Goal: Task Accomplishment & Management: Use online tool/utility

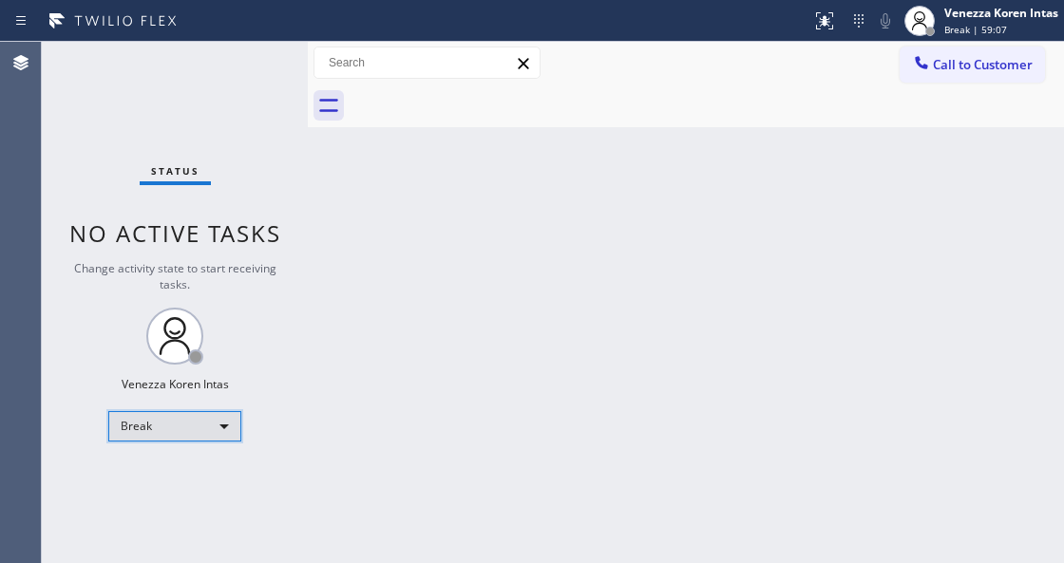
click at [201, 416] on div "Break" at bounding box center [174, 426] width 133 height 30
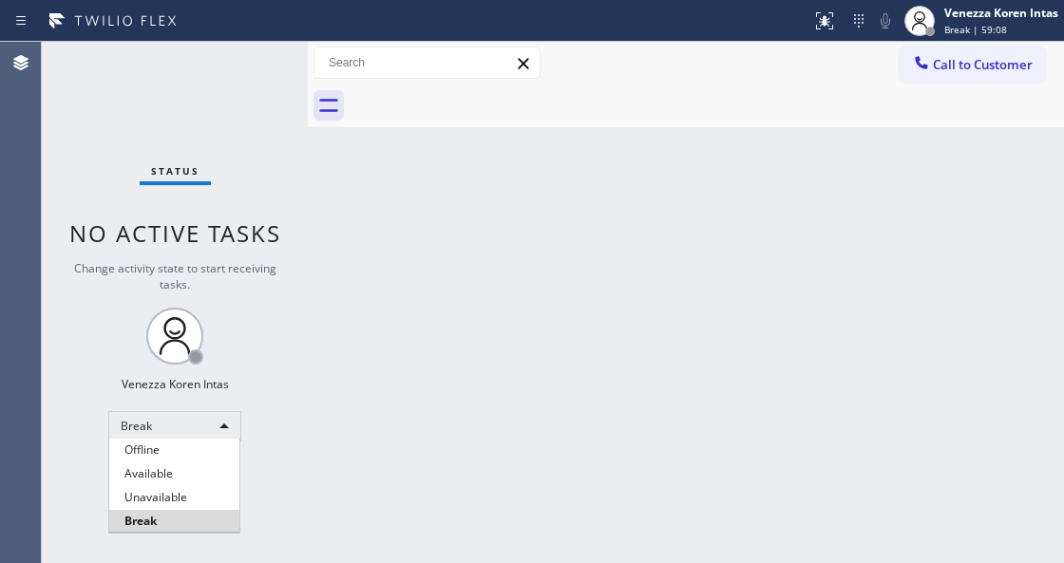
click at [376, 536] on div at bounding box center [532, 281] width 1064 height 563
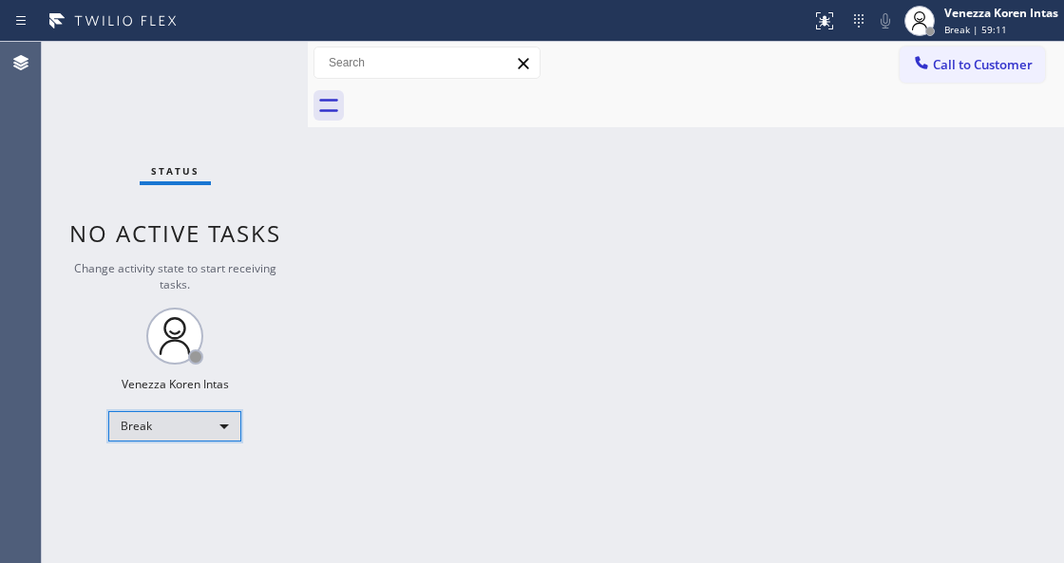
click at [213, 438] on div "Break" at bounding box center [174, 426] width 133 height 30
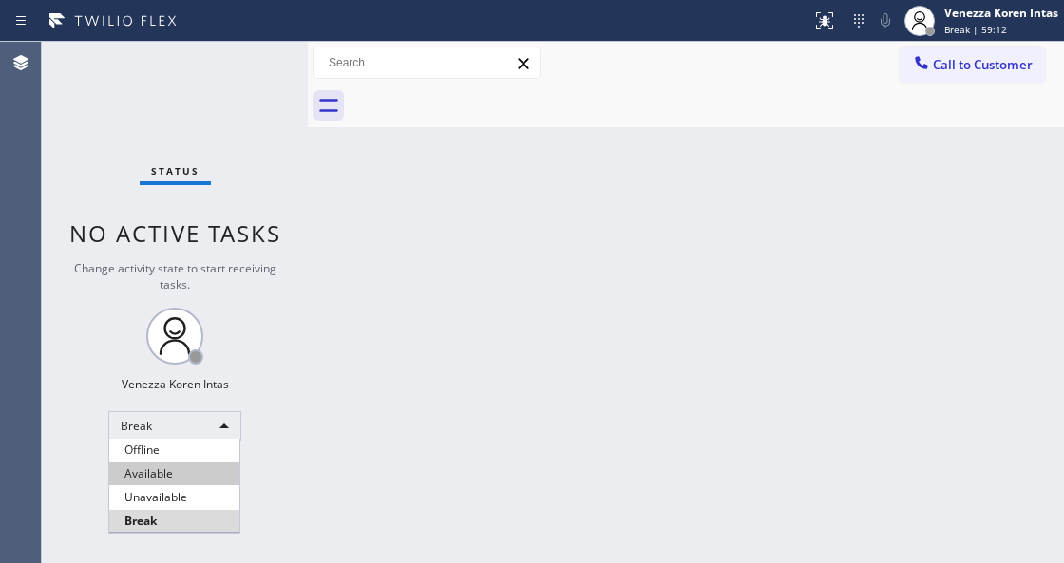
click at [194, 476] on li "Available" at bounding box center [174, 474] width 130 height 23
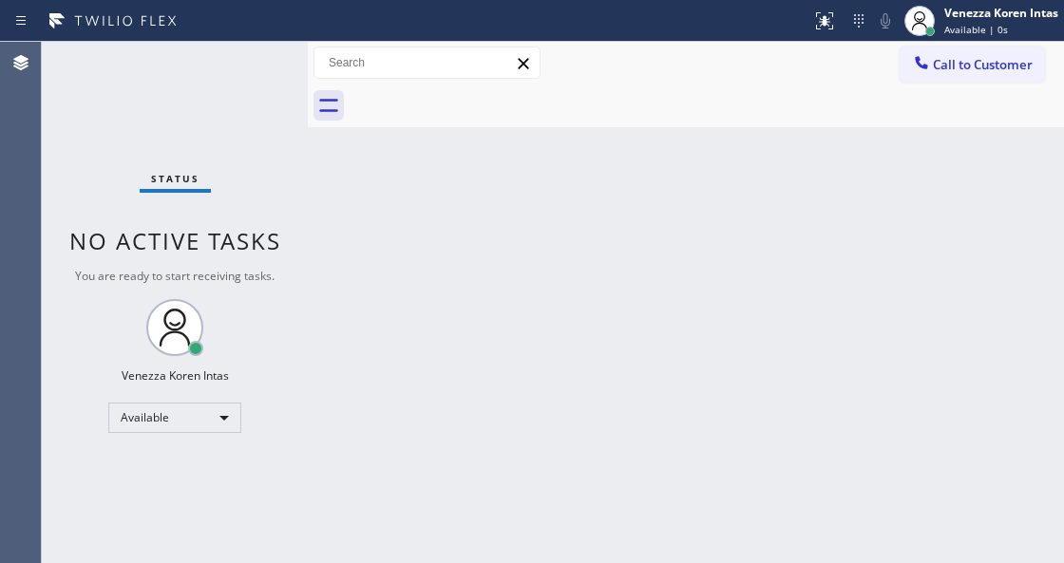
click at [308, 155] on div at bounding box center [308, 303] width 0 height 522
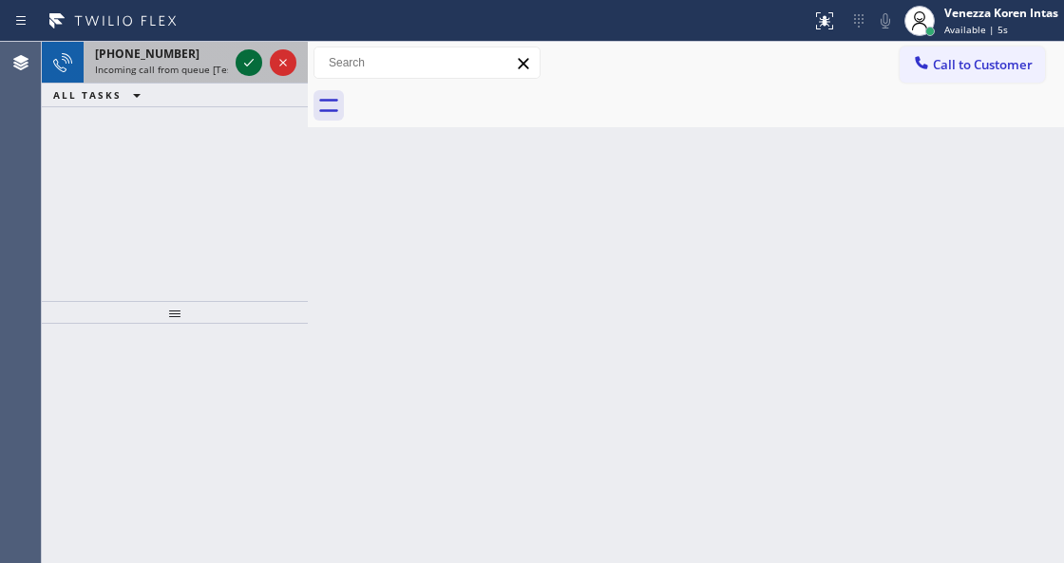
click at [244, 68] on icon at bounding box center [249, 62] width 23 height 23
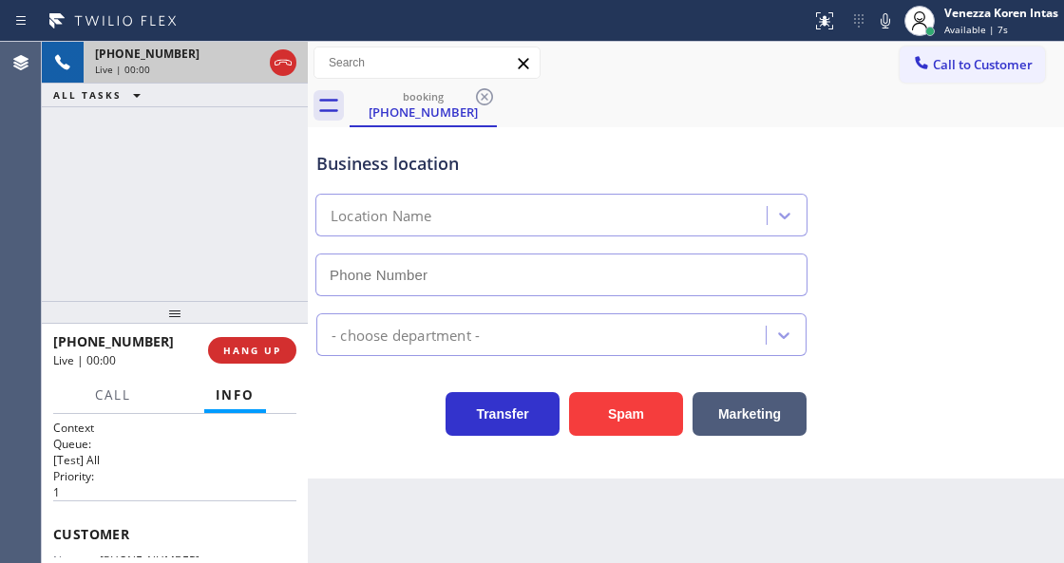
type input "[PHONE_NUMBER]"
click at [160, 188] on div "[PHONE_NUMBER] Live | 00:03 ALL TASKS ALL TASKS ACTIVE TASKS TASKS IN WRAP UP" at bounding box center [175, 171] width 266 height 259
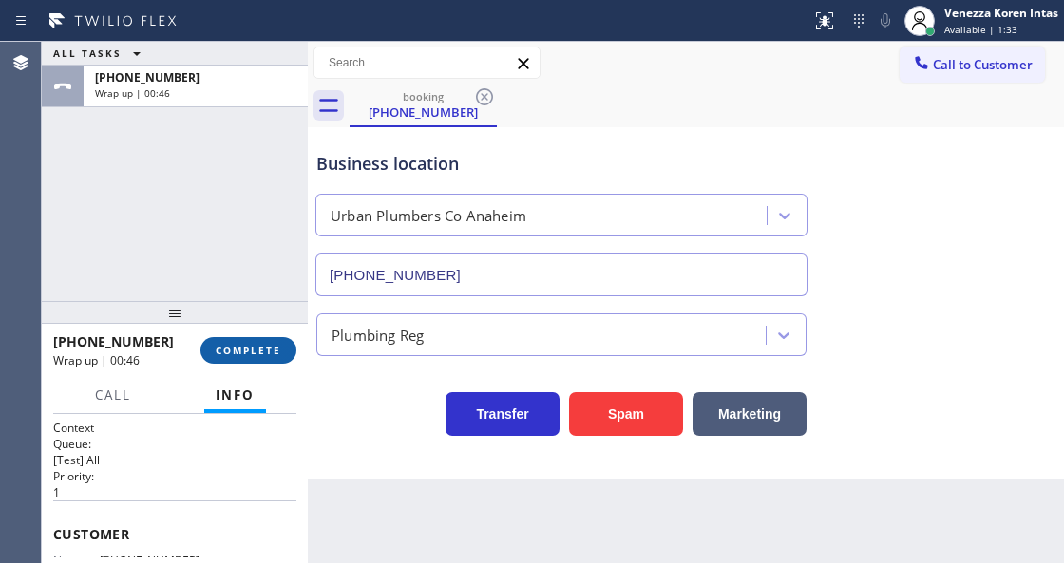
click at [224, 346] on span "COMPLETE" at bounding box center [249, 350] width 66 height 13
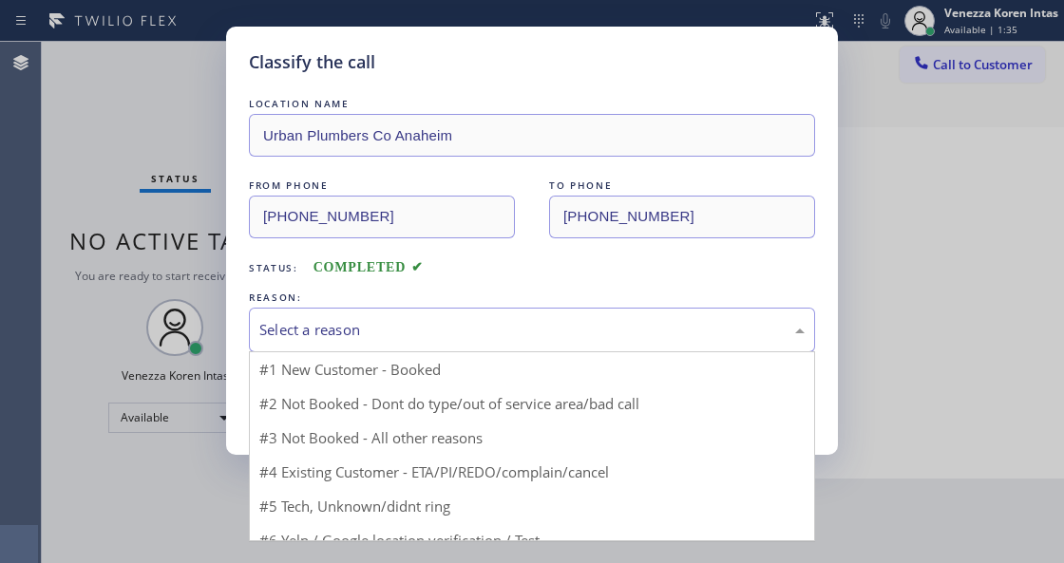
click at [464, 346] on div "Select a reason" at bounding box center [532, 330] width 566 height 45
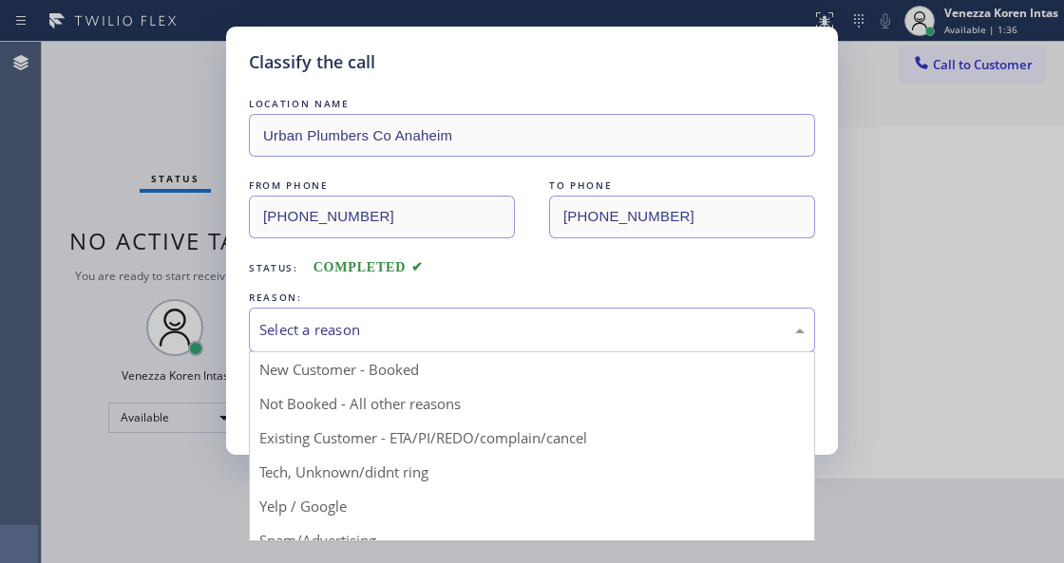
drag, startPoint x: 431, startPoint y: 486, endPoint x: 340, endPoint y: 426, distance: 109.6
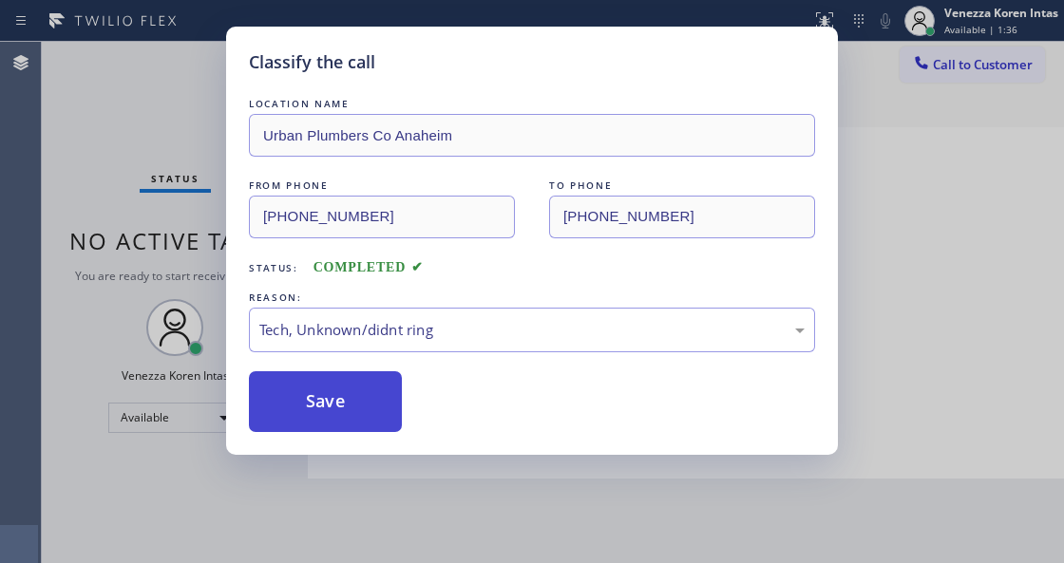
click at [340, 426] on button "Save" at bounding box center [325, 401] width 153 height 61
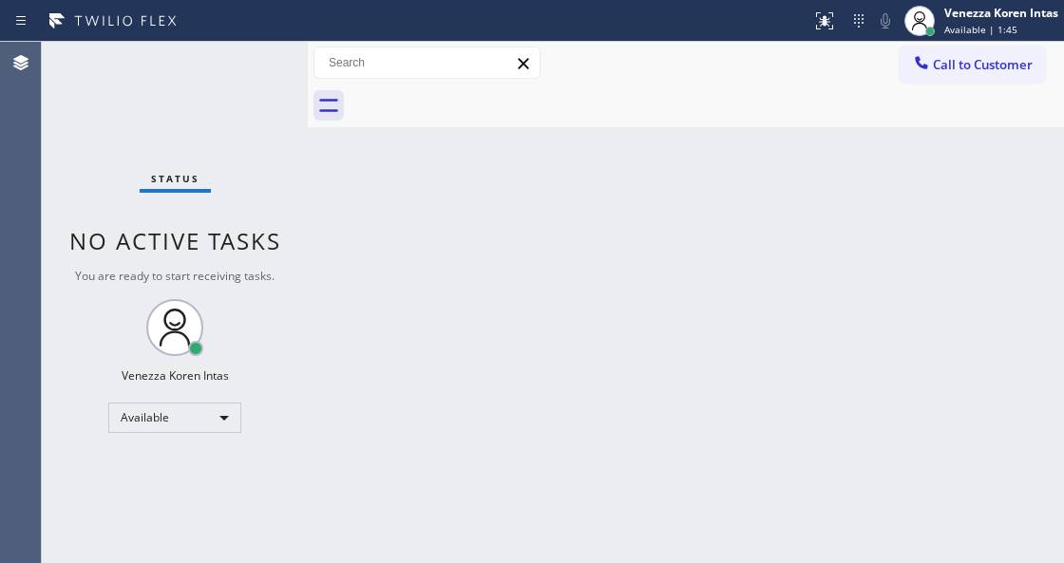
click at [353, 325] on div "Back to Dashboard Change Sender ID Customers Technicians Select a contact Outbo…" at bounding box center [686, 303] width 756 height 522
drag, startPoint x: 238, startPoint y: 51, endPoint x: 240, endPoint y: 67, distance: 16.4
click at [238, 51] on div "Status No active tasks You are ready to start receiving tasks. Venezza Koren In…" at bounding box center [175, 303] width 266 height 522
click at [240, 67] on div "Status No active tasks You are ready to start receiving tasks. Venezza Koren In…" at bounding box center [175, 303] width 266 height 522
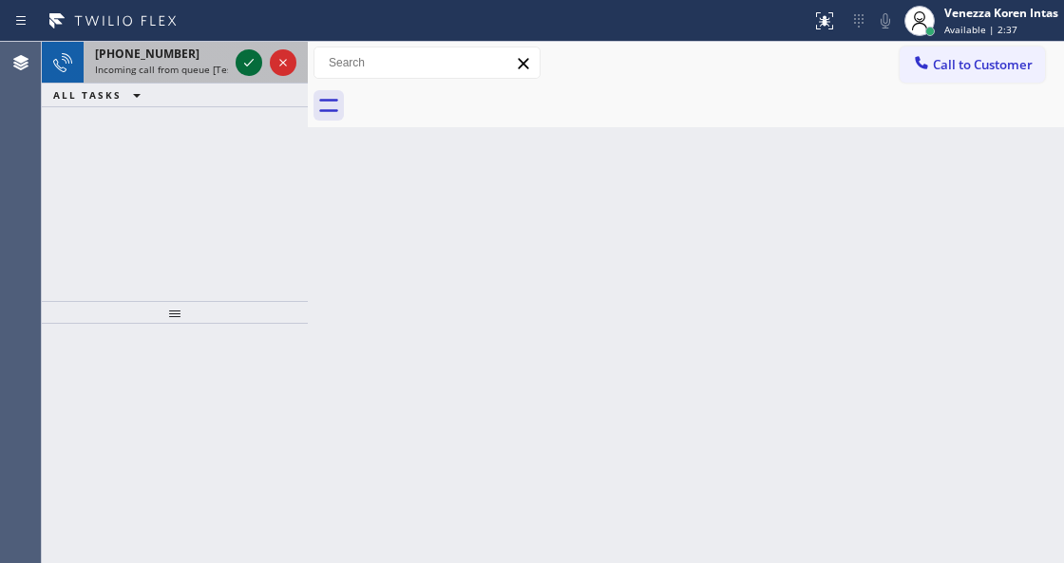
click at [245, 64] on icon at bounding box center [249, 63] width 10 height 8
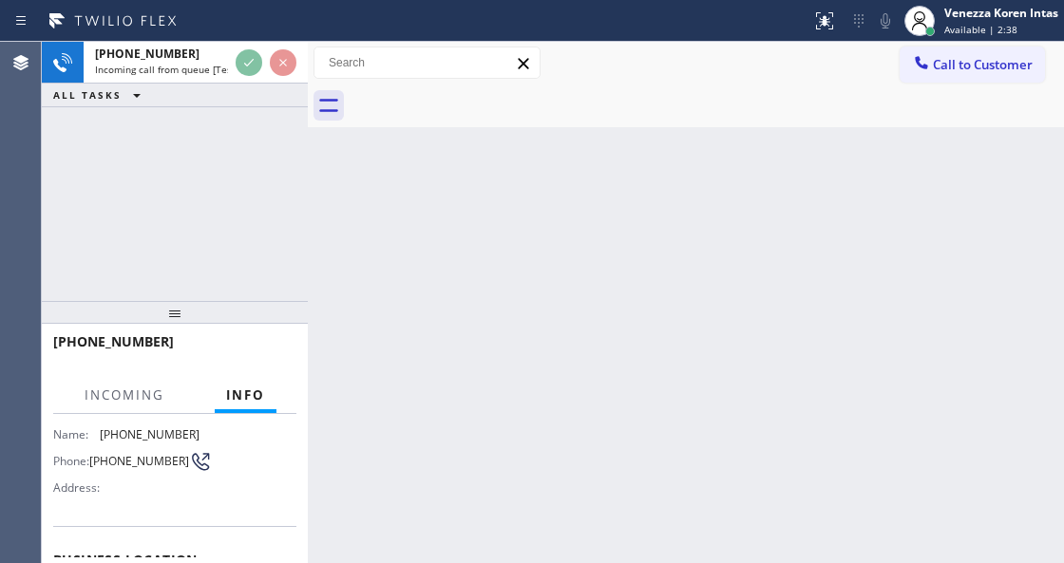
scroll to position [190, 0]
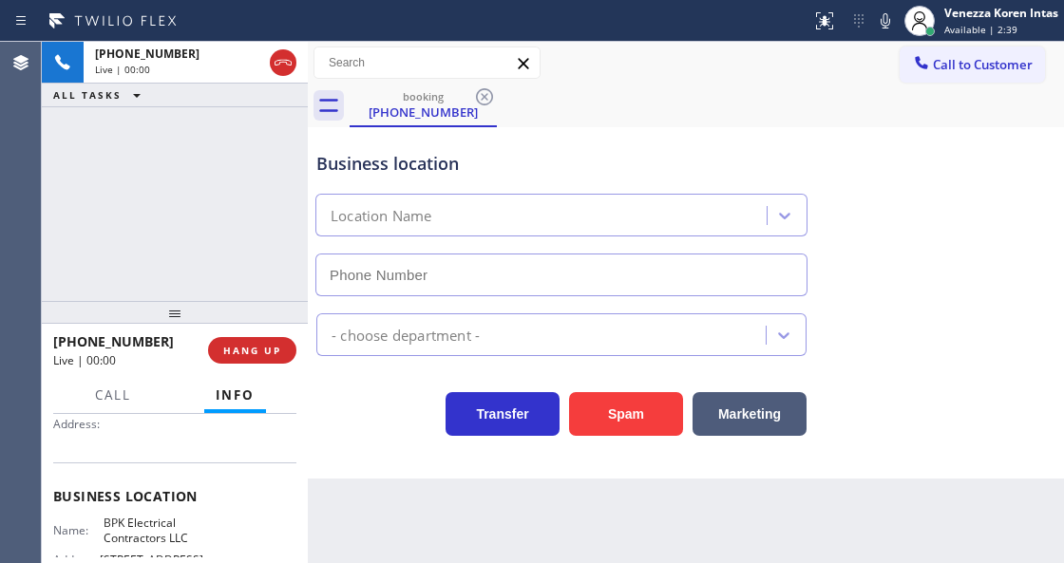
type input "[PHONE_NUMBER]"
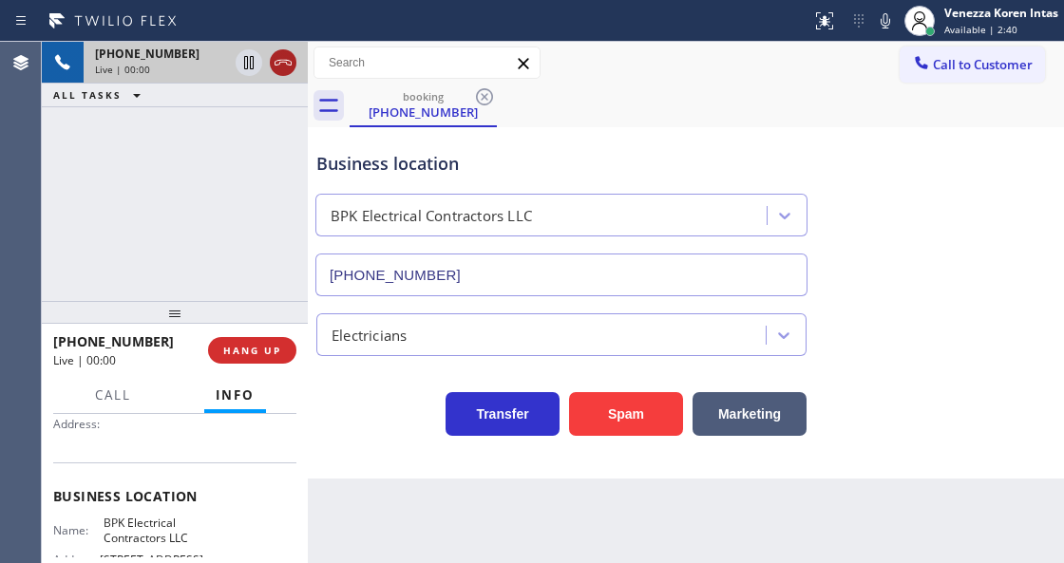
click at [277, 72] on icon at bounding box center [283, 62] width 23 height 23
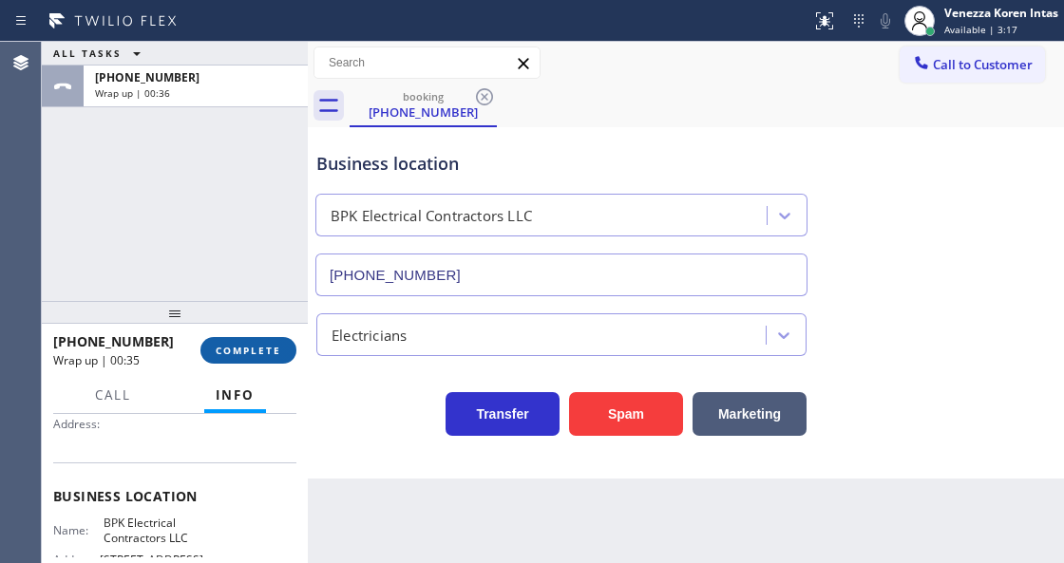
click at [245, 360] on button "COMPLETE" at bounding box center [248, 350] width 96 height 27
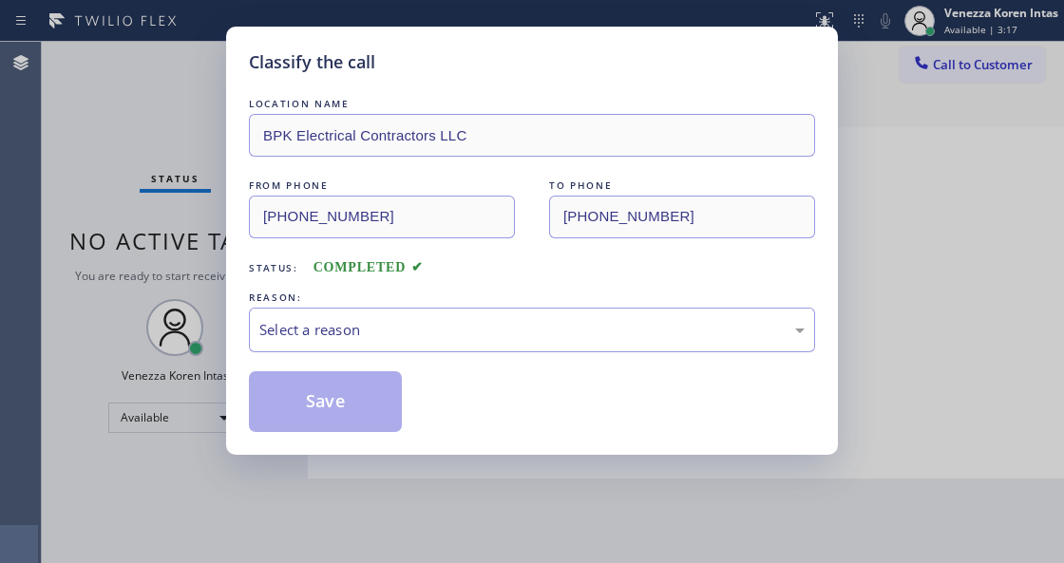
click at [409, 361] on div "LOCATION NAME BPK Electrical Contractors LLC FROM PHONE [PHONE_NUMBER] TO PHONE…" at bounding box center [532, 263] width 566 height 338
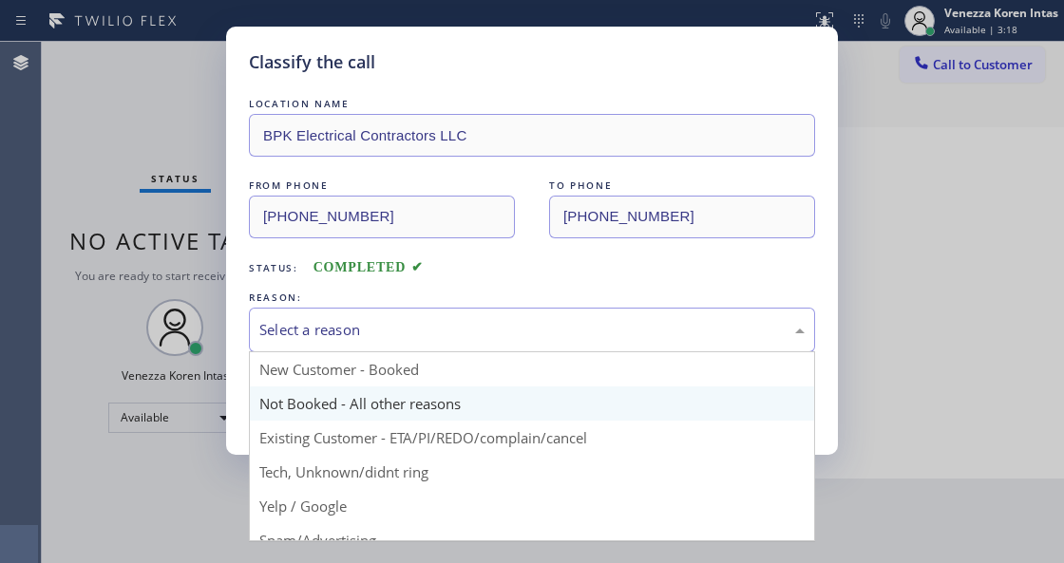
drag, startPoint x: 428, startPoint y: 328, endPoint x: 427, endPoint y: 410, distance: 82.7
click at [427, 329] on div "Select a reason" at bounding box center [531, 330] width 545 height 22
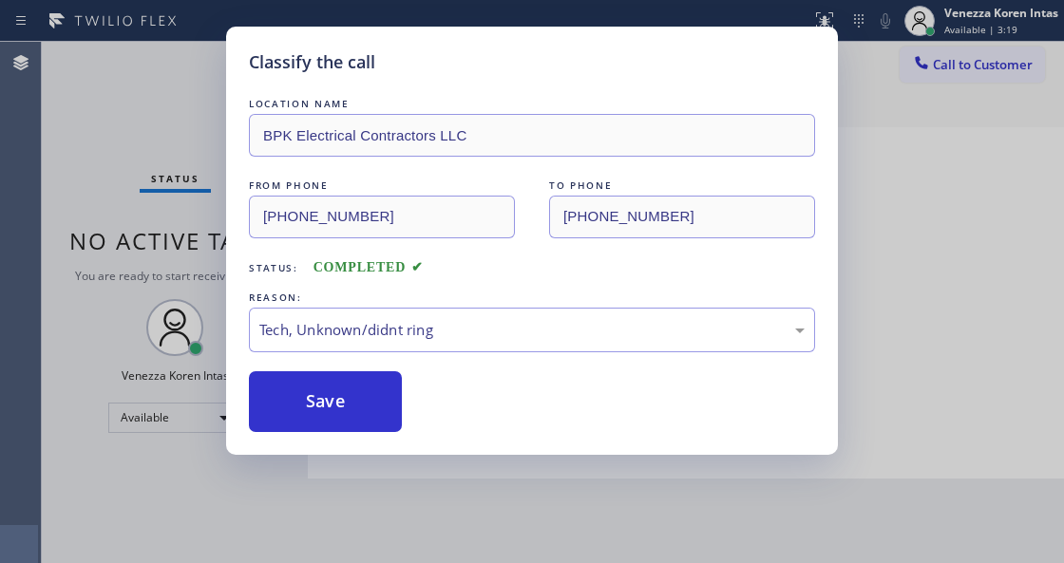
click at [344, 369] on div "LOCATION NAME BPK Electrical Contractors LLC FROM PHONE [PHONE_NUMBER] TO PHONE…" at bounding box center [532, 263] width 566 height 338
click at [347, 399] on button "Save" at bounding box center [325, 401] width 153 height 61
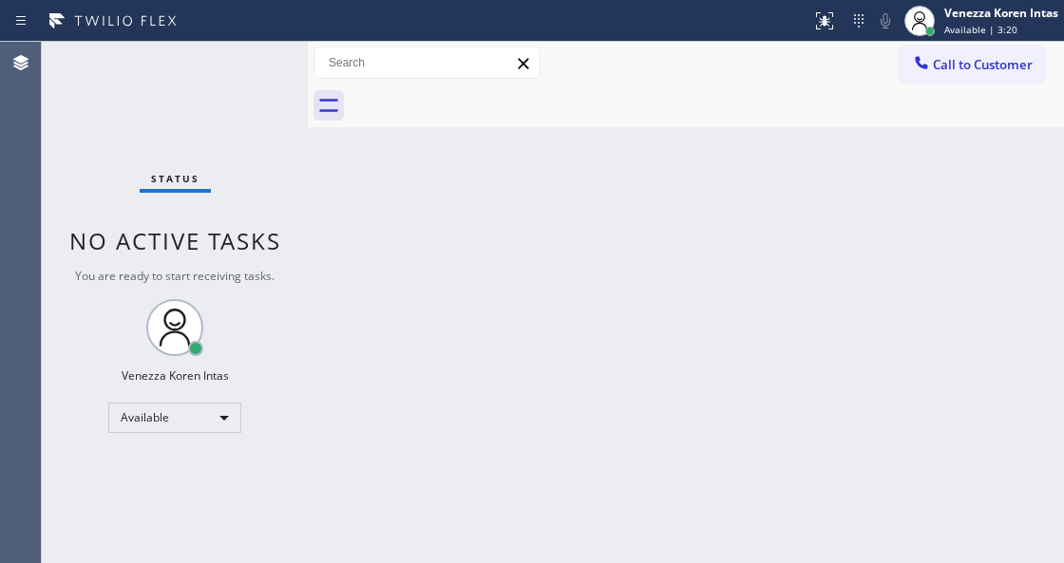
click at [93, 124] on div "Status No active tasks You are ready to start receiving tasks. Venezza Koren In…" at bounding box center [175, 303] width 266 height 522
click at [200, 161] on div "Status No active tasks You are ready to start receiving tasks. Venezza Koren In…" at bounding box center [175, 303] width 266 height 522
click at [253, 70] on div "Status No active tasks You are ready to start receiving tasks. Venezza Koren In…" at bounding box center [175, 303] width 266 height 522
click at [272, 91] on div "Status No active tasks You are ready to start receiving tasks. Venezza Koren In…" at bounding box center [175, 303] width 266 height 522
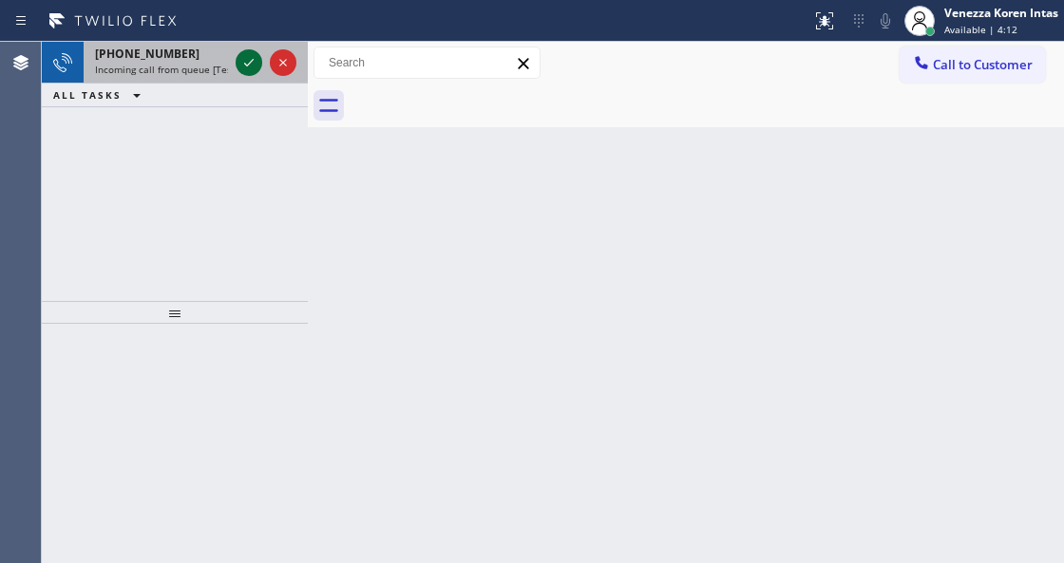
click at [243, 63] on icon at bounding box center [249, 62] width 23 height 23
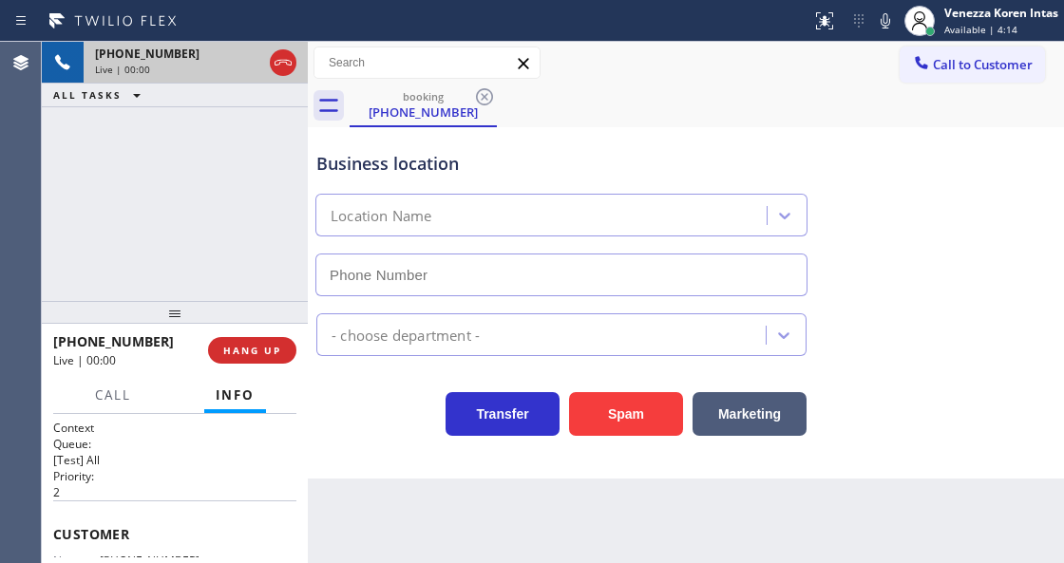
type input "[PHONE_NUMBER]"
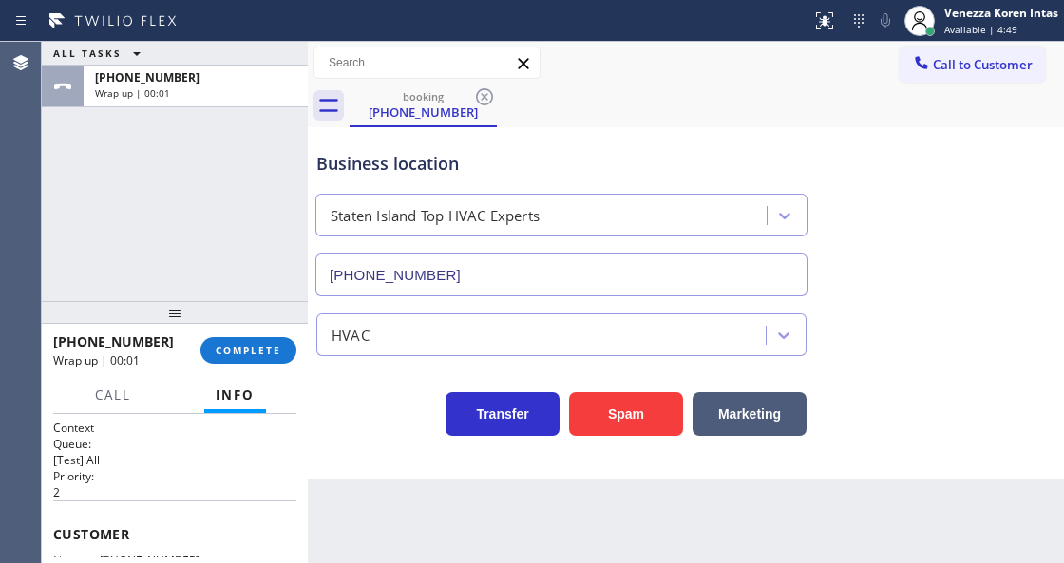
drag, startPoint x: 251, startPoint y: 342, endPoint x: 590, endPoint y: 345, distance: 339.2
click at [261, 345] on button "COMPLETE" at bounding box center [248, 350] width 96 height 27
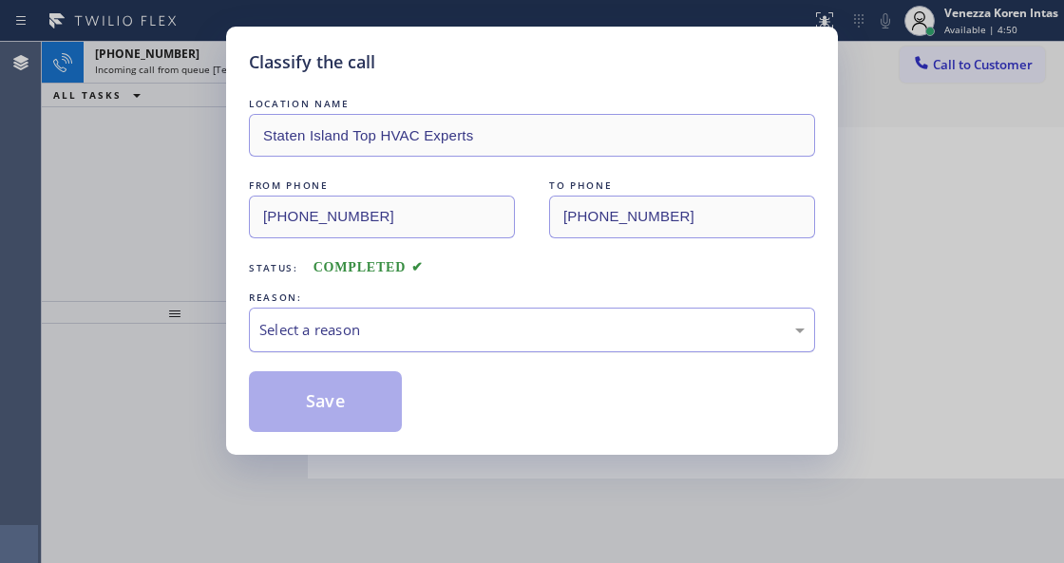
click at [544, 329] on div "Select a reason" at bounding box center [531, 330] width 545 height 22
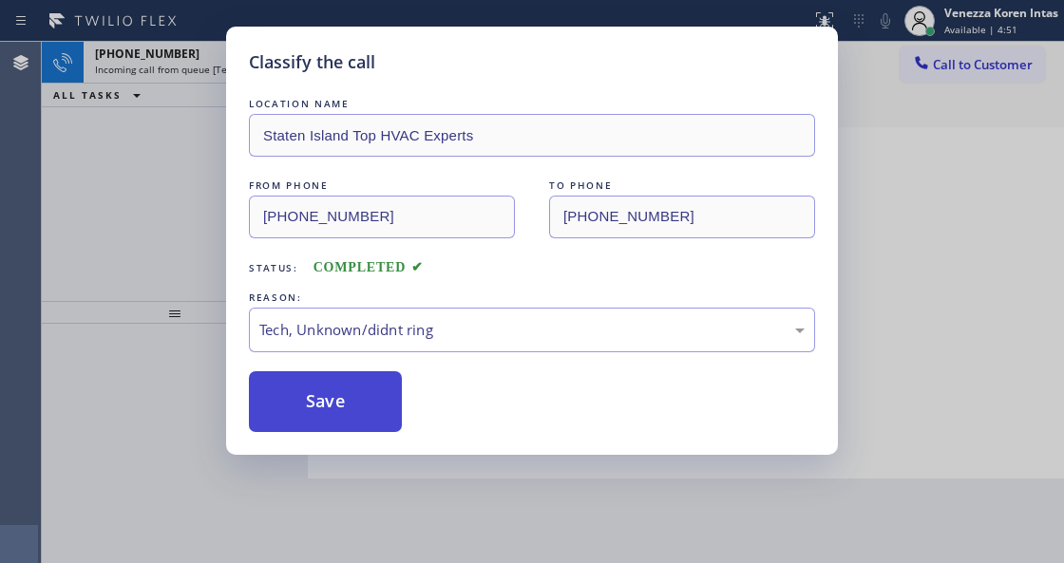
drag, startPoint x: 352, startPoint y: 407, endPoint x: 391, endPoint y: 416, distance: 41.0
click at [353, 405] on button "Save" at bounding box center [325, 401] width 153 height 61
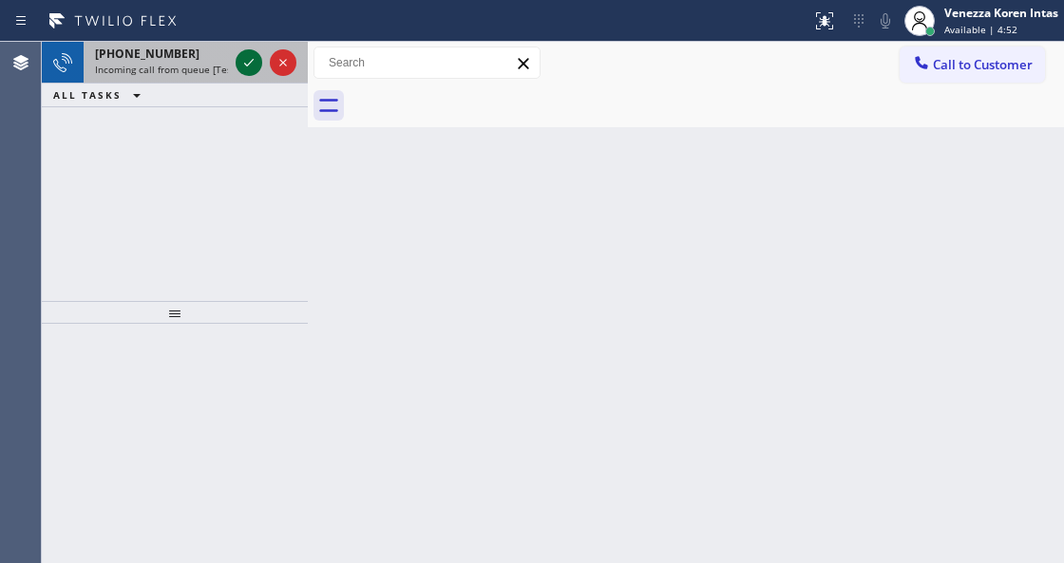
click at [238, 64] on div "[PHONE_NUMBER] Incoming call from queue [Test] All" at bounding box center [175, 63] width 266 height 42
click at [238, 64] on icon at bounding box center [249, 62] width 23 height 23
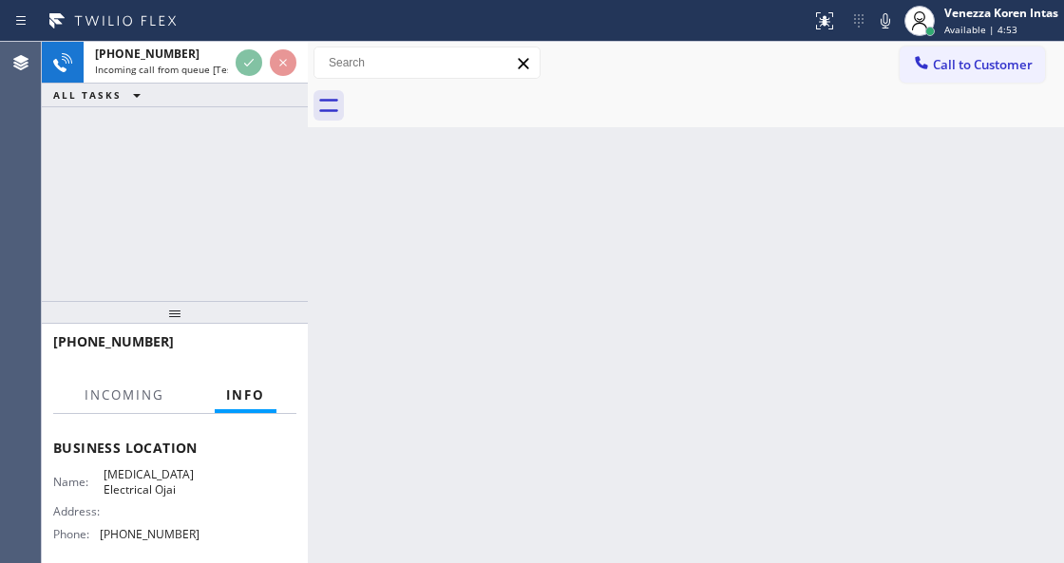
scroll to position [253, 0]
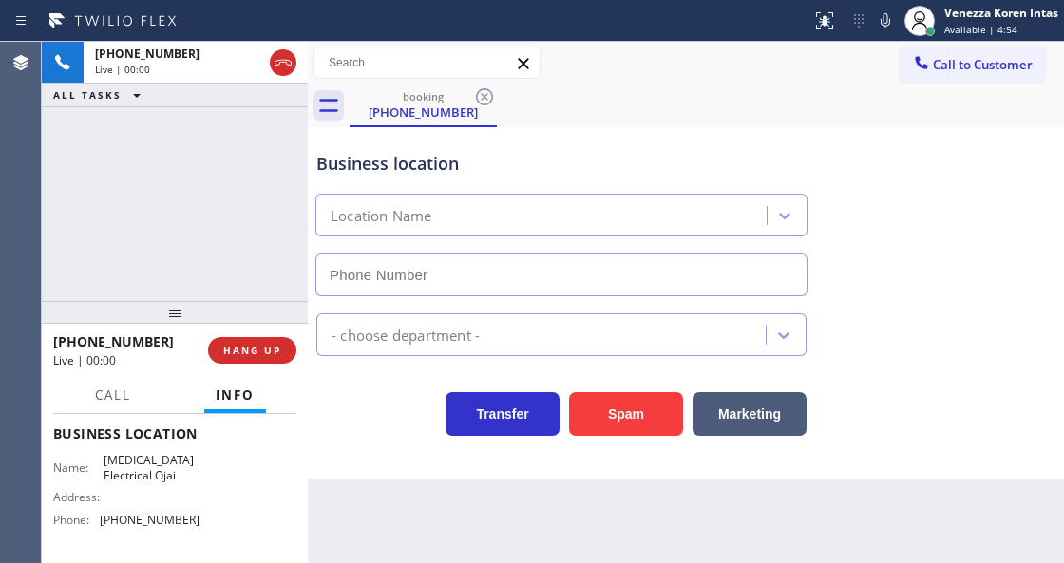
type input "[PHONE_NUMBER]"
click at [695, 113] on div "booking [PHONE_NUMBER]" at bounding box center [707, 106] width 714 height 43
click at [885, 14] on icon at bounding box center [885, 21] width 23 height 23
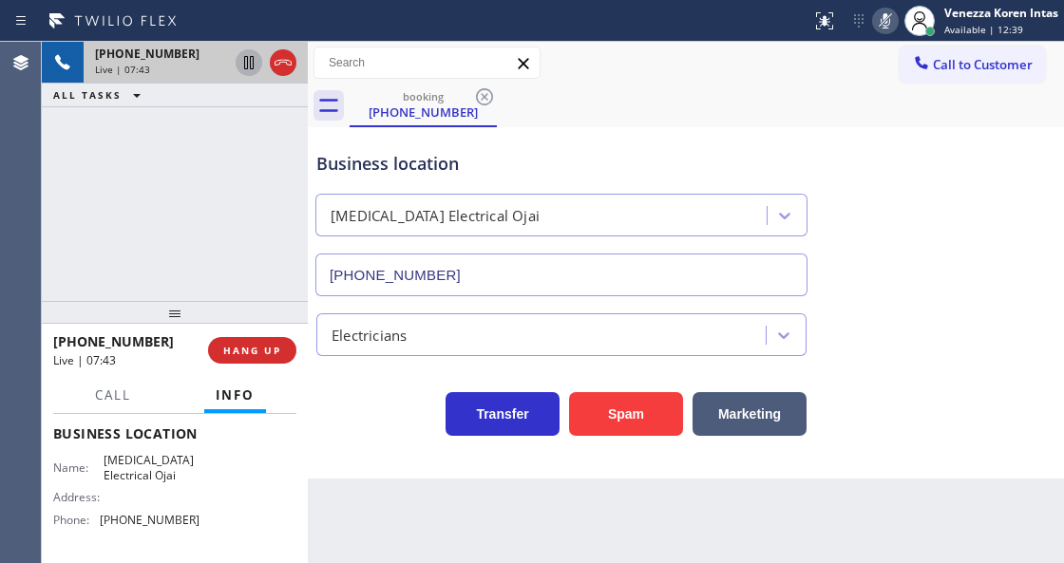
click at [248, 58] on icon at bounding box center [249, 62] width 23 height 23
drag, startPoint x: 97, startPoint y: 456, endPoint x: 192, endPoint y: 484, distance: 98.9
click at [192, 484] on div "Name: [MEDICAL_DATA] Electrical Ojai Address: Phone: [PHONE_NUMBER]" at bounding box center [126, 494] width 146 height 82
copy span "[MEDICAL_DATA] Electrical Ojai"
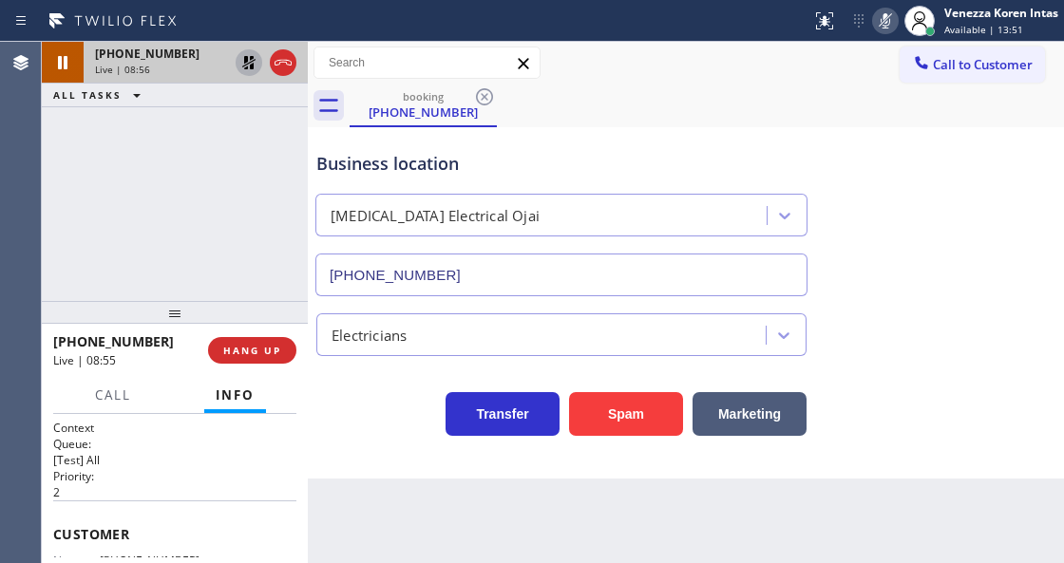
scroll to position [63, 0]
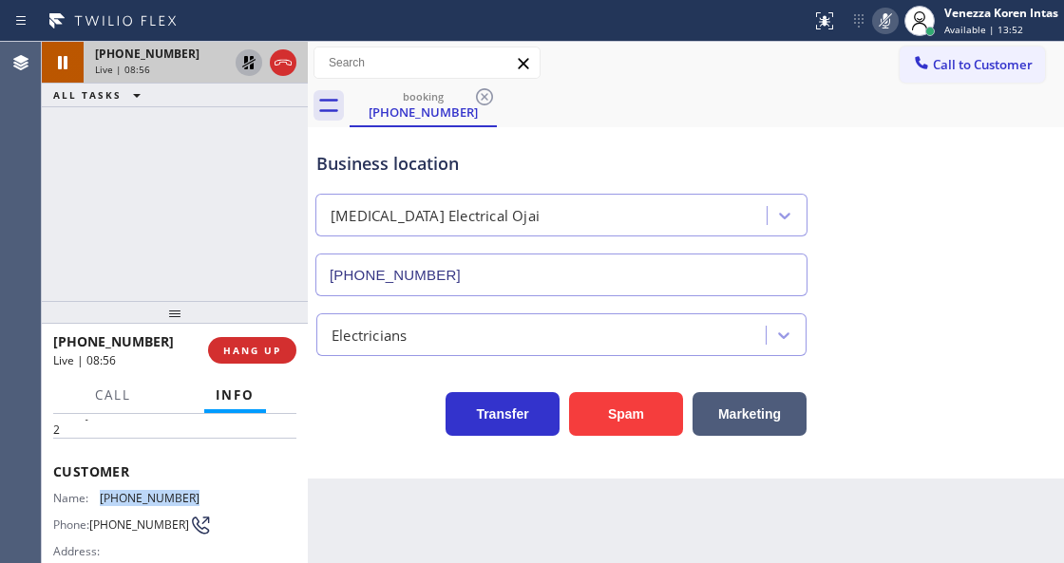
drag, startPoint x: 208, startPoint y: 491, endPoint x: 102, endPoint y: 492, distance: 106.4
click at [102, 492] on div "Name: [PHONE_NUMBER] Phone: [PHONE_NUMBER] Address:" at bounding box center [174, 528] width 243 height 75
copy span "[PHONE_NUMBER]"
click at [893, 25] on icon at bounding box center [885, 21] width 23 height 23
click at [251, 65] on icon at bounding box center [248, 62] width 13 height 13
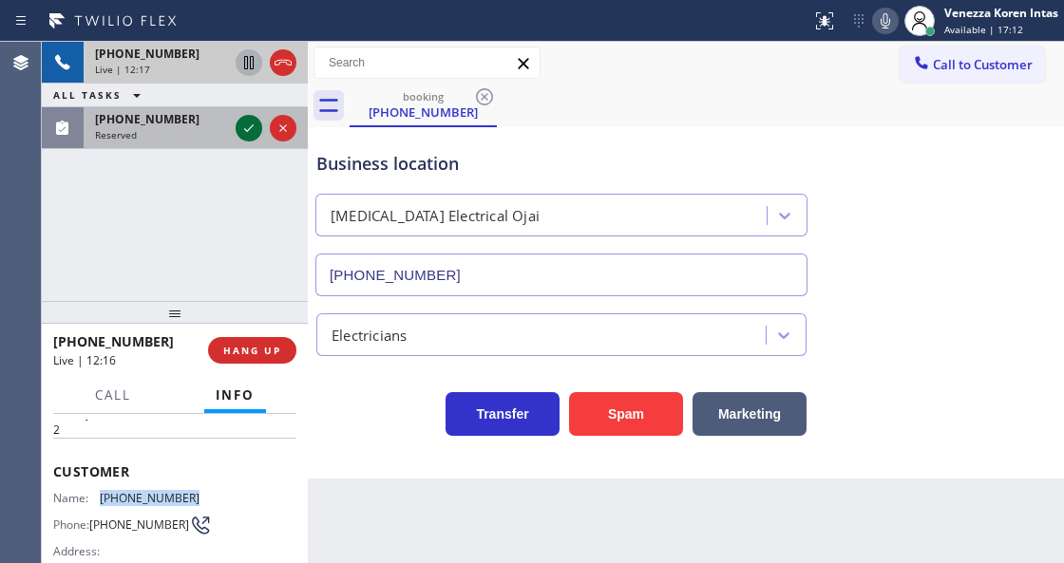
click at [246, 125] on icon at bounding box center [249, 128] width 23 height 23
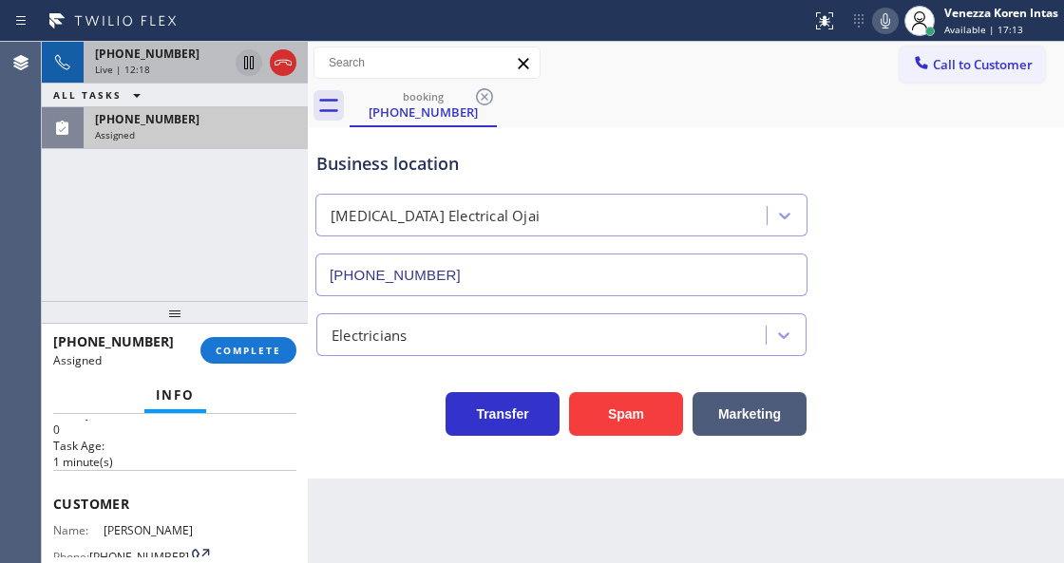
click at [257, 321] on div at bounding box center [175, 312] width 266 height 23
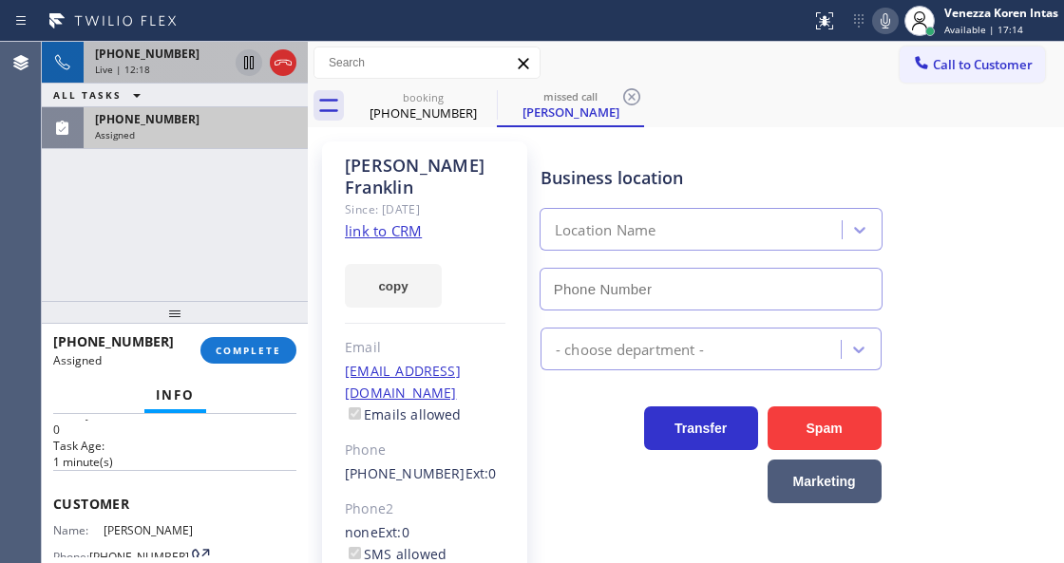
click at [279, 366] on div "[PHONE_NUMBER] Assigned COMPLETE" at bounding box center [174, 350] width 243 height 49
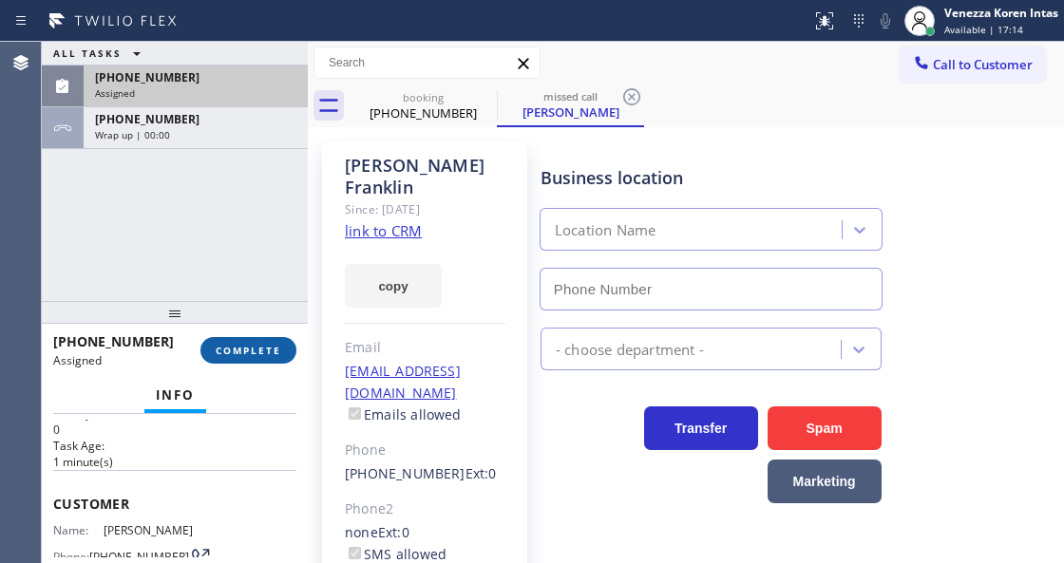
click at [241, 361] on button "COMPLETE" at bounding box center [248, 350] width 96 height 27
type input "[PHONE_NUMBER]"
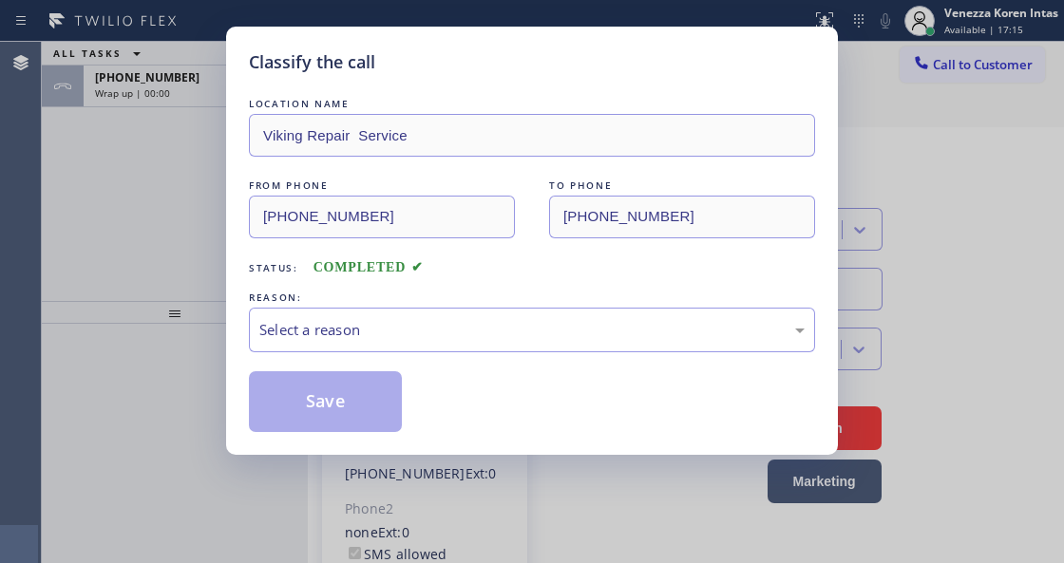
click at [423, 359] on div "LOCATION NAME Viking Repair Service FROM PHONE [PHONE_NUMBER] TO PHONE [PHONE_N…" at bounding box center [532, 263] width 566 height 338
click at [421, 352] on div "Select a reason" at bounding box center [532, 330] width 566 height 45
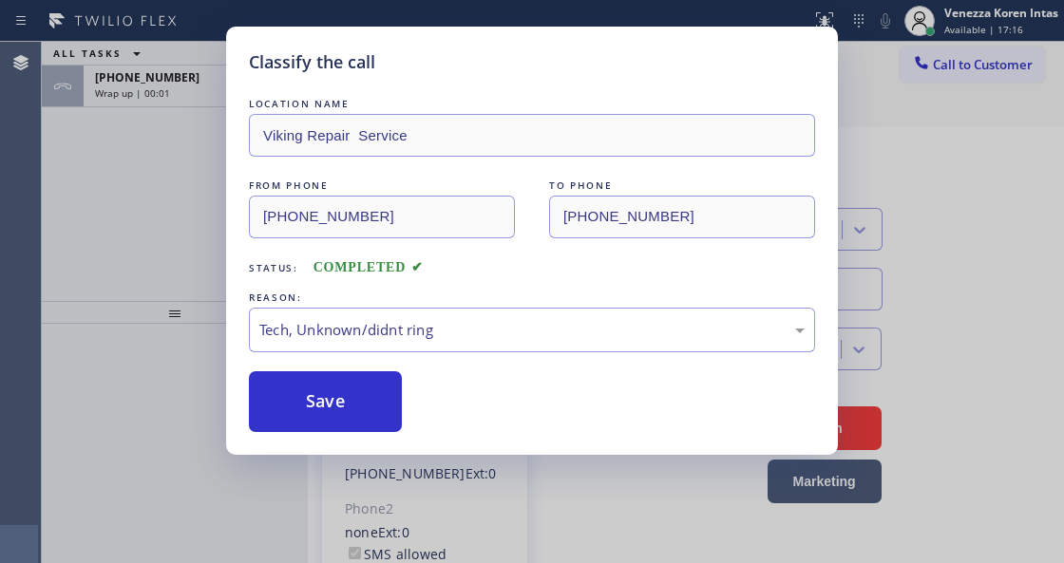
click at [391, 457] on div "Classify the call LOCATION NAME Viking Repair Service FROM PHONE [PHONE_NUMBER]…" at bounding box center [532, 281] width 1064 height 563
click at [375, 417] on button "Save" at bounding box center [325, 401] width 153 height 61
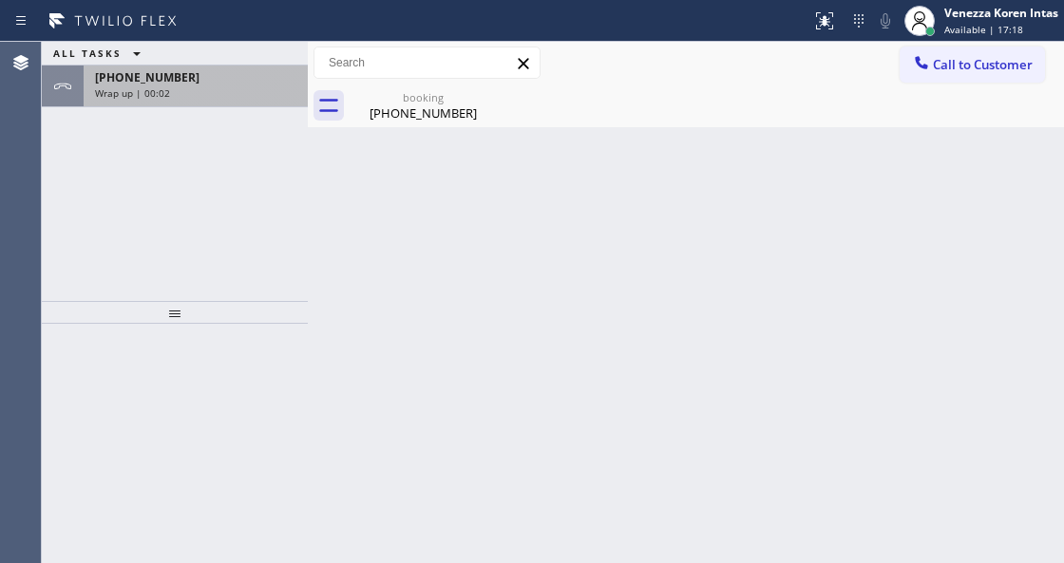
drag, startPoint x: 170, startPoint y: 82, endPoint x: 189, endPoint y: 198, distance: 117.5
click at [171, 83] on span "[PHONE_NUMBER]" at bounding box center [147, 77] width 105 height 16
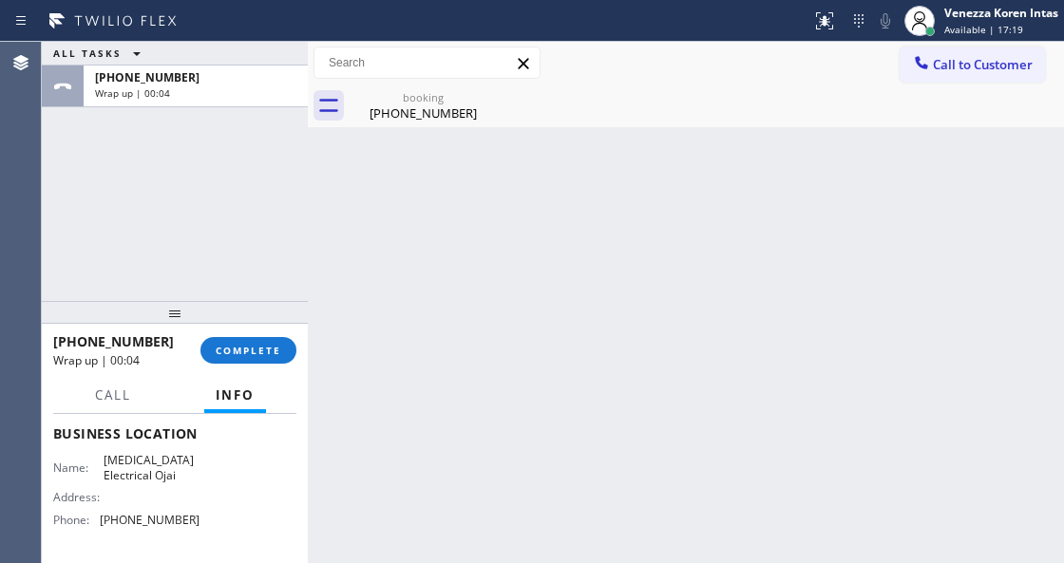
scroll to position [253, 0]
drag, startPoint x: 152, startPoint y: 524, endPoint x: 103, endPoint y: 524, distance: 49.4
click at [103, 524] on div "Name: [MEDICAL_DATA] Electrical Ojai Address: Phone: [PHONE_NUMBER]" at bounding box center [174, 494] width 243 height 82
copy span "[PHONE_NUMBER]"
click at [269, 352] on span "COMPLETE" at bounding box center [249, 350] width 66 height 13
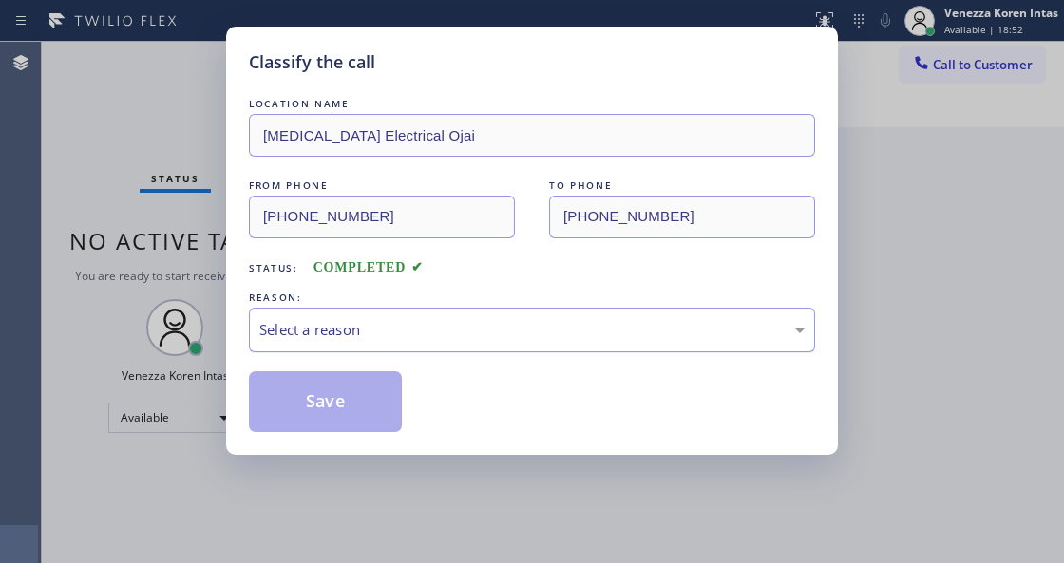
click at [441, 350] on div "Select a reason" at bounding box center [532, 330] width 566 height 45
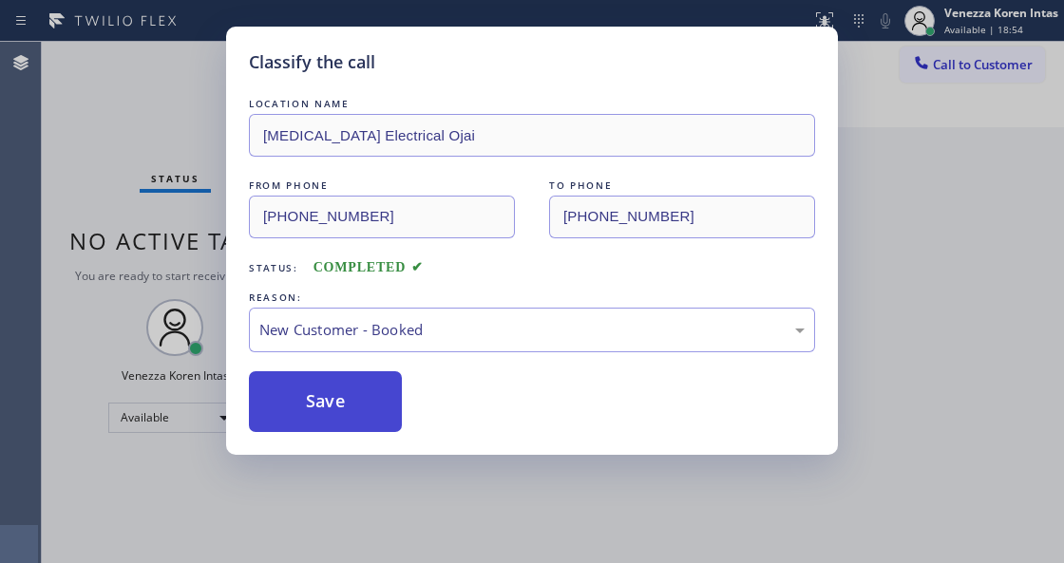
click at [360, 405] on button "Save" at bounding box center [325, 401] width 153 height 61
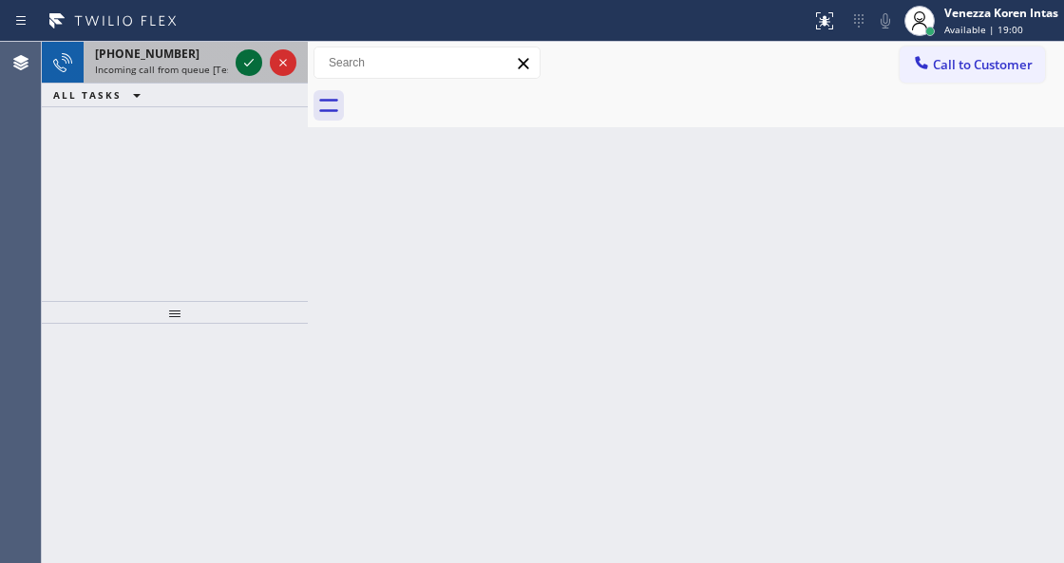
click at [241, 56] on icon at bounding box center [249, 62] width 23 height 23
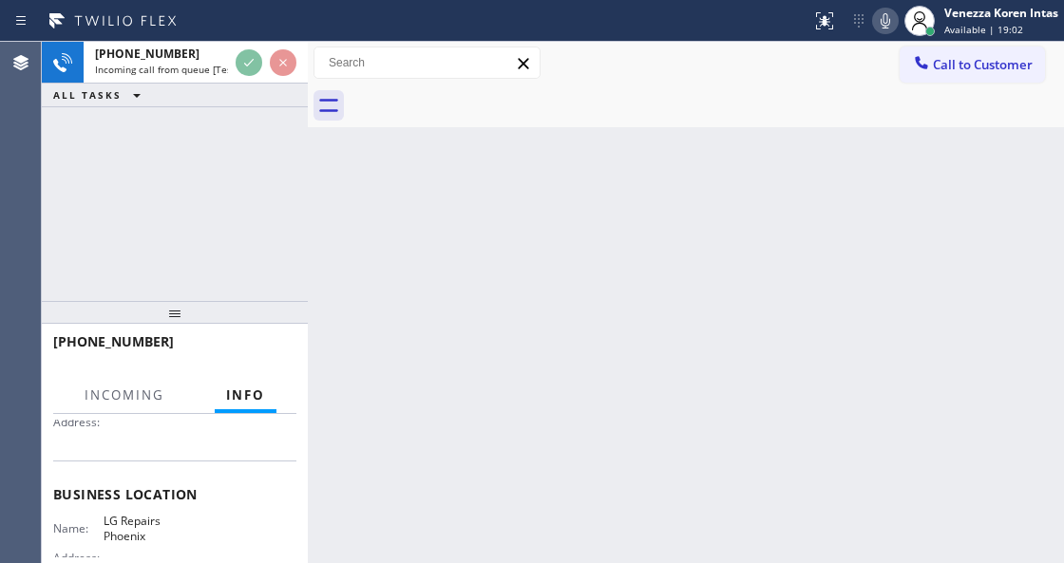
scroll to position [253, 0]
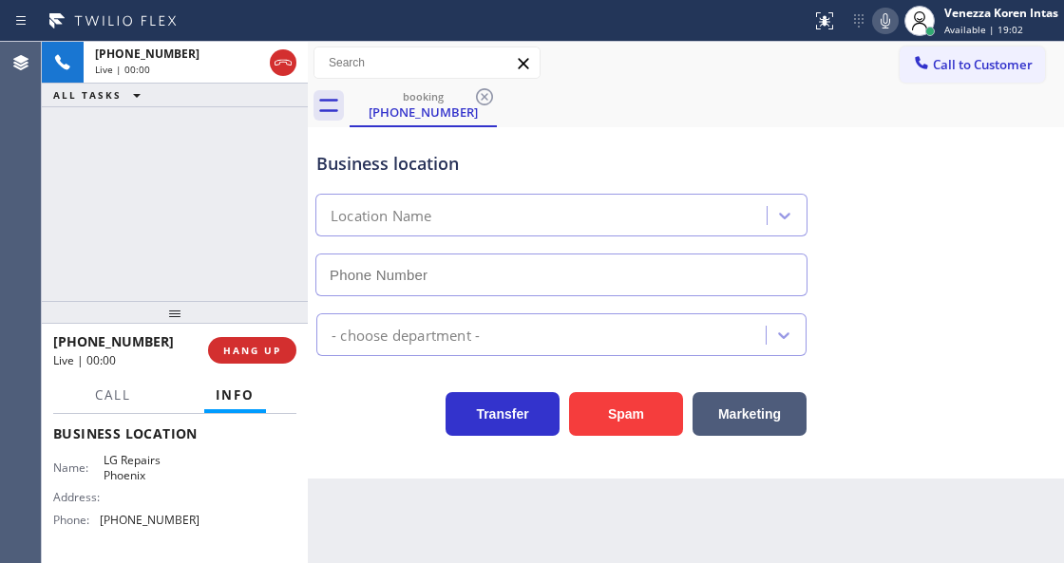
type input "[PHONE_NUMBER]"
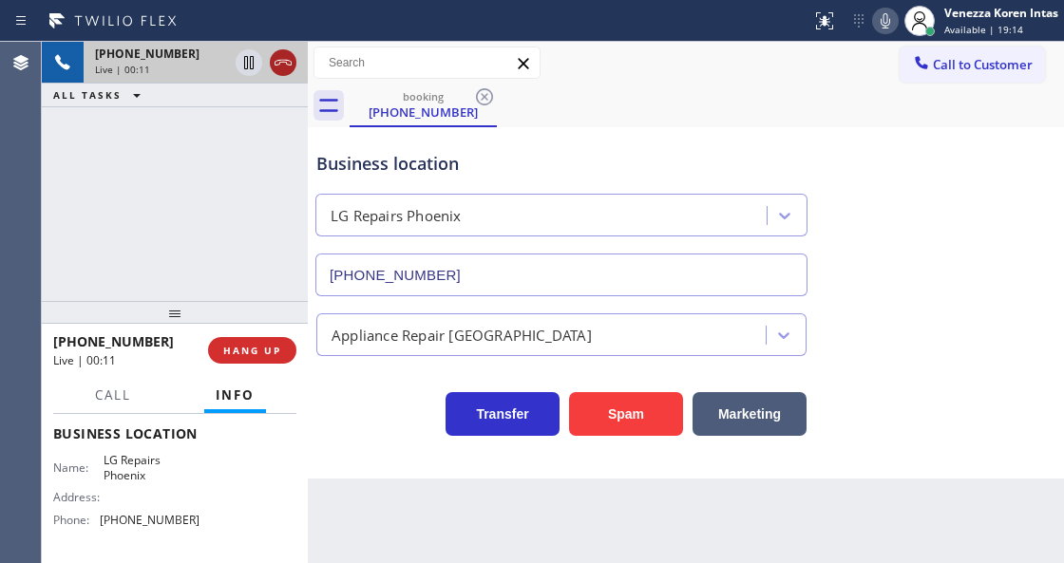
click at [283, 63] on icon at bounding box center [283, 62] width 23 height 23
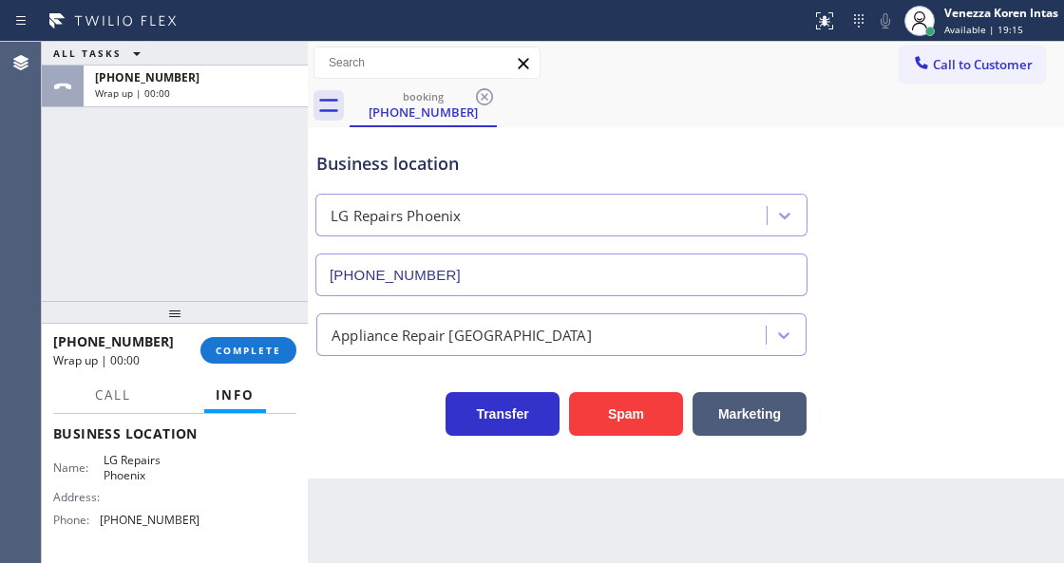
drag, startPoint x: 248, startPoint y: 352, endPoint x: 395, endPoint y: 360, distance: 147.5
click at [253, 349] on span "COMPLETE" at bounding box center [249, 350] width 66 height 13
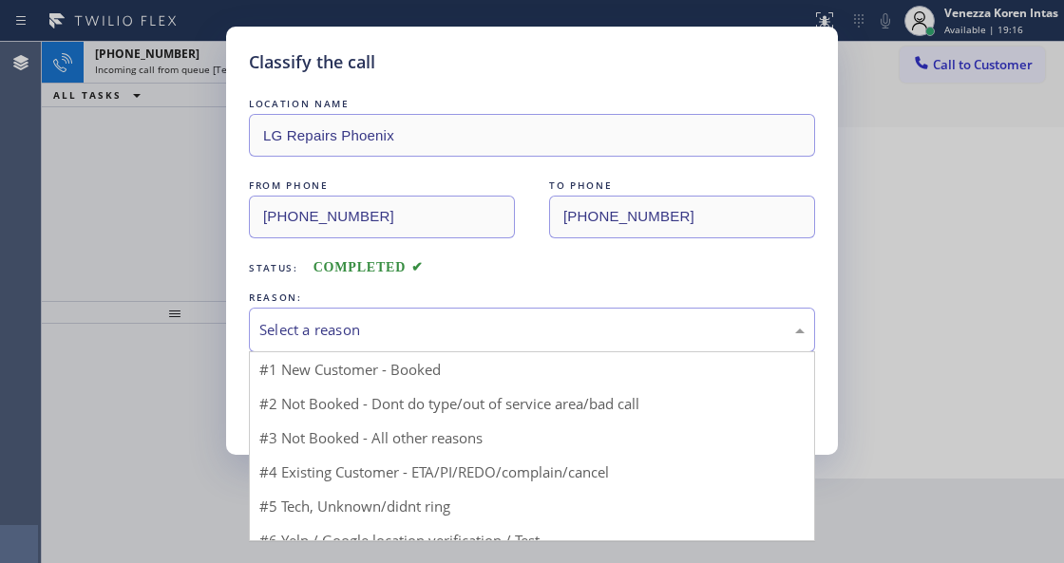
click at [431, 334] on div "Select a reason" at bounding box center [531, 330] width 545 height 22
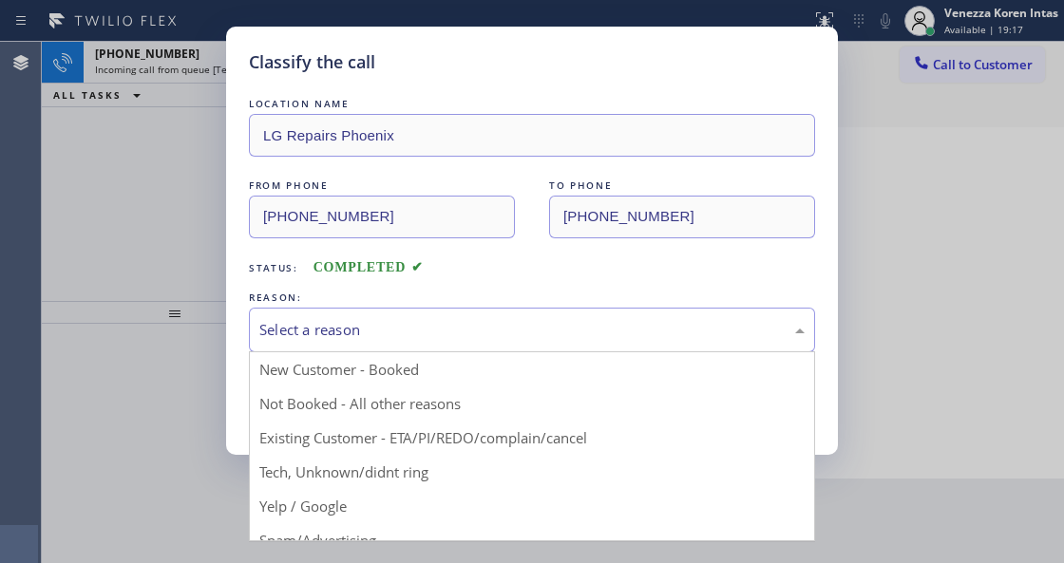
drag, startPoint x: 413, startPoint y: 483, endPoint x: 356, endPoint y: 390, distance: 108.4
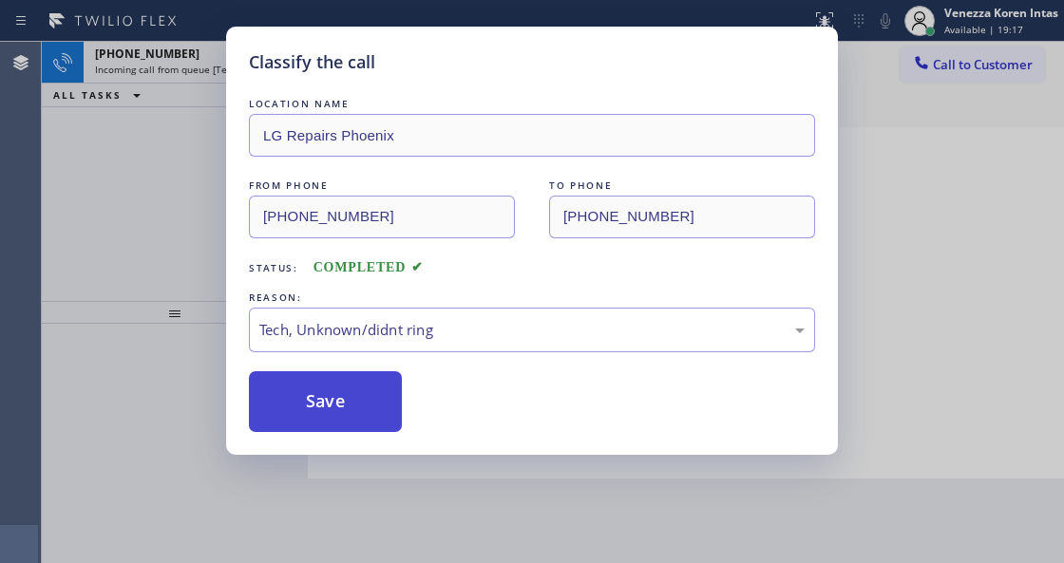
click at [356, 390] on button "Save" at bounding box center [325, 401] width 153 height 61
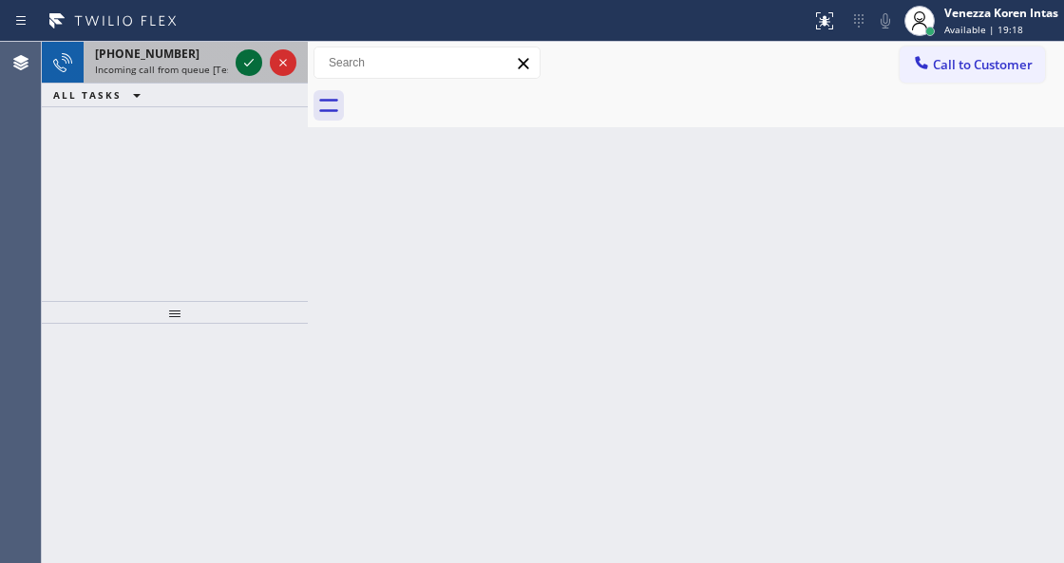
click at [249, 68] on icon at bounding box center [249, 62] width 23 height 23
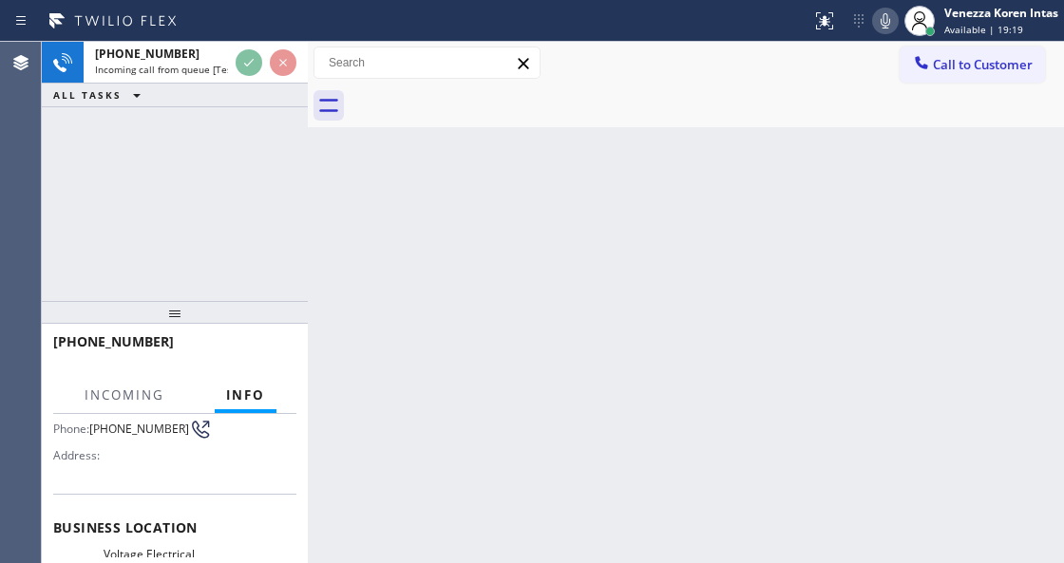
scroll to position [190, 0]
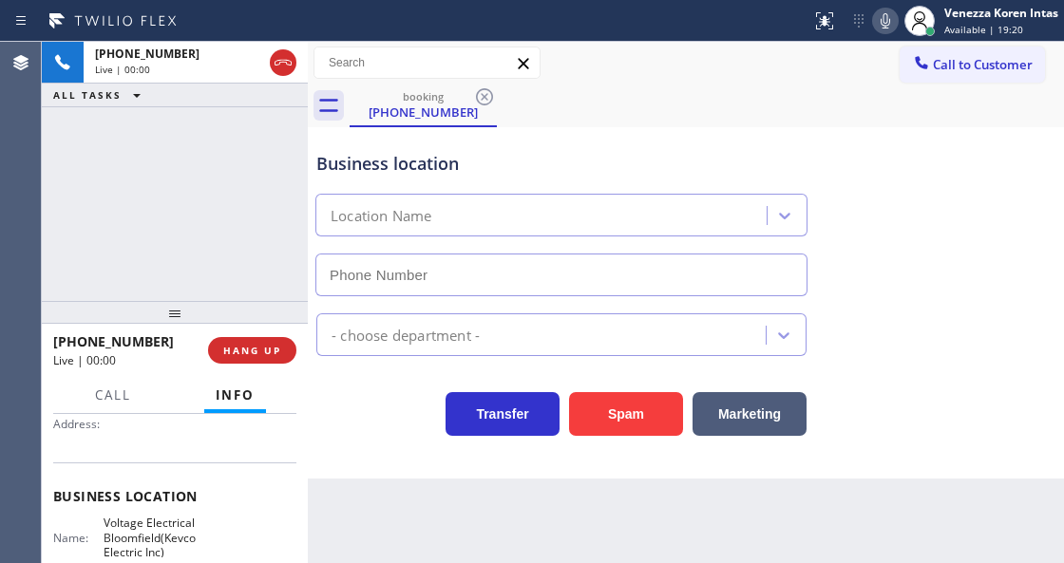
type input "[PHONE_NUMBER]"
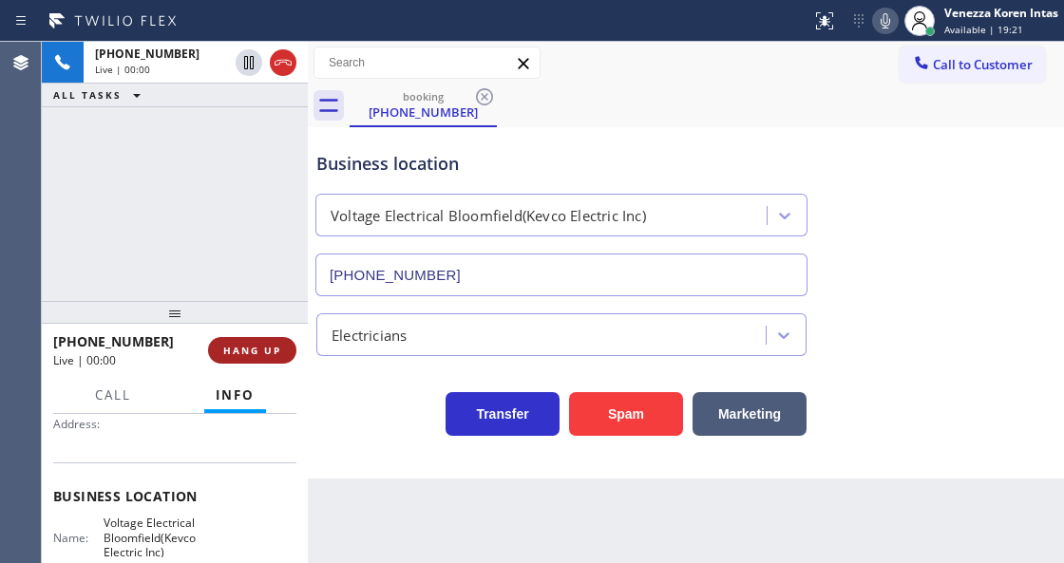
click at [260, 350] on span "HANG UP" at bounding box center [252, 350] width 58 height 13
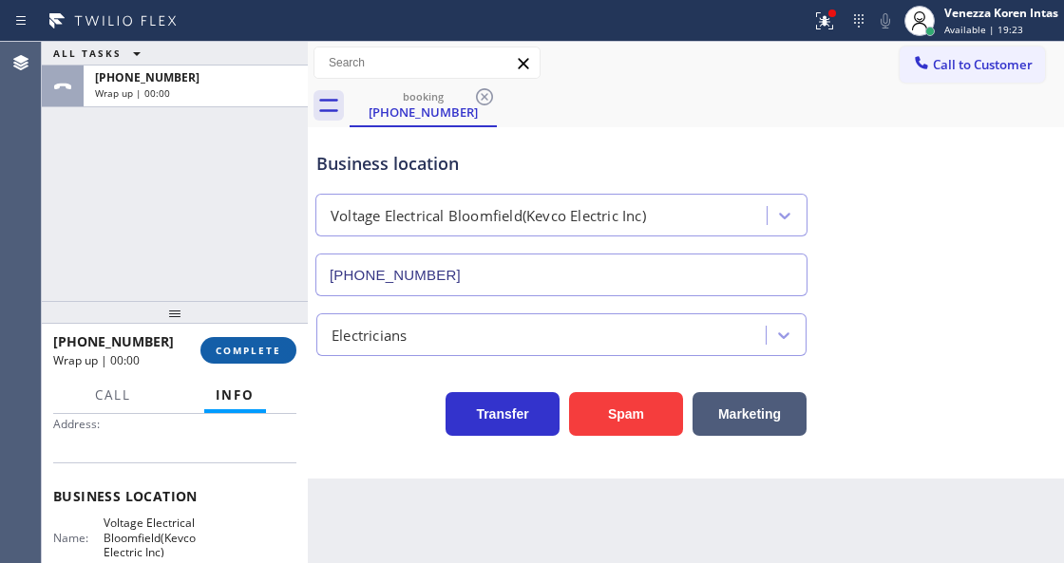
drag, startPoint x: 266, startPoint y: 352, endPoint x: 415, endPoint y: 368, distance: 150.0
click at [268, 350] on span "COMPLETE" at bounding box center [249, 350] width 66 height 13
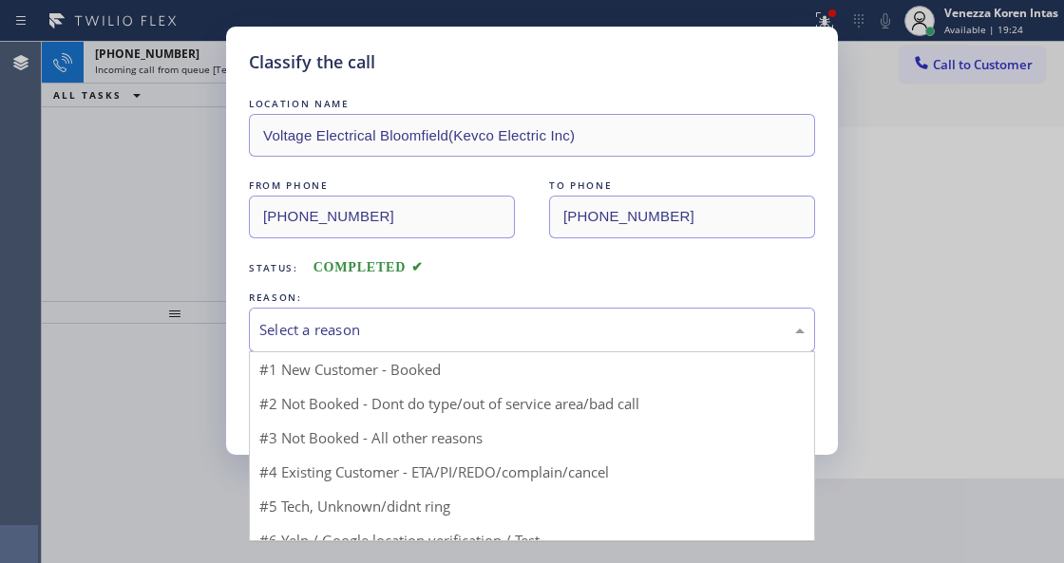
drag, startPoint x: 504, startPoint y: 335, endPoint x: 431, endPoint y: 487, distance: 168.3
click at [504, 335] on div "Select a reason" at bounding box center [531, 330] width 545 height 22
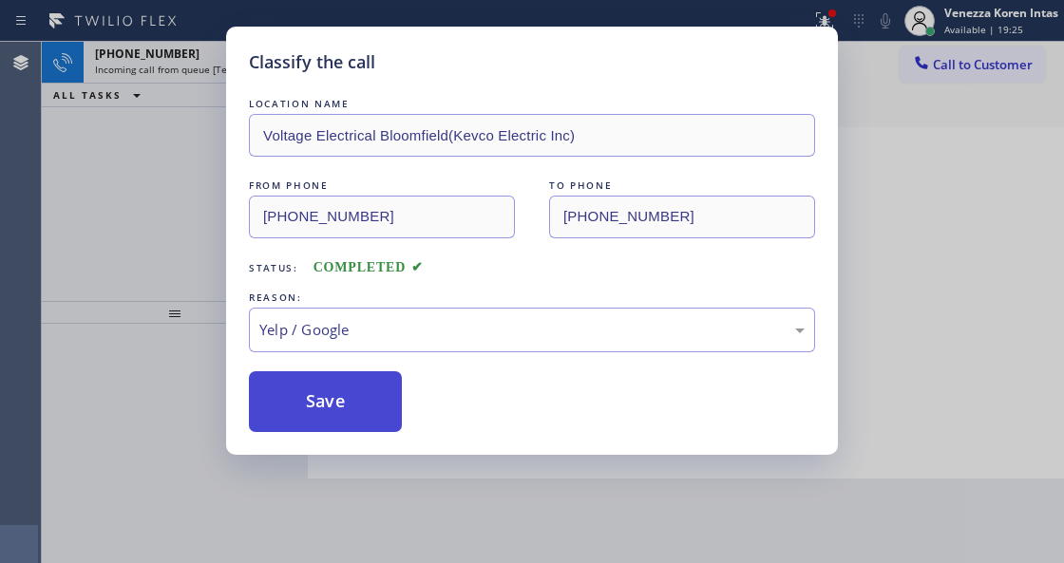
click at [386, 408] on button "Save" at bounding box center [325, 401] width 153 height 61
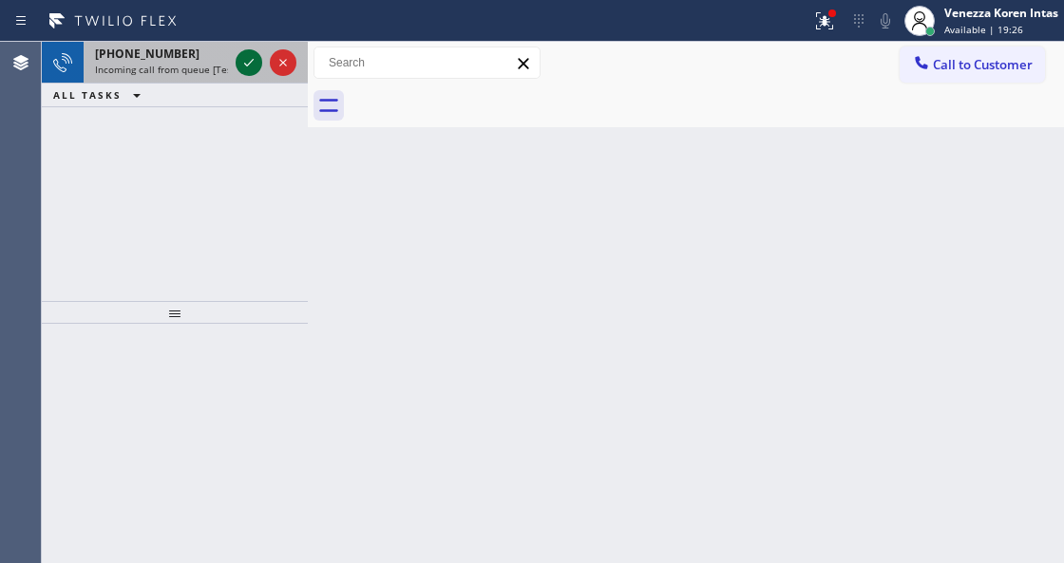
click at [249, 67] on icon at bounding box center [249, 62] width 23 height 23
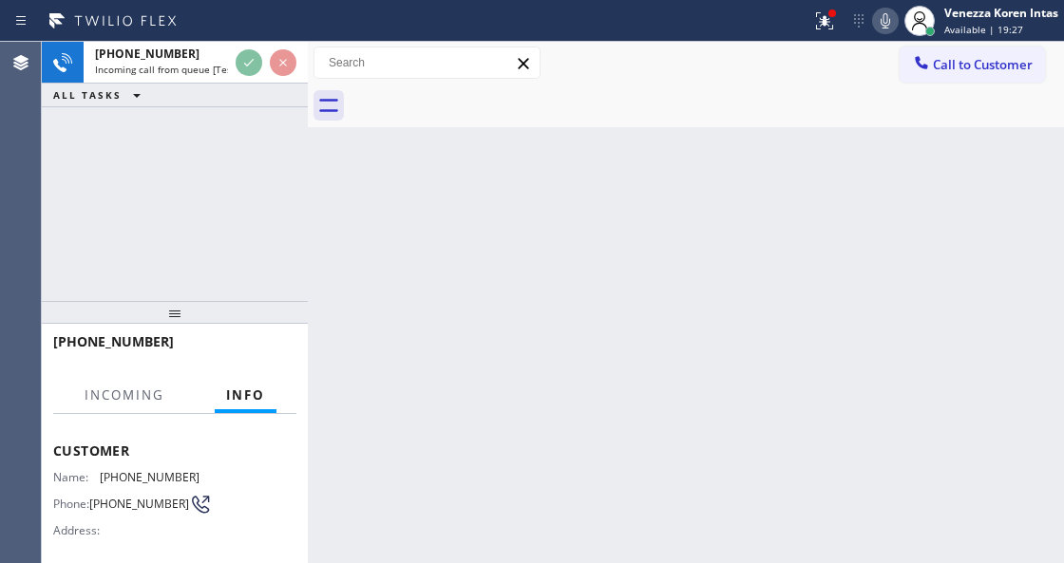
scroll to position [190, 0]
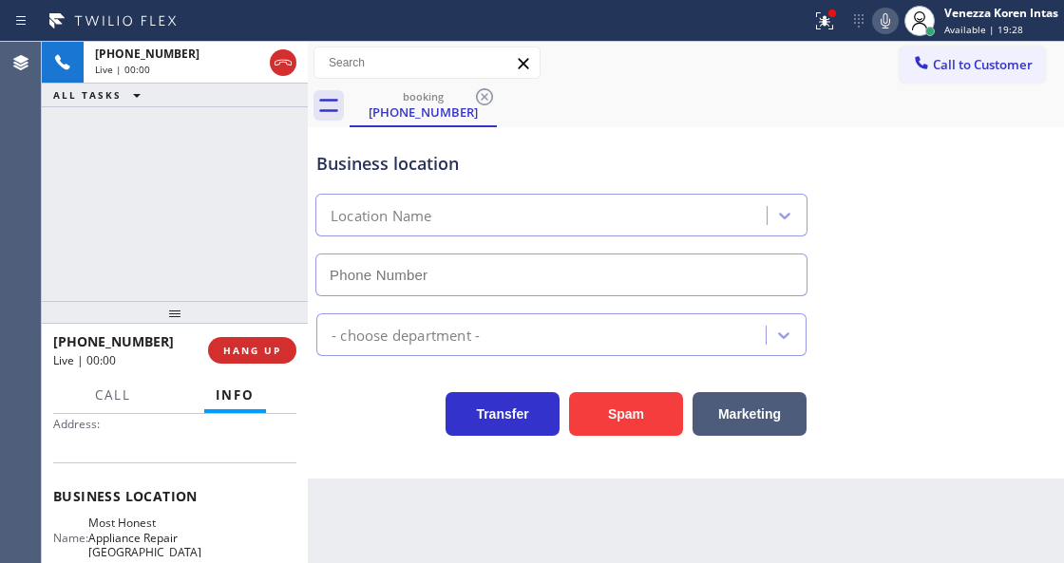
type input "[PHONE_NUMBER]"
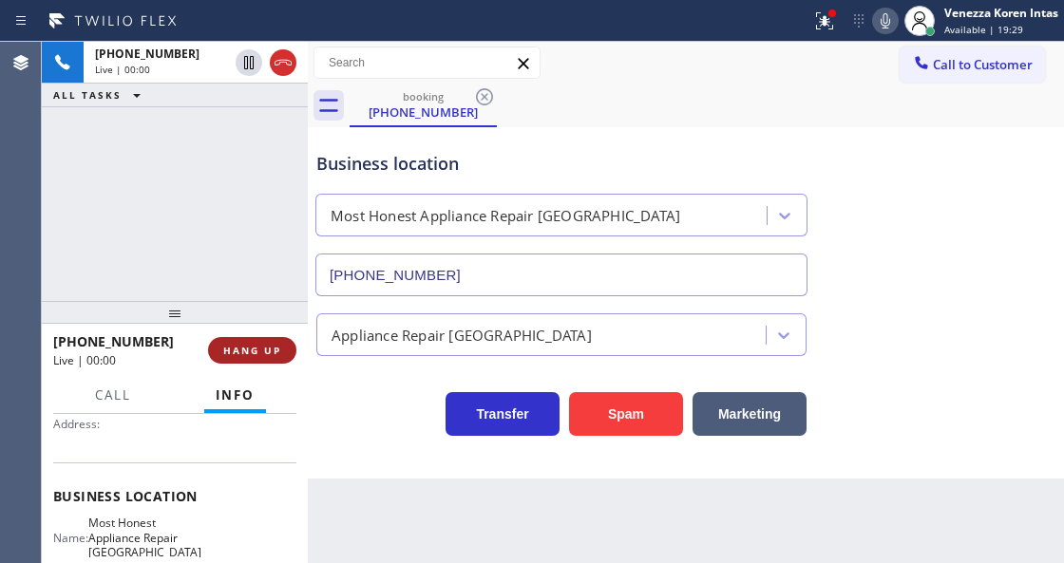
click at [257, 359] on button "HANG UP" at bounding box center [252, 350] width 88 height 27
click at [259, 356] on span "HANG UP" at bounding box center [252, 350] width 58 height 13
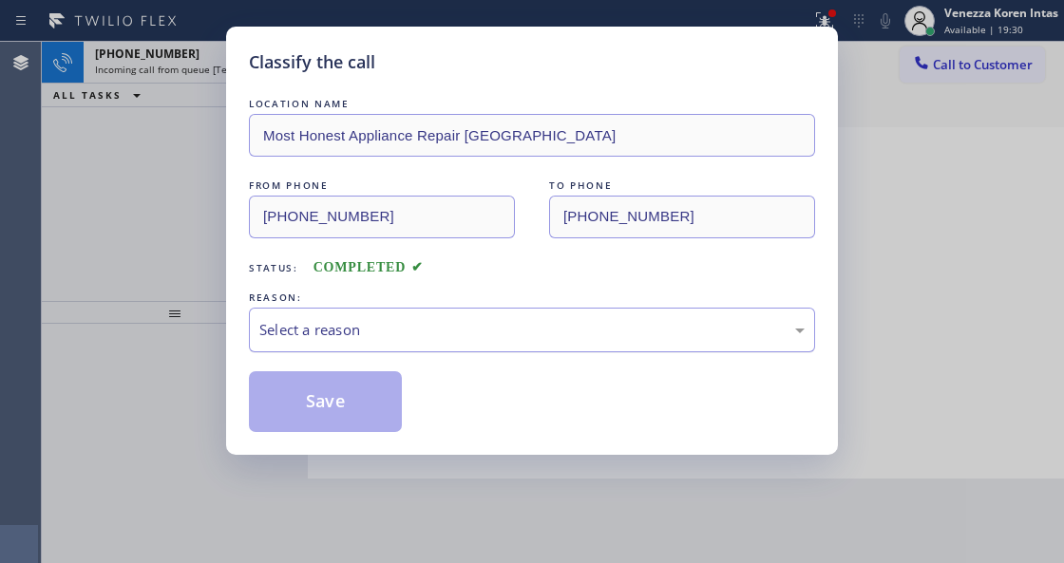
click at [399, 352] on div "Select a reason" at bounding box center [532, 330] width 566 height 45
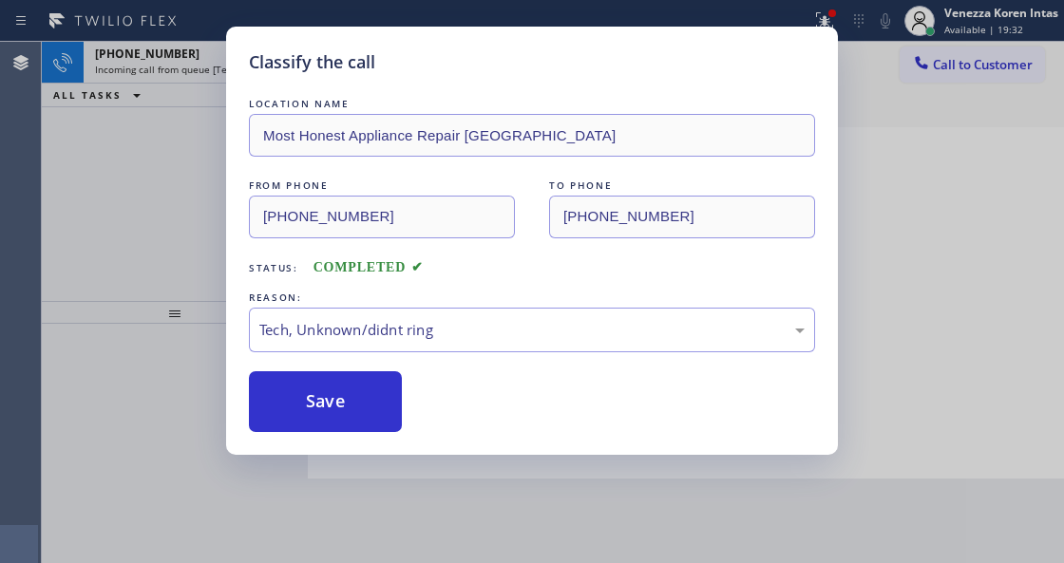
click at [385, 355] on div "LOCATION NAME Most Honest Appliance Repair Cathedral City FROM PHONE [PHONE_NUM…" at bounding box center [532, 263] width 566 height 338
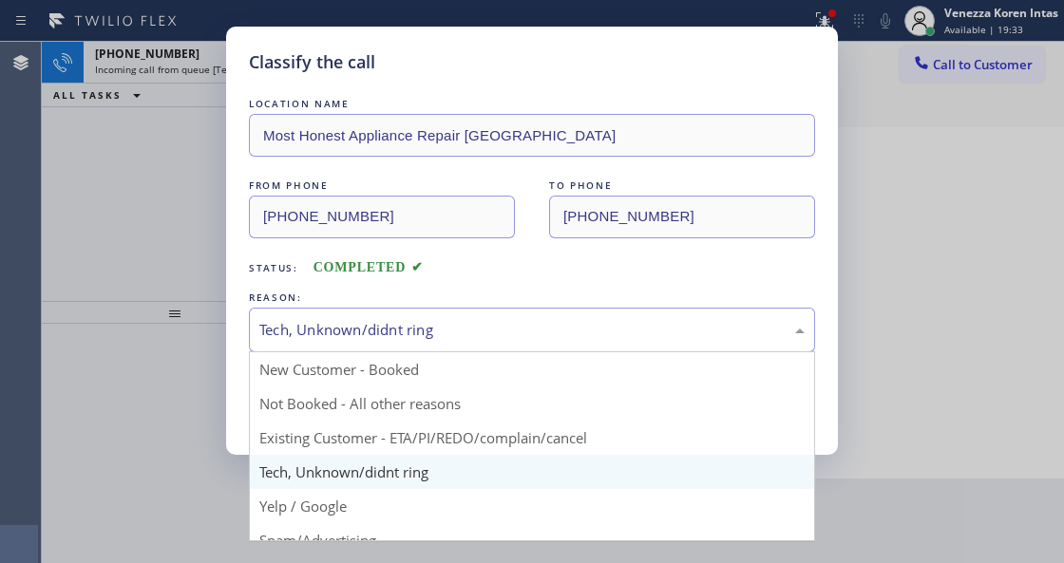
click at [368, 327] on div "Tech, Unknown/didnt ring" at bounding box center [531, 330] width 545 height 22
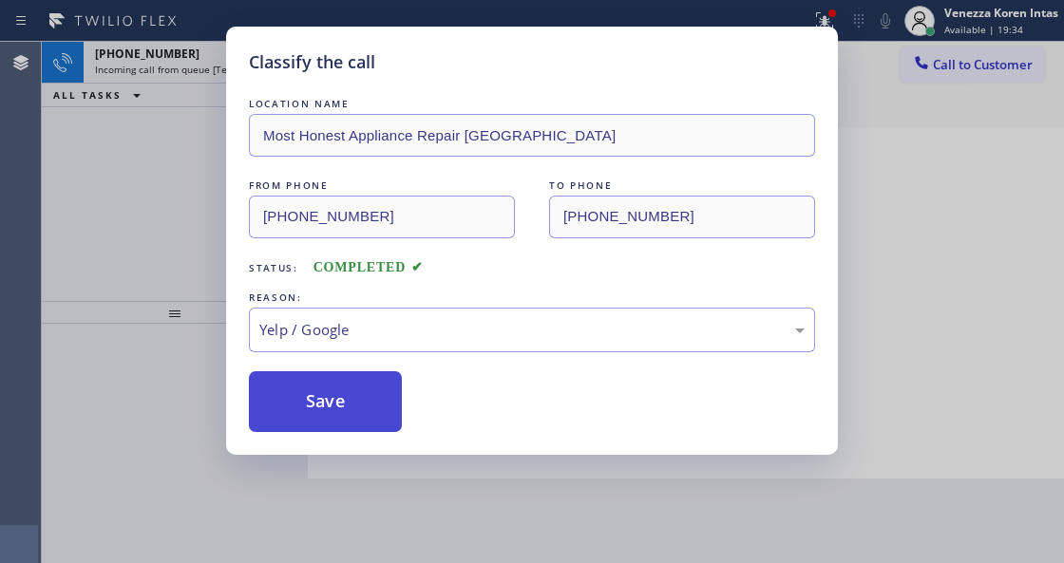
click at [337, 415] on button "Save" at bounding box center [325, 401] width 153 height 61
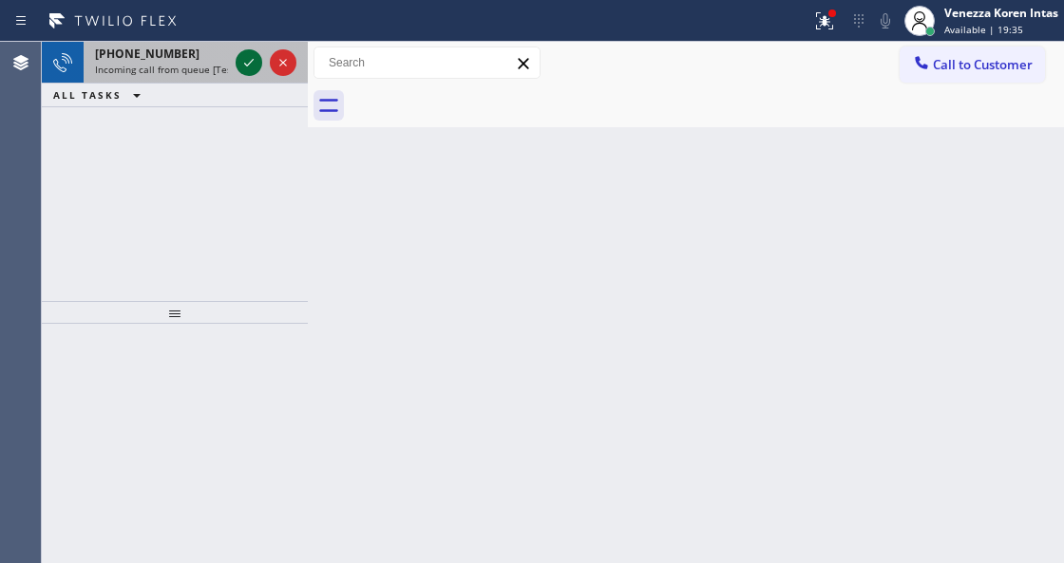
click at [241, 55] on icon at bounding box center [249, 62] width 23 height 23
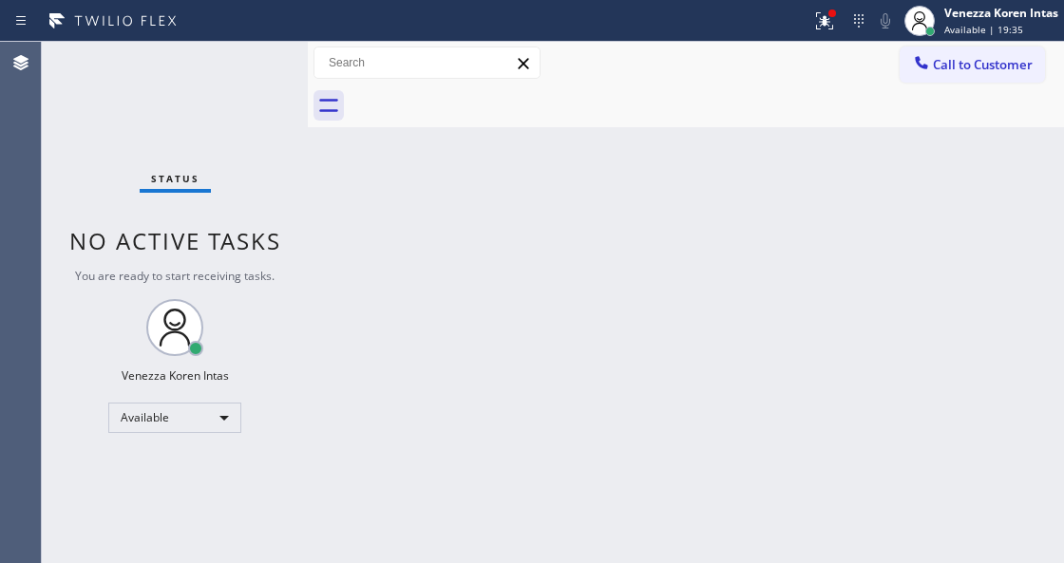
click at [247, 62] on div "Status No active tasks You are ready to start receiving tasks. Venezza Koren In…" at bounding box center [175, 303] width 266 height 522
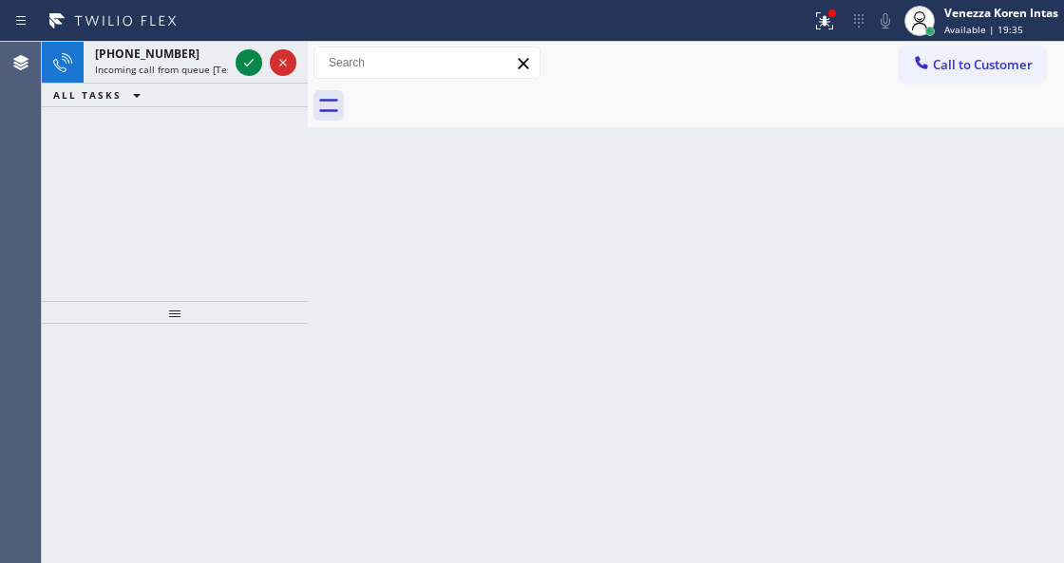
click at [247, 62] on icon at bounding box center [249, 62] width 23 height 23
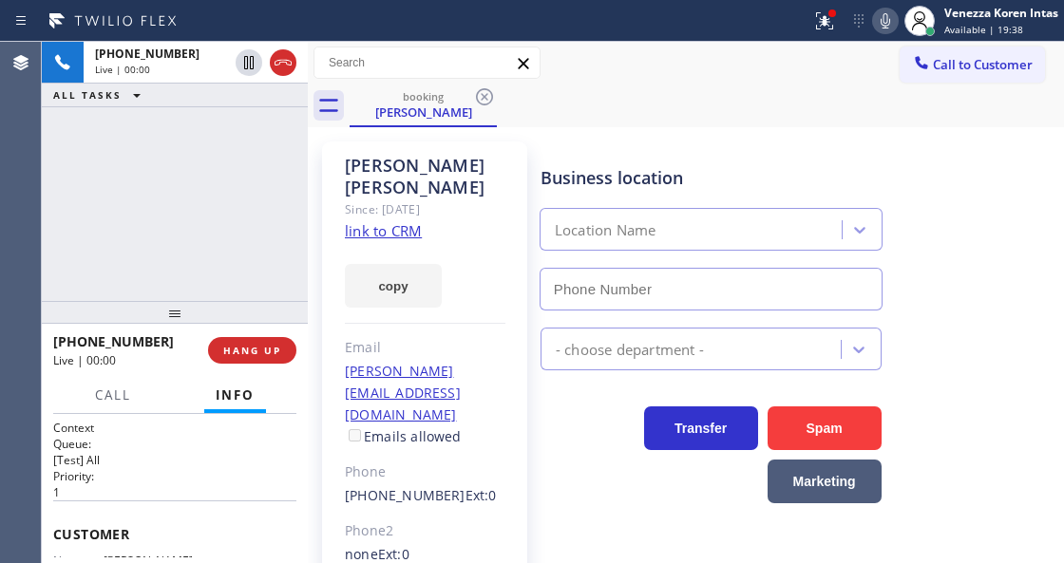
type input "[PHONE_NUMBER]"
click at [413, 221] on link "link to CRM" at bounding box center [383, 230] width 77 height 19
click at [813, 10] on icon at bounding box center [824, 21] width 23 height 23
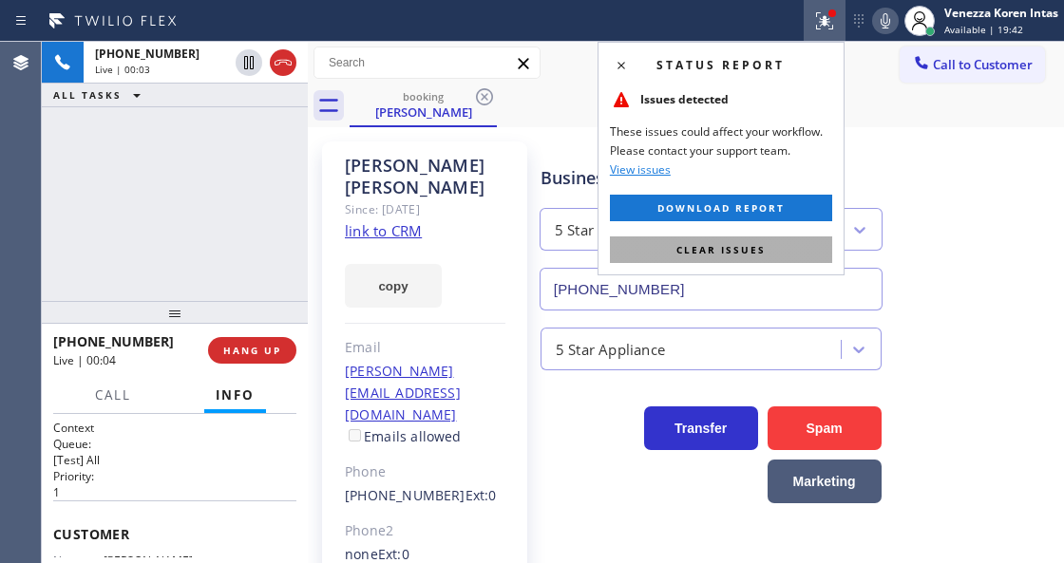
click at [817, 246] on button "Clear issues" at bounding box center [721, 250] width 222 height 27
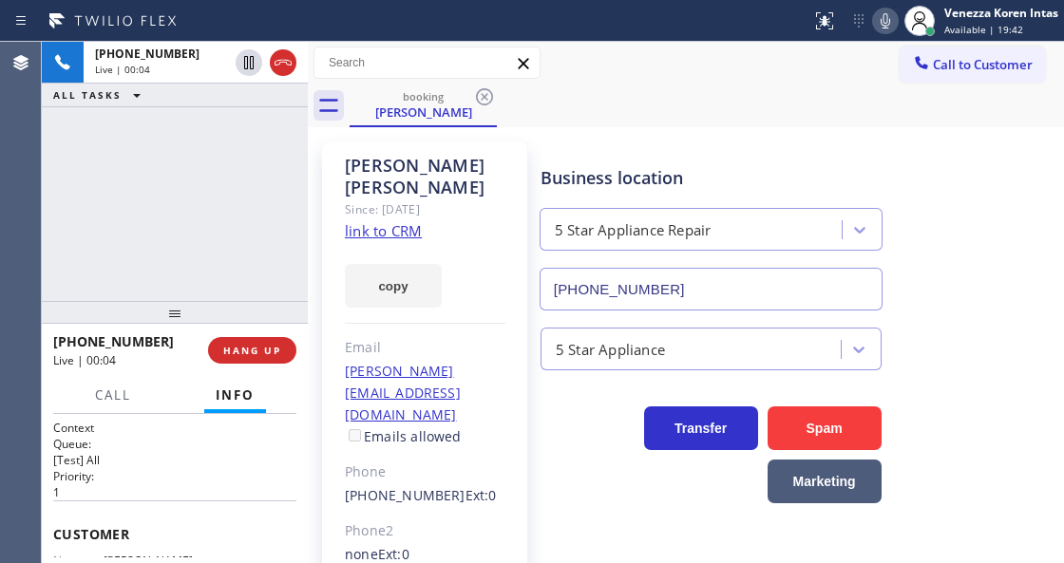
click at [931, 175] on div "Business location 5 Star Appliance Repair [PHONE_NUMBER]" at bounding box center [798, 225] width 523 height 172
click at [884, 20] on icon at bounding box center [885, 21] width 23 height 23
click at [564, 120] on div "booking [PERSON_NAME]" at bounding box center [707, 106] width 714 height 43
click at [897, 20] on div at bounding box center [885, 21] width 27 height 23
click at [103, 385] on button "Call" at bounding box center [113, 395] width 59 height 37
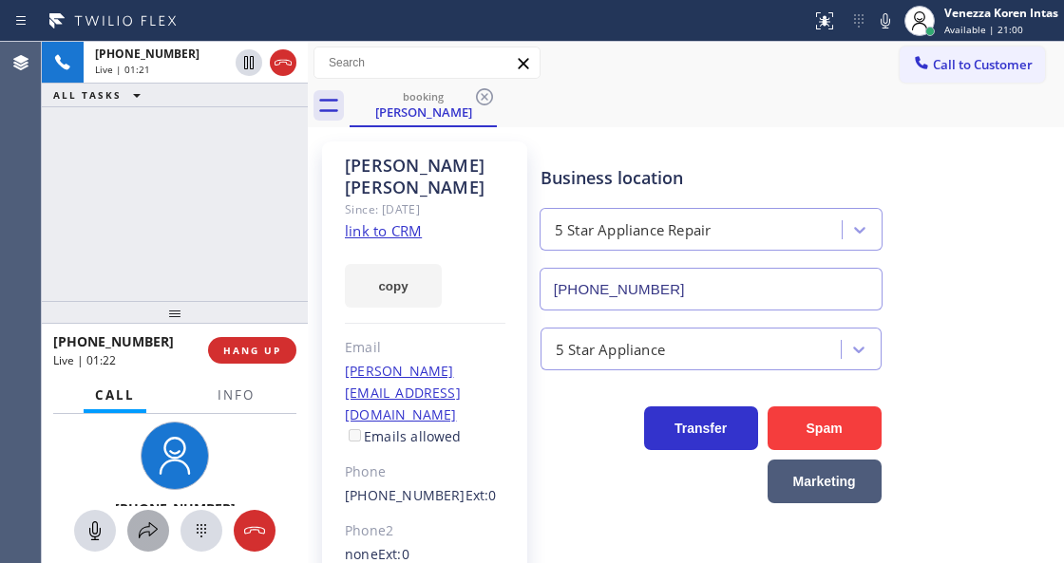
click at [149, 537] on icon at bounding box center [148, 531] width 23 height 23
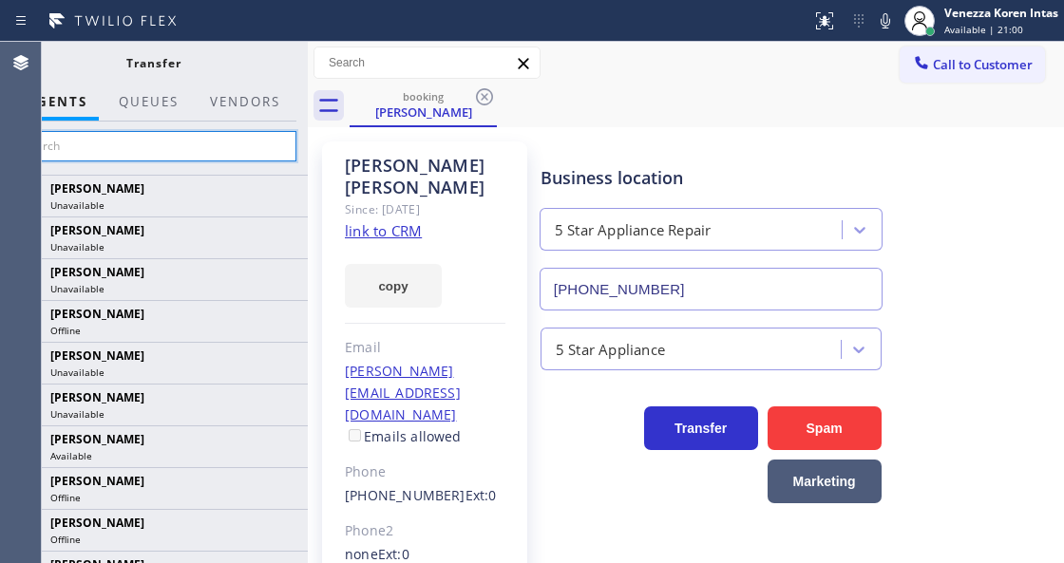
click at [228, 137] on input "text" at bounding box center [153, 146] width 286 height 30
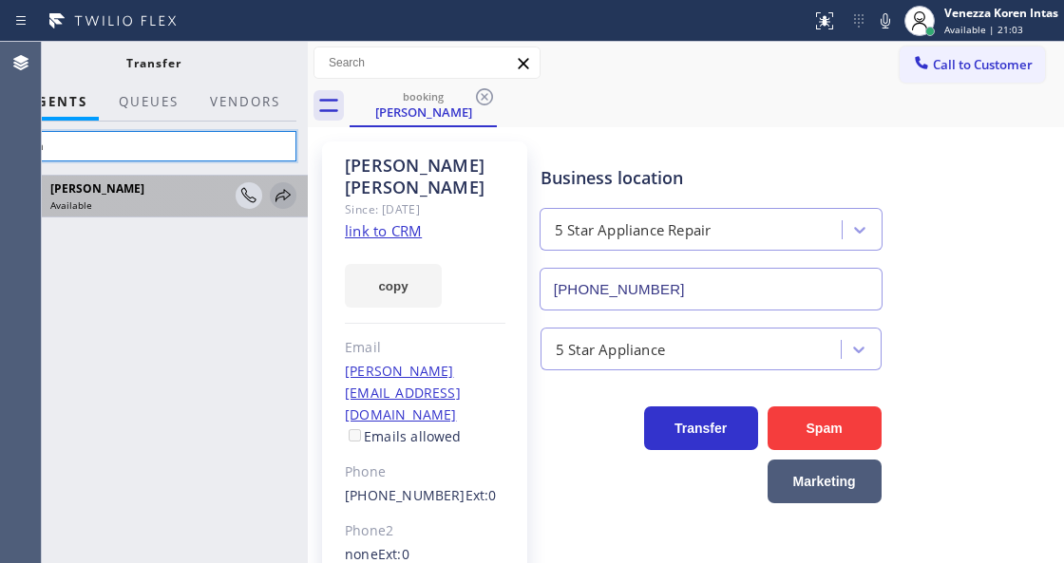
type input "lyka"
click at [283, 194] on icon at bounding box center [283, 195] width 23 height 23
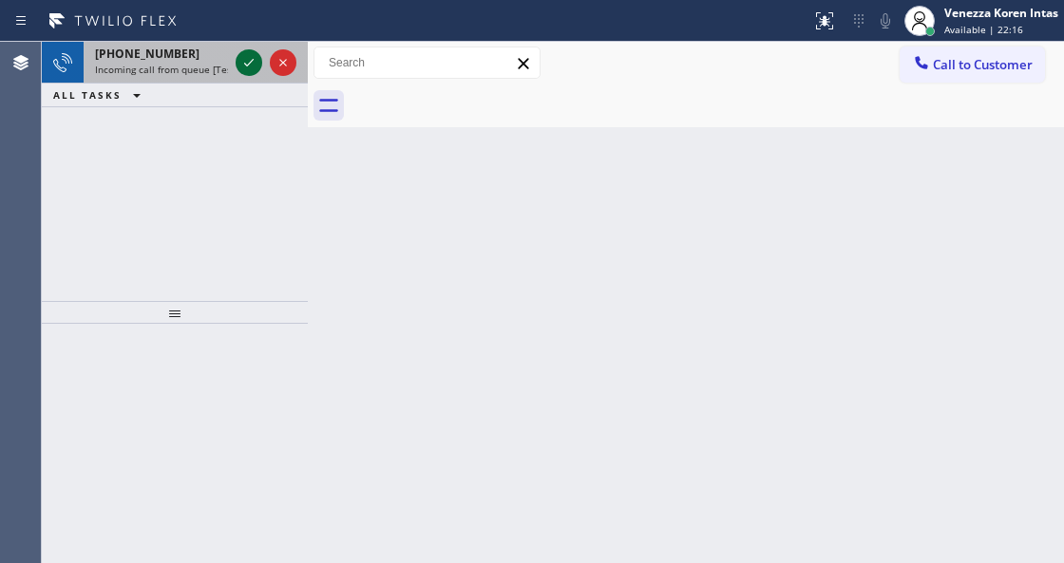
click at [242, 63] on icon at bounding box center [249, 62] width 23 height 23
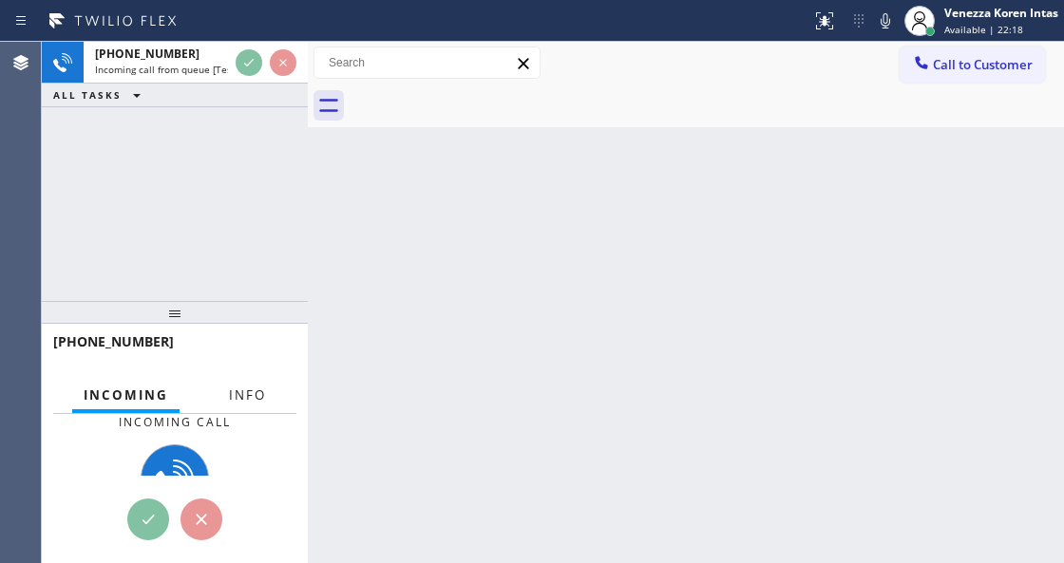
click at [239, 403] on span "Info" at bounding box center [247, 395] width 37 height 17
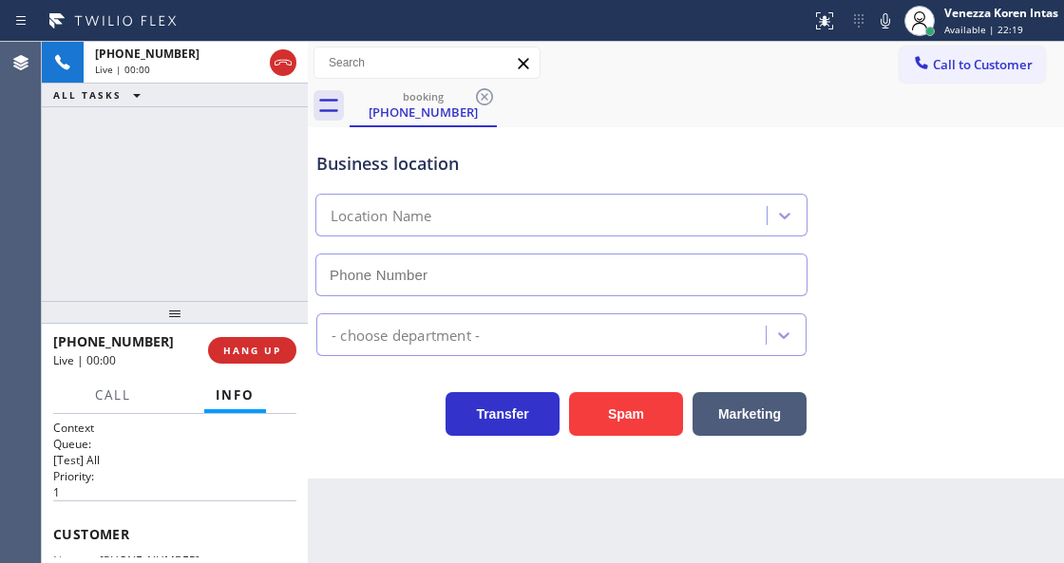
type input "[PHONE_NUMBER]"
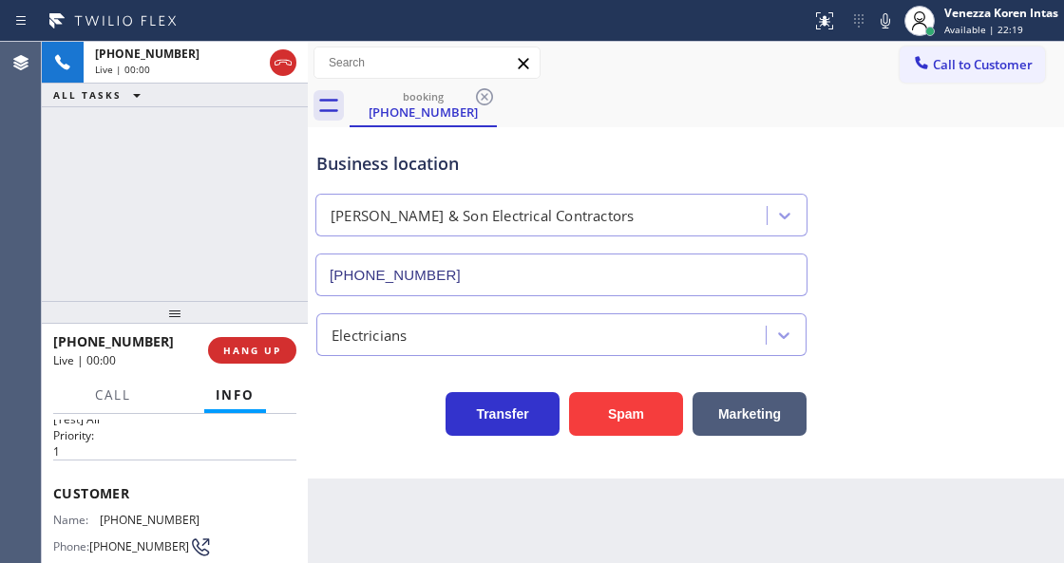
scroll to position [63, 0]
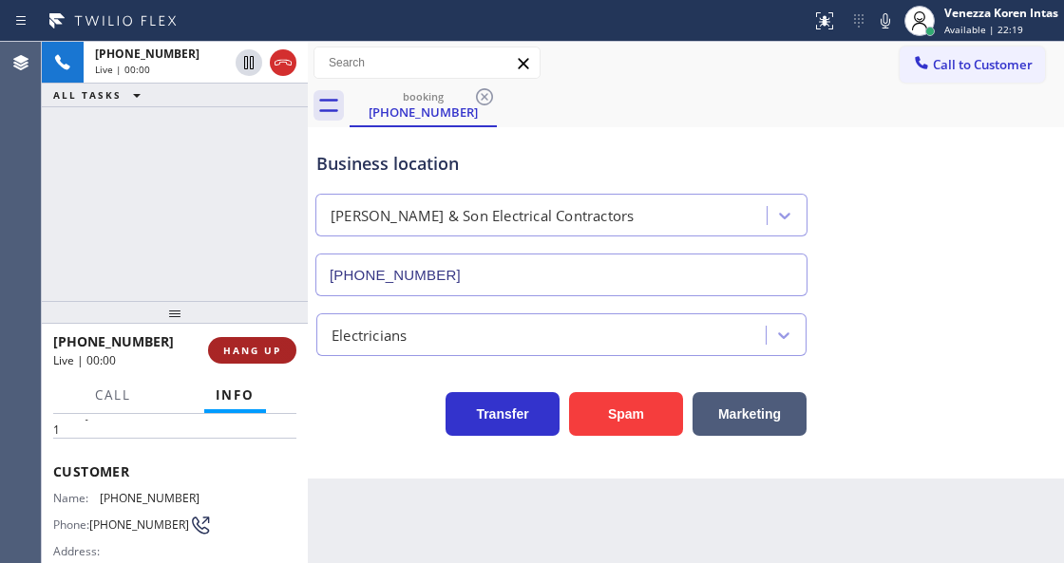
click at [271, 353] on span "HANG UP" at bounding box center [252, 350] width 58 height 13
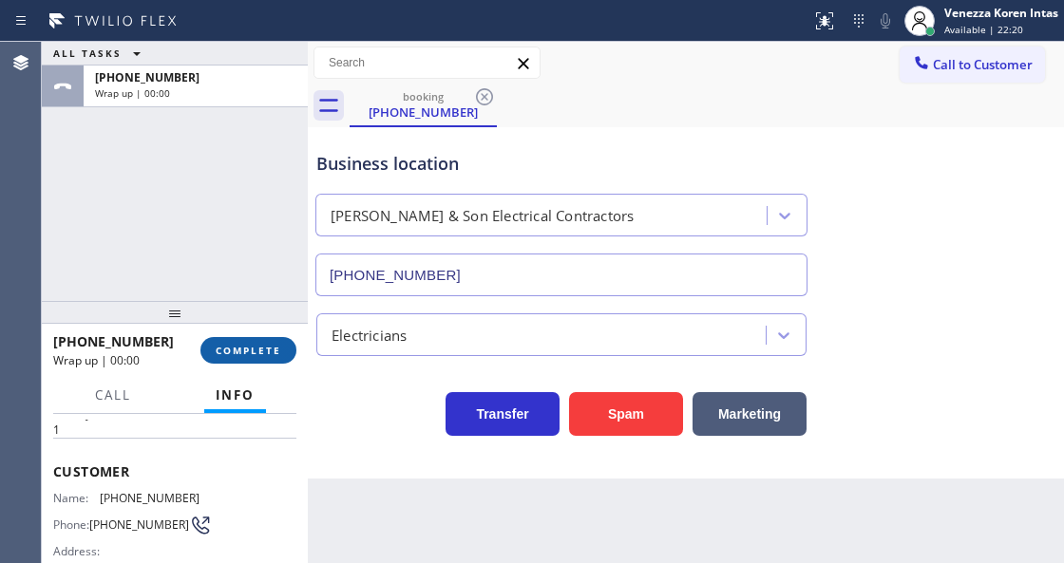
click at [272, 344] on span "COMPLETE" at bounding box center [249, 350] width 66 height 13
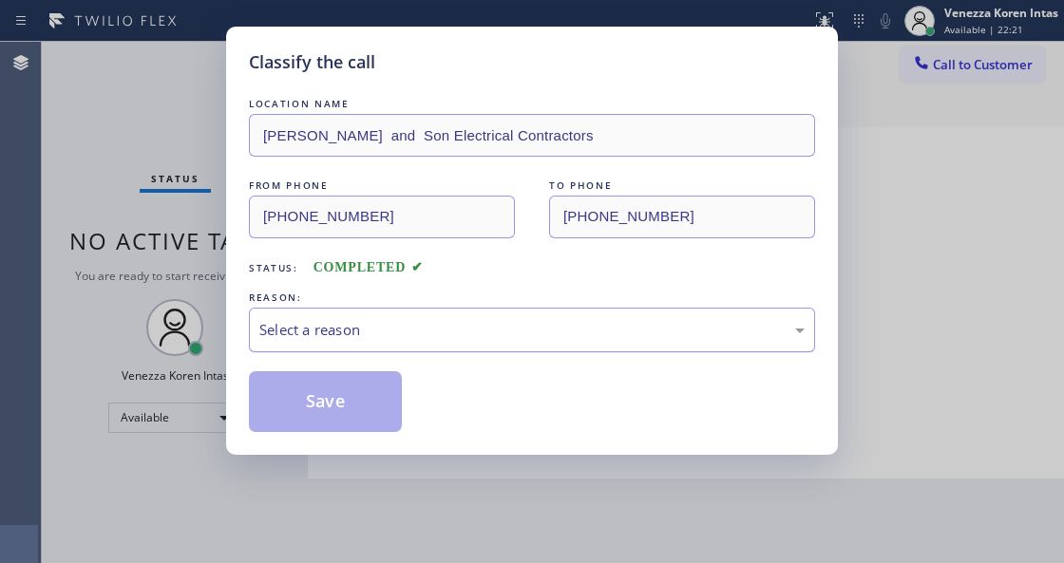
click at [396, 334] on div "Select a reason" at bounding box center [531, 330] width 545 height 22
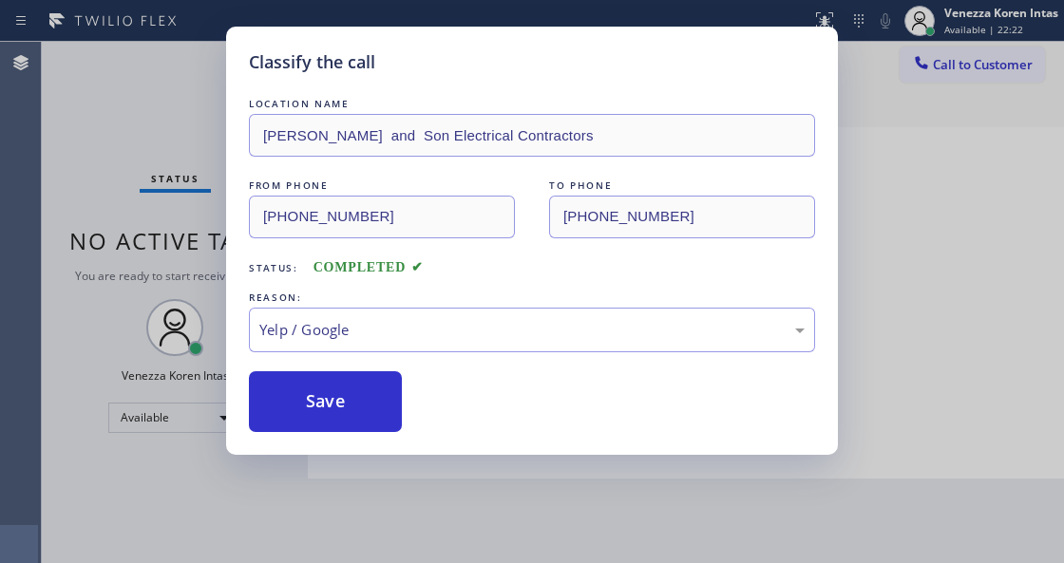
click at [338, 437] on div "Classify the call LOCATION NAME [PERSON_NAME] and Son Electrical Contractors FR…" at bounding box center [532, 241] width 612 height 428
click at [339, 417] on button "Save" at bounding box center [325, 401] width 153 height 61
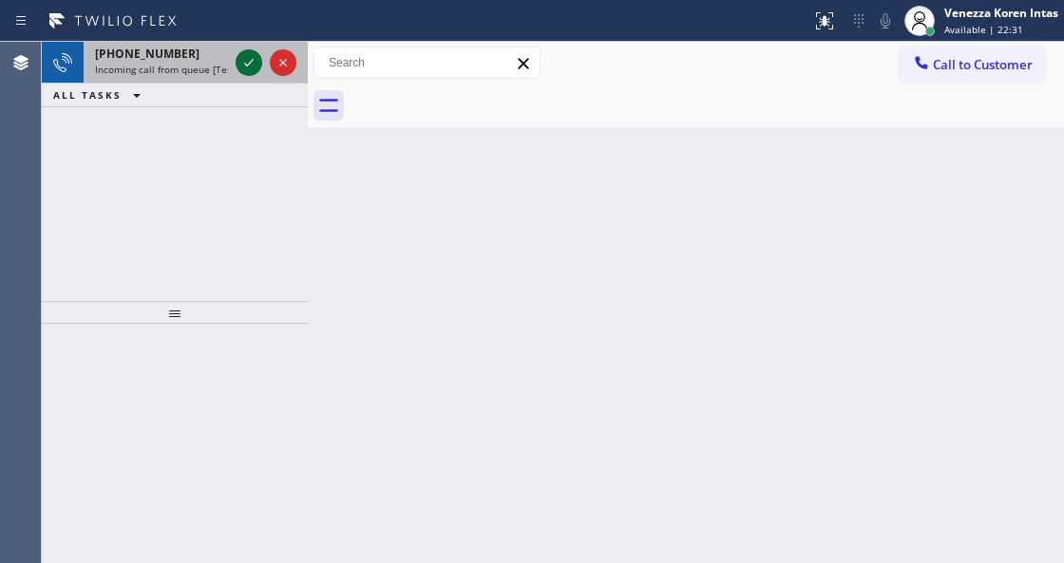
click at [248, 67] on icon at bounding box center [249, 62] width 23 height 23
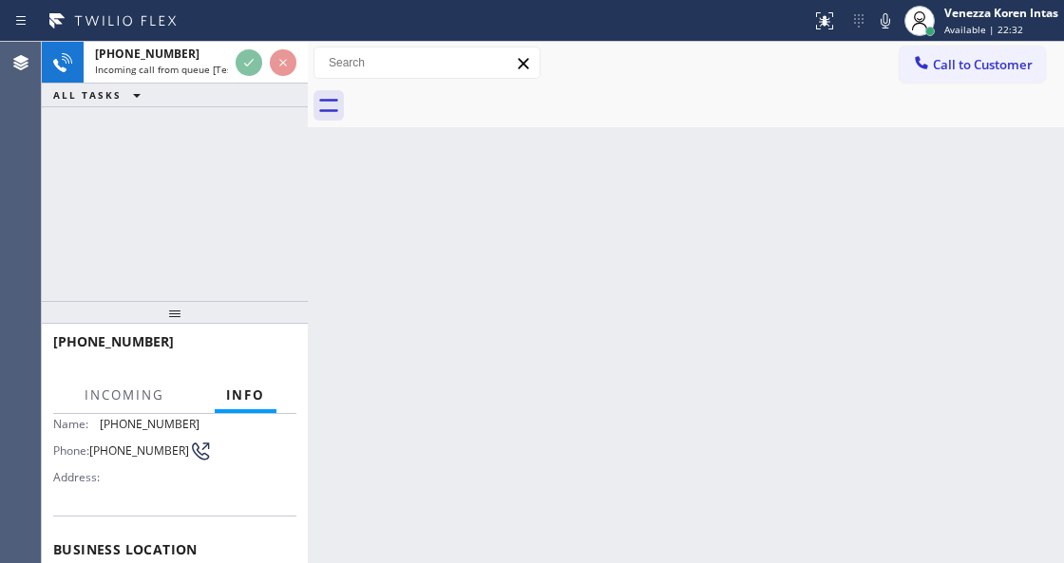
scroll to position [253, 0]
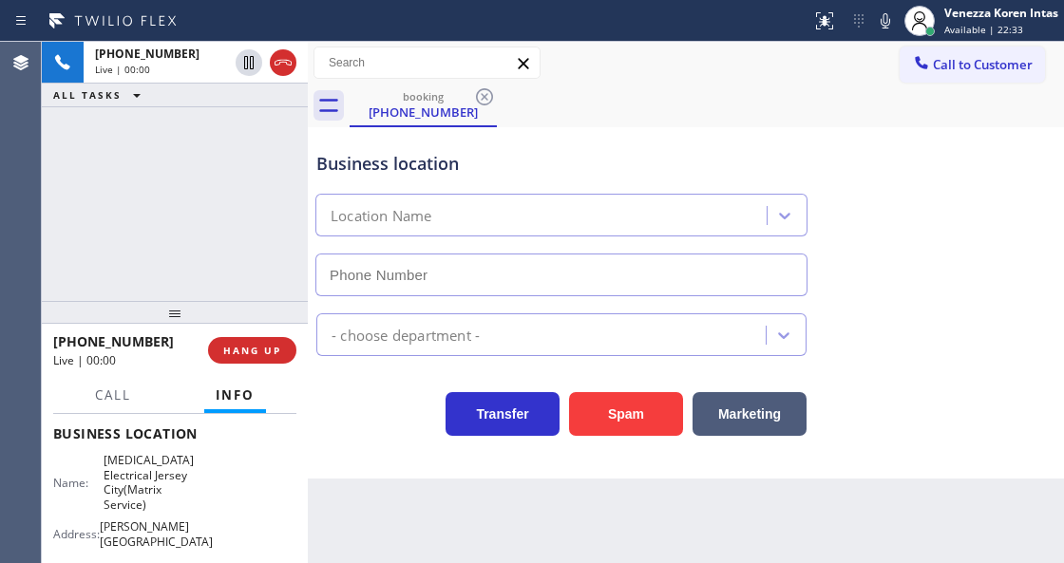
type input "[PHONE_NUMBER]"
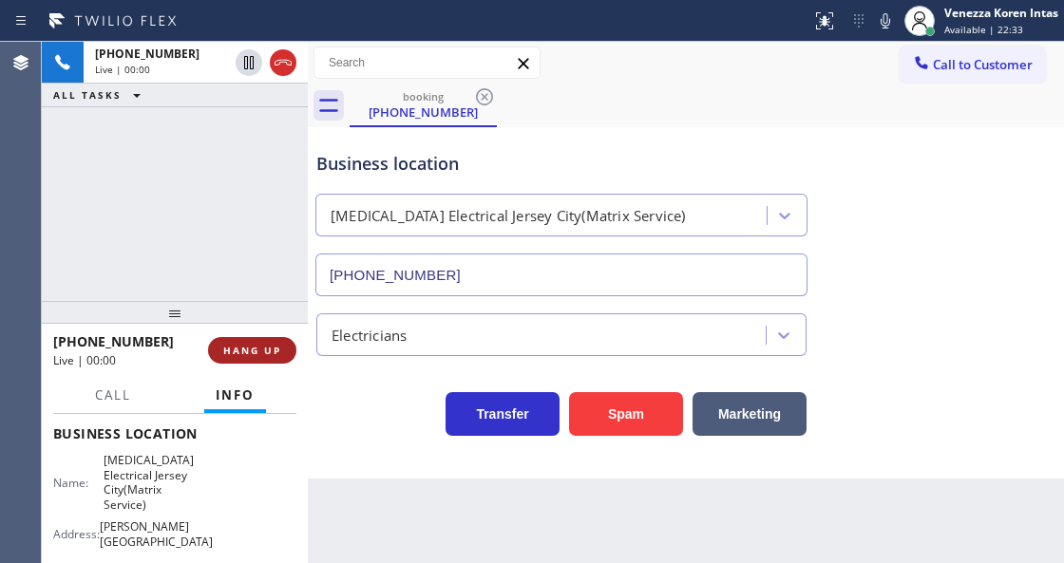
click at [284, 347] on div "[PHONE_NUMBER] Live | 00:00 HANG UP" at bounding box center [174, 350] width 243 height 49
click at [284, 348] on button "HANG UP" at bounding box center [252, 350] width 88 height 27
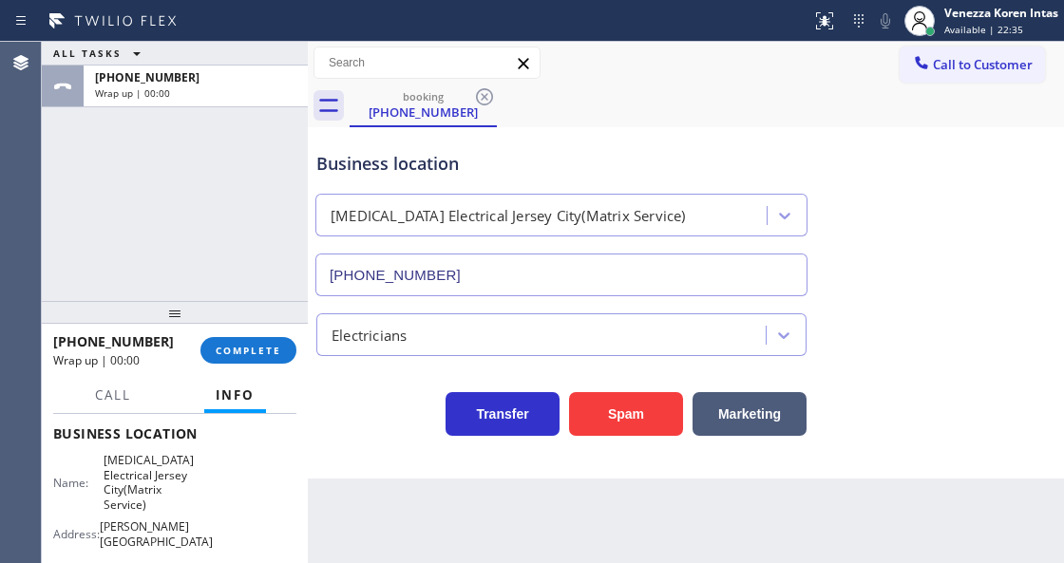
click at [283, 333] on div "[PHONE_NUMBER] Wrap up | 00:00 COMPLETE" at bounding box center [174, 350] width 243 height 49
click at [280, 346] on span "COMPLETE" at bounding box center [249, 350] width 66 height 13
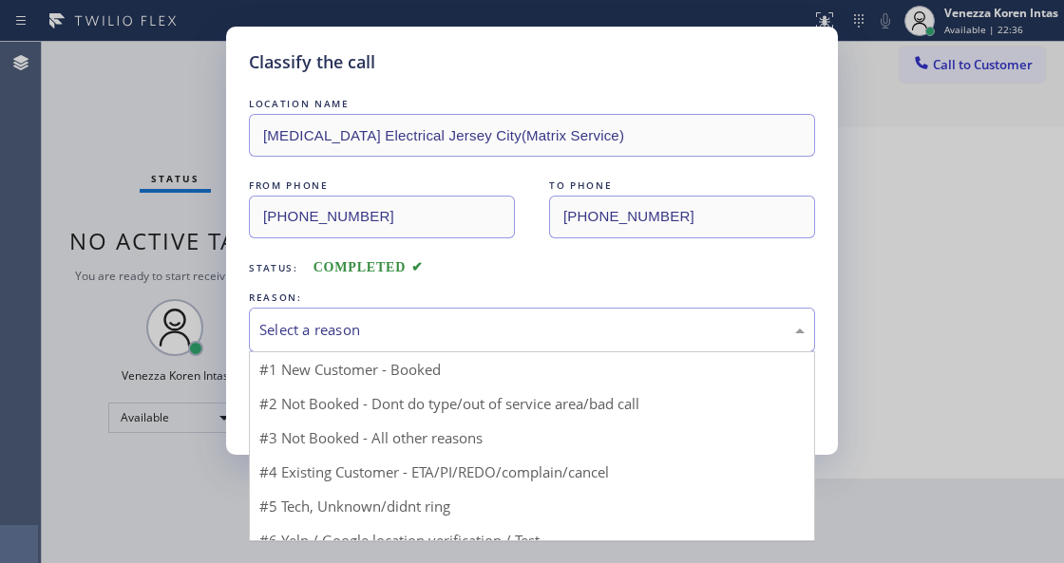
drag, startPoint x: 500, startPoint y: 328, endPoint x: 428, endPoint y: 486, distance: 173.9
click at [496, 331] on div "Select a reason" at bounding box center [531, 330] width 545 height 22
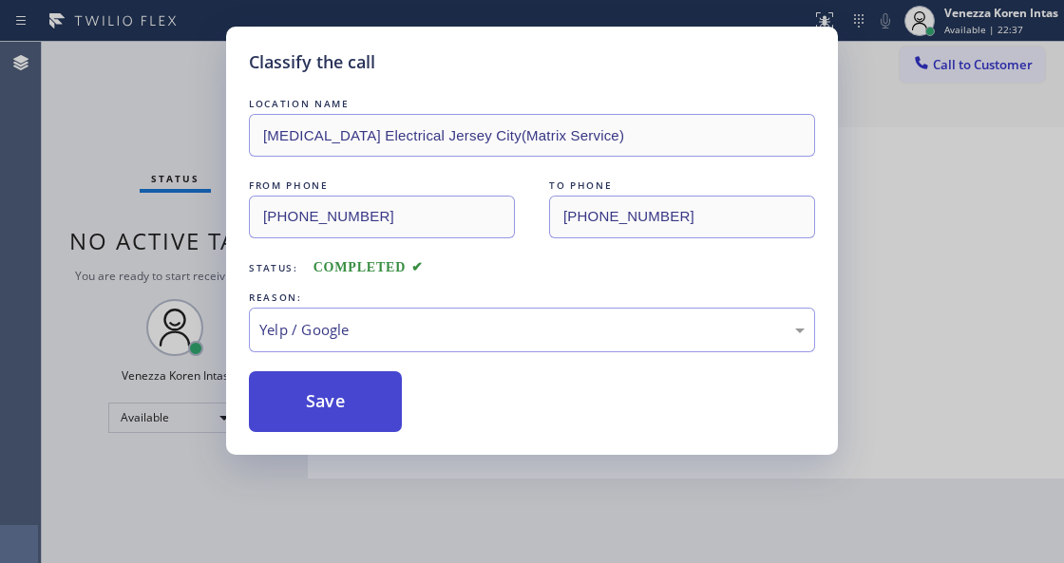
click at [348, 398] on button "Save" at bounding box center [325, 401] width 153 height 61
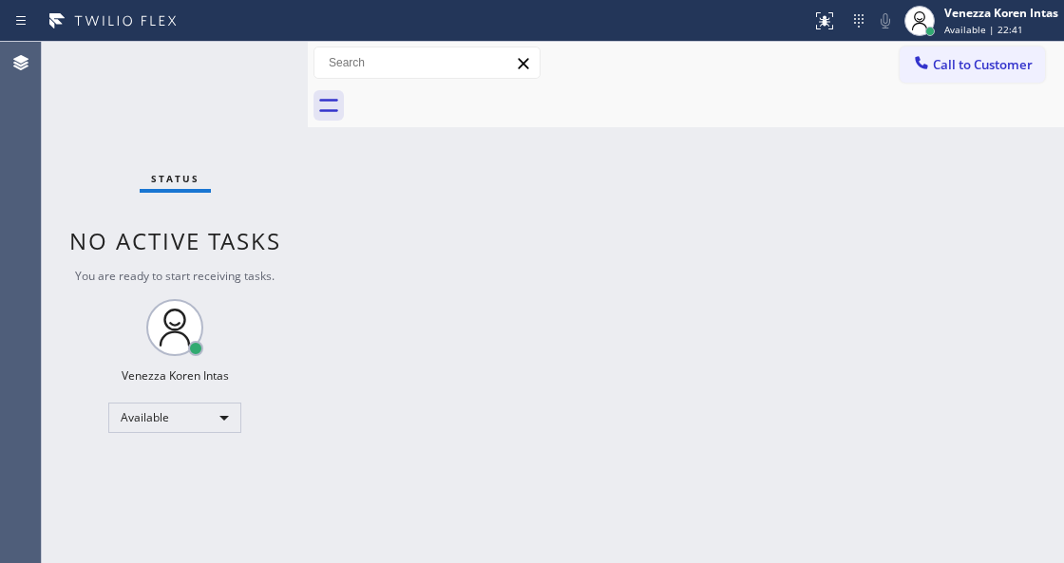
drag, startPoint x: 253, startPoint y: 365, endPoint x: 224, endPoint y: 357, distance: 29.5
click at [241, 363] on div "Status No active tasks You are ready to start receiving tasks. Venezza Koren In…" at bounding box center [175, 303] width 266 height 522
click at [241, 169] on div "Status No active tasks You are ready to start receiving tasks. Venezza Koren In…" at bounding box center [175, 303] width 266 height 522
click at [308, 174] on div at bounding box center [308, 303] width 0 height 522
click at [224, 72] on div "Status No active tasks You are ready to start receiving tasks. Venezza Koren In…" at bounding box center [175, 303] width 266 height 522
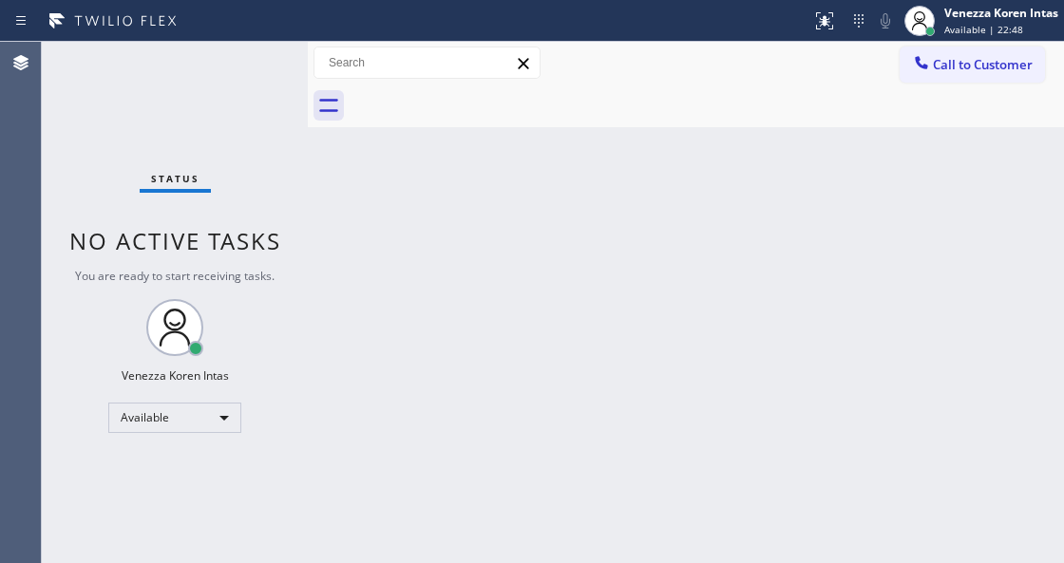
click at [264, 80] on div "Status No active tasks You are ready to start receiving tasks. Venezza Koren In…" at bounding box center [175, 303] width 266 height 522
click at [531, 141] on div "Back to Dashboard Change Sender ID Customers Technicians Select a contact Outbo…" at bounding box center [686, 303] width 756 height 522
click at [547, 202] on div "Back to Dashboard Change Sender ID Customers Technicians Select a contact Outbo…" at bounding box center [686, 303] width 756 height 522
click at [314, 359] on div "Back to Dashboard Change Sender ID Customers Technicians Select a contact Outbo…" at bounding box center [686, 303] width 756 height 522
click at [320, 274] on div "Back to Dashboard Change Sender ID Customers Technicians Select a contact Outbo…" at bounding box center [686, 303] width 756 height 522
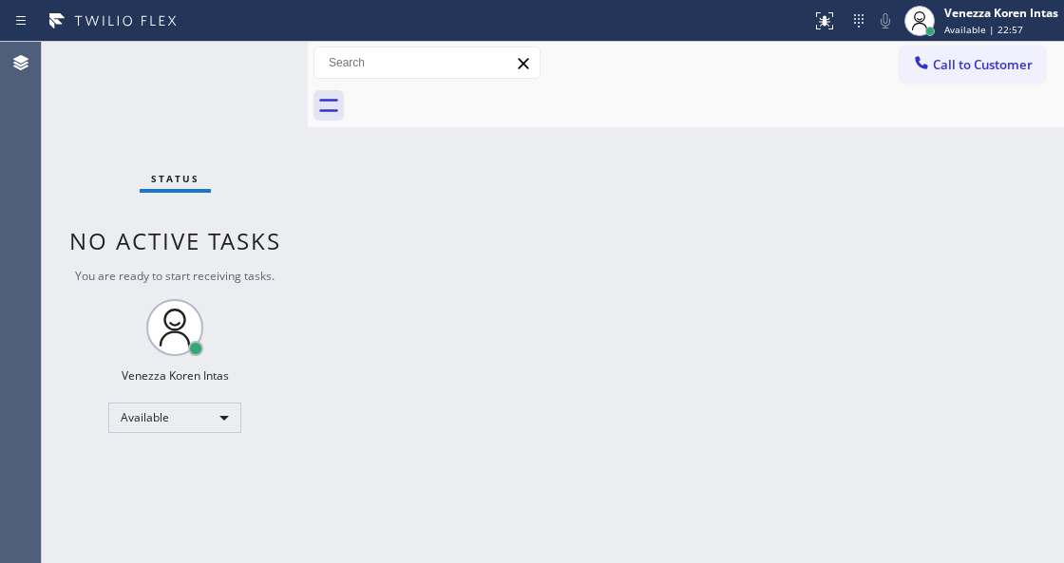
drag, startPoint x: 346, startPoint y: 336, endPoint x: 337, endPoint y: 388, distance: 52.0
click at [340, 364] on div "Back to Dashboard Change Sender ID Customers Technicians Select a contact Outbo…" at bounding box center [686, 303] width 756 height 522
click at [308, 187] on div at bounding box center [308, 303] width 0 height 522
click at [267, 114] on div "Status No active tasks You are ready to start receiving tasks. Venezza Koren In…" at bounding box center [175, 303] width 266 height 522
click at [259, 89] on div "Status No active tasks You are ready to start receiving tasks. Venezza Koren In…" at bounding box center [175, 303] width 266 height 522
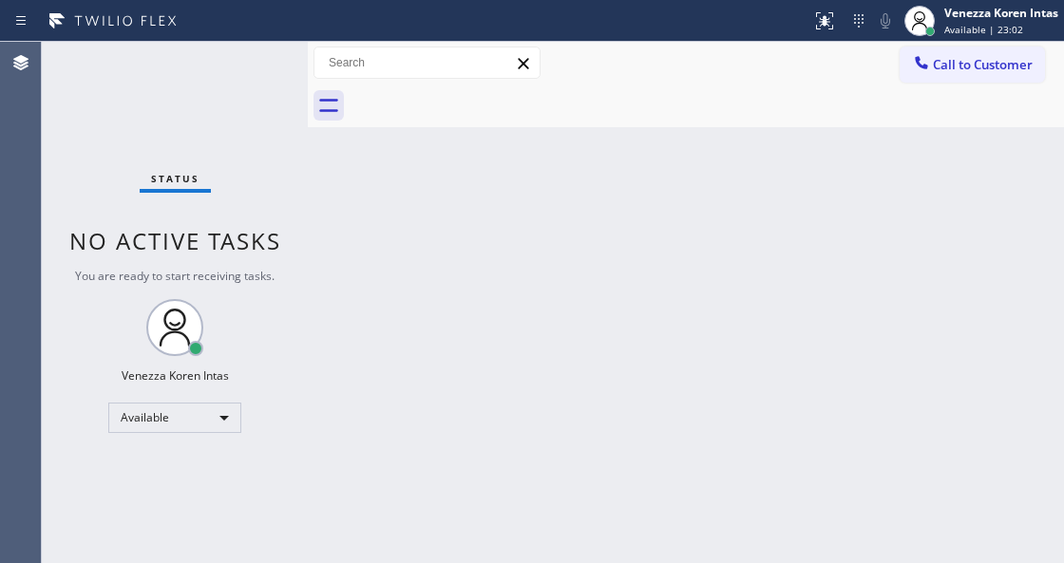
click at [247, 70] on div "Status No active tasks You are ready to start receiving tasks. Venezza Koren In…" at bounding box center [175, 303] width 266 height 522
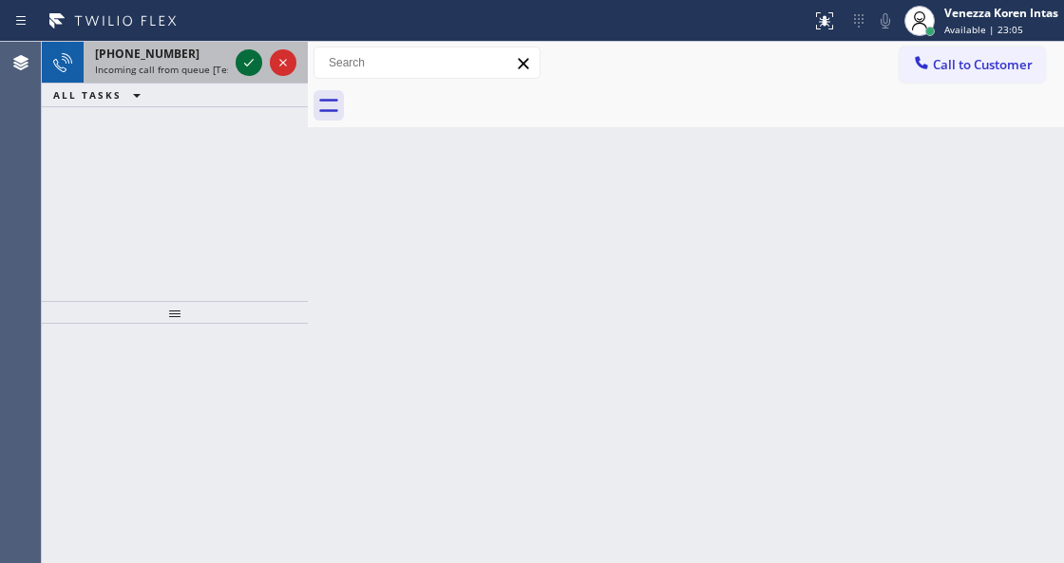
click at [245, 68] on icon at bounding box center [249, 62] width 23 height 23
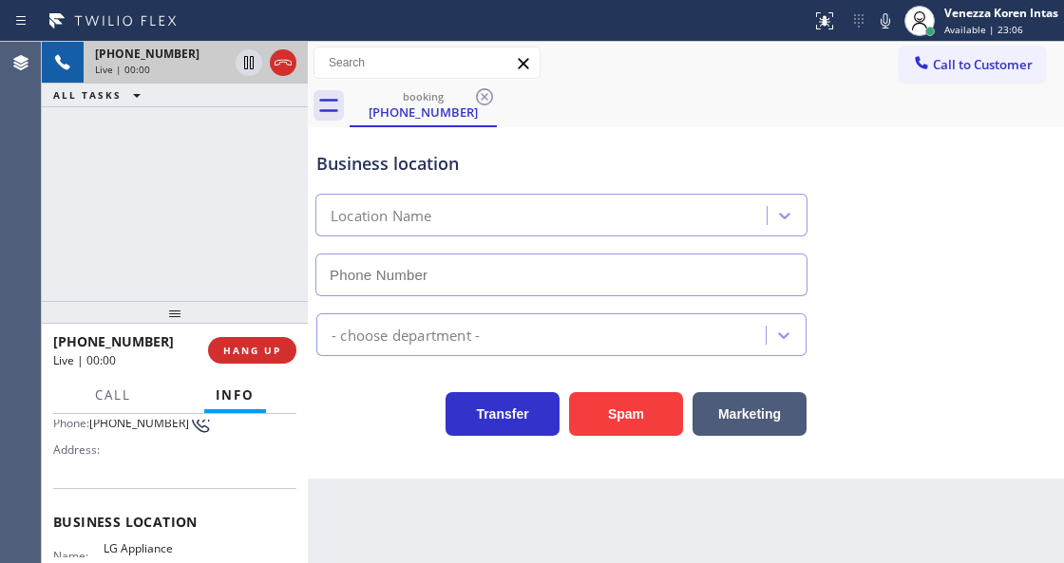
scroll to position [253, 0]
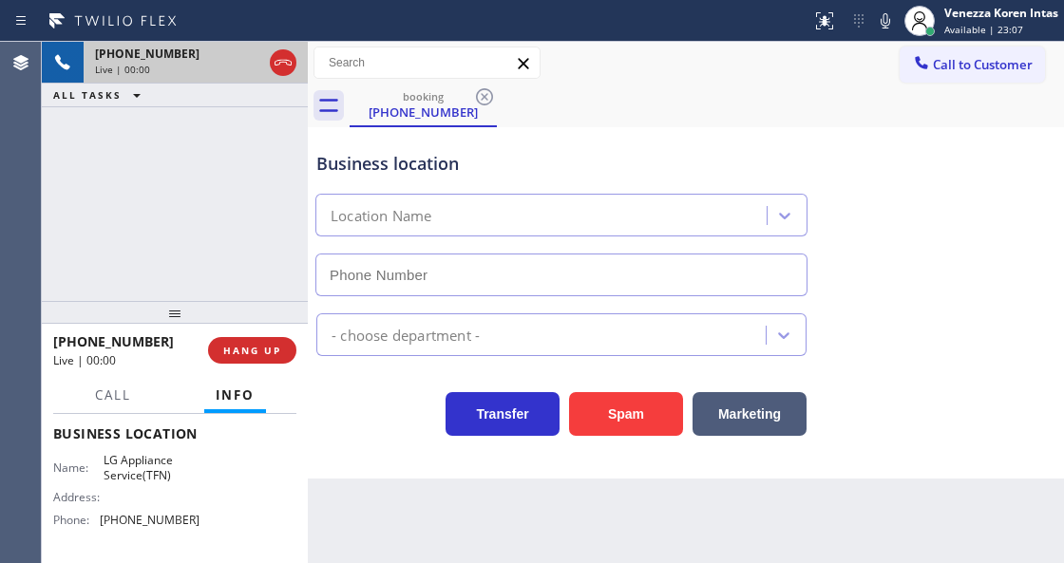
type input "[PHONE_NUMBER]"
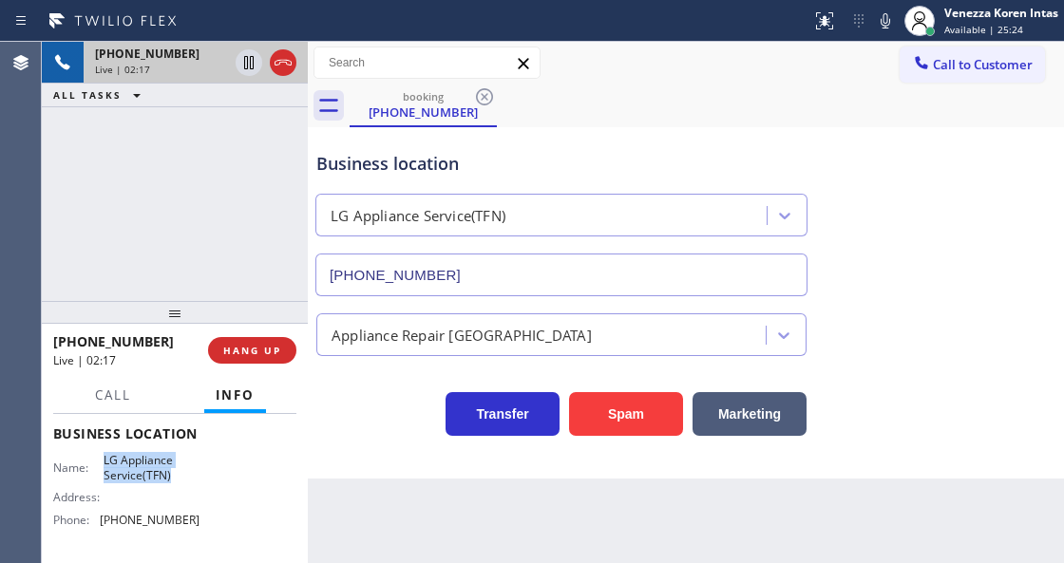
drag, startPoint x: 188, startPoint y: 482, endPoint x: 103, endPoint y: 458, distance: 88.7
click at [104, 458] on span "LG Appliance Service(TFN)" at bounding box center [151, 467] width 95 height 29
copy span "LG Appliance Service(TFN)"
drag, startPoint x: 884, startPoint y: 22, endPoint x: 787, endPoint y: 82, distance: 113.9
click at [882, 23] on icon at bounding box center [885, 21] width 23 height 23
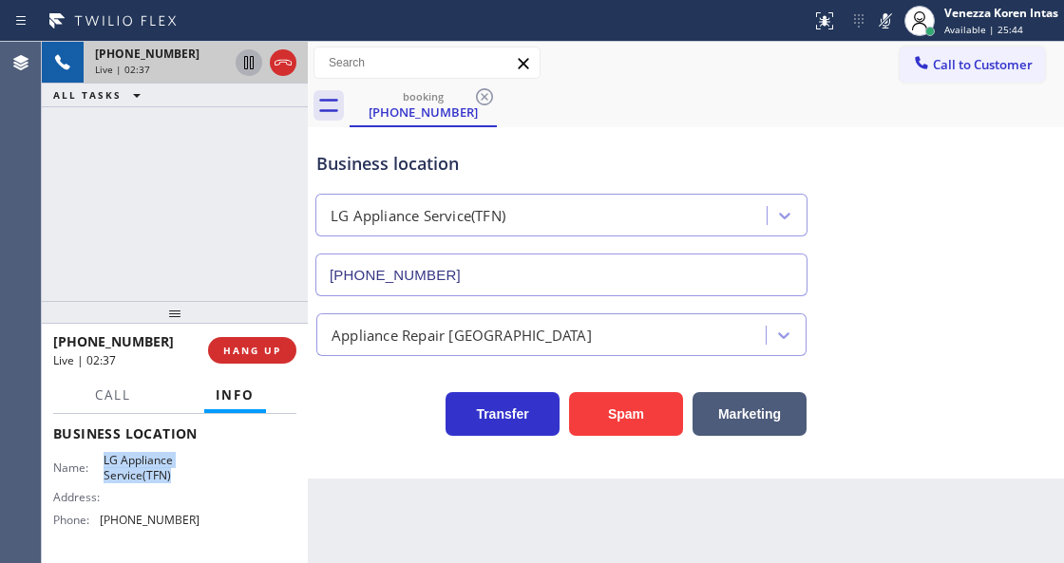
click at [252, 55] on icon at bounding box center [249, 62] width 23 height 23
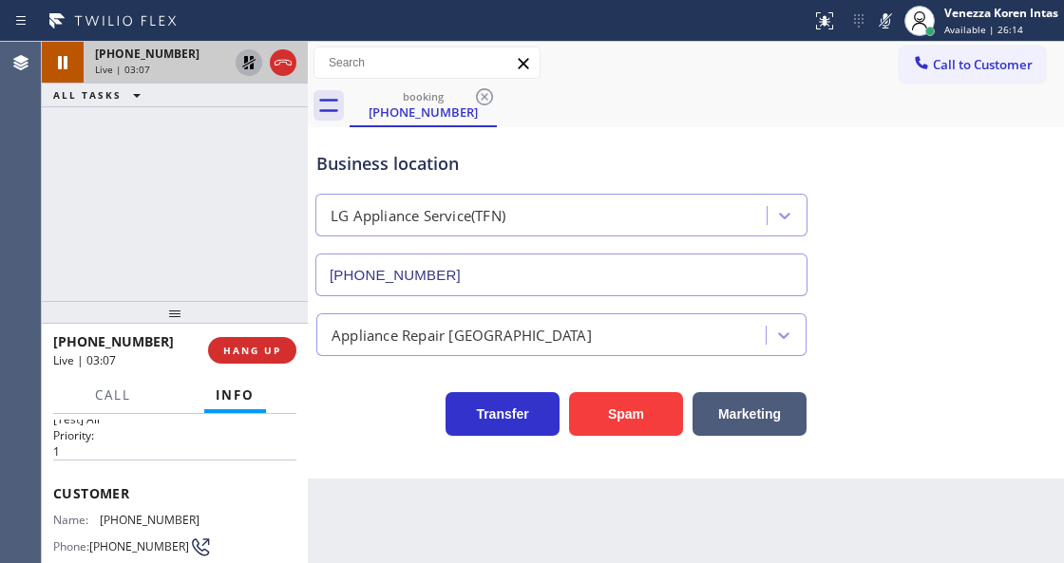
scroll to position [63, 0]
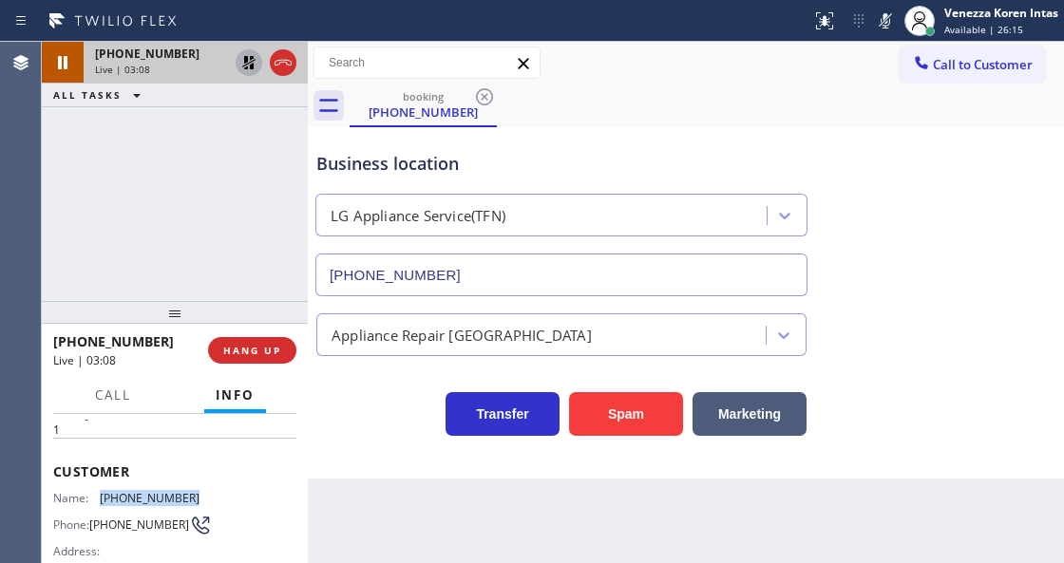
drag, startPoint x: 203, startPoint y: 495, endPoint x: 97, endPoint y: 496, distance: 106.4
click at [97, 496] on div "Name: [PHONE_NUMBER] Phone: [PHONE_NUMBER] Address:" at bounding box center [174, 528] width 243 height 75
copy div "[PHONE_NUMBER]"
click at [879, 20] on icon at bounding box center [885, 21] width 23 height 23
click at [243, 63] on icon at bounding box center [249, 62] width 23 height 23
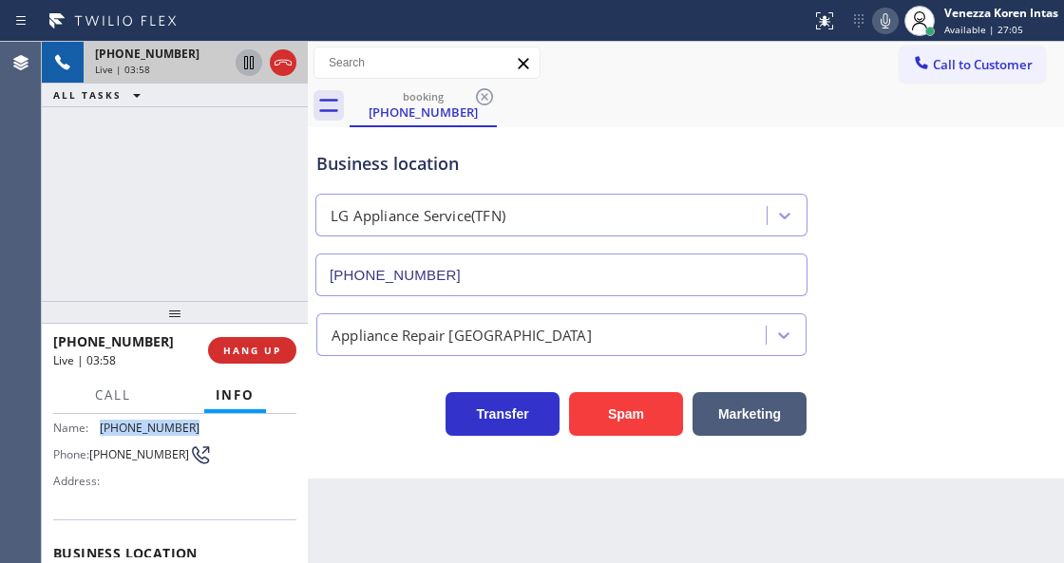
scroll to position [253, 0]
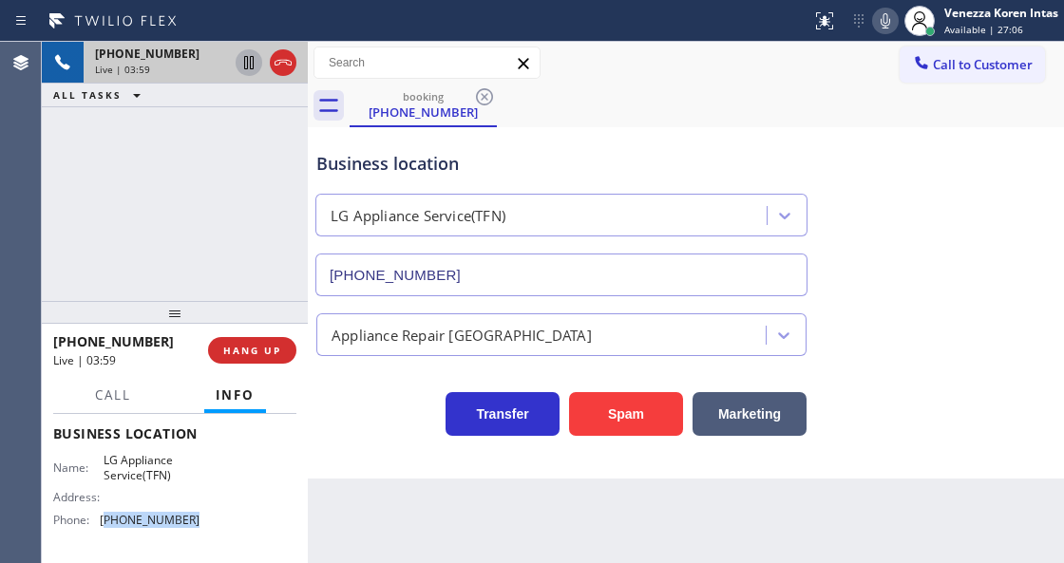
drag, startPoint x: 200, startPoint y: 517, endPoint x: 104, endPoint y: 517, distance: 96.9
click at [104, 517] on div "Name: LG Appliance Service(TFN) Address: Phone: [PHONE_NUMBER]" at bounding box center [174, 494] width 243 height 82
copy span "844) 462-8198"
click at [121, 403] on span "Call" at bounding box center [113, 395] width 36 height 17
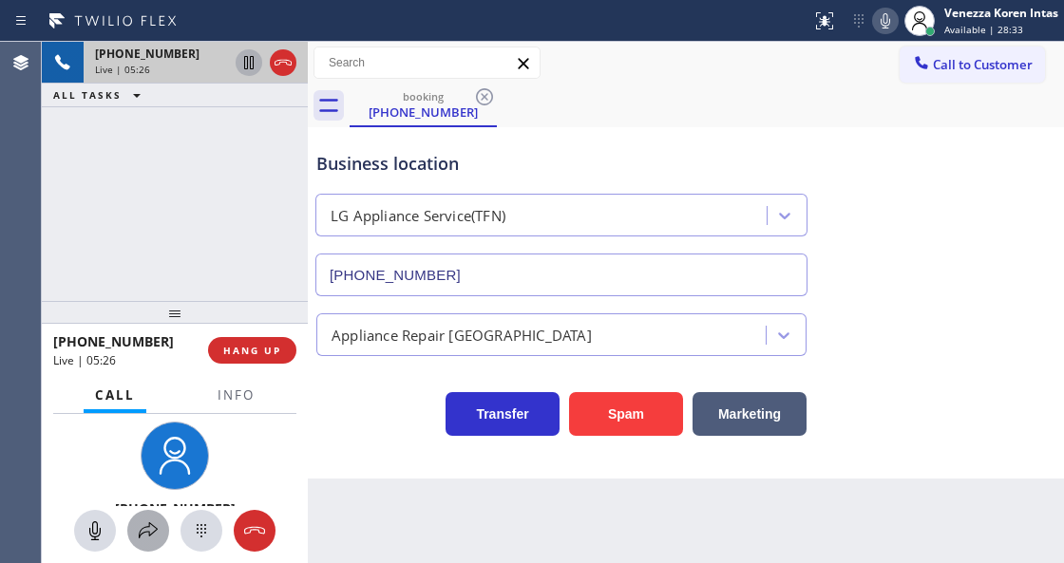
click at [143, 538] on icon at bounding box center [148, 531] width 23 height 23
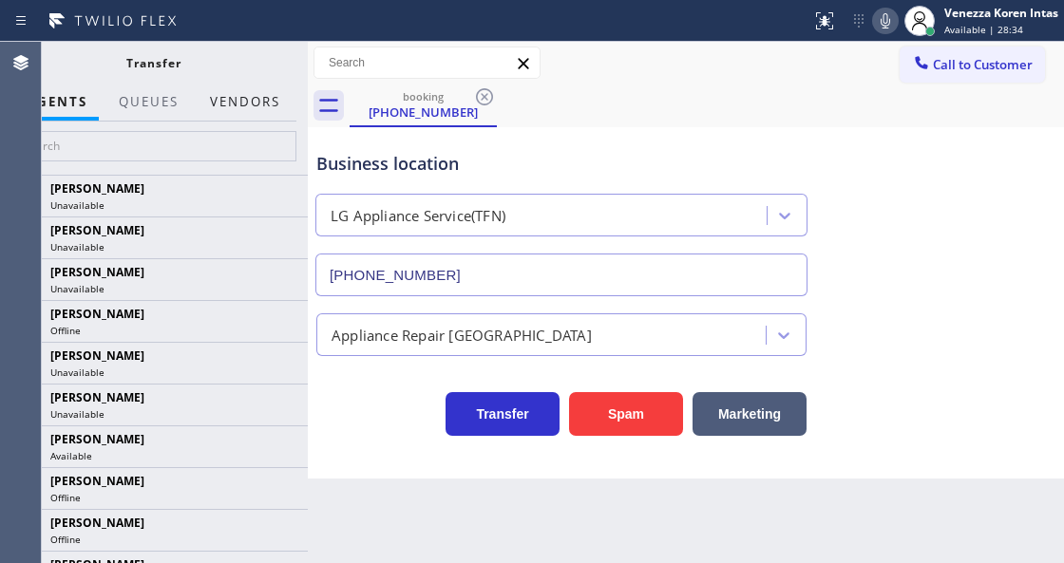
click at [266, 108] on button "Vendors" at bounding box center [245, 102] width 93 height 37
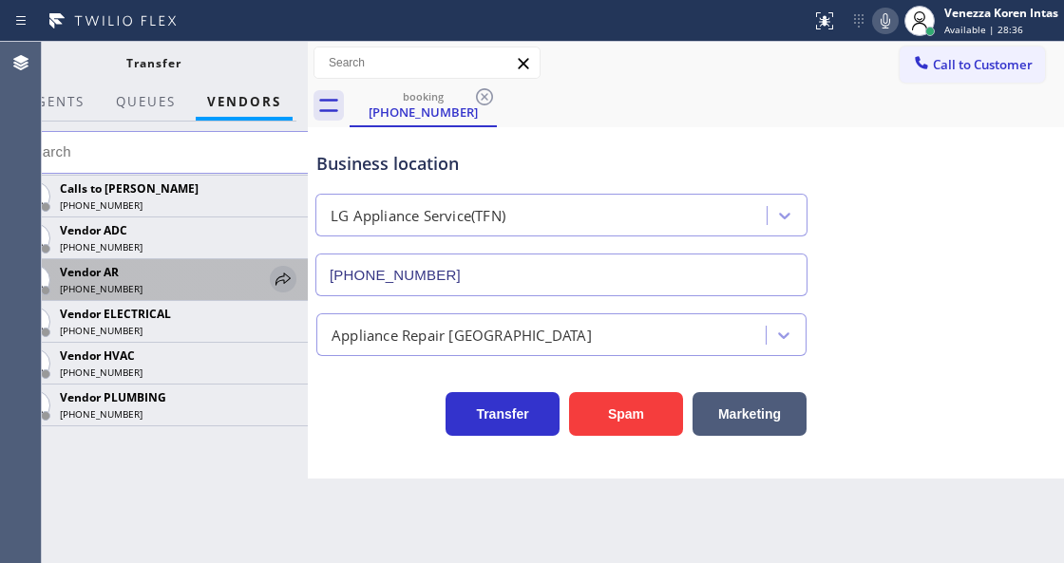
click at [291, 283] on icon at bounding box center [283, 279] width 23 height 23
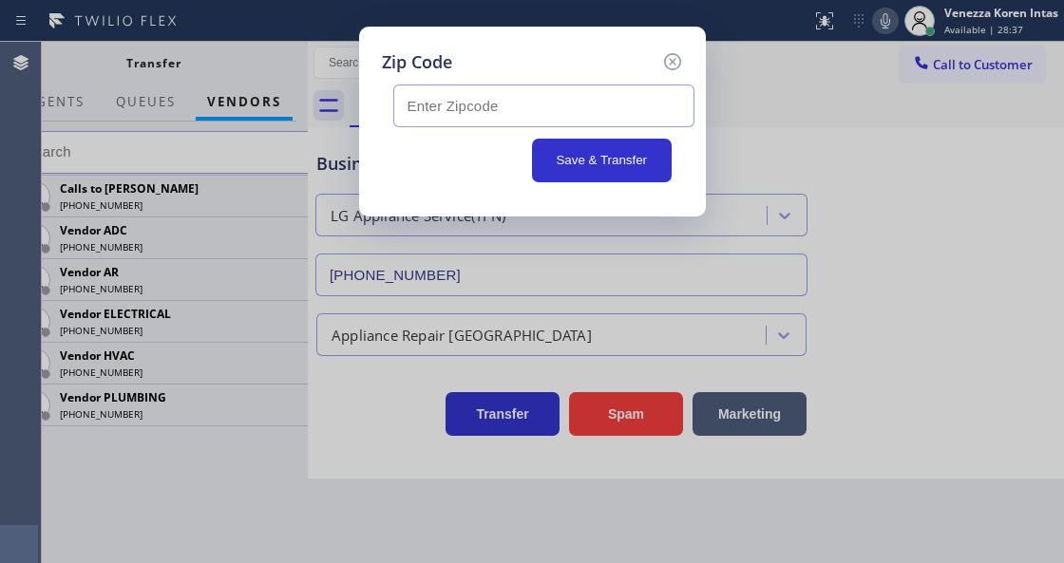
click at [401, 111] on input "text" at bounding box center [543, 106] width 301 height 43
paste input "48371"
type input "48371"
click at [619, 162] on button "Save & Transfer" at bounding box center [602, 161] width 140 height 44
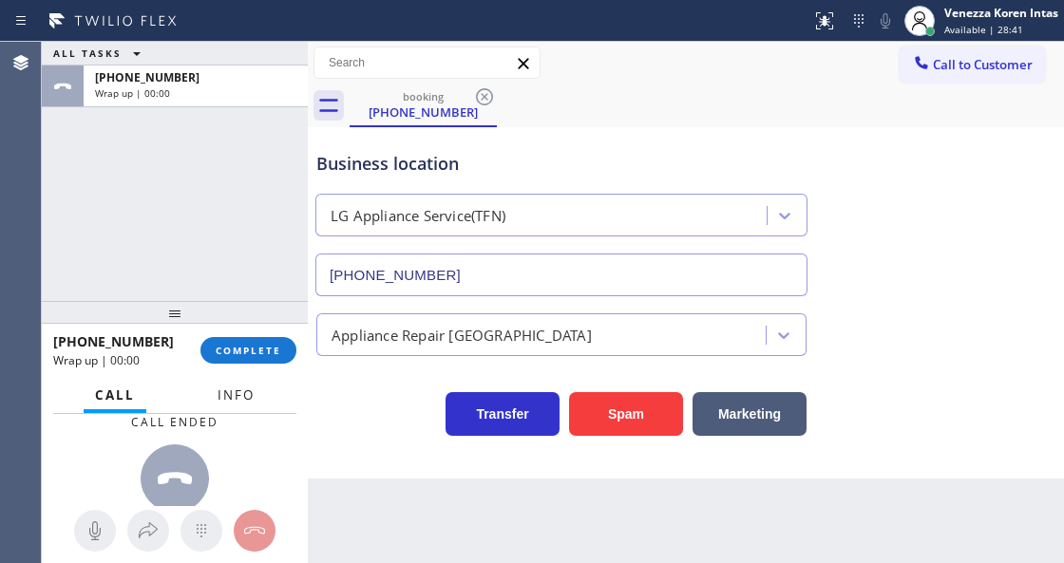
click at [236, 391] on span "Info" at bounding box center [236, 395] width 37 height 17
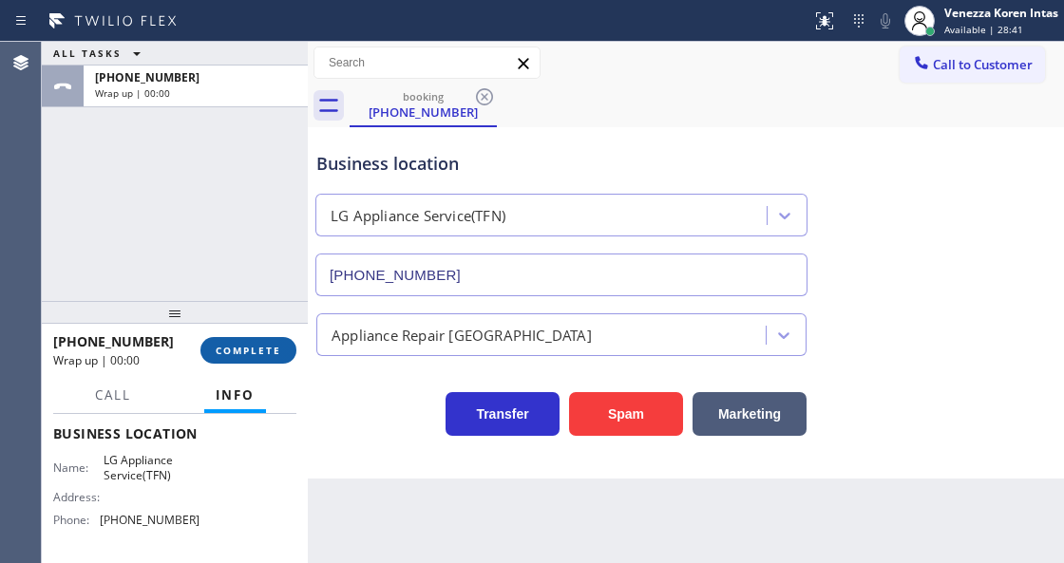
click at [242, 346] on span "COMPLETE" at bounding box center [249, 350] width 66 height 13
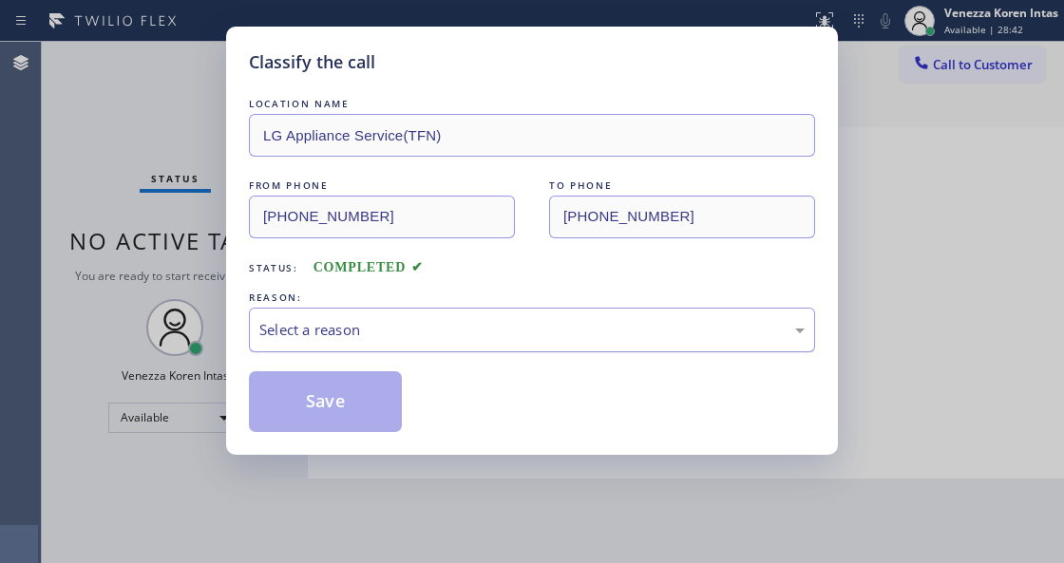
click at [371, 348] on div "Select a reason" at bounding box center [532, 330] width 566 height 45
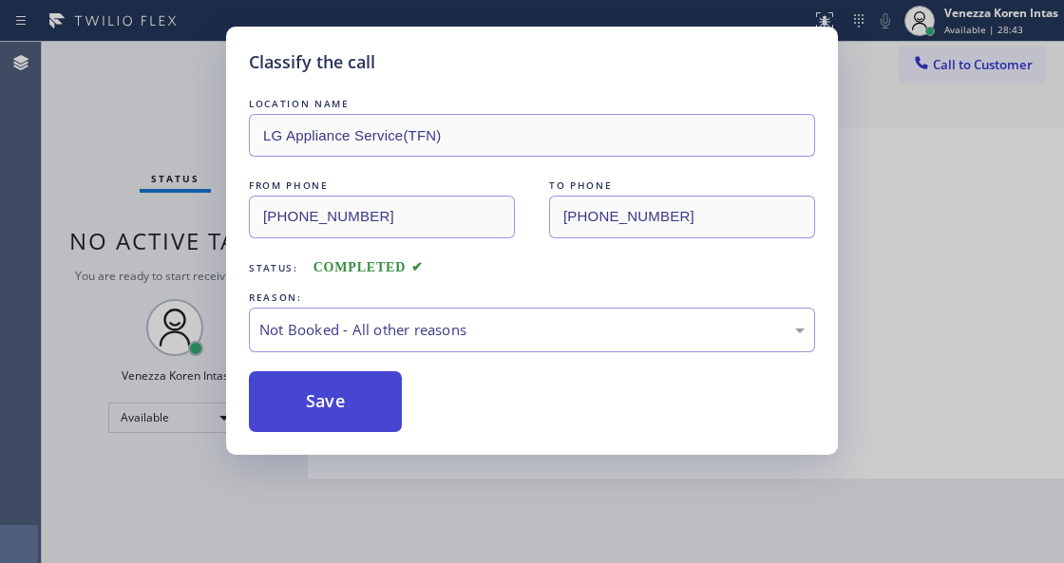
click at [363, 416] on button "Save" at bounding box center [325, 401] width 153 height 61
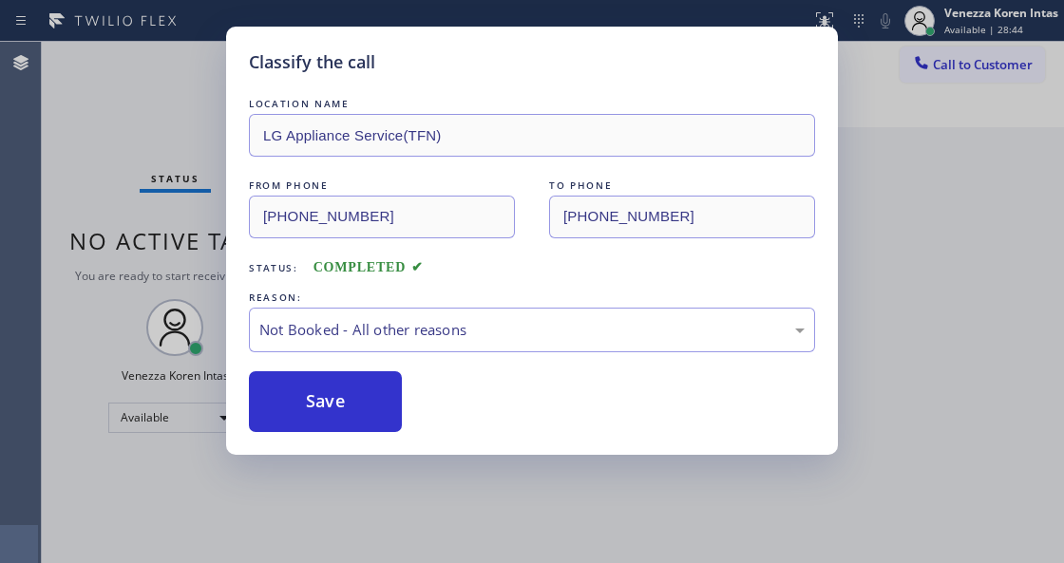
click at [398, 553] on div "Classify the call LOCATION NAME LG Appliance Service(TFN) FROM PHONE [PHONE_NUM…" at bounding box center [532, 281] width 1064 height 563
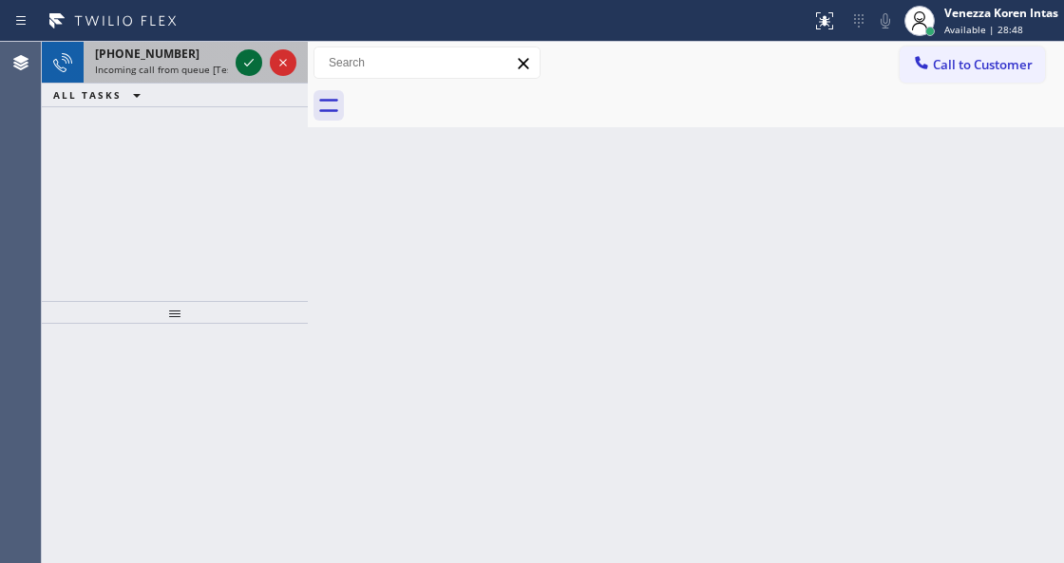
click at [236, 64] on div at bounding box center [249, 62] width 27 height 23
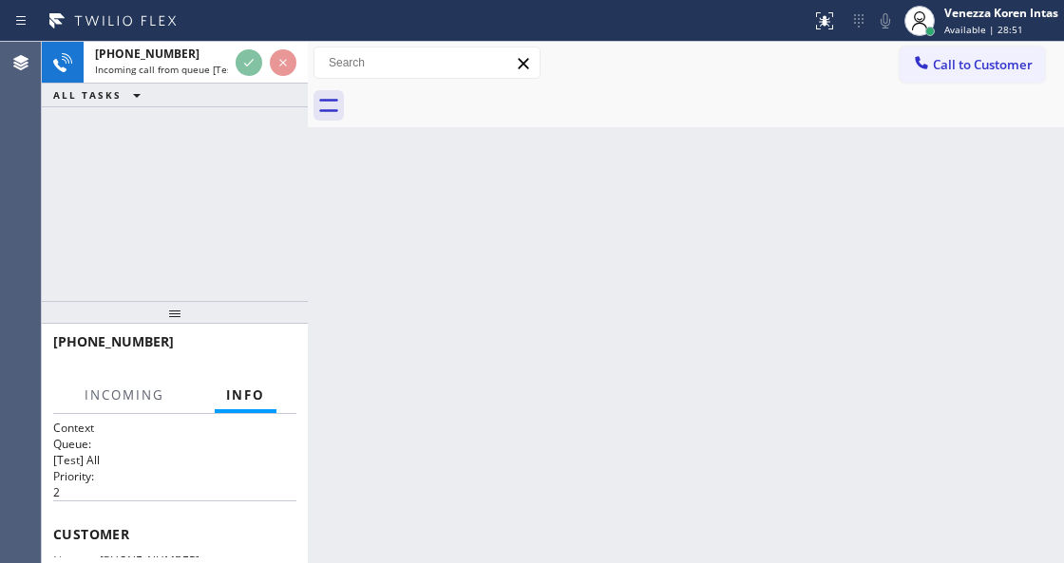
scroll to position [190, 0]
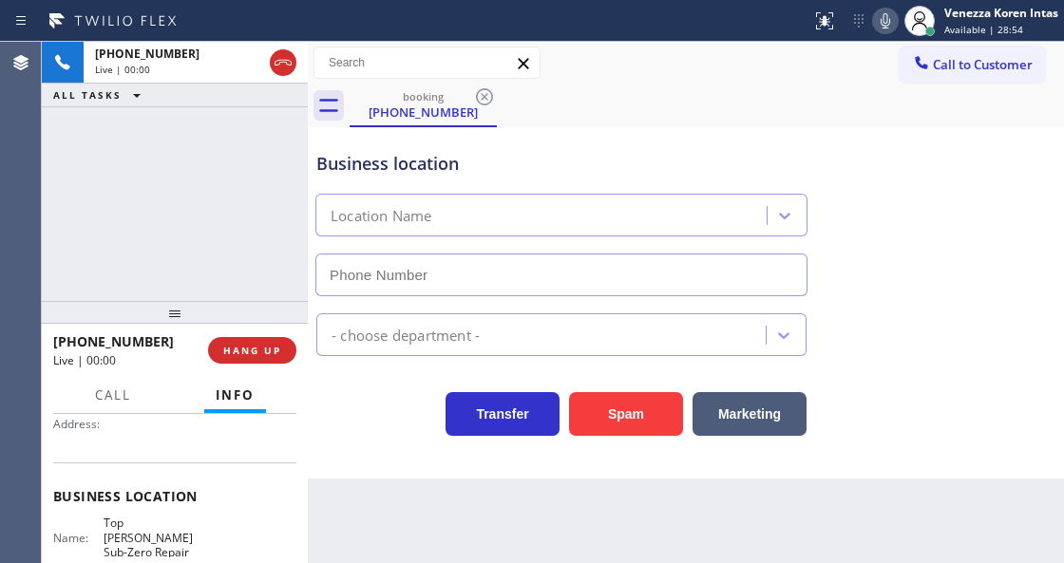
type input "[PHONE_NUMBER]"
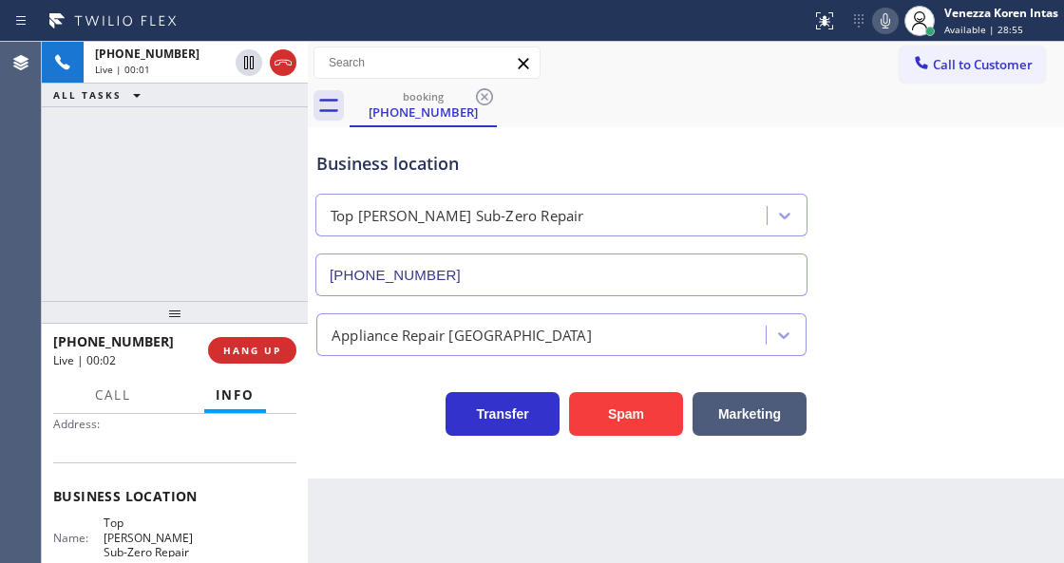
scroll to position [316, 0]
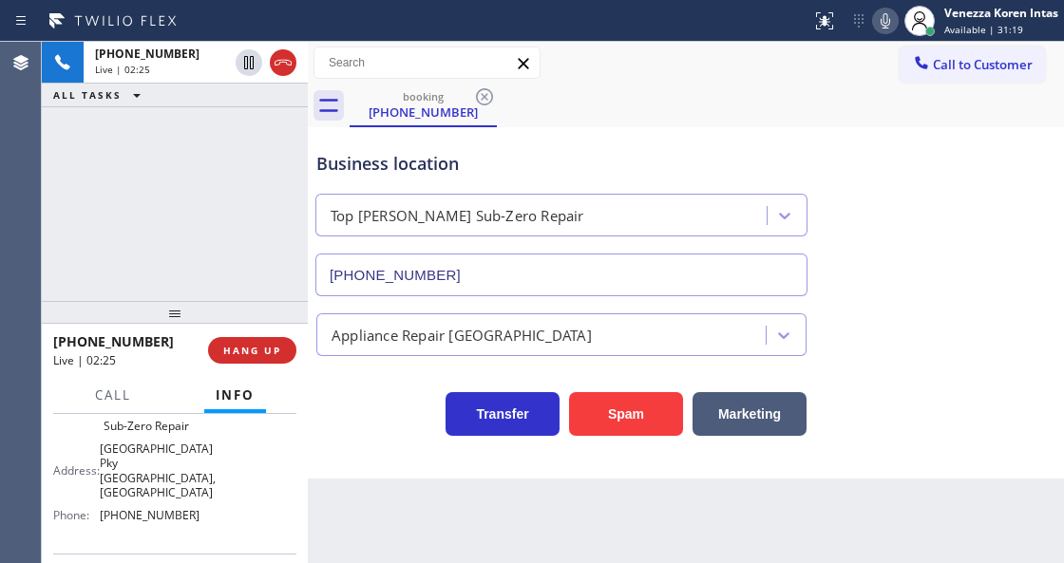
click at [882, 17] on icon at bounding box center [886, 20] width 10 height 15
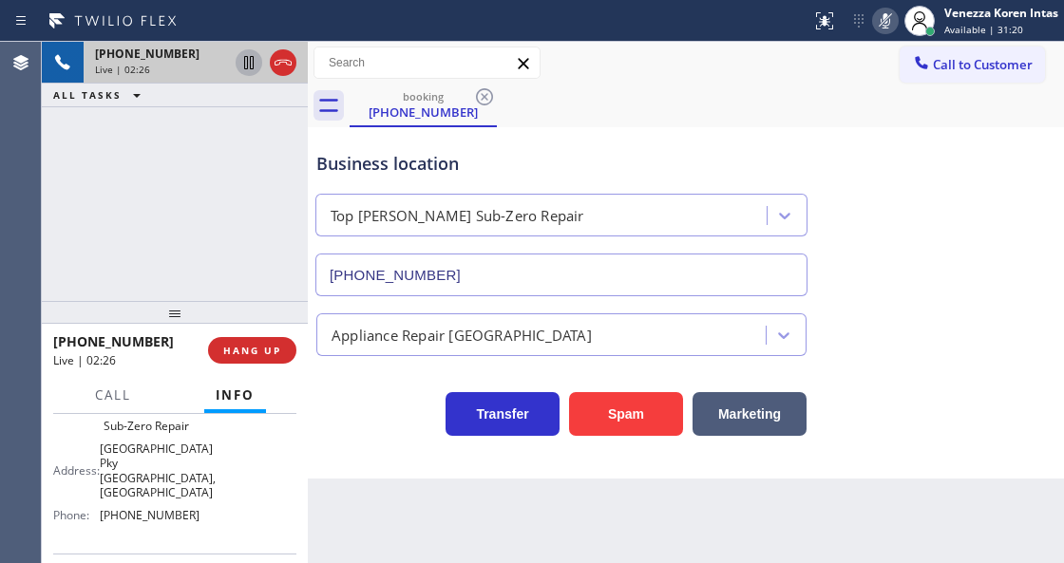
click at [249, 65] on icon at bounding box center [249, 62] width 23 height 23
drag, startPoint x: 887, startPoint y: 17, endPoint x: 750, endPoint y: 116, distance: 169.5
click at [886, 17] on icon at bounding box center [885, 21] width 23 height 23
click at [244, 59] on icon at bounding box center [249, 62] width 23 height 23
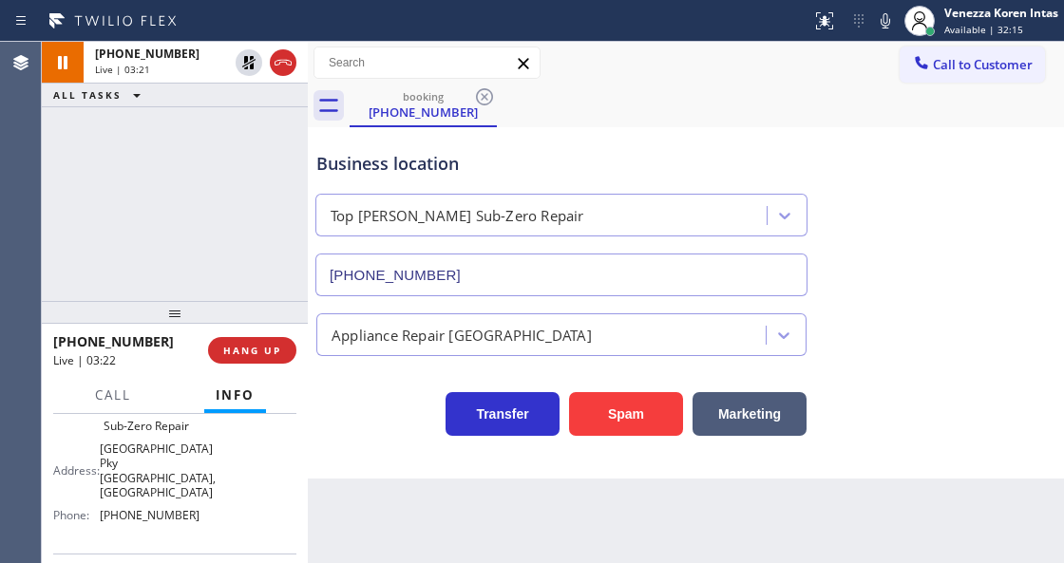
click at [759, 103] on div "booking [PHONE_NUMBER]" at bounding box center [707, 106] width 714 height 43
click at [424, 562] on html "Status report No issues detected If you experience an issue, please download th…" at bounding box center [532, 281] width 1064 height 563
click at [895, 19] on icon at bounding box center [885, 21] width 23 height 23
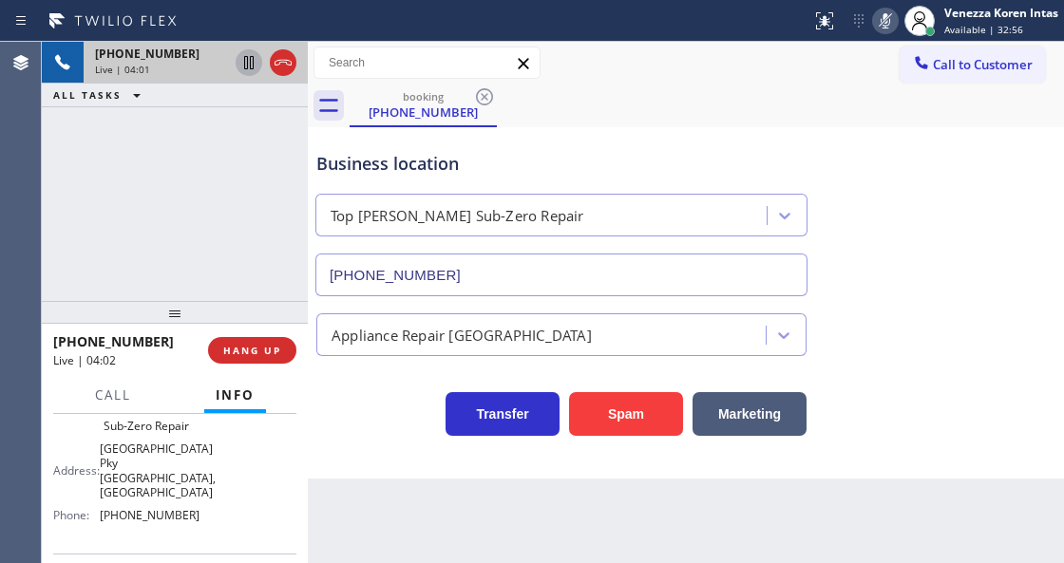
click at [241, 64] on icon at bounding box center [249, 62] width 23 height 23
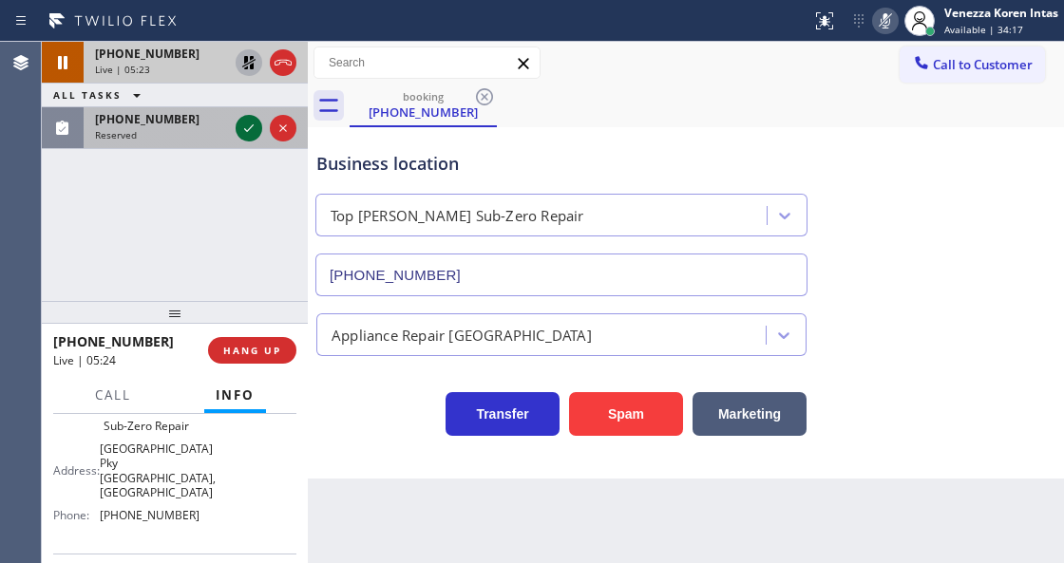
click at [248, 127] on icon at bounding box center [249, 128] width 23 height 23
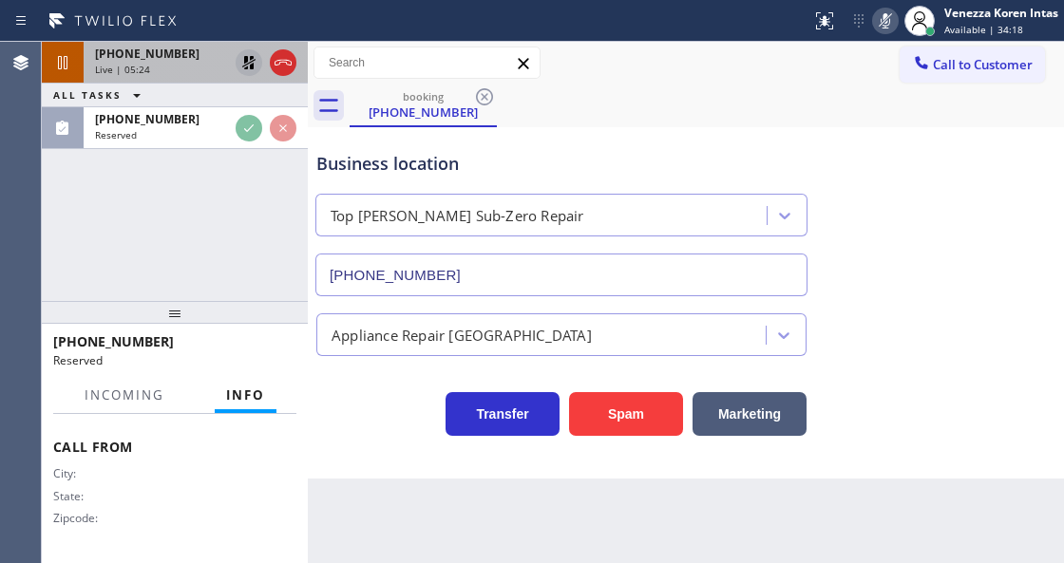
scroll to position [412, 0]
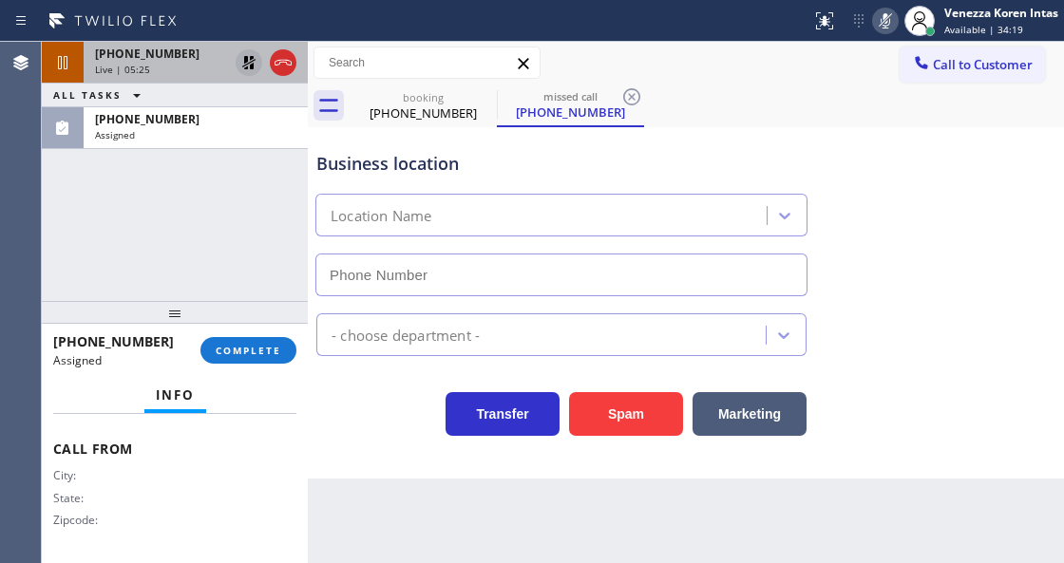
type input "[PHONE_NUMBER]"
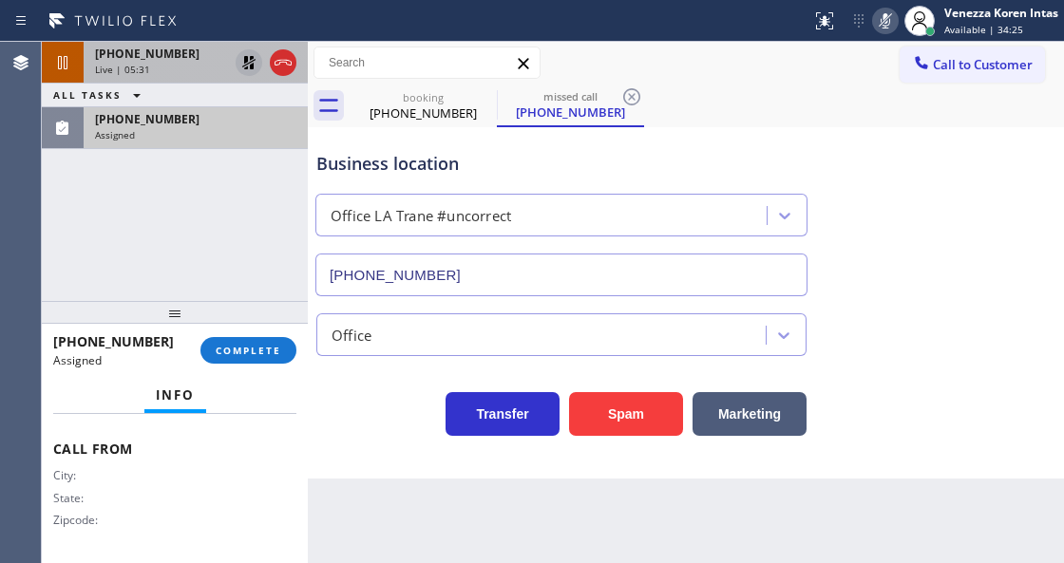
click at [199, 128] on div "Assigned" at bounding box center [195, 134] width 201 height 13
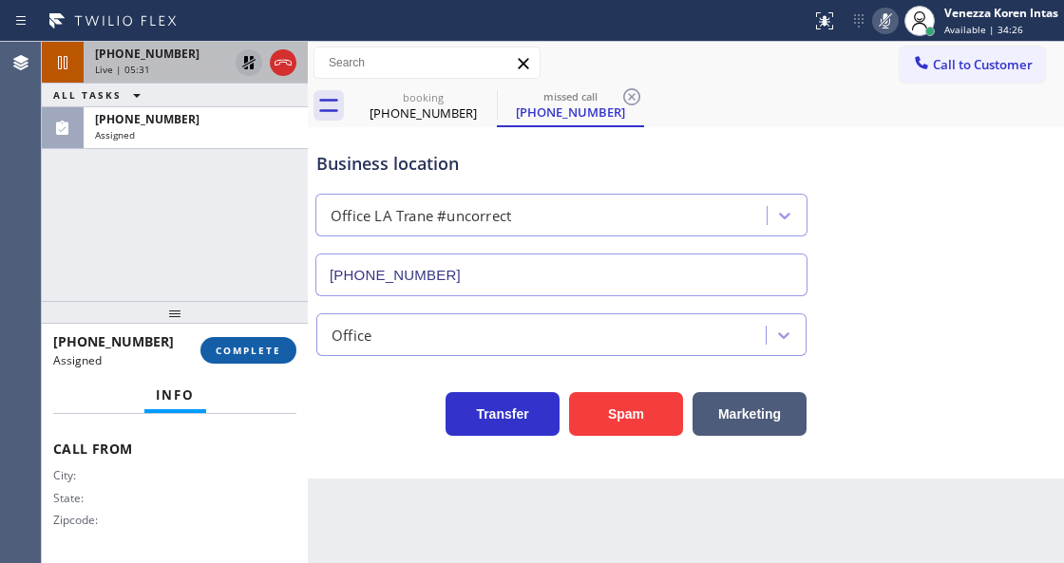
click at [285, 348] on button "COMPLETE" at bounding box center [248, 350] width 96 height 27
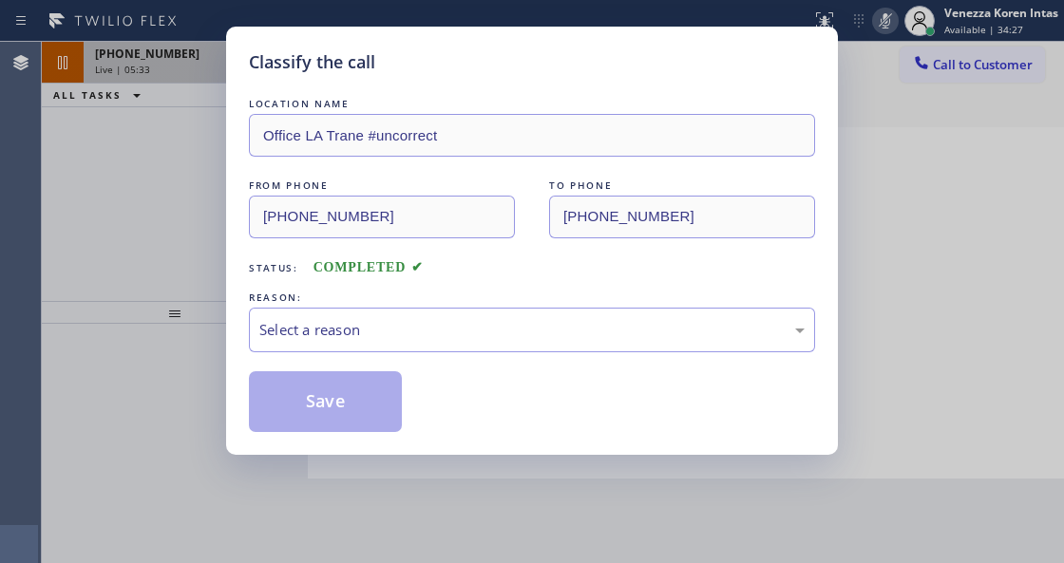
click at [428, 343] on div "Select a reason" at bounding box center [532, 330] width 566 height 45
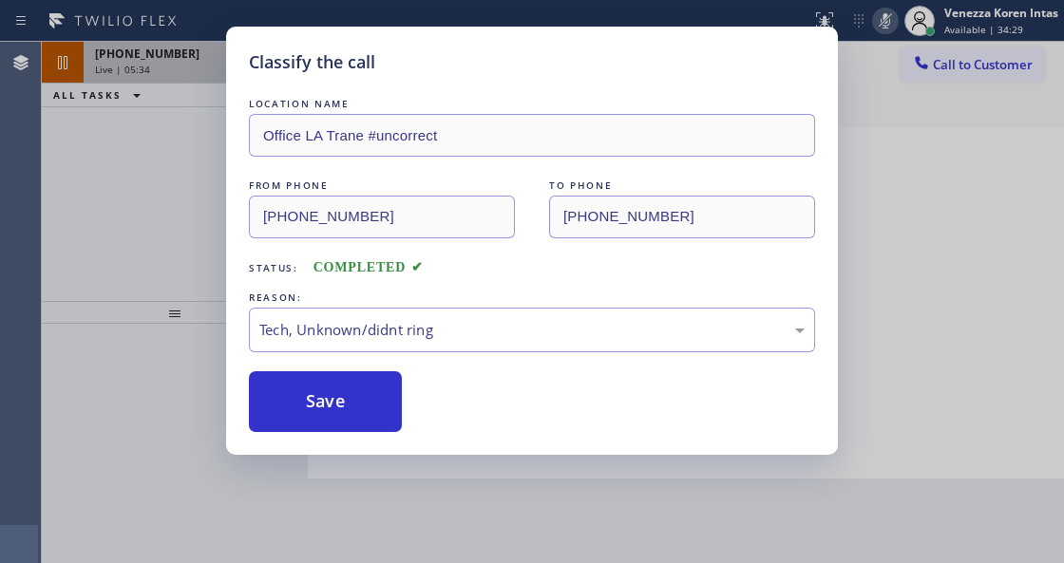
drag, startPoint x: 374, startPoint y: 419, endPoint x: 456, endPoint y: 475, distance: 99.1
click at [373, 418] on button "Save" at bounding box center [325, 401] width 153 height 61
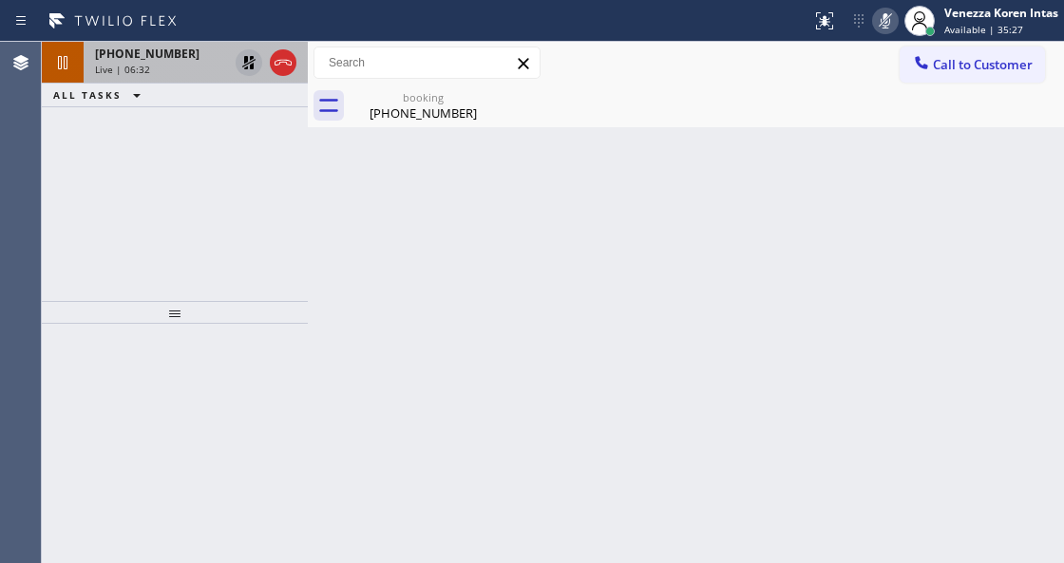
click at [887, 21] on icon at bounding box center [885, 21] width 23 height 23
click at [253, 56] on icon at bounding box center [248, 62] width 13 height 13
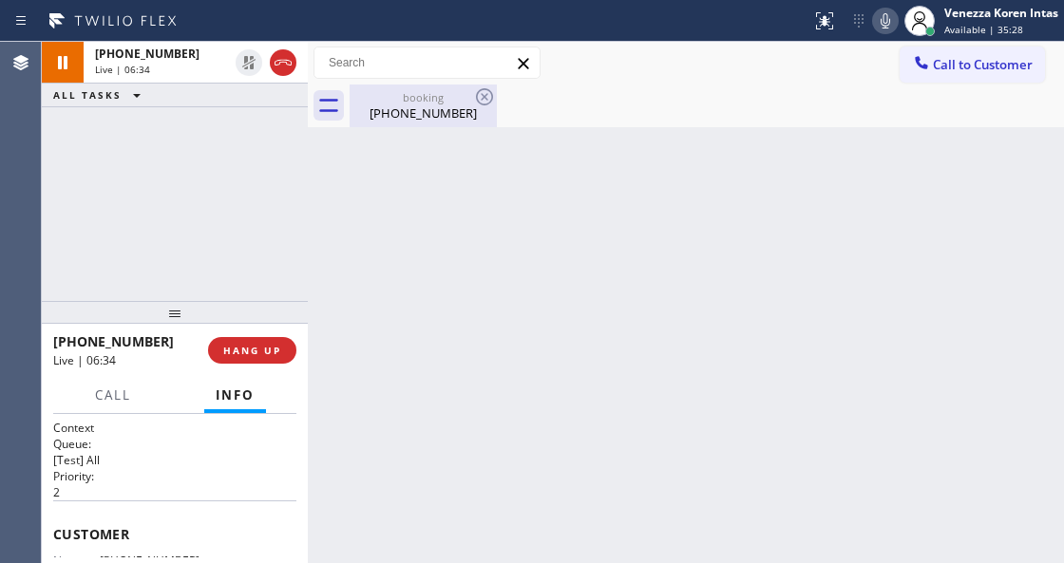
click at [407, 101] on div "booking" at bounding box center [423, 97] width 143 height 14
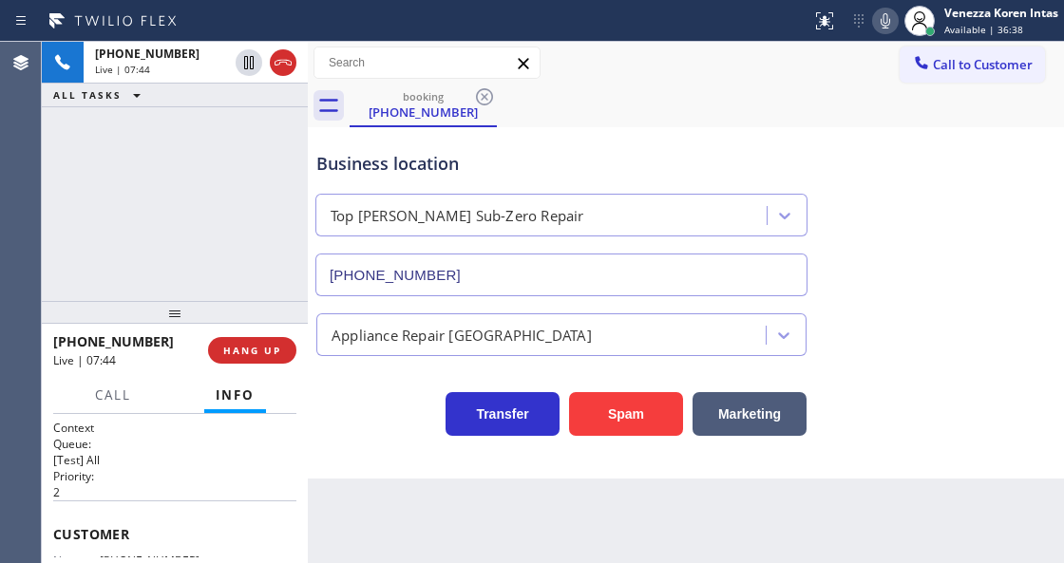
click at [280, 206] on div "[PHONE_NUMBER] Live | 07:44 ALL TASKS ALL TASKS ACTIVE TASKS TASKS IN WRAP UP" at bounding box center [175, 171] width 266 height 259
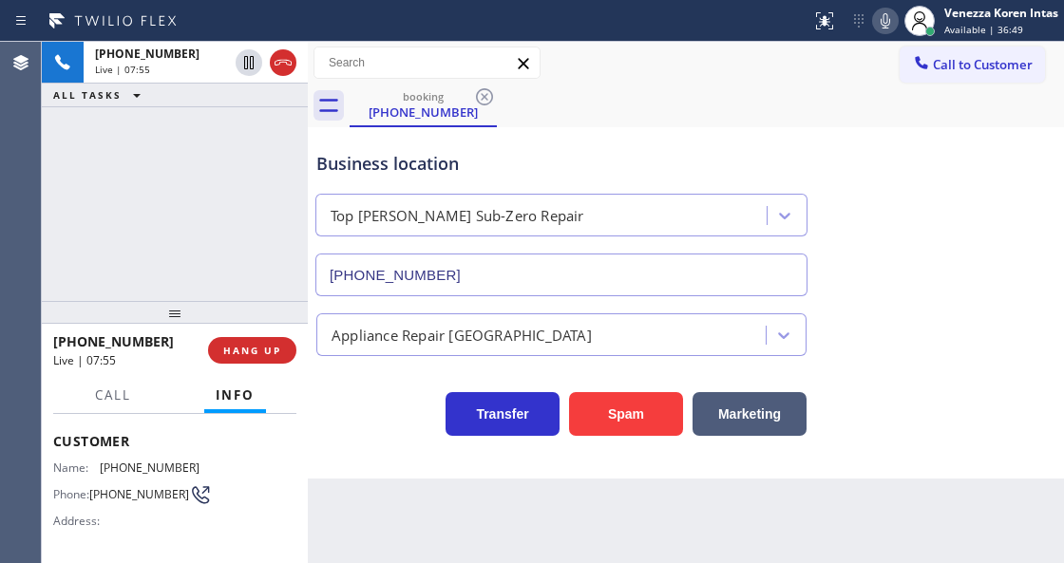
scroll to position [63, 0]
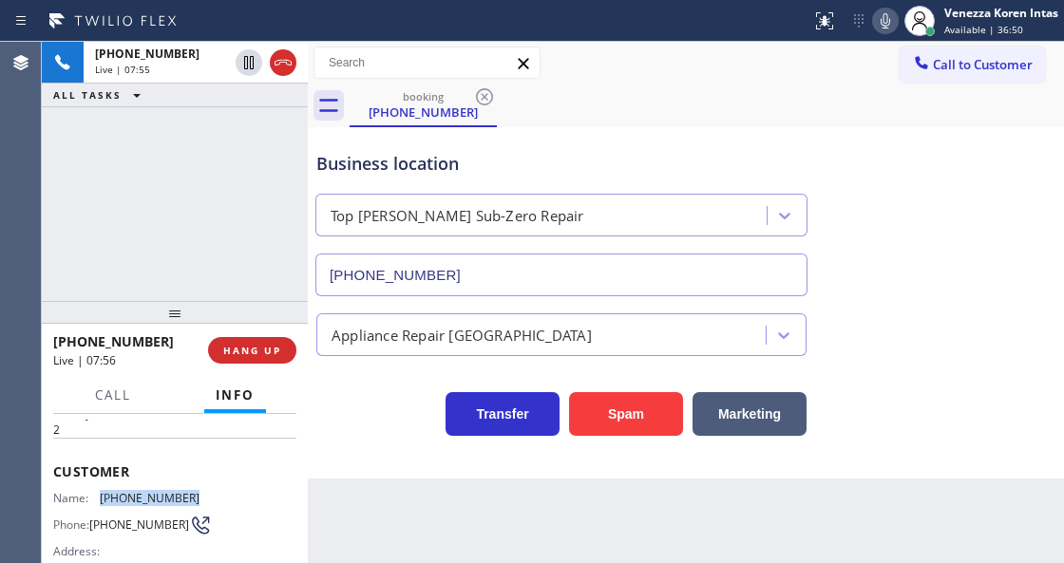
drag, startPoint x: 139, startPoint y: 495, endPoint x: 95, endPoint y: 495, distance: 43.7
click at [95, 495] on div "Name: [PHONE_NUMBER] Phone: [PHONE_NUMBER] Address:" at bounding box center [174, 528] width 243 height 75
copy div "[PHONE_NUMBER]"
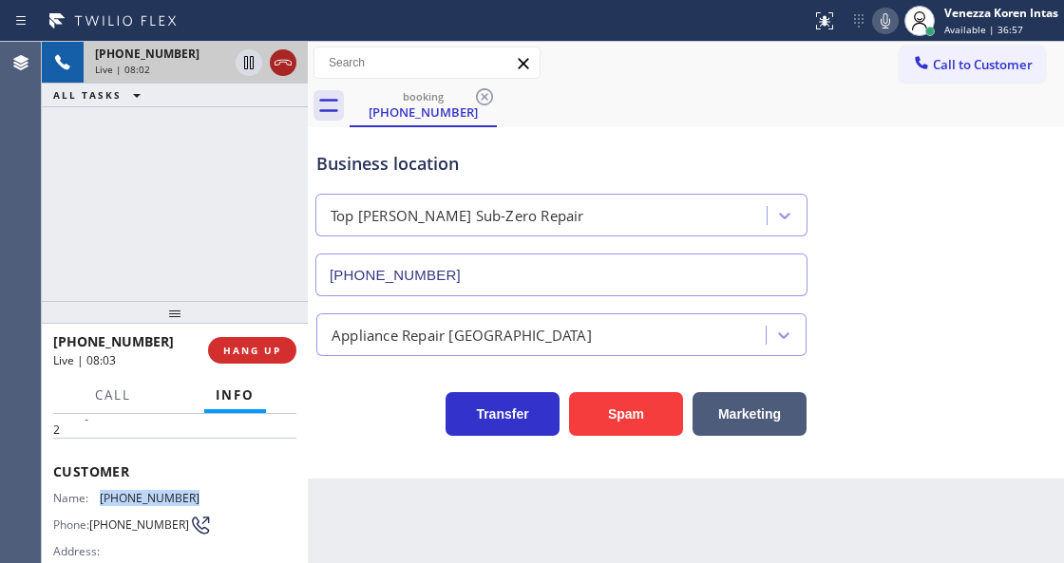
click at [289, 61] on icon at bounding box center [283, 63] width 17 height 6
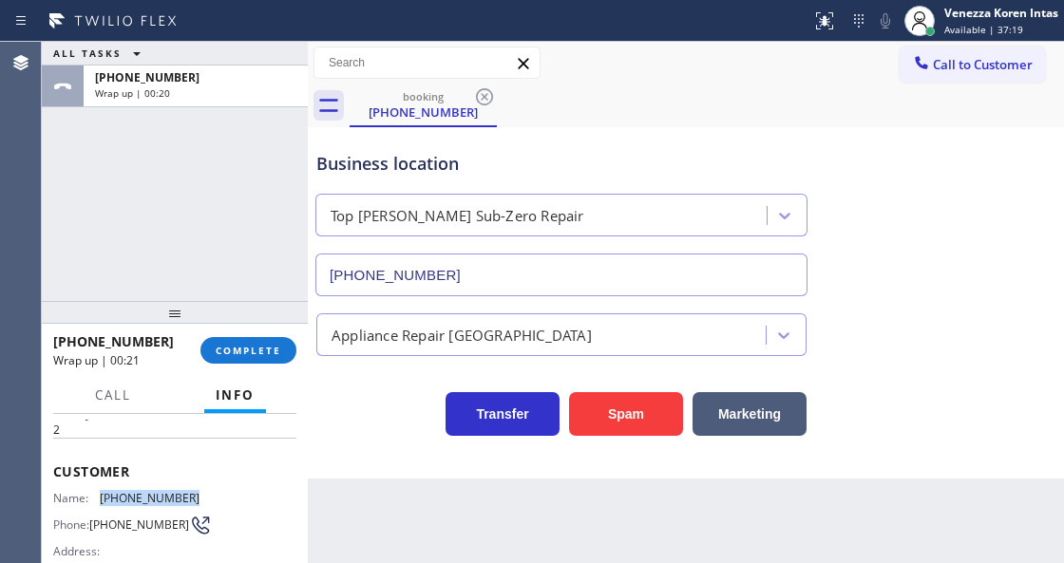
scroll to position [253, 0]
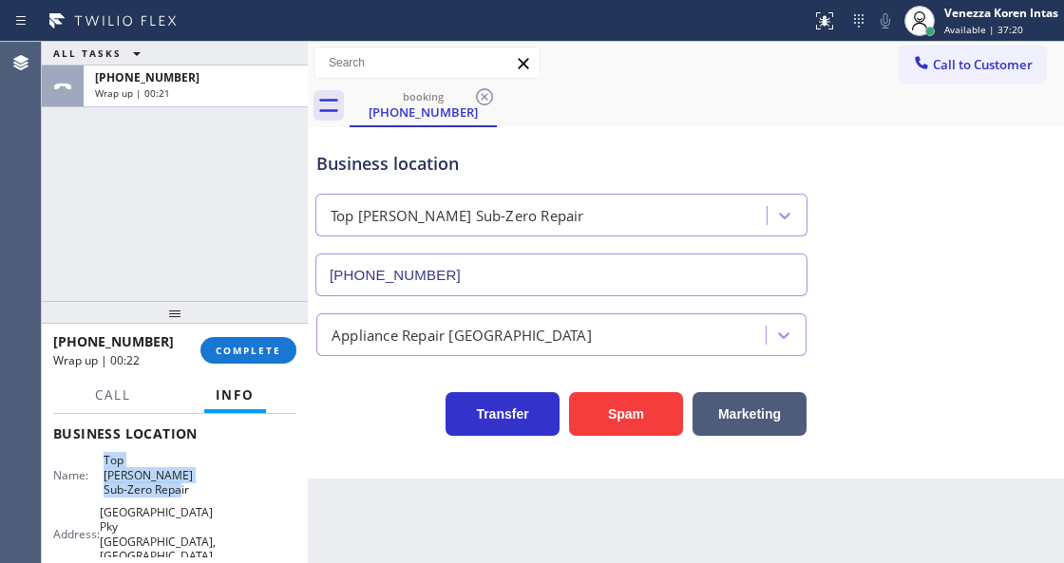
drag, startPoint x: 99, startPoint y: 452, endPoint x: 198, endPoint y: 481, distance: 102.8
click at [198, 481] on div "Name: Top [PERSON_NAME] Sub-Zero Repair Address: [STREET_ADDRESS] Phone: [PHONE…" at bounding box center [174, 523] width 243 height 141
copy span "Top [PERSON_NAME] Sub-Zero Repair"
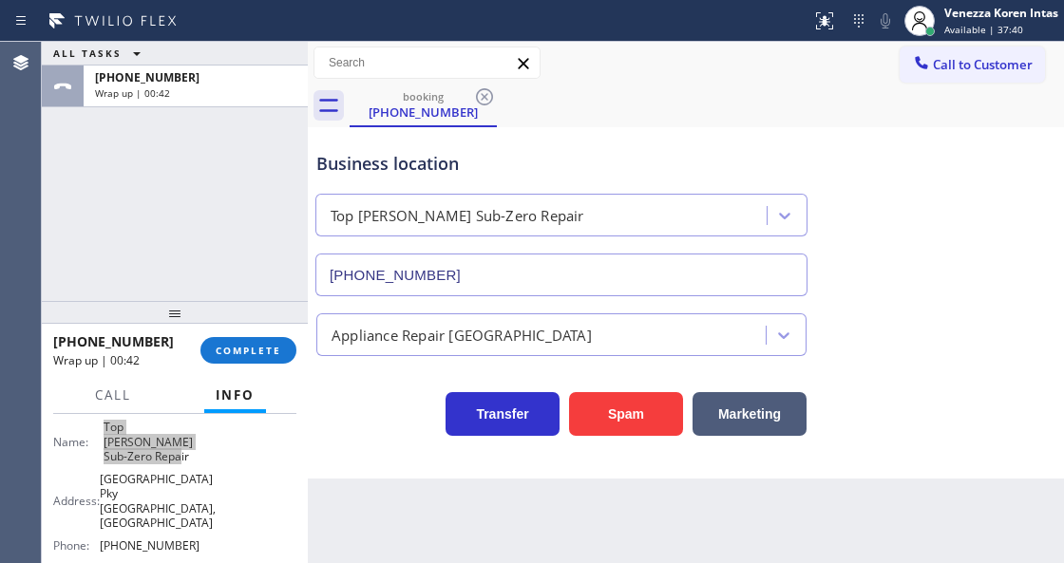
scroll to position [316, 0]
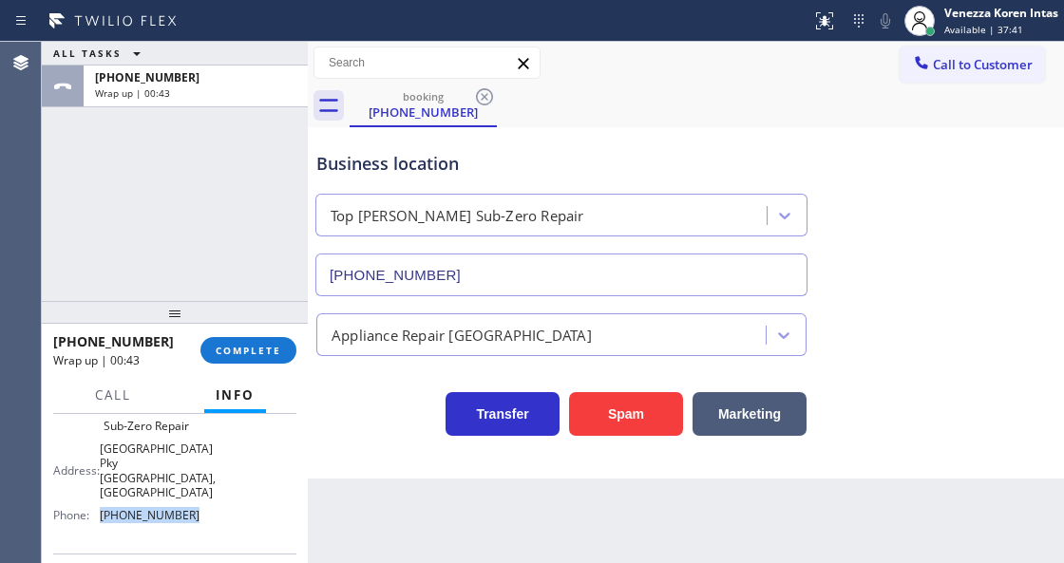
drag, startPoint x: 193, startPoint y: 486, endPoint x: 129, endPoint y: 496, distance: 64.4
click at [93, 508] on div "Phone: [PHONE_NUMBER]" at bounding box center [126, 515] width 146 height 14
copy div "[PHONE_NUMBER]"
click at [250, 331] on div "[PHONE_NUMBER] Wrap up | 00:48 COMPLETE" at bounding box center [174, 350] width 243 height 49
click at [253, 350] on span "COMPLETE" at bounding box center [249, 350] width 66 height 13
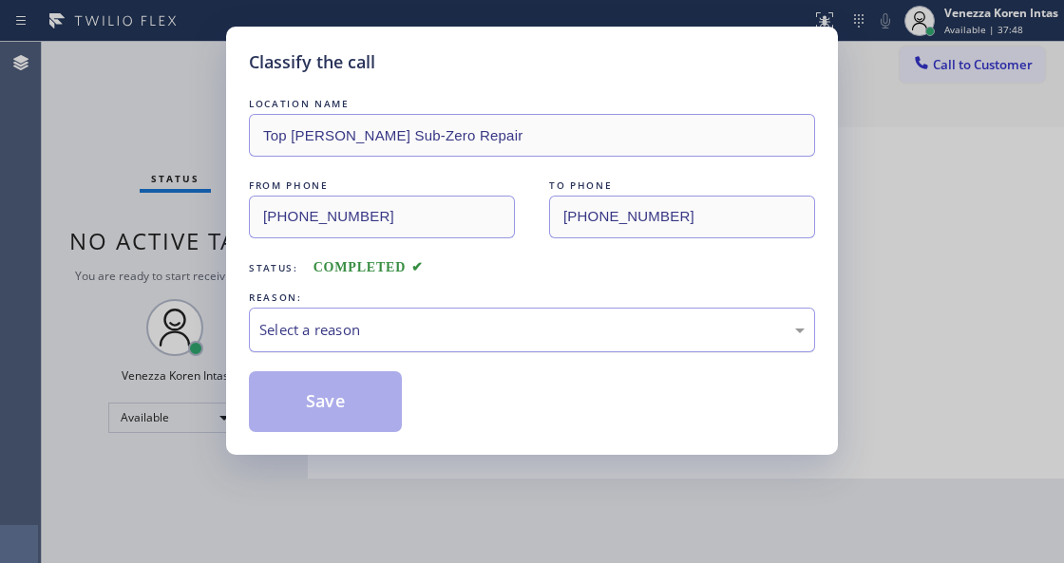
click at [433, 343] on div "Select a reason" at bounding box center [532, 330] width 566 height 45
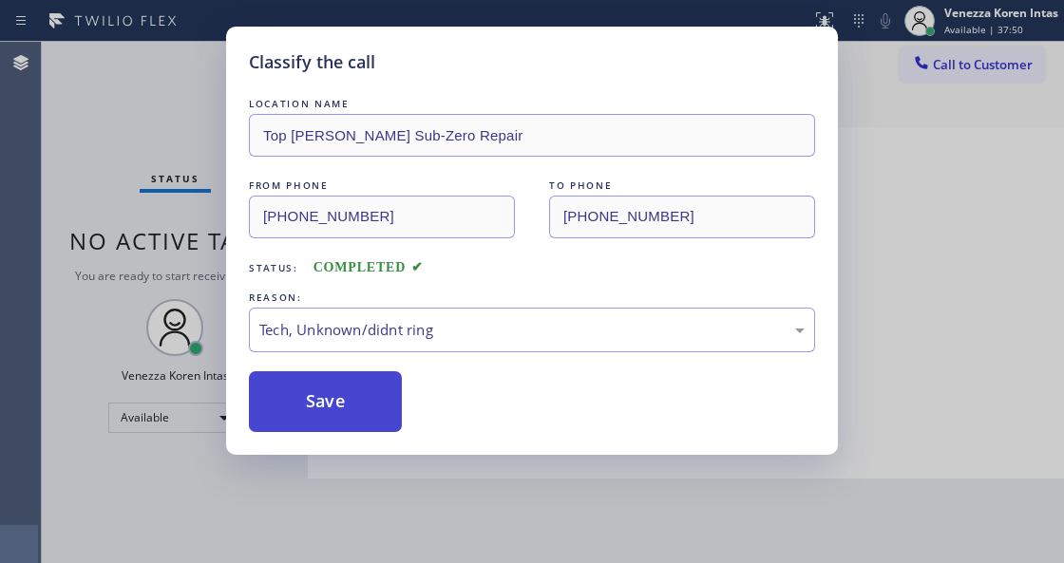
click at [382, 415] on button "Save" at bounding box center [325, 401] width 153 height 61
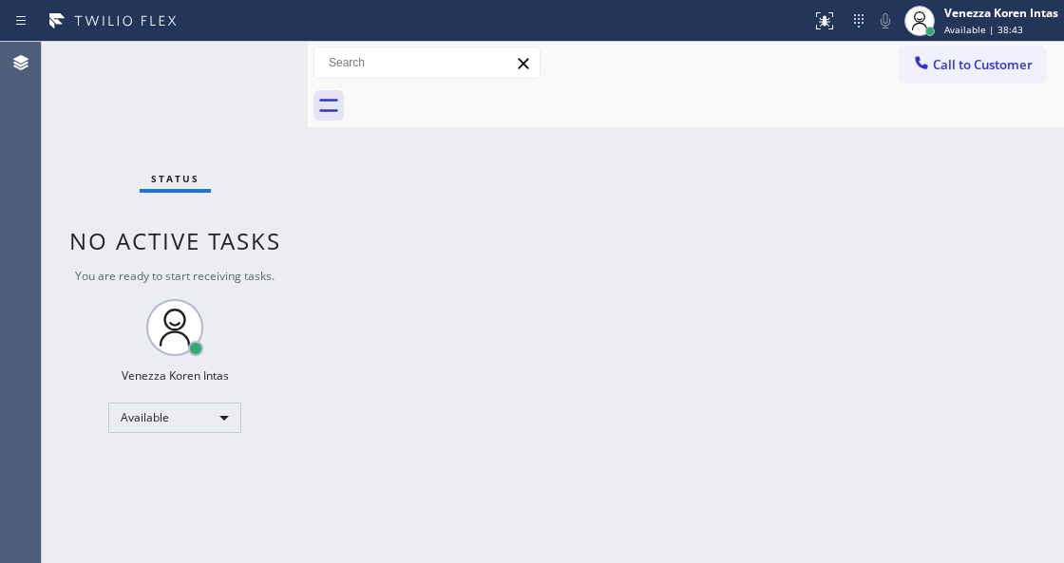
drag, startPoint x: 406, startPoint y: 323, endPoint x: 401, endPoint y: 396, distance: 73.3
click at [406, 324] on div "Back to Dashboard Change Sender ID Customers Technicians Select a contact Outbo…" at bounding box center [686, 303] width 756 height 522
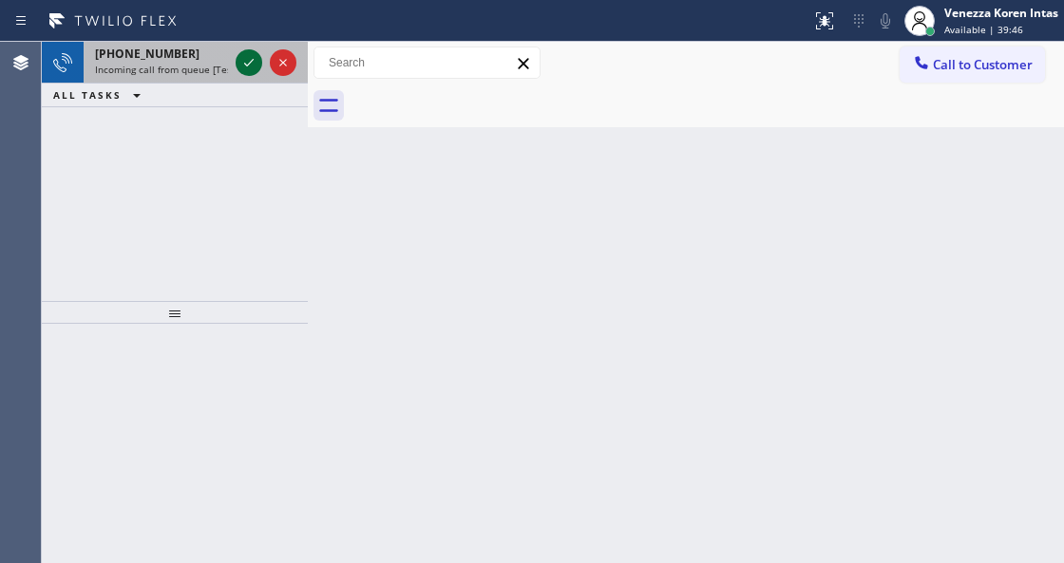
click at [245, 67] on icon at bounding box center [249, 62] width 23 height 23
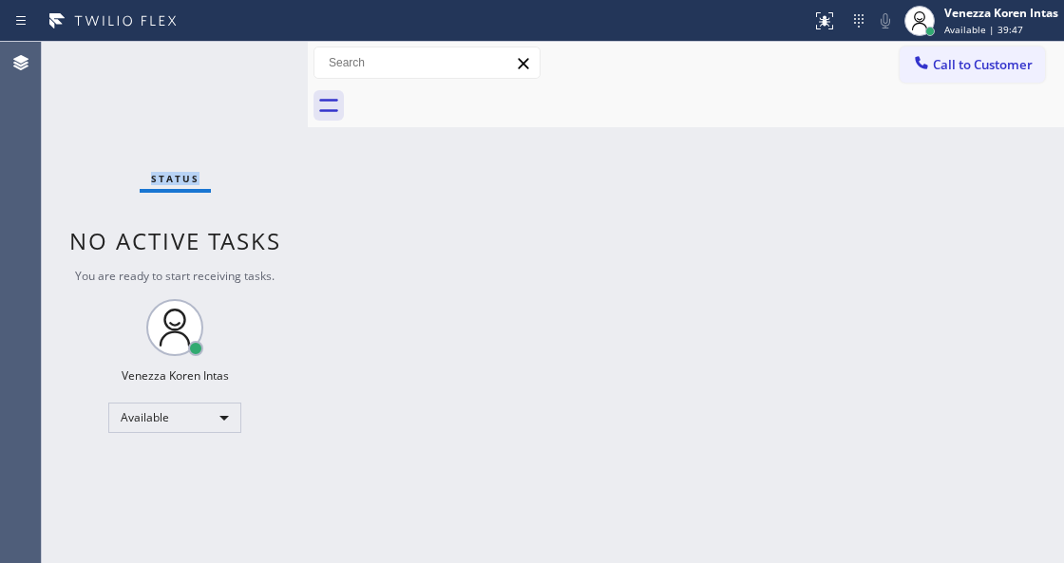
click at [247, 63] on div "Status No active tasks You are ready to start receiving tasks. Venezza Koren In…" at bounding box center [175, 303] width 266 height 522
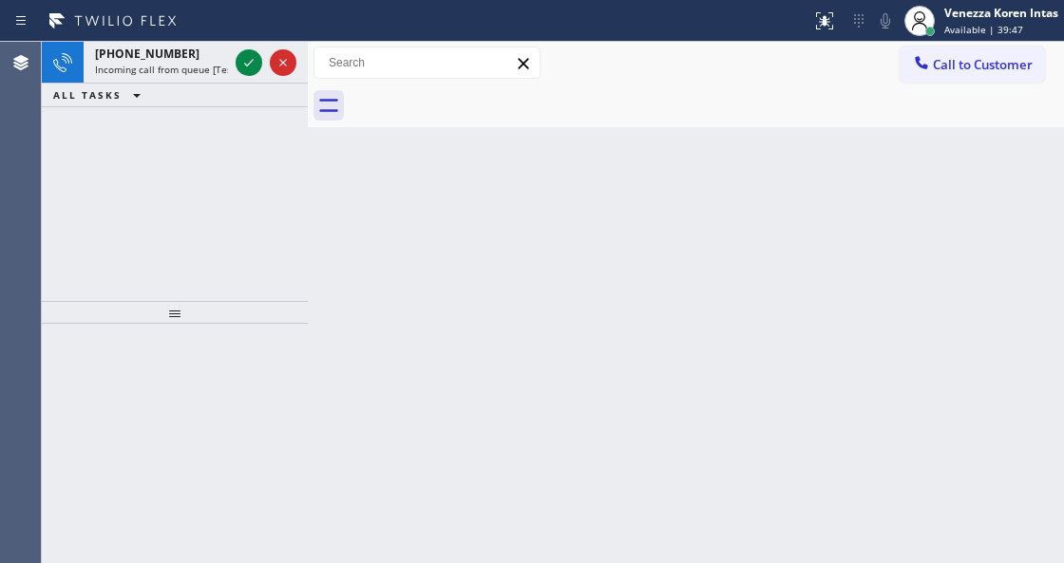
click at [247, 63] on icon at bounding box center [249, 62] width 23 height 23
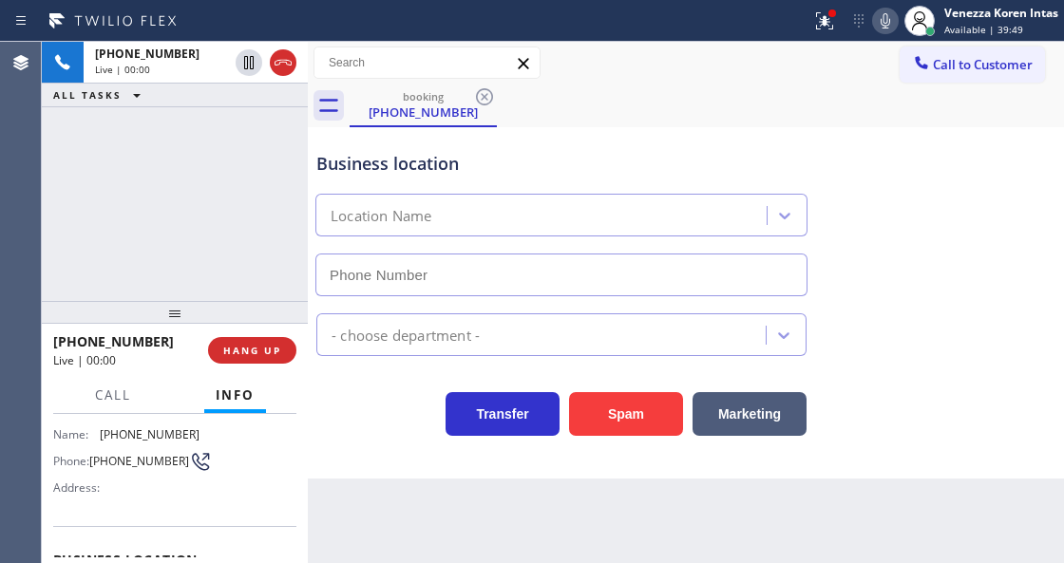
scroll to position [253, 0]
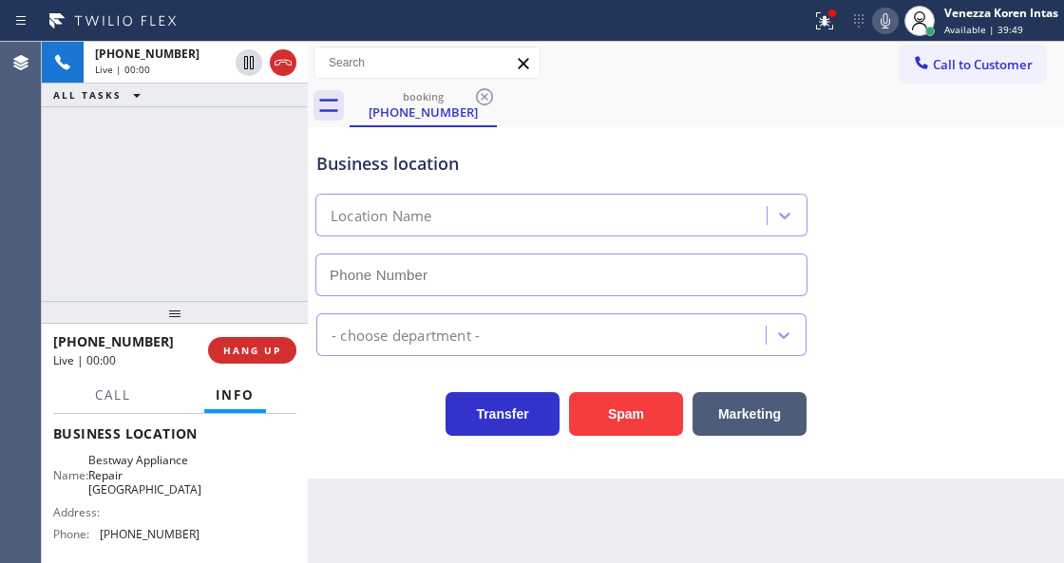
type input "[PHONE_NUMBER]"
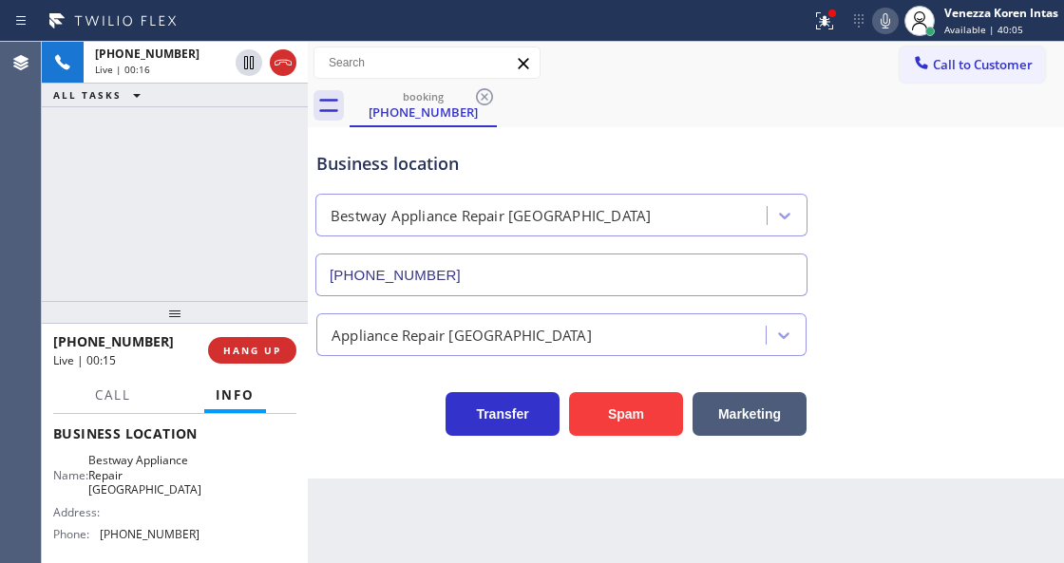
click at [287, 347] on button "HANG UP" at bounding box center [252, 350] width 88 height 27
click at [260, 350] on span "HANG UP" at bounding box center [252, 350] width 58 height 13
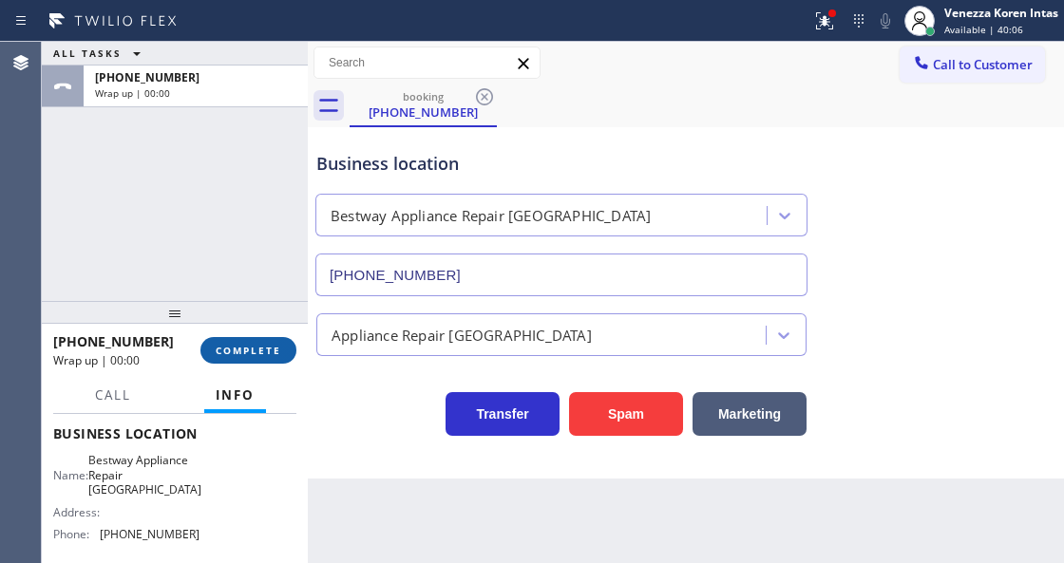
click at [274, 348] on span "COMPLETE" at bounding box center [249, 350] width 66 height 13
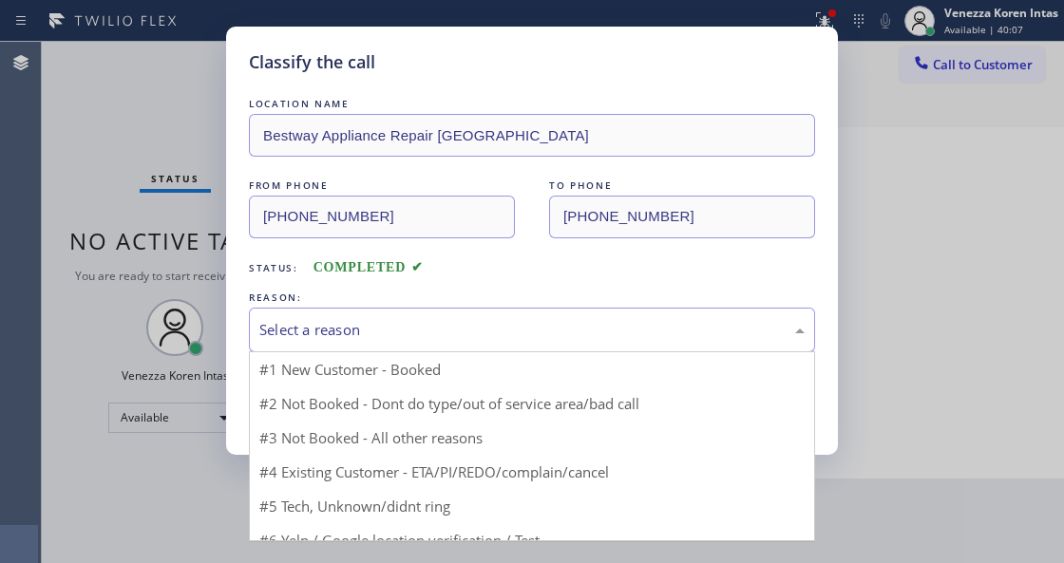
click at [419, 342] on div "Select a reason" at bounding box center [532, 330] width 566 height 45
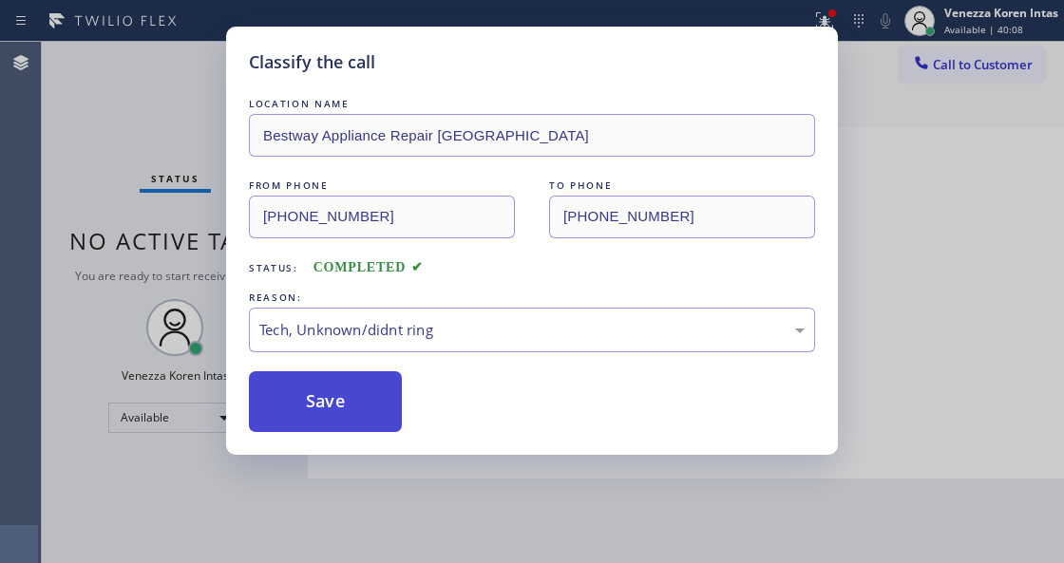
click at [380, 416] on button "Save" at bounding box center [325, 401] width 153 height 61
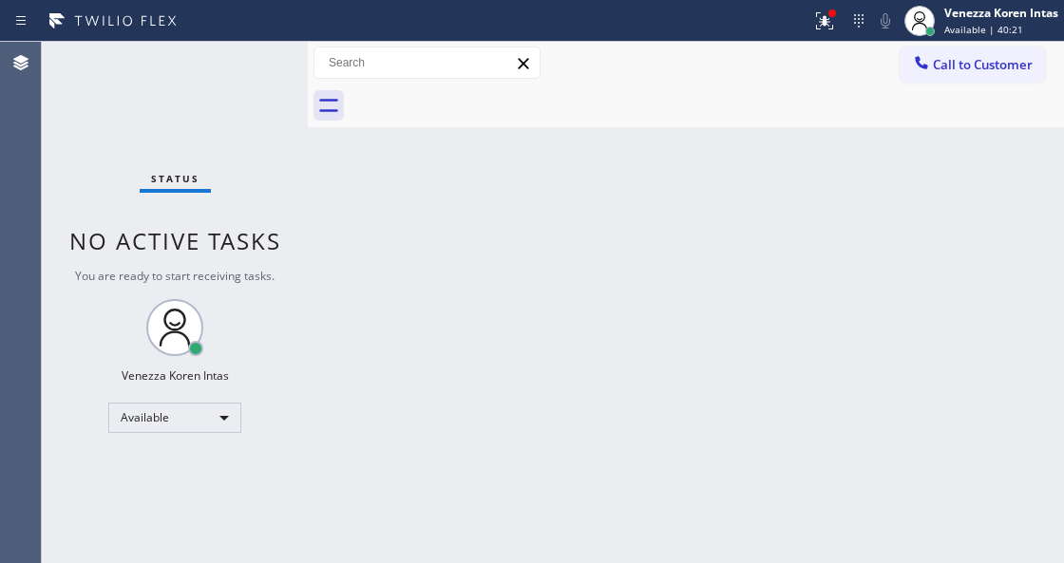
drag, startPoint x: 809, startPoint y: 16, endPoint x: 821, endPoint y: 137, distance: 121.2
click at [809, 16] on div at bounding box center [825, 21] width 42 height 23
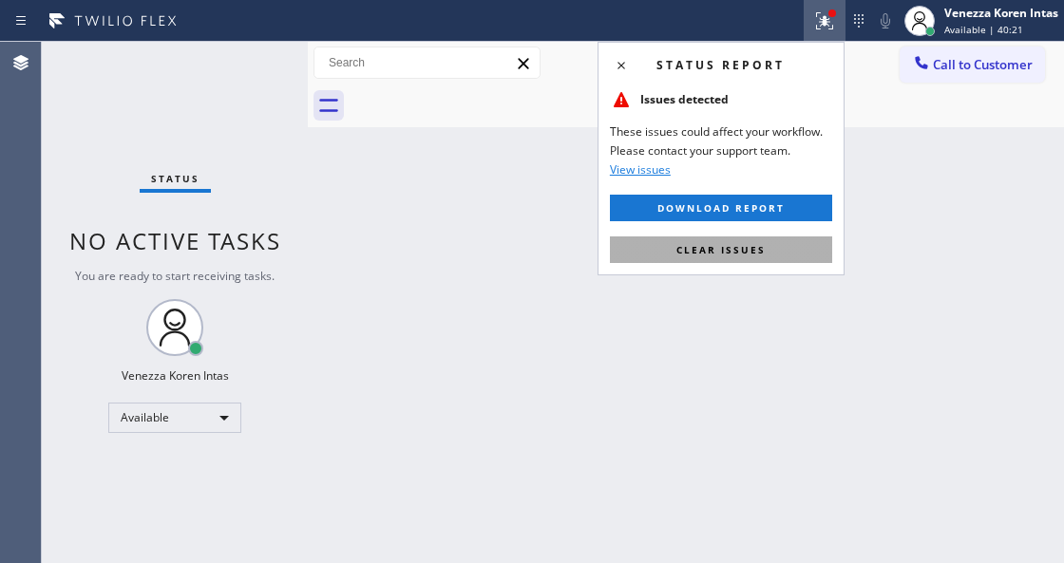
click at [795, 247] on button "Clear issues" at bounding box center [721, 250] width 222 height 27
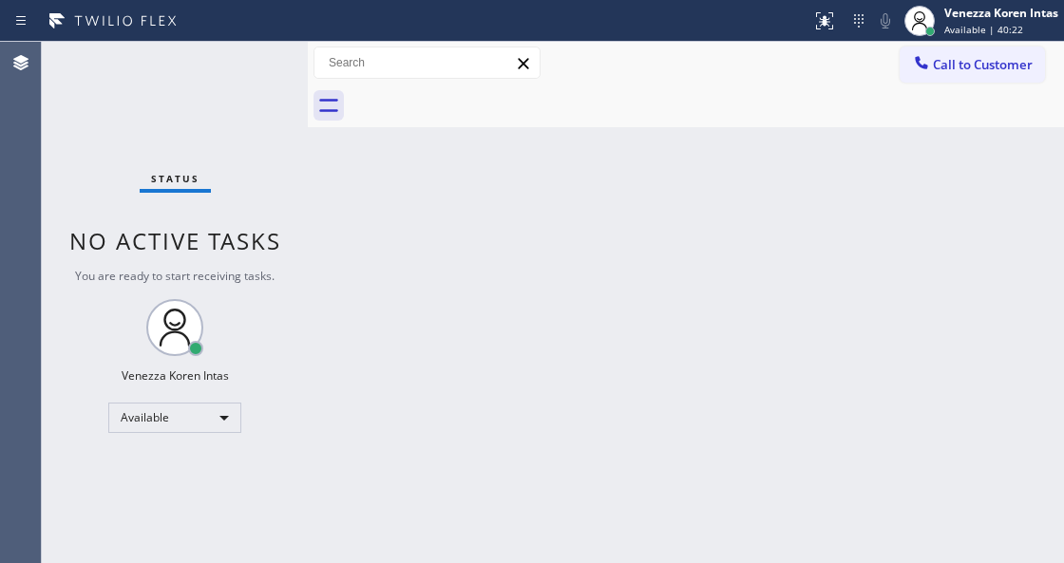
click at [756, 371] on div "Back to Dashboard Change Sender ID Customers Technicians Select a contact Outbo…" at bounding box center [686, 303] width 756 height 522
click at [466, 252] on div "Back to Dashboard Change Sender ID Customers Technicians Select a contact Outbo…" at bounding box center [686, 303] width 756 height 522
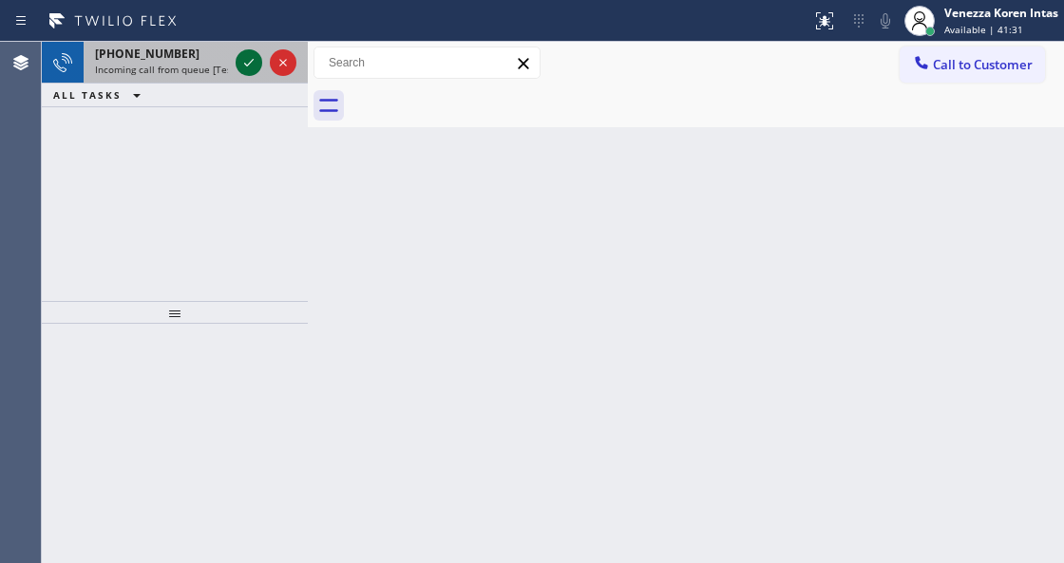
click at [254, 63] on icon at bounding box center [249, 62] width 23 height 23
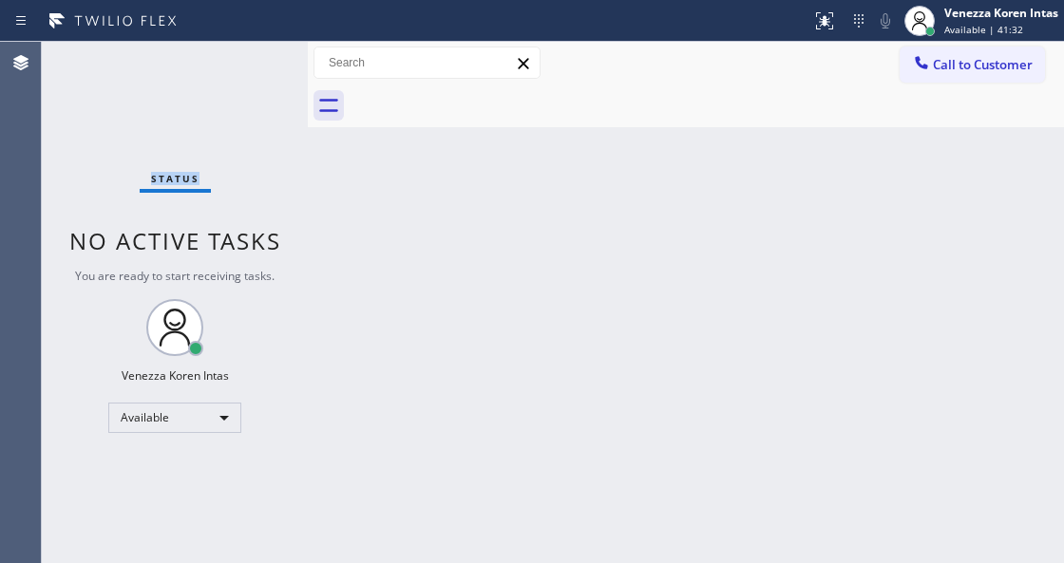
click at [254, 63] on div "Status No active tasks You are ready to start receiving tasks. Venezza Koren In…" at bounding box center [175, 303] width 266 height 522
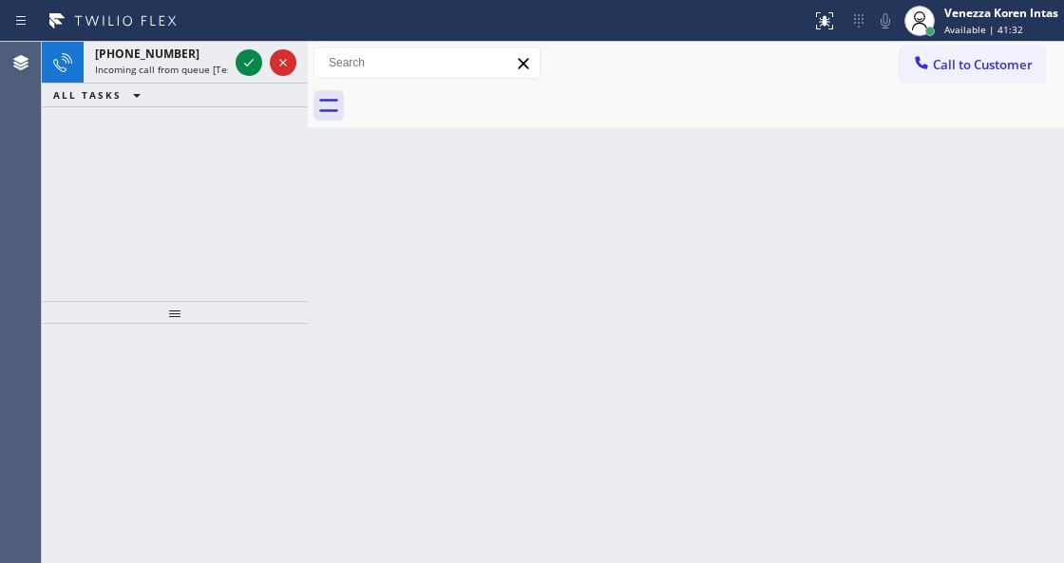
click at [254, 63] on icon at bounding box center [249, 62] width 23 height 23
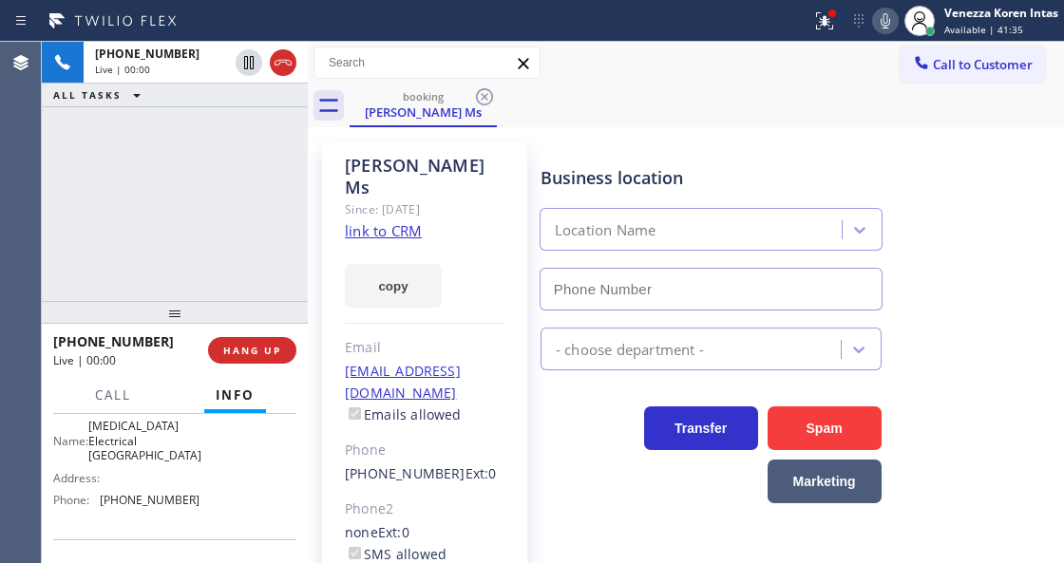
type input "[PHONE_NUMBER]"
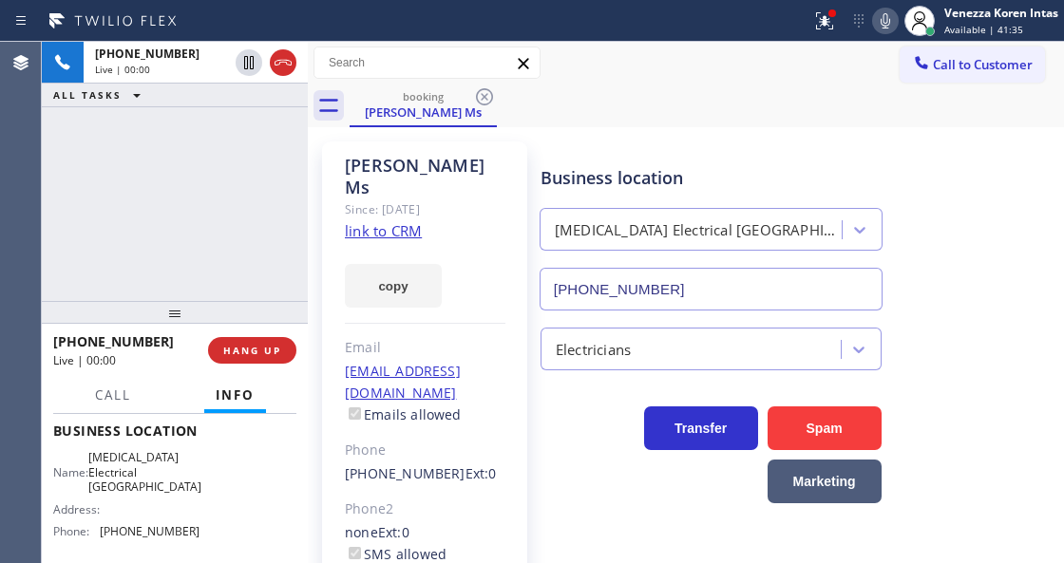
scroll to position [253, 0]
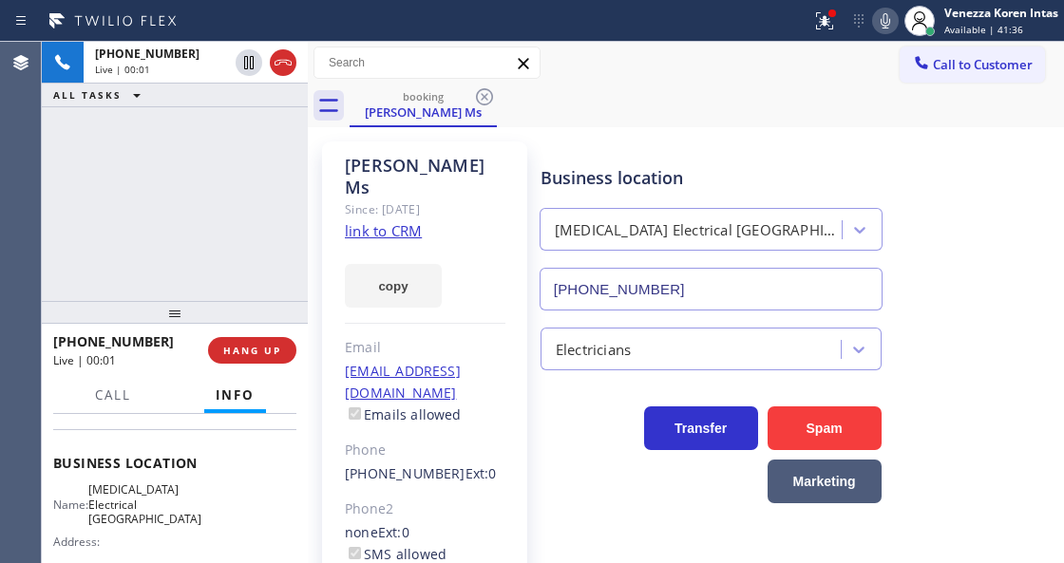
click at [405, 221] on link "link to CRM" at bounding box center [383, 230] width 77 height 19
click at [823, 30] on icon at bounding box center [824, 21] width 23 height 23
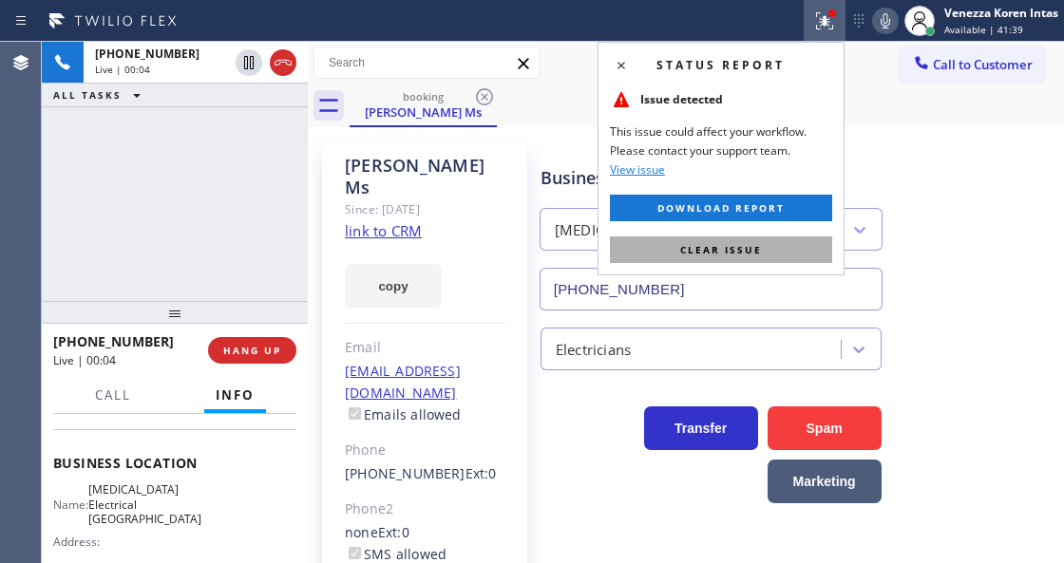
click at [751, 253] on span "Clear issue" at bounding box center [721, 249] width 82 height 13
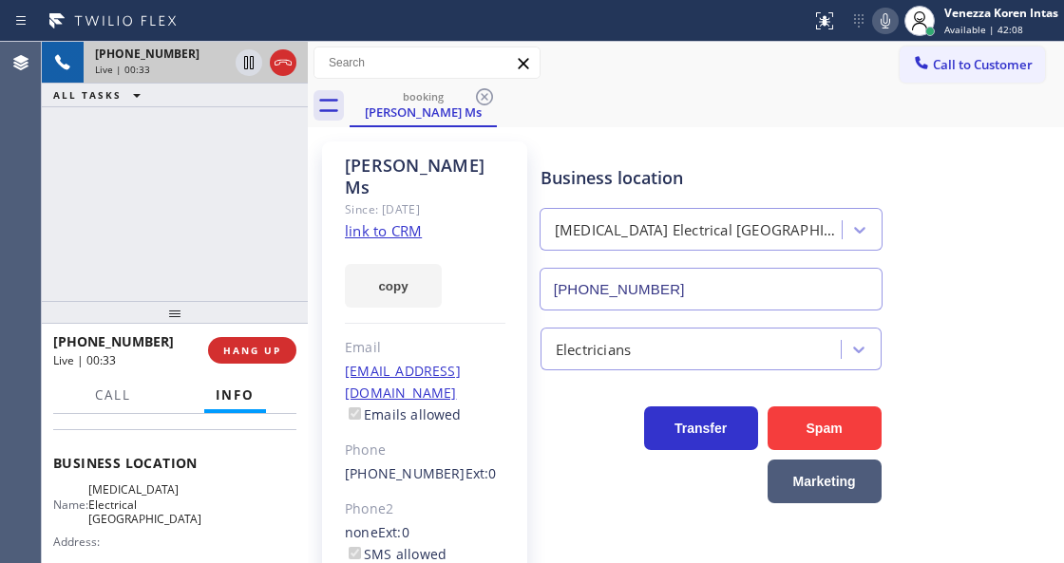
click at [275, 74] on div at bounding box center [266, 63] width 68 height 42
click at [277, 46] on div at bounding box center [266, 63] width 68 height 42
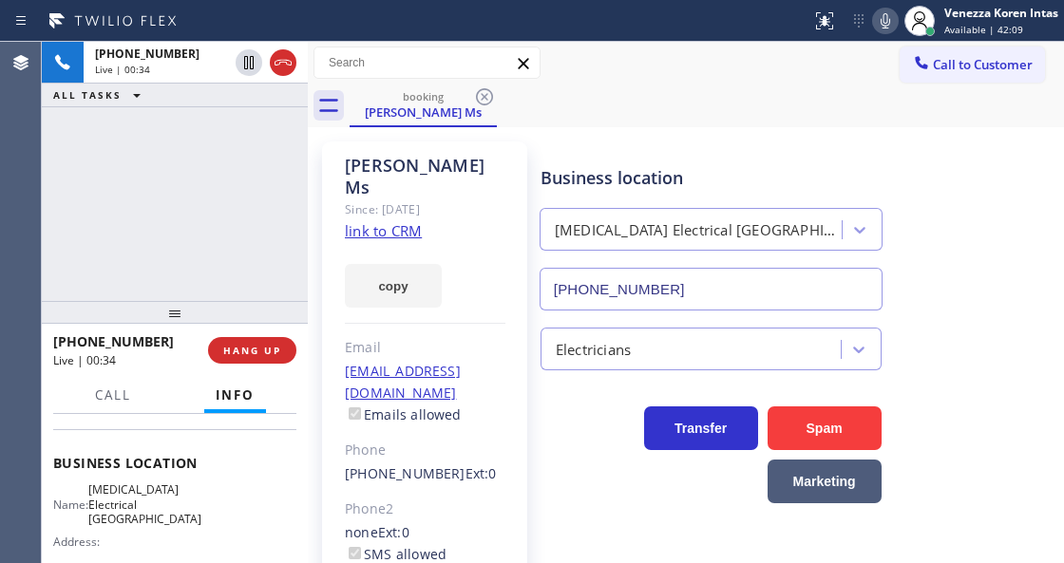
drag, startPoint x: 283, startPoint y: 62, endPoint x: 304, endPoint y: 235, distance: 174.2
click at [283, 64] on icon at bounding box center [283, 62] width 23 height 23
click at [283, 343] on button "HANG UP" at bounding box center [252, 350] width 88 height 27
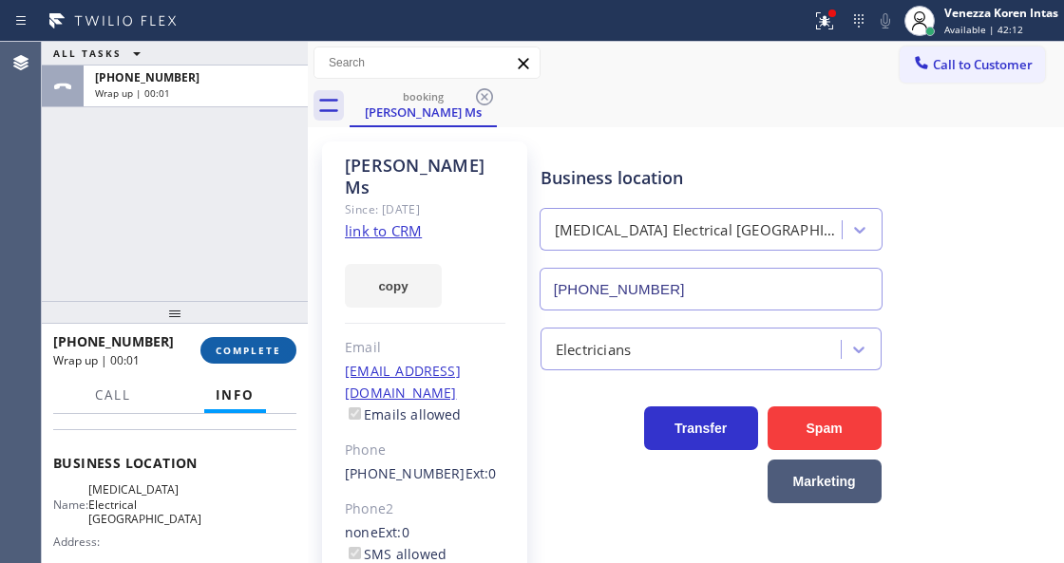
click at [264, 357] on button "COMPLETE" at bounding box center [248, 350] width 96 height 27
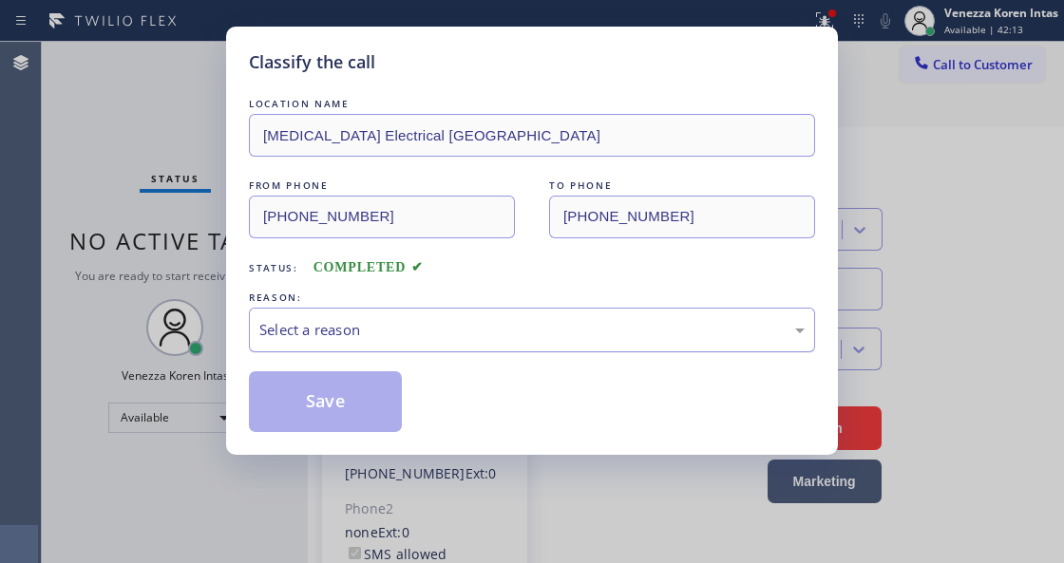
click at [543, 315] on div "Select a reason" at bounding box center [532, 330] width 566 height 45
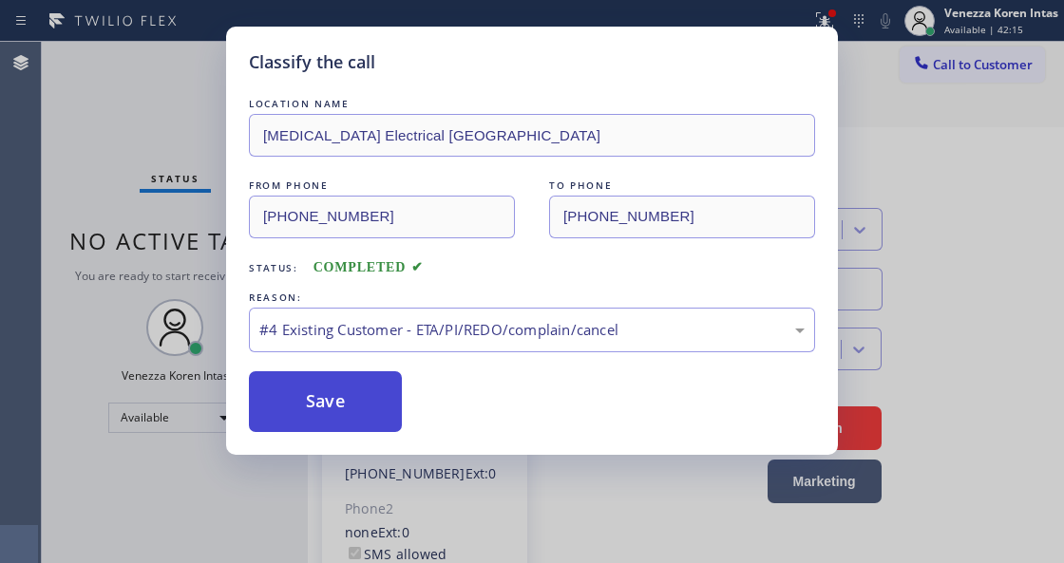
click at [378, 409] on button "Save" at bounding box center [325, 401] width 153 height 61
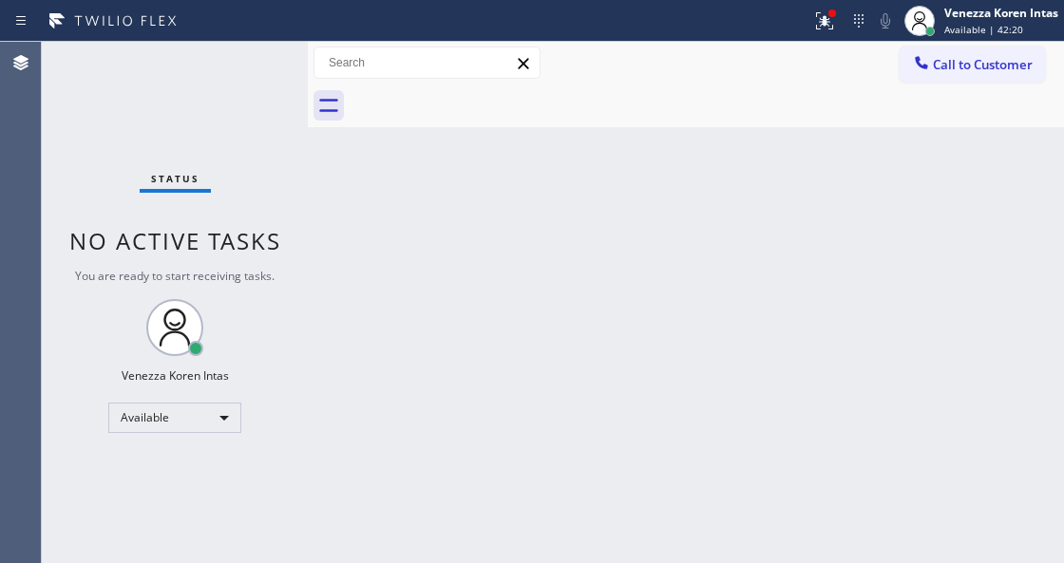
click at [320, 249] on div "Back to Dashboard Change Sender ID Customers Technicians Select a contact Outbo…" at bounding box center [686, 303] width 756 height 522
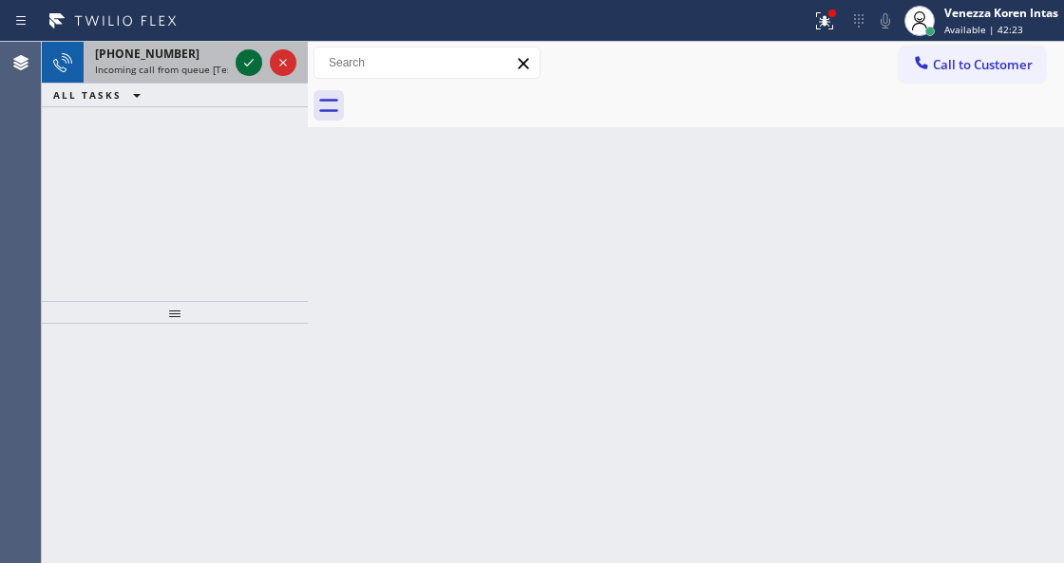
click at [251, 64] on icon at bounding box center [249, 62] width 23 height 23
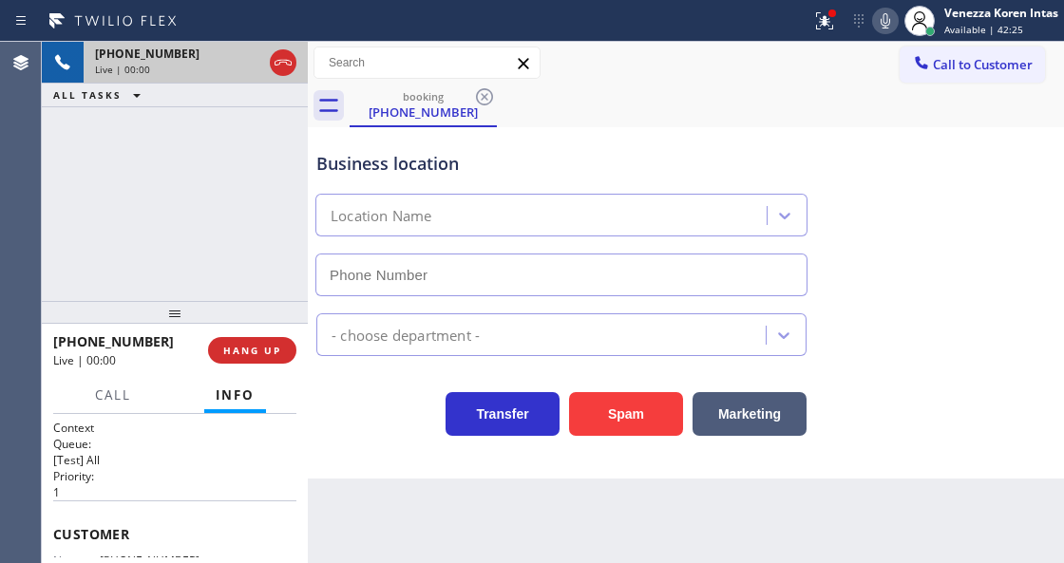
scroll to position [190, 0]
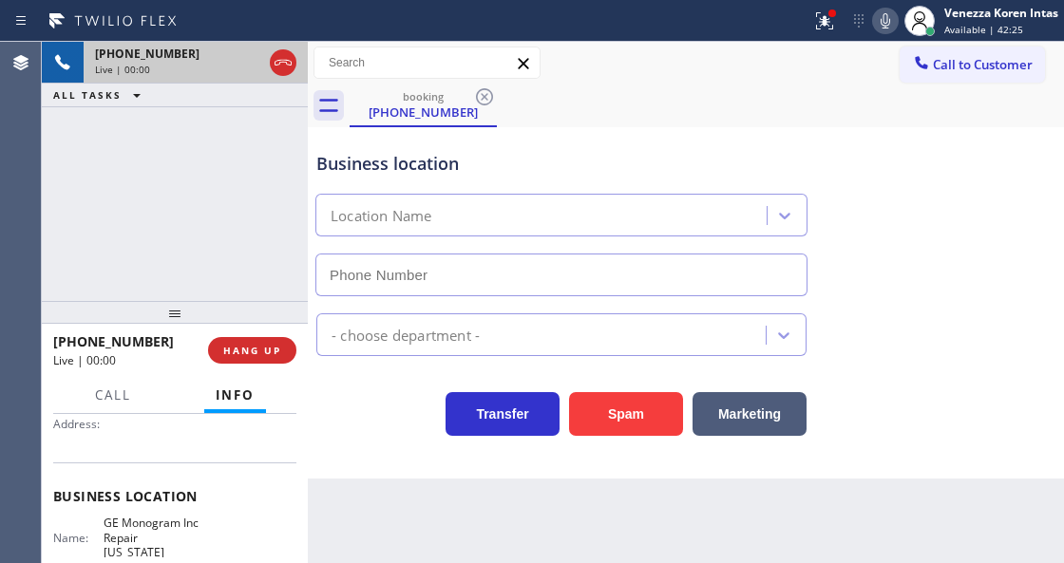
type input "[PHONE_NUMBER]"
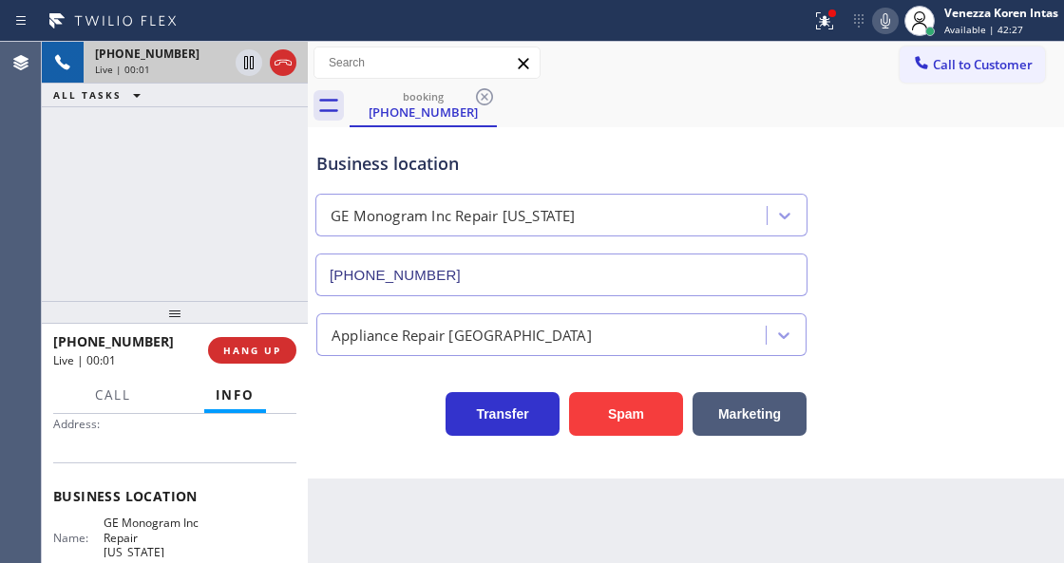
scroll to position [316, 0]
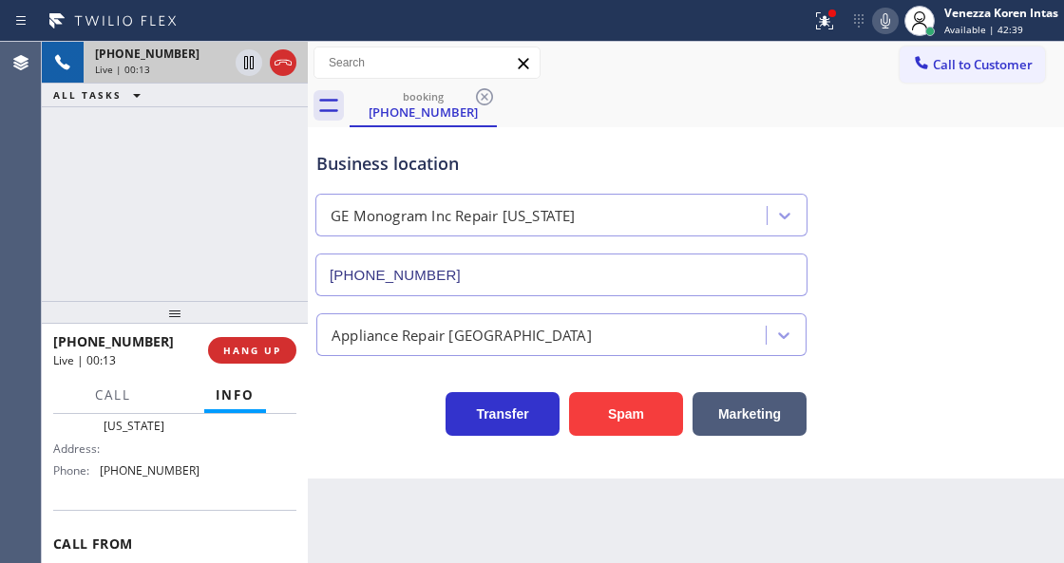
drag, startPoint x: 818, startPoint y: 11, endPoint x: 818, endPoint y: 84, distance: 72.2
click at [818, 12] on icon at bounding box center [821, 18] width 11 height 13
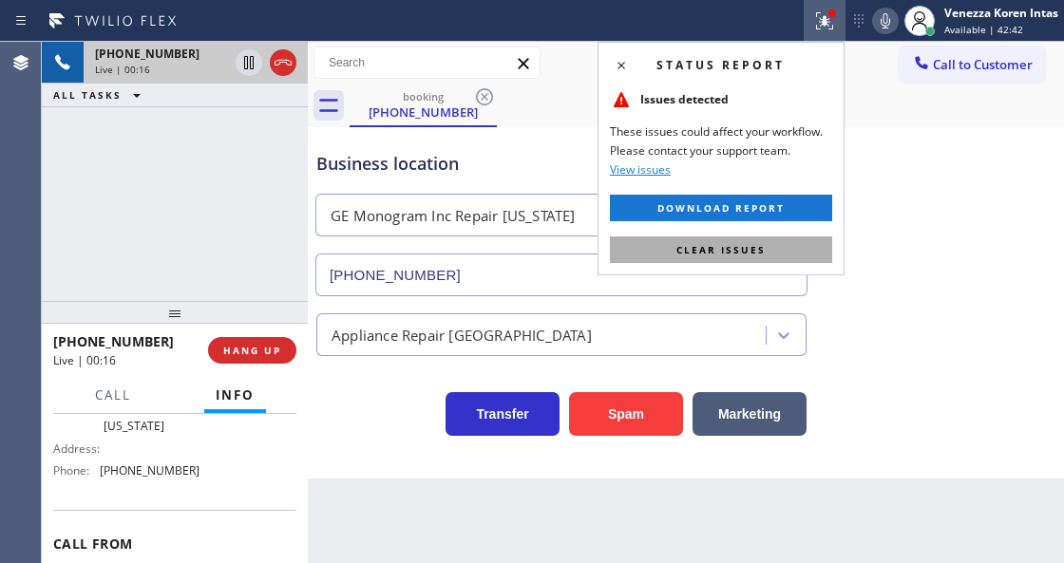
click at [699, 238] on button "Clear issues" at bounding box center [721, 250] width 222 height 27
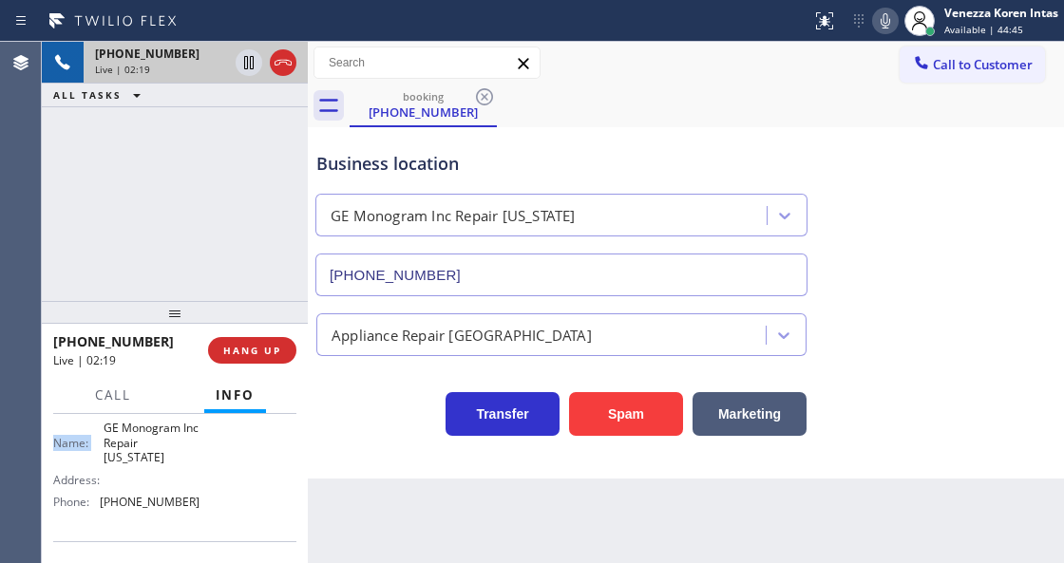
scroll to position [253, 0]
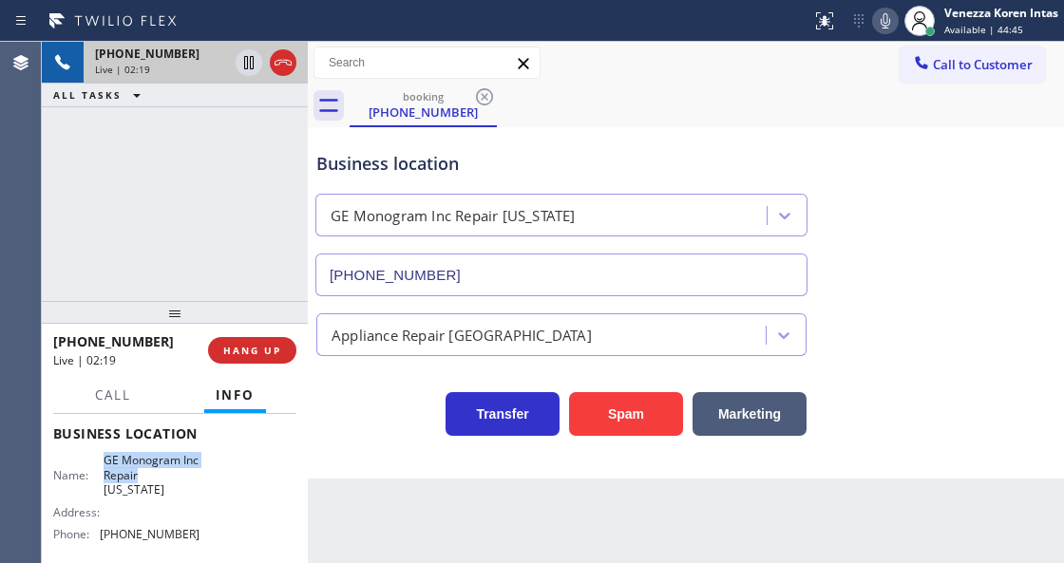
drag, startPoint x: 103, startPoint y: 422, endPoint x: 156, endPoint y: 481, distance: 79.4
click at [156, 481] on span "GE Monogram Inc Repair [US_STATE]" at bounding box center [151, 475] width 95 height 44
click at [125, 490] on span "GE Monogram Inc Repair [US_STATE]" at bounding box center [151, 475] width 95 height 44
drag, startPoint x: 101, startPoint y: 456, endPoint x: 135, endPoint y: 501, distance: 56.2
click at [135, 501] on div "Name: GE Monogram Inc Repair [US_STATE] Address: Phone: [PHONE_NUMBER]" at bounding box center [126, 501] width 146 height 96
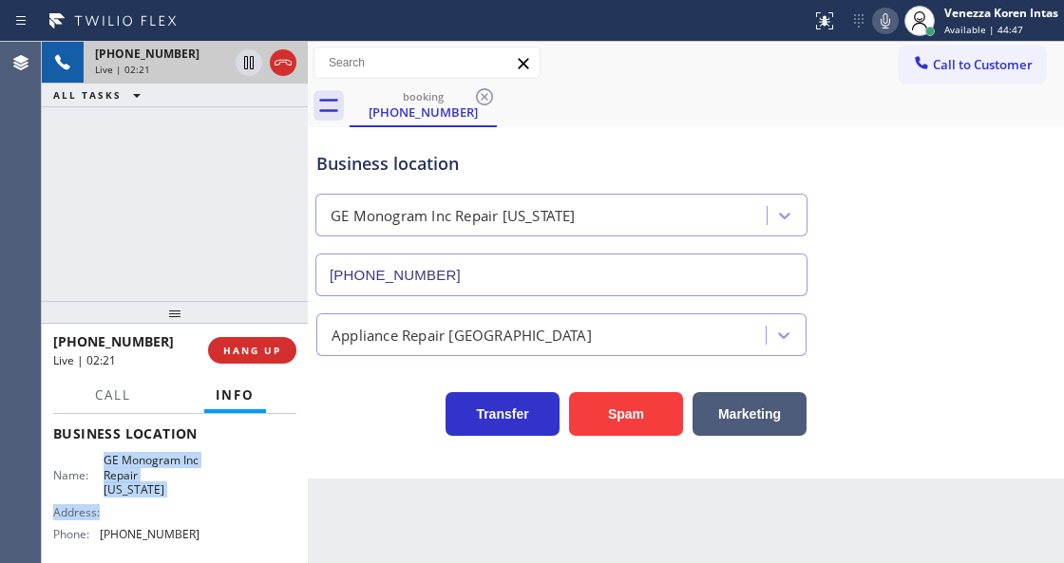
drag, startPoint x: 135, startPoint y: 490, endPoint x: 115, endPoint y: 467, distance: 31.0
click at [133, 490] on span "GE Monogram Inc Repair [US_STATE]" at bounding box center [151, 475] width 95 height 44
click at [104, 454] on span "GE Monogram Inc Repair [US_STATE]" at bounding box center [151, 475] width 95 height 44
drag, startPoint x: 103, startPoint y: 454, endPoint x: 128, endPoint y: 497, distance: 49.9
click at [128, 497] on span "GE Monogram Inc Repair [US_STATE]" at bounding box center [151, 475] width 95 height 44
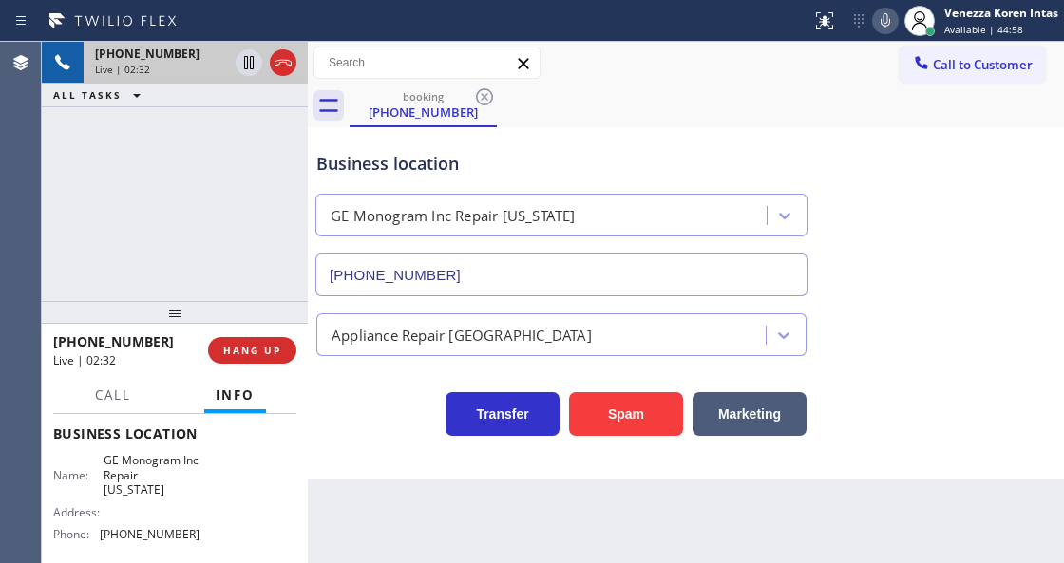
click at [774, 127] on div "Business location GE Monogram Inc Repair [US_STATE] [PHONE_NUMBER]" at bounding box center [686, 210] width 747 height 172
click at [107, 188] on div "[PHONE_NUMBER] Live | 02:33 ALL TASKS ALL TASKS ACTIVE TASKS TASKS IN WRAP UP" at bounding box center [175, 171] width 266 height 259
click at [138, 64] on span "Live | 02:33" at bounding box center [122, 69] width 55 height 13
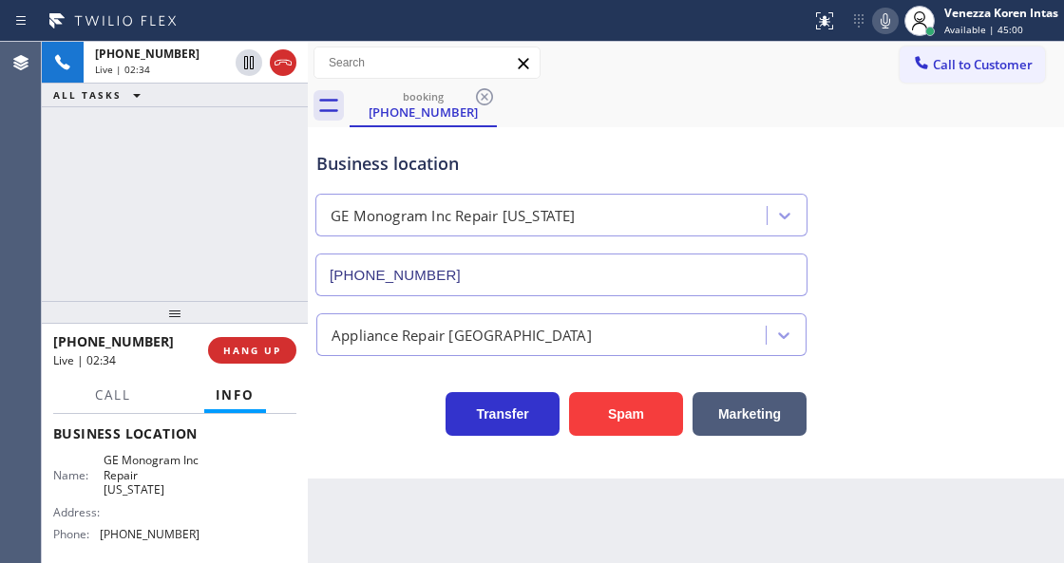
drag, startPoint x: 154, startPoint y: 143, endPoint x: 219, endPoint y: 152, distance: 65.3
click at [154, 143] on div "[PHONE_NUMBER] Live | 02:34 ALL TASKS ALL TASKS ACTIVE TASKS TASKS IN WRAP UP" at bounding box center [175, 171] width 266 height 259
click at [638, 124] on div "Business location GE Monogram Inc Repair [US_STATE] [PHONE_NUMBER]" at bounding box center [686, 210] width 747 height 172
click at [885, 20] on icon at bounding box center [885, 21] width 23 height 23
click at [248, 63] on icon at bounding box center [249, 62] width 23 height 23
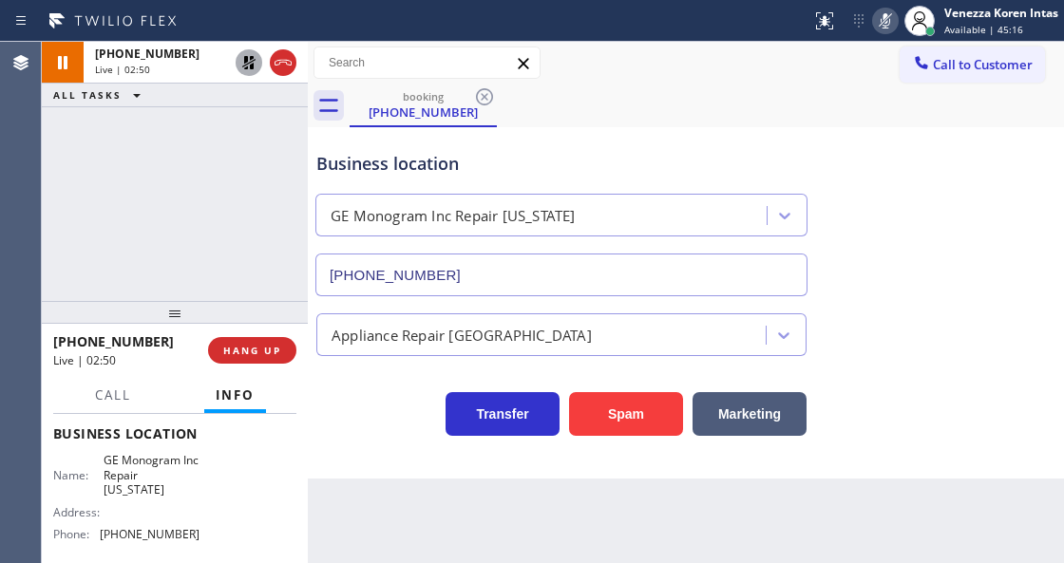
click at [877, 27] on icon at bounding box center [885, 21] width 23 height 23
click at [249, 68] on icon at bounding box center [249, 62] width 23 height 23
click at [251, 167] on div "[PHONE_NUMBER] Live | 02:51 ALL TASKS ALL TASKS ACTIVE TASKS TASKS IN WRAP UP" at bounding box center [175, 171] width 266 height 259
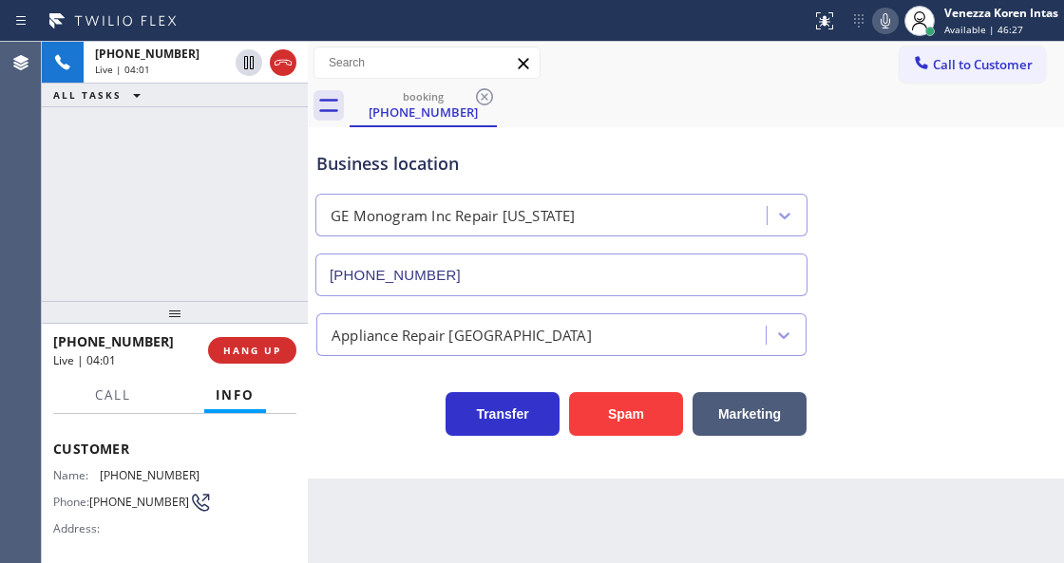
scroll to position [63, 0]
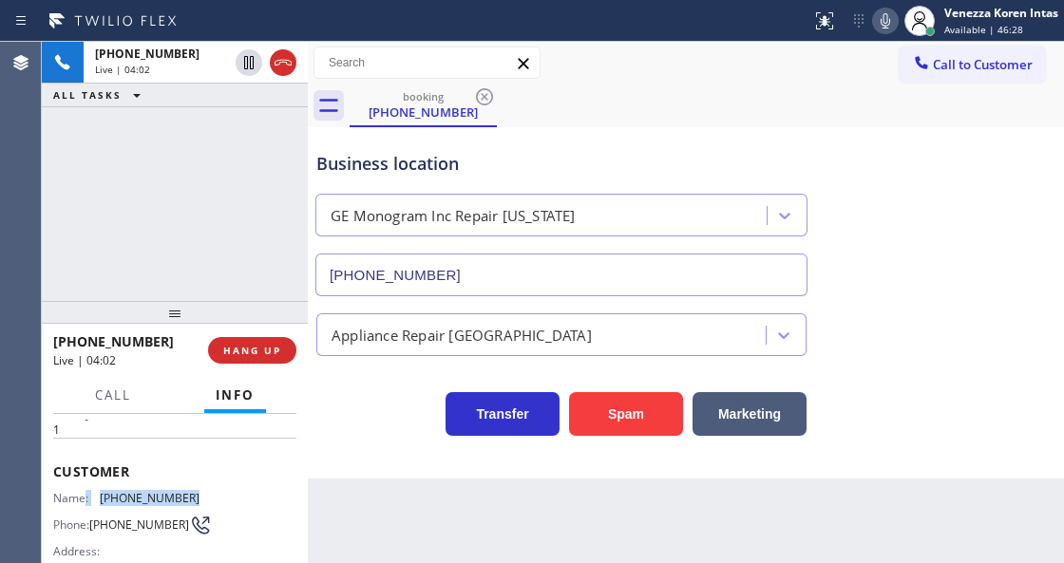
drag, startPoint x: 186, startPoint y: 492, endPoint x: 86, endPoint y: 493, distance: 99.8
click at [86, 493] on div "Name: [PHONE_NUMBER] Phone: [PHONE_NUMBER] Address:" at bounding box center [174, 528] width 243 height 75
click at [217, 517] on div "Name: [PHONE_NUMBER] Phone: [PHONE_NUMBER] Address:" at bounding box center [174, 528] width 243 height 75
drag, startPoint x: 186, startPoint y: 500, endPoint x: 97, endPoint y: 500, distance: 89.3
click at [97, 500] on div "Name: [PHONE_NUMBER]" at bounding box center [126, 498] width 146 height 14
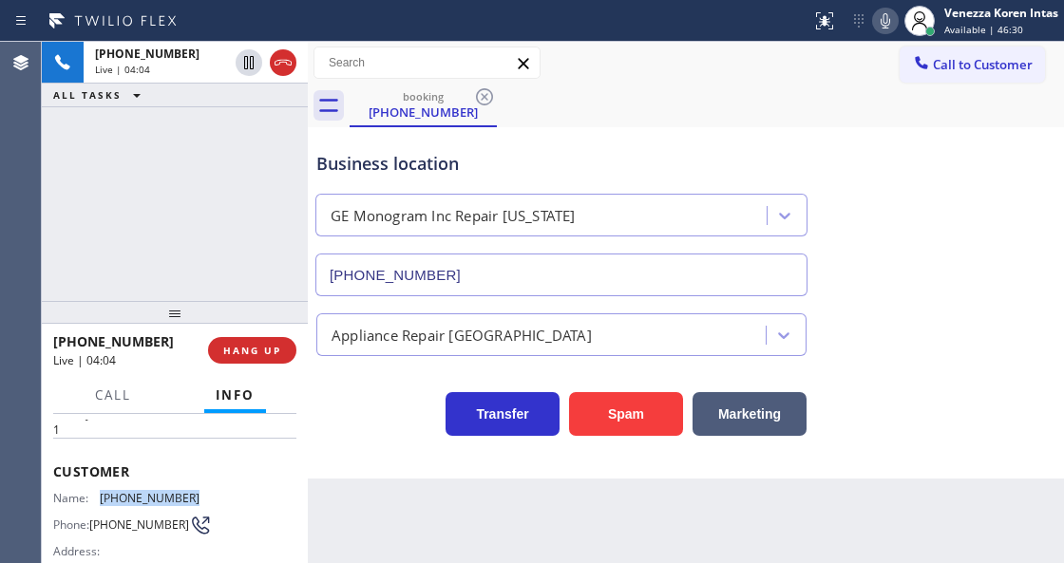
copy div "[PHONE_NUMBER]"
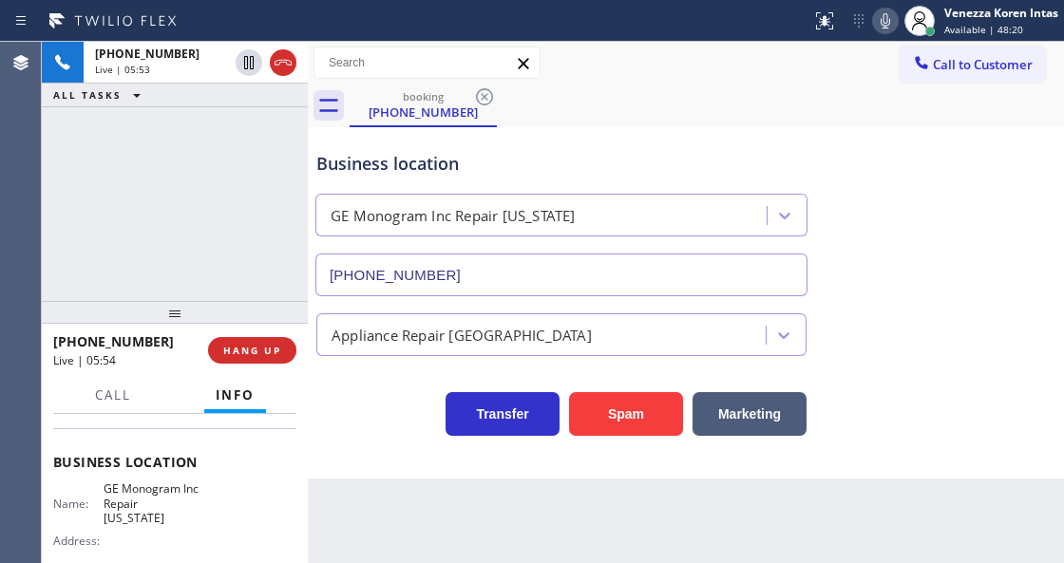
scroll to position [253, 0]
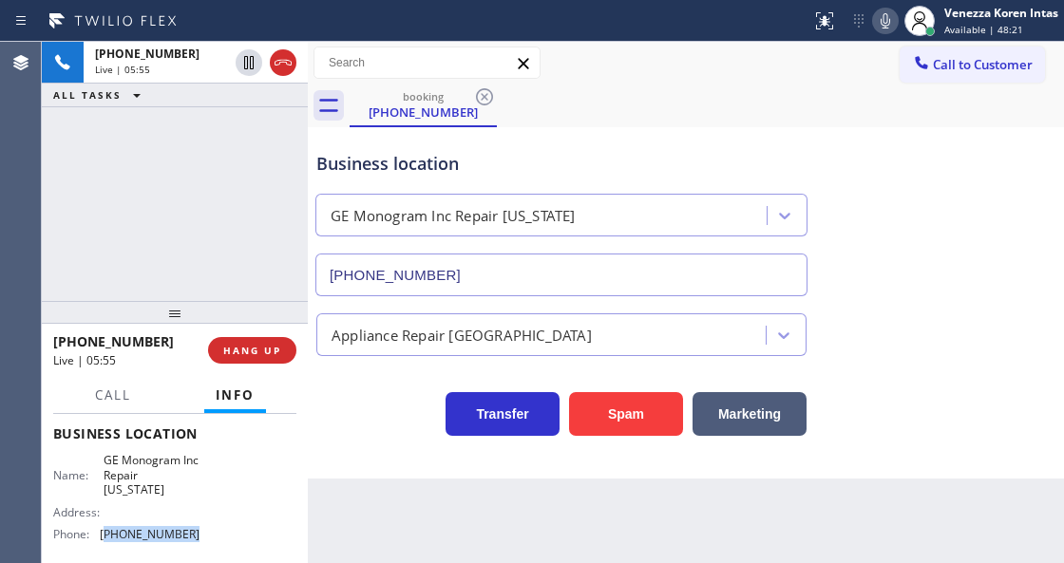
drag, startPoint x: 208, startPoint y: 534, endPoint x: 104, endPoint y: 543, distance: 104.9
click at [104, 543] on div "Name: GE Monogram Inc Repair [US_STATE] Address: Phone: [PHONE_NUMBER]" at bounding box center [174, 501] width 243 height 96
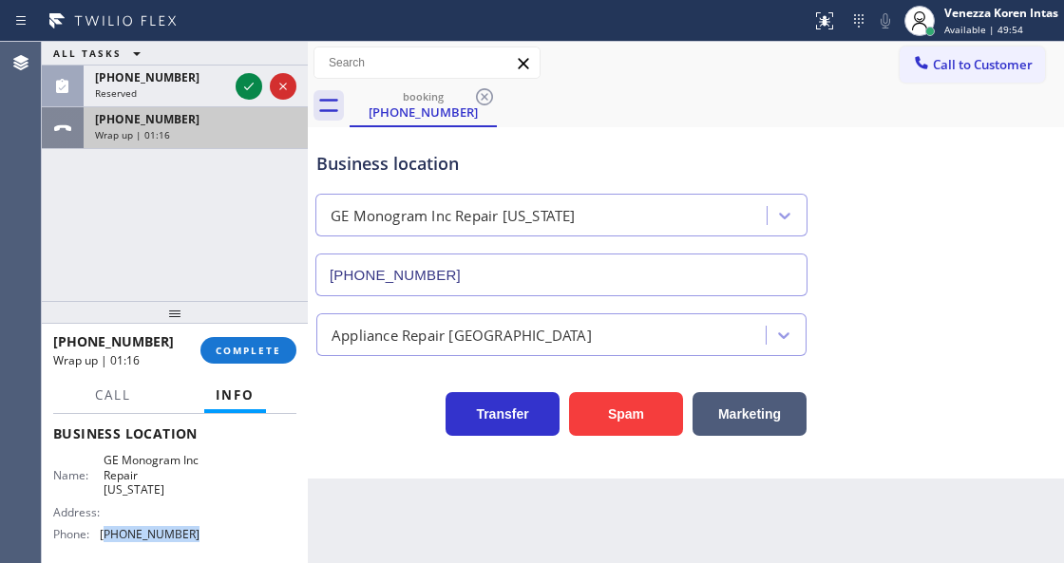
click at [251, 88] on icon at bounding box center [249, 86] width 23 height 23
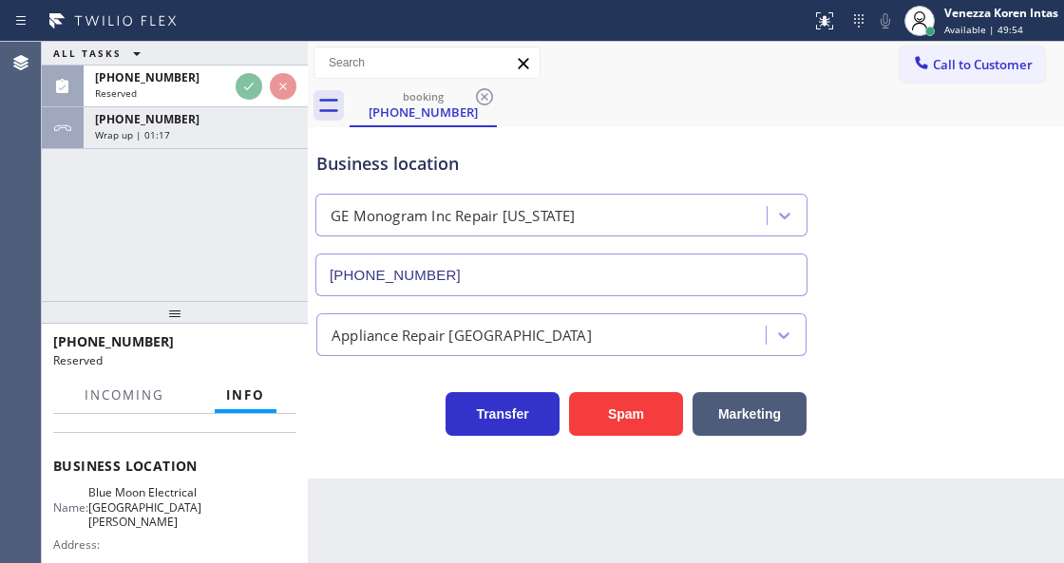
scroll to position [313, 0]
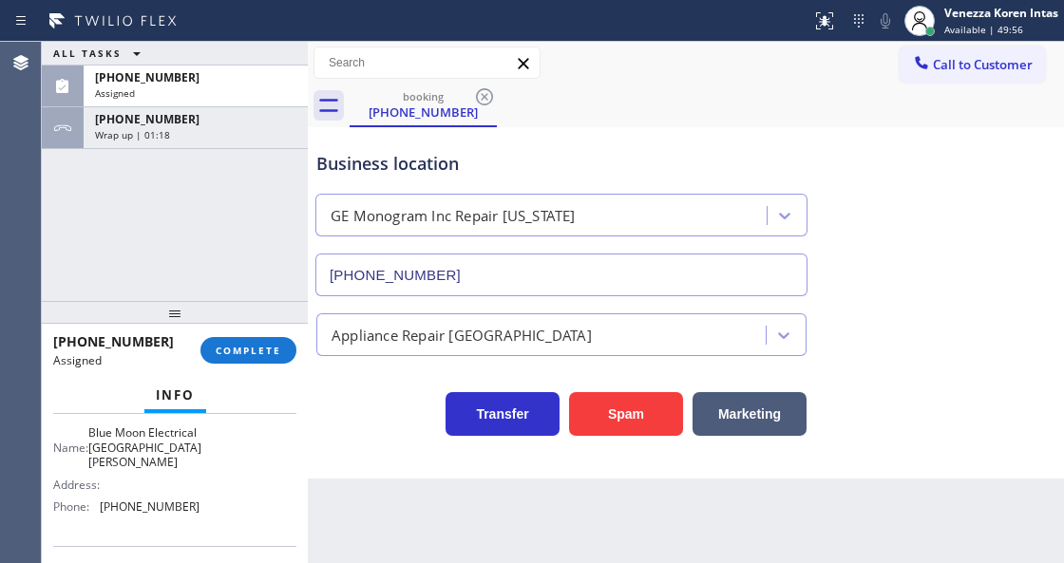
click at [261, 324] on div at bounding box center [175, 312] width 266 height 23
click at [271, 363] on button "COMPLETE" at bounding box center [248, 350] width 96 height 27
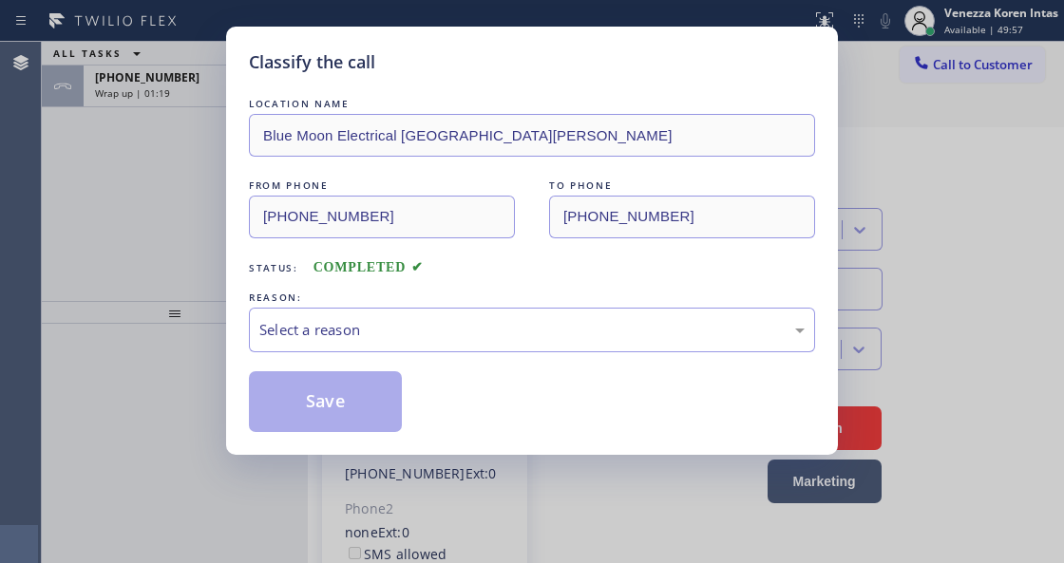
type input "[PHONE_NUMBER]"
click at [485, 344] on div "Select a reason" at bounding box center [532, 330] width 566 height 45
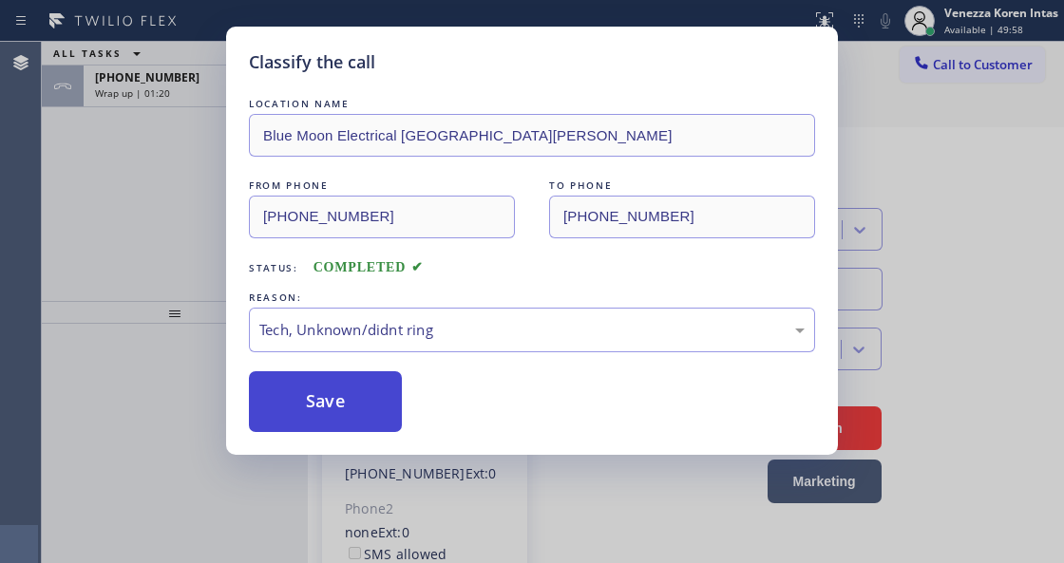
click at [354, 421] on button "Save" at bounding box center [325, 401] width 153 height 61
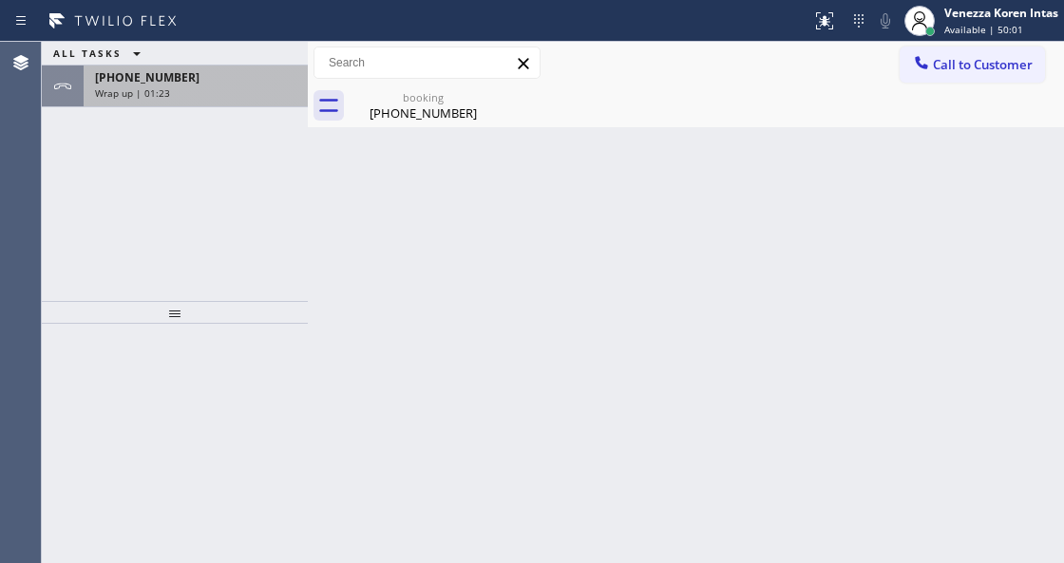
click at [215, 81] on div "[PHONE_NUMBER]" at bounding box center [195, 77] width 201 height 16
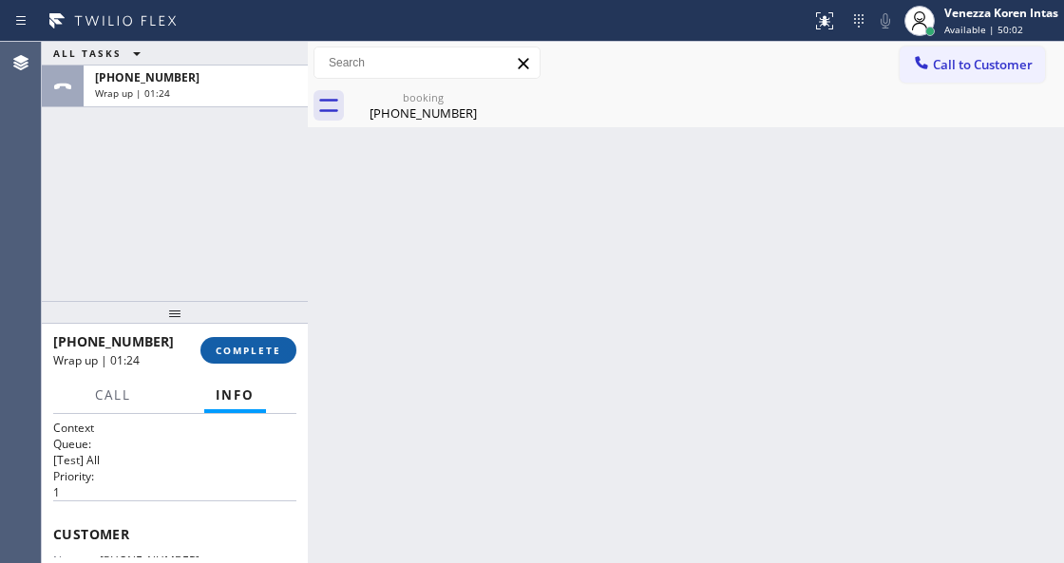
click at [240, 348] on span "COMPLETE" at bounding box center [249, 350] width 66 height 13
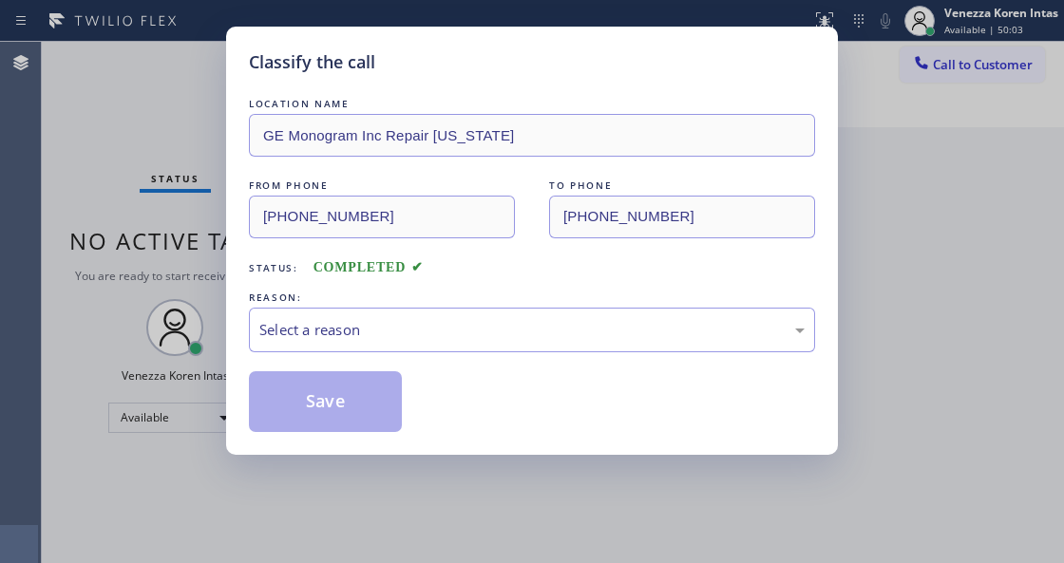
click at [386, 350] on div "Select a reason" at bounding box center [532, 330] width 566 height 45
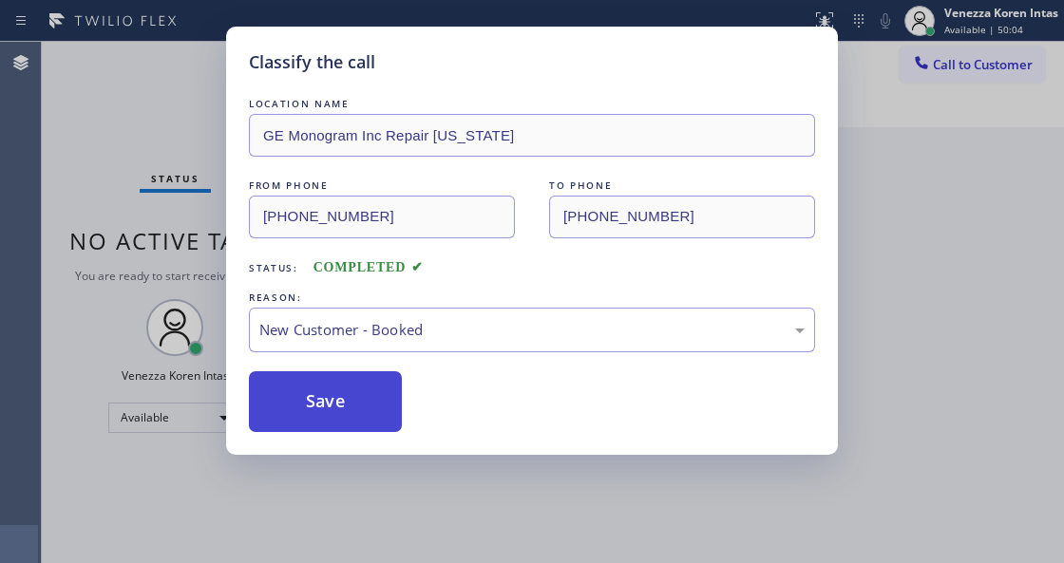
click at [355, 405] on button "Save" at bounding box center [325, 401] width 153 height 61
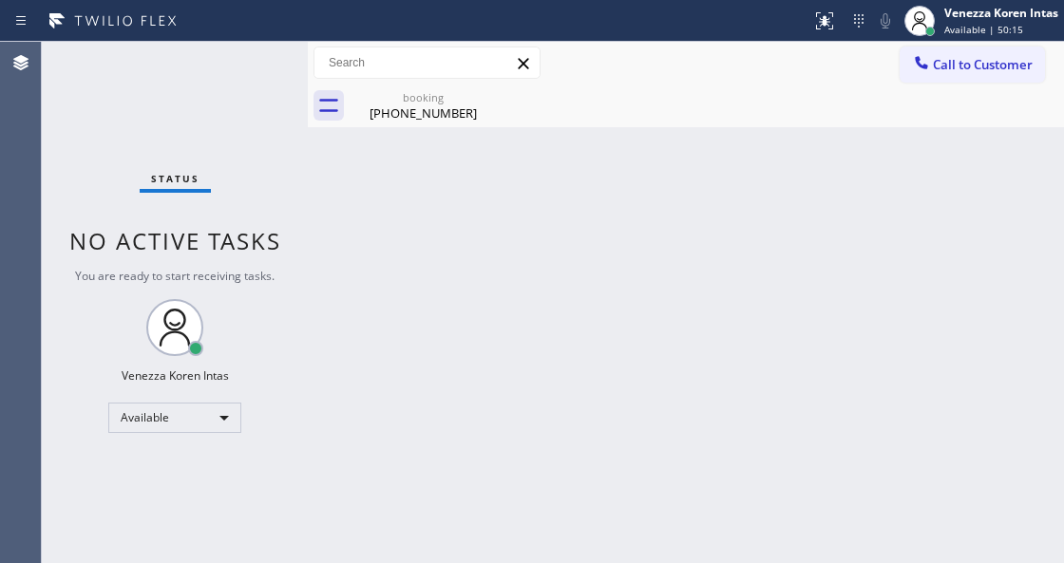
click at [604, 561] on div "Back to Dashboard Change Sender ID Customers Technicians Select a contact Outbo…" at bounding box center [686, 303] width 756 height 522
click at [429, 109] on div "[PHONE_NUMBER]" at bounding box center [423, 113] width 143 height 17
click at [461, 238] on div "Back to Dashboard Change Sender ID Customers Technicians Select a contact Outbo…" at bounding box center [686, 303] width 756 height 522
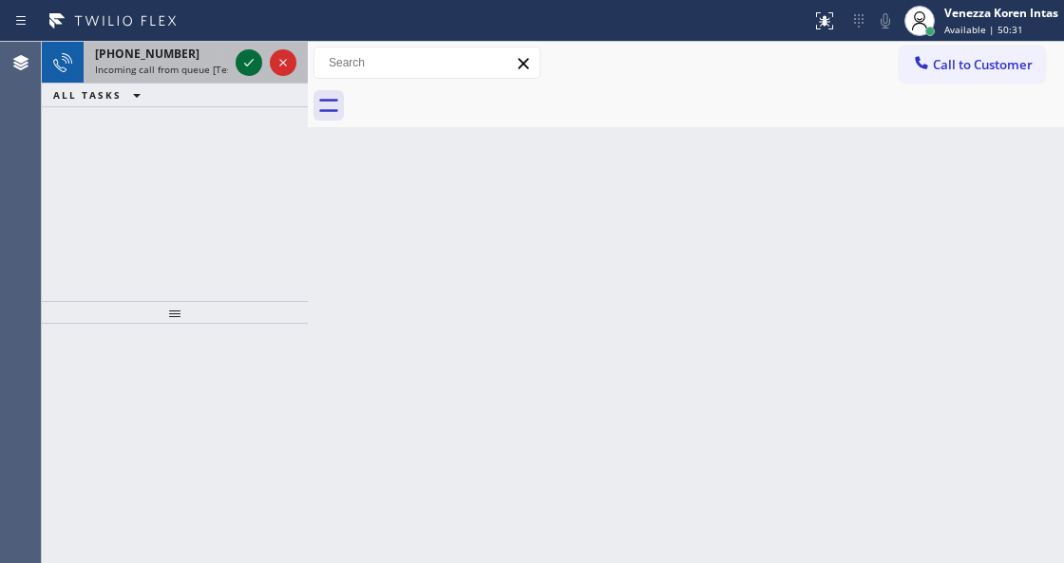
click at [243, 74] on button at bounding box center [249, 62] width 27 height 27
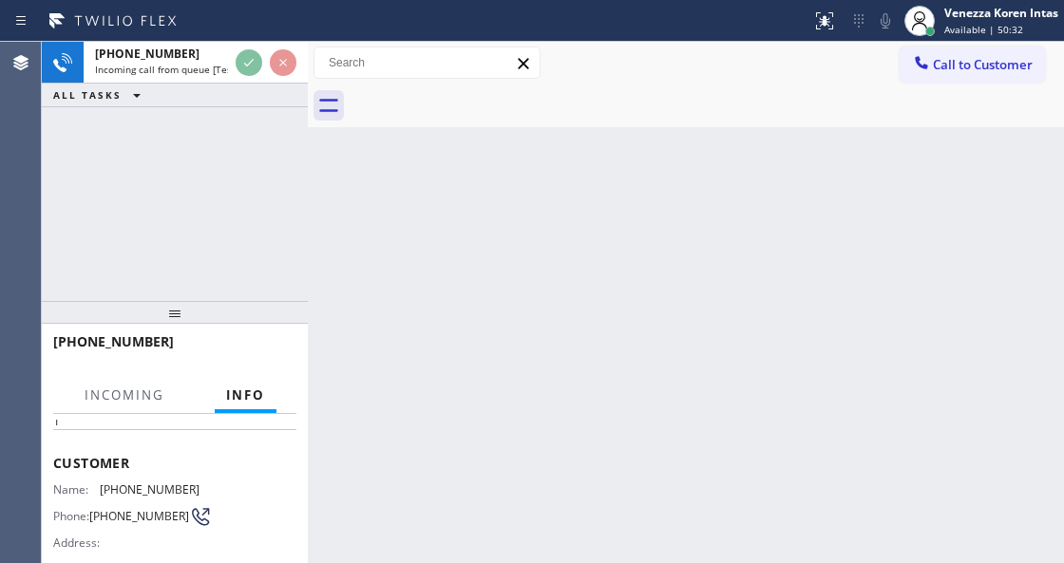
scroll to position [316, 0]
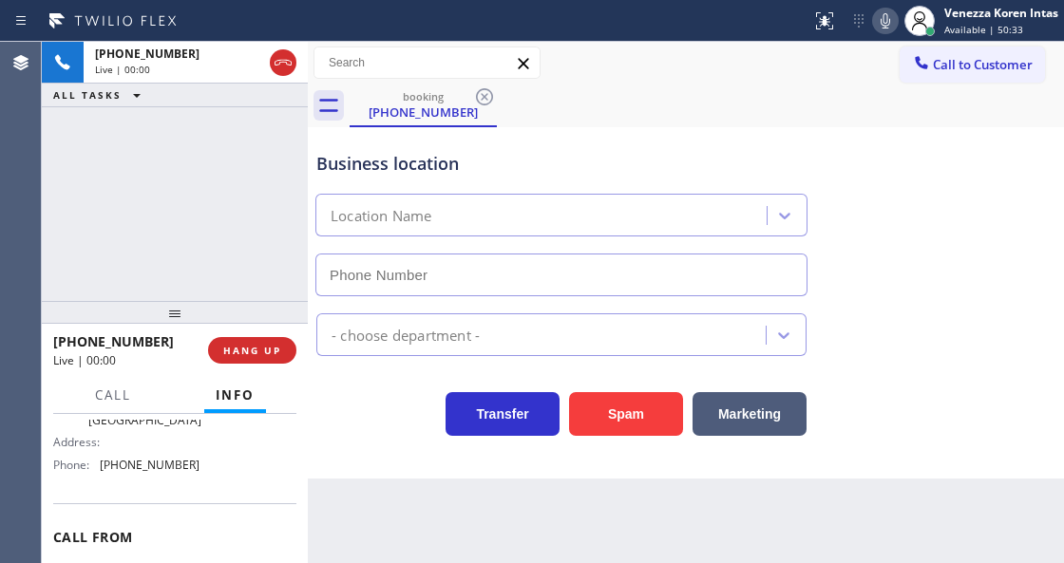
type input "[PHONE_NUMBER]"
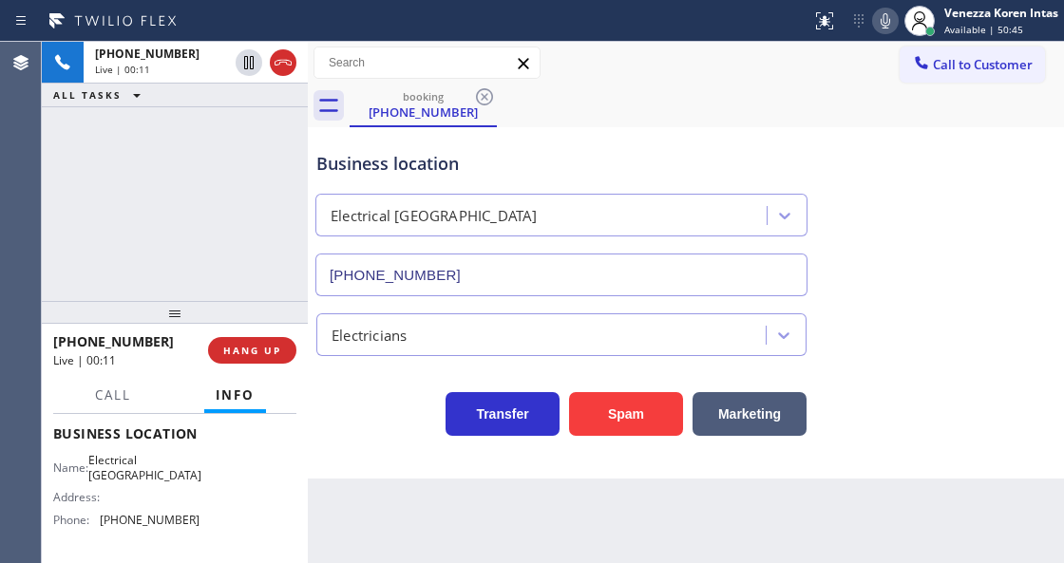
drag, startPoint x: 288, startPoint y: 60, endPoint x: 345, endPoint y: 160, distance: 114.9
click at [288, 60] on icon at bounding box center [283, 63] width 17 height 6
click at [409, 562] on html "Status report No issues detected If you experience an issue, please download th…" at bounding box center [532, 281] width 1064 height 563
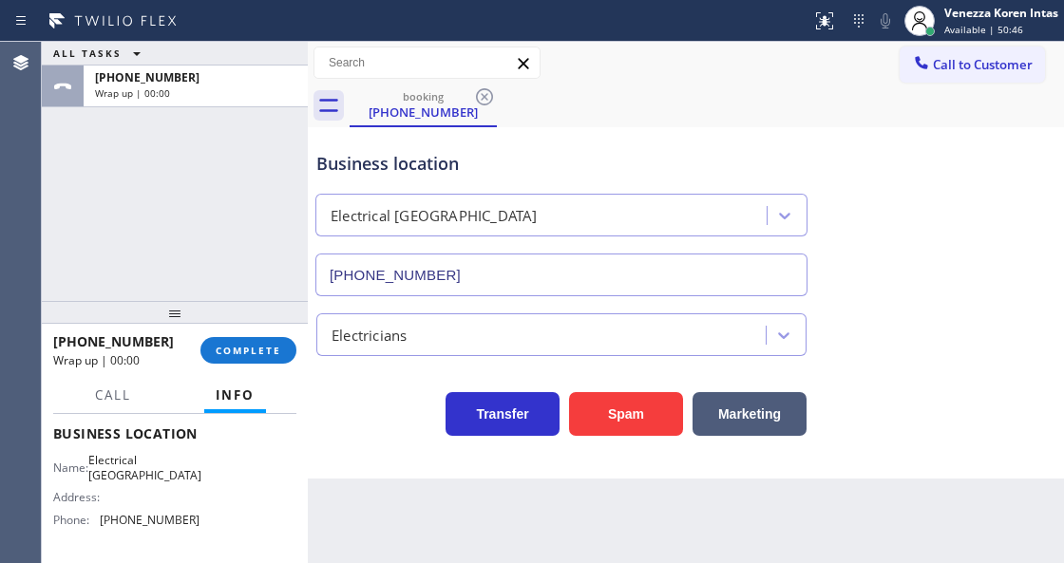
click at [408, 561] on div "Back to Dashboard Change Sender ID Customers Technicians Select a contact Outbo…" at bounding box center [686, 303] width 756 height 522
click at [249, 329] on div "[PHONE_NUMBER] Wrap up | 00:05 COMPLETE" at bounding box center [174, 350] width 243 height 49
drag, startPoint x: 277, startPoint y: 361, endPoint x: 332, endPoint y: 366, distance: 54.4
click at [277, 361] on button "COMPLETE" at bounding box center [248, 350] width 96 height 27
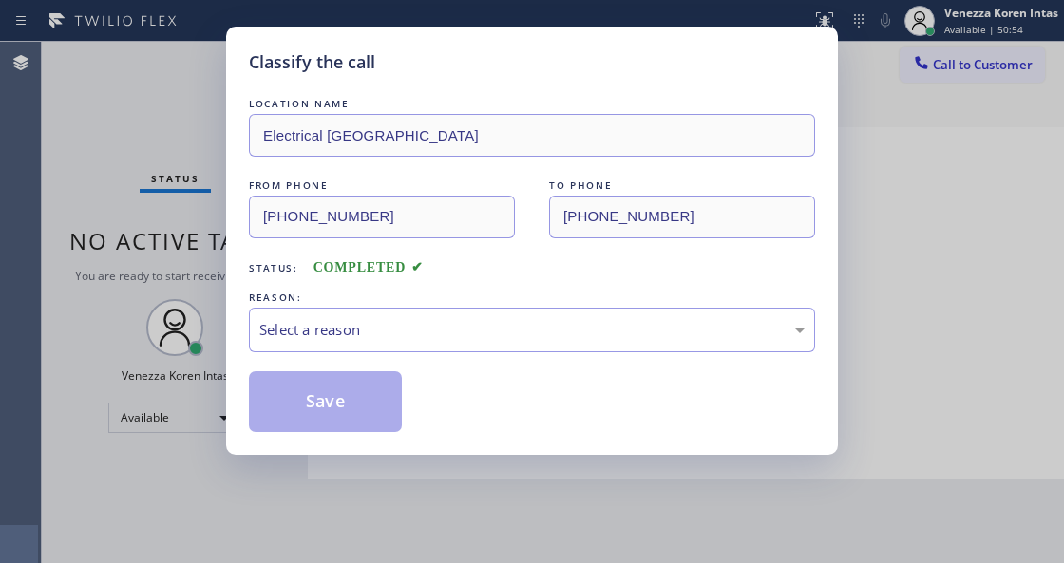
click at [441, 332] on div "Select a reason" at bounding box center [531, 330] width 545 height 22
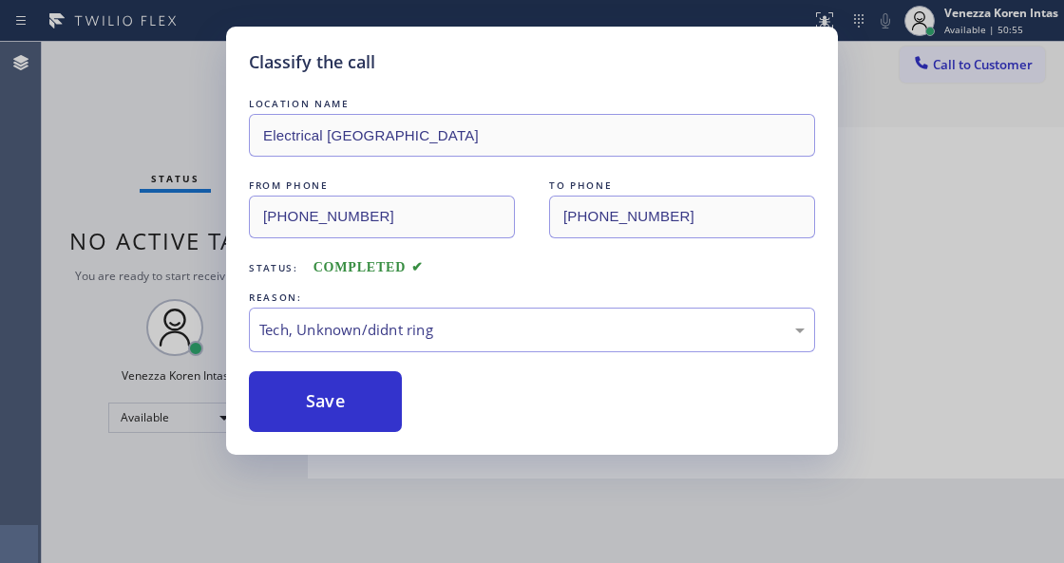
drag, startPoint x: 380, startPoint y: 409, endPoint x: 413, endPoint y: 448, distance: 51.9
click at [379, 409] on button "Save" at bounding box center [325, 401] width 153 height 61
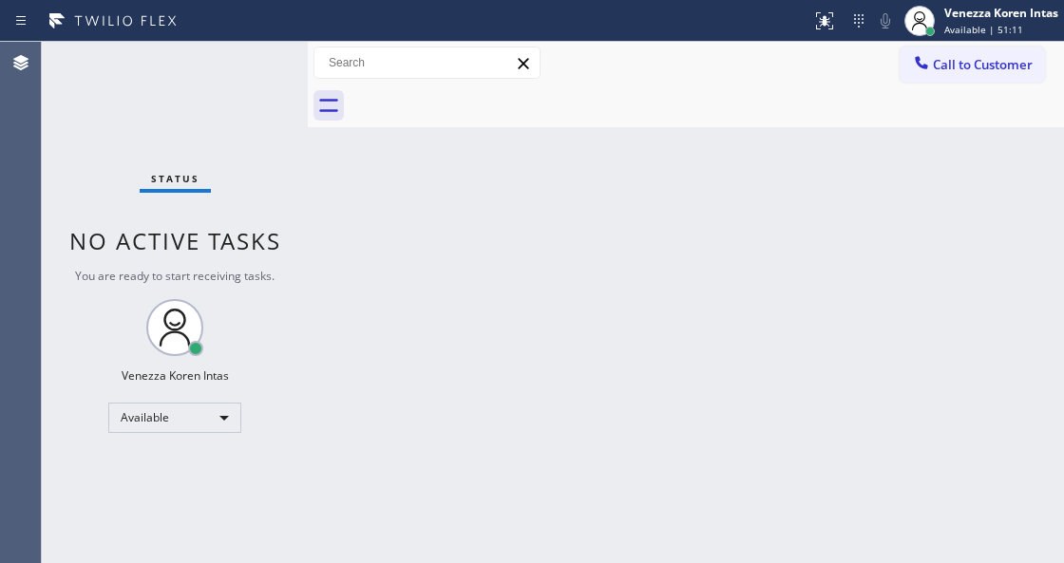
drag, startPoint x: 288, startPoint y: 157, endPoint x: 84, endPoint y: 149, distance: 204.4
click at [287, 157] on div "Status No active tasks You are ready to start receiving tasks. Venezza Koren In…" at bounding box center [175, 303] width 266 height 522
click at [270, 97] on div "Status No active tasks You are ready to start receiving tasks. Venezza Koren In…" at bounding box center [175, 303] width 266 height 522
drag, startPoint x: 255, startPoint y: 271, endPoint x: 475, endPoint y: 8, distance: 343.3
click at [256, 269] on span "You are ready to start receiving tasks." at bounding box center [175, 276] width 200 height 16
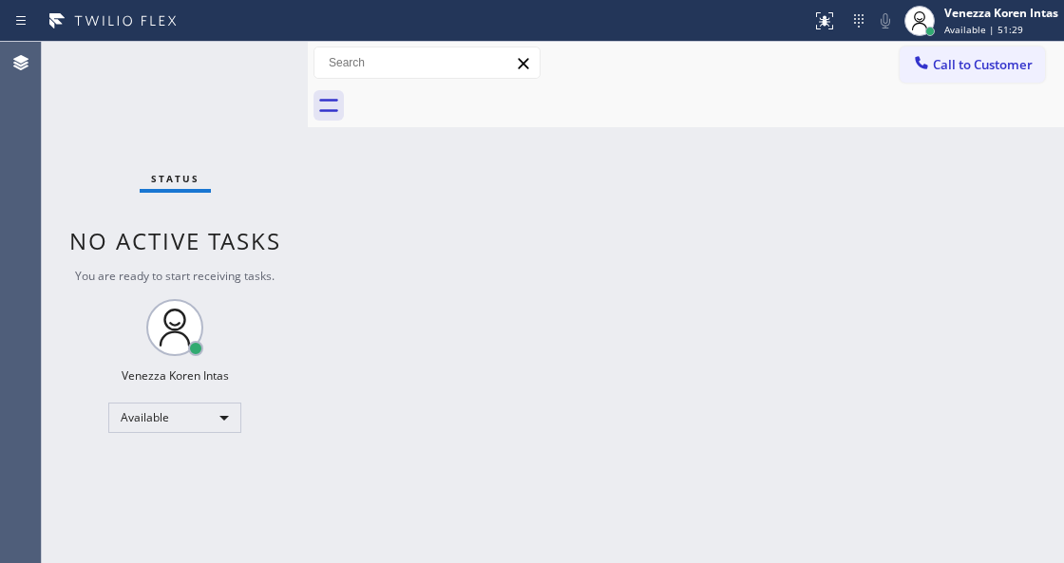
drag, startPoint x: 423, startPoint y: 234, endPoint x: 511, endPoint y: 412, distance: 199.3
click at [422, 247] on div "Back to Dashboard Change Sender ID Customers Technicians Select a contact Outbo…" at bounding box center [686, 303] width 756 height 522
drag, startPoint x: 499, startPoint y: 201, endPoint x: 448, endPoint y: 402, distance: 206.7
click at [499, 203] on div "Back to Dashboard Change Sender ID Customers Technicians Select a contact Outbo…" at bounding box center [686, 303] width 756 height 522
click at [558, 243] on div "Back to Dashboard Change Sender ID Customers Technicians Select a contact Outbo…" at bounding box center [686, 303] width 756 height 522
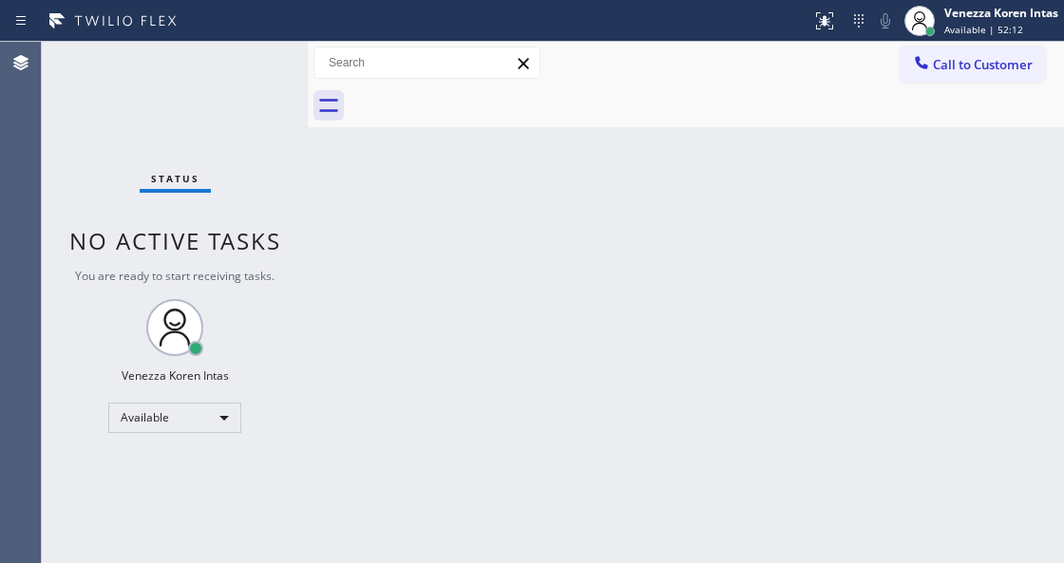
drag, startPoint x: 35, startPoint y: 159, endPoint x: 23, endPoint y: 163, distance: 13.2
click at [35, 161] on div "Agent Desktop" at bounding box center [20, 303] width 41 height 522
click at [203, 194] on div "Status No active tasks You are ready to start receiving tasks. Venezza Koren In…" at bounding box center [175, 303] width 266 height 522
click at [333, 276] on div "Back to Dashboard Change Sender ID Customers Technicians Select a contact Outbo…" at bounding box center [686, 303] width 756 height 522
click at [332, 262] on div "Back to Dashboard Change Sender ID Customers Technicians Select a contact Outbo…" at bounding box center [686, 303] width 756 height 522
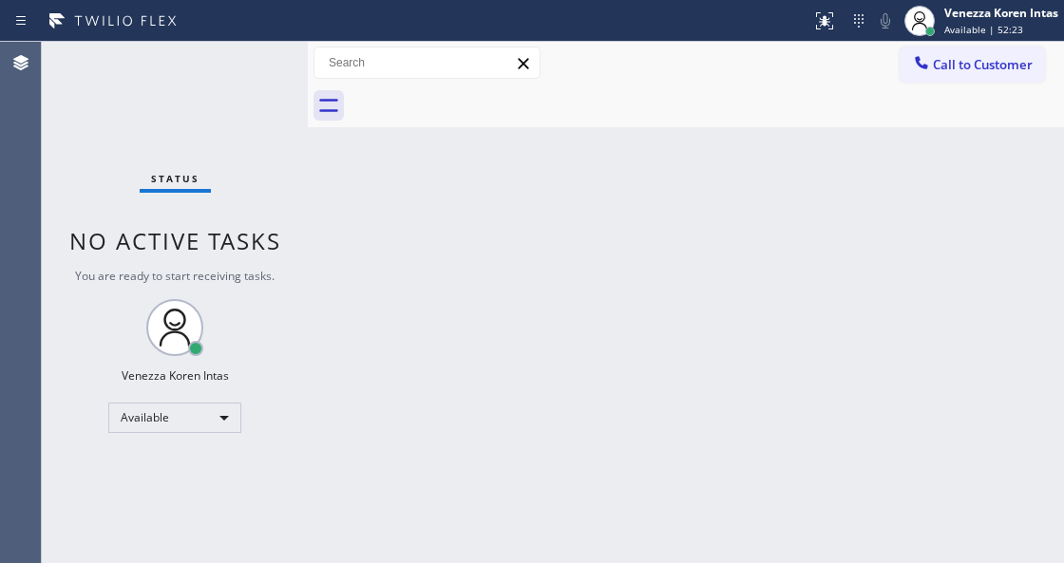
click at [210, 111] on div "Status No active tasks You are ready to start receiving tasks. Venezza Koren In…" at bounding box center [175, 303] width 266 height 522
click at [253, 93] on div "Status No active tasks You are ready to start receiving tasks. Venezza Koren In…" at bounding box center [175, 303] width 266 height 522
drag, startPoint x: 253, startPoint y: 118, endPoint x: 245, endPoint y: 93, distance: 25.8
click at [253, 118] on div "Status No active tasks You are ready to start receiving tasks. Venezza Koren In…" at bounding box center [175, 303] width 266 height 522
click at [245, 93] on div "Status No active tasks You are ready to start receiving tasks. Venezza Koren In…" at bounding box center [175, 303] width 266 height 522
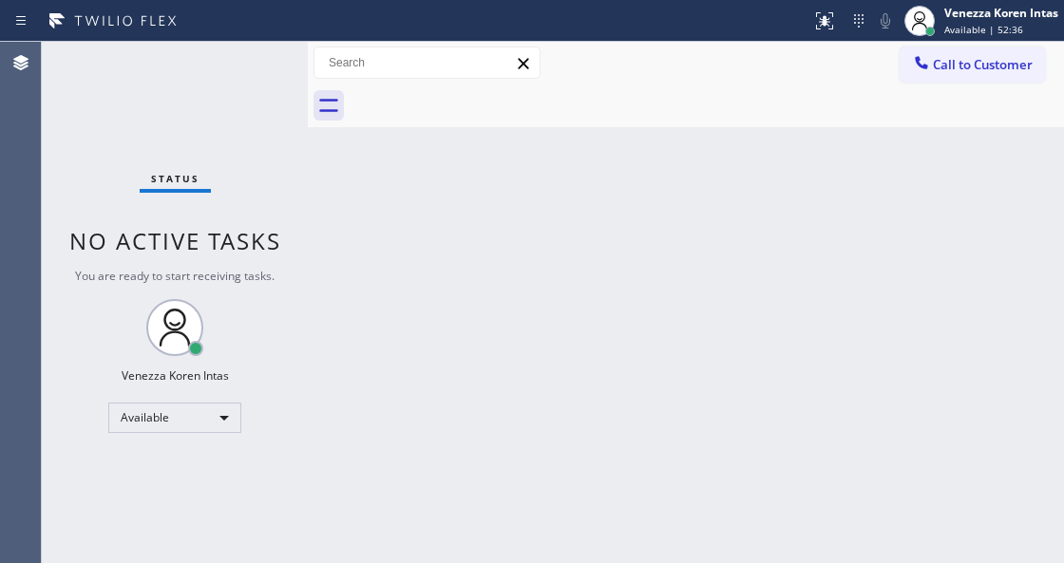
drag, startPoint x: 146, startPoint y: 106, endPoint x: 190, endPoint y: 98, distance: 44.5
click at [155, 103] on div "Status No active tasks You are ready to start receiving tasks. Venezza Koren In…" at bounding box center [175, 303] width 266 height 522
click at [203, 92] on div "Status No active tasks You are ready to start receiving tasks. Venezza Koren In…" at bounding box center [175, 303] width 266 height 522
click at [222, 92] on div "Status No active tasks You are ready to start receiving tasks. Venezza Koren In…" at bounding box center [175, 303] width 266 height 522
click at [223, 93] on div "Status No active tasks You are ready to start receiving tasks. Venezza Koren In…" at bounding box center [175, 303] width 266 height 522
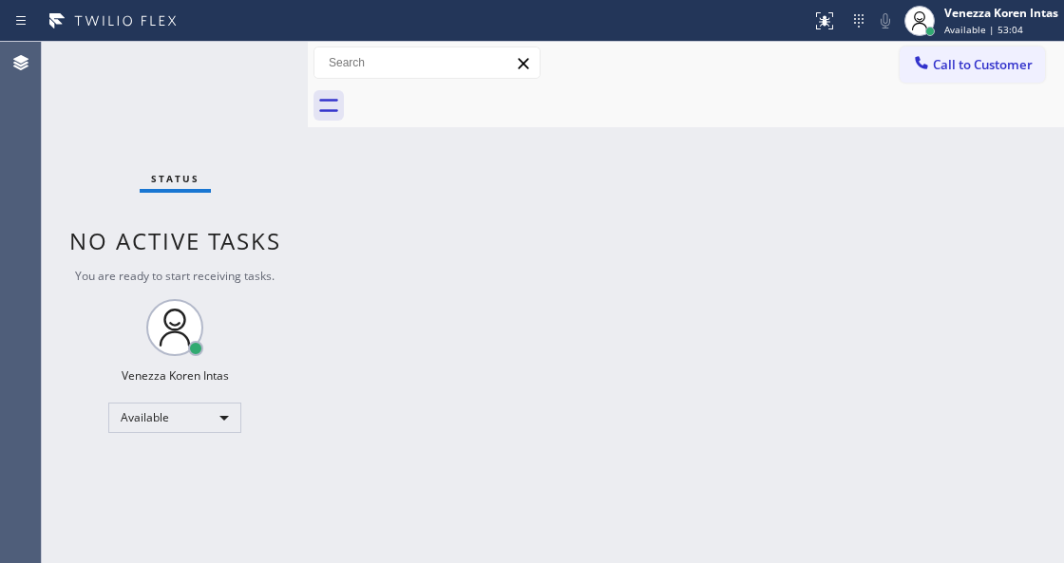
drag, startPoint x: 285, startPoint y: 162, endPoint x: 274, endPoint y: 258, distance: 97.6
click at [285, 165] on div "Status No active tasks You are ready to start receiving tasks. Venezza Koren In…" at bounding box center [175, 303] width 266 height 522
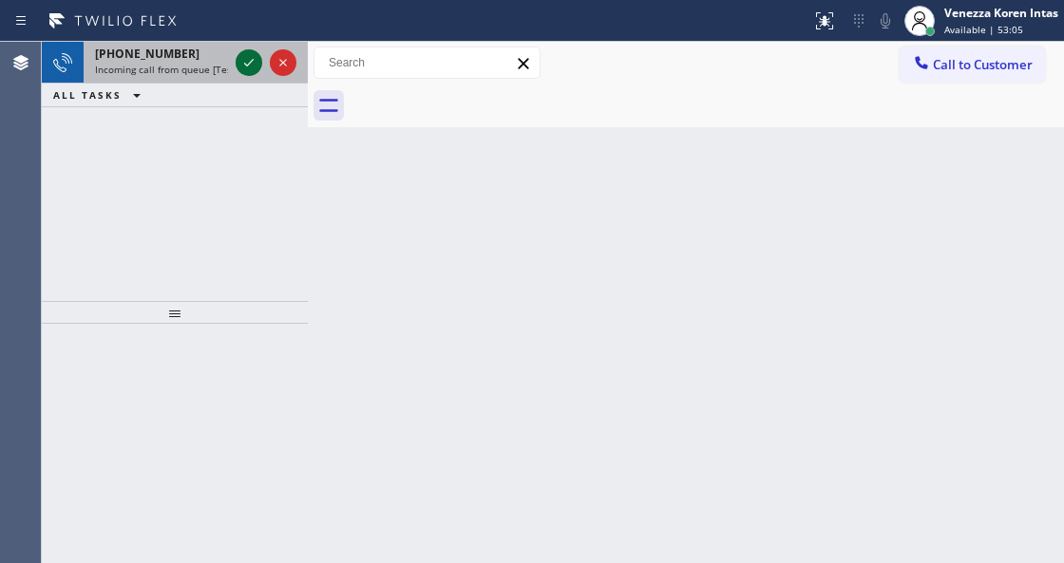
click at [244, 55] on icon at bounding box center [249, 62] width 23 height 23
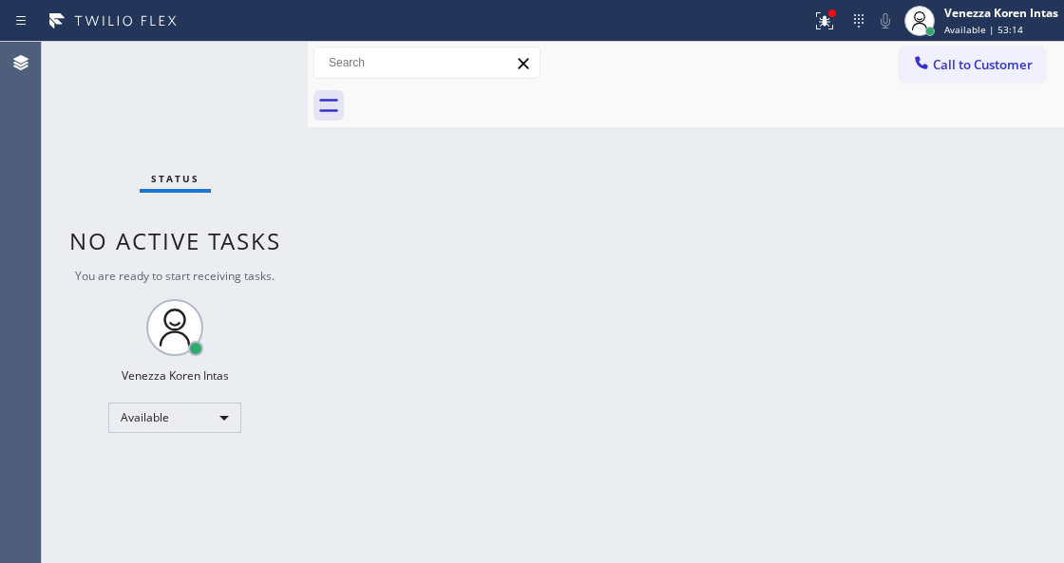
click at [319, 264] on div "Back to Dashboard Change Sender ID Customers Technicians Select a contact Outbo…" at bounding box center [686, 303] width 756 height 522
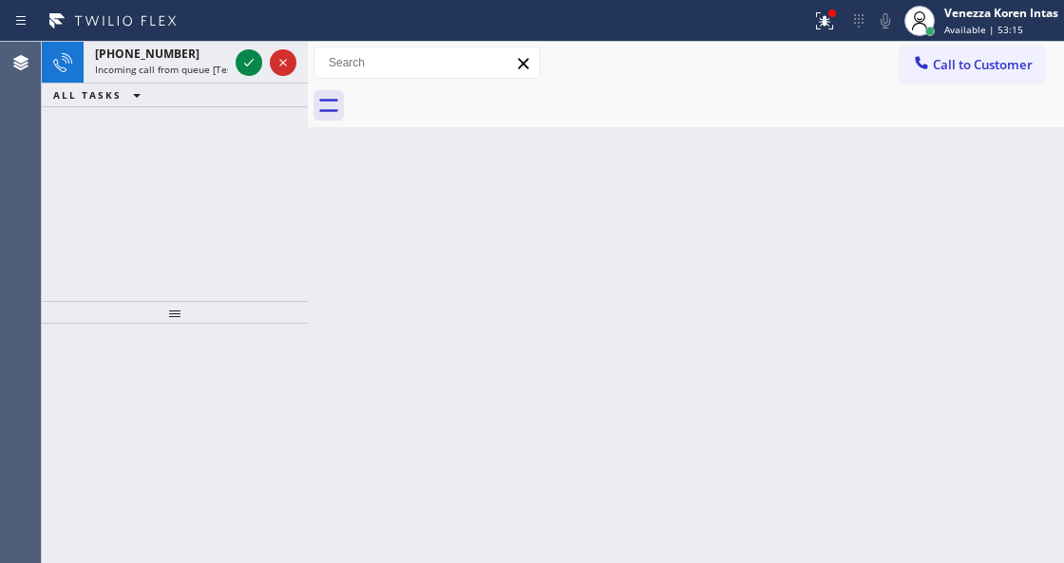
click at [277, 200] on div "[PHONE_NUMBER] Incoming call from queue [Test] All ALL TASKS ALL TASKS ACTIVE T…" at bounding box center [175, 171] width 266 height 259
click at [260, 156] on div "[PHONE_NUMBER] Incoming call from queue [Test] All ALL TASKS ALL TASKS ACTIVE T…" at bounding box center [175, 171] width 266 height 259
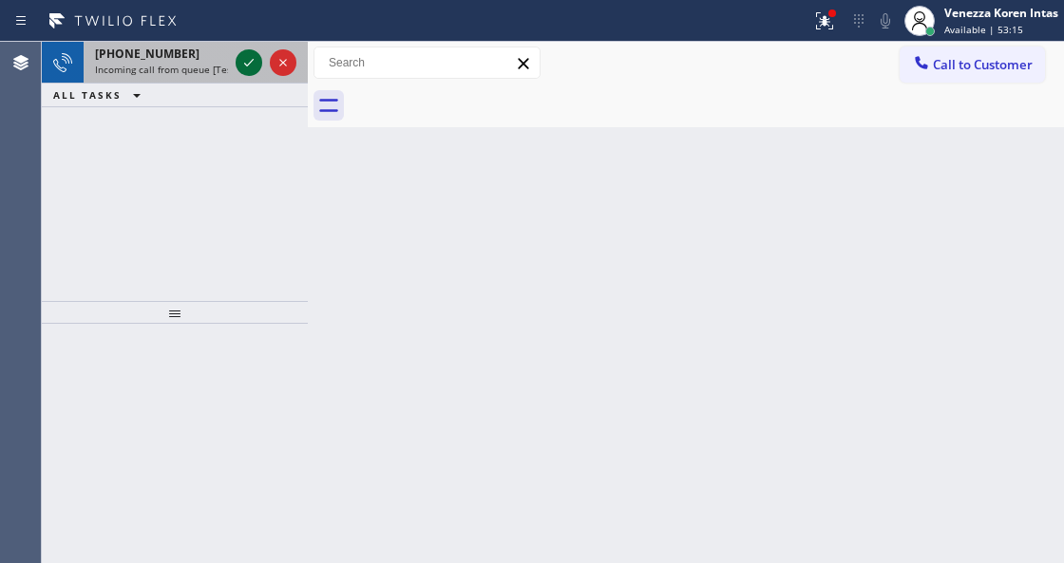
click at [250, 61] on icon at bounding box center [249, 62] width 23 height 23
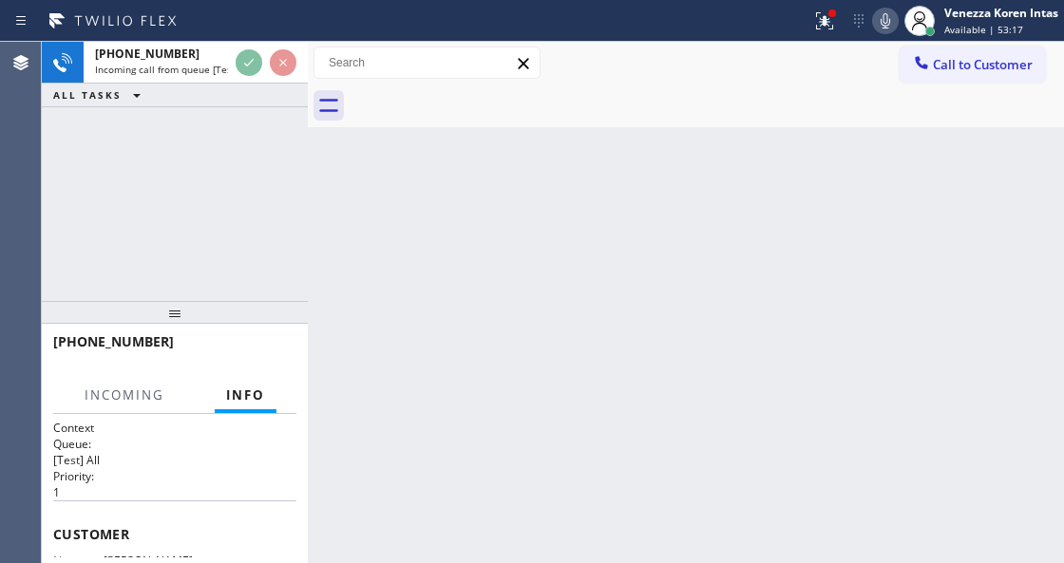
scroll to position [253, 0]
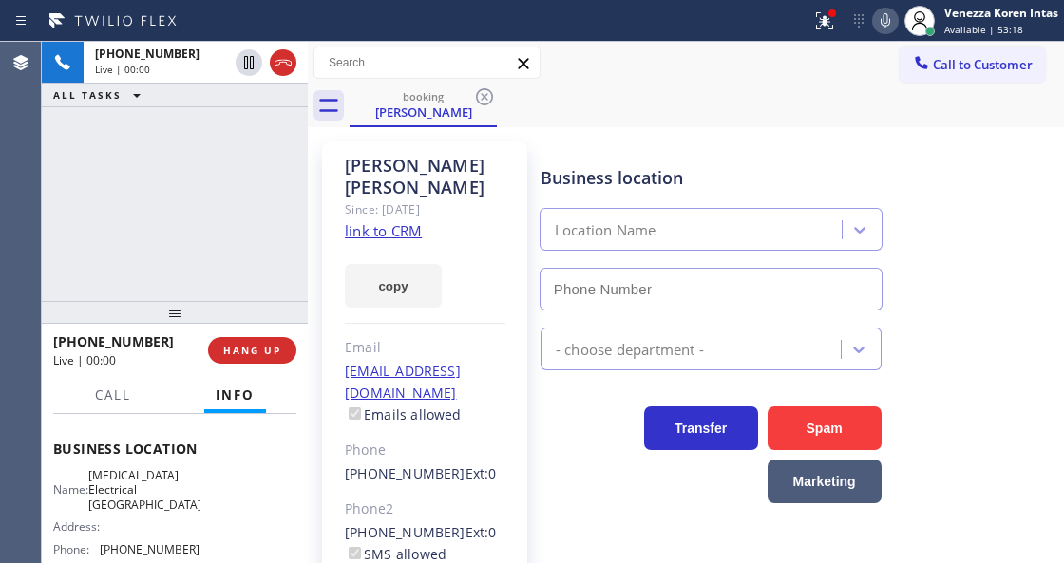
type input "[PHONE_NUMBER]"
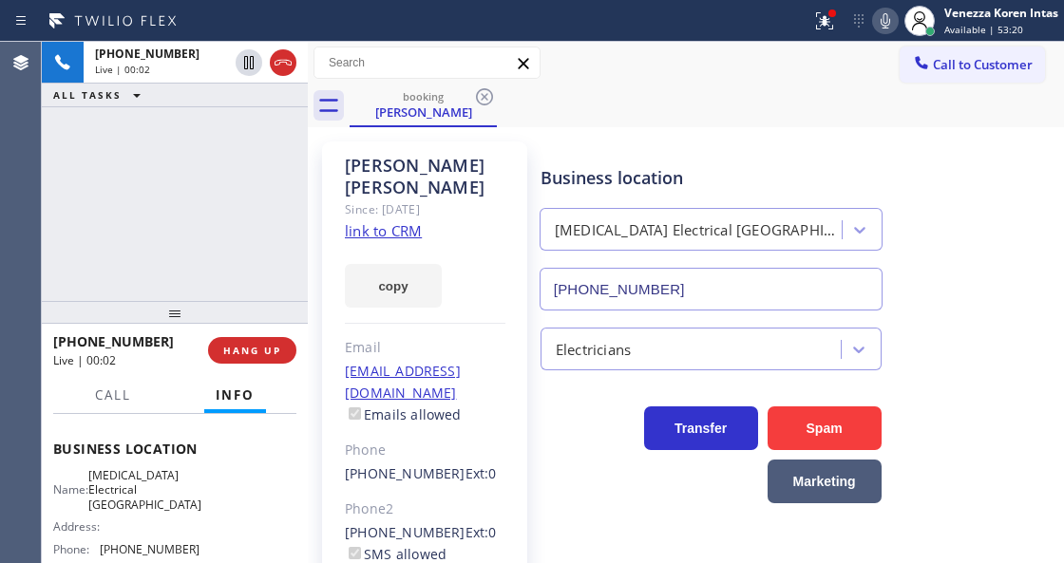
click at [399, 221] on link "link to CRM" at bounding box center [383, 230] width 77 height 19
click at [809, 19] on div at bounding box center [825, 21] width 42 height 23
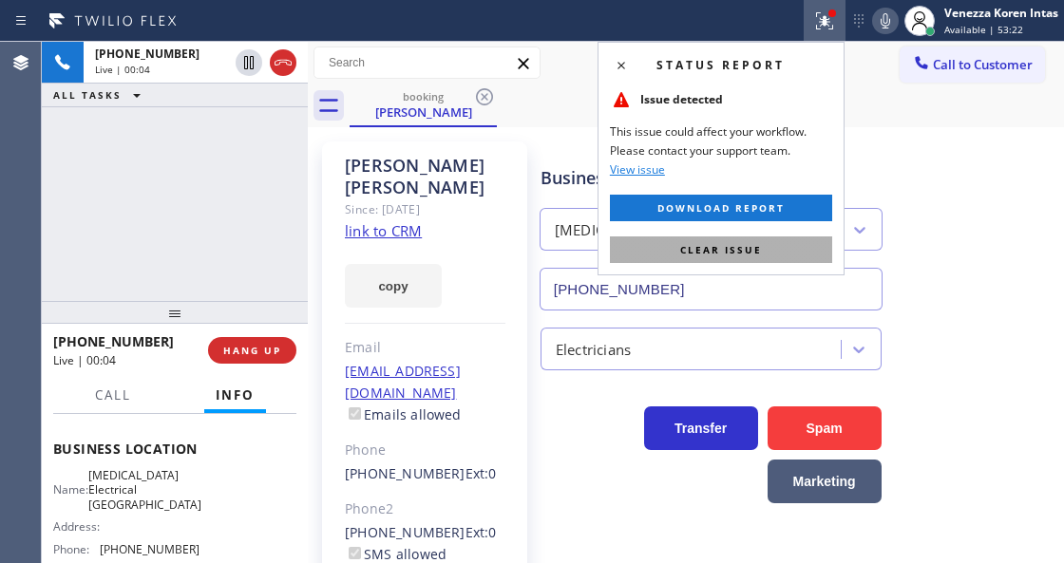
click at [792, 247] on button "Clear issue" at bounding box center [721, 250] width 222 height 27
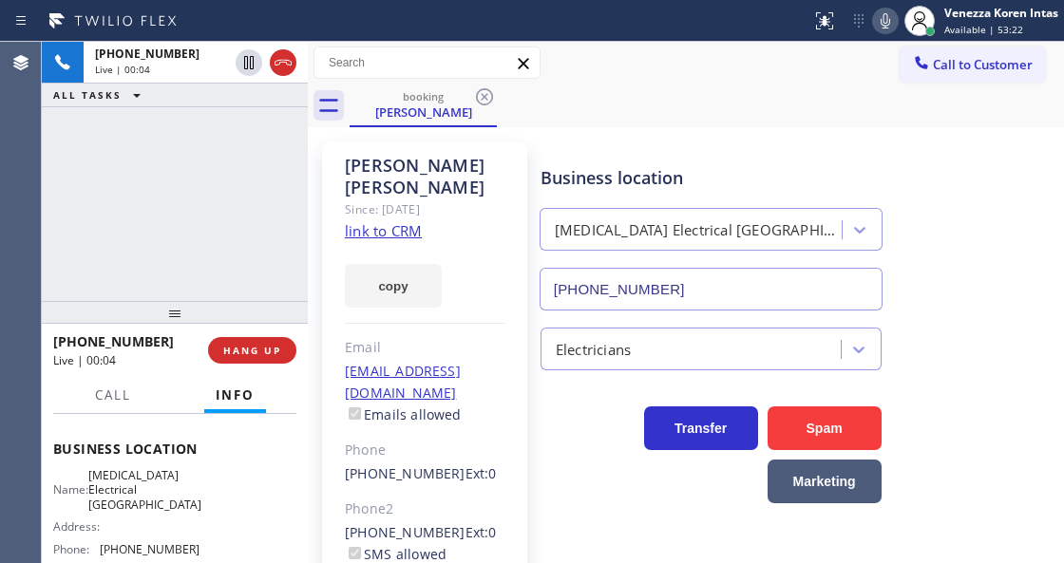
click at [886, 129] on div "[PERSON_NAME] Since: [DATE] link to CRM copy Email [EMAIL_ADDRESS][DOMAIN_NAME]…" at bounding box center [686, 446] width 756 height 638
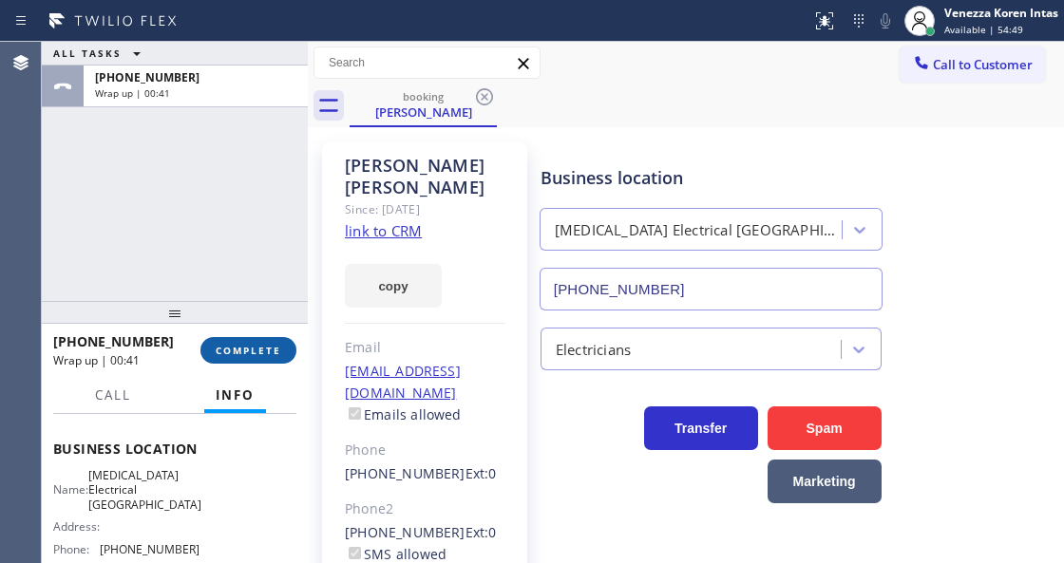
click at [239, 341] on button "COMPLETE" at bounding box center [248, 350] width 96 height 27
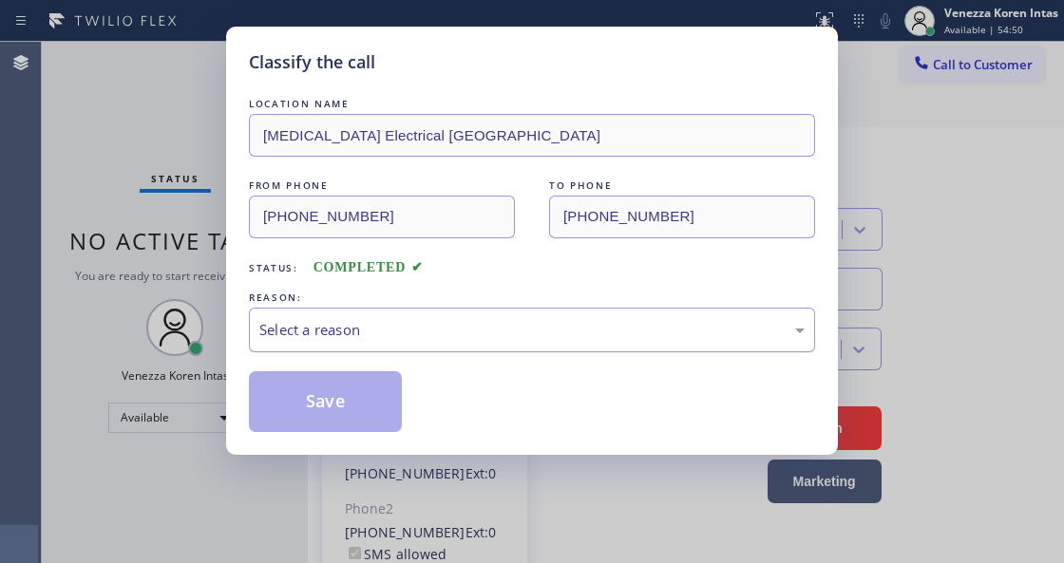
click at [407, 333] on div "Select a reason" at bounding box center [531, 330] width 545 height 22
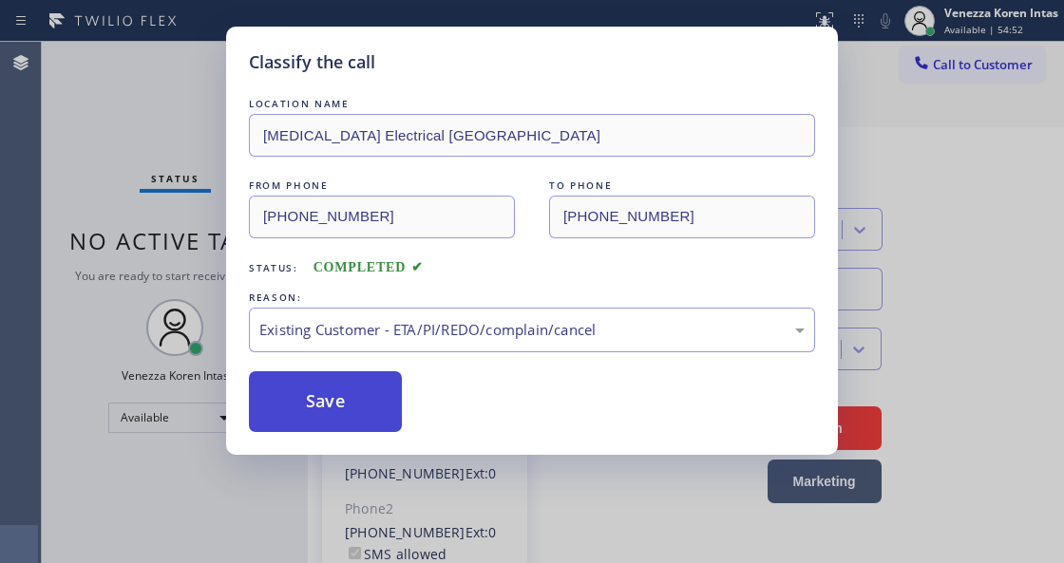
click at [368, 406] on button "Save" at bounding box center [325, 401] width 153 height 61
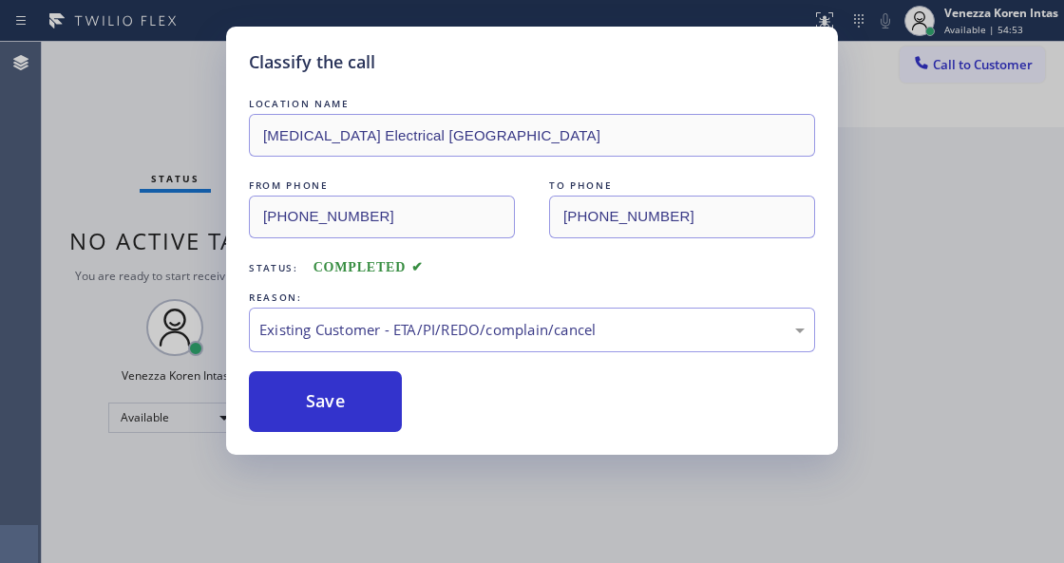
drag, startPoint x: 73, startPoint y: 157, endPoint x: 184, endPoint y: 243, distance: 140.8
click at [73, 157] on div "Classify the call LOCATION NAME [MEDICAL_DATA] Electrical [GEOGRAPHIC_DATA] FRO…" at bounding box center [532, 281] width 1064 height 563
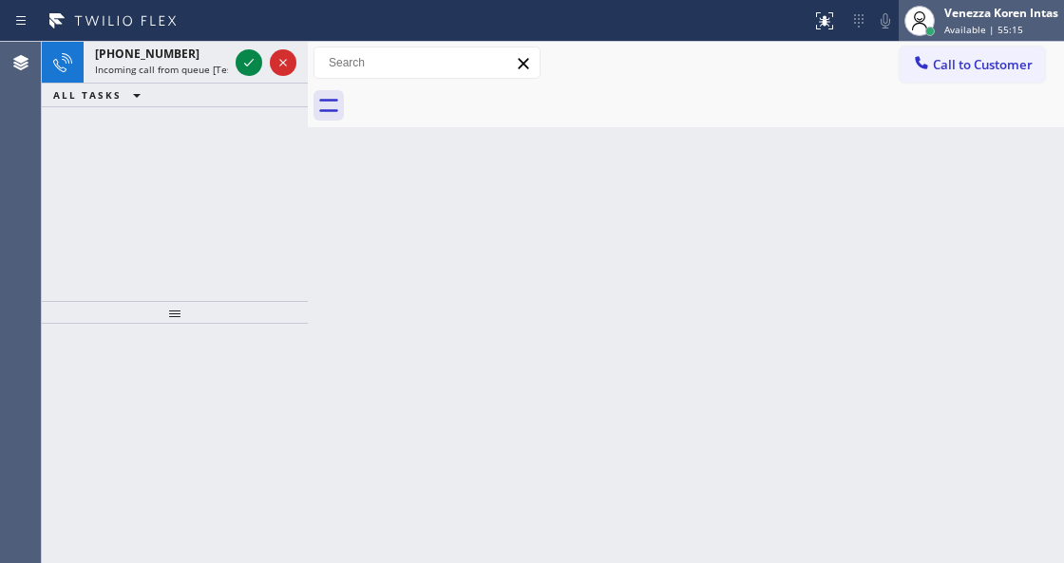
click at [939, 8] on div at bounding box center [920, 21] width 42 height 42
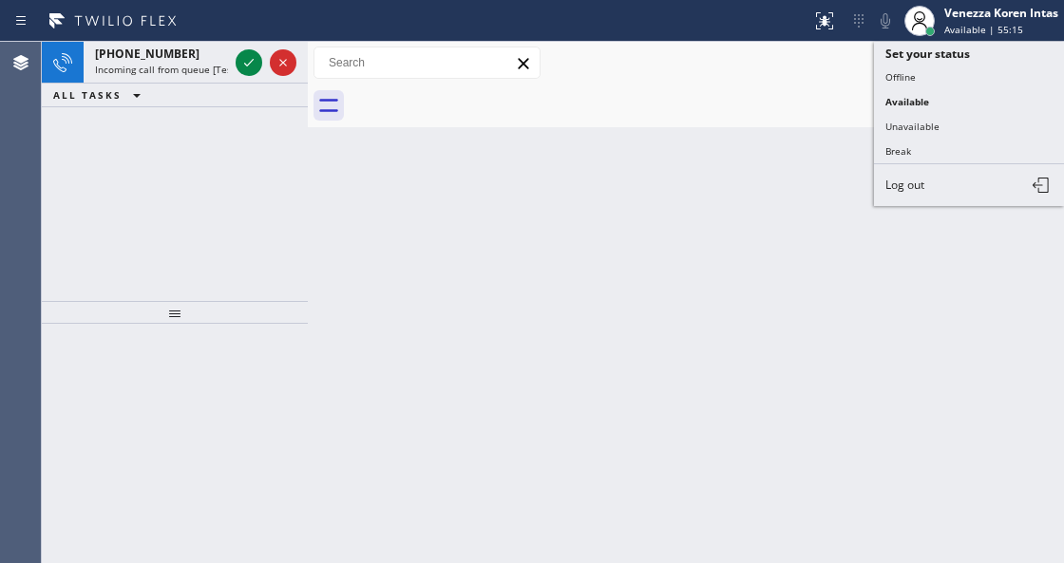
click at [933, 124] on button "Unavailable" at bounding box center [969, 126] width 190 height 25
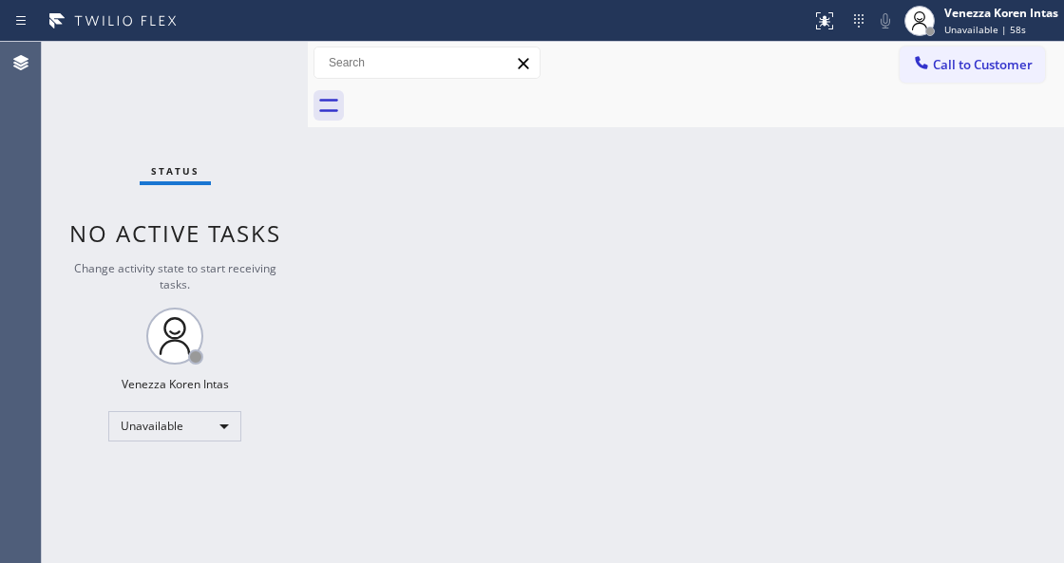
click at [313, 312] on div "Back to Dashboard Change Sender ID Customers Technicians Select a contact Outbo…" at bounding box center [686, 303] width 756 height 522
click at [218, 439] on div "Status No active tasks Change activity state to start receiving tasks. Venezza …" at bounding box center [175, 303] width 266 height 522
click at [215, 430] on div "Unavailable" at bounding box center [174, 426] width 133 height 30
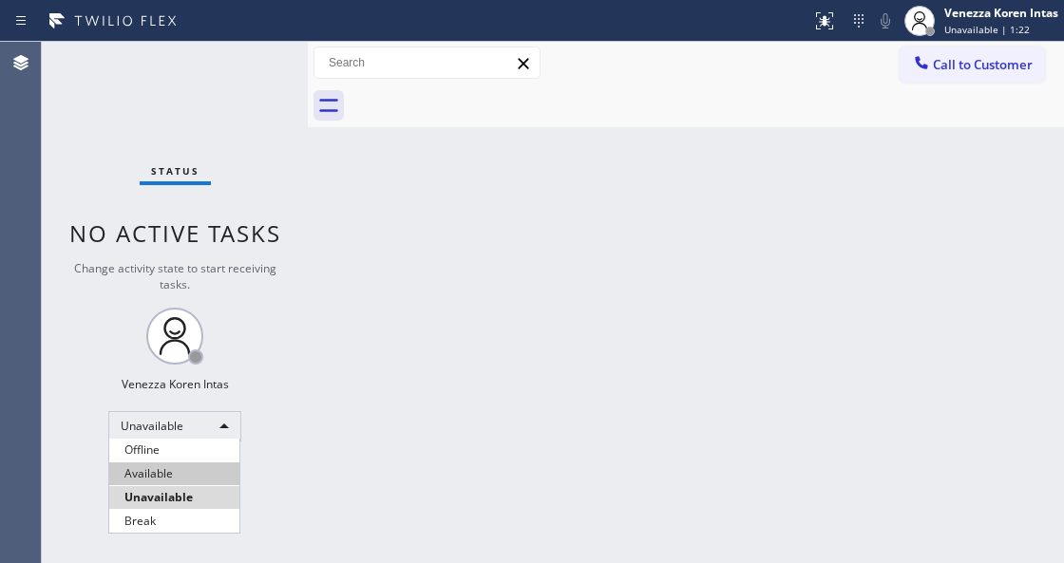
click at [187, 479] on li "Available" at bounding box center [174, 474] width 130 height 23
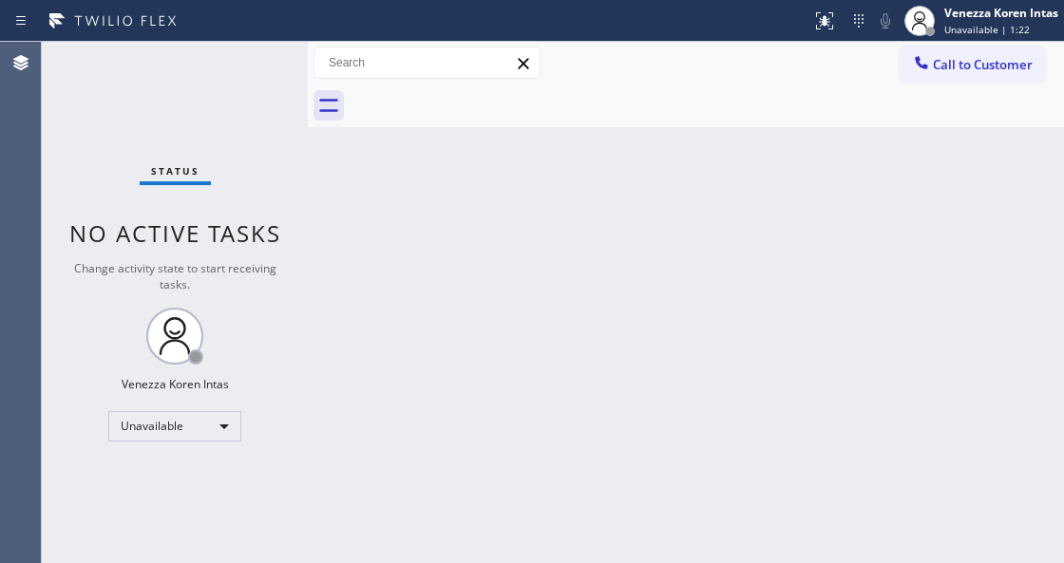
drag, startPoint x: 511, startPoint y: 392, endPoint x: 819, endPoint y: 177, distance: 375.9
click at [517, 390] on div "Back to Dashboard Change Sender ID Customers Technicians Select a contact Outbo…" at bounding box center [686, 303] width 756 height 522
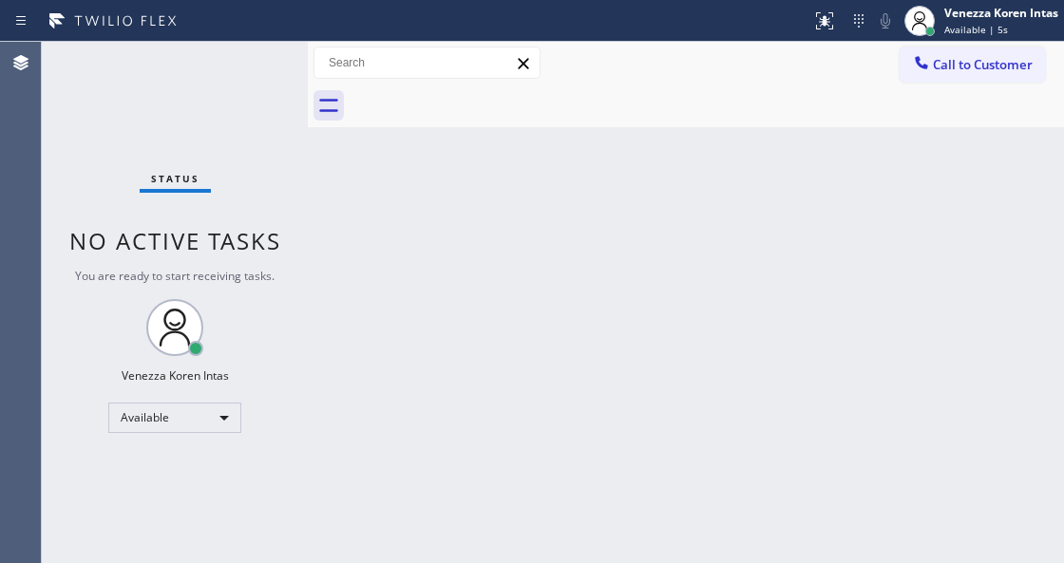
drag, startPoint x: 460, startPoint y: 298, endPoint x: 313, endPoint y: 296, distance: 147.3
click at [460, 299] on div "Back to Dashboard Change Sender ID Customers Technicians Select a contact Outbo…" at bounding box center [686, 303] width 756 height 522
drag, startPoint x: 220, startPoint y: 114, endPoint x: 272, endPoint y: 234, distance: 130.2
click at [220, 114] on div "Status No active tasks You are ready to start receiving tasks. Venezza Koren In…" at bounding box center [175, 303] width 266 height 522
drag, startPoint x: 319, startPoint y: 249, endPoint x: 260, endPoint y: 99, distance: 161.3
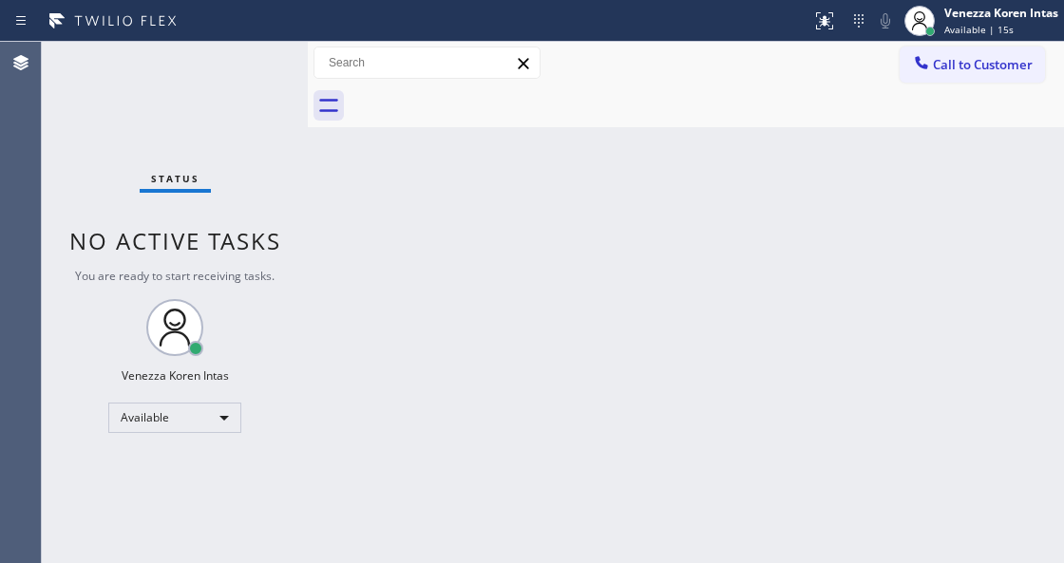
click at [319, 247] on div "Back to Dashboard Change Sender ID Customers Technicians Select a contact Outbo…" at bounding box center [686, 303] width 756 height 522
drag, startPoint x: 260, startPoint y: 99, endPoint x: 232, endPoint y: 21, distance: 83.0
click at [252, 87] on div "Status No active tasks You are ready to start receiving tasks. Venezza Koren In…" at bounding box center [175, 303] width 266 height 522
click at [232, 21] on div at bounding box center [406, 21] width 796 height 30
click at [272, 67] on div "Status No active tasks You are ready to start receiving tasks. Venezza Koren In…" at bounding box center [175, 303] width 266 height 522
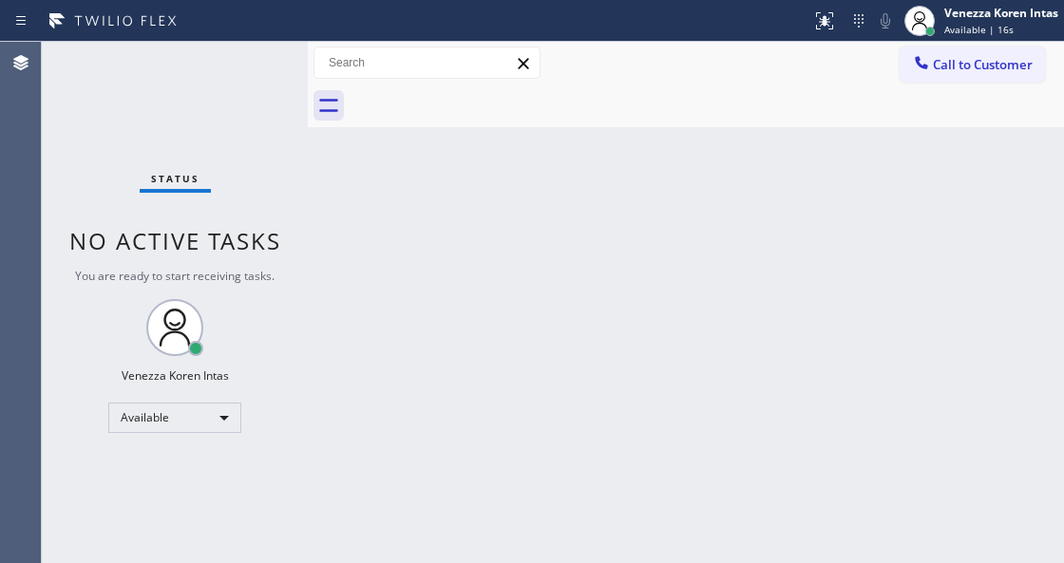
click at [272, 67] on div "Status No active tasks You are ready to start receiving tasks. Venezza Koren In…" at bounding box center [175, 303] width 266 height 522
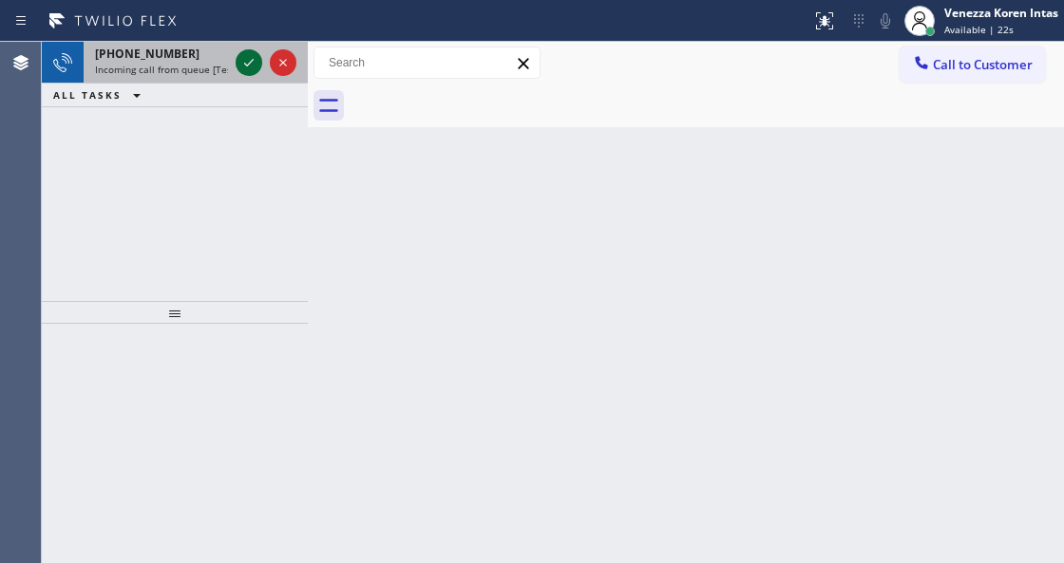
click at [251, 68] on icon at bounding box center [249, 62] width 23 height 23
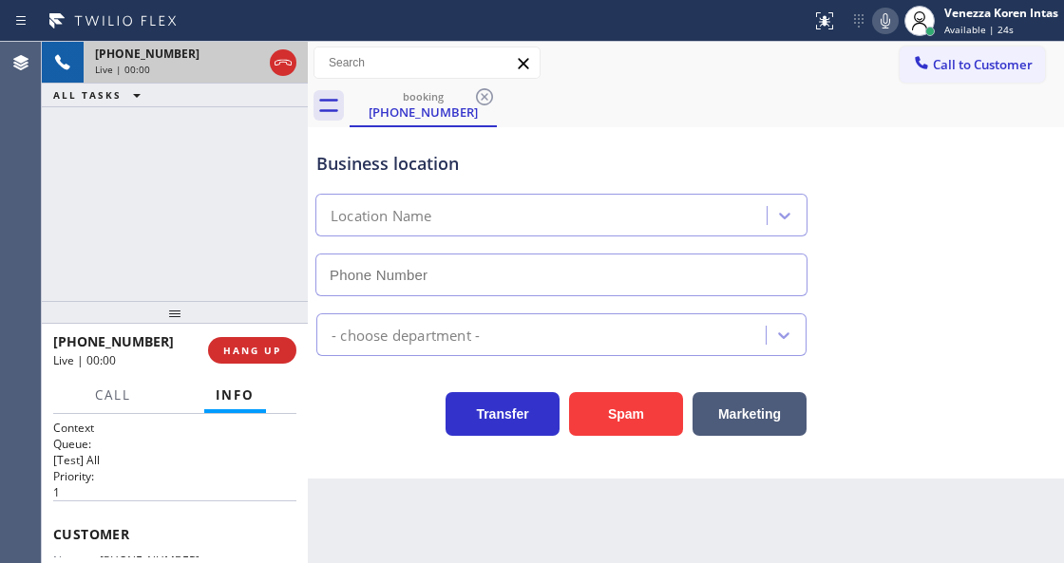
type input "[PHONE_NUMBER]"
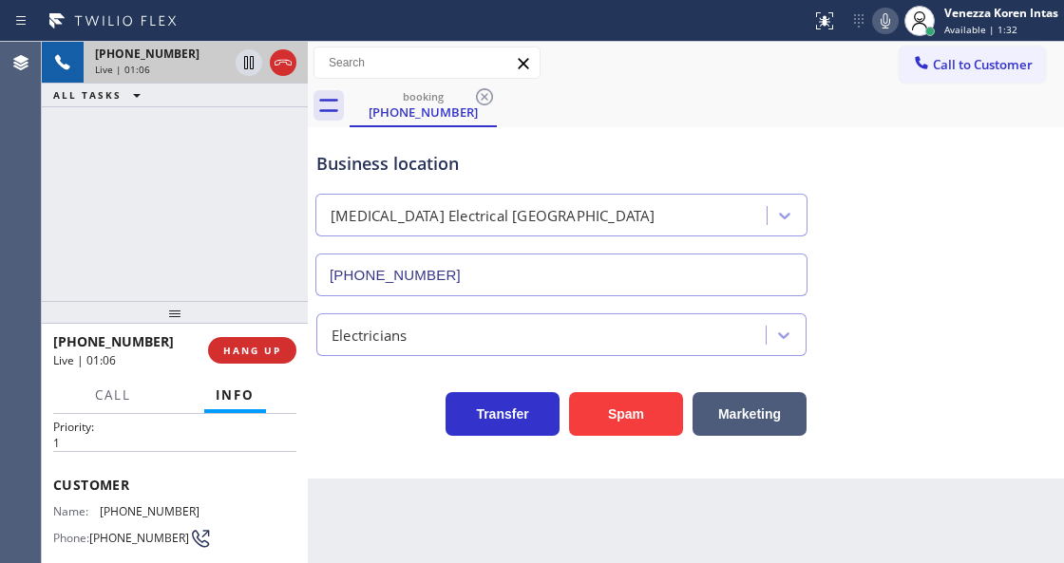
scroll to position [126, 0]
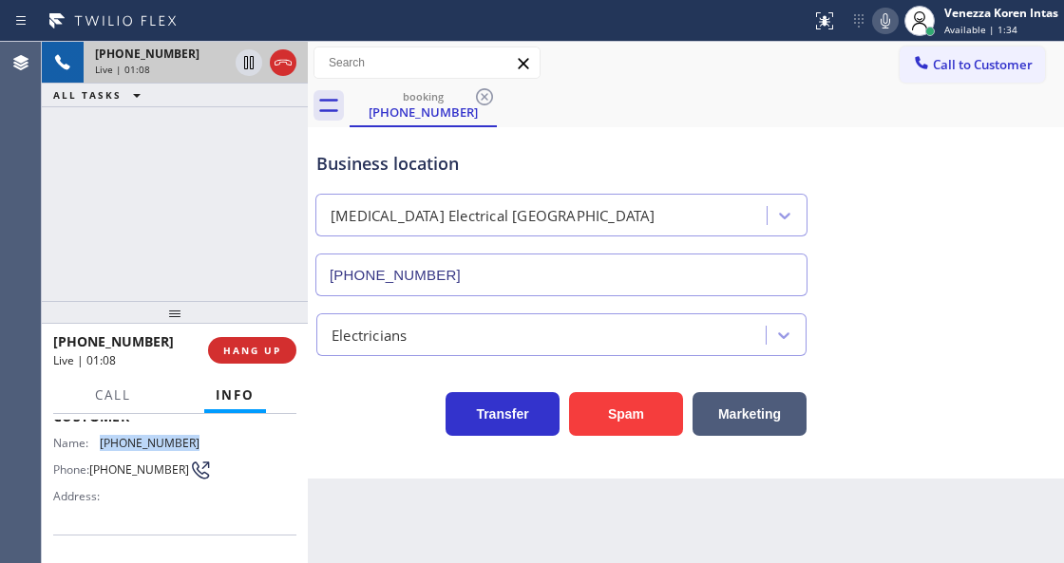
drag, startPoint x: 184, startPoint y: 432, endPoint x: 100, endPoint y: 431, distance: 84.6
click at [100, 431] on div "Customer Name: [PHONE_NUMBER] Phone: [PHONE_NUMBER] Address:" at bounding box center [174, 459] width 243 height 152
click at [600, 55] on div "Call to Customer Outbound call Location Search location Your caller id phone nu…" at bounding box center [686, 63] width 756 height 33
click at [615, 98] on div "booking [PHONE_NUMBER]" at bounding box center [707, 106] width 714 height 43
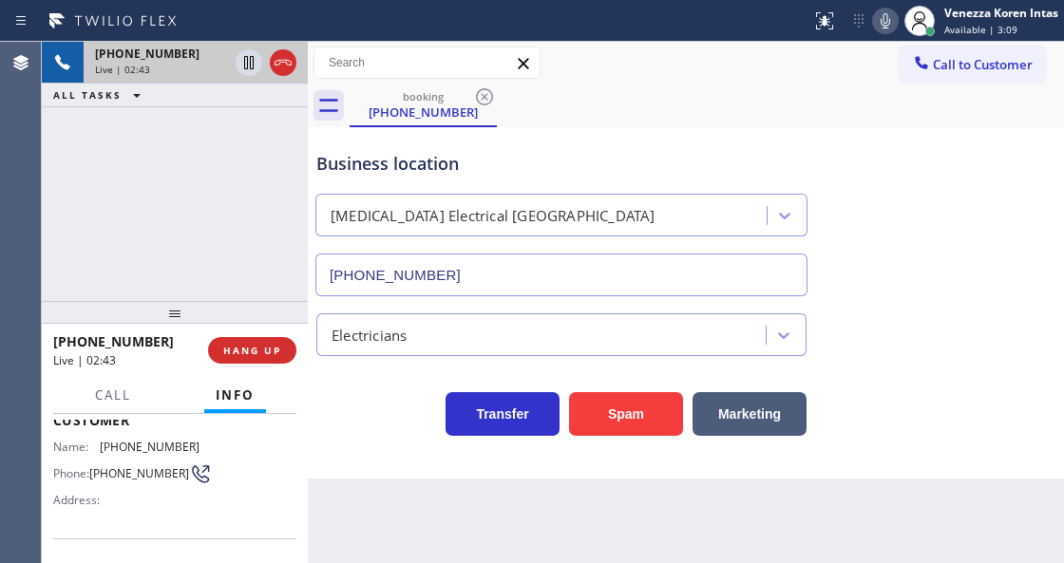
click at [214, 193] on div "[PHONE_NUMBER] Live | 02:43 ALL TASKS ALL TASKS ACTIVE TASKS TASKS IN WRAP UP" at bounding box center [175, 171] width 266 height 259
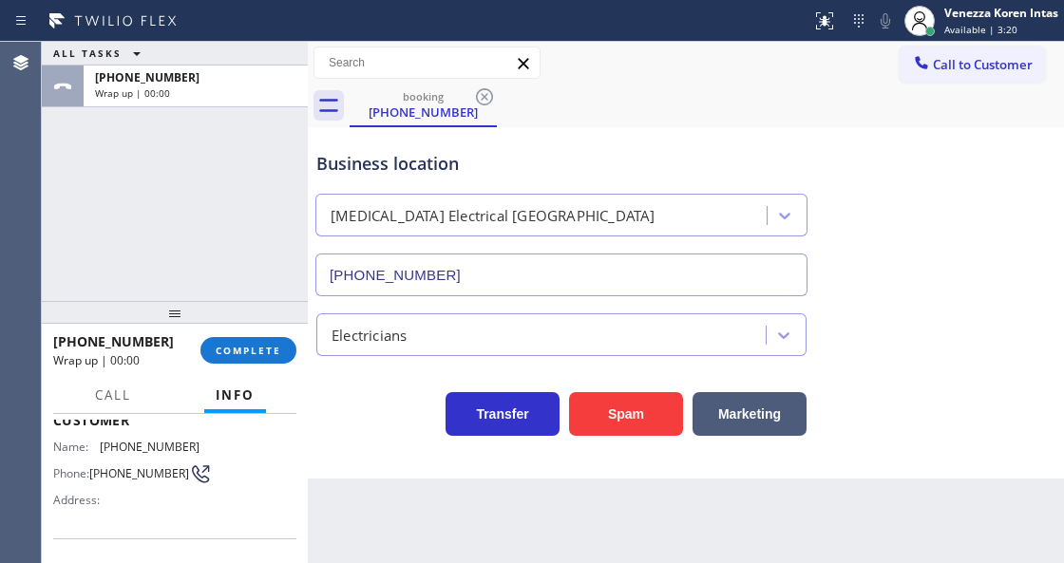
click at [228, 189] on div "ALL TASKS ALL TASKS ACTIVE TASKS TASKS IN WRAP UP [PHONE_NUMBER] Wrap up | 00:00" at bounding box center [175, 171] width 266 height 259
click at [204, 175] on div "ALL TASKS ALL TASKS ACTIVE TASKS TASKS IN WRAP UP [PHONE_NUMBER] Wrap up | 00:02" at bounding box center [175, 171] width 266 height 259
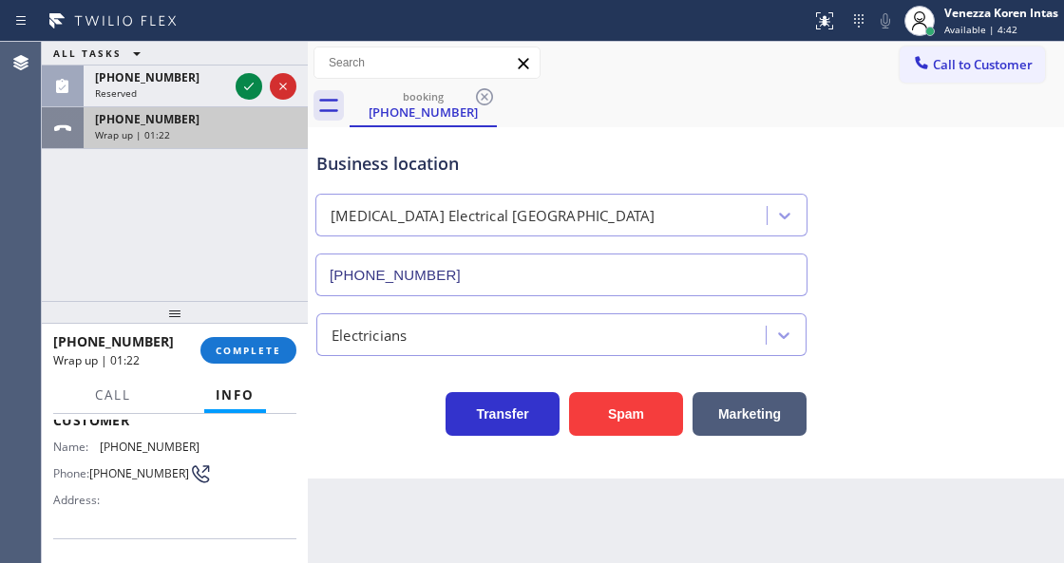
click at [259, 144] on div "[PHONE_NUMBER] Wrap up | 01:22" at bounding box center [192, 128] width 217 height 42
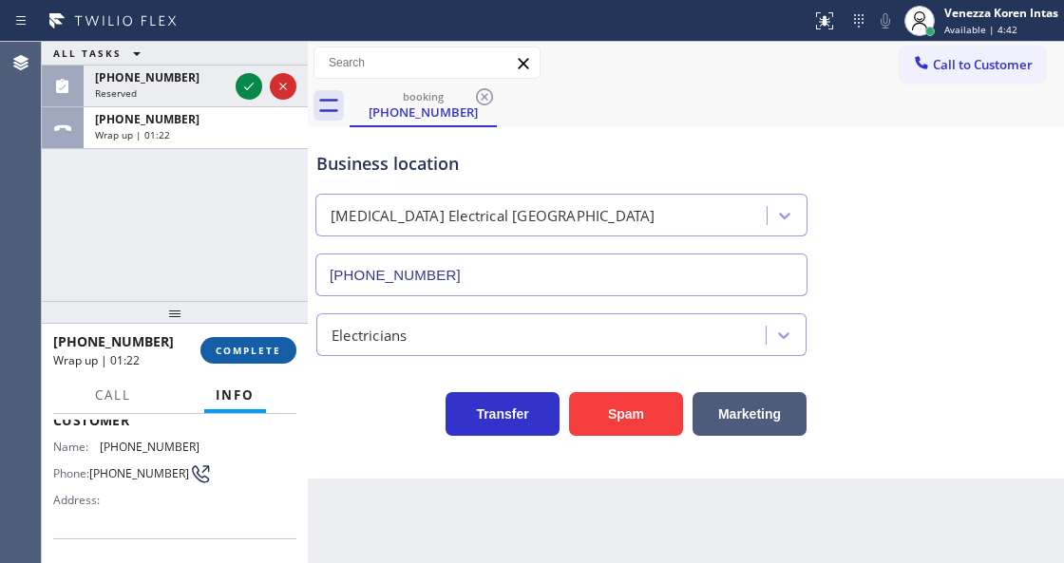
click at [268, 350] on span "COMPLETE" at bounding box center [249, 350] width 66 height 13
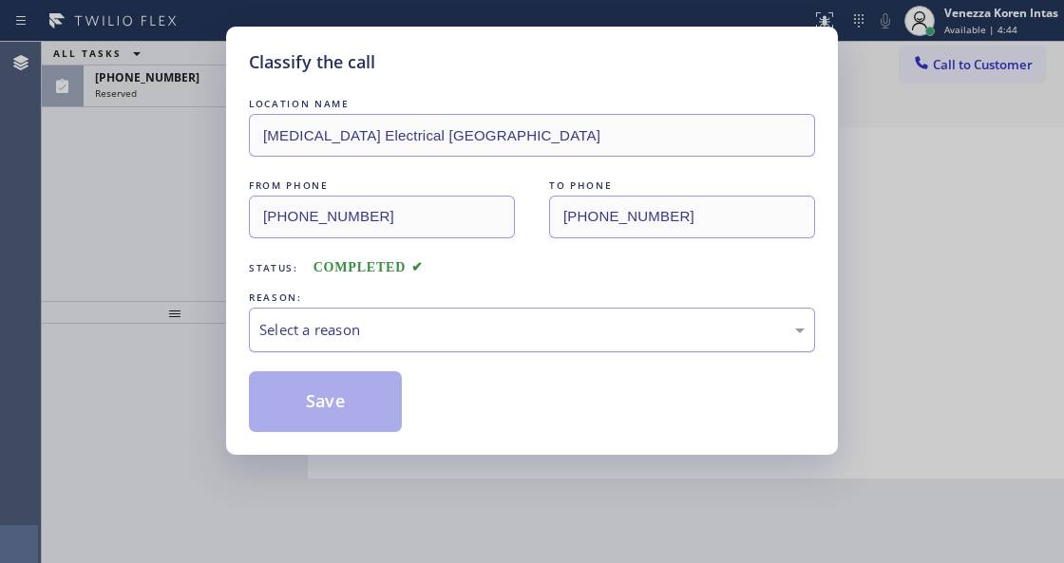
click at [444, 339] on div "Select a reason" at bounding box center [531, 330] width 545 height 22
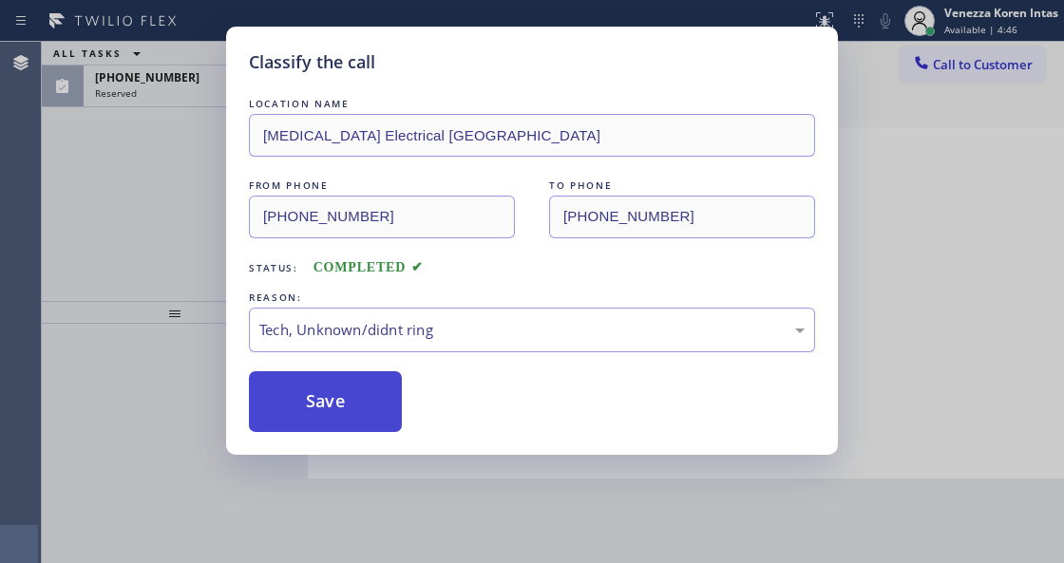
click at [377, 410] on button "Save" at bounding box center [325, 401] width 153 height 61
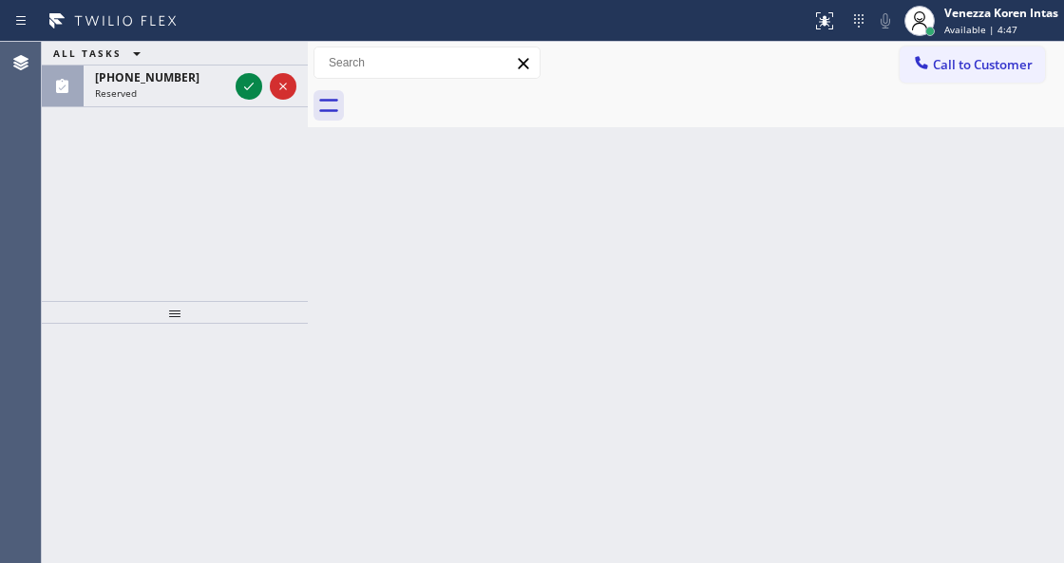
drag, startPoint x: 249, startPoint y: 80, endPoint x: 245, endPoint y: 315, distance: 235.7
click at [248, 86] on icon at bounding box center [249, 86] width 23 height 23
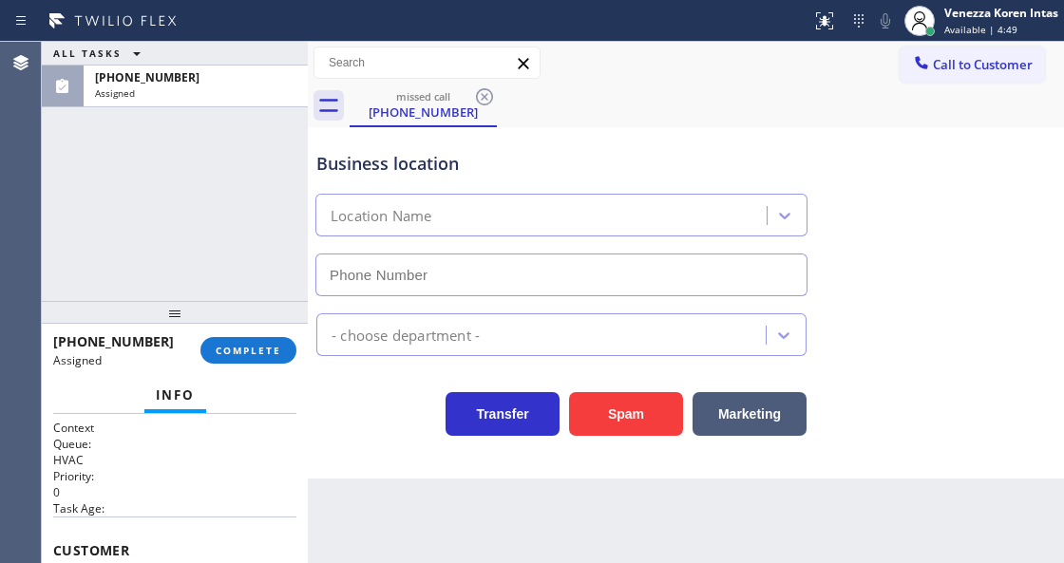
type input "[PHONE_NUMBER]"
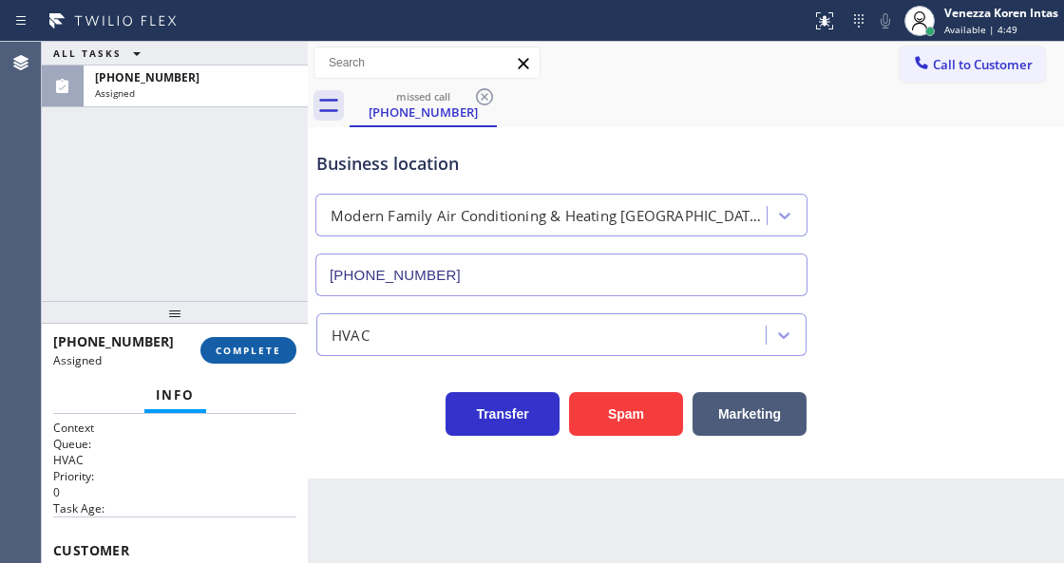
drag, startPoint x: 260, startPoint y: 323, endPoint x: 265, endPoint y: 346, distance: 23.3
click at [260, 323] on div at bounding box center [175, 312] width 266 height 23
drag, startPoint x: 265, startPoint y: 346, endPoint x: 362, endPoint y: 359, distance: 97.8
click at [265, 348] on span "COMPLETE" at bounding box center [249, 350] width 66 height 13
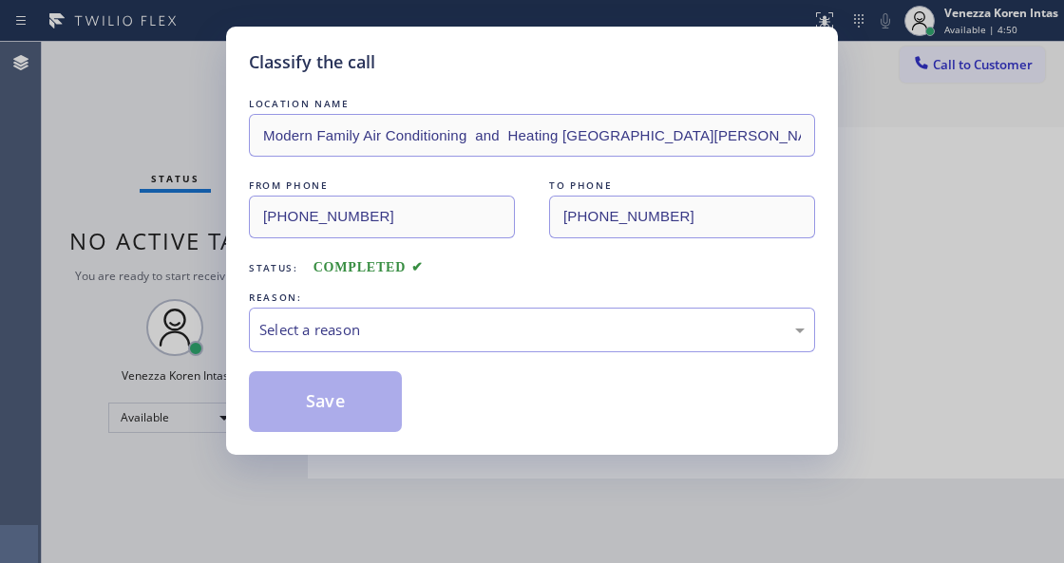
click at [424, 361] on div "LOCATION NAME Modern Family Air Conditioning and Heating Santa [PERSON_NAME] FR…" at bounding box center [532, 263] width 566 height 338
click at [418, 341] on div "Select a reason" at bounding box center [531, 330] width 545 height 22
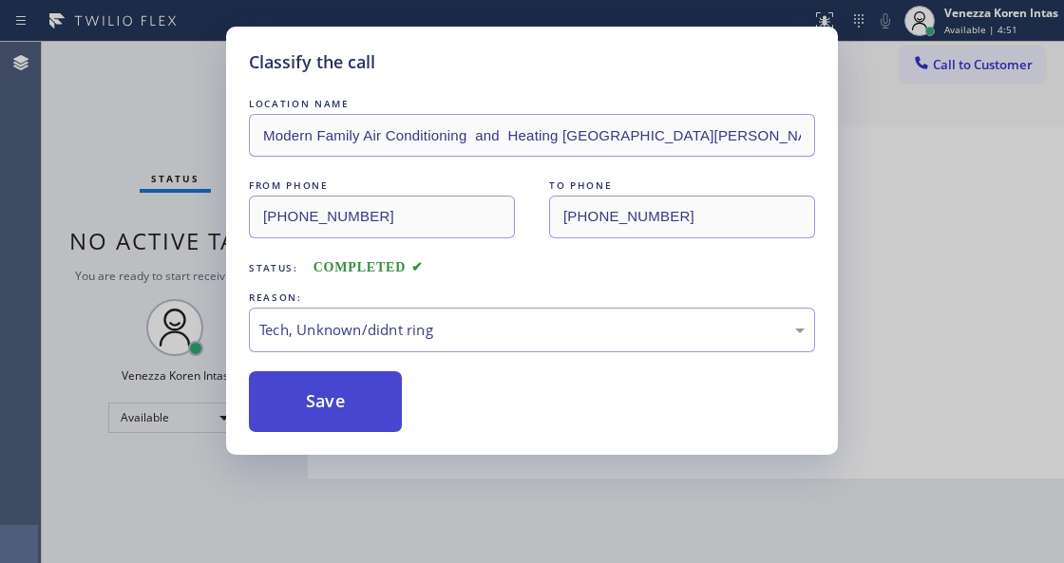
click at [364, 406] on button "Save" at bounding box center [325, 401] width 153 height 61
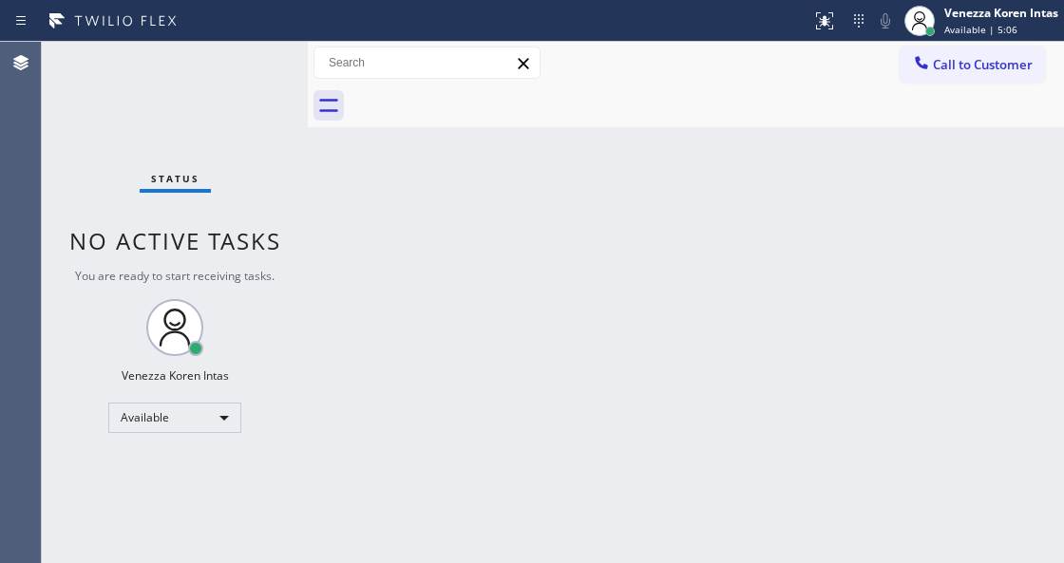
click at [656, 277] on div "Back to Dashboard Change Sender ID Customers Technicians Select a contact Outbo…" at bounding box center [686, 303] width 756 height 522
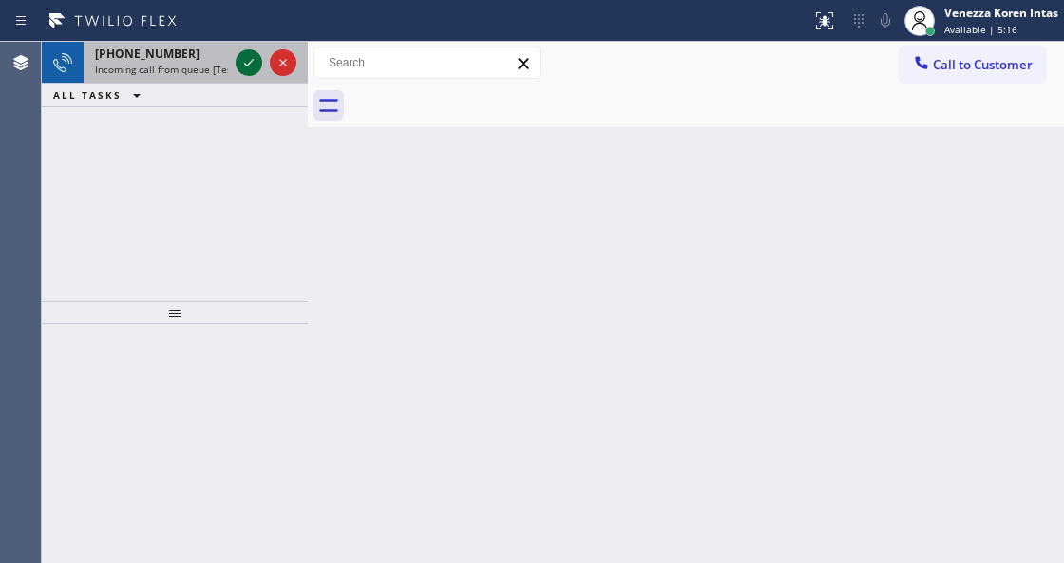
click at [247, 65] on icon at bounding box center [249, 62] width 23 height 23
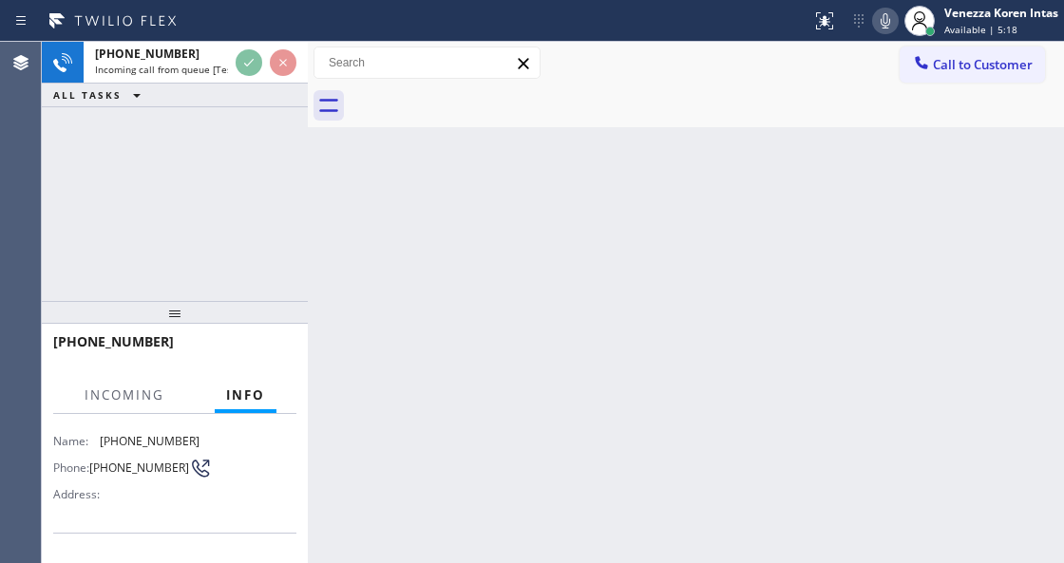
scroll to position [190, 0]
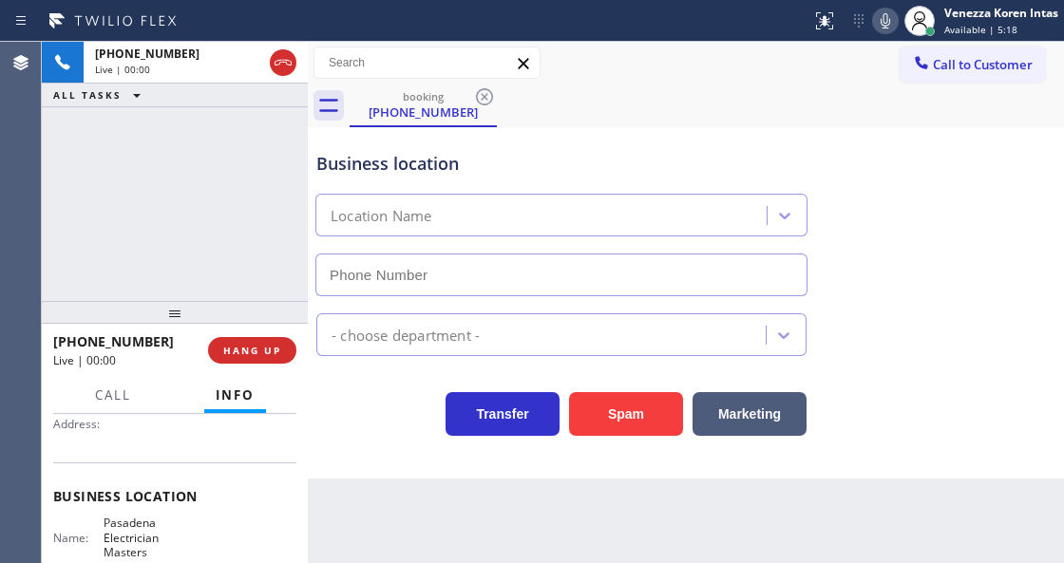
type input "[PHONE_NUMBER]"
click at [198, 171] on div "[PHONE_NUMBER] Live | 00:01 ALL TASKS ALL TASKS ACTIVE TASKS TASKS IN WRAP UP" at bounding box center [175, 171] width 266 height 259
click at [655, 104] on div "booking [PHONE_NUMBER]" at bounding box center [707, 106] width 714 height 43
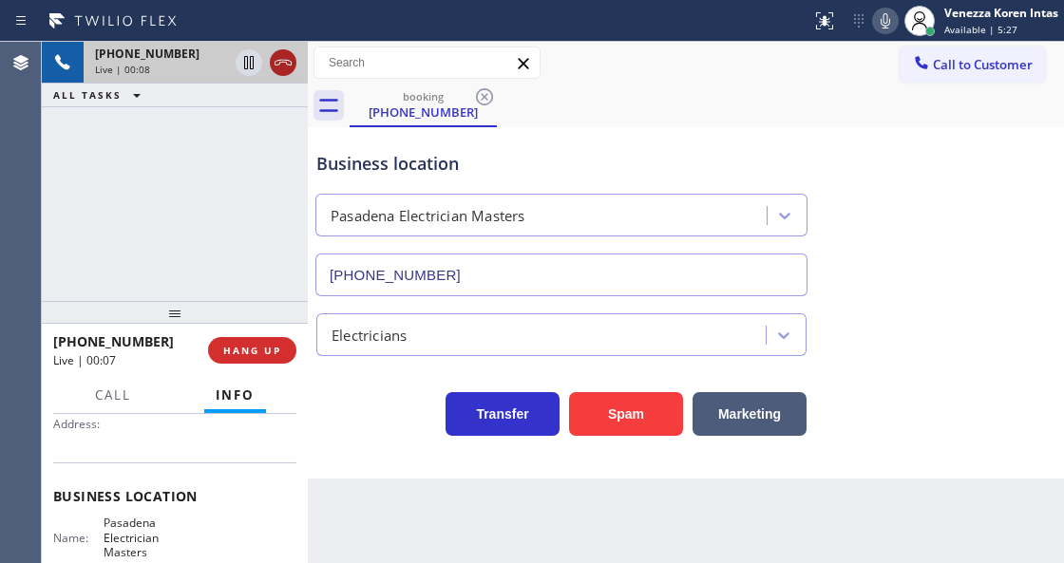
click at [279, 74] on button at bounding box center [283, 62] width 27 height 27
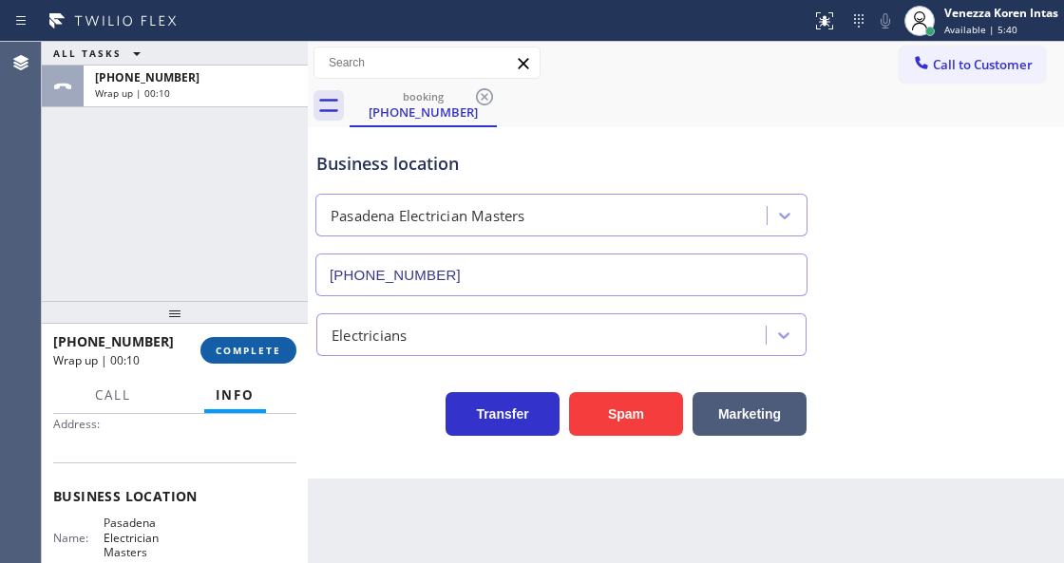
click at [258, 341] on button "COMPLETE" at bounding box center [248, 350] width 96 height 27
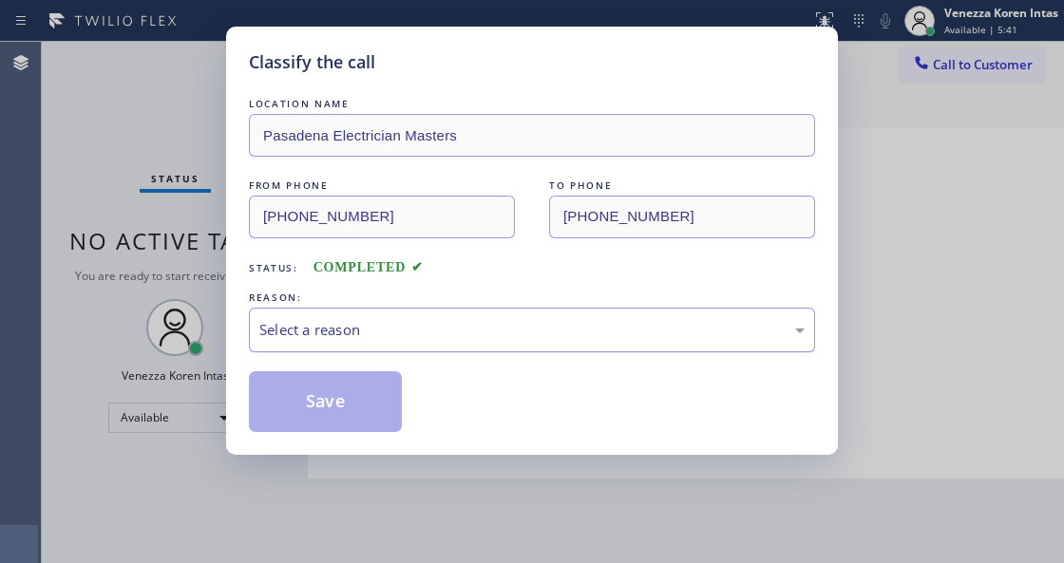
click at [422, 339] on div "Select a reason" at bounding box center [531, 330] width 545 height 22
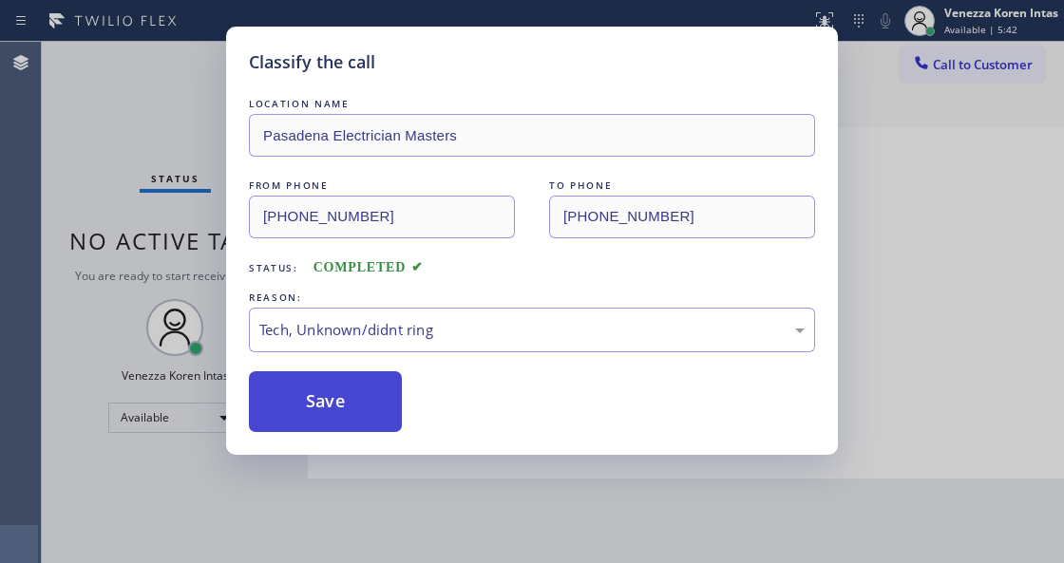
click at [368, 409] on button "Save" at bounding box center [325, 401] width 153 height 61
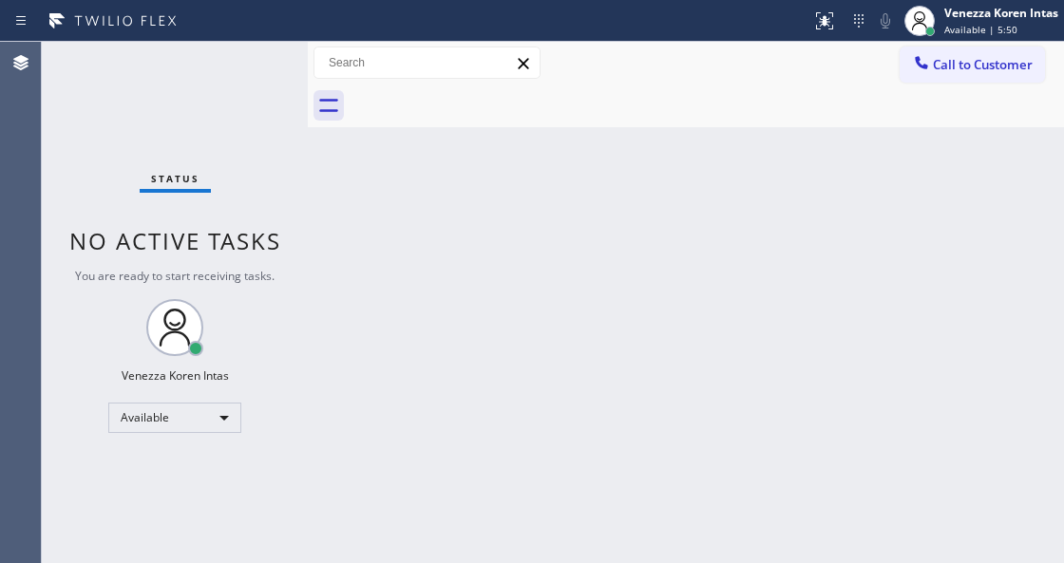
click at [490, 206] on div "Back to Dashboard Change Sender ID Customers Technicians Select a contact Outbo…" at bounding box center [686, 303] width 756 height 522
drag, startPoint x: 304, startPoint y: 254, endPoint x: 161, endPoint y: 207, distance: 150.8
click at [296, 253] on div "Status No active tasks You are ready to start receiving tasks. Venezza Koren In…" at bounding box center [553, 303] width 1022 height 522
click at [160, 110] on div "Status No active tasks You are ready to start receiving tasks. Venezza Koren In…" at bounding box center [173, 303] width 262 height 522
click at [488, 390] on div "Back to Dashboard Change Sender ID Customers Technicians Select a contact Outbo…" at bounding box center [684, 303] width 760 height 522
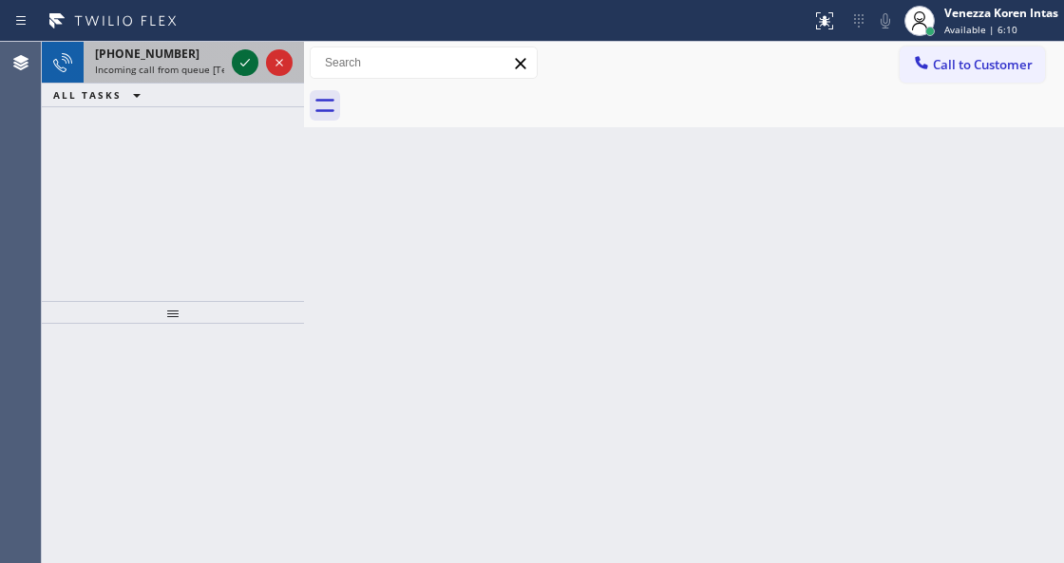
click at [252, 58] on icon at bounding box center [245, 62] width 23 height 23
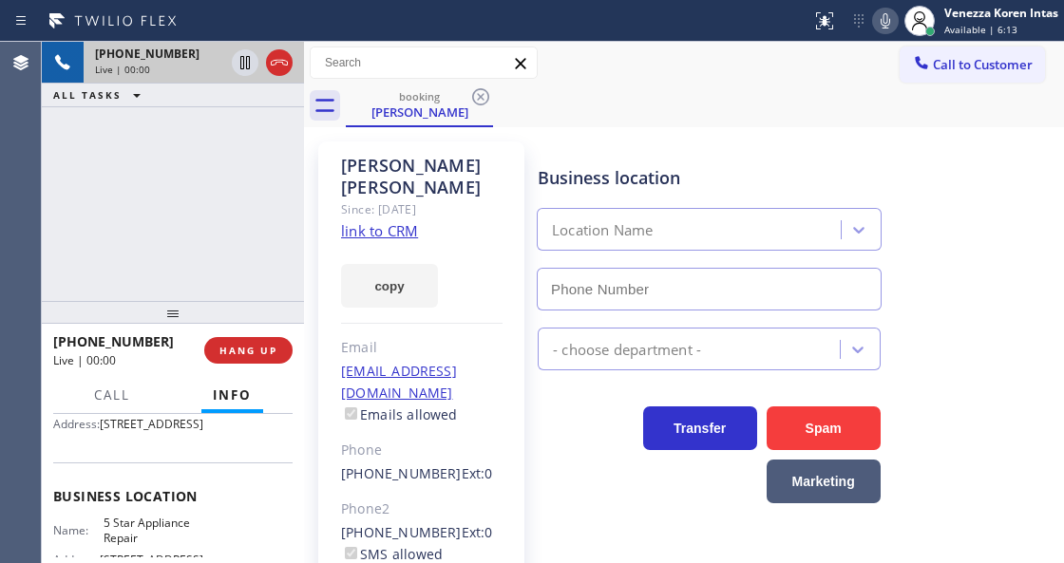
scroll to position [380, 0]
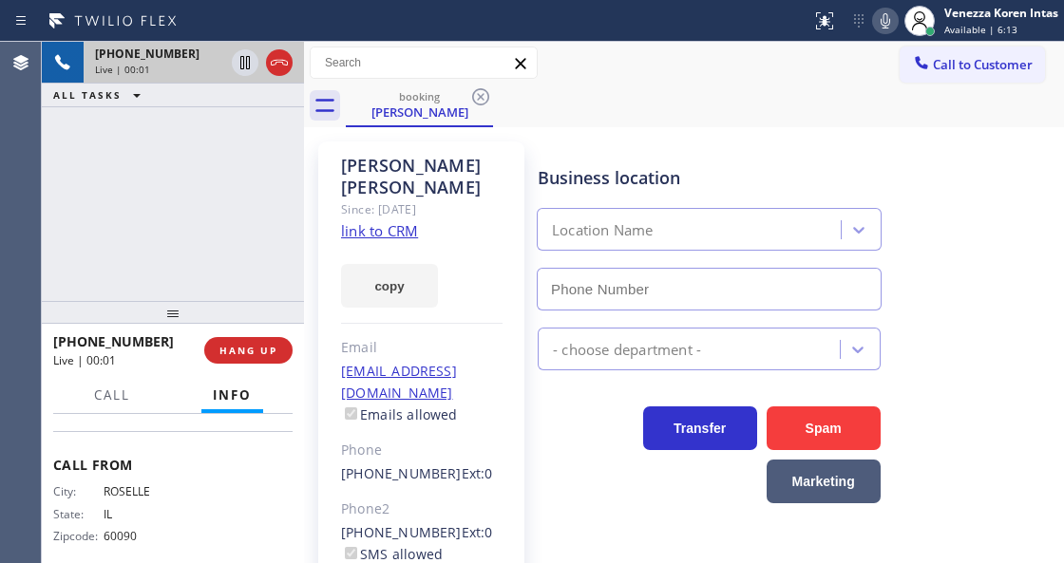
type input "[PHONE_NUMBER]"
click at [391, 221] on link "link to CRM" at bounding box center [379, 230] width 77 height 19
click at [886, 22] on icon at bounding box center [885, 21] width 23 height 23
click at [240, 63] on icon at bounding box center [245, 62] width 10 height 13
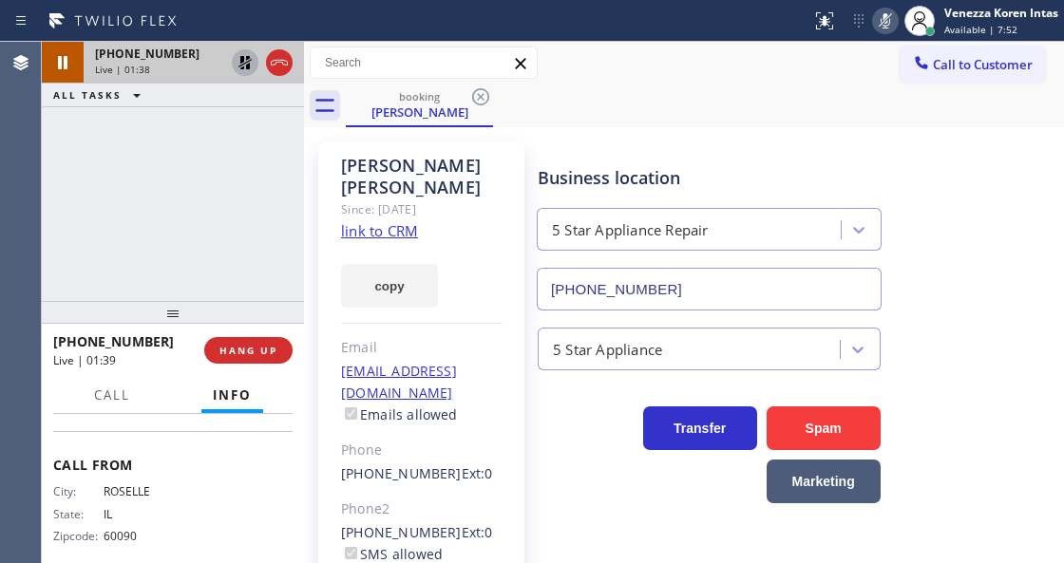
click at [882, 27] on icon at bounding box center [886, 20] width 10 height 15
click at [246, 61] on icon at bounding box center [245, 62] width 23 height 23
click at [884, 17] on icon at bounding box center [885, 21] width 23 height 23
click at [883, 27] on icon at bounding box center [886, 20] width 10 height 15
click at [885, 28] on icon at bounding box center [886, 20] width 10 height 15
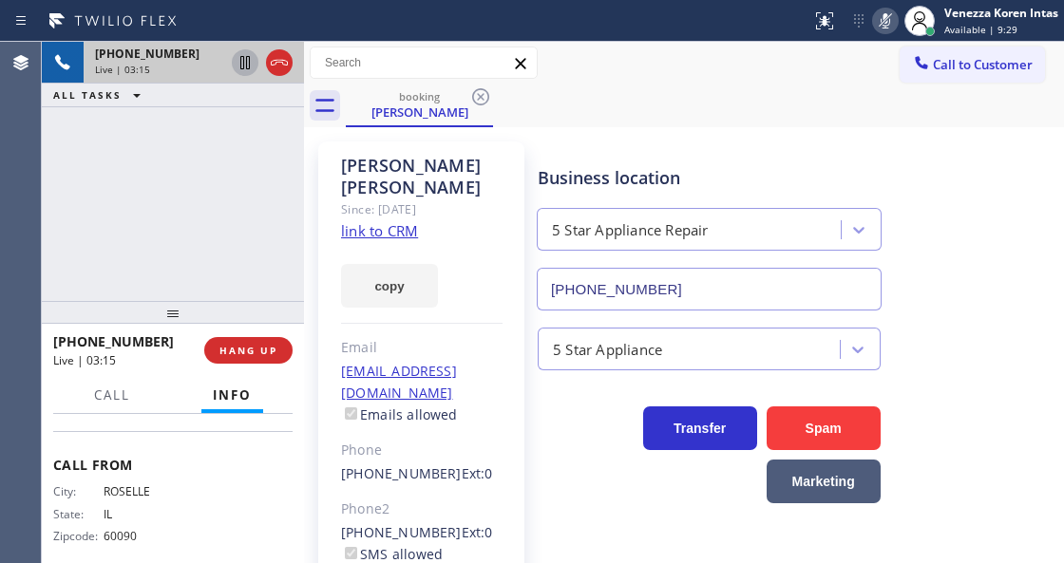
click at [247, 65] on icon at bounding box center [245, 62] width 23 height 23
click at [885, 31] on icon at bounding box center [885, 21] width 23 height 23
click at [246, 65] on icon at bounding box center [244, 62] width 13 height 13
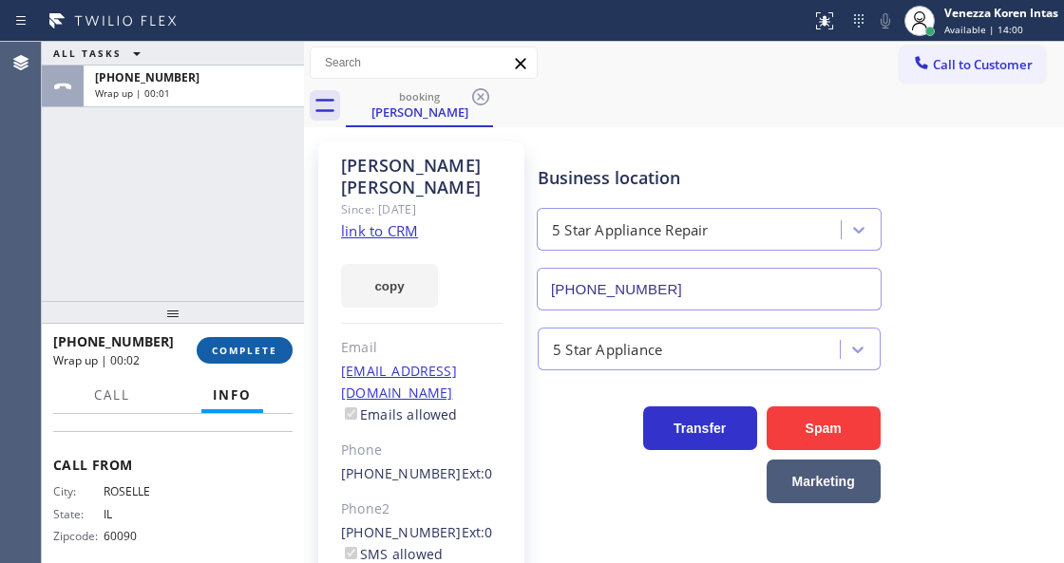
click at [270, 342] on button "COMPLETE" at bounding box center [245, 350] width 96 height 27
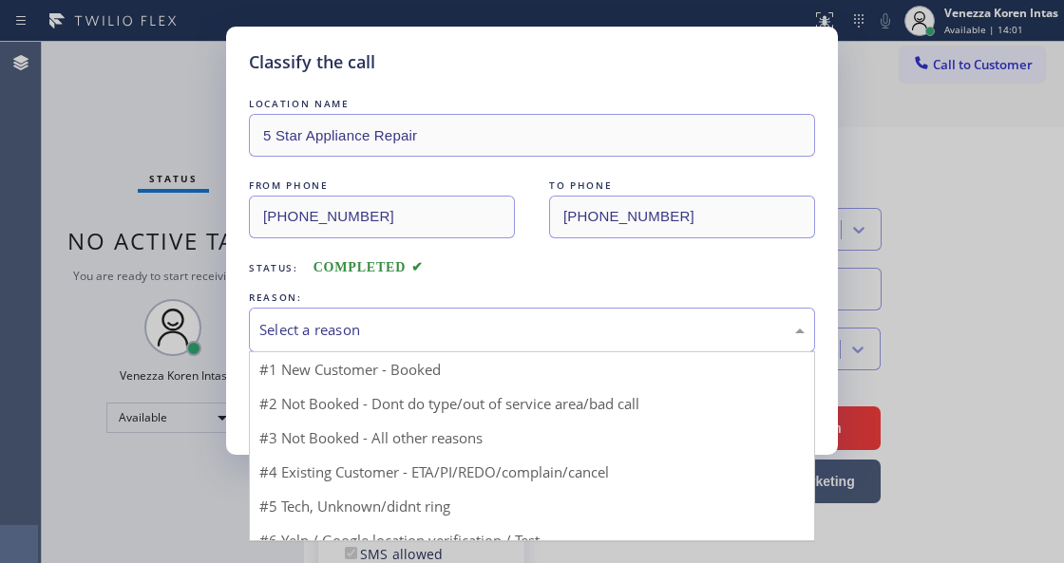
click at [433, 339] on div "Select a reason" at bounding box center [531, 330] width 545 height 22
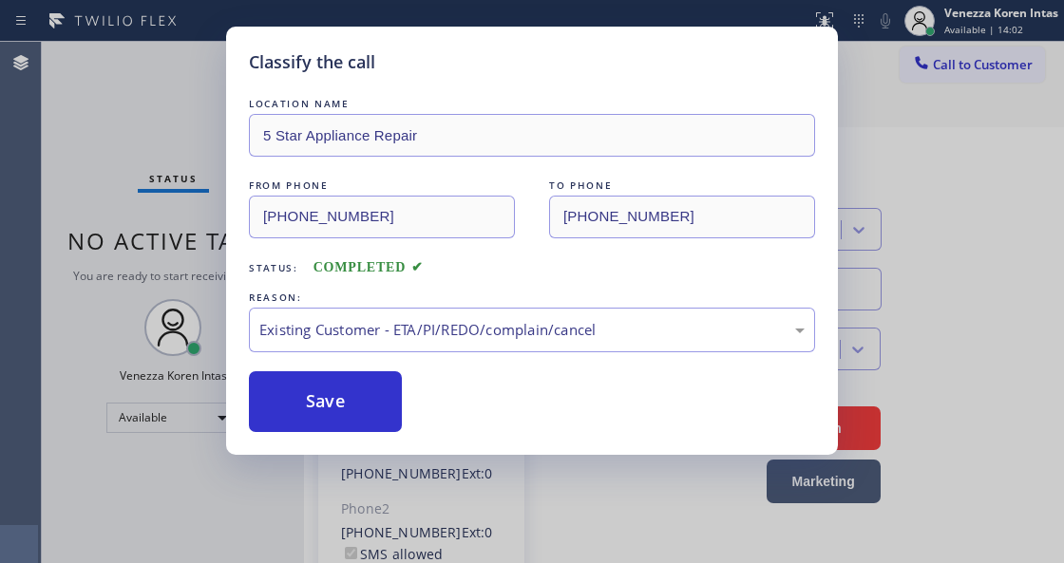
drag, startPoint x: 477, startPoint y: 446, endPoint x: 372, endPoint y: 433, distance: 105.2
click at [331, 422] on button "Save" at bounding box center [325, 401] width 153 height 61
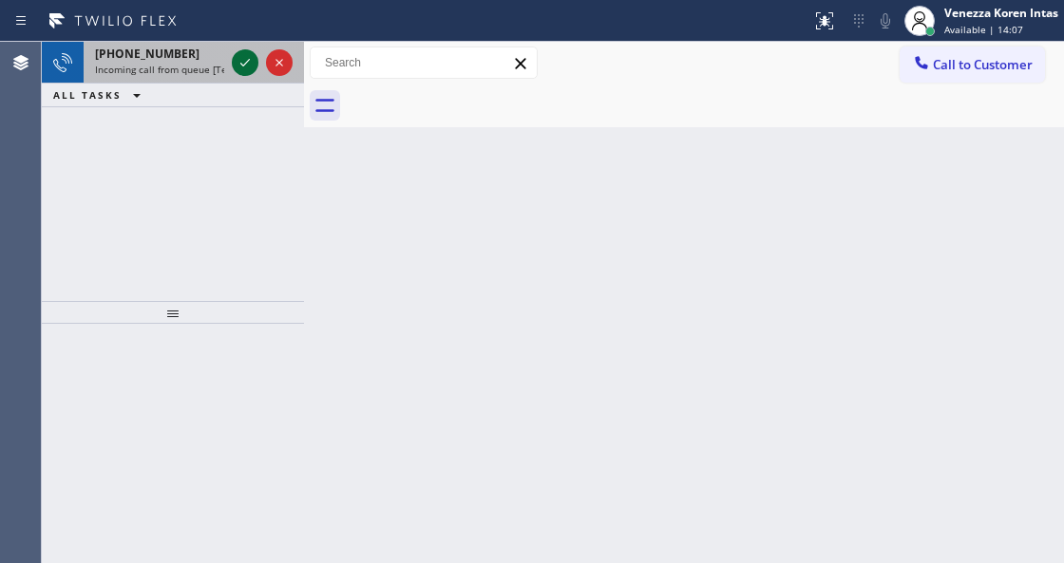
click at [245, 61] on icon at bounding box center [245, 62] width 23 height 23
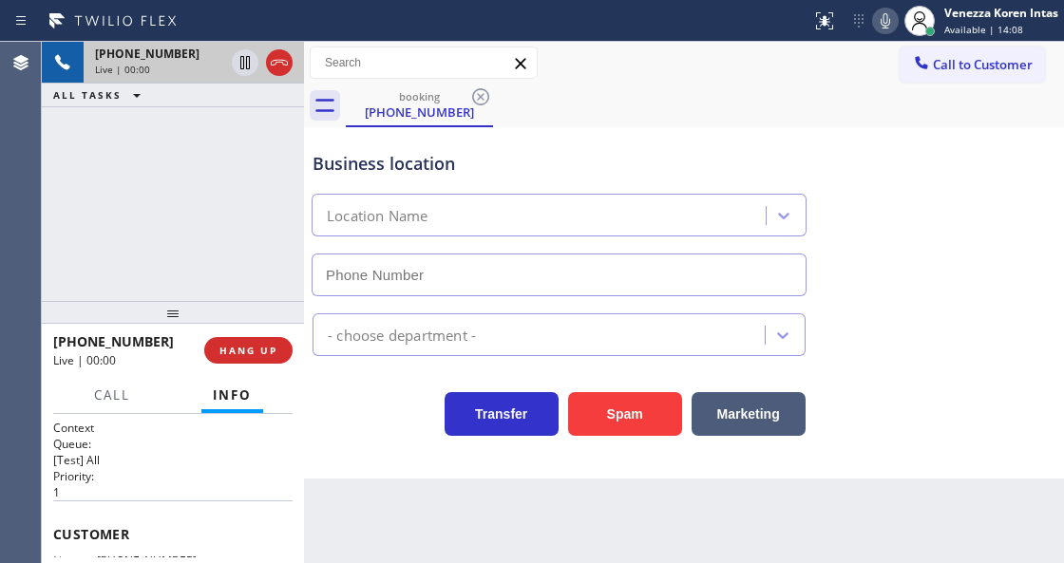
scroll to position [190, 0]
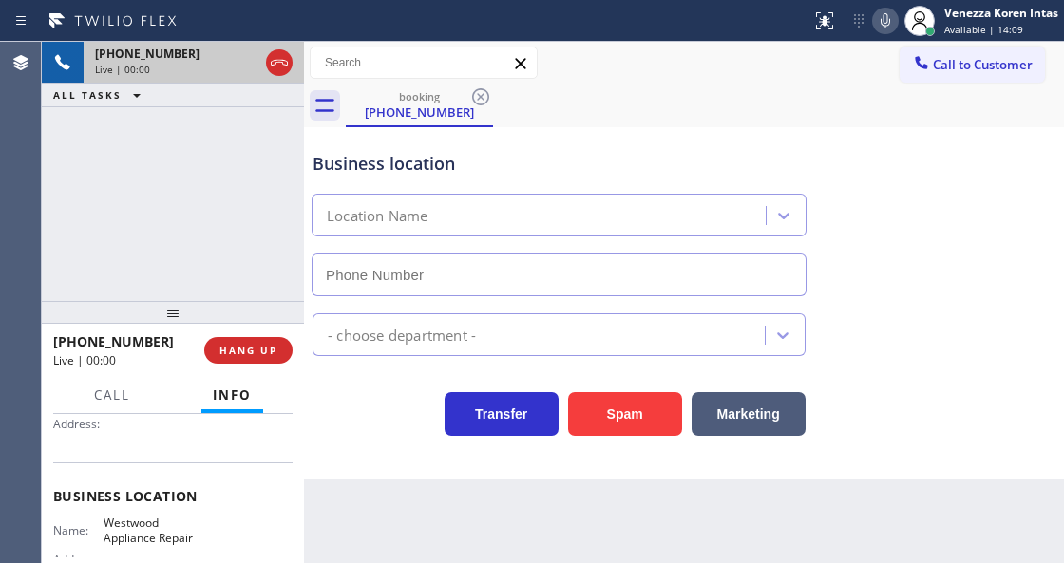
type input "[PHONE_NUMBER]"
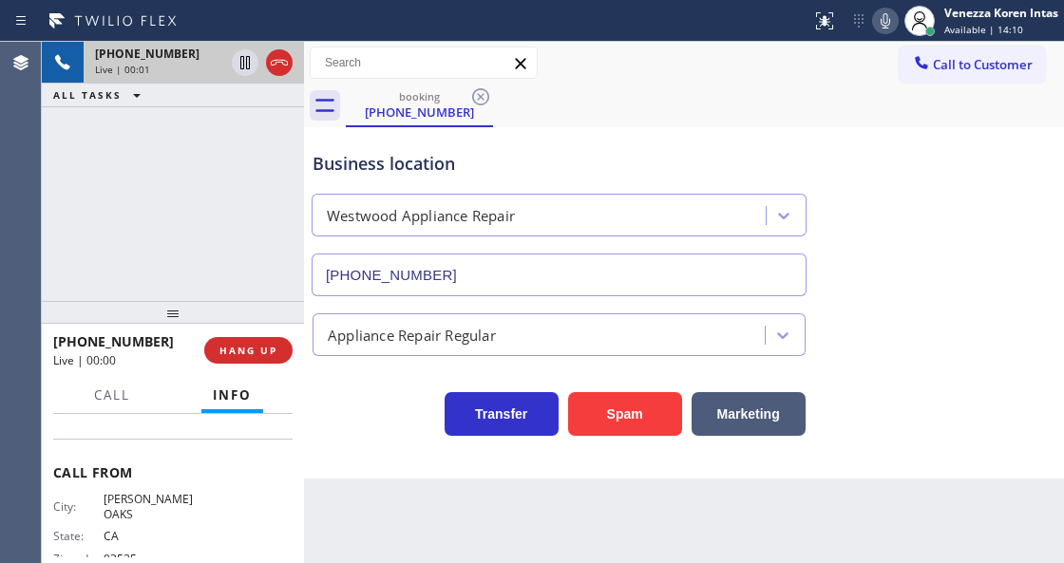
scroll to position [380, 0]
click at [219, 232] on div "[PHONE_NUMBER] Live | 00:01 ALL TASKS ALL TASKS ACTIVE TASKS TASKS IN WRAP UP" at bounding box center [173, 171] width 262 height 259
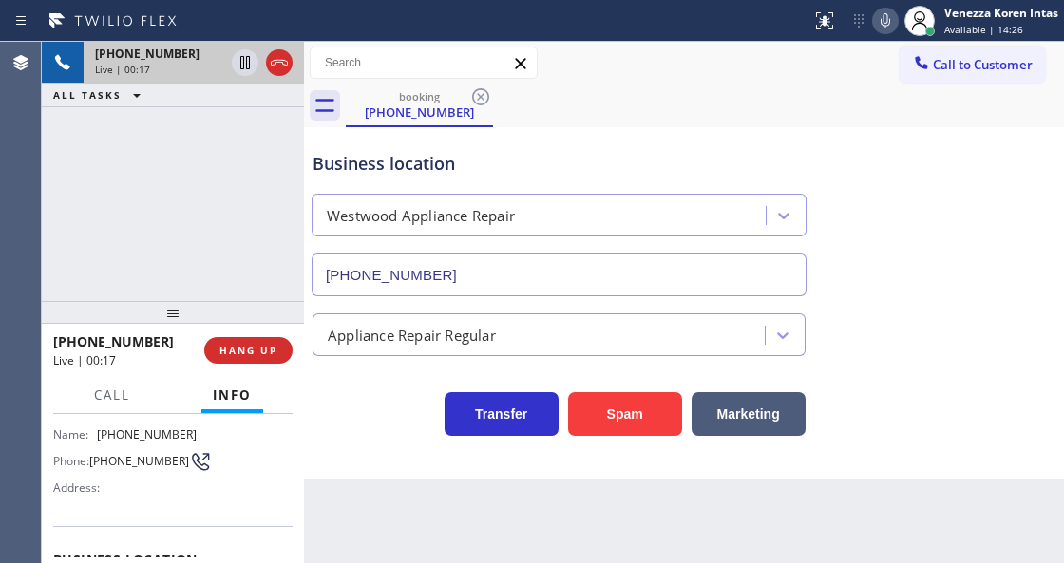
scroll to position [63, 0]
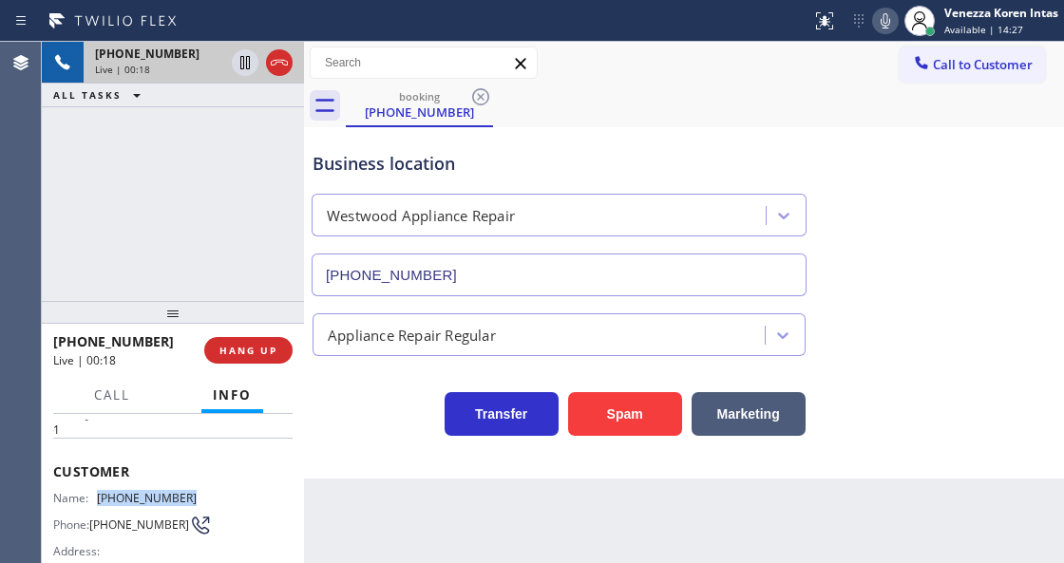
drag, startPoint x: 200, startPoint y: 498, endPoint x: 102, endPoint y: 500, distance: 97.9
click at [102, 500] on div "Name: [PHONE_NUMBER] Phone: [PHONE_NUMBER] Address:" at bounding box center [172, 528] width 239 height 75
click at [215, 491] on div "Name: [PHONE_NUMBER] Phone: [PHONE_NUMBER] Address:" at bounding box center [172, 528] width 239 height 75
drag, startPoint x: 185, startPoint y: 498, endPoint x: 101, endPoint y: 498, distance: 84.6
click at [101, 498] on div "Name: [PHONE_NUMBER] Phone: [PHONE_NUMBER] Address:" at bounding box center [172, 528] width 239 height 75
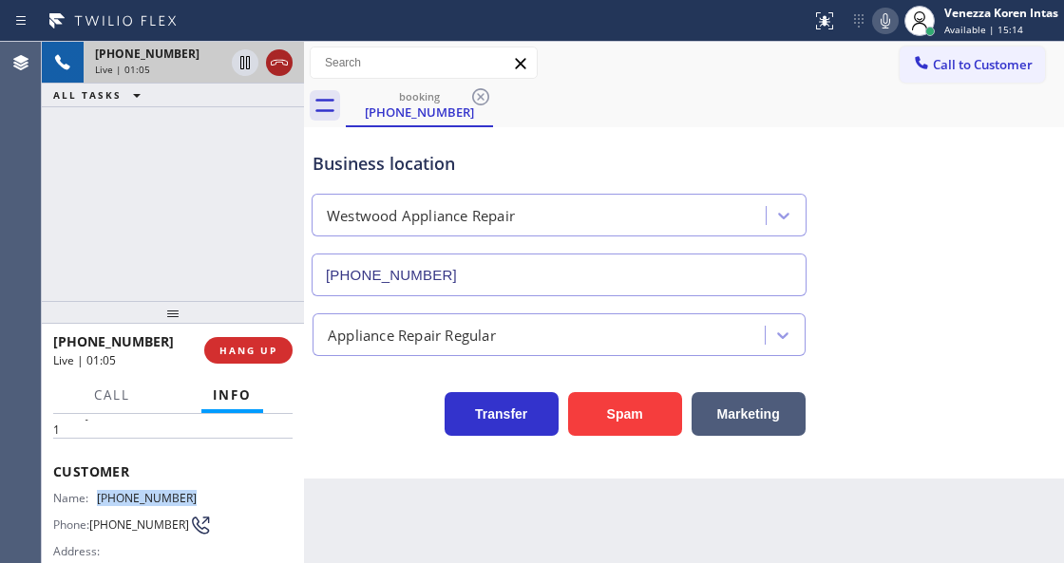
click at [276, 74] on button at bounding box center [279, 62] width 27 height 27
click at [245, 356] on span "HANG UP" at bounding box center [248, 350] width 58 height 13
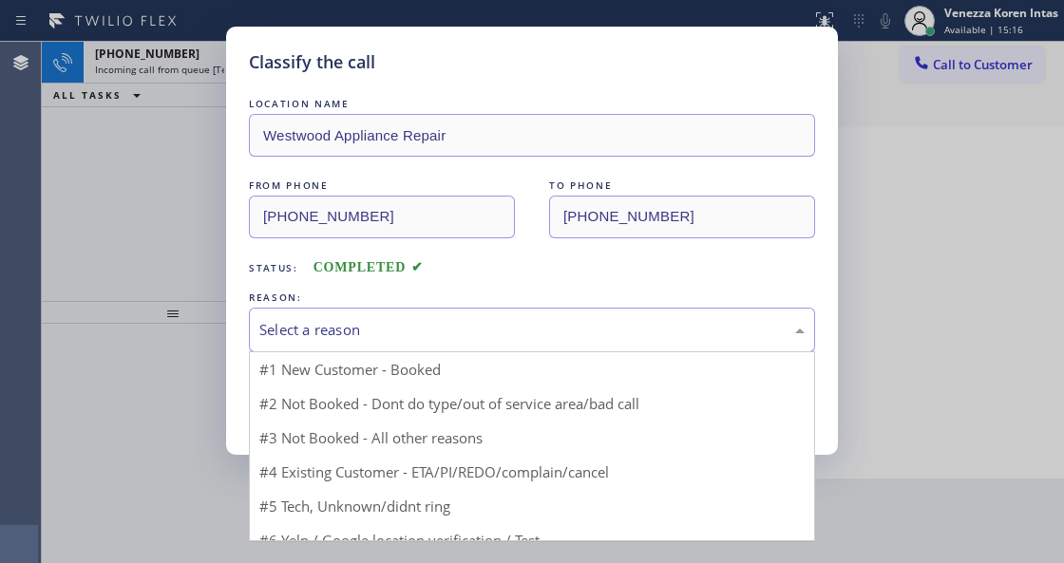
click at [432, 340] on div "Select a reason" at bounding box center [531, 330] width 545 height 22
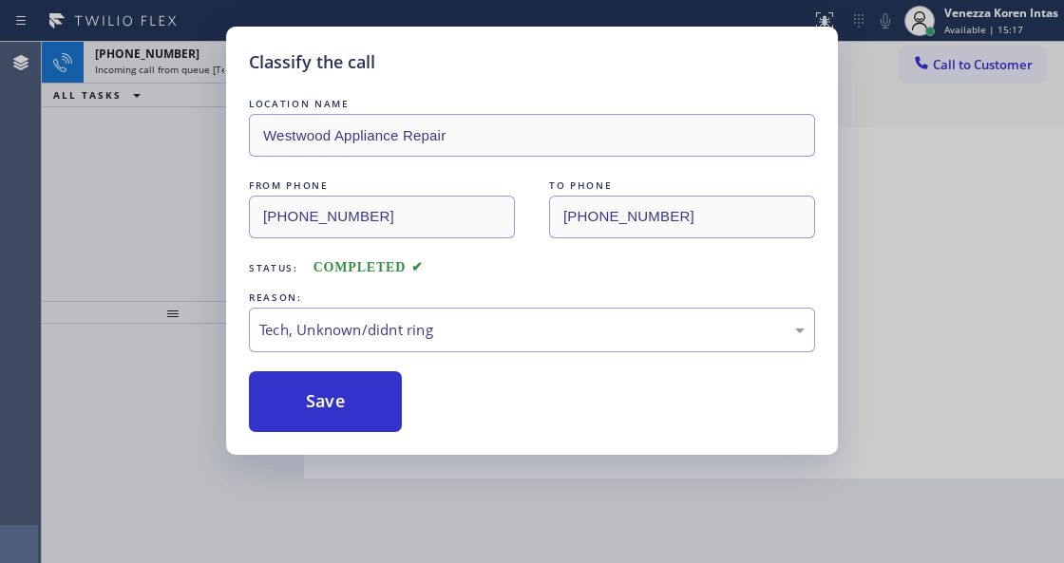
drag, startPoint x: 441, startPoint y: 486, endPoint x: 347, endPoint y: 442, distance: 104.1
click at [347, 442] on div "Classify the call LOCATION NAME Westwood Appliance Repair FROM PHONE [PHONE_NUM…" at bounding box center [532, 241] width 612 height 428
click at [361, 412] on button "Save" at bounding box center [325, 401] width 153 height 61
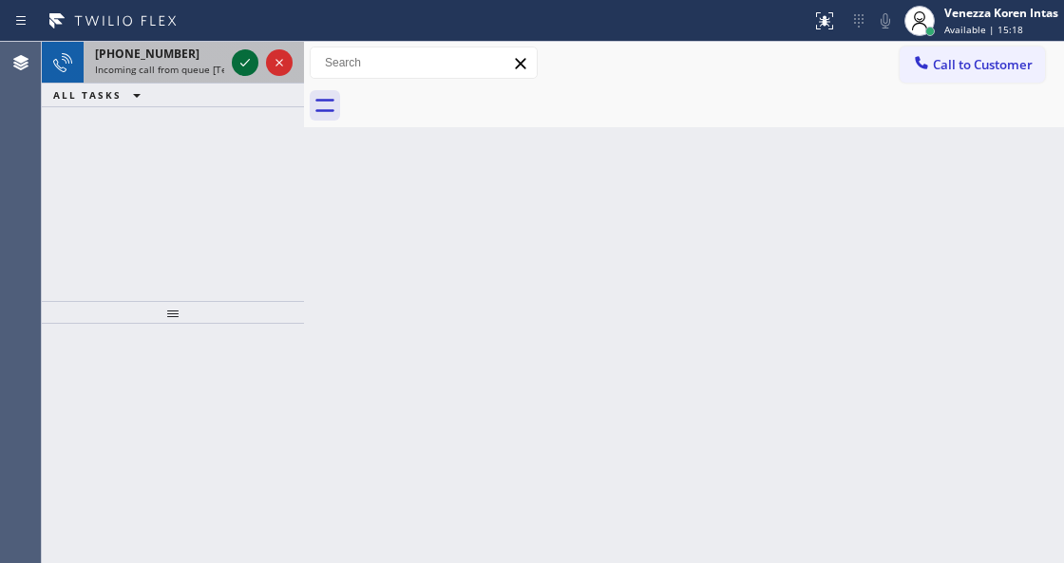
click at [245, 65] on icon at bounding box center [245, 62] width 23 height 23
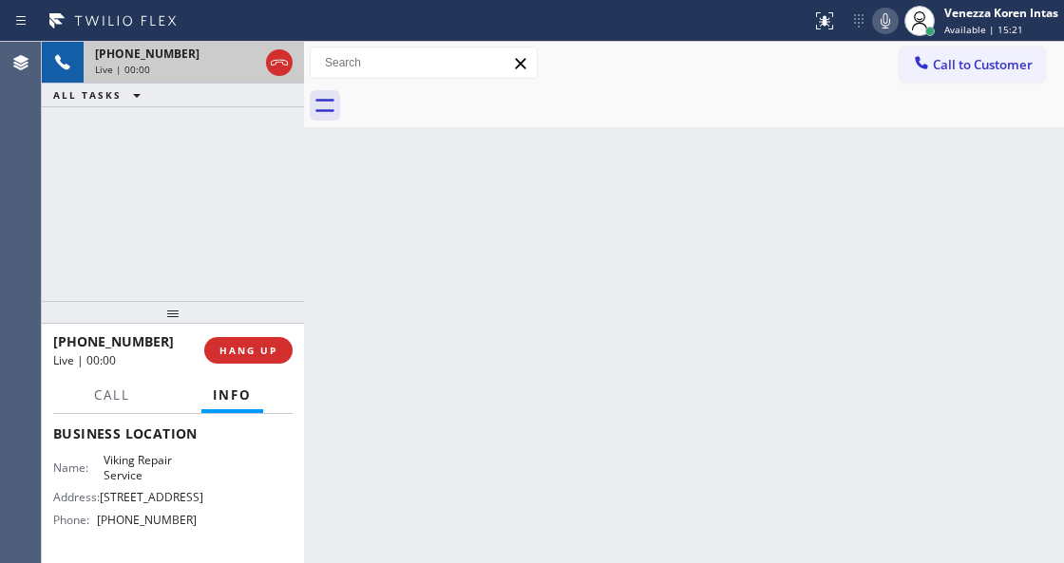
scroll to position [253, 0]
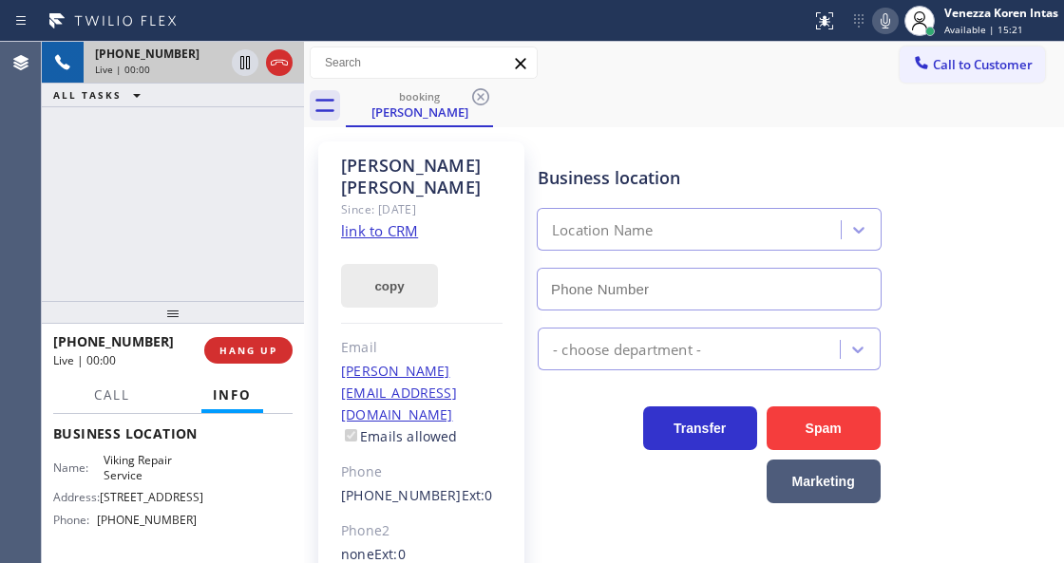
type input "[PHONE_NUMBER]"
click at [376, 221] on link "link to CRM" at bounding box center [379, 230] width 77 height 19
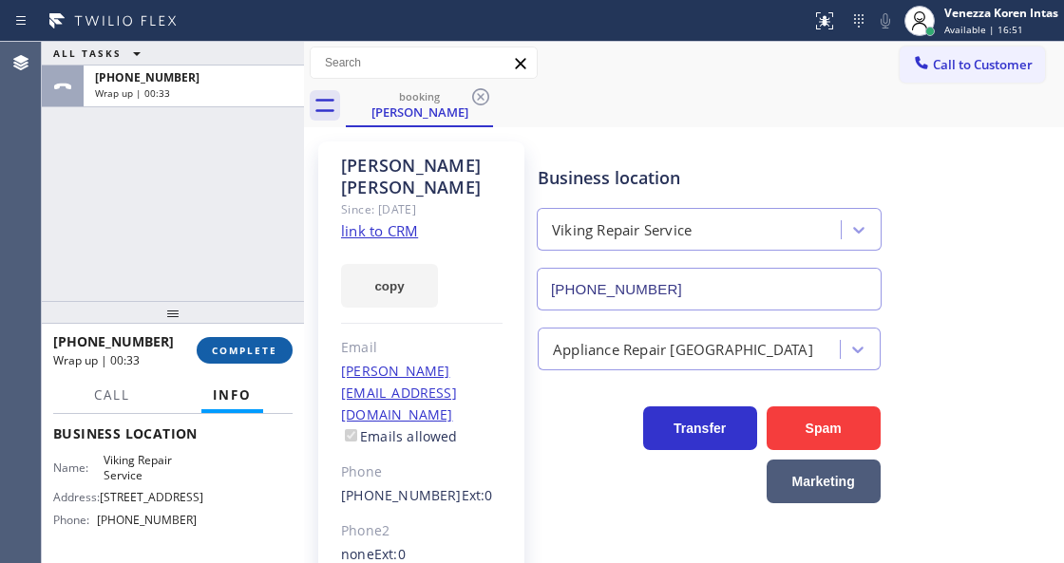
drag, startPoint x: 276, startPoint y: 348, endPoint x: 507, endPoint y: 365, distance: 232.5
click at [278, 348] on button "COMPLETE" at bounding box center [245, 350] width 96 height 27
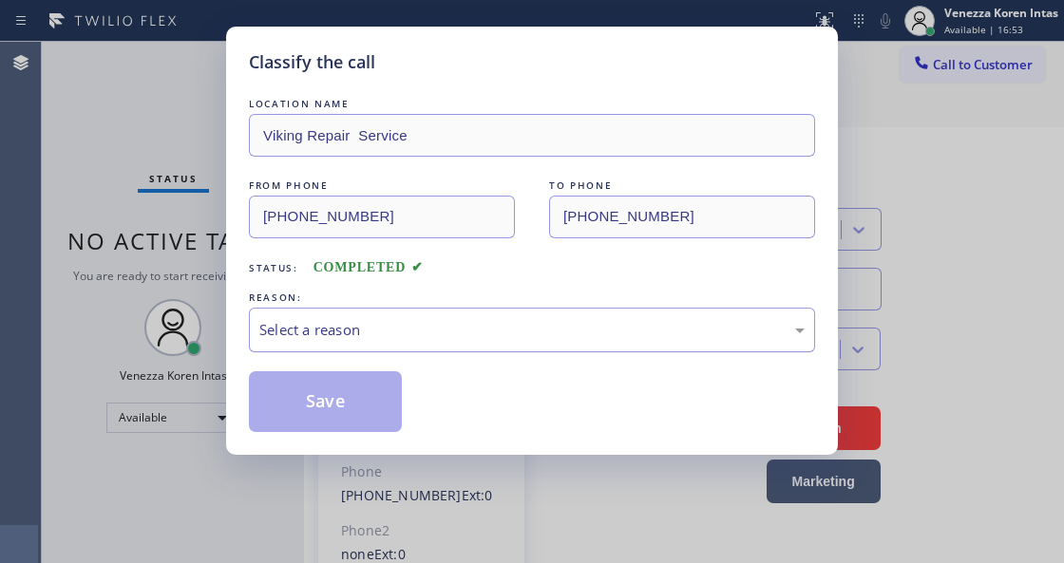
click at [476, 331] on div "Select a reason" at bounding box center [531, 330] width 545 height 22
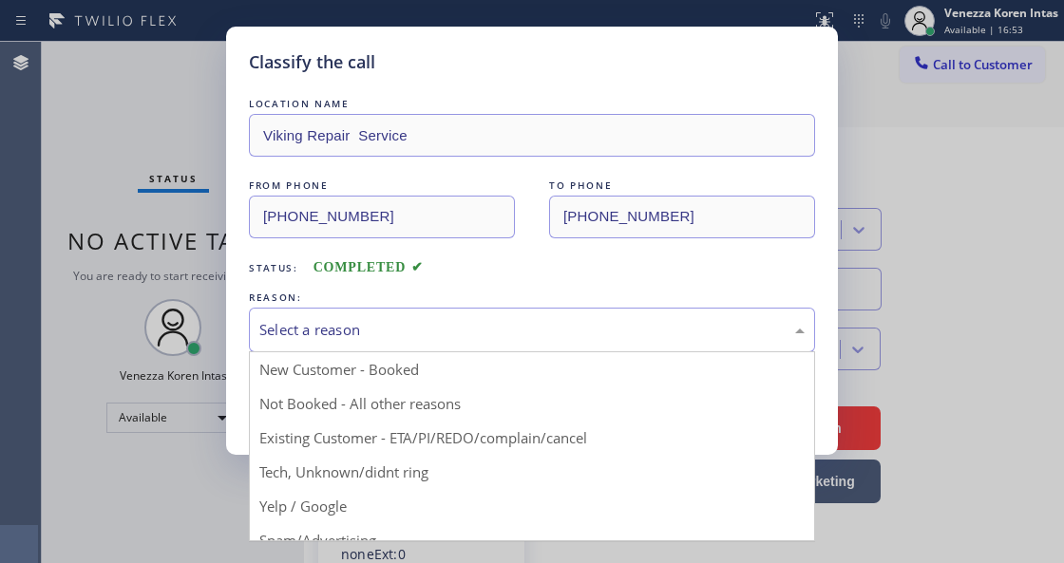
drag, startPoint x: 526, startPoint y: 440, endPoint x: 399, endPoint y: 410, distance: 130.7
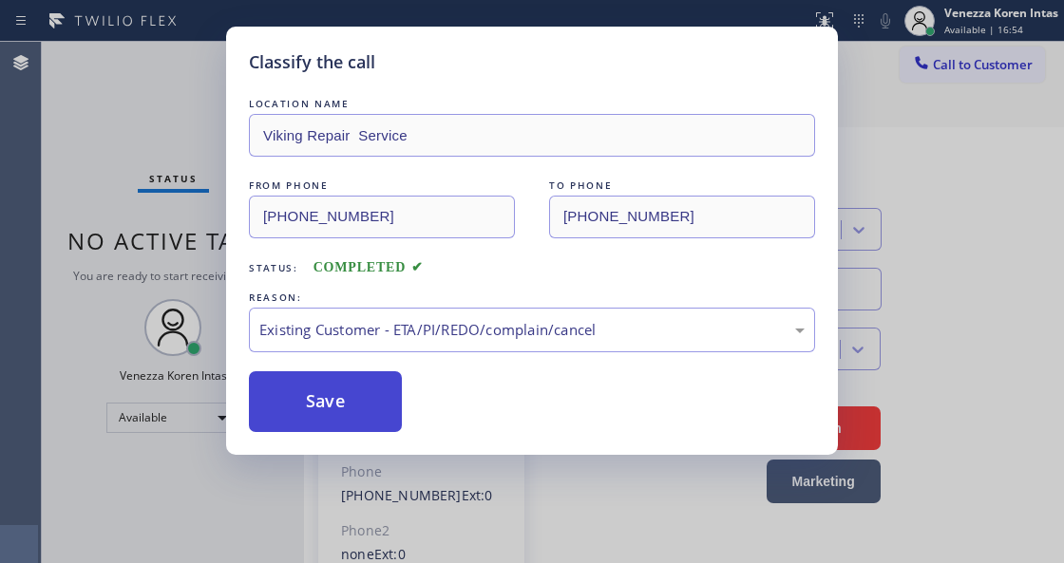
click at [380, 405] on button "Save" at bounding box center [325, 401] width 153 height 61
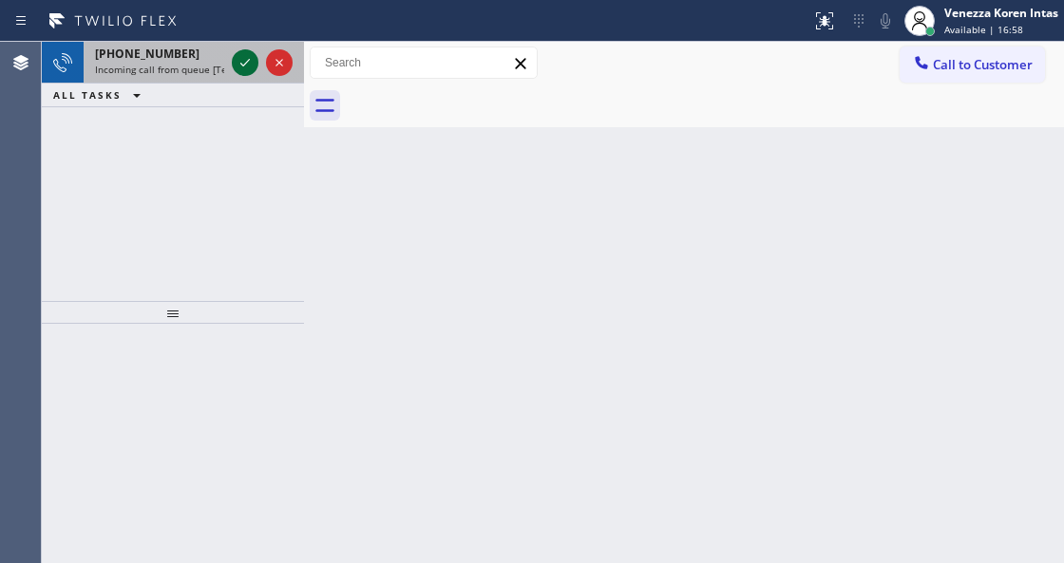
click at [249, 70] on icon at bounding box center [245, 62] width 23 height 23
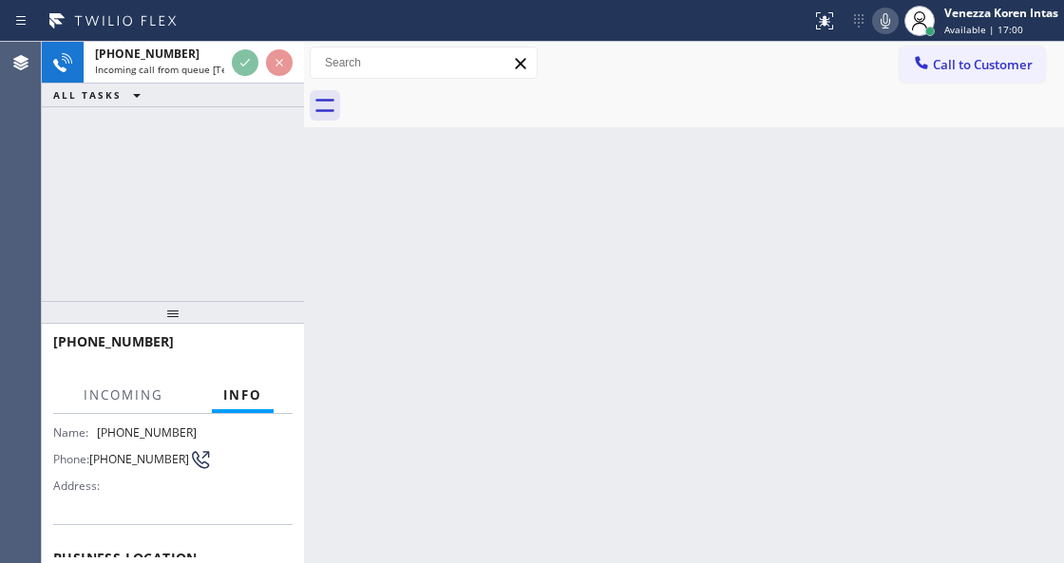
scroll to position [190, 0]
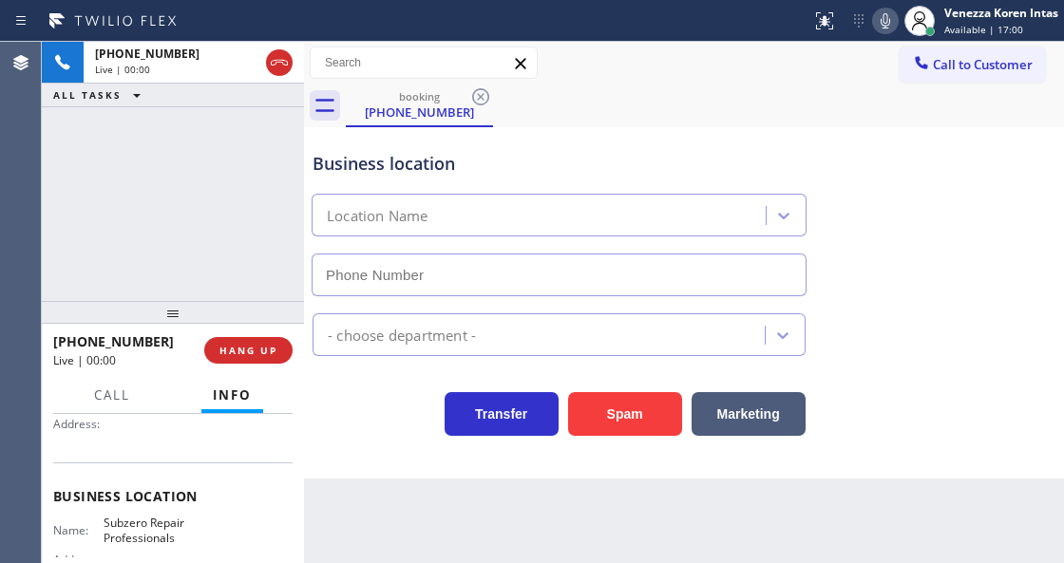
type input "[PHONE_NUMBER]"
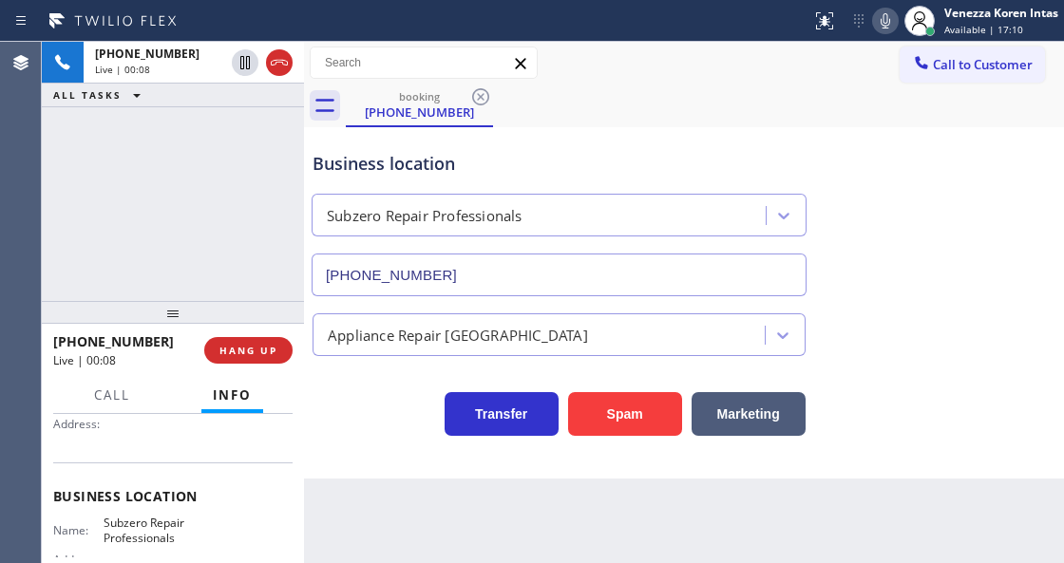
scroll to position [63, 0]
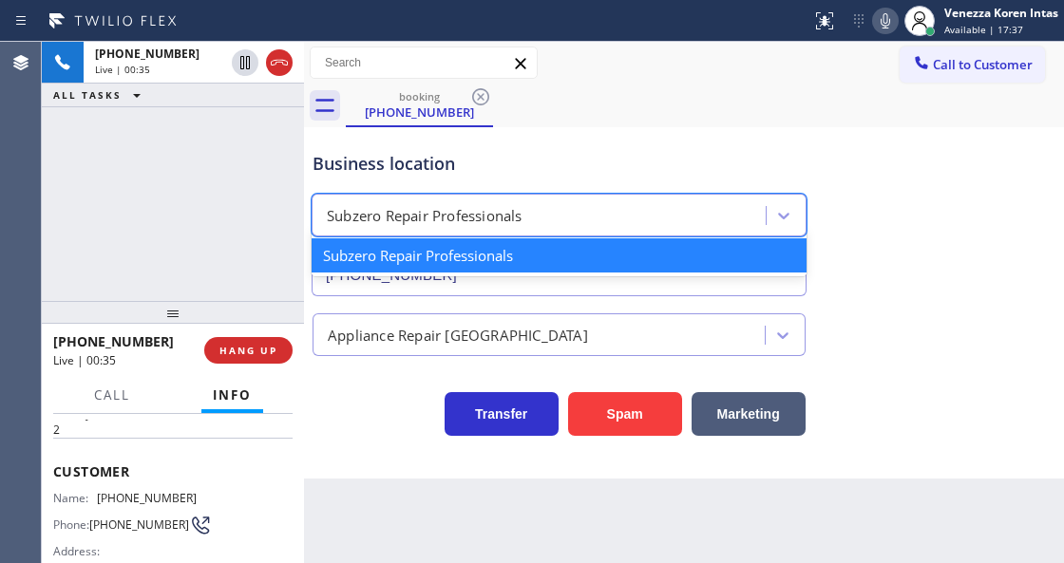
click at [777, 195] on div "Subzero Repair Professionals" at bounding box center [559, 215] width 495 height 43
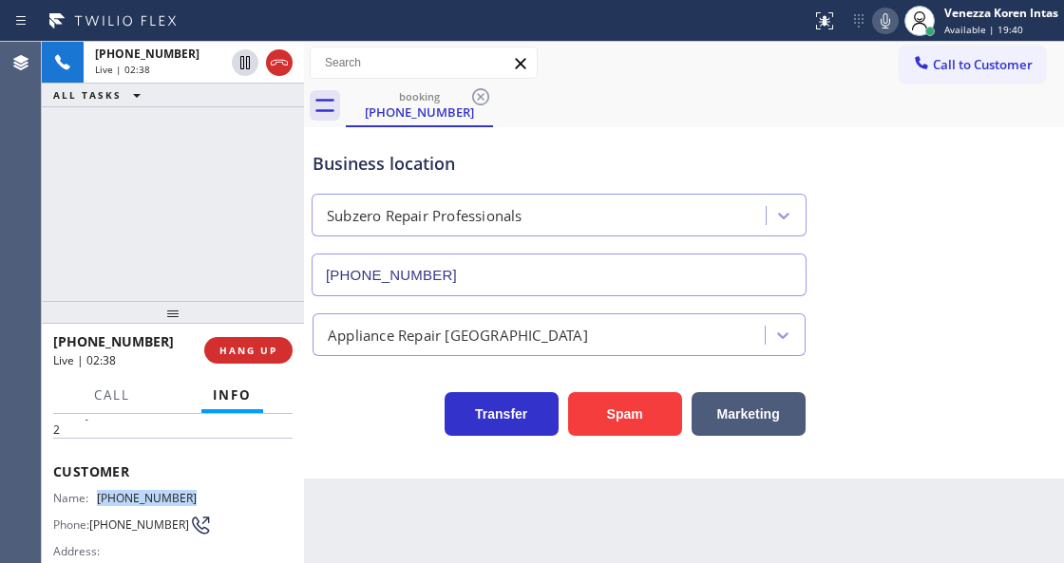
drag, startPoint x: 212, startPoint y: 490, endPoint x: 102, endPoint y: 494, distance: 110.3
click at [102, 494] on div "Name: [PHONE_NUMBER] Phone: [PHONE_NUMBER] Address:" at bounding box center [172, 528] width 239 height 75
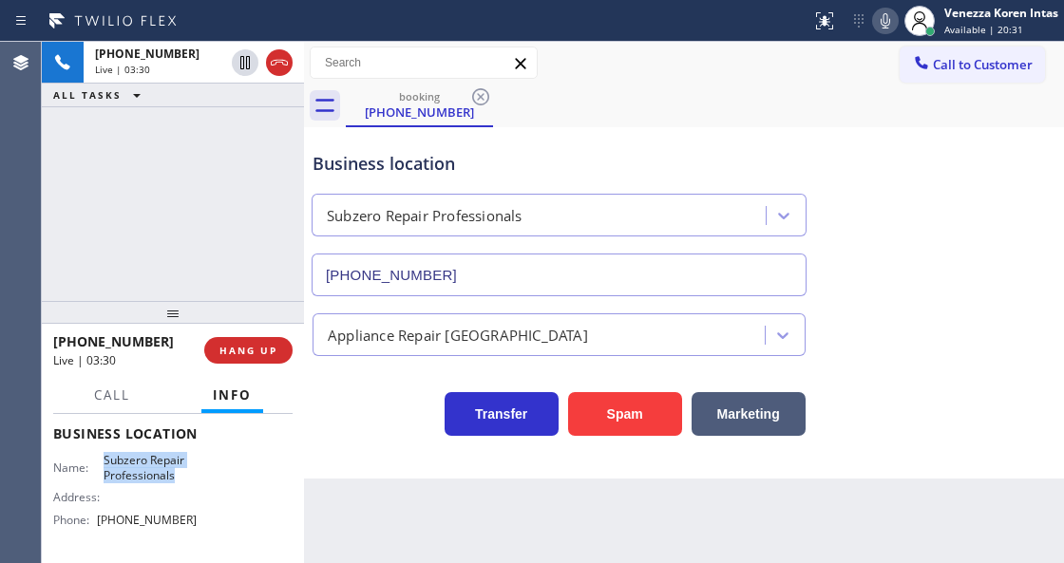
drag, startPoint x: 96, startPoint y: 462, endPoint x: 177, endPoint y: 479, distance: 82.5
click at [177, 479] on div "Name: Subzero Repair Professionals" at bounding box center [124, 467] width 143 height 29
drag, startPoint x: 198, startPoint y: 523, endPoint x: 87, endPoint y: 520, distance: 110.2
click at [87, 520] on div "Name: Subzero Repair Professionals Address: Phone: [PHONE_NUMBER]" at bounding box center [172, 494] width 239 height 82
click at [108, 526] on span "[PHONE_NUMBER]" at bounding box center [147, 520] width 100 height 14
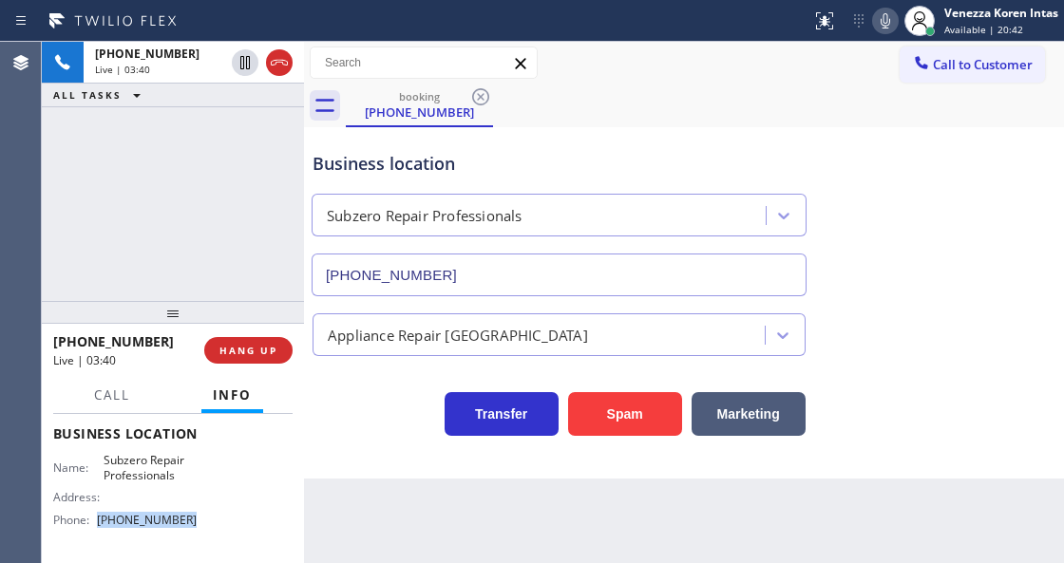
drag, startPoint x: 188, startPoint y: 523, endPoint x: 99, endPoint y: 519, distance: 89.4
click at [99, 519] on div "Phone: [PHONE_NUMBER]" at bounding box center [124, 520] width 143 height 14
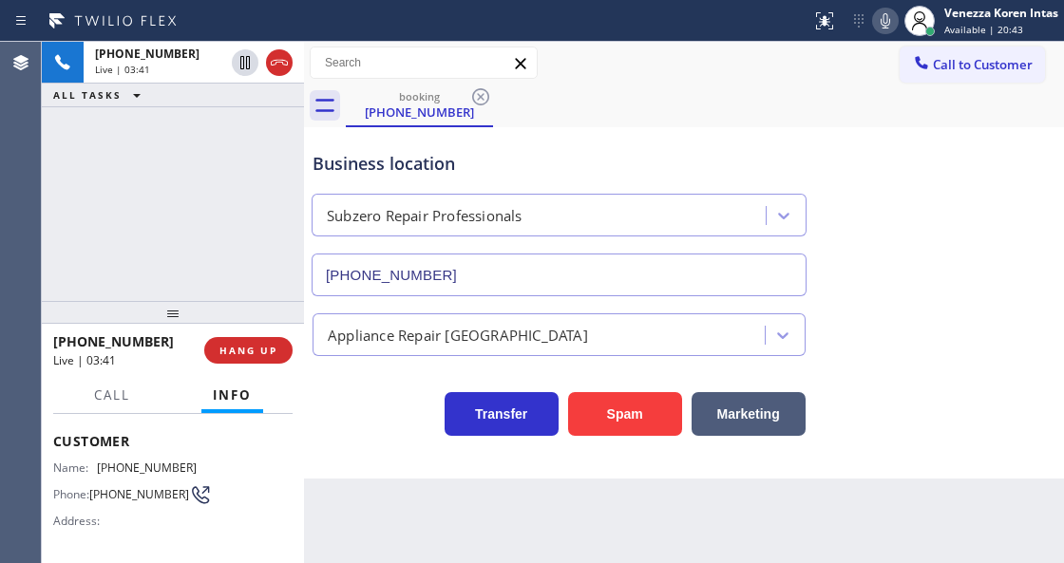
scroll to position [63, 0]
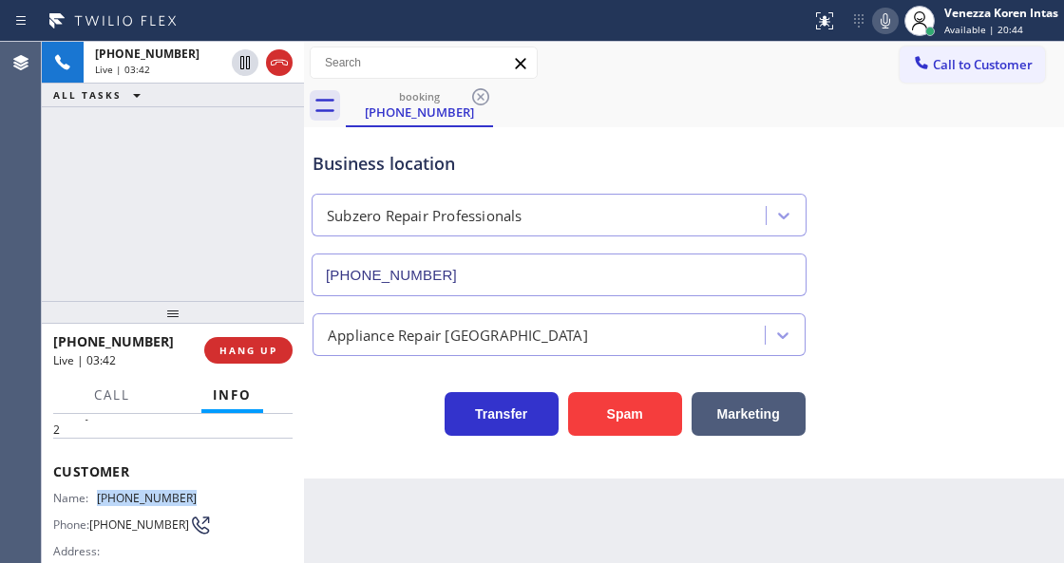
drag, startPoint x: 132, startPoint y: 490, endPoint x: 97, endPoint y: 490, distance: 35.2
click at [97, 491] on div "Name: [PHONE_NUMBER]" at bounding box center [124, 498] width 143 height 14
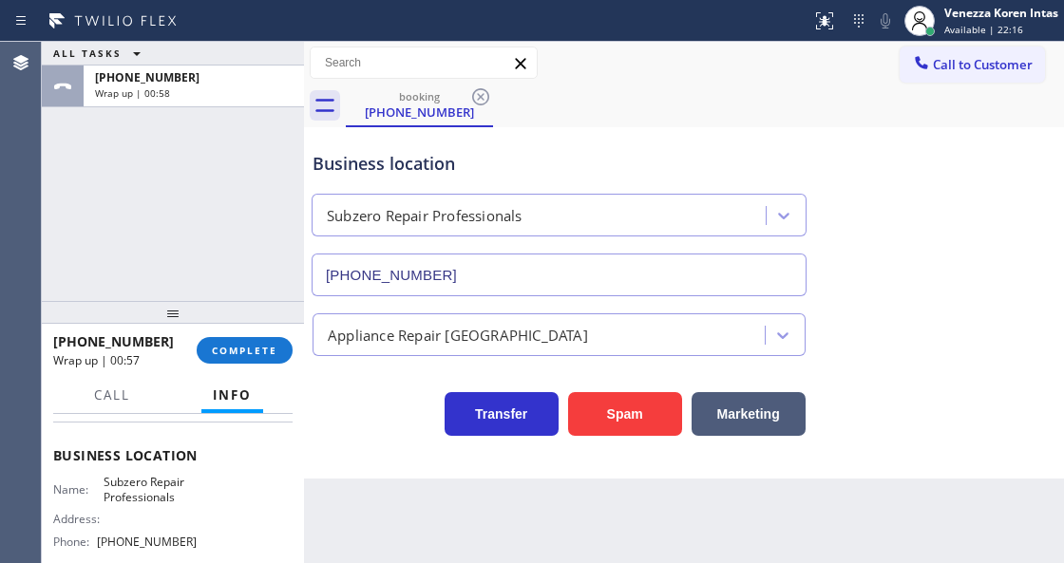
scroll to position [253, 0]
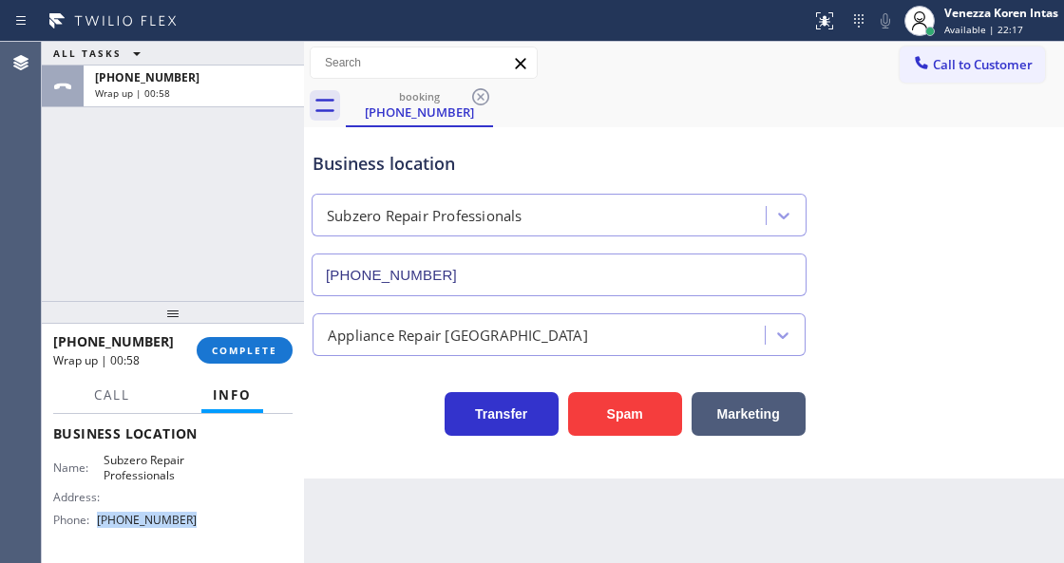
drag, startPoint x: 202, startPoint y: 515, endPoint x: 91, endPoint y: 522, distance: 111.4
click at [91, 522] on div "Name: Subzero Repair Professionals Address: Phone: [PHONE_NUMBER]" at bounding box center [172, 494] width 239 height 82
drag, startPoint x: 231, startPoint y: 356, endPoint x: 384, endPoint y: 353, distance: 153.0
click at [232, 356] on span "COMPLETE" at bounding box center [245, 350] width 66 height 13
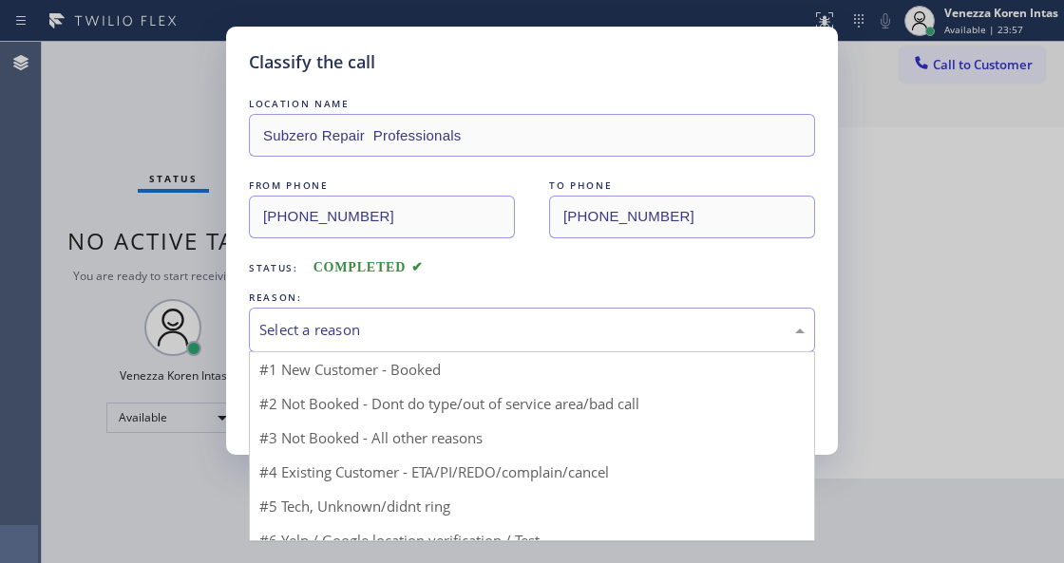
click at [371, 348] on div "Select a reason" at bounding box center [532, 330] width 566 height 45
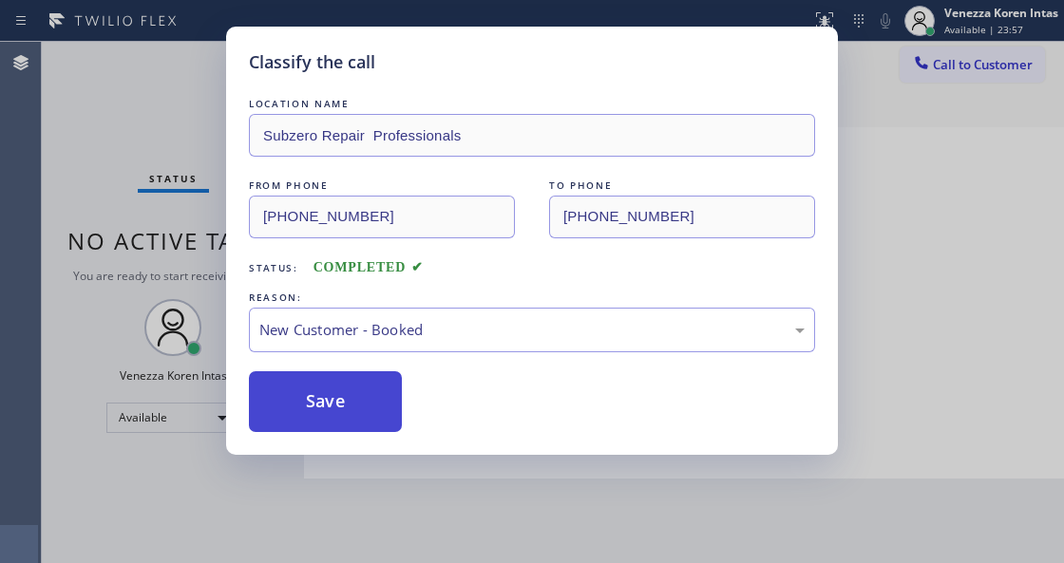
click at [359, 397] on button "Save" at bounding box center [325, 401] width 153 height 61
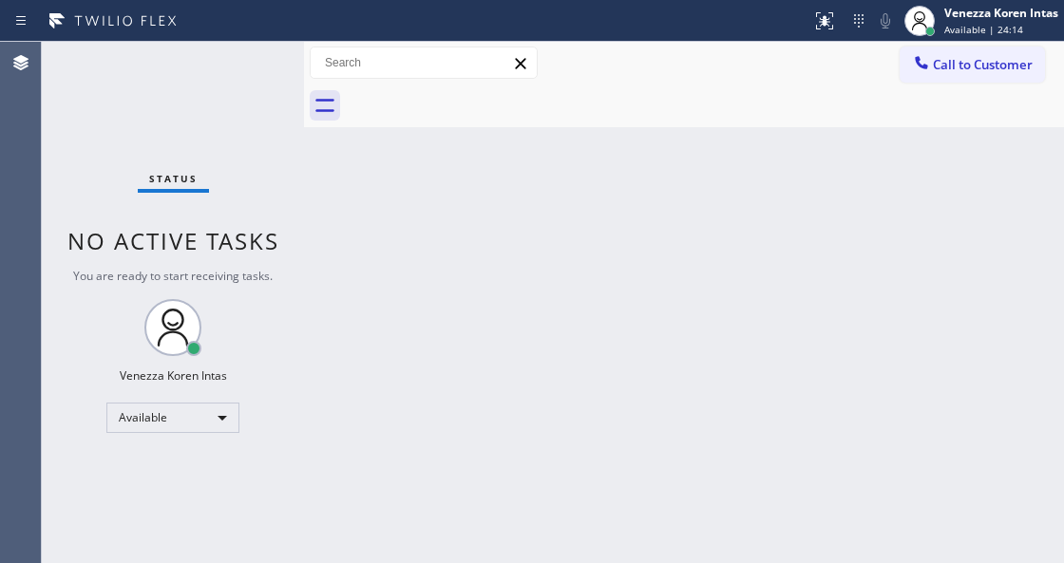
click at [402, 319] on div "Back to Dashboard Change Sender ID Customers Technicians Select a contact Outbo…" at bounding box center [684, 303] width 760 height 522
click at [526, 247] on div "Back to Dashboard Change Sender ID Customers Technicians Select a contact Outbo…" at bounding box center [684, 303] width 760 height 522
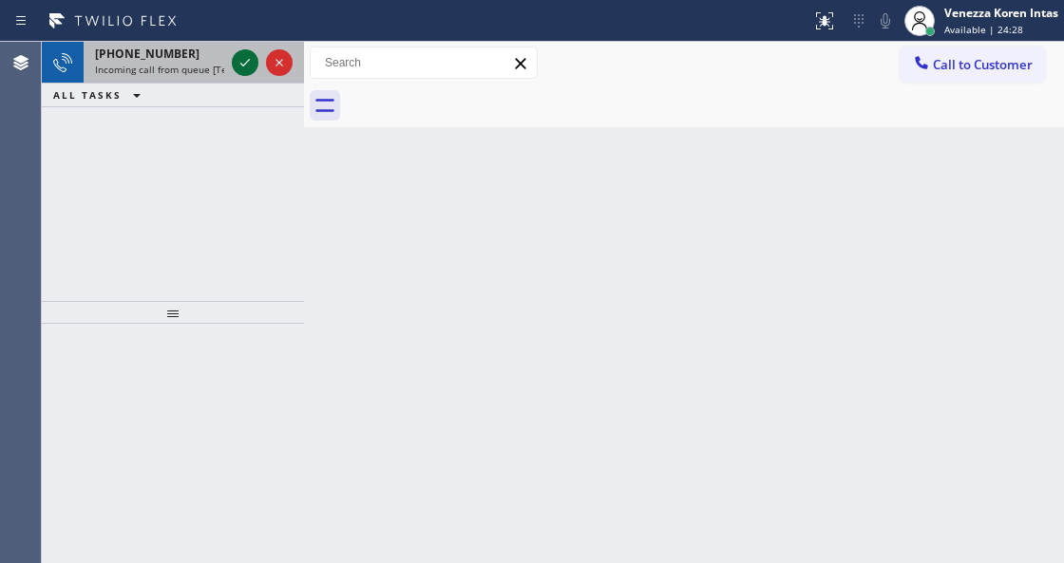
click at [238, 63] on icon at bounding box center [245, 62] width 23 height 23
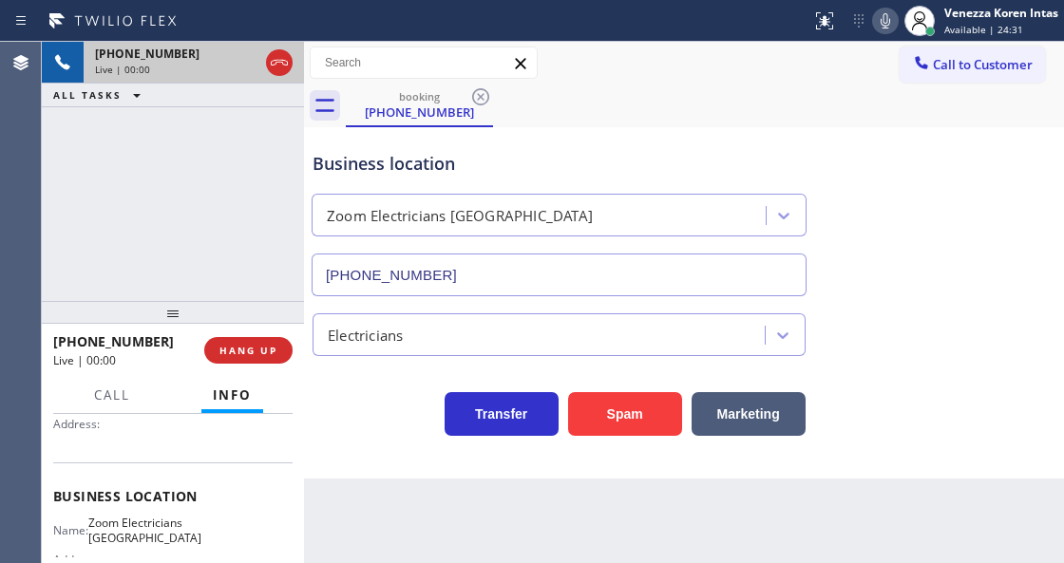
type input "[PHONE_NUMBER]"
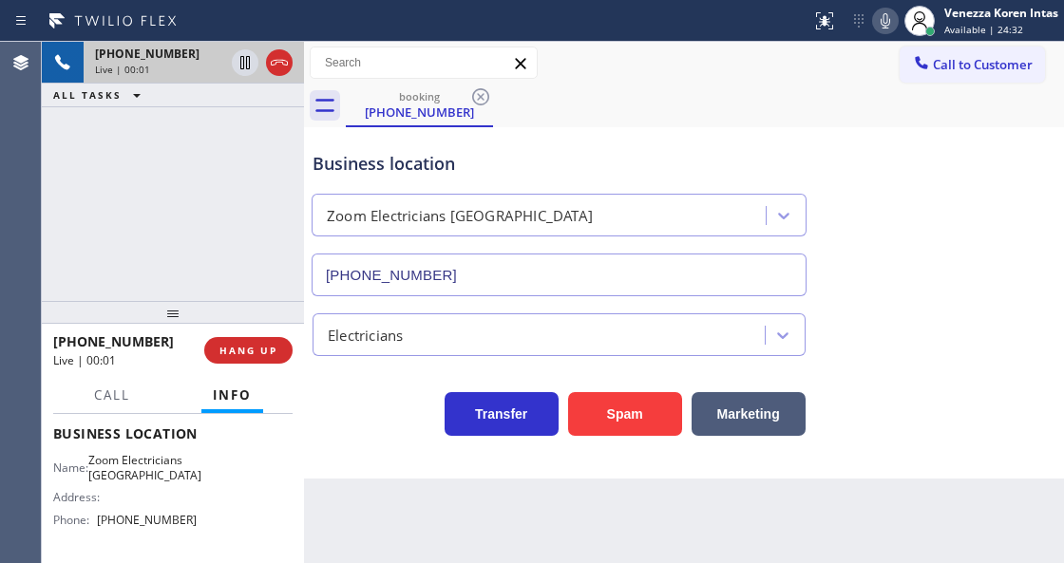
click at [719, 98] on div "booking [PHONE_NUMBER]" at bounding box center [705, 106] width 718 height 43
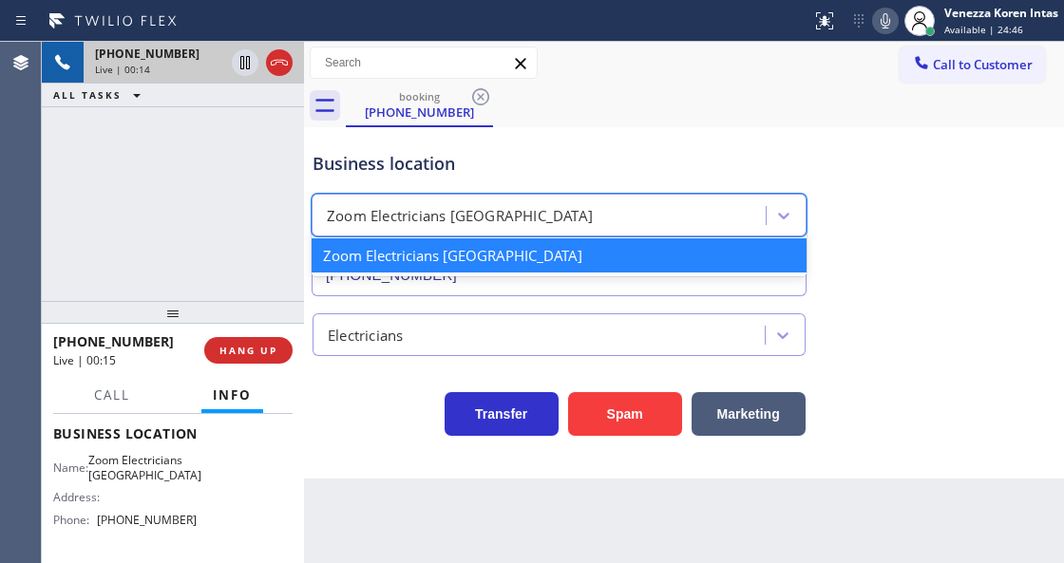
click at [320, 201] on div "Zoom Electricians [GEOGRAPHIC_DATA]" at bounding box center [541, 216] width 448 height 33
click at [621, 155] on div "Business location" at bounding box center [559, 164] width 493 height 26
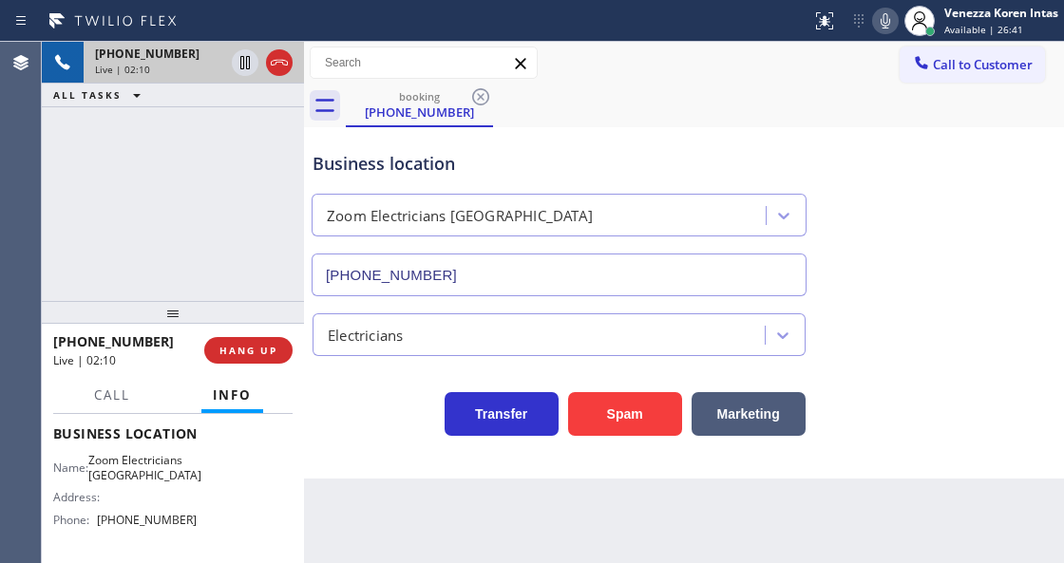
drag, startPoint x: 281, startPoint y: 234, endPoint x: 342, endPoint y: 216, distance: 63.4
click at [281, 234] on div "[PHONE_NUMBER] Live | 02:10 ALL TASKS ALL TASKS ACTIVE TASKS TASKS IN WRAP UP" at bounding box center [173, 171] width 262 height 259
click at [880, 112] on div "booking [PHONE_NUMBER]" at bounding box center [705, 106] width 718 height 43
click at [287, 68] on icon at bounding box center [279, 62] width 23 height 23
drag, startPoint x: 238, startPoint y: 351, endPoint x: 530, endPoint y: 363, distance: 291.9
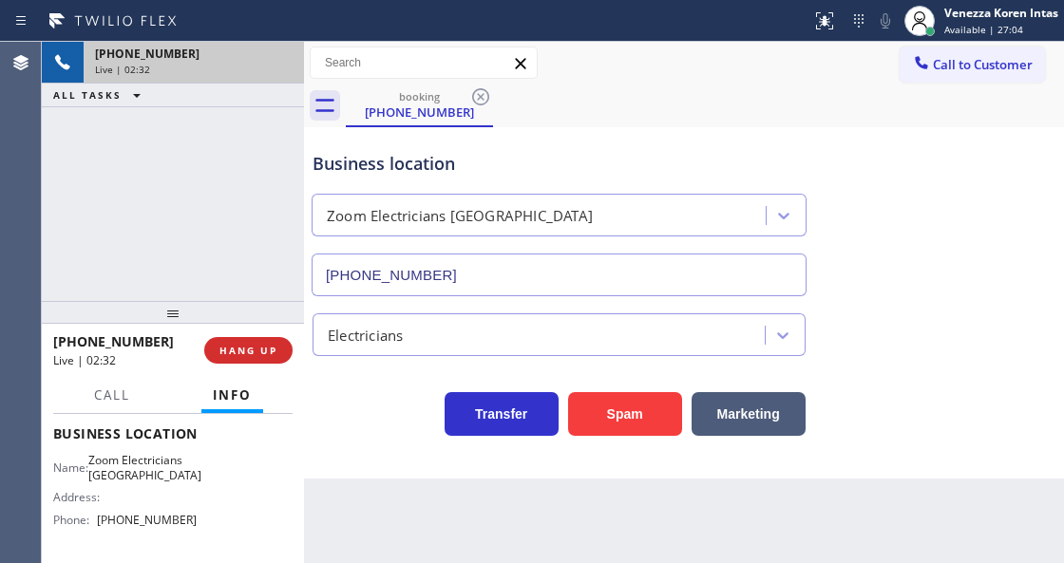
click at [241, 351] on span "HANG UP" at bounding box center [248, 350] width 58 height 13
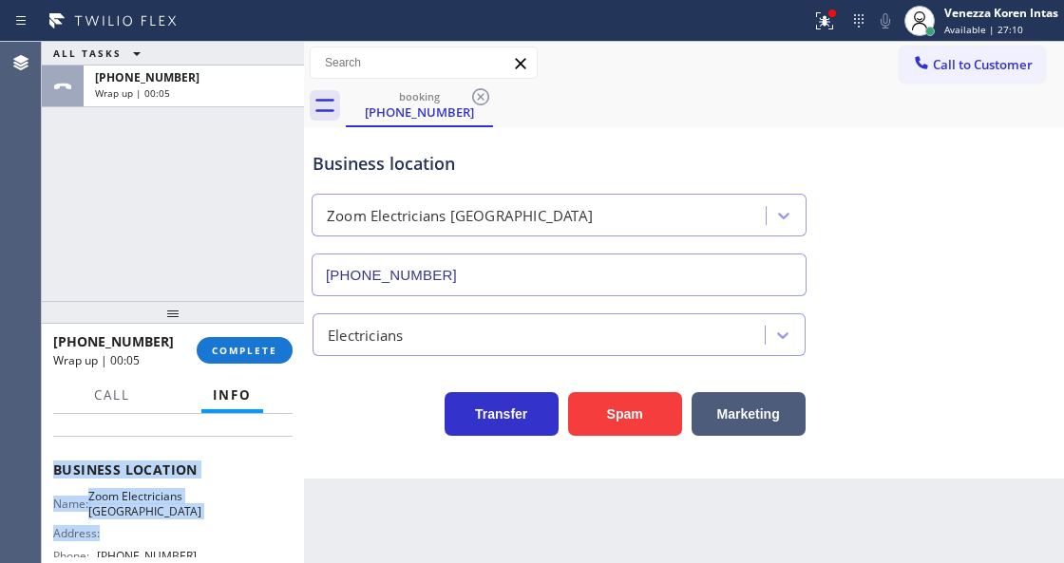
scroll to position [257, 0]
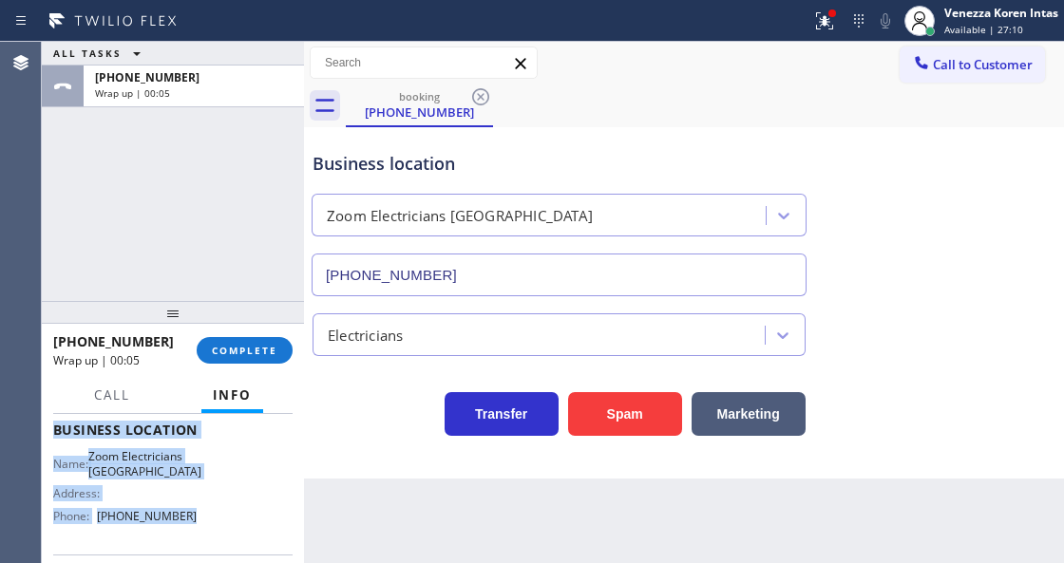
drag, startPoint x: 52, startPoint y: 458, endPoint x: 228, endPoint y: 533, distance: 191.1
click at [228, 533] on div "Context Queue: [Test] All Priority: 1 Customer Name: [PHONE_NUMBER] Phone: [PHO…" at bounding box center [173, 488] width 262 height 148
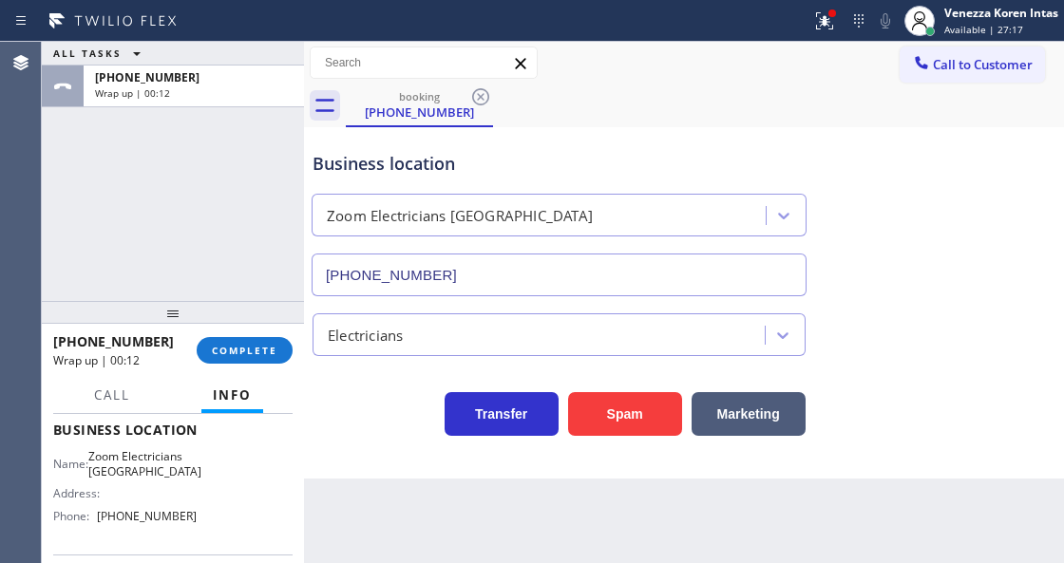
drag, startPoint x: 253, startPoint y: 329, endPoint x: 486, endPoint y: 388, distance: 241.0
click at [287, 341] on div "[PHONE_NUMBER] Wrap up | 00:12 COMPLETE" at bounding box center [172, 350] width 239 height 49
drag, startPoint x: 299, startPoint y: 369, endPoint x: 276, endPoint y: 357, distance: 26.3
click at [293, 369] on div "ALL TASKS ALL TASKS ACTIVE TASKS TASKS IN WRAP UP [PHONE_NUMBER] Wrap up | 00:1…" at bounding box center [553, 303] width 1022 height 522
drag, startPoint x: 268, startPoint y: 352, endPoint x: 398, endPoint y: 366, distance: 130.9
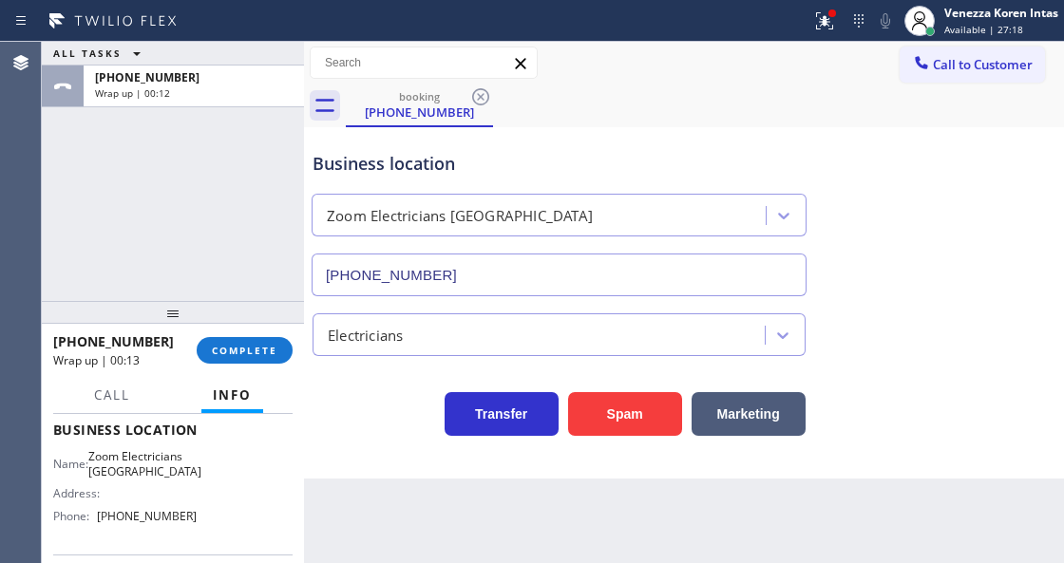
click at [267, 352] on span "COMPLETE" at bounding box center [245, 350] width 66 height 13
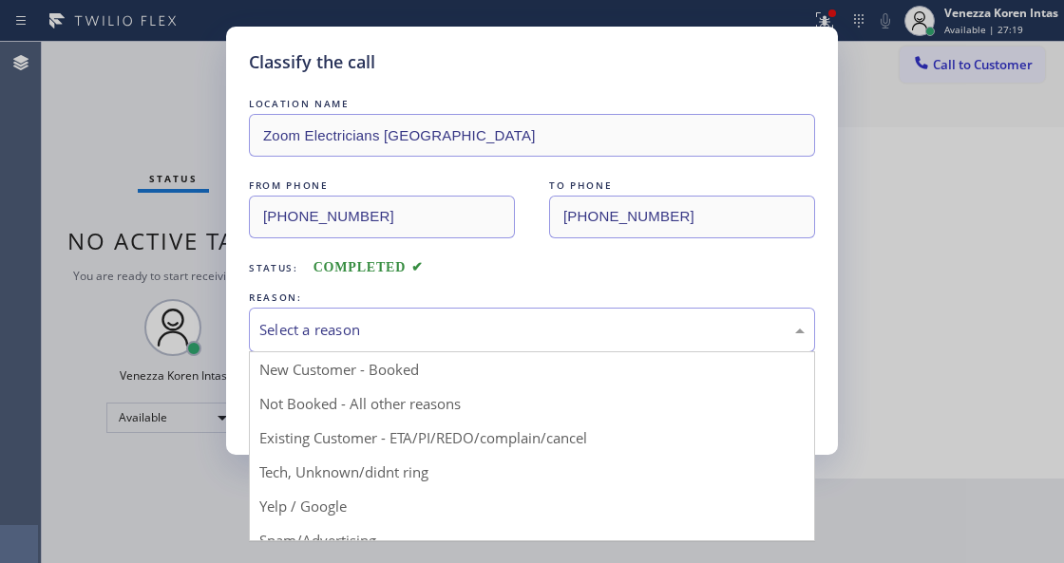
click at [505, 337] on div "Select a reason" at bounding box center [531, 330] width 545 height 22
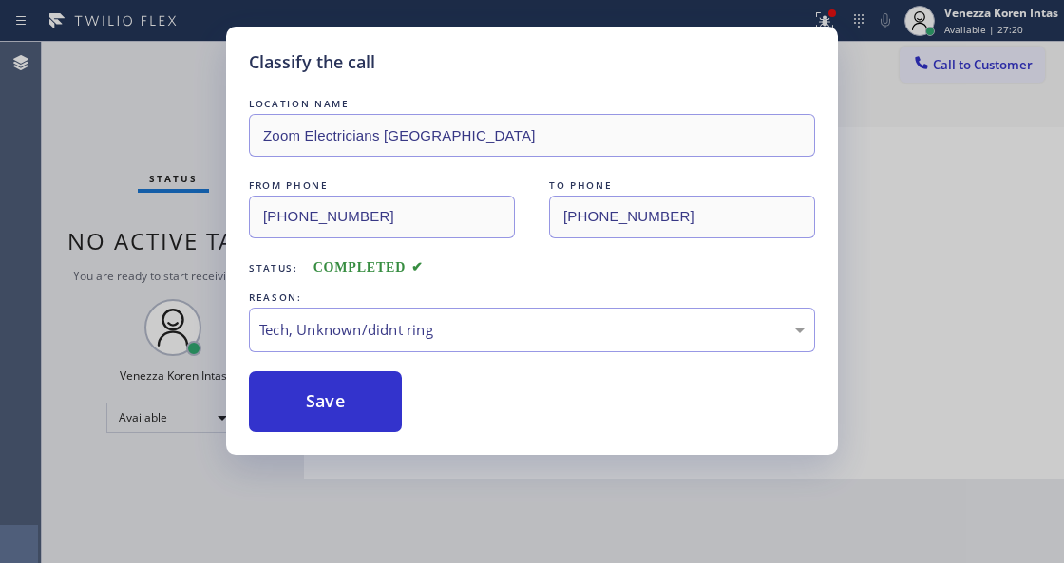
drag, startPoint x: 437, startPoint y: 478, endPoint x: 388, endPoint y: 447, distance: 58.5
click at [388, 447] on div "Classify the call LOCATION NAME Zoom Electricians [GEOGRAPHIC_DATA] FROM PHONE …" at bounding box center [532, 241] width 612 height 428
click at [391, 402] on button "Save" at bounding box center [325, 401] width 153 height 61
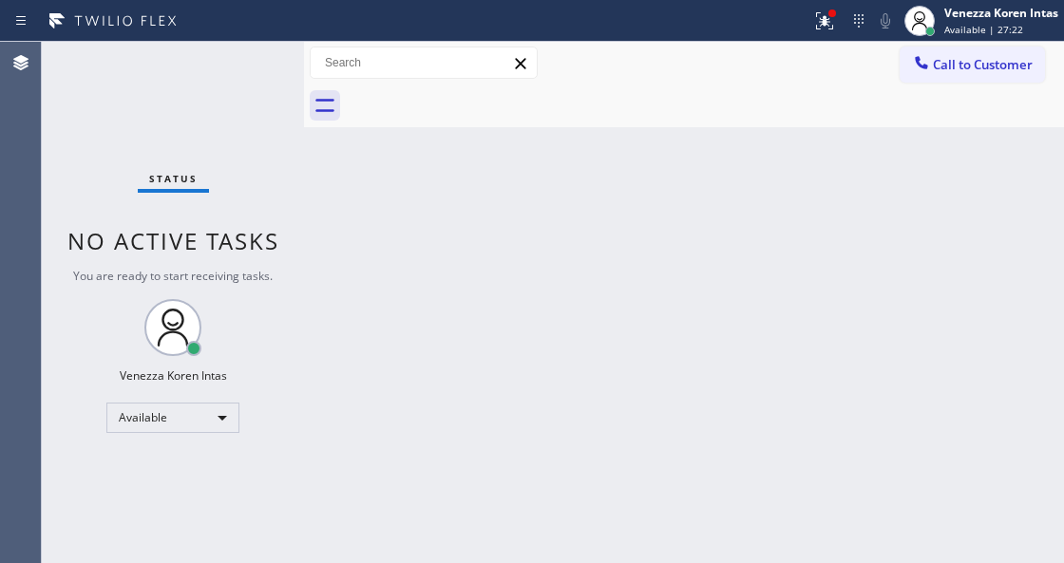
drag, startPoint x: 830, startPoint y: 19, endPoint x: 814, endPoint y: 173, distance: 154.8
click at [828, 21] on icon at bounding box center [824, 21] width 23 height 23
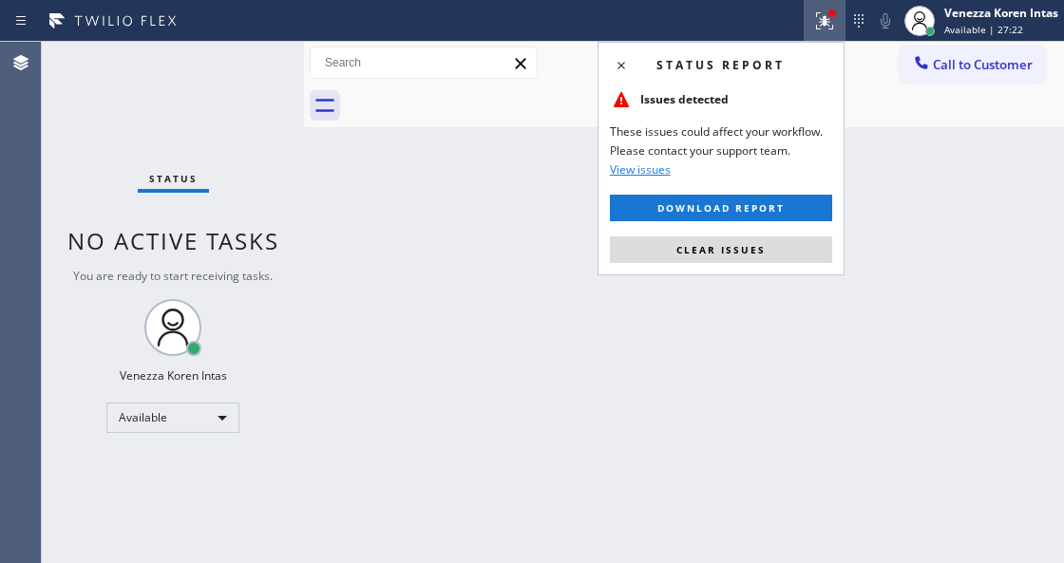
click at [792, 232] on div "Status report Issues detected These issues could affect your workflow. Please c…" at bounding box center [721, 159] width 247 height 234
click at [798, 242] on button "Clear issues" at bounding box center [721, 250] width 222 height 27
click at [919, 256] on div "Back to Dashboard Change Sender ID Customers Technicians Select a contact Outbo…" at bounding box center [684, 303] width 760 height 522
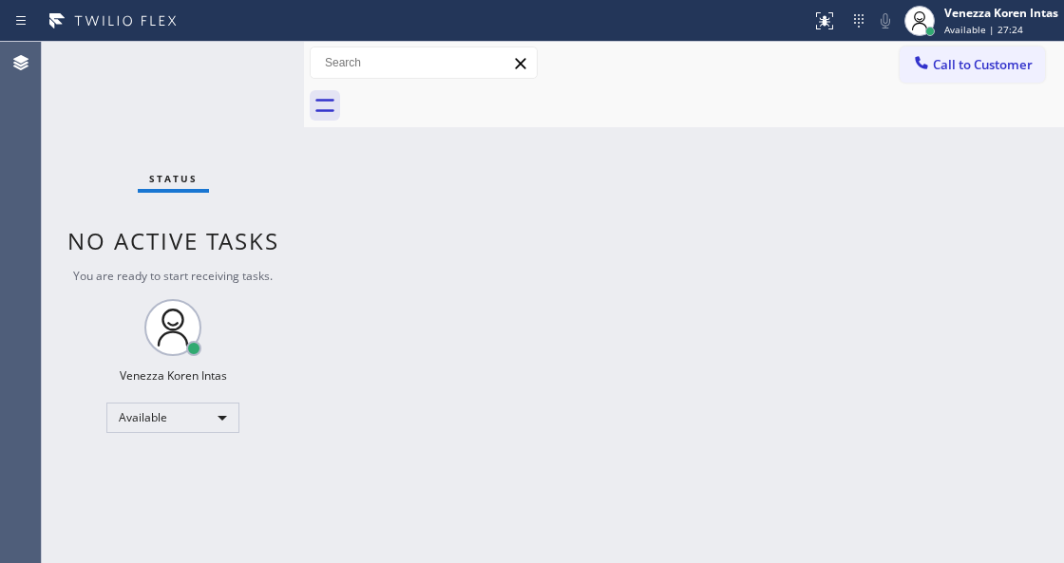
click at [192, 120] on div "Status No active tasks You are ready to start receiving tasks. Venezza Koren In…" at bounding box center [173, 303] width 262 height 522
drag, startPoint x: 378, startPoint y: 268, endPoint x: 590, endPoint y: 7, distance: 336.4
click at [406, 248] on div "Back to Dashboard Change Sender ID Customers Technicians Select a contact Outbo…" at bounding box center [684, 303] width 760 height 522
drag, startPoint x: 438, startPoint y: 186, endPoint x: 371, endPoint y: 460, distance: 281.8
click at [438, 187] on div "Back to Dashboard Change Sender ID Customers Technicians Select a contact Outbo…" at bounding box center [684, 303] width 760 height 522
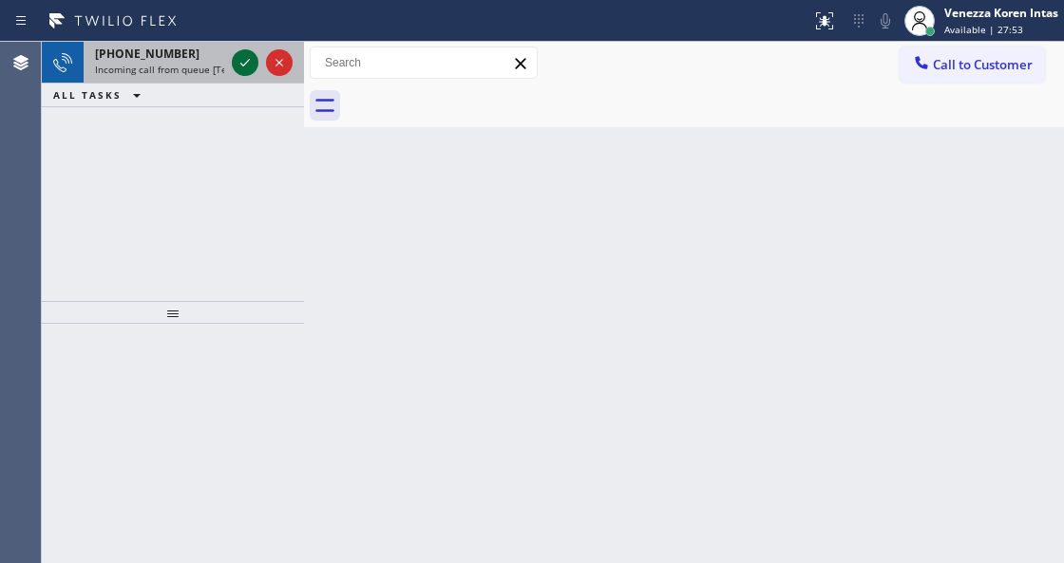
click at [248, 57] on icon at bounding box center [245, 62] width 23 height 23
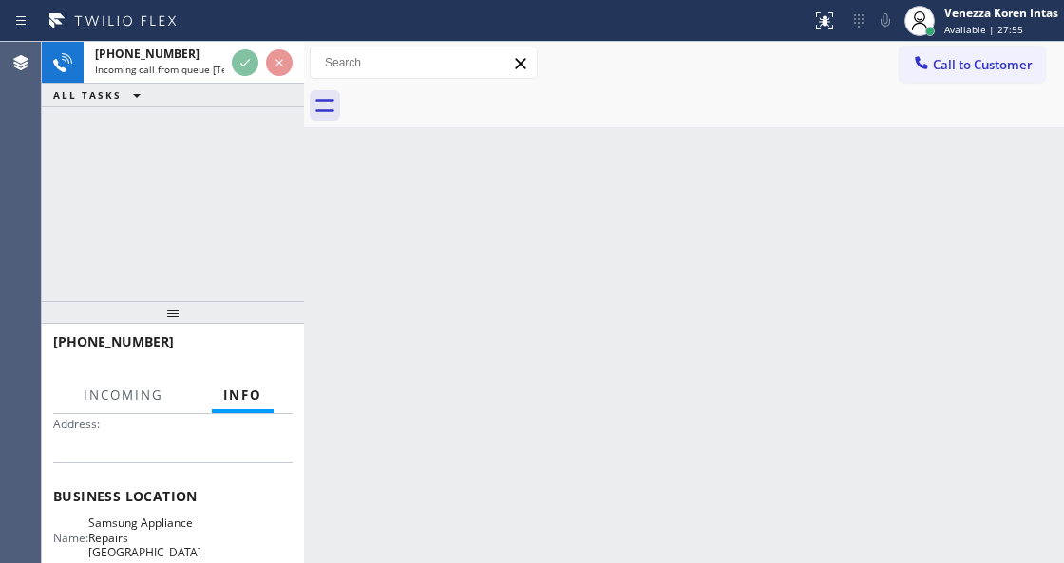
scroll to position [253, 0]
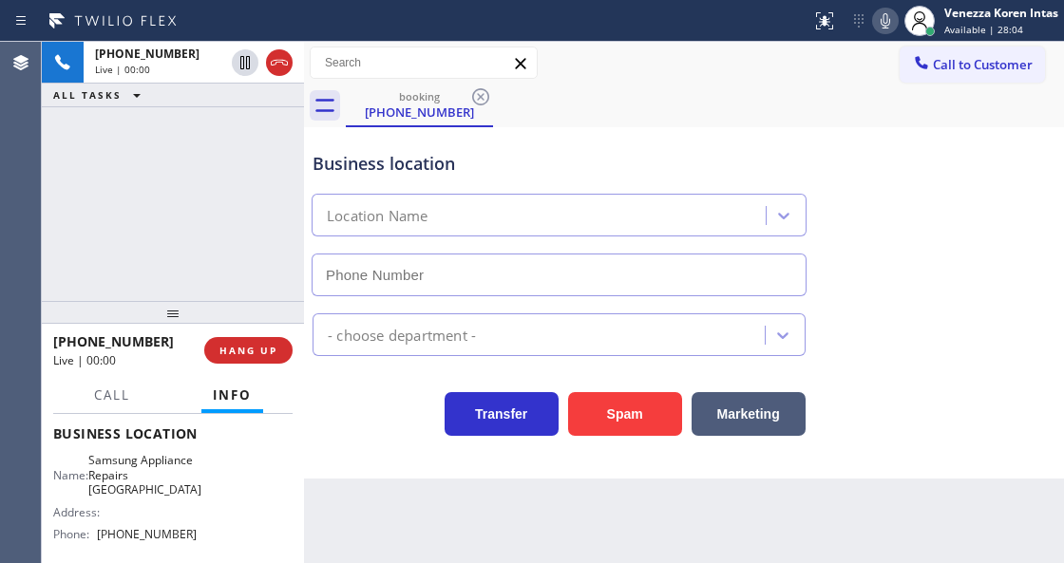
type input "[PHONE_NUMBER]"
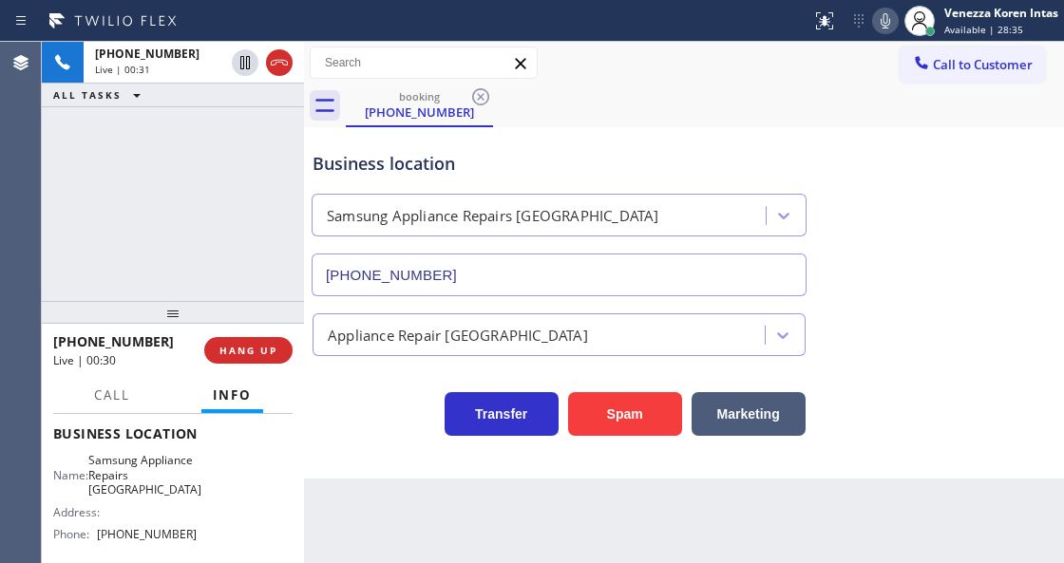
drag, startPoint x: 272, startPoint y: 68, endPoint x: 381, endPoint y: 231, distance: 195.8
click at [272, 68] on icon at bounding box center [279, 62] width 23 height 23
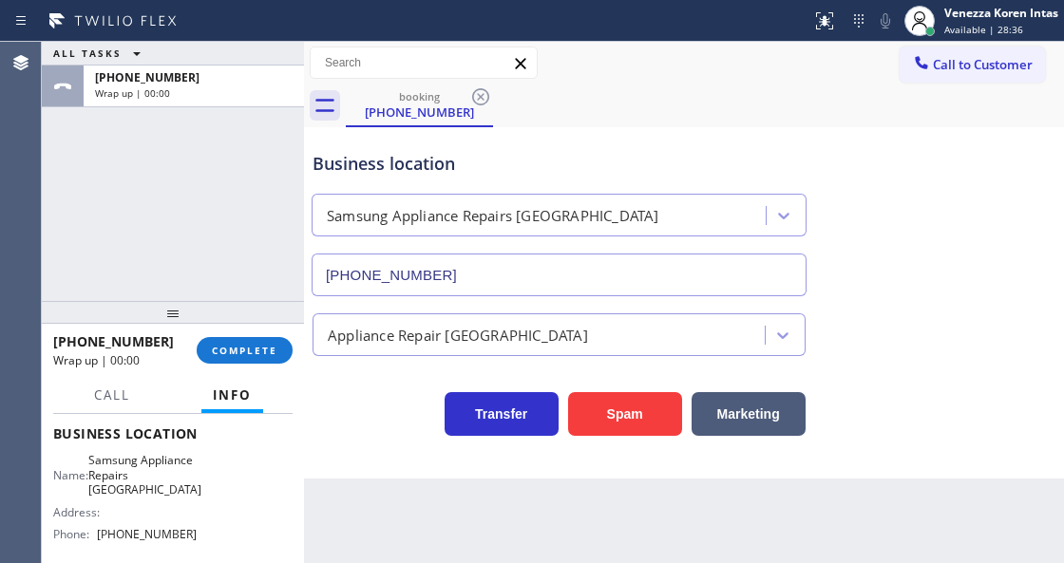
click at [939, 217] on div "Business location Samsung Appliance Repairs [GEOGRAPHIC_DATA] [PHONE_NUMBER]" at bounding box center [684, 210] width 751 height 172
click at [958, 296] on div "Appliance Repair [GEOGRAPHIC_DATA]" at bounding box center [684, 326] width 751 height 60
click at [265, 352] on span "COMPLETE" at bounding box center [245, 350] width 66 height 13
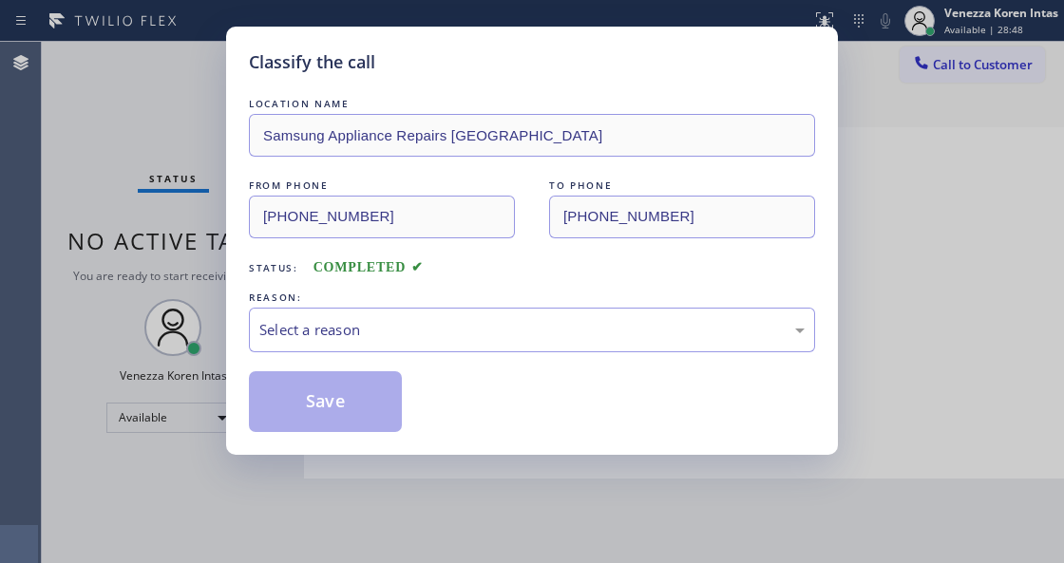
click at [410, 361] on div "LOCATION NAME Samsung Appliance Repairs [GEOGRAPHIC_DATA] FROM PHONE [PHONE_NUM…" at bounding box center [532, 263] width 566 height 338
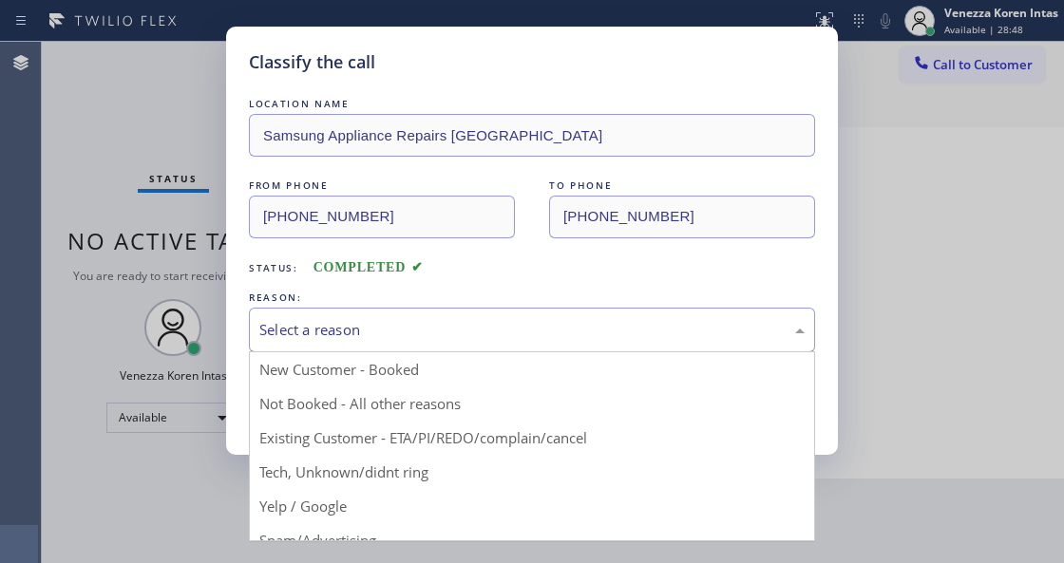
click at [419, 326] on div "Select a reason" at bounding box center [531, 330] width 545 height 22
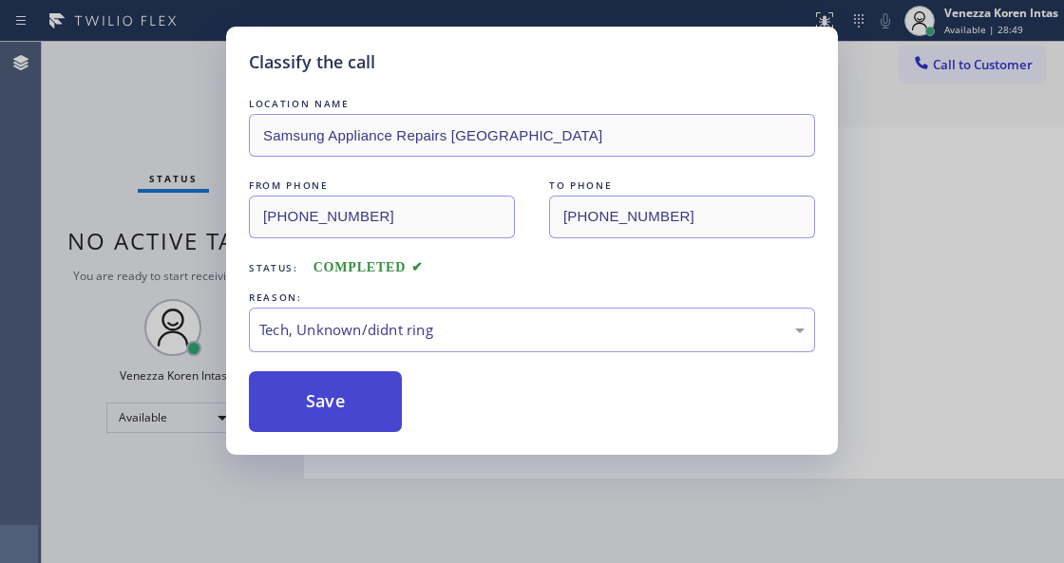
click at [340, 401] on button "Save" at bounding box center [325, 401] width 153 height 61
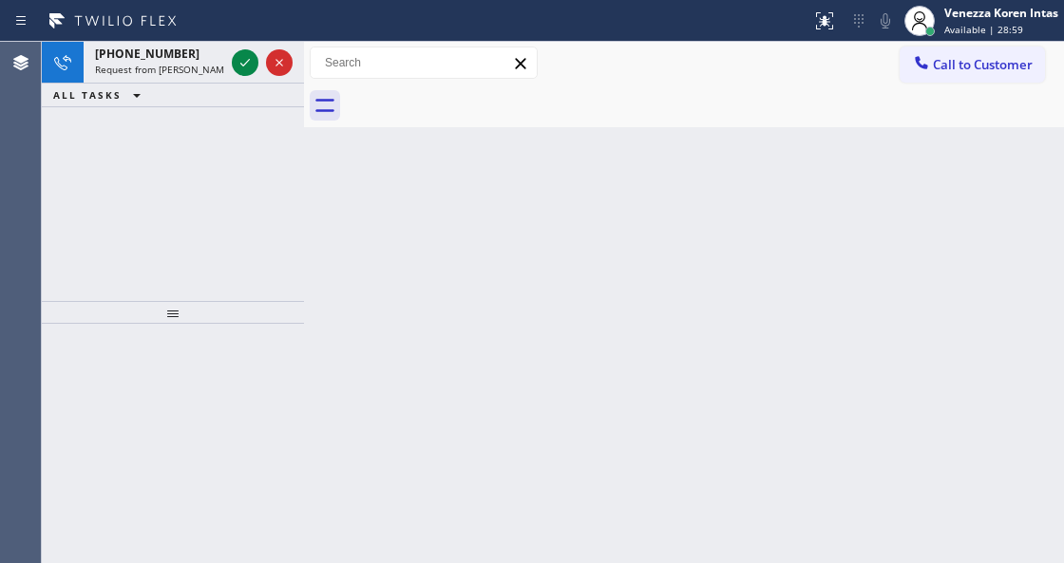
click at [262, 257] on div "[PHONE_NUMBER] Request from [PERSON_NAME] (direct) ALL TASKS ALL TASKS ACTIVE T…" at bounding box center [173, 171] width 262 height 259
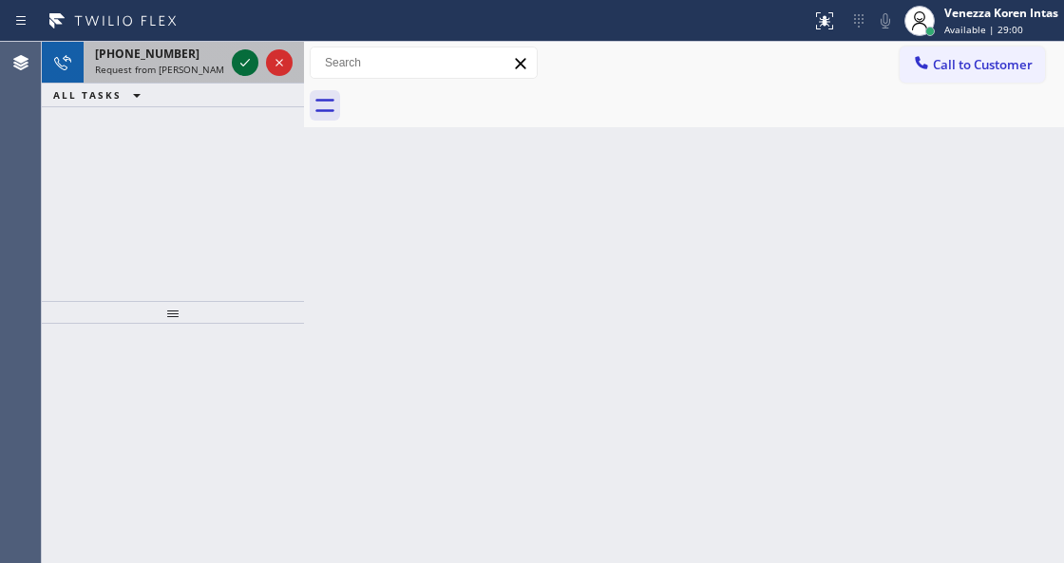
click at [257, 58] on div at bounding box center [245, 62] width 27 height 23
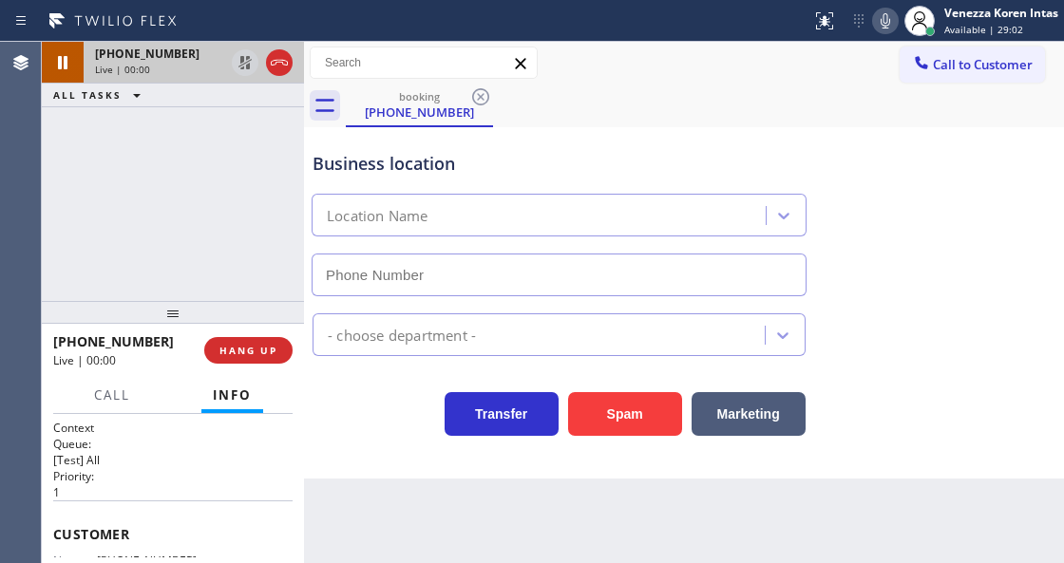
type input "[PHONE_NUMBER]"
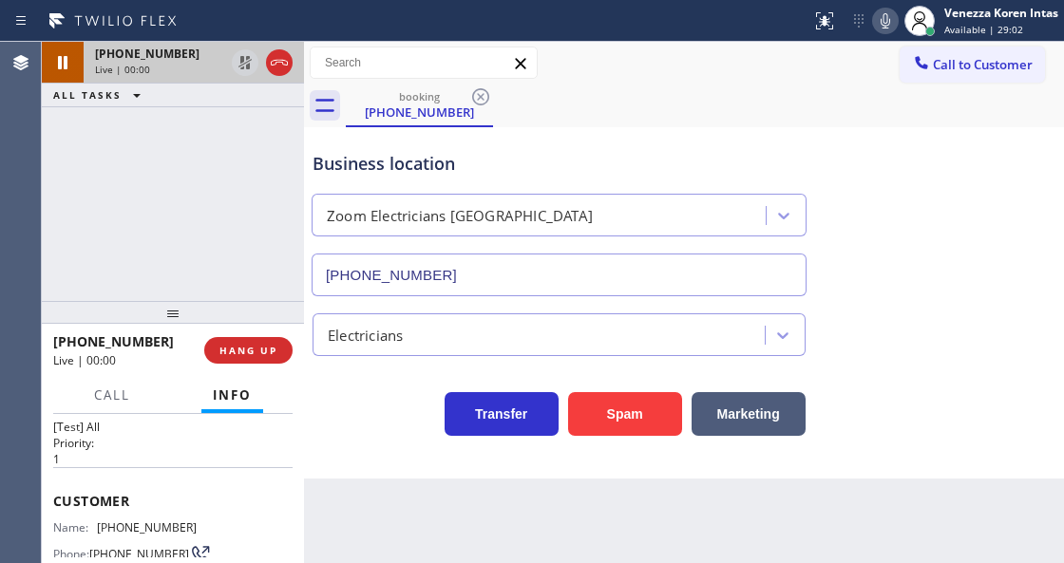
scroll to position [63, 0]
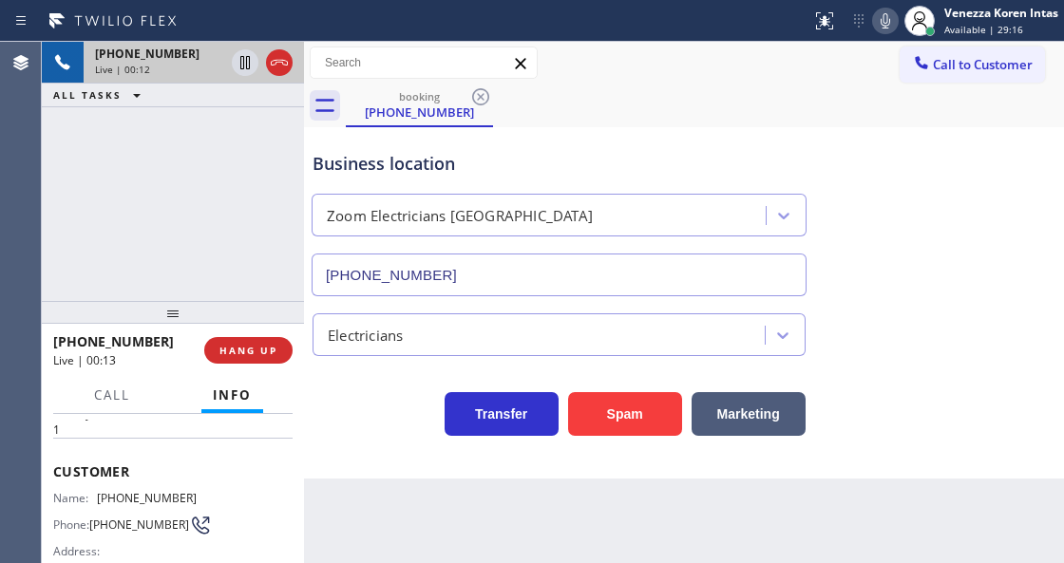
click at [670, 159] on div "Business location" at bounding box center [559, 164] width 493 height 26
click at [633, 100] on div "booking [PHONE_NUMBER]" at bounding box center [705, 106] width 718 height 43
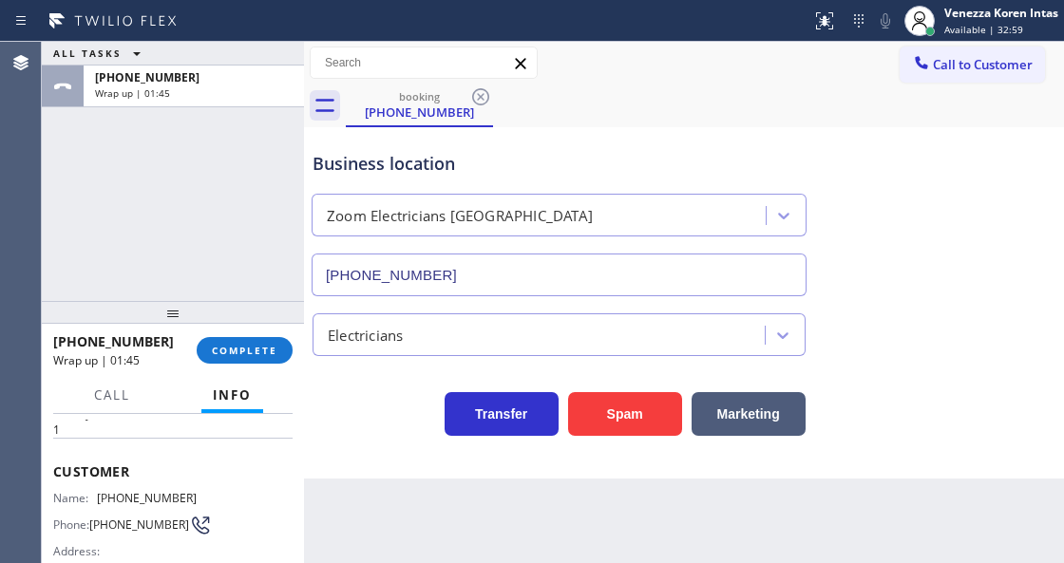
click at [585, 118] on div "booking [PHONE_NUMBER]" at bounding box center [705, 106] width 718 height 43
click at [234, 366] on div "[PHONE_NUMBER] Wrap up | 01:46 COMPLETE" at bounding box center [172, 350] width 239 height 49
click at [272, 353] on span "COMPLETE" at bounding box center [245, 350] width 66 height 13
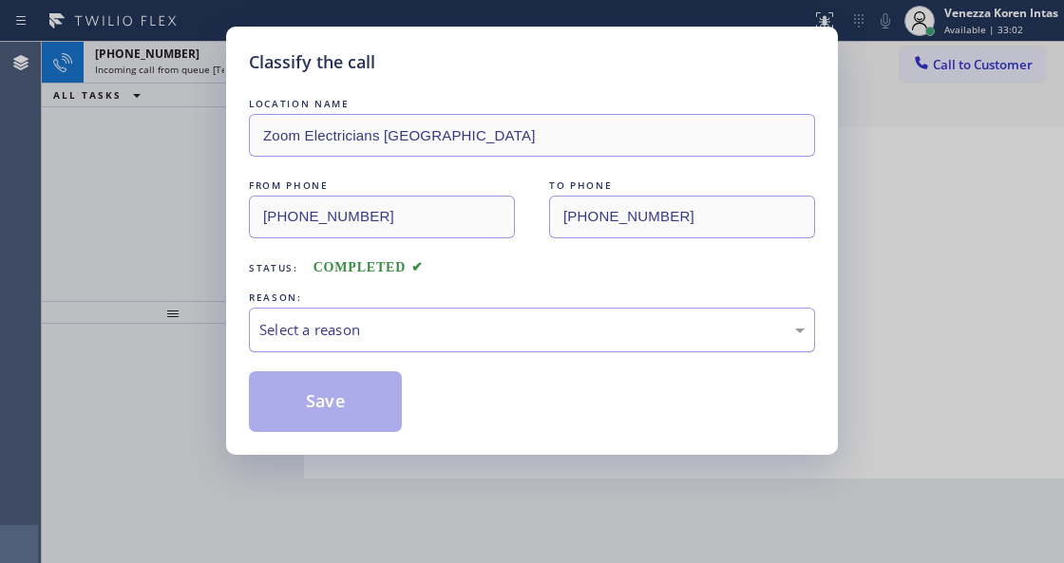
click at [451, 346] on div "Select a reason" at bounding box center [532, 330] width 566 height 45
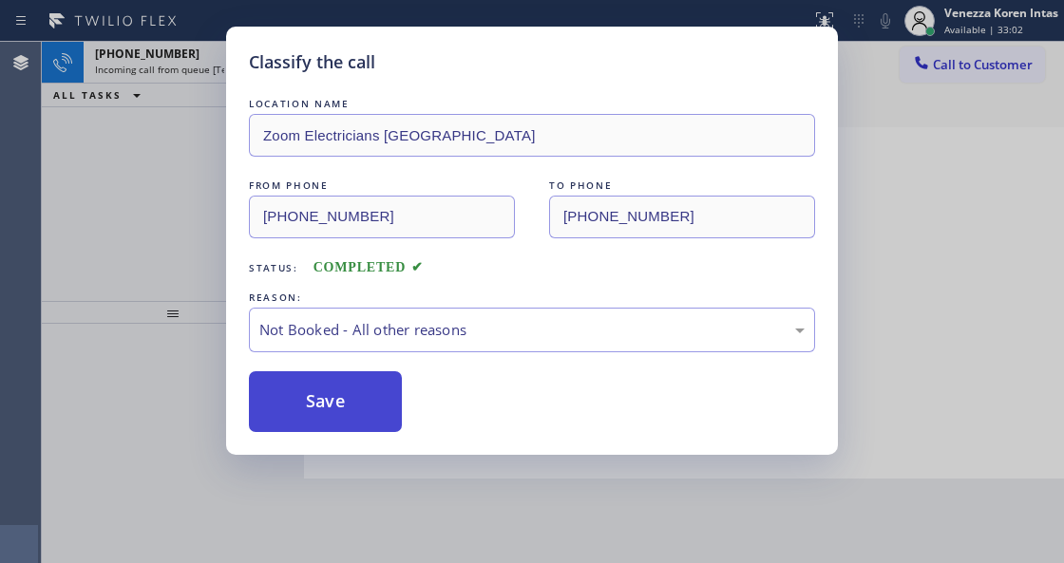
click at [378, 414] on button "Save" at bounding box center [325, 401] width 153 height 61
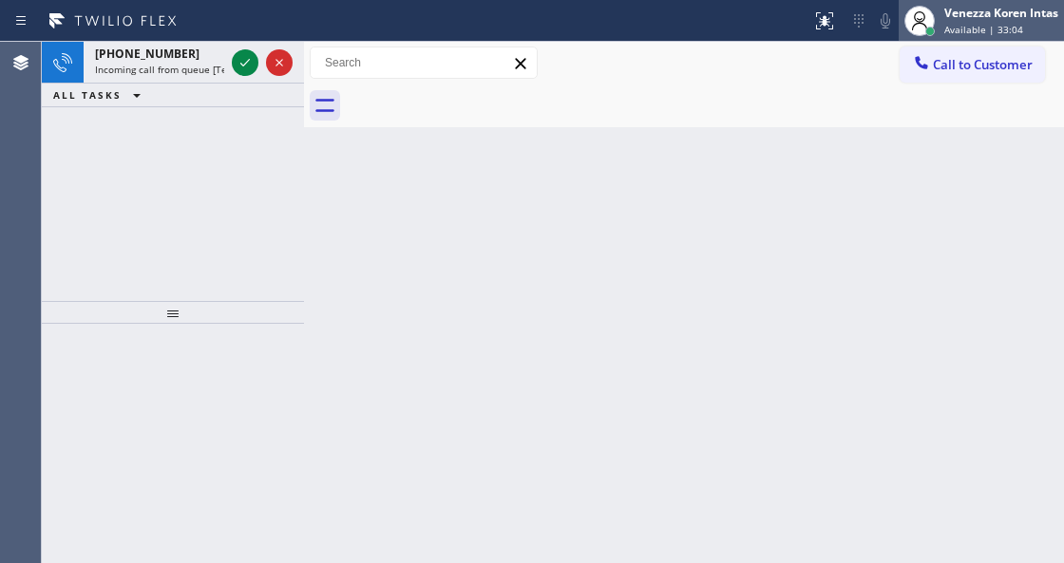
click at [965, 25] on span "Available | 33:04" at bounding box center [983, 29] width 79 height 13
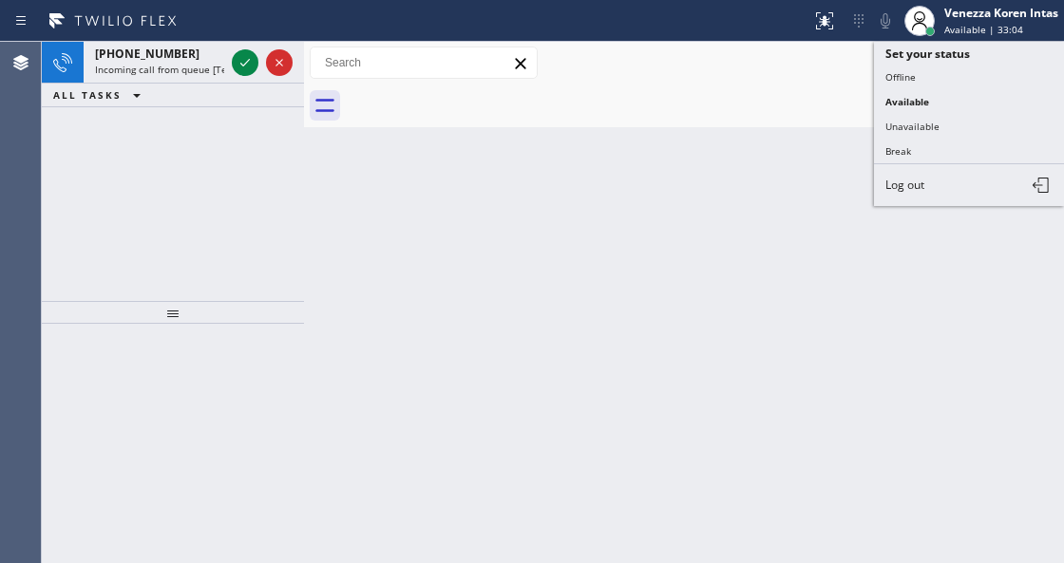
drag, startPoint x: 951, startPoint y: 121, endPoint x: 692, endPoint y: 234, distance: 282.9
click at [950, 121] on button "Unavailable" at bounding box center [969, 126] width 190 height 25
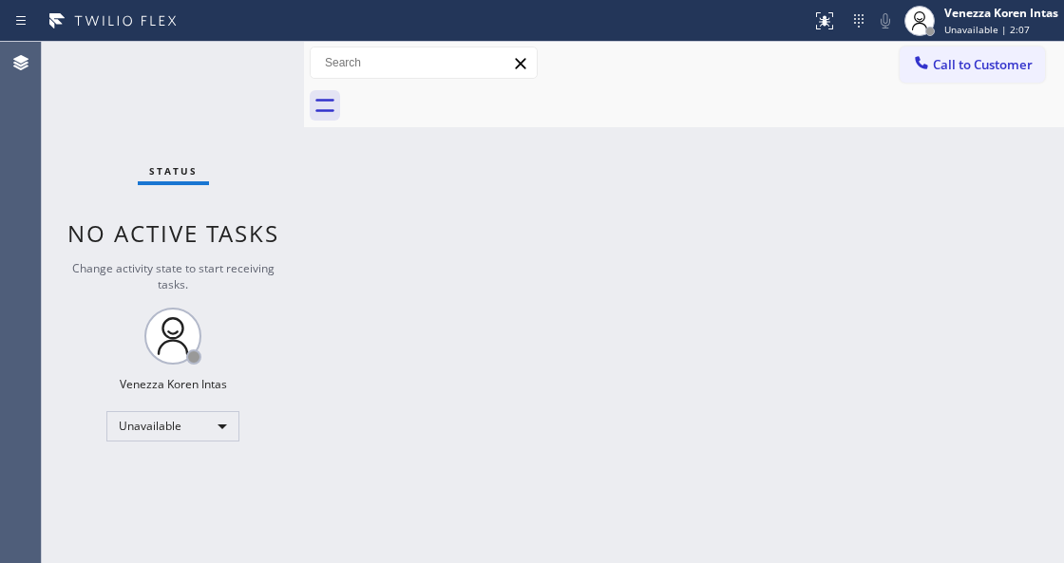
click at [394, 209] on div "Back to Dashboard Change Sender ID Customers Technicians Select a contact Outbo…" at bounding box center [684, 303] width 760 height 522
click at [951, 30] on span "Unavailable | 2:08" at bounding box center [987, 29] width 86 height 13
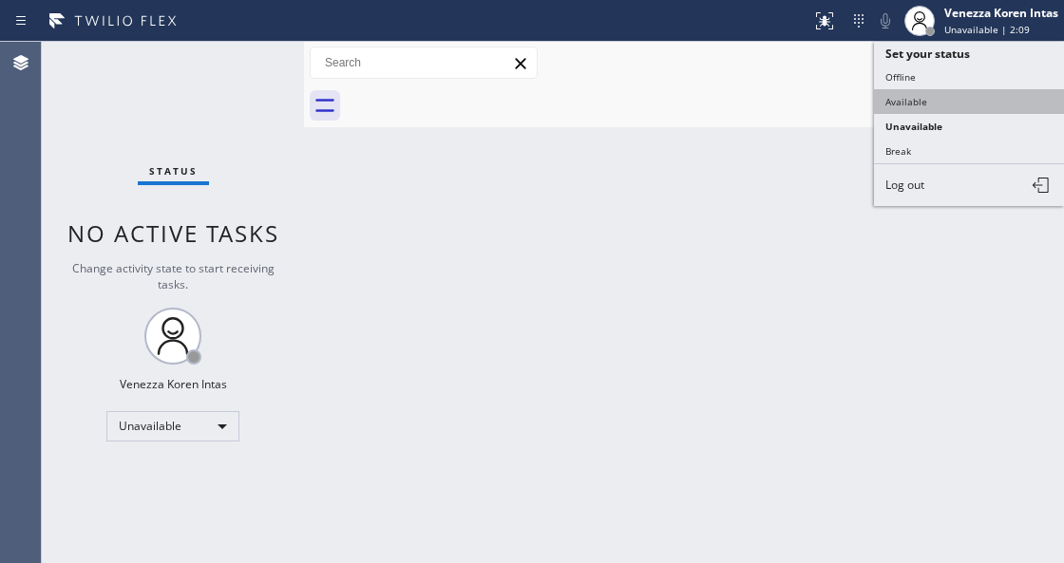
click at [924, 110] on button "Available" at bounding box center [969, 101] width 190 height 25
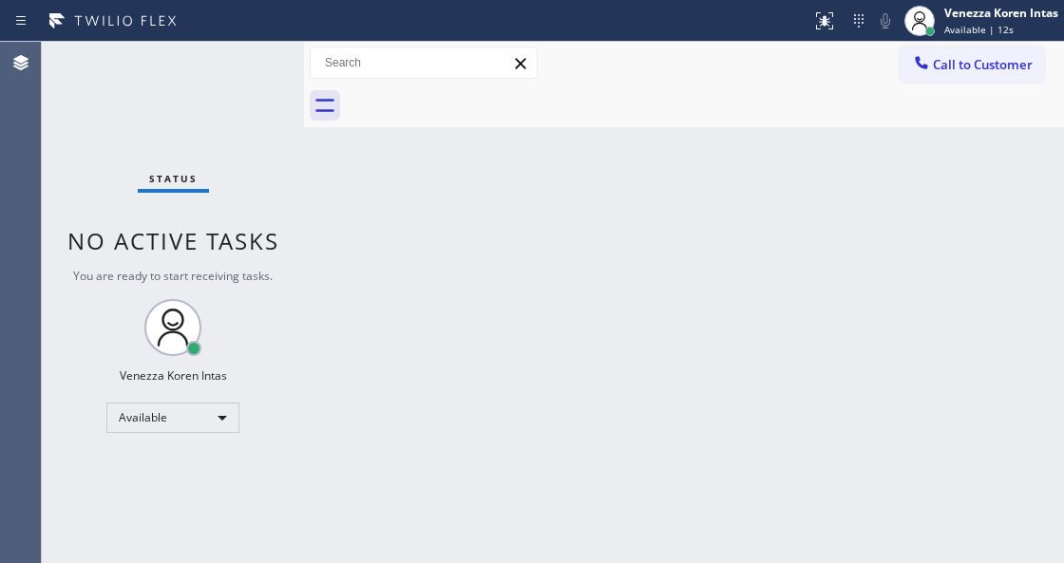
click at [519, 169] on div "Back to Dashboard Change Sender ID Customers Technicians Select a contact Outbo…" at bounding box center [684, 303] width 760 height 522
click at [362, 298] on div "Back to Dashboard Change Sender ID Customers Technicians Select a contact Outbo…" at bounding box center [684, 303] width 760 height 522
drag, startPoint x: 496, startPoint y: 227, endPoint x: 472, endPoint y: 263, distance: 43.2
click at [490, 239] on div "Back to Dashboard Change Sender ID Customers Technicians Select a contact Outbo…" at bounding box center [684, 303] width 760 height 522
drag, startPoint x: 295, startPoint y: 112, endPoint x: 277, endPoint y: 209, distance: 98.6
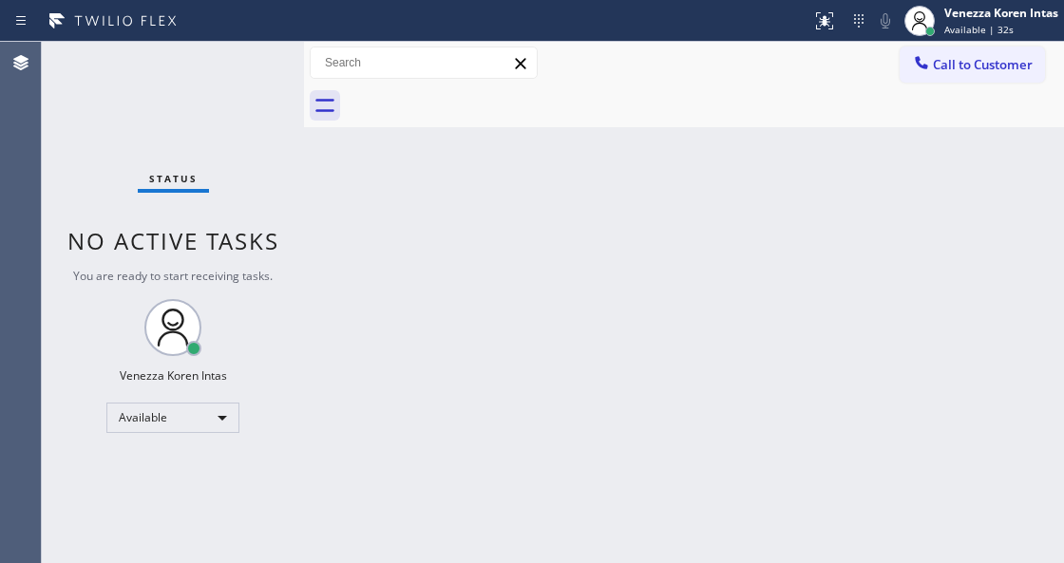
click at [295, 112] on div "Status No active tasks You are ready to start receiving tasks. Venezza Koren In…" at bounding box center [173, 303] width 262 height 522
click at [289, 211] on div "Status No active tasks You are ready to start receiving tasks. Venezza Koren In…" at bounding box center [173, 303] width 262 height 522
drag, startPoint x: 276, startPoint y: 138, endPoint x: 250, endPoint y: 90, distance: 54.4
click at [276, 137] on div "Status No active tasks You are ready to start receiving tasks. Venezza Koren In…" at bounding box center [173, 303] width 262 height 522
click at [250, 90] on div "Status No active tasks You are ready to start receiving tasks. Venezza Koren In…" at bounding box center [173, 303] width 262 height 522
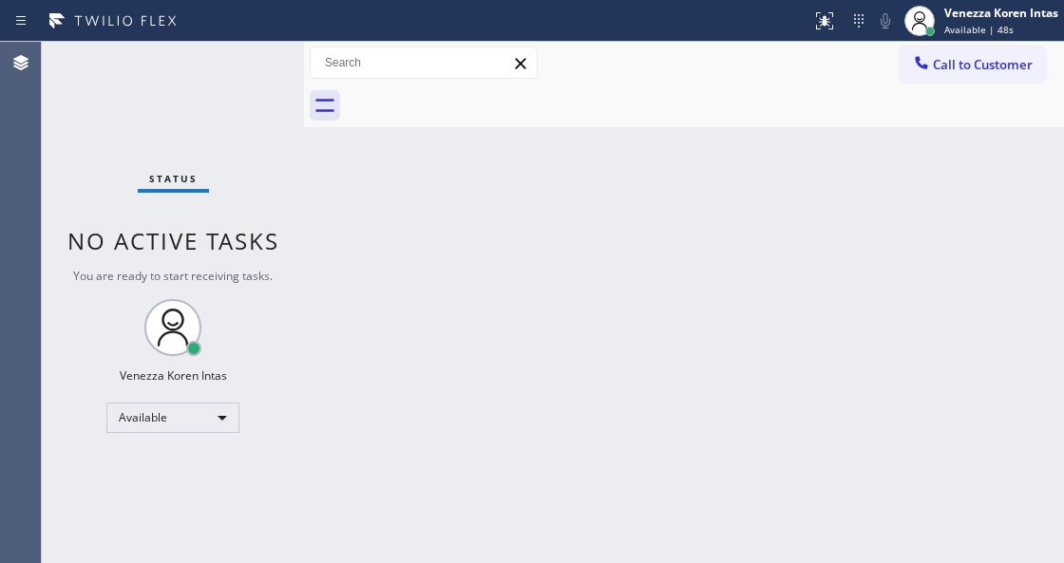
click at [250, 90] on div "Status No active tasks You are ready to start receiving tasks. Venezza Koren In…" at bounding box center [173, 303] width 262 height 522
click at [114, 51] on div "Status No active tasks You are ready to start receiving tasks. Venezza Koren In…" at bounding box center [173, 303] width 262 height 522
click at [435, 200] on div "Back to Dashboard Change Sender ID Customers Technicians Select a contact Outbo…" at bounding box center [684, 303] width 760 height 522
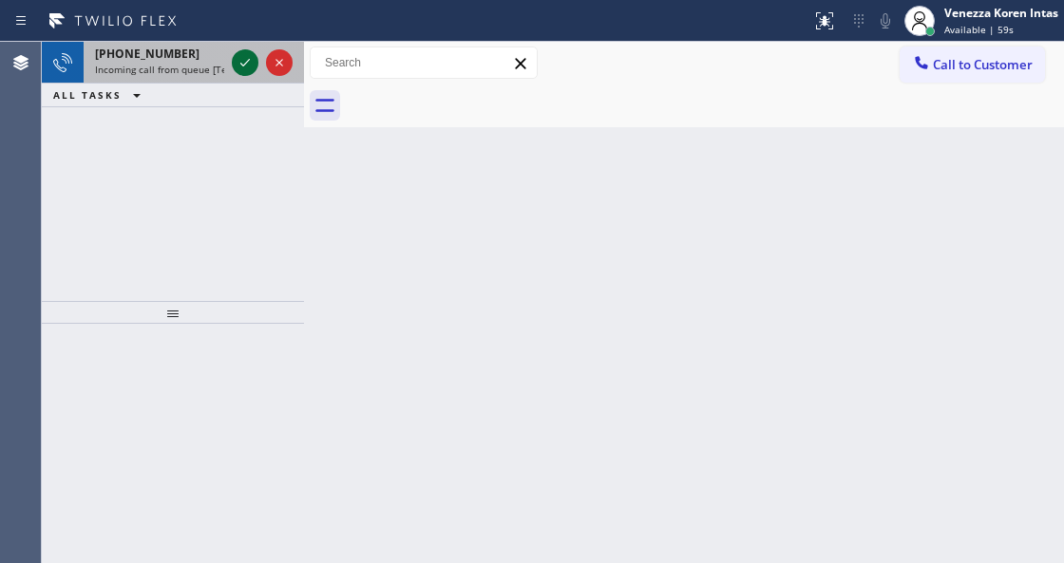
click at [238, 63] on icon at bounding box center [245, 62] width 23 height 23
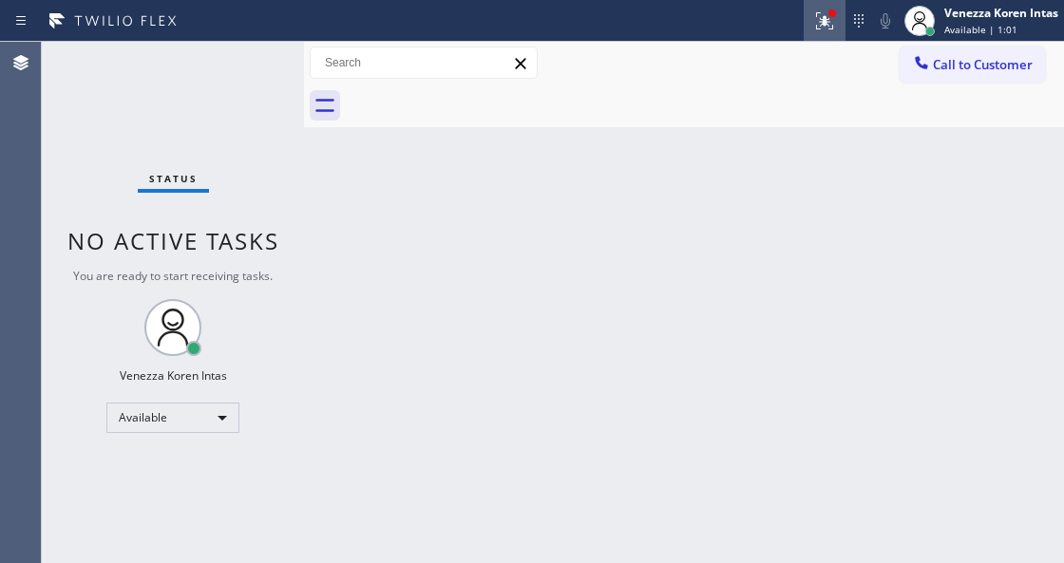
click at [809, 20] on div at bounding box center [825, 21] width 42 height 23
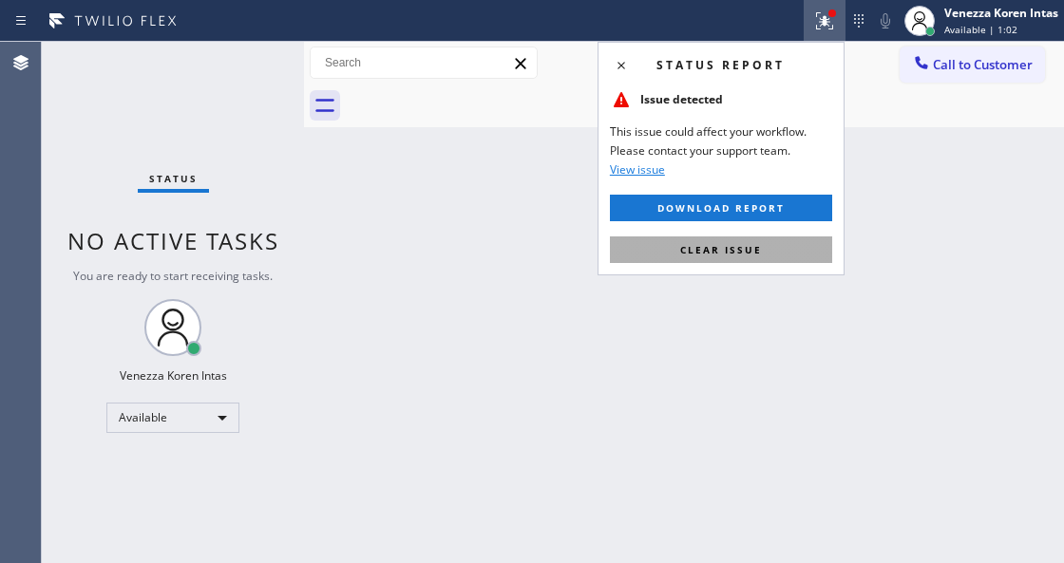
click at [771, 245] on button "Clear issue" at bounding box center [721, 250] width 222 height 27
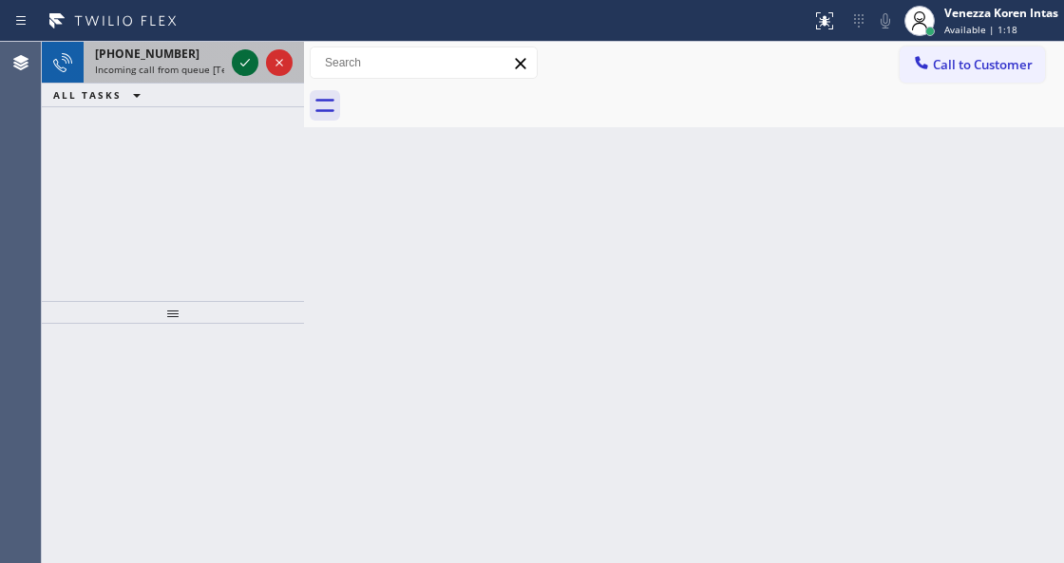
click at [243, 70] on icon at bounding box center [245, 62] width 23 height 23
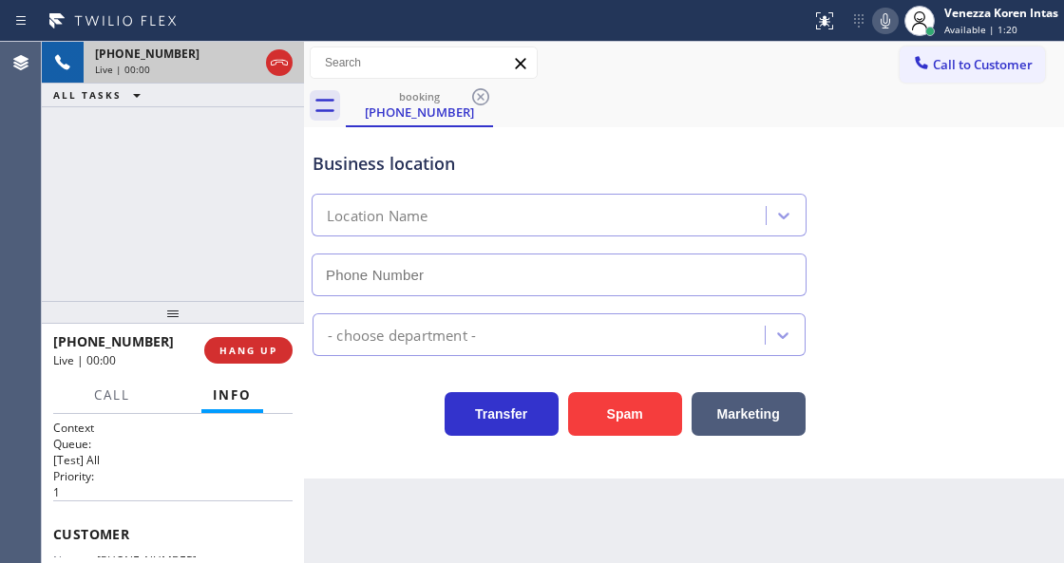
scroll to position [253, 0]
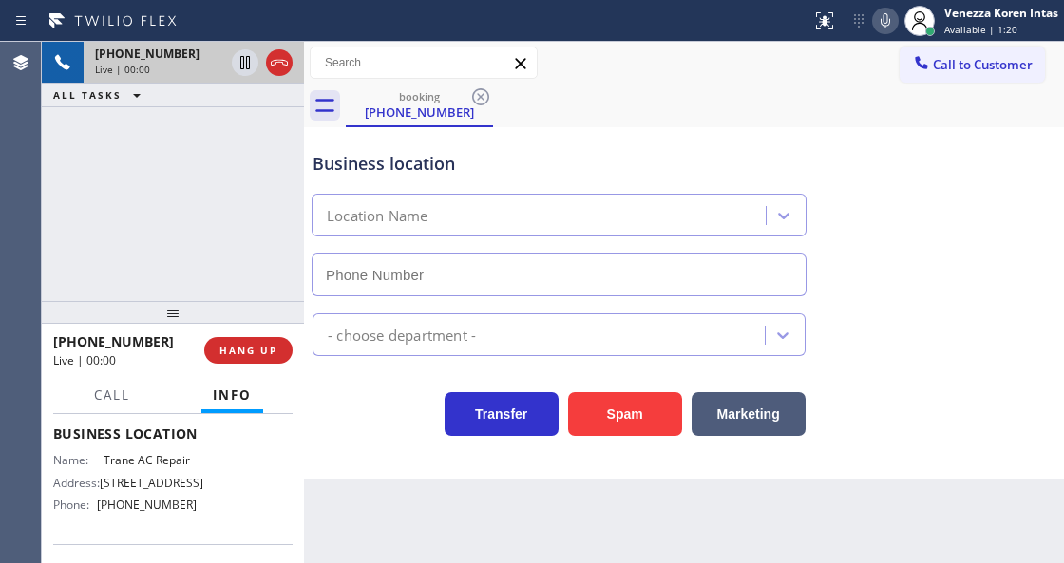
type input "[PHONE_NUMBER]"
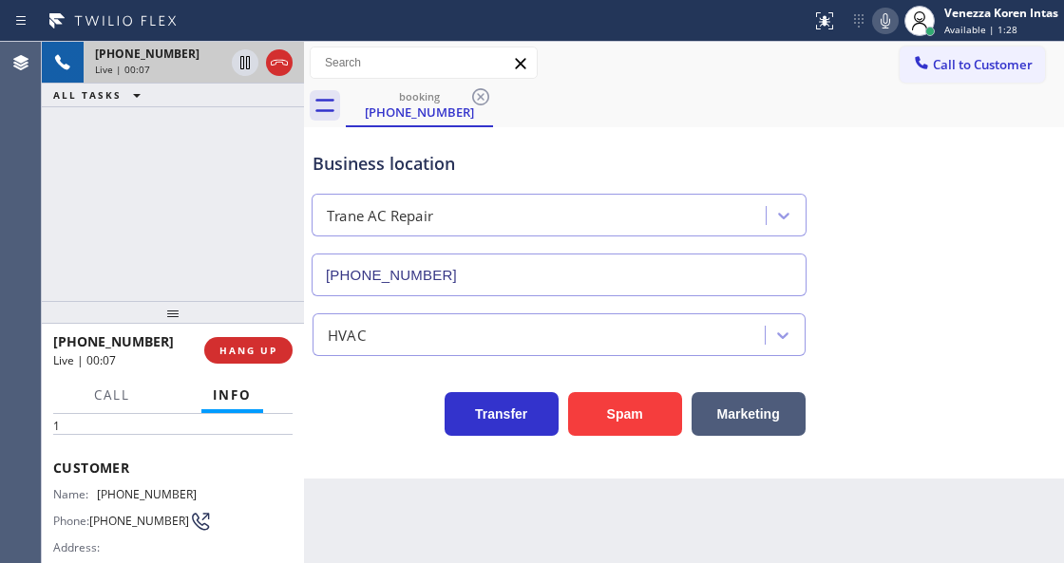
scroll to position [63, 0]
drag, startPoint x: 198, startPoint y: 490, endPoint x: 101, endPoint y: 494, distance: 97.0
click at [101, 494] on div "Name: [PHONE_NUMBER] Phone: [PHONE_NUMBER] Address:" at bounding box center [172, 528] width 239 height 75
click at [196, 479] on div "Customer Name: [PHONE_NUMBER] Phone: [PHONE_NUMBER] Address:" at bounding box center [172, 514] width 239 height 152
drag, startPoint x: 220, startPoint y: 494, endPoint x: 97, endPoint y: 495, distance: 123.5
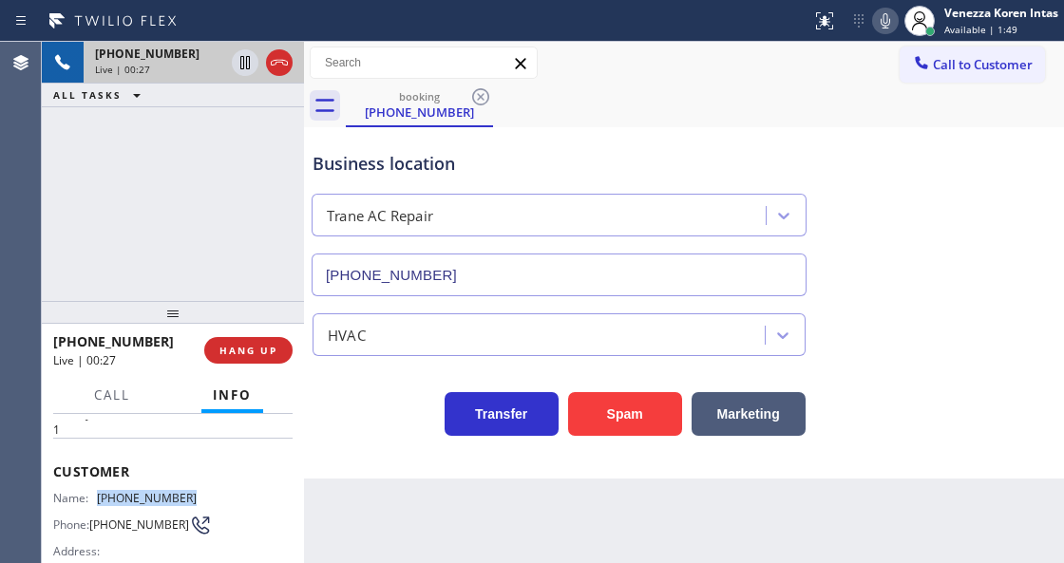
click at [97, 495] on div "Name: [PHONE_NUMBER] Phone: [PHONE_NUMBER] Address:" at bounding box center [172, 528] width 239 height 75
click at [887, 14] on icon at bounding box center [885, 21] width 23 height 23
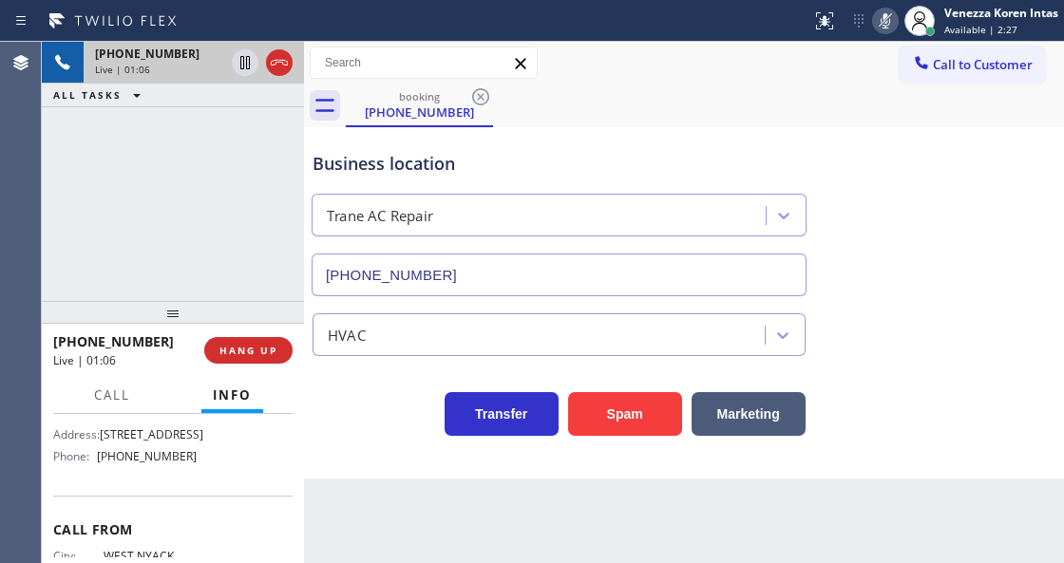
scroll to position [266, 0]
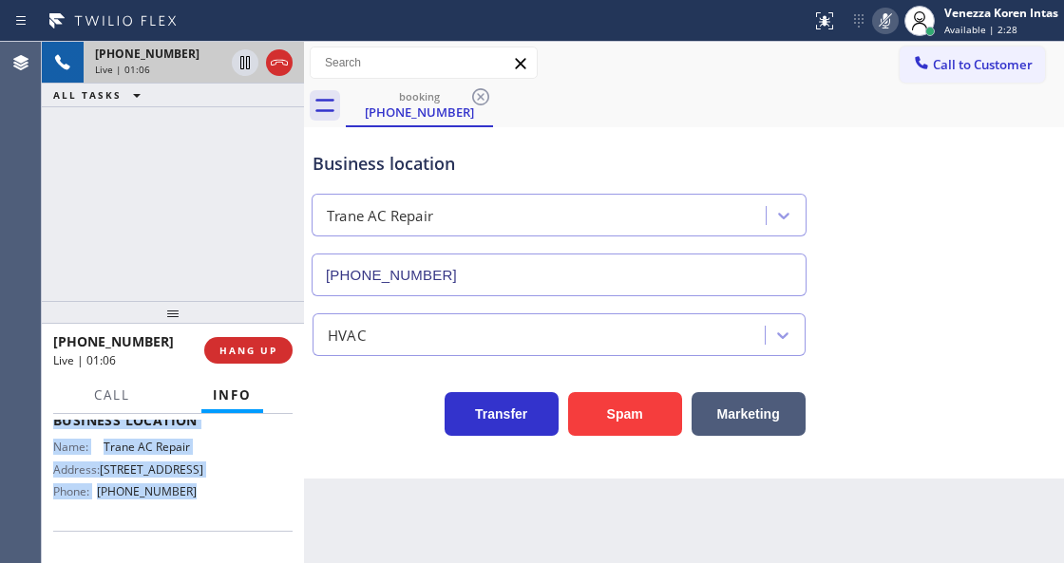
drag, startPoint x: 50, startPoint y: 464, endPoint x: 209, endPoint y: 496, distance: 161.9
click at [209, 496] on div "Context Queue: [Test] All Priority: 1 Customer Name: [PHONE_NUMBER] Phone: [PHO…" at bounding box center [173, 488] width 262 height 148
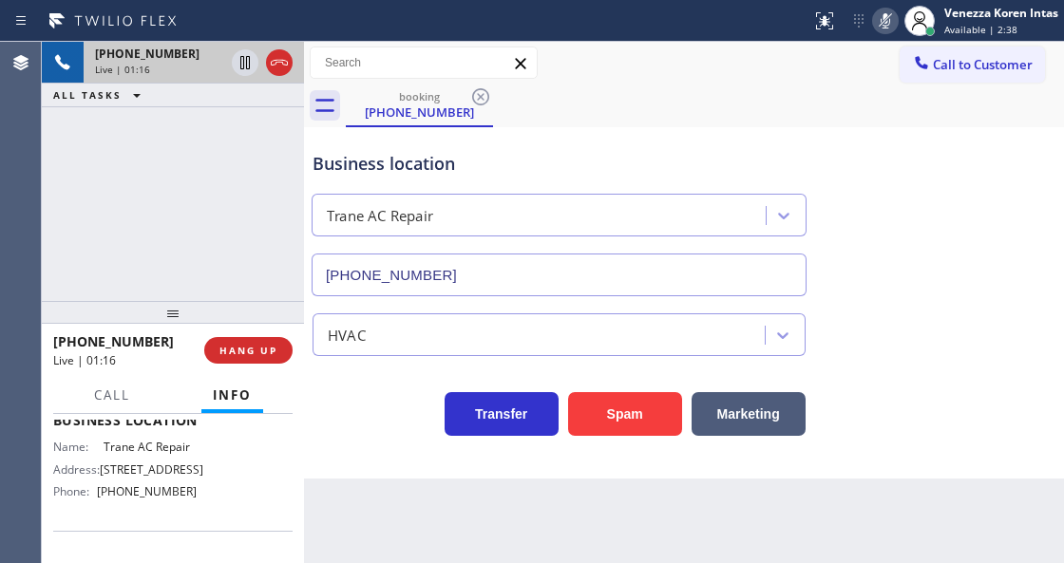
click at [277, 201] on div "[PHONE_NUMBER] Live | 01:16 ALL TASKS ALL TASKS ACTIVE TASKS TASKS IN WRAP UP" at bounding box center [173, 171] width 262 height 259
click at [525, 143] on div "Business location Trane AC Repair [PHONE_NUMBER]" at bounding box center [559, 214] width 501 height 164
click at [610, 79] on div "Call to Customer Outbound call Location Search location Your caller id phone nu…" at bounding box center [684, 63] width 760 height 33
click at [894, 25] on icon at bounding box center [885, 21] width 23 height 23
click at [152, 149] on div "[PHONE_NUMBER] Live | 01:35 ALL TASKS ALL TASKS ACTIVE TASKS TASKS IN WRAP UP" at bounding box center [173, 171] width 262 height 259
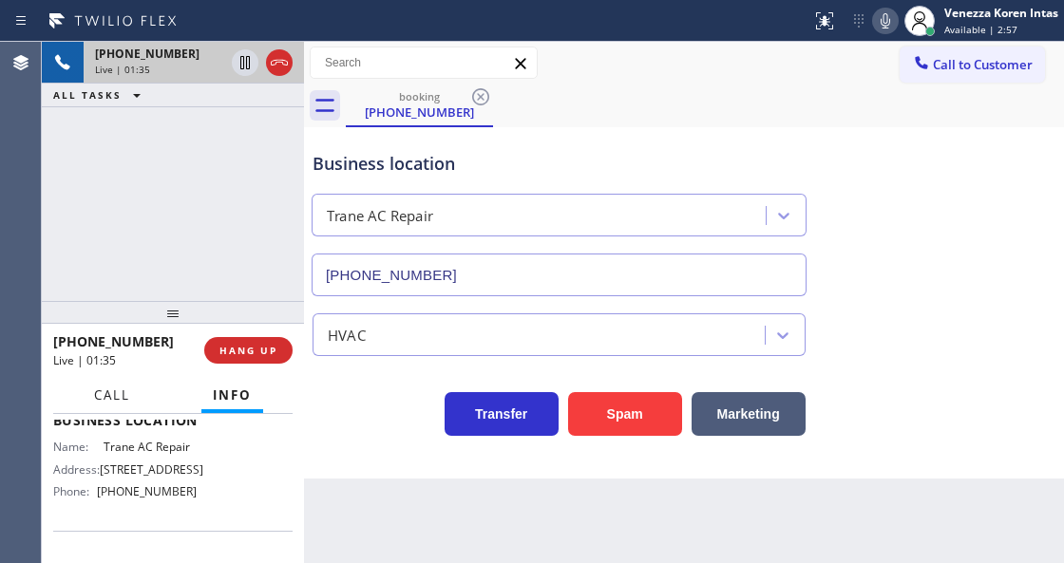
click at [116, 397] on span "Call" at bounding box center [112, 395] width 36 height 17
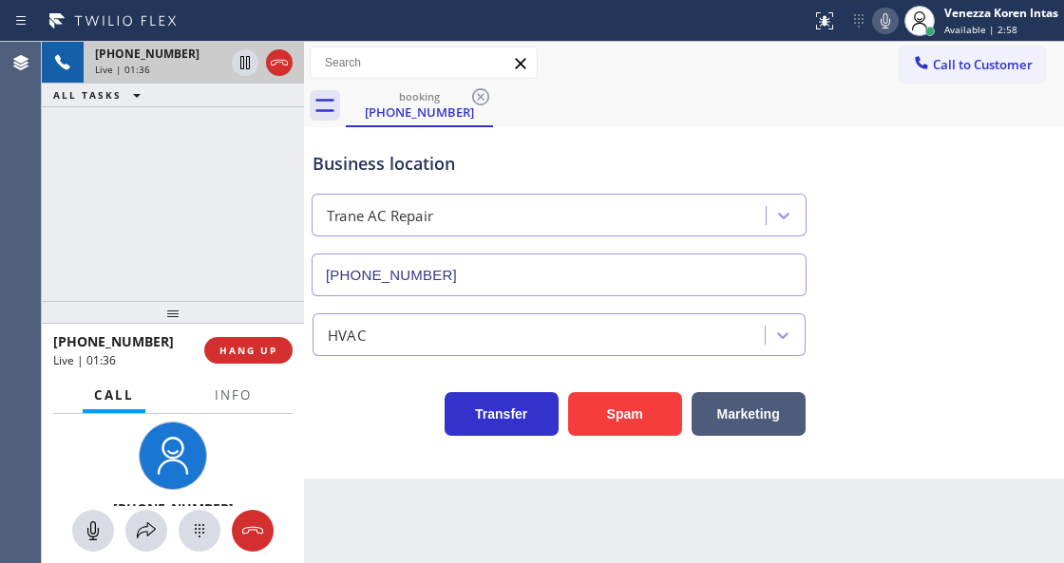
click at [169, 539] on div at bounding box center [173, 531] width 262 height 42
click at [148, 535] on icon at bounding box center [146, 531] width 19 height 16
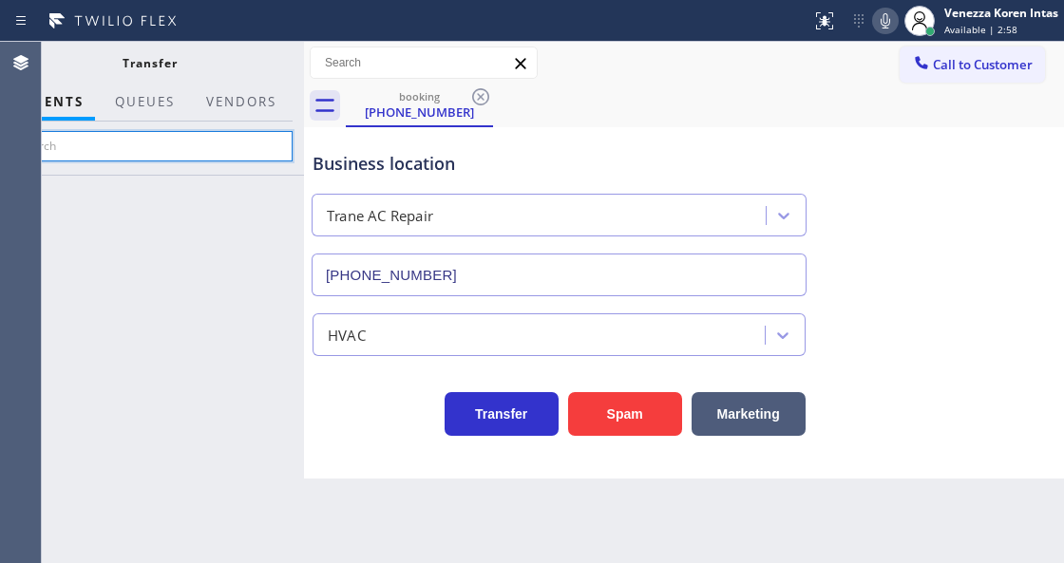
click at [239, 134] on input "text" at bounding box center [150, 146] width 286 height 30
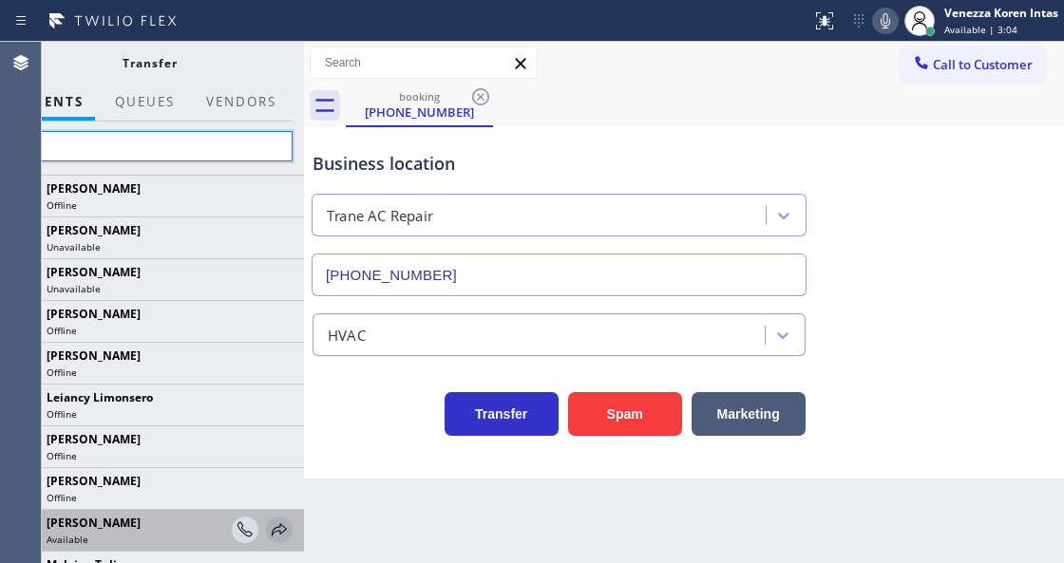
type input "lil"
click at [272, 528] on icon at bounding box center [279, 530] width 15 height 12
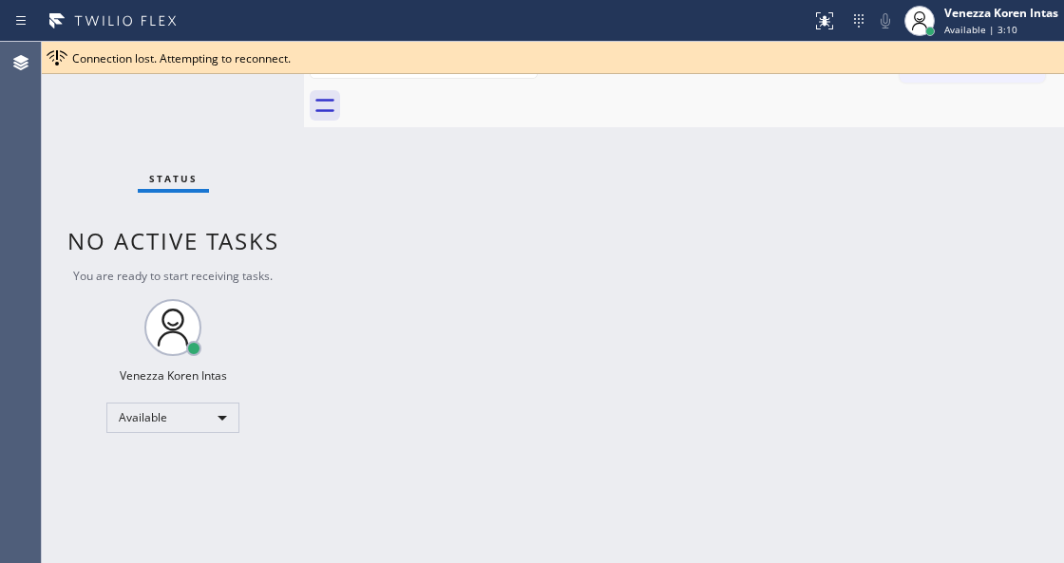
drag, startPoint x: 283, startPoint y: 246, endPoint x: 320, endPoint y: 245, distance: 37.1
click at [283, 245] on div "Status No active tasks You are ready to start receiving tasks. Venezza Koren In…" at bounding box center [173, 303] width 262 height 522
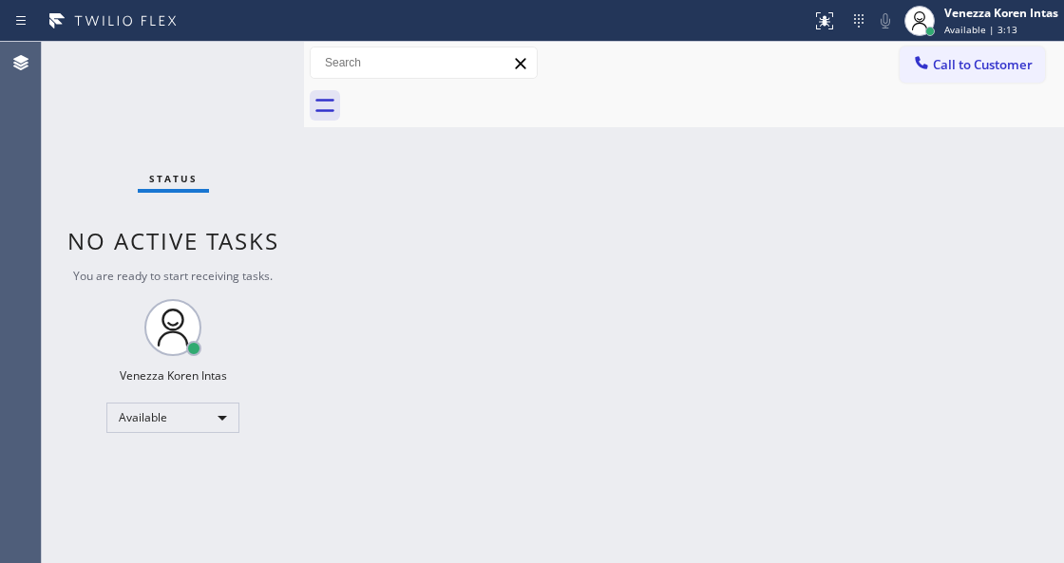
click at [494, 239] on div "Back to Dashboard Change Sender ID Customers Technicians Select a contact Outbo…" at bounding box center [684, 303] width 760 height 522
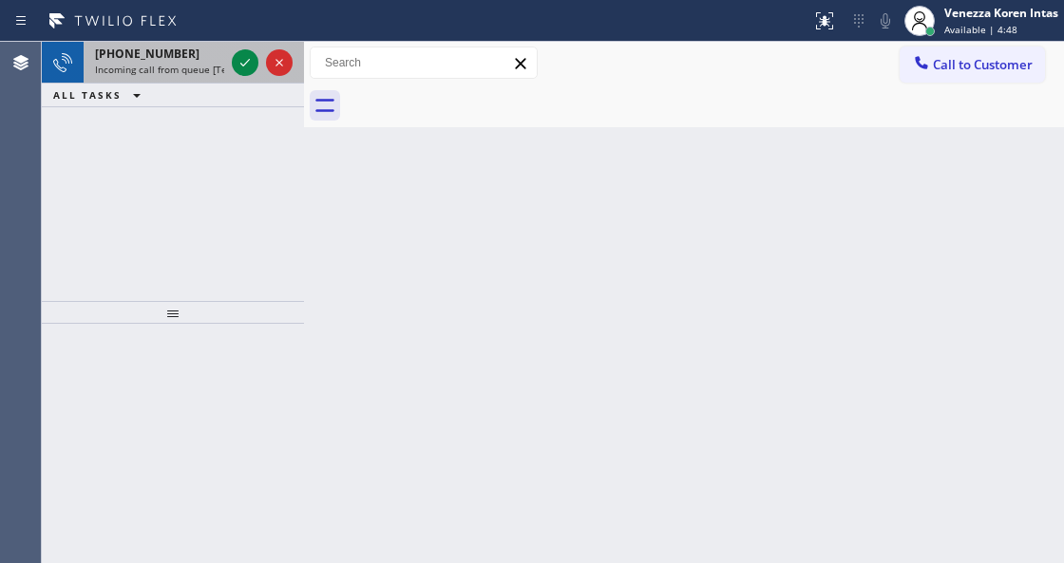
click at [200, 68] on span "Incoming call from queue [Test] All" at bounding box center [174, 69] width 158 height 13
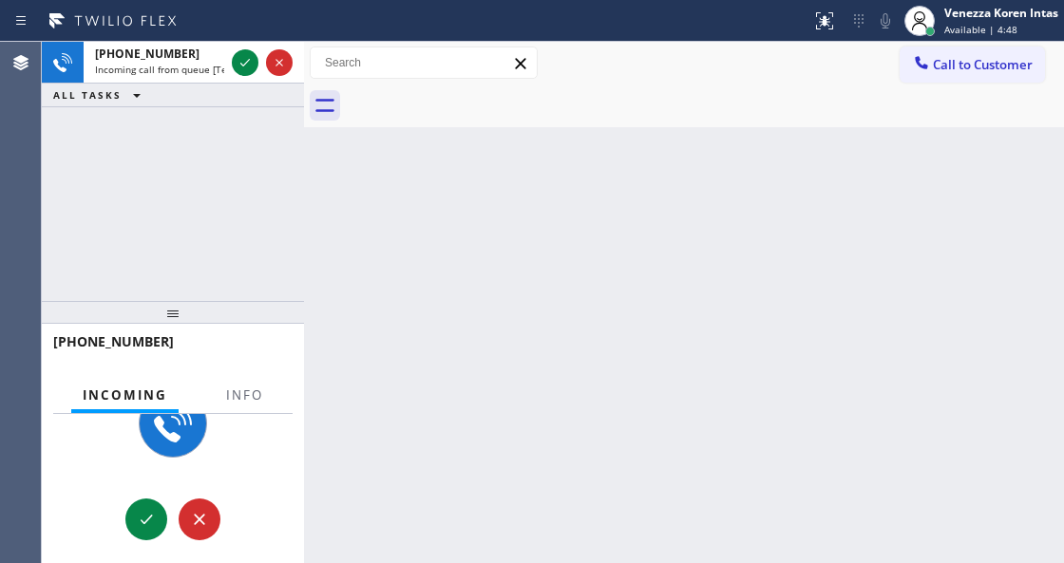
scroll to position [88, 0]
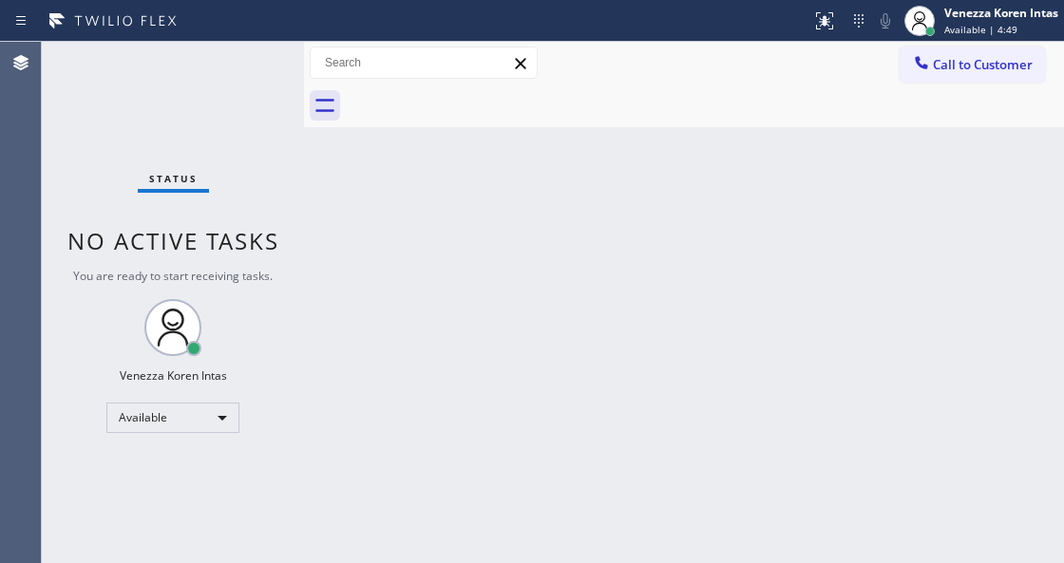
click at [248, 389] on div "Status No active tasks You are ready to start receiving tasks. Venezza Koren In…" at bounding box center [173, 303] width 262 height 522
click at [973, 34] on span "Available | 4:50" at bounding box center [980, 29] width 73 height 13
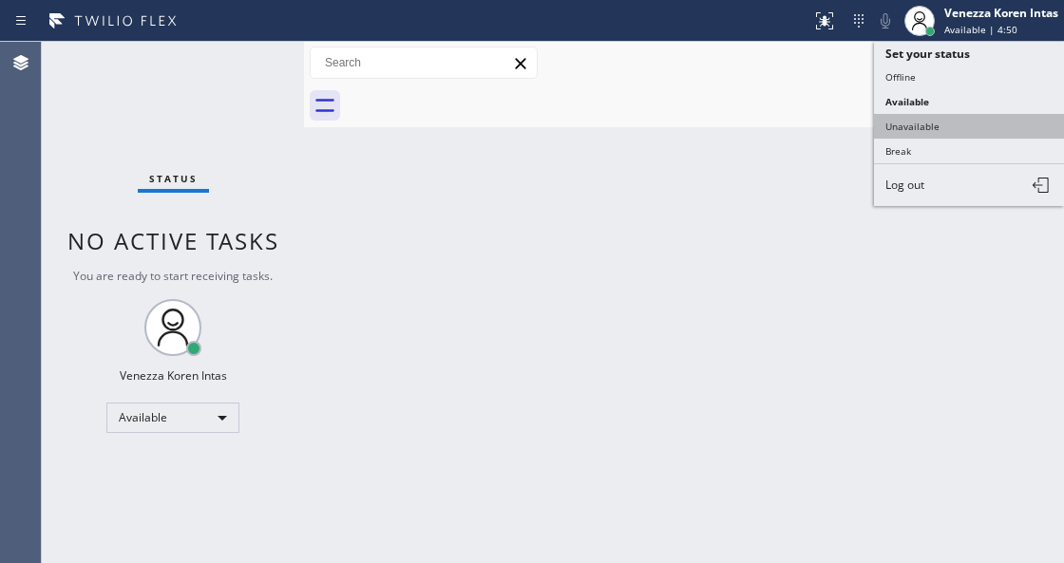
click at [953, 116] on button "Unavailable" at bounding box center [969, 126] width 190 height 25
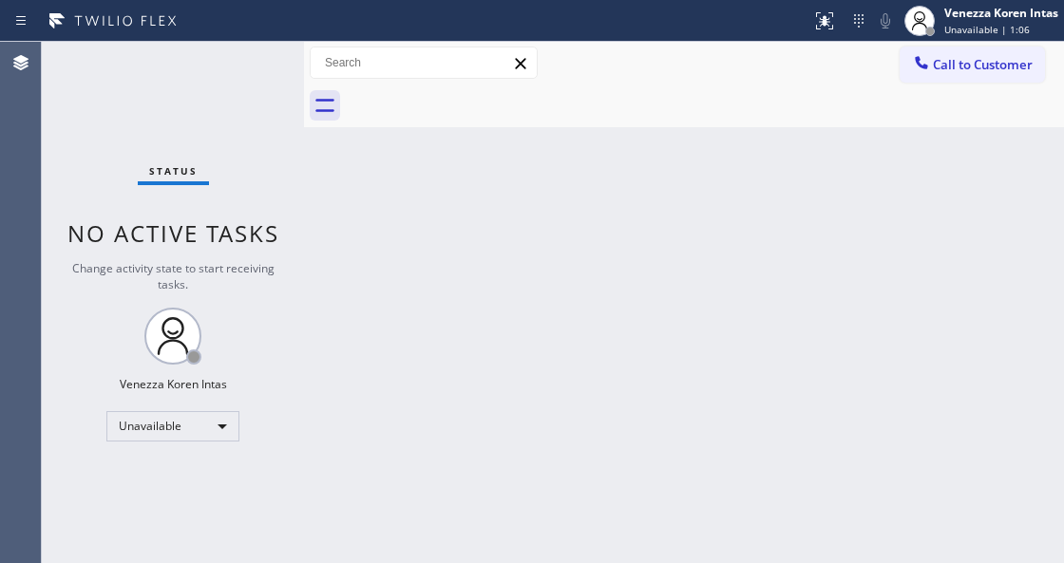
click at [342, 231] on div "Back to Dashboard Change Sender ID Customers Technicians Select a contact Outbo…" at bounding box center [684, 303] width 760 height 522
click at [188, 422] on div "Unavailable" at bounding box center [172, 426] width 133 height 30
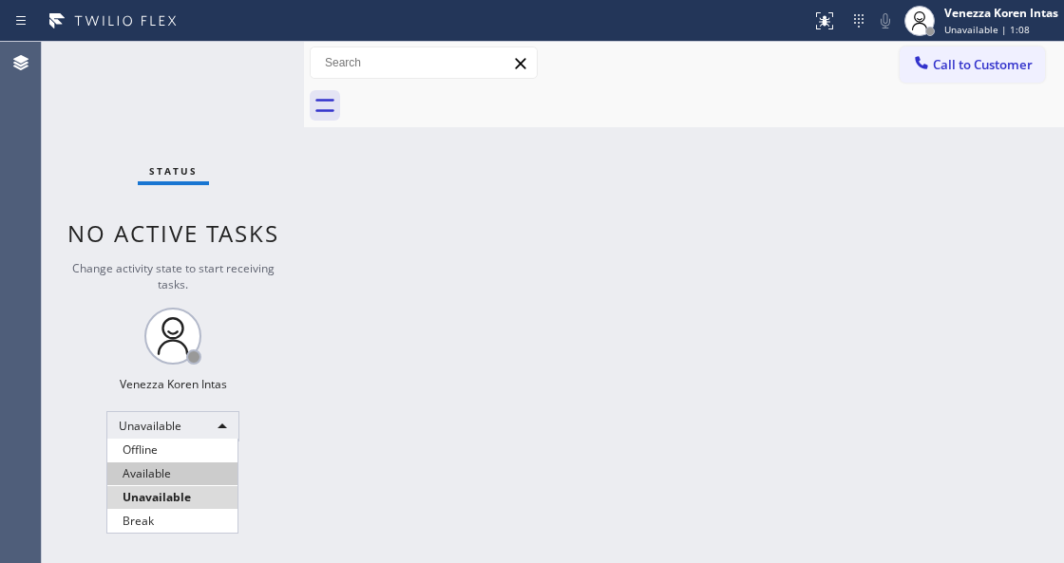
click at [187, 478] on li "Available" at bounding box center [172, 474] width 130 height 23
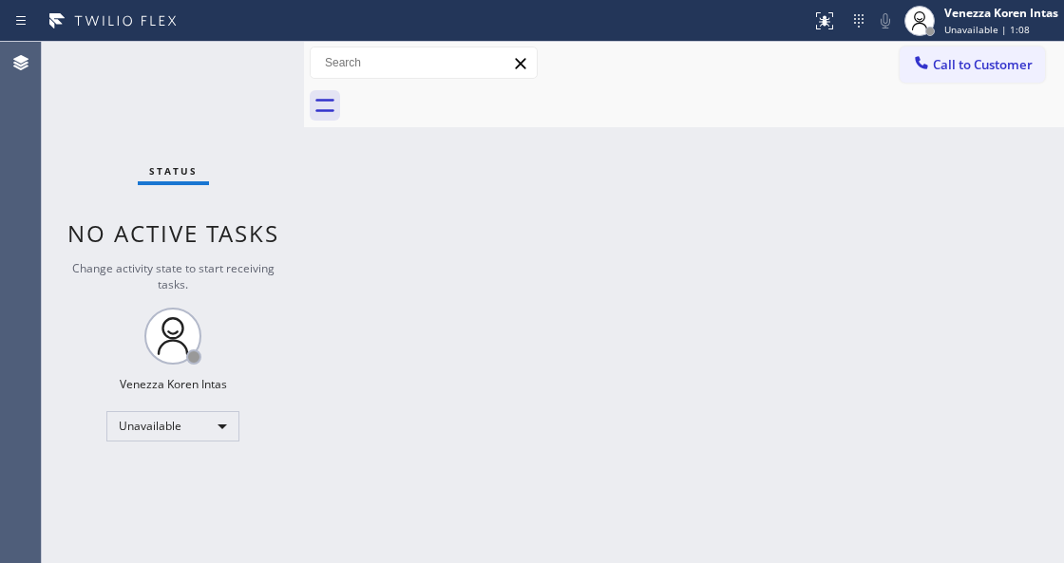
click at [396, 478] on div "Back to Dashboard Change Sender ID Customers Technicians Select a contact Outbo…" at bounding box center [684, 303] width 760 height 522
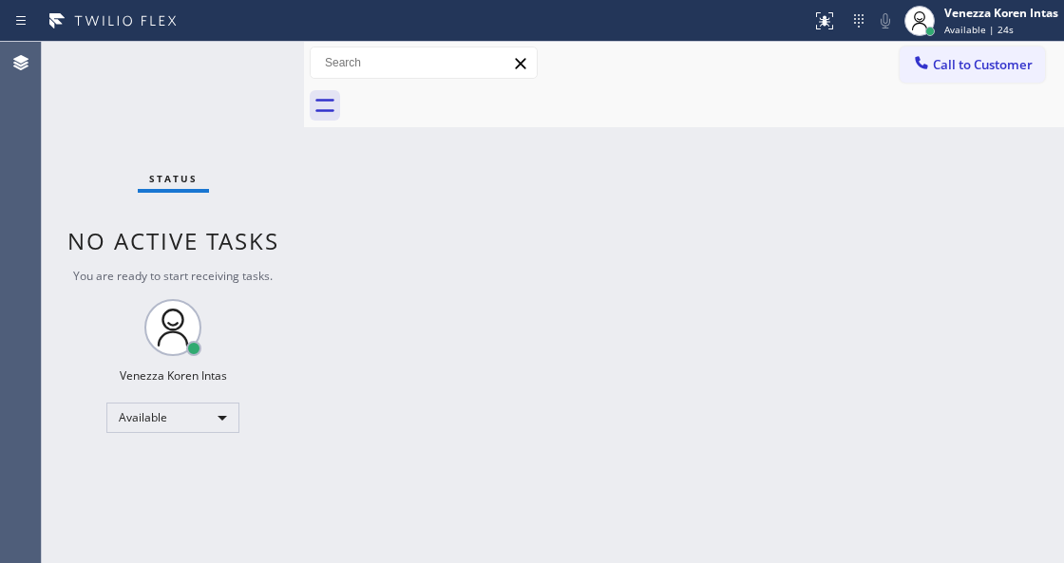
click at [285, 348] on div "Status No active tasks You are ready to start receiving tasks. Venezza Koren In…" at bounding box center [173, 303] width 262 height 522
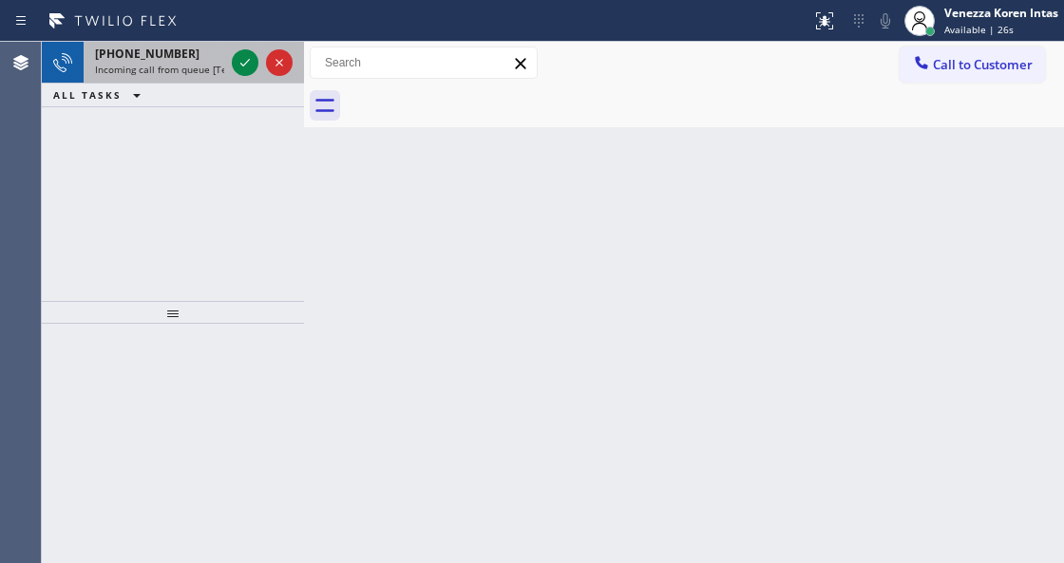
click at [177, 73] on span "Incoming call from queue [Test] All" at bounding box center [174, 69] width 158 height 13
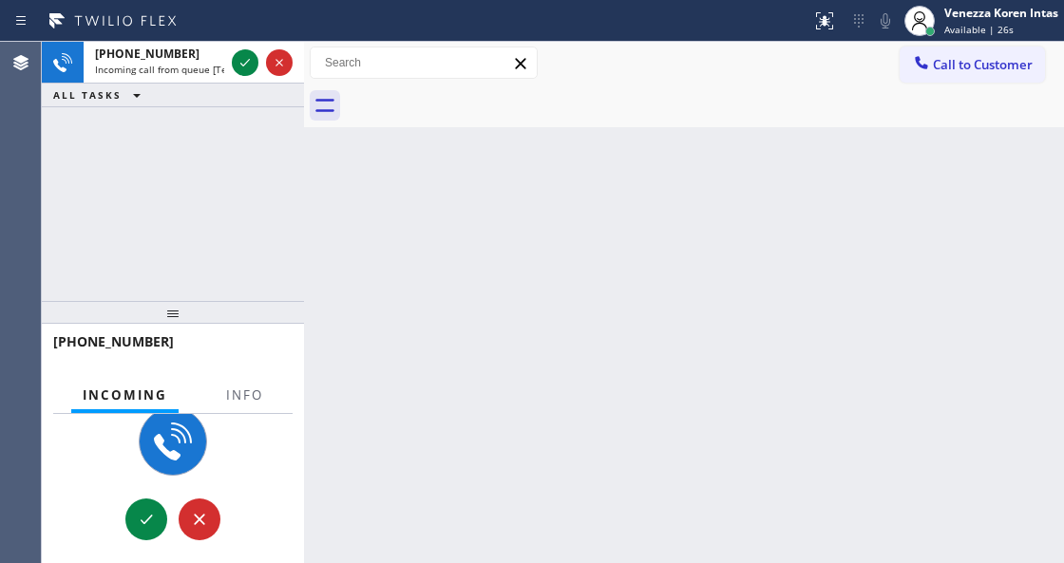
scroll to position [88, 0]
click at [238, 382] on button "Info" at bounding box center [245, 395] width 60 height 37
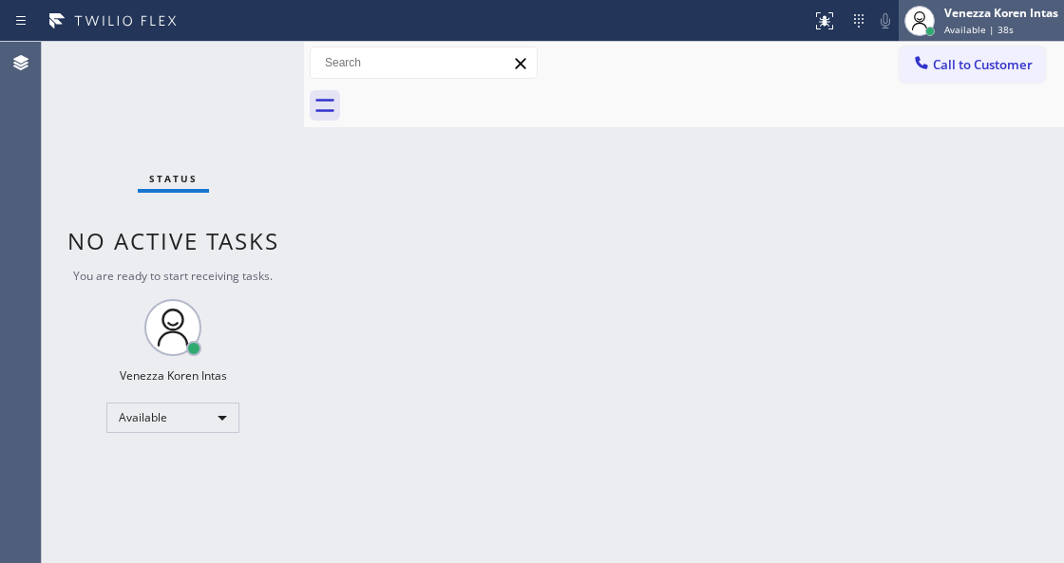
click at [927, 21] on icon at bounding box center [919, 21] width 23 height 23
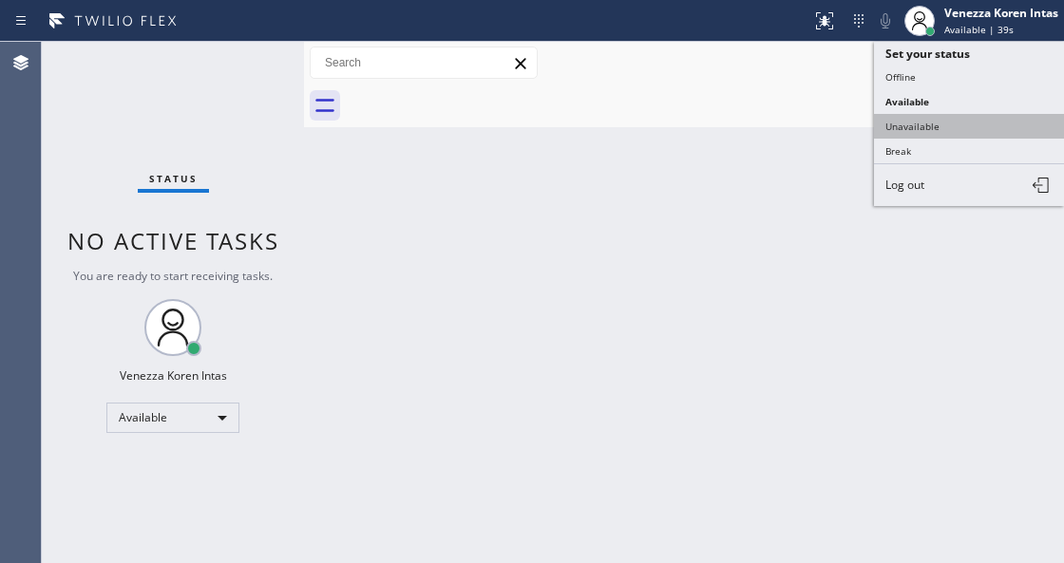
click at [938, 121] on button "Unavailable" at bounding box center [969, 126] width 190 height 25
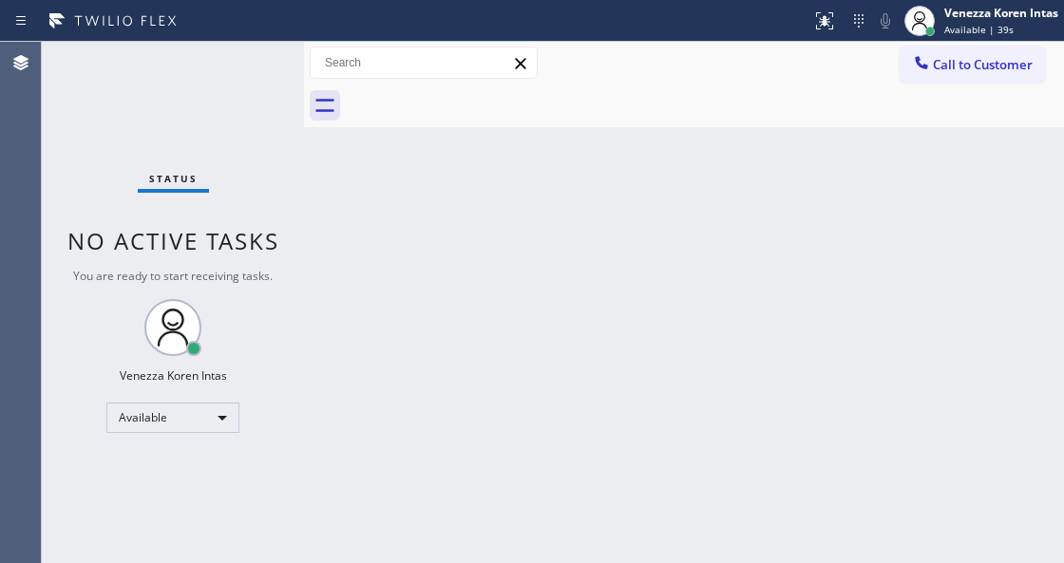
click at [848, 185] on div "Back to Dashboard Change Sender ID Customers Technicians Select a contact Outbo…" at bounding box center [684, 303] width 760 height 522
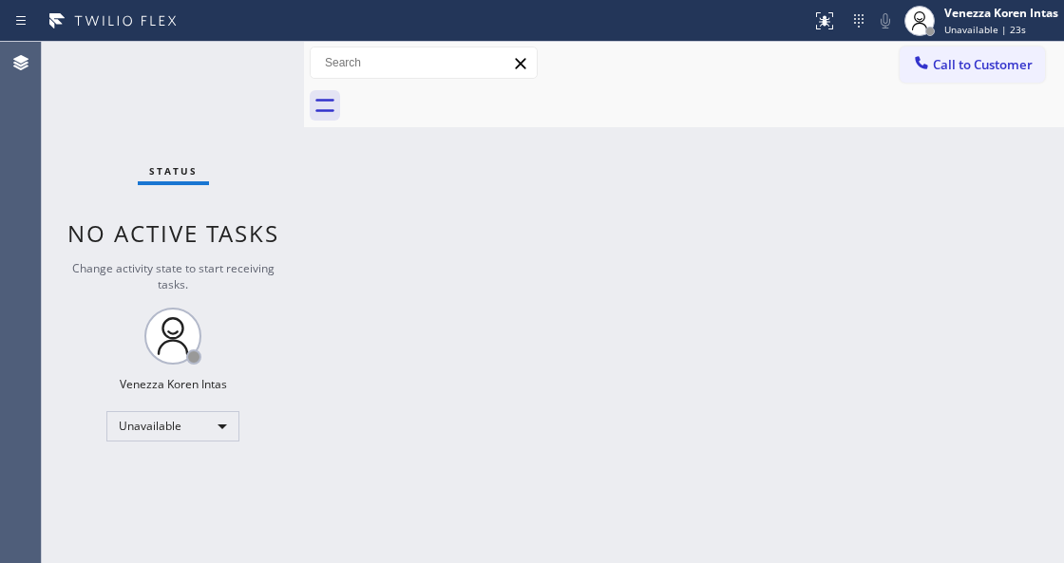
click at [371, 234] on div "Back to Dashboard Change Sender ID Customers Technicians Select a contact Outbo…" at bounding box center [684, 303] width 760 height 522
click at [945, 63] on span "Call to Customer" at bounding box center [983, 64] width 100 height 17
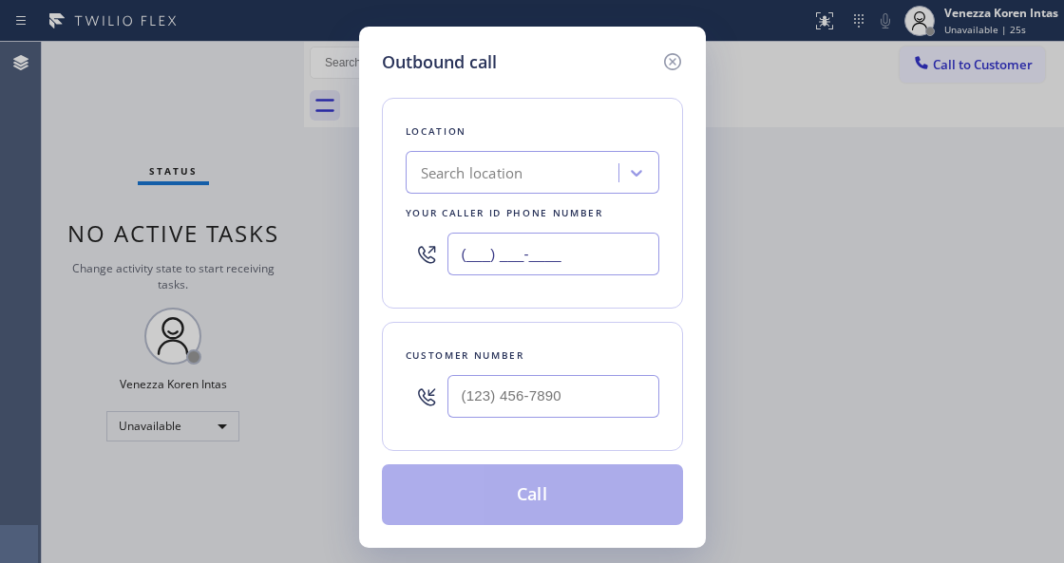
click at [582, 251] on input "(___) ___-____" at bounding box center [553, 254] width 212 height 43
paste input "510) 390-7544"
type input "[PHONE_NUMBER]"
click at [388, 376] on div "Customer number" at bounding box center [532, 386] width 301 height 129
click at [466, 393] on input "(___) ___-____" at bounding box center [553, 396] width 212 height 43
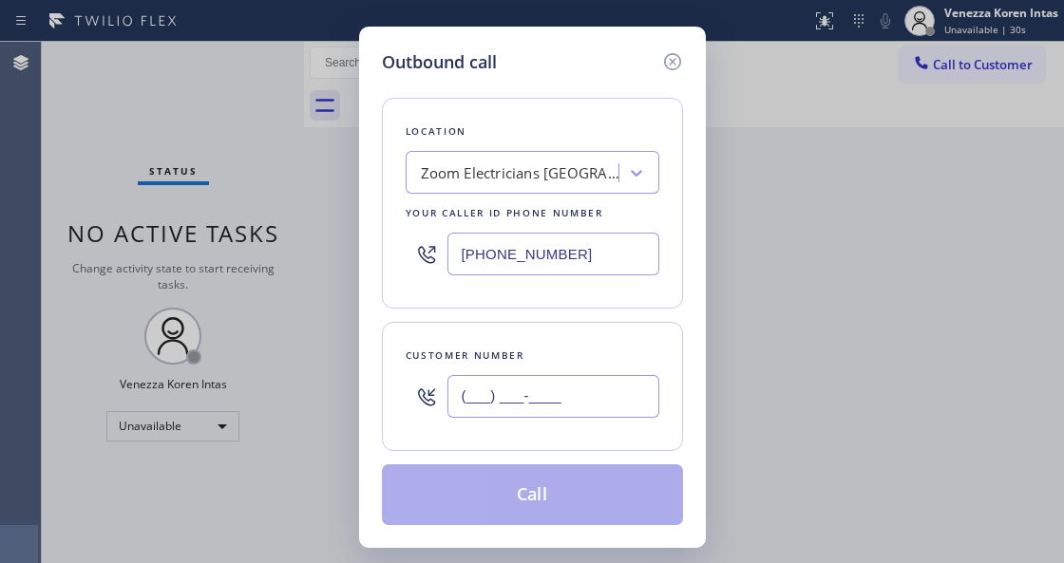
paste input "408) 421-3873"
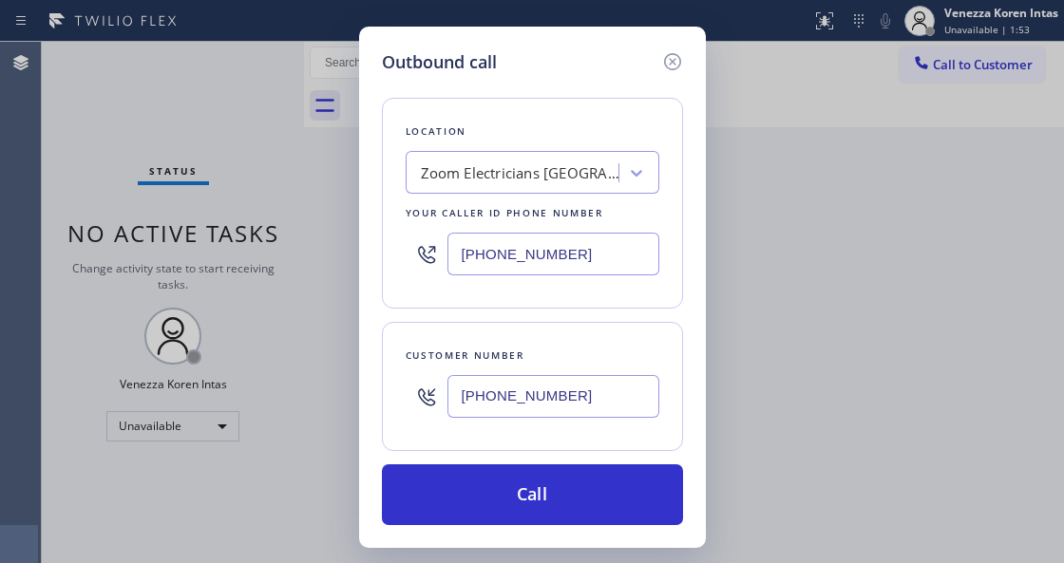
click at [399, 305] on div "Location Zoom Electricians [GEOGRAPHIC_DATA] Your caller id phone number [PHONE…" at bounding box center [532, 203] width 301 height 211
click at [666, 59] on icon at bounding box center [672, 61] width 23 height 23
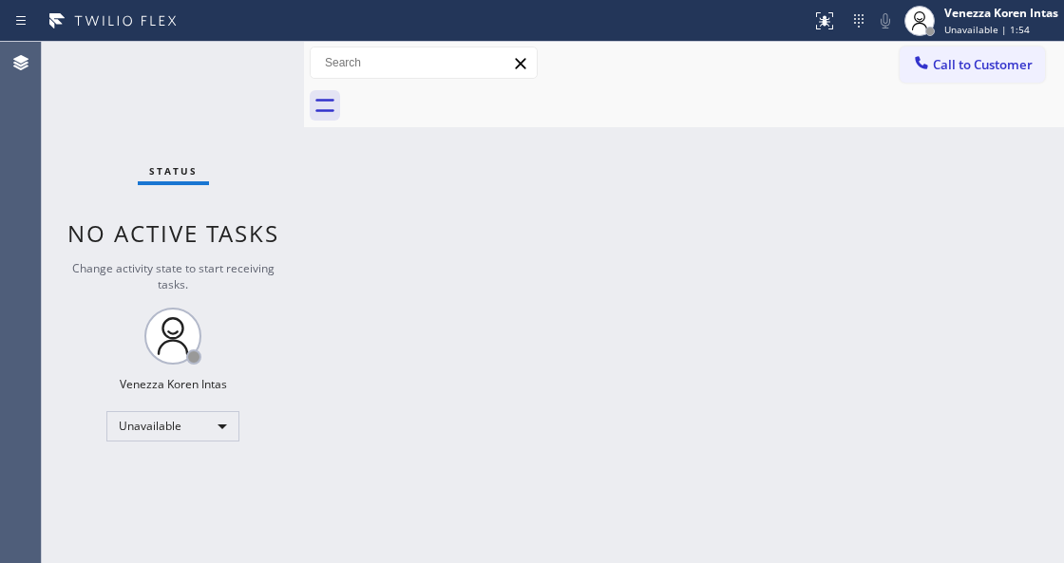
click at [825, 179] on div "Back to Dashboard Change Sender ID Customers Technicians Select a contact Outbo…" at bounding box center [684, 303] width 760 height 522
click at [952, 29] on span "Unavailable | 1:56" at bounding box center [987, 29] width 86 height 13
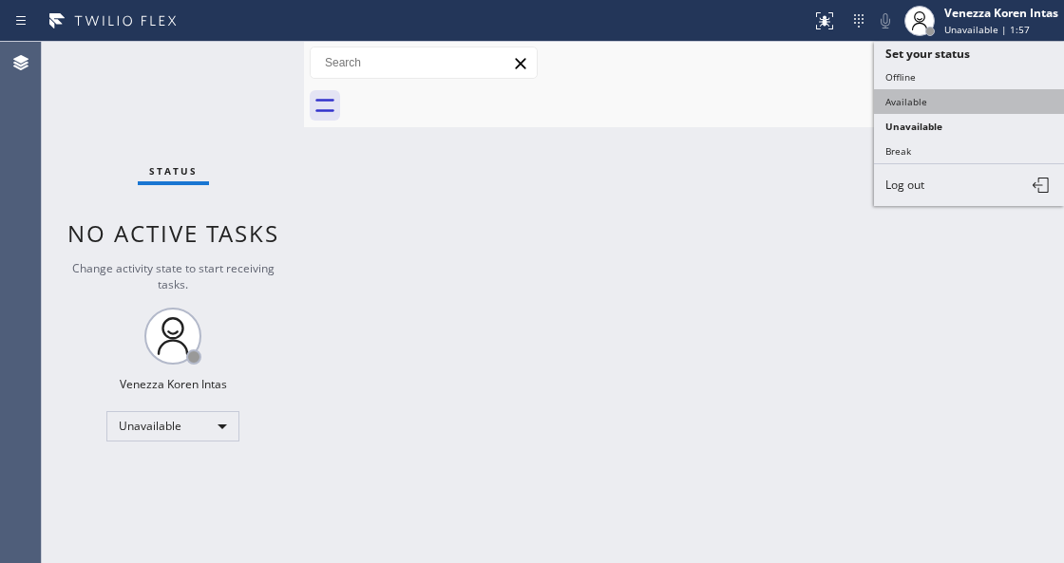
click at [943, 104] on button "Available" at bounding box center [969, 101] width 190 height 25
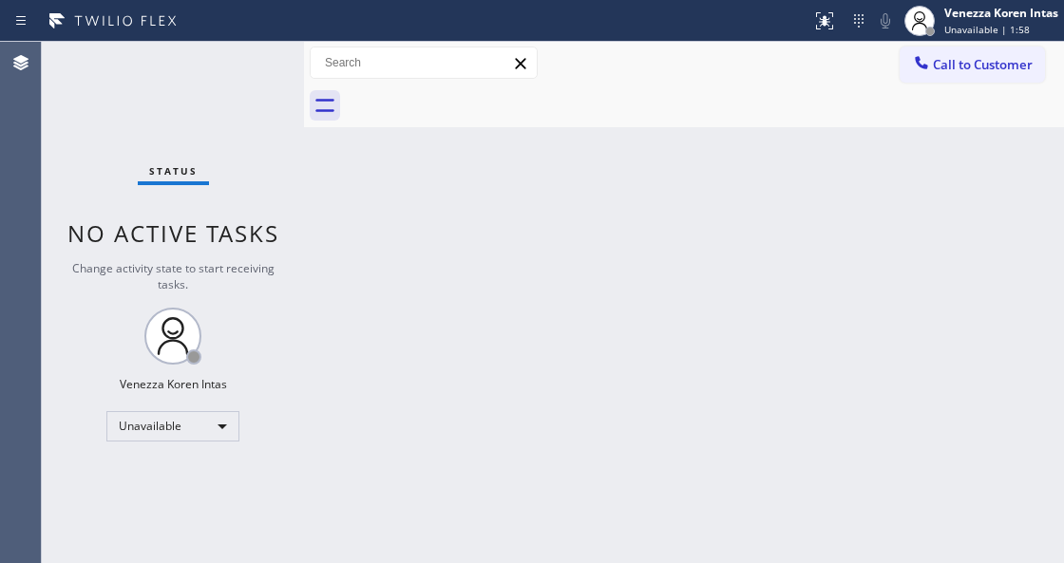
drag, startPoint x: 618, startPoint y: 227, endPoint x: 605, endPoint y: 230, distance: 12.7
click at [612, 228] on div "Back to Dashboard Change Sender ID Customers Technicians Select a contact Outbo…" at bounding box center [684, 303] width 760 height 522
click at [184, 139] on div "Status No active tasks Change activity state to start receiving tasks. Venezza …" at bounding box center [173, 303] width 262 height 522
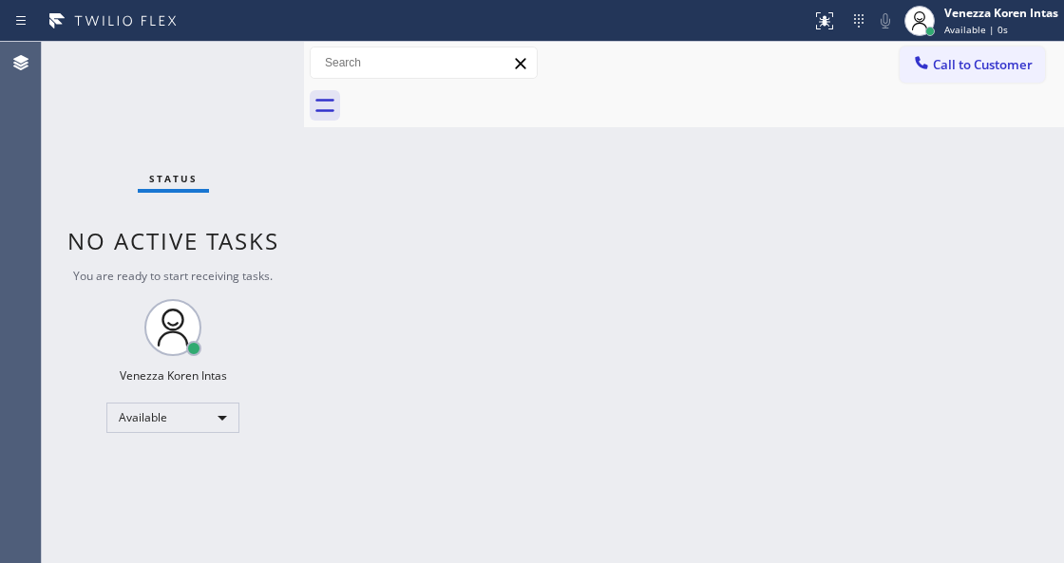
drag, startPoint x: 271, startPoint y: 103, endPoint x: 270, endPoint y: 116, distance: 13.3
click at [271, 103] on div "Status No active tasks You are ready to start receiving tasks. Venezza Koren In…" at bounding box center [173, 303] width 262 height 522
click at [355, 304] on div "Back to Dashboard Change Sender ID Customers Technicians Select a contact Outbo…" at bounding box center [684, 303] width 760 height 522
drag, startPoint x: 577, startPoint y: 405, endPoint x: 522, endPoint y: 462, distance: 79.3
click at [573, 412] on div "Back to Dashboard Change Sender ID Customers Technicians Select a contact Outbo…" at bounding box center [684, 303] width 760 height 522
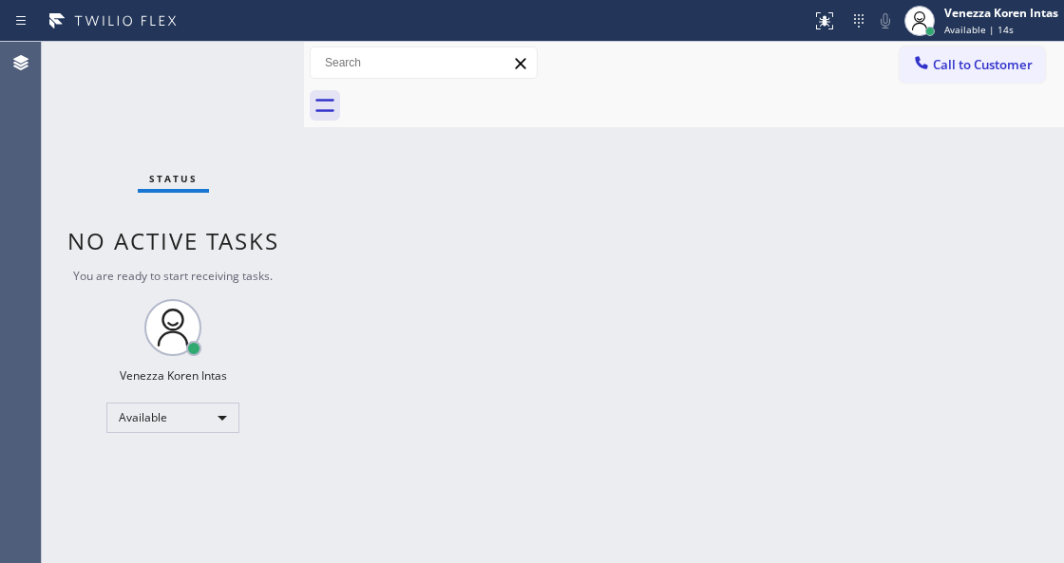
click at [288, 244] on div "Status No active tasks You are ready to start receiving tasks. Venezza Koren In…" at bounding box center [173, 303] width 262 height 522
click at [600, 97] on div at bounding box center [705, 106] width 718 height 43
click at [287, 321] on div "Status No active tasks You are ready to start receiving tasks. Venezza Koren In…" at bounding box center [173, 303] width 262 height 522
click at [319, 186] on div "Back to Dashboard Change Sender ID Customers Technicians Select a contact Outbo…" at bounding box center [684, 303] width 760 height 522
drag, startPoint x: 201, startPoint y: 146, endPoint x: 20, endPoint y: 146, distance: 181.5
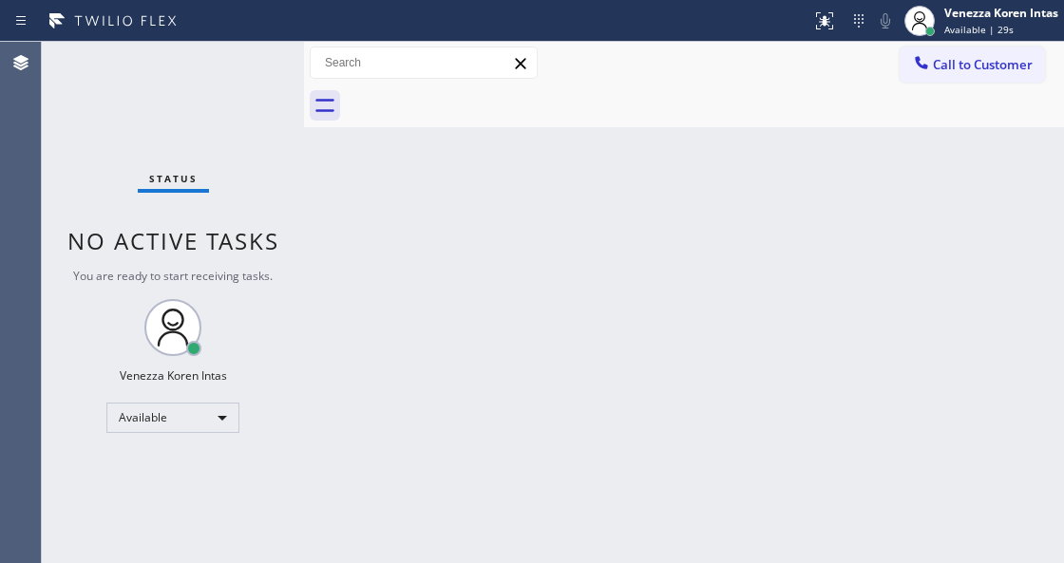
click at [190, 143] on div "Status No active tasks You are ready to start receiving tasks. Venezza Koren In…" at bounding box center [173, 303] width 262 height 522
drag, startPoint x: 251, startPoint y: 86, endPoint x: 368, endPoint y: 315, distance: 257.9
click at [251, 86] on div "Status No active tasks You are ready to start receiving tasks. Venezza Koren In…" at bounding box center [173, 303] width 262 height 522
click at [356, 265] on div "Back to Dashboard Change Sender ID Customers Technicians Select a contact Outbo…" at bounding box center [684, 303] width 760 height 522
click at [366, 255] on div "Back to Dashboard Change Sender ID Customers Technicians Select a contact Outbo…" at bounding box center [684, 303] width 760 height 522
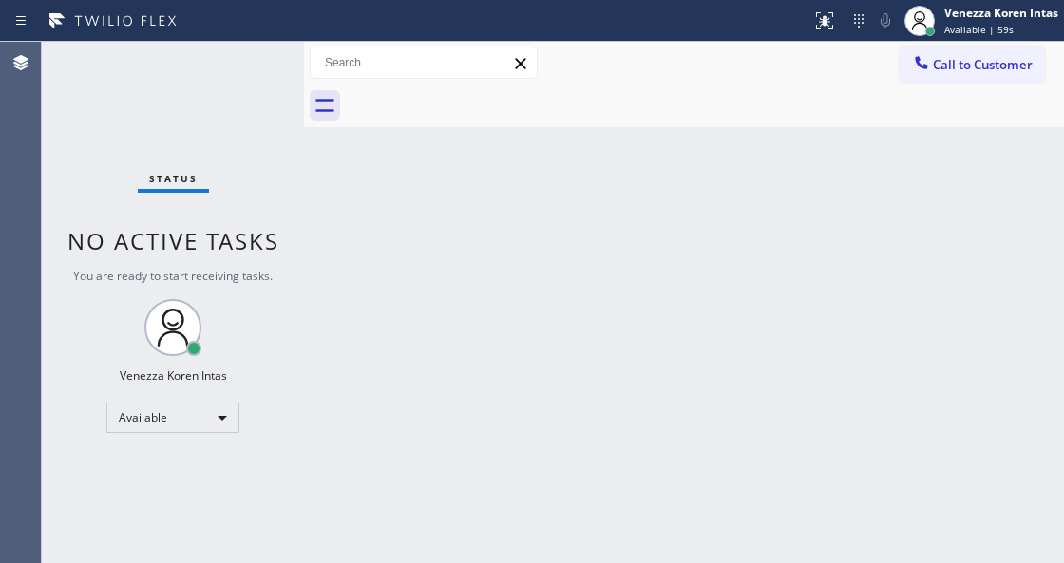
drag, startPoint x: 341, startPoint y: 295, endPoint x: 864, endPoint y: 297, distance: 522.6
click at [360, 289] on div "Back to Dashboard Change Sender ID Customers Technicians Select a contact Outbo…" at bounding box center [684, 303] width 760 height 522
click at [965, 6] on div "Venezza Koren Intas" at bounding box center [1001, 13] width 114 height 16
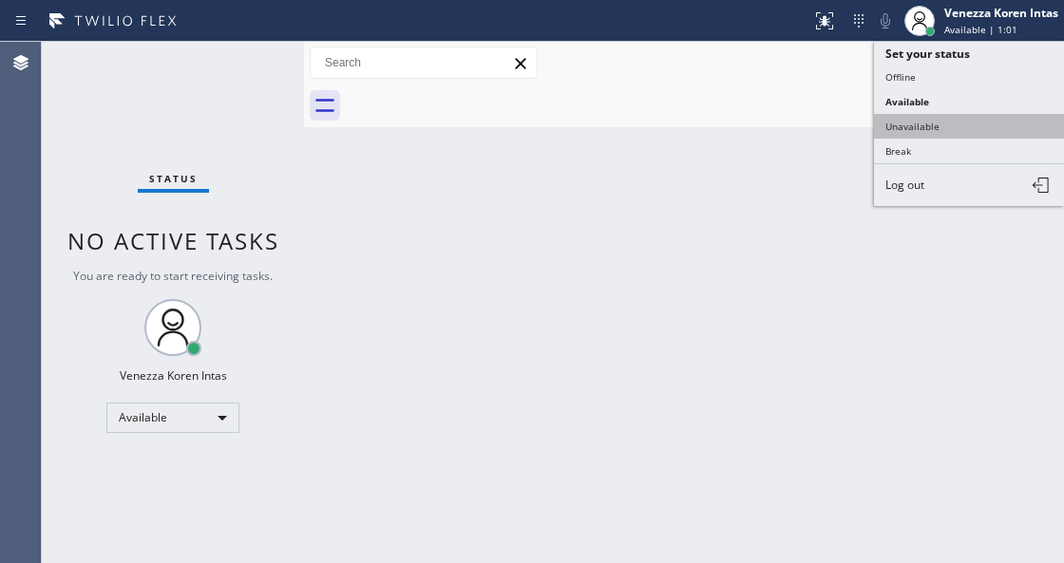
click at [920, 114] on button "Unavailable" at bounding box center [969, 126] width 190 height 25
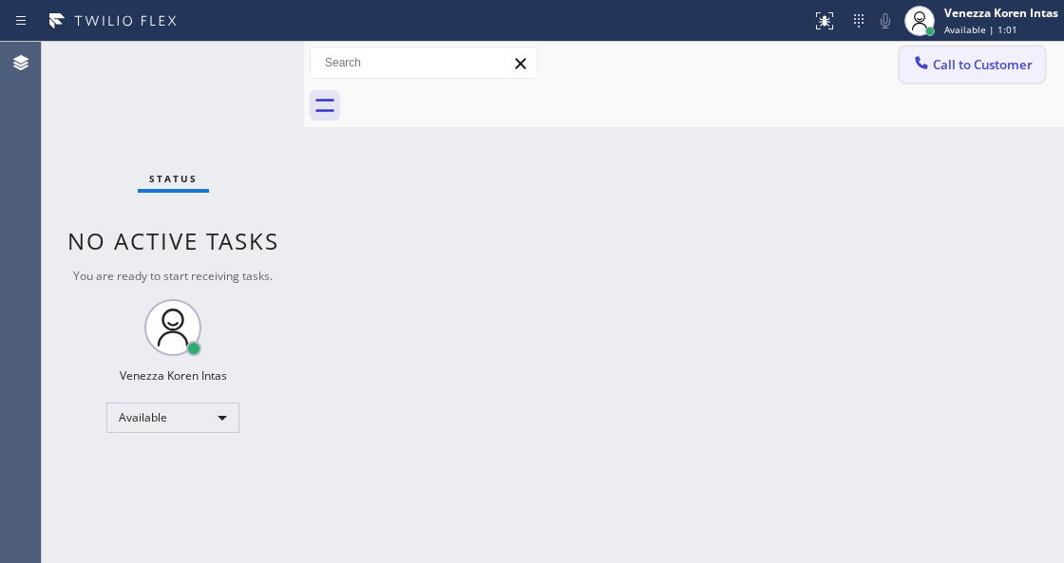
click at [941, 74] on button "Call to Customer" at bounding box center [972, 65] width 145 height 36
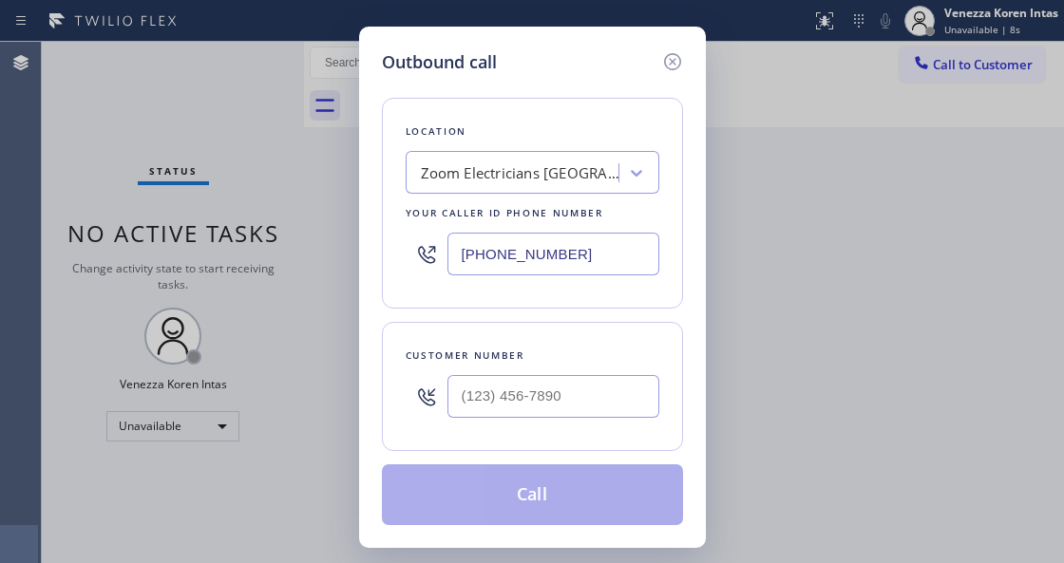
click at [407, 286] on div "Location Zoom Electricians [GEOGRAPHIC_DATA] Your caller id phone number [PHONE…" at bounding box center [532, 203] width 301 height 211
click at [459, 402] on input "(___) ___-____" at bounding box center [553, 396] width 212 height 43
paste input "408) 421-3873"
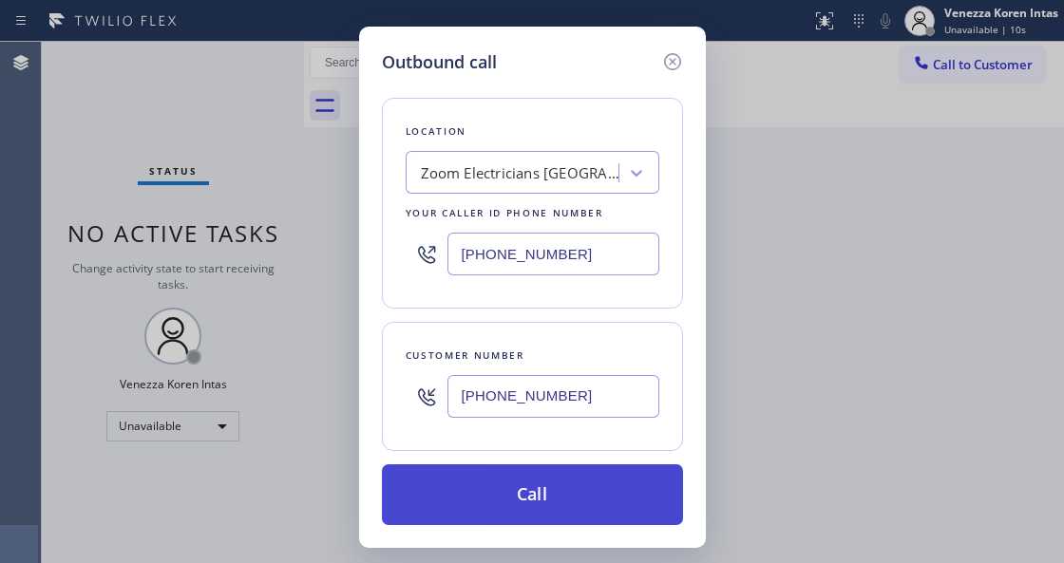
type input "[PHONE_NUMBER]"
click at [496, 475] on button "Call" at bounding box center [532, 495] width 301 height 61
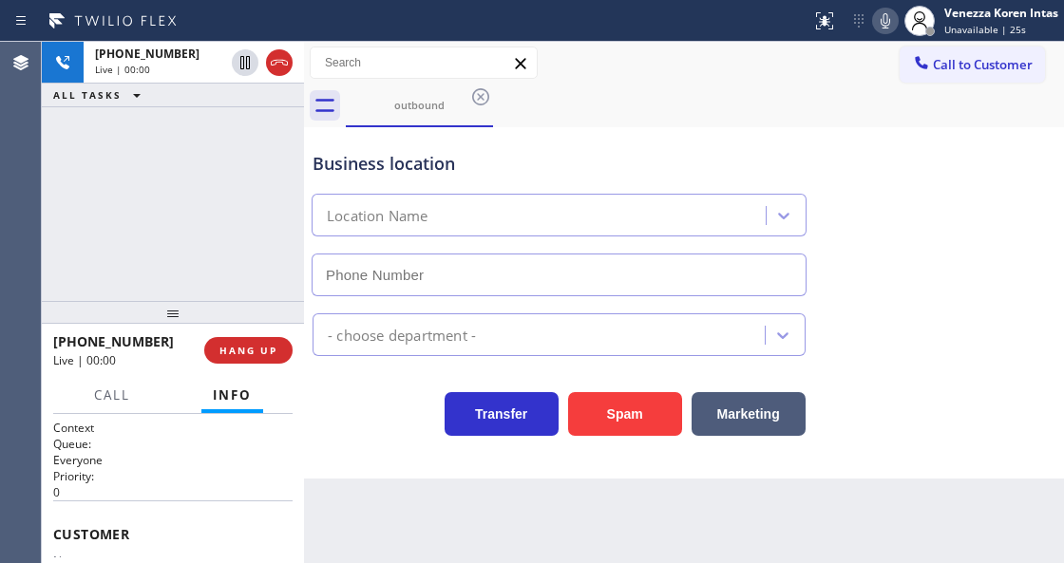
type input "[PHONE_NUMBER]"
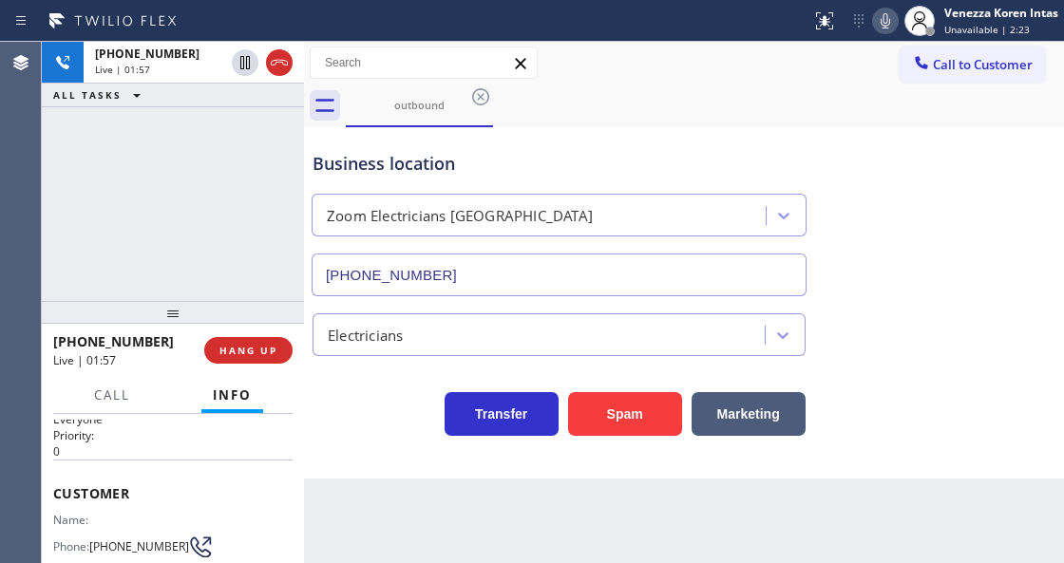
scroll to position [63, 0]
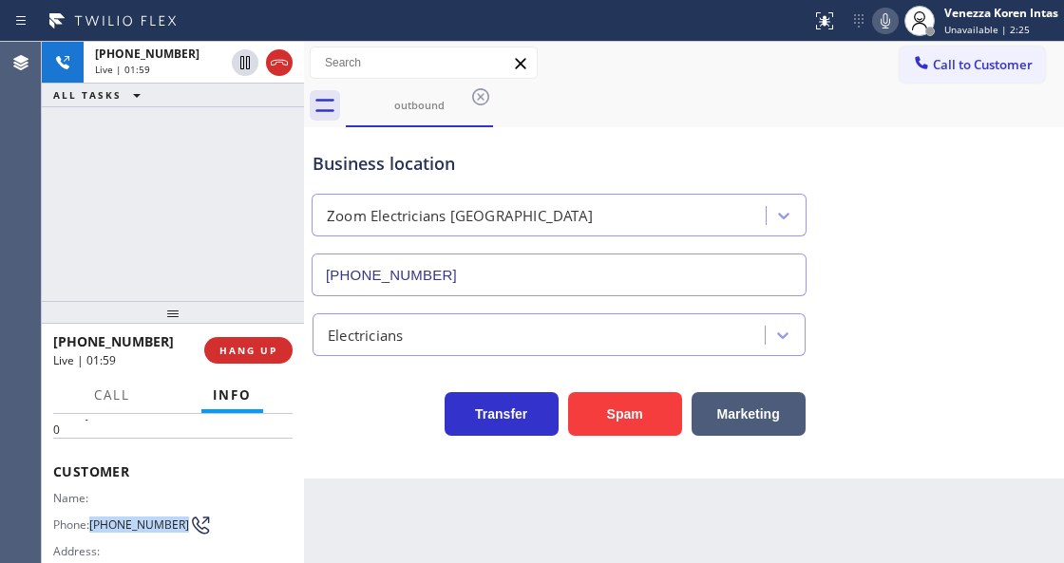
drag, startPoint x: 126, startPoint y: 530, endPoint x: 93, endPoint y: 517, distance: 35.8
click at [93, 518] on span "[PHONE_NUMBER]" at bounding box center [139, 525] width 100 height 14
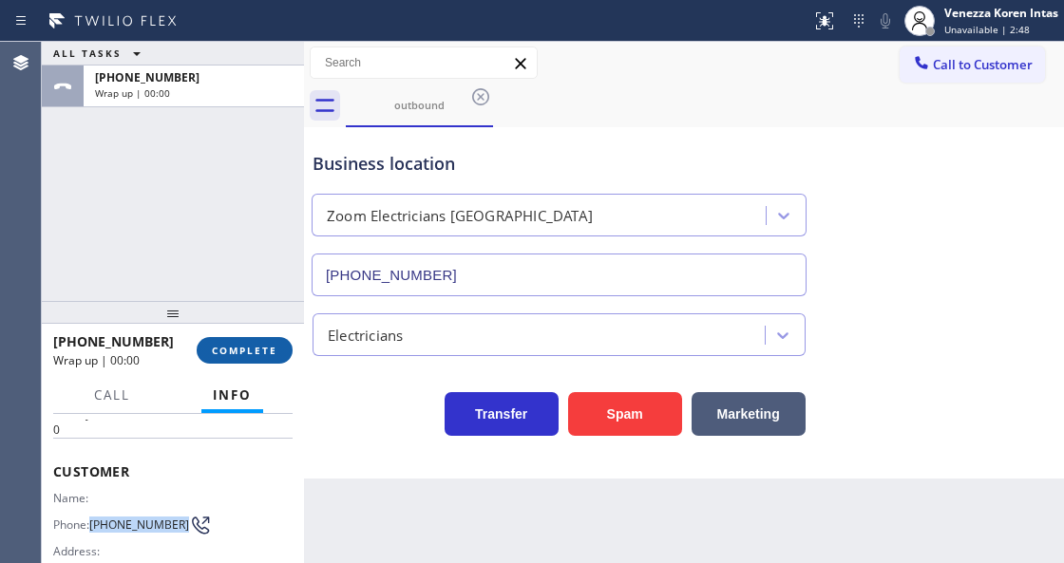
click at [236, 342] on button "COMPLETE" at bounding box center [245, 350] width 96 height 27
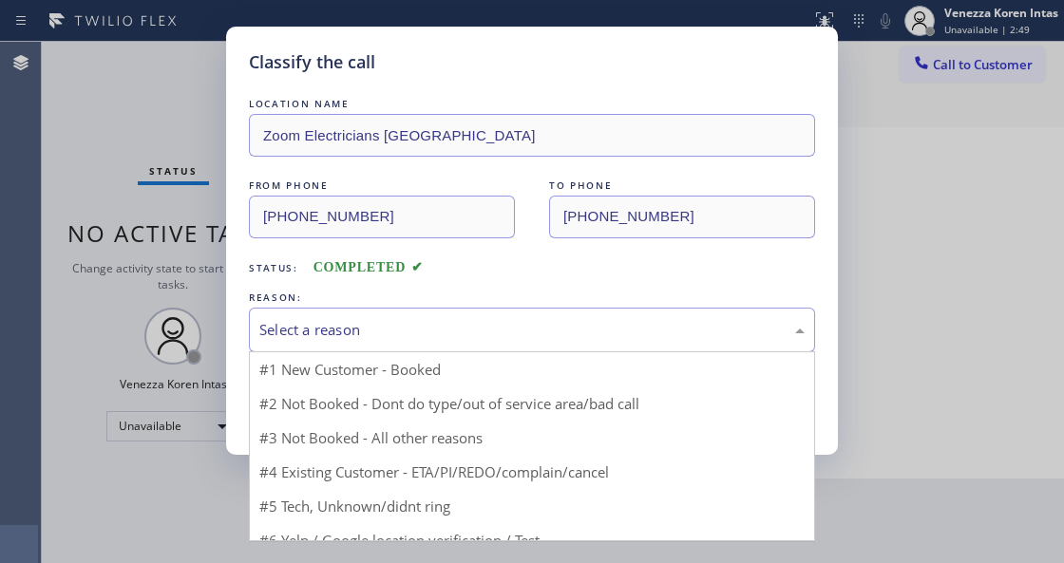
click at [443, 341] on div "Select a reason" at bounding box center [531, 330] width 545 height 22
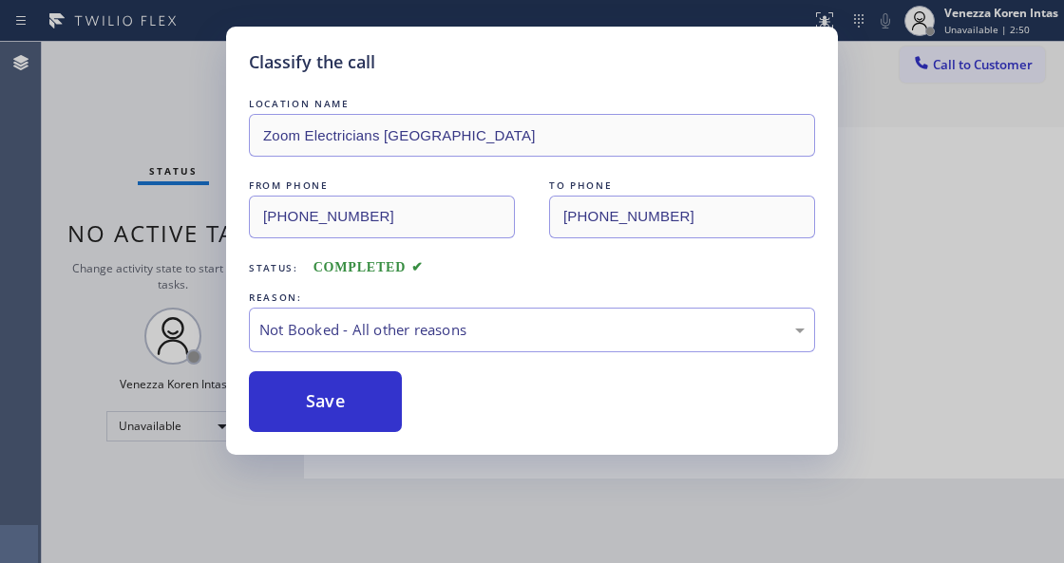
click at [389, 408] on button "Save" at bounding box center [325, 401] width 153 height 61
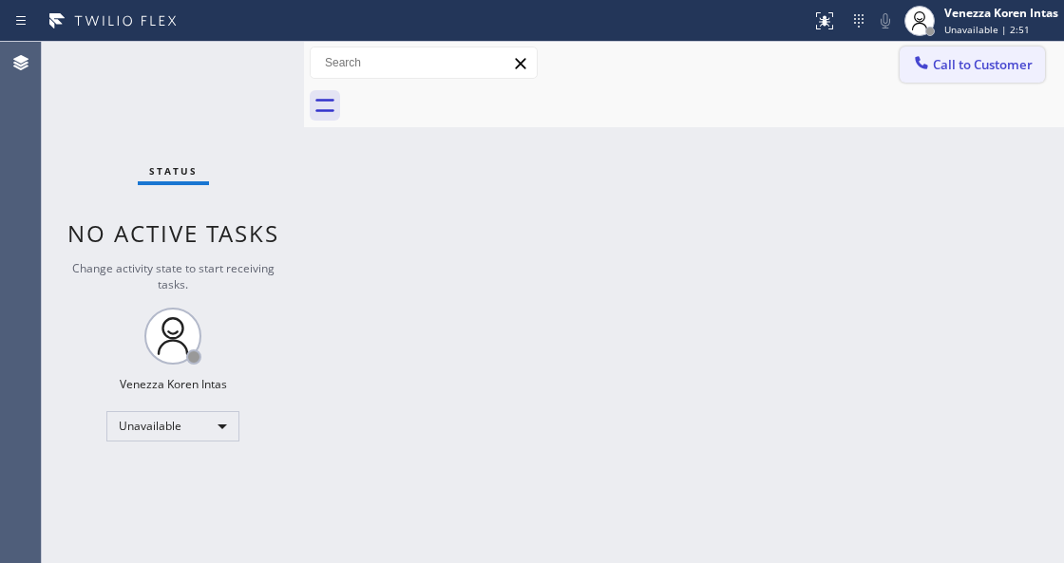
click at [986, 67] on span "Call to Customer" at bounding box center [983, 64] width 100 height 17
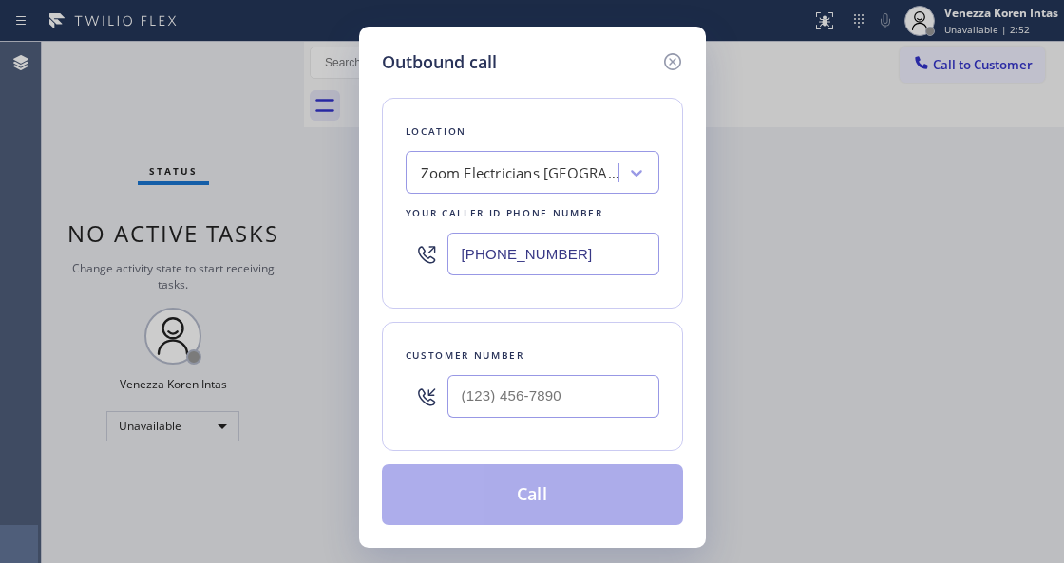
click at [447, 391] on div at bounding box center [427, 397] width 42 height 62
click at [378, 317] on div "Outbound call Location Zoom Electricians [GEOGRAPHIC_DATA] Your caller id phone…" at bounding box center [532, 288] width 347 height 522
click at [464, 412] on input "(___) ___-____" at bounding box center [553, 396] width 212 height 43
paste input "408) 421-3873"
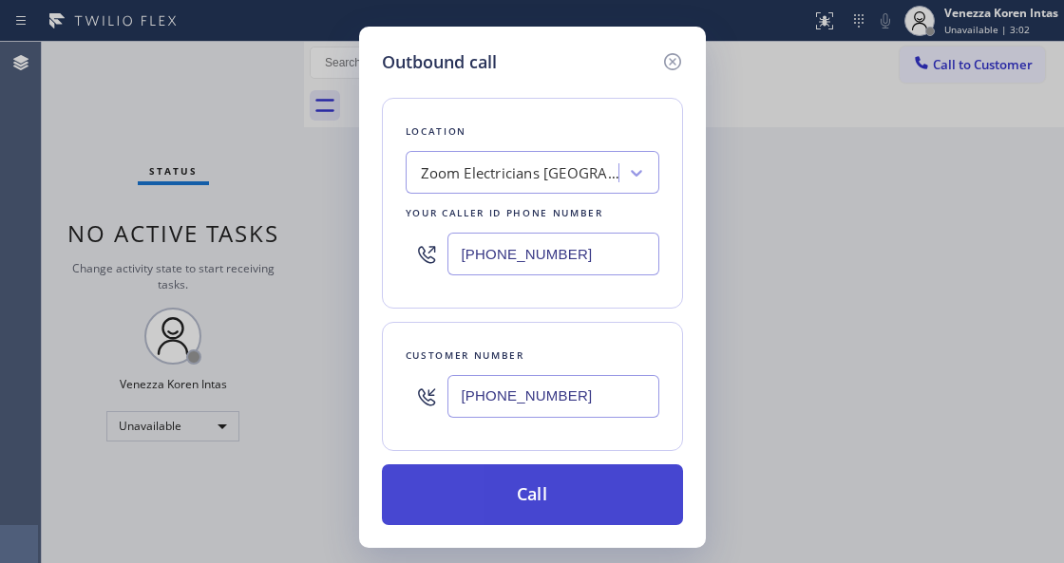
type input "[PHONE_NUMBER]"
click at [511, 488] on button "Call" at bounding box center [532, 495] width 301 height 61
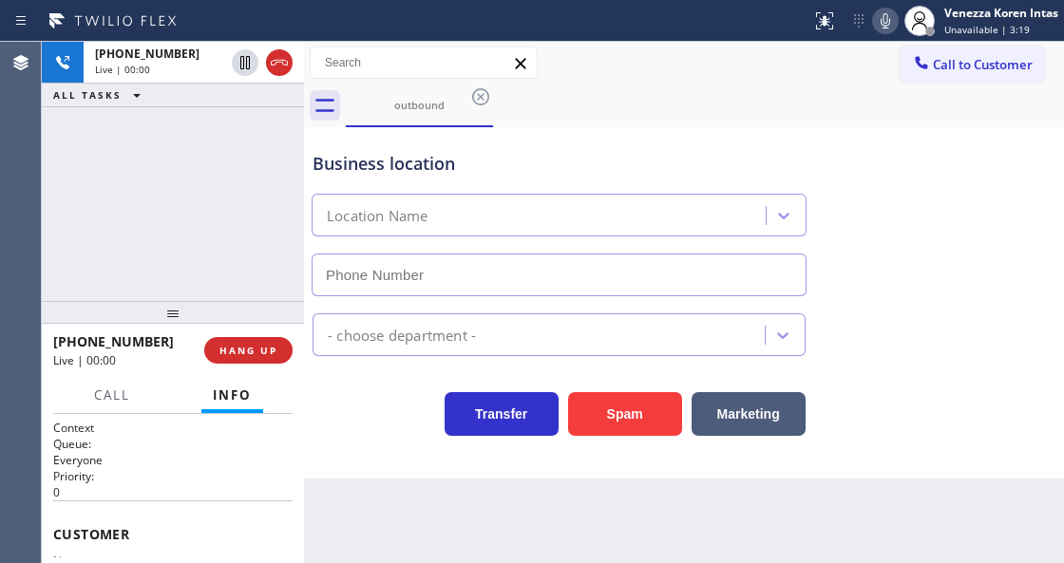
type input "[PHONE_NUMBER]"
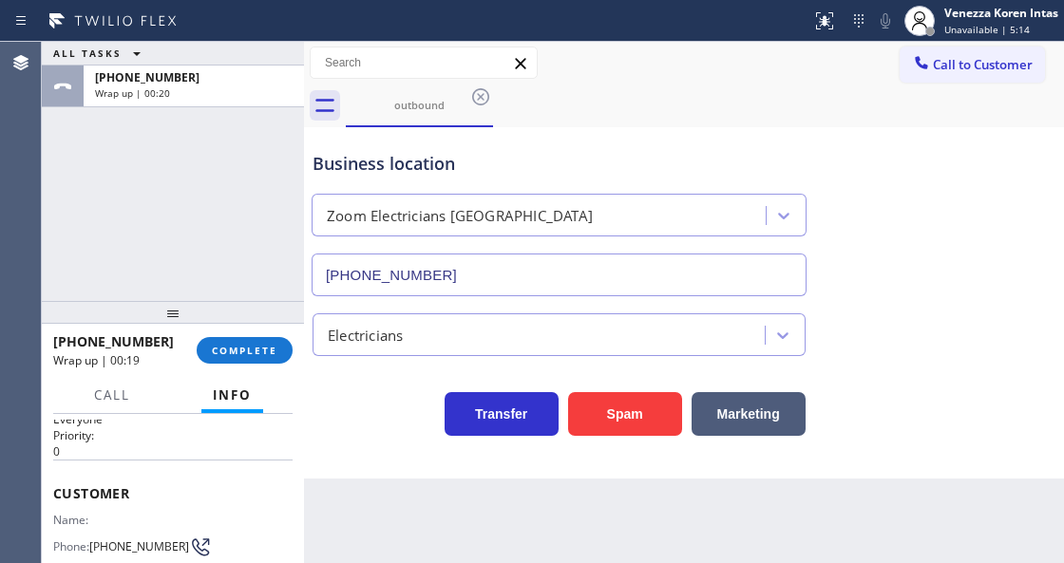
scroll to position [63, 0]
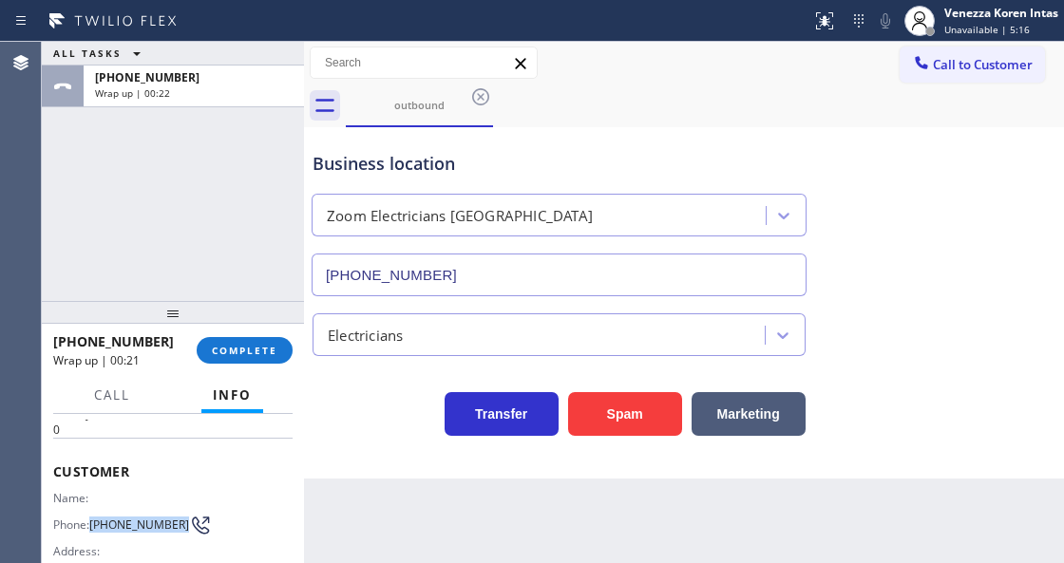
drag, startPoint x: 129, startPoint y: 535, endPoint x: 93, endPoint y: 515, distance: 41.3
click at [93, 518] on span "[PHONE_NUMBER]" at bounding box center [139, 525] width 100 height 14
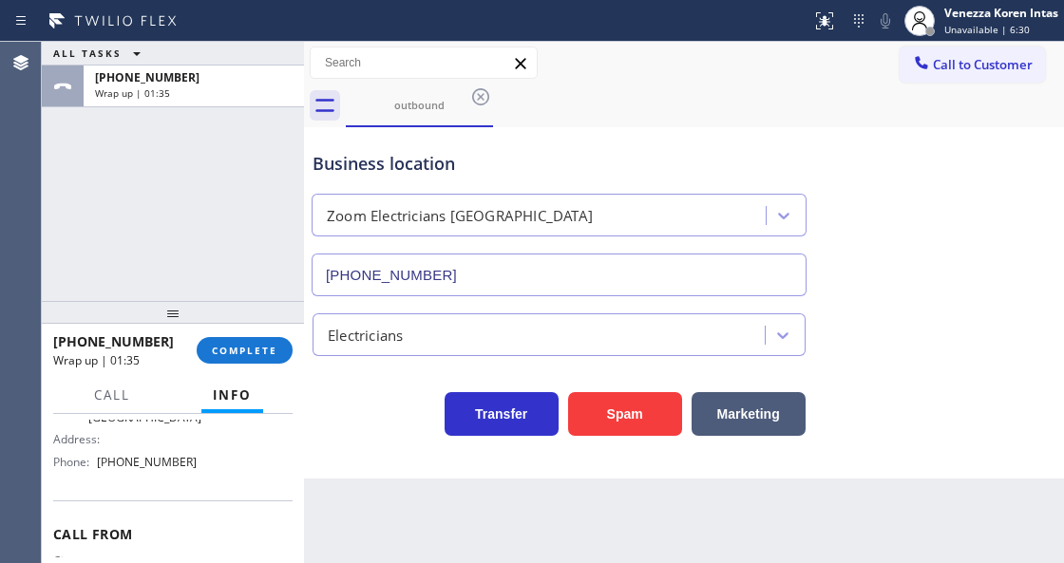
scroll to position [316, 0]
drag, startPoint x: 201, startPoint y: 474, endPoint x: 95, endPoint y: 473, distance: 106.4
click at [95, 471] on div "Name: Zoom Electricians [GEOGRAPHIC_DATA] Address: Phone: [PHONE_NUMBER]" at bounding box center [172, 431] width 239 height 82
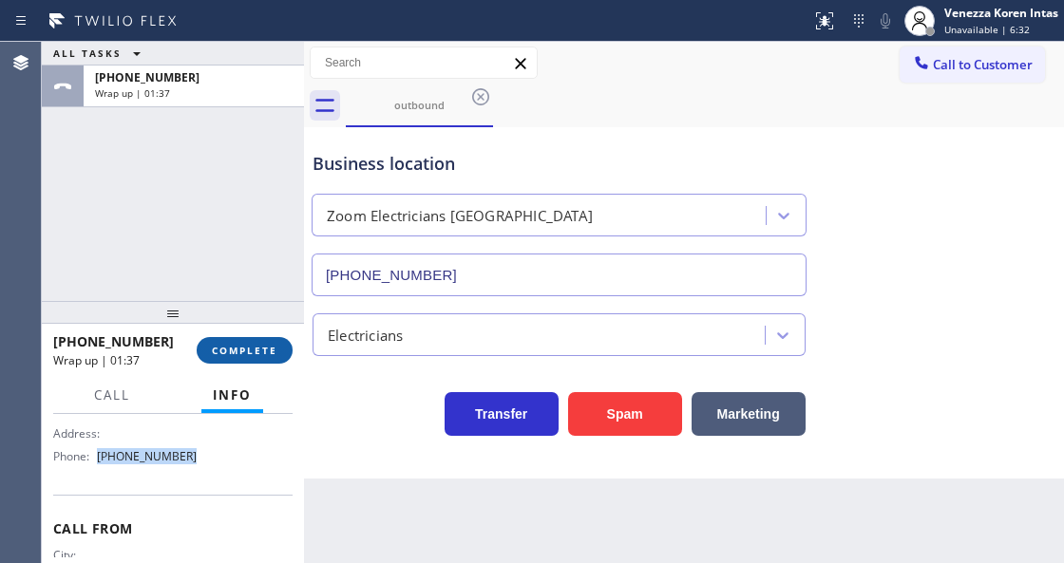
click at [236, 359] on button "COMPLETE" at bounding box center [245, 350] width 96 height 27
click at [403, 344] on div "Electricians" at bounding box center [365, 335] width 75 height 22
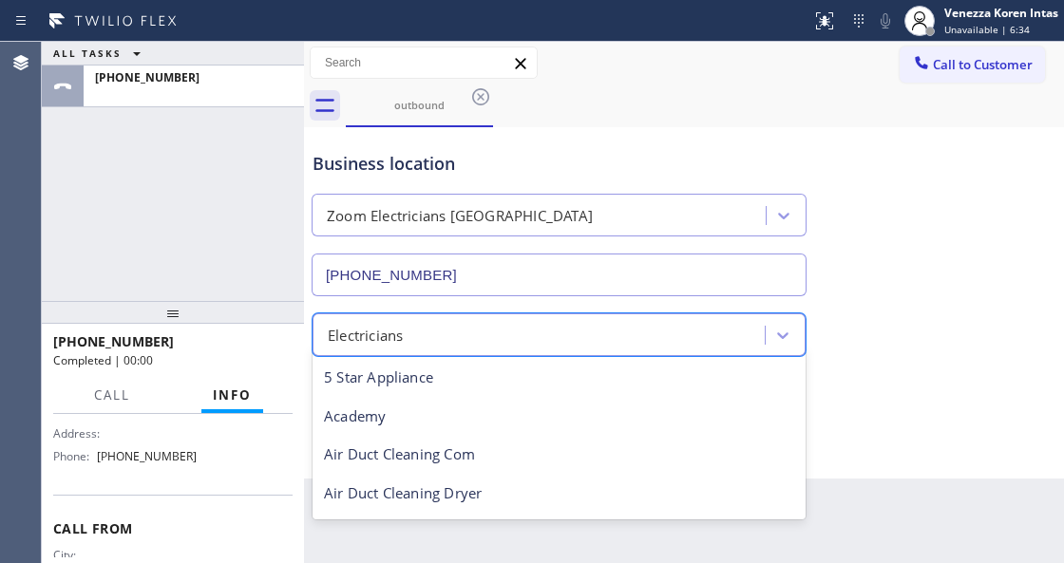
scroll to position [196, 0]
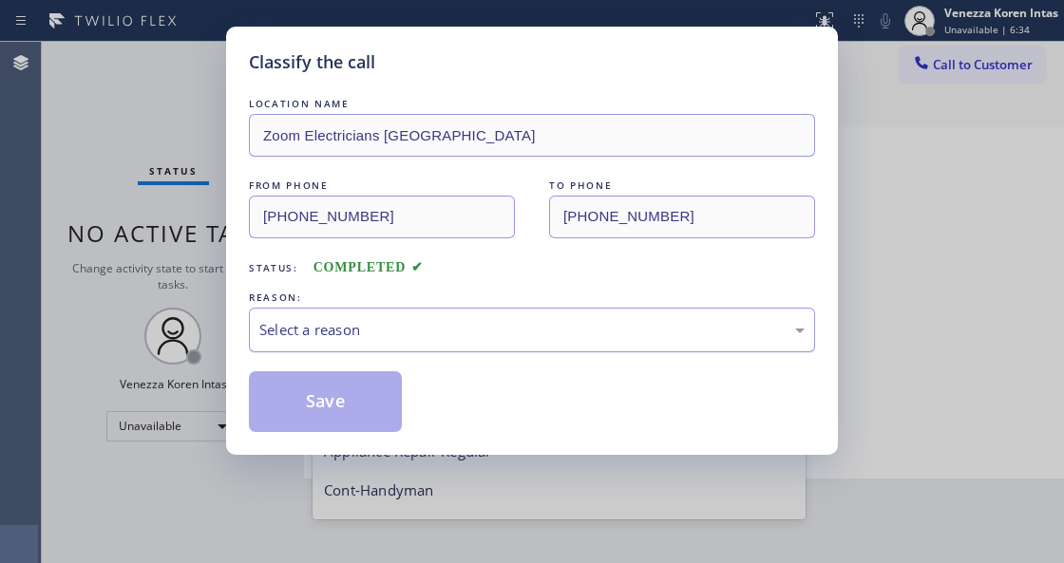
click at [367, 340] on div "Select a reason" at bounding box center [531, 330] width 545 height 22
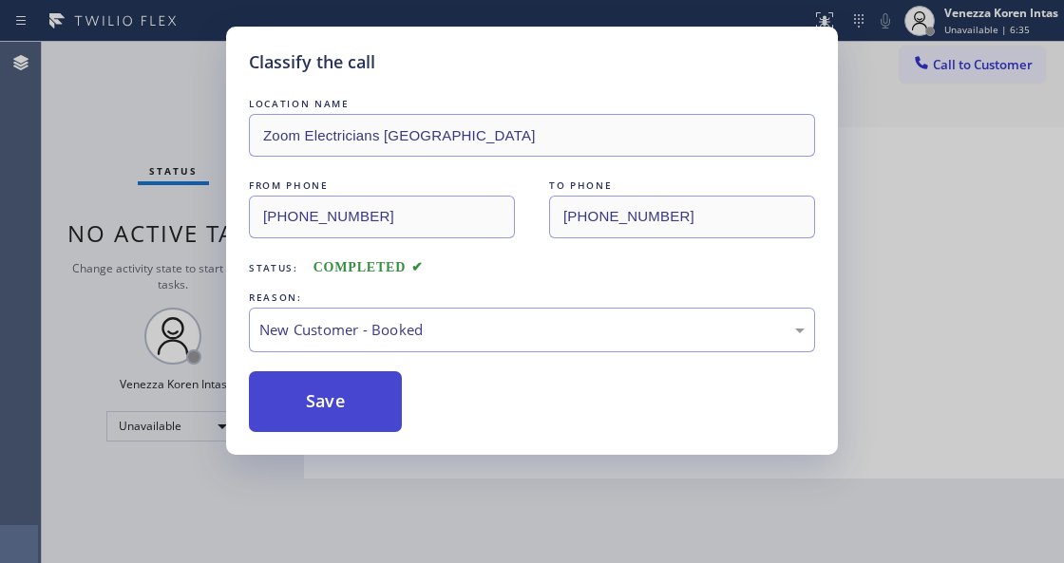
click at [368, 391] on button "Save" at bounding box center [325, 401] width 153 height 61
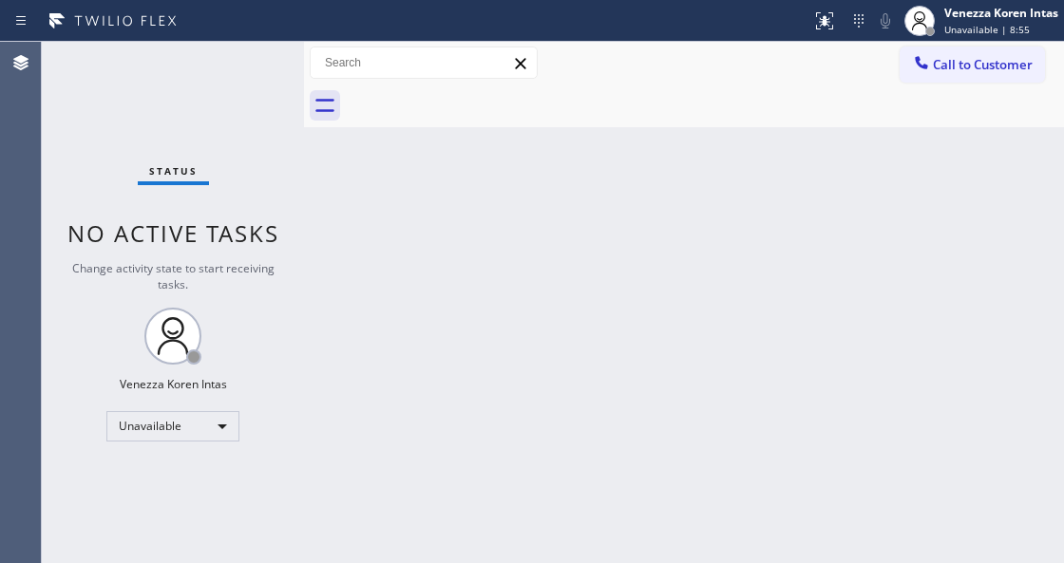
drag, startPoint x: 404, startPoint y: 359, endPoint x: 454, endPoint y: 515, distance: 163.8
click at [404, 359] on div "Back to Dashboard Change Sender ID Customers Technicians Select a contact Outbo…" at bounding box center [684, 303] width 760 height 522
click at [219, 414] on div "Unavailable" at bounding box center [172, 426] width 133 height 30
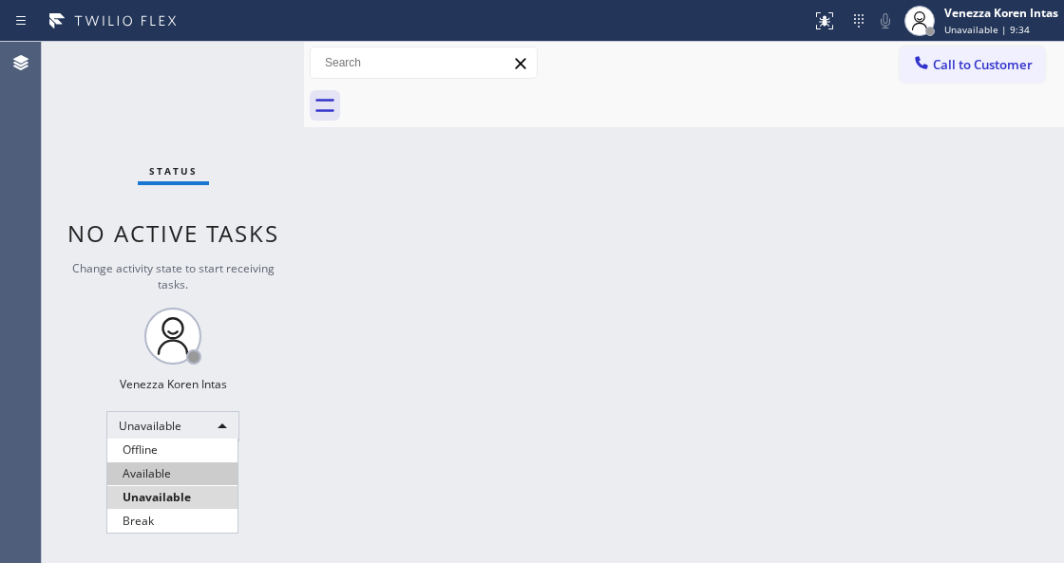
click at [194, 474] on li "Available" at bounding box center [172, 474] width 130 height 23
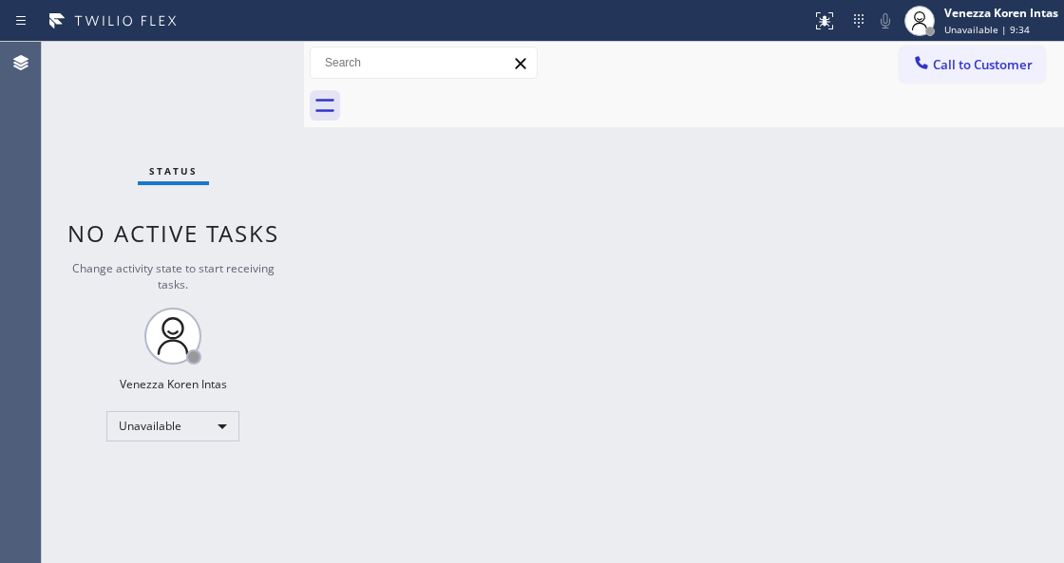
click at [513, 398] on div "Back to Dashboard Change Sender ID Customers Technicians Select a contact Outbo…" at bounding box center [684, 303] width 760 height 522
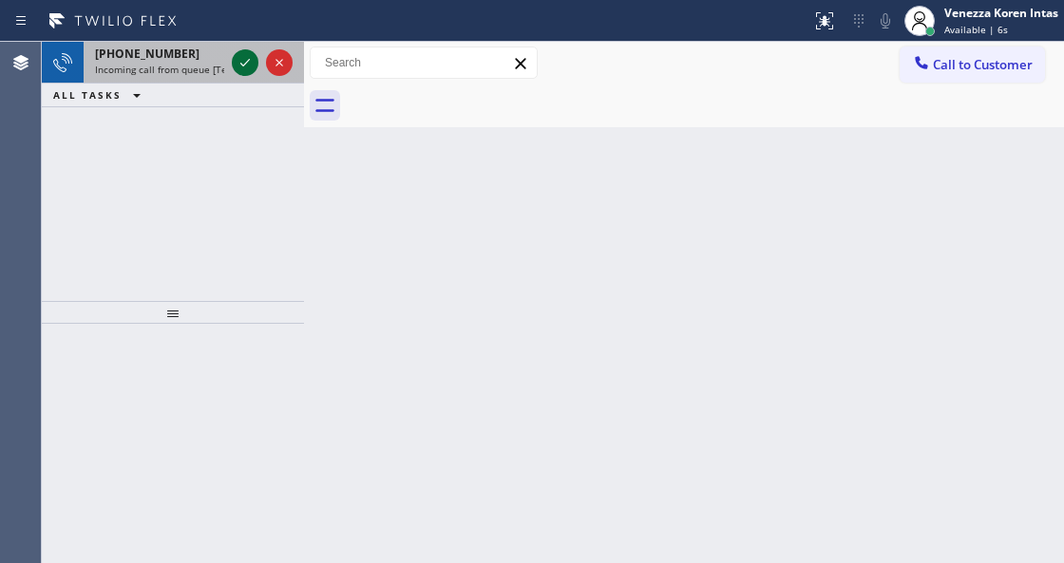
drag, startPoint x: 238, startPoint y: 53, endPoint x: 239, endPoint y: 63, distance: 9.7
click at [238, 53] on icon at bounding box center [245, 62] width 23 height 23
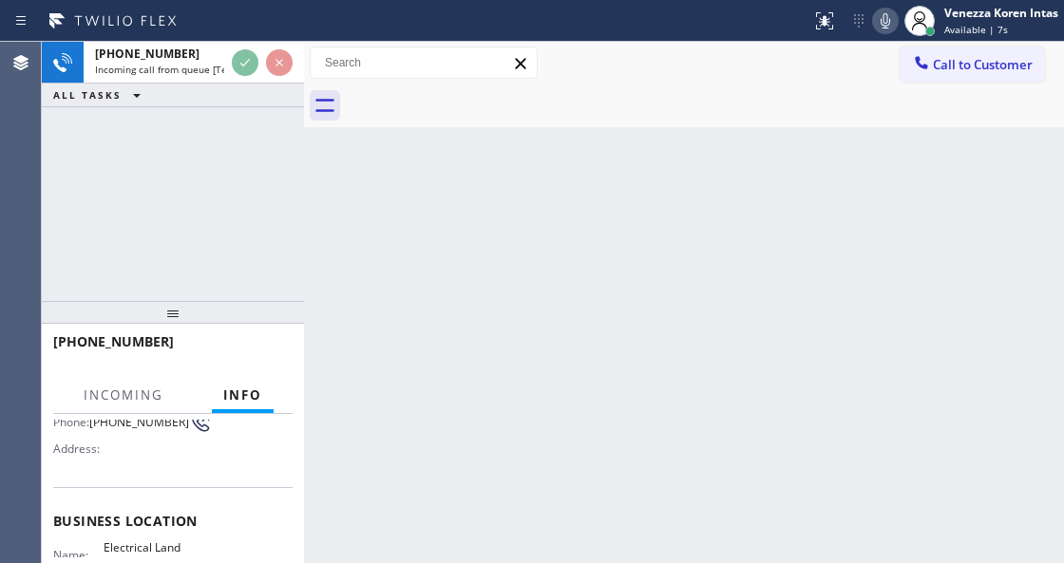
scroll to position [190, 0]
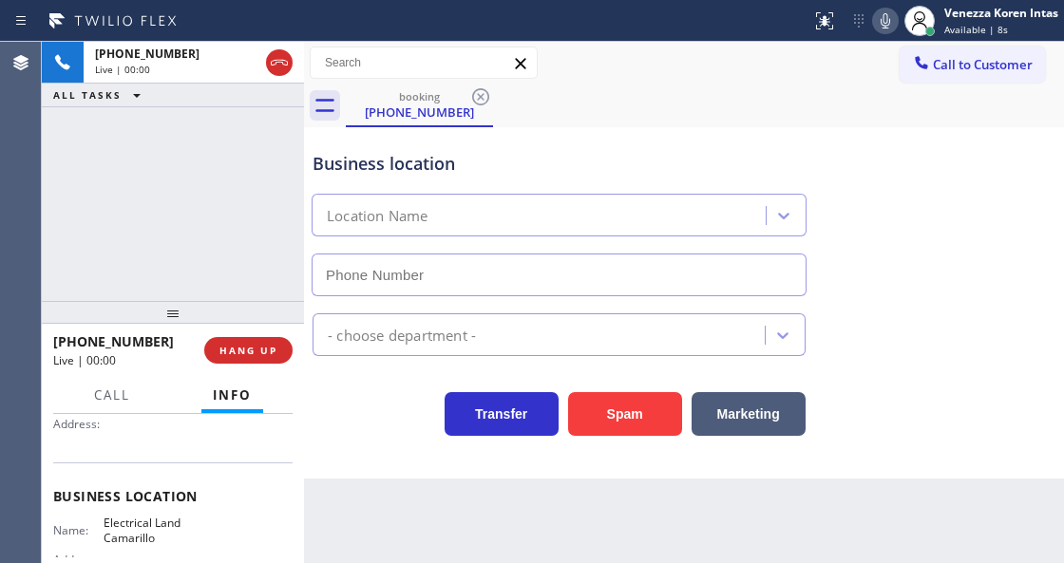
type input "[PHONE_NUMBER]"
click at [329, 418] on div "Transfer Spam Marketing" at bounding box center [559, 409] width 501 height 53
click at [737, 229] on div "Electrical Land Camarillo" at bounding box center [541, 216] width 448 height 33
click at [935, 283] on div "Business location Electrical Land [GEOGRAPHIC_DATA] [PHONE_NUMBER]" at bounding box center [684, 210] width 751 height 172
drag, startPoint x: 894, startPoint y: 20, endPoint x: 884, endPoint y: 52, distance: 34.0
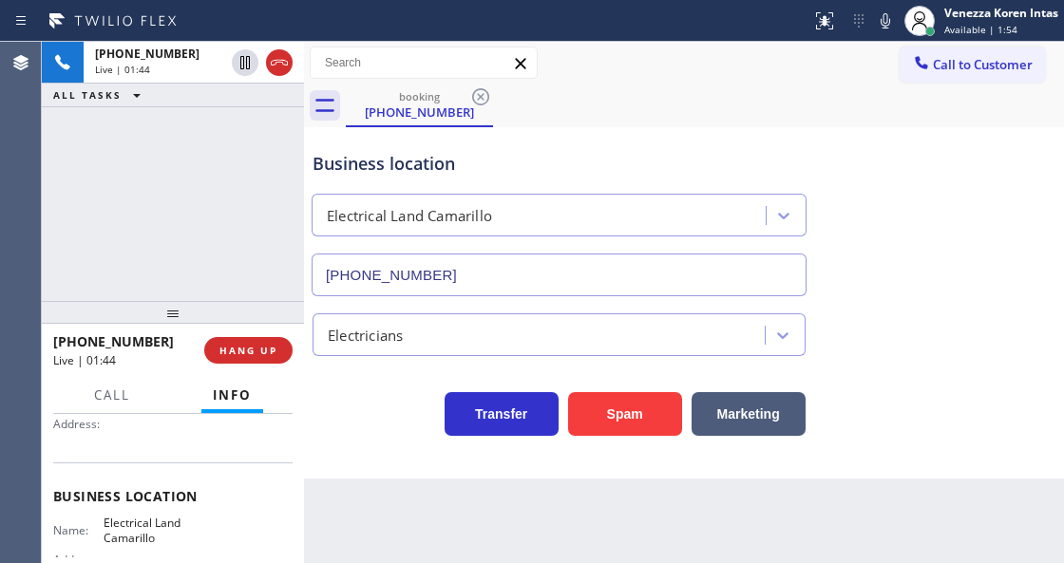
click at [894, 20] on icon at bounding box center [885, 21] width 23 height 23
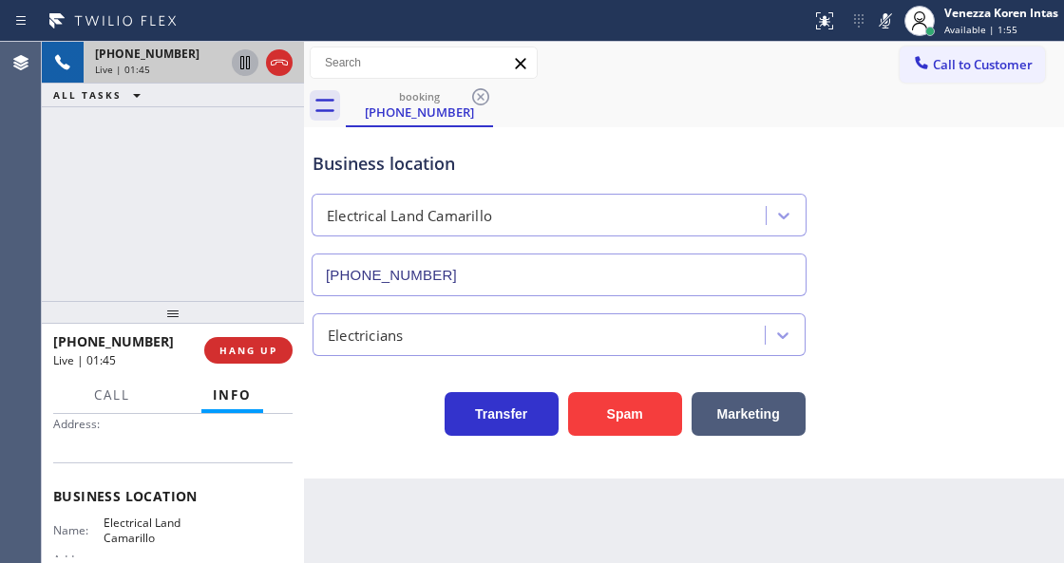
click at [242, 58] on icon at bounding box center [245, 62] width 23 height 23
click at [625, 556] on div "Back to Dashboard Change Sender ID Customers Technicians Select a contact Outbo…" at bounding box center [684, 303] width 760 height 522
click at [626, 537] on div "Back to Dashboard Change Sender ID Customers Technicians Select a contact Outbo…" at bounding box center [684, 303] width 760 height 522
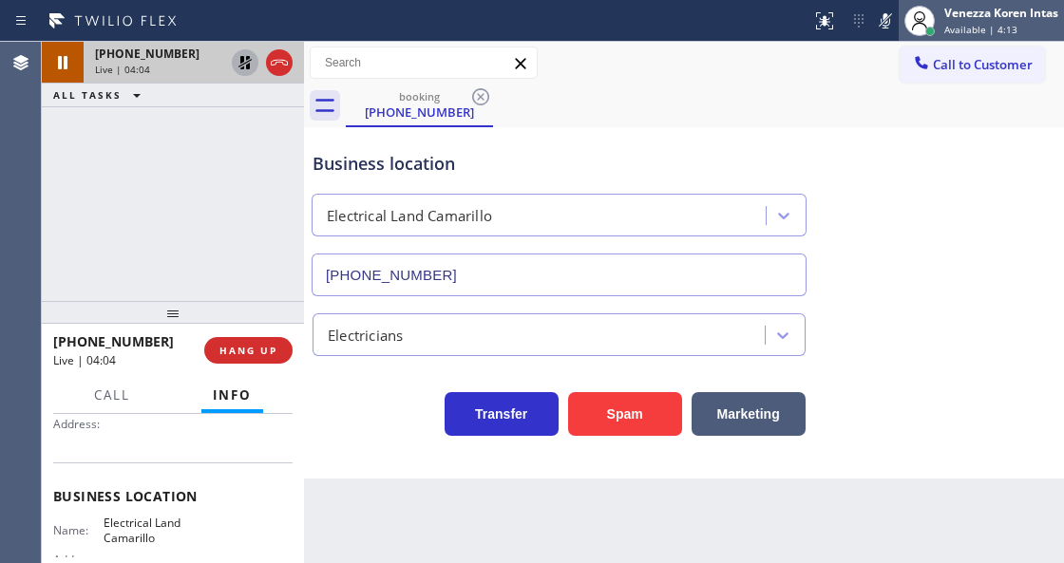
drag, startPoint x: 899, startPoint y: 21, endPoint x: 882, endPoint y: 27, distance: 18.0
click at [899, 21] on div at bounding box center [920, 21] width 42 height 42
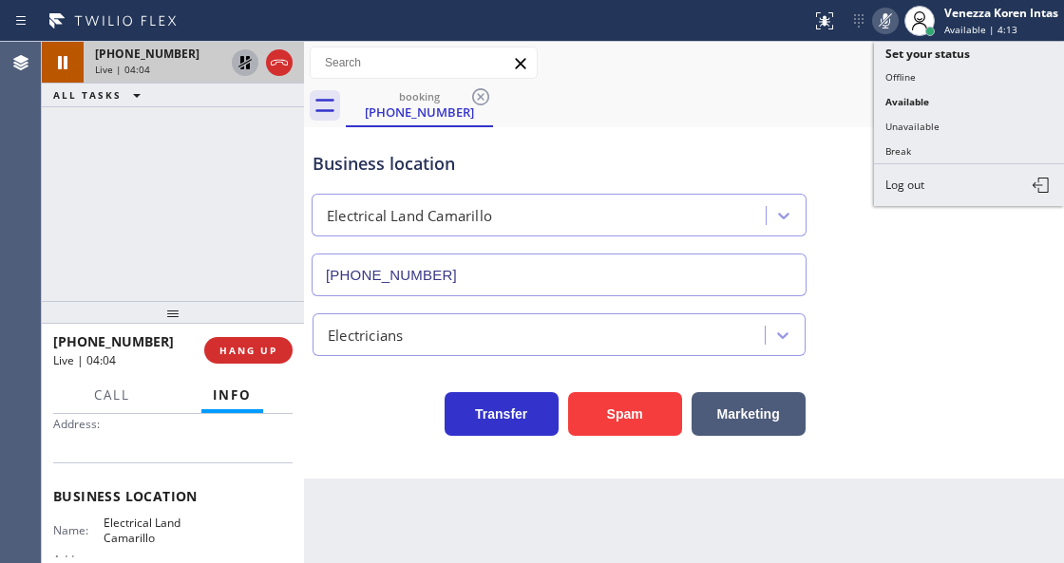
click at [880, 28] on icon at bounding box center [885, 21] width 23 height 23
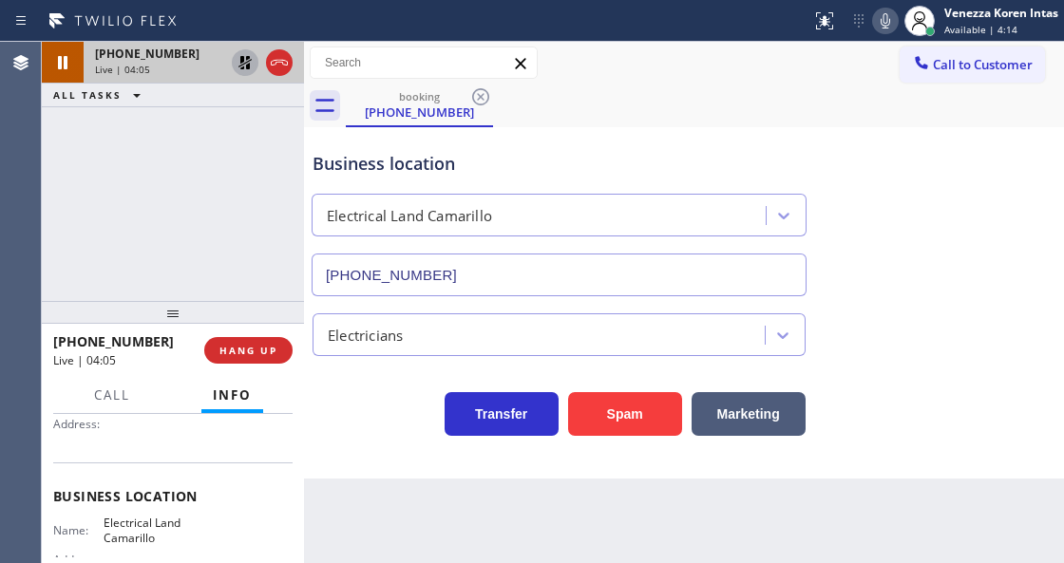
click at [246, 57] on icon at bounding box center [244, 62] width 13 height 13
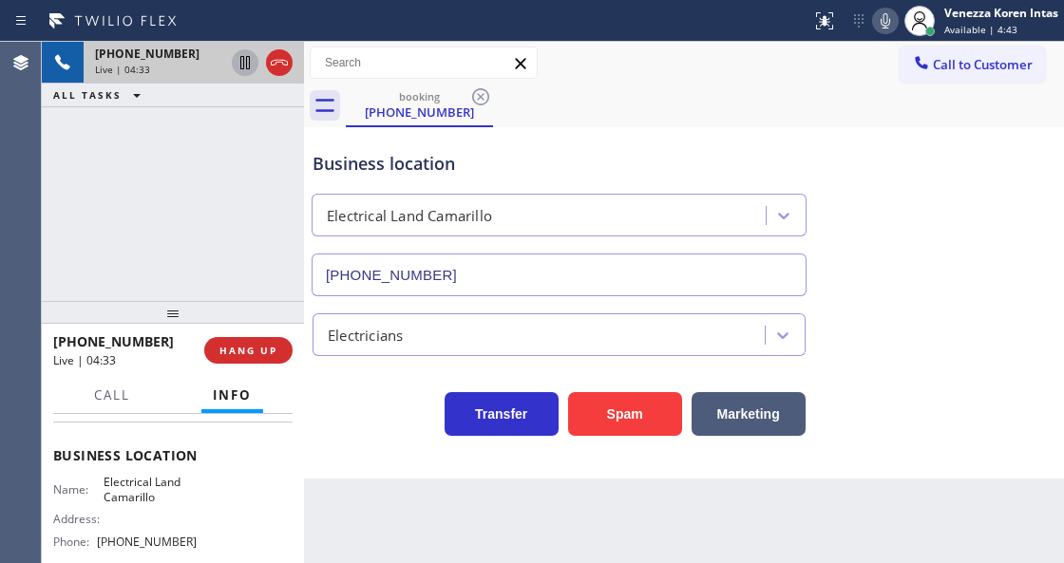
scroll to position [253, 0]
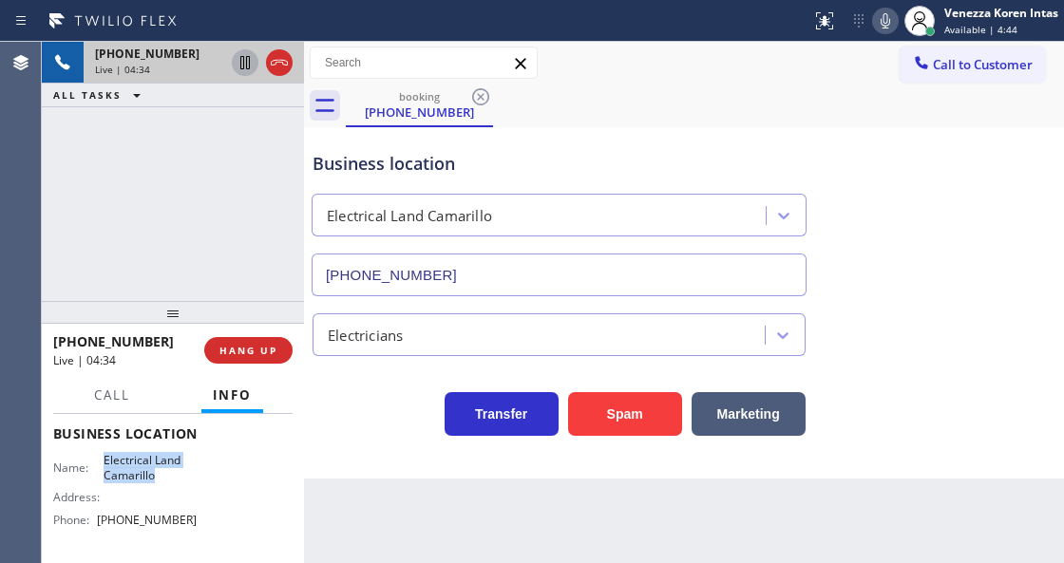
drag, startPoint x: 96, startPoint y: 458, endPoint x: 164, endPoint y: 481, distance: 72.1
click at [164, 481] on div "Name: Electrical Land Camarillo" at bounding box center [124, 467] width 143 height 29
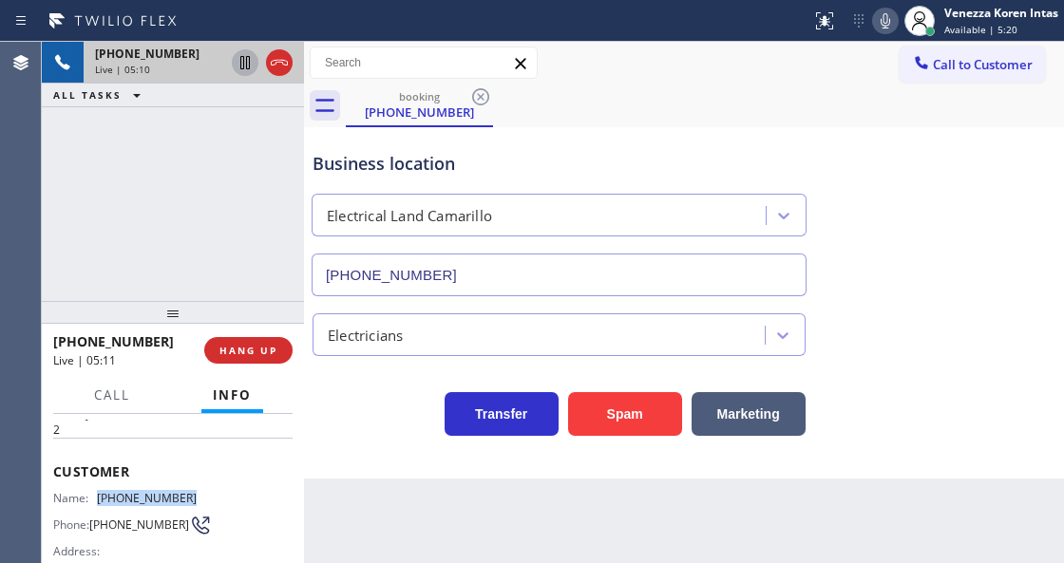
drag, startPoint x: 194, startPoint y: 492, endPoint x: 101, endPoint y: 490, distance: 93.1
click at [101, 491] on div "Name: [PHONE_NUMBER] Phone: [PHONE_NUMBER] Address:" at bounding box center [172, 528] width 239 height 75
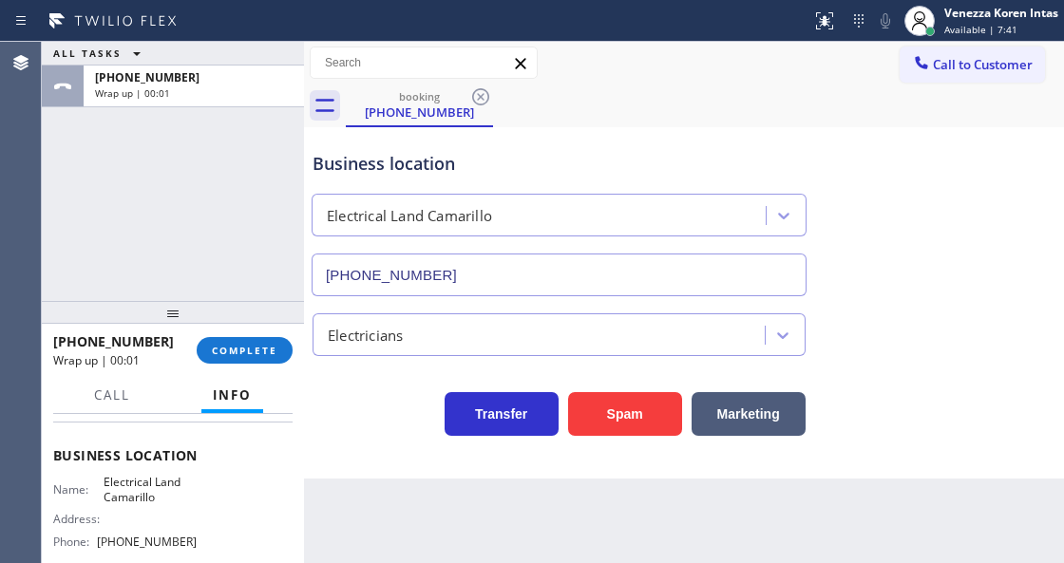
scroll to position [253, 0]
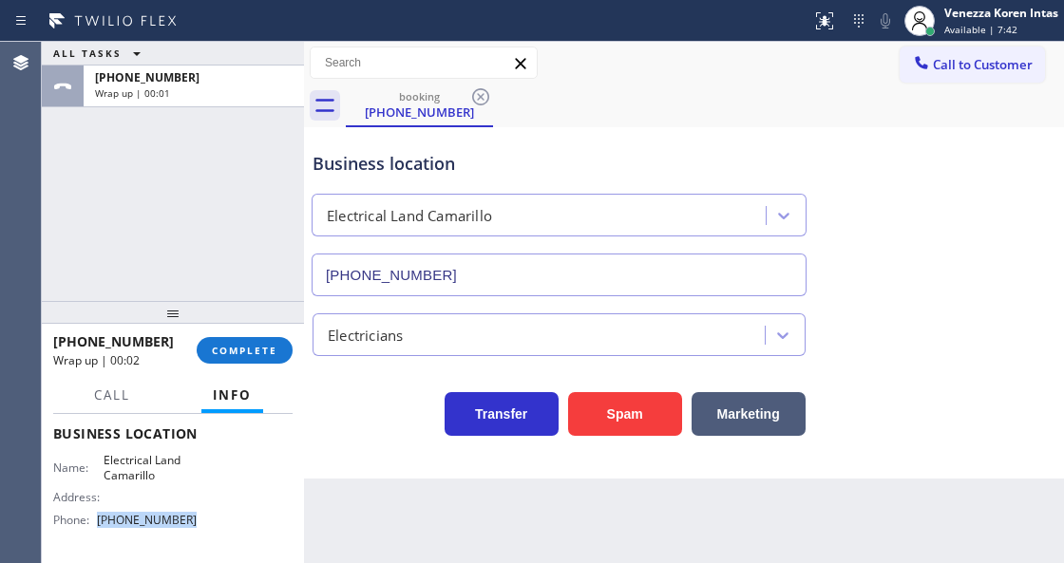
drag, startPoint x: 127, startPoint y: 520, endPoint x: 99, endPoint y: 521, distance: 28.5
click at [99, 521] on div "Name: Electrical Land Camarillo Address: Phone: [PHONE_NUMBER]" at bounding box center [172, 494] width 239 height 82
drag, startPoint x: 236, startPoint y: 353, endPoint x: 367, endPoint y: 367, distance: 131.8
click at [238, 353] on span "COMPLETE" at bounding box center [245, 350] width 66 height 13
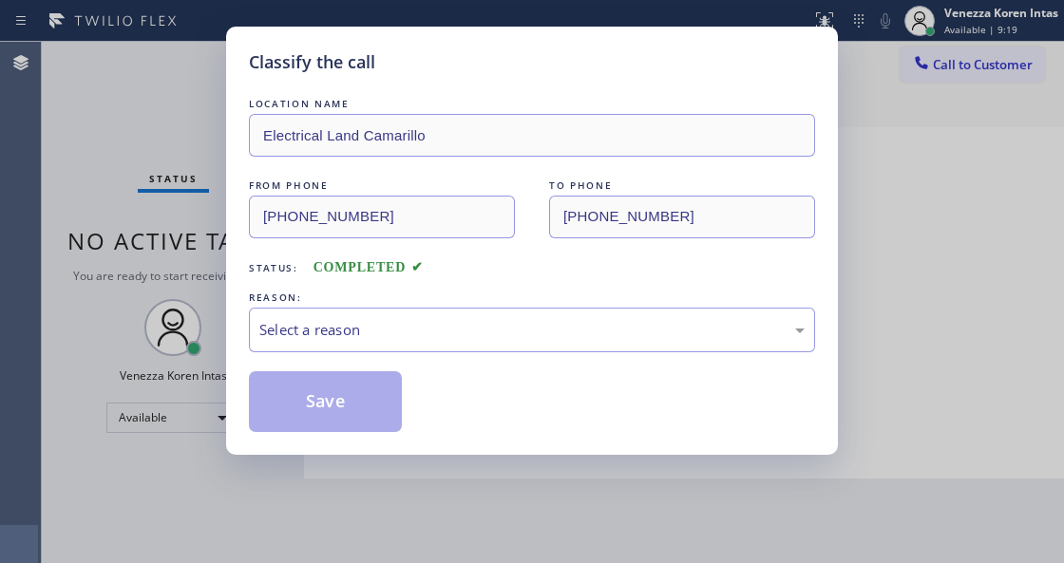
click at [403, 344] on div "Select a reason" at bounding box center [532, 330] width 566 height 45
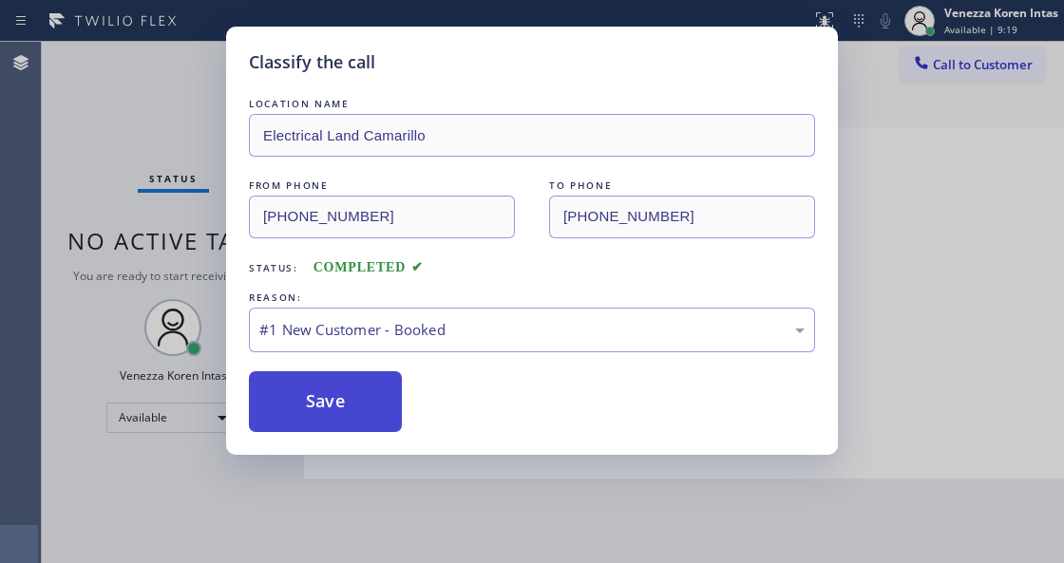
click at [380, 414] on button "Save" at bounding box center [325, 401] width 153 height 61
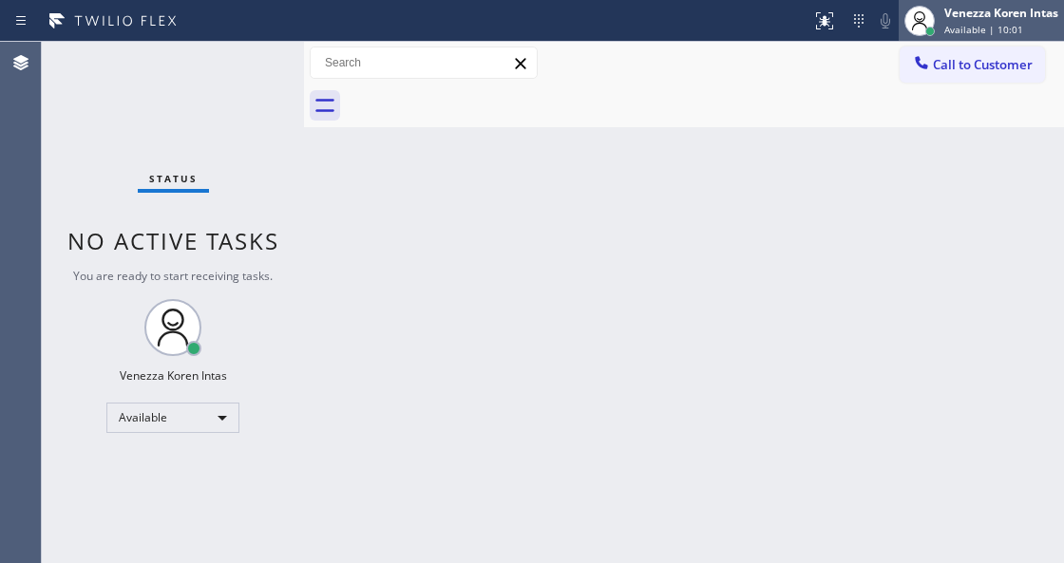
click at [1007, 29] on span "Available | 10:01" at bounding box center [983, 29] width 79 height 13
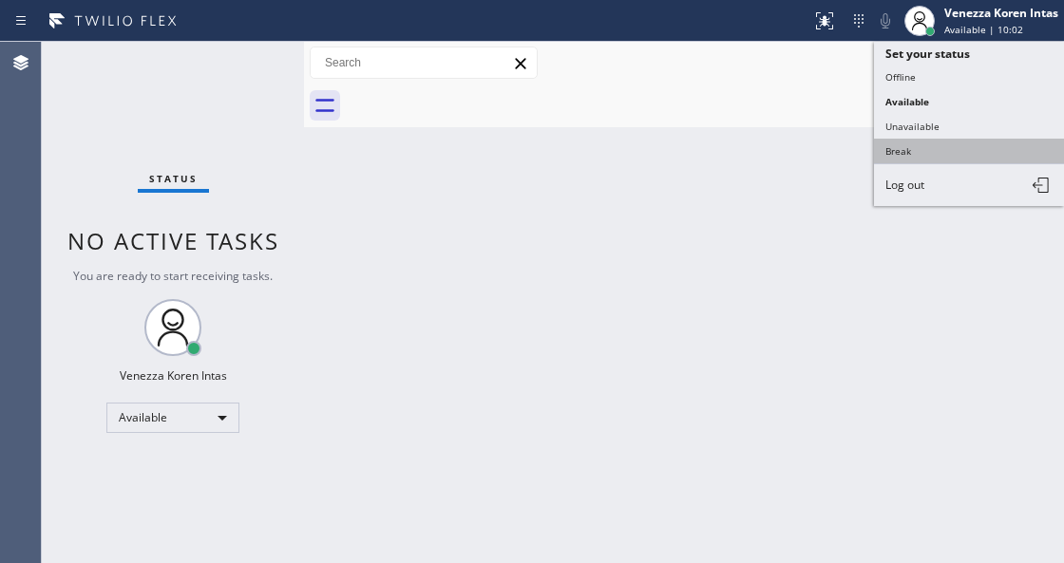
click at [931, 146] on button "Break" at bounding box center [969, 151] width 190 height 25
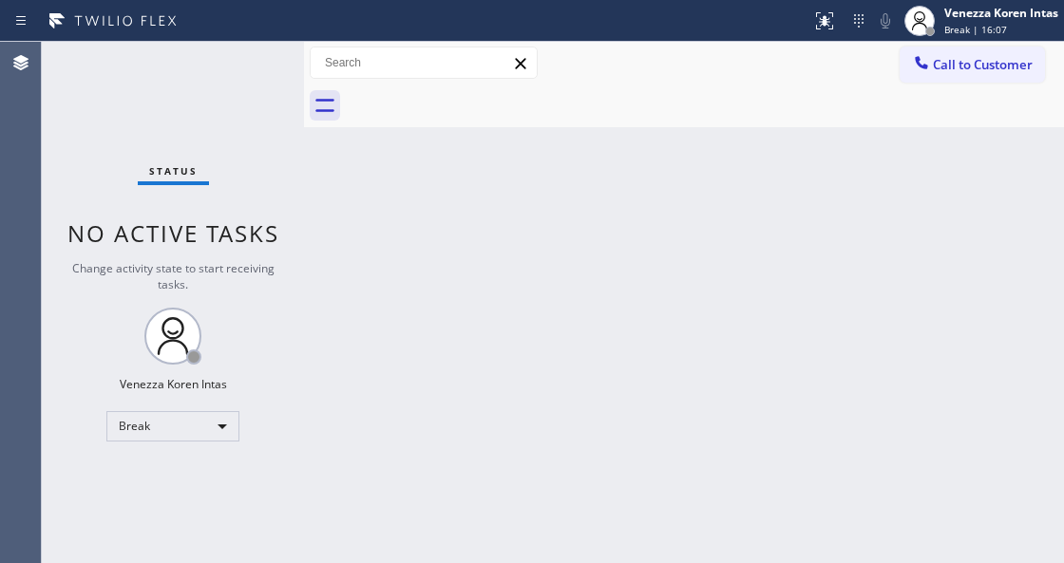
click at [485, 314] on div "Back to Dashboard Change Sender ID Customers Technicians Select a contact Outbo…" at bounding box center [684, 303] width 760 height 522
click at [219, 419] on div "Break" at bounding box center [172, 426] width 133 height 30
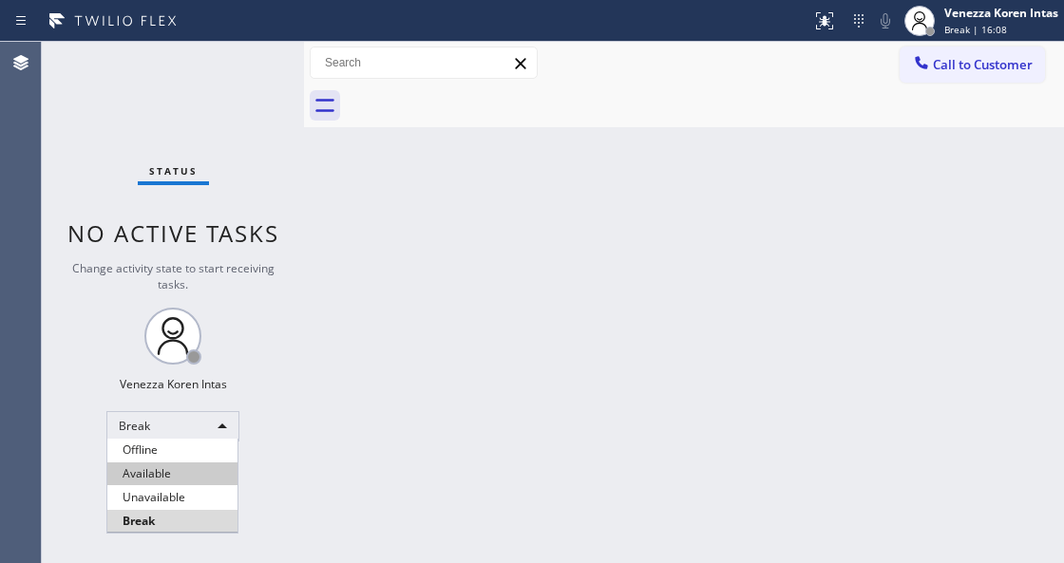
click at [209, 469] on li "Available" at bounding box center [172, 474] width 130 height 23
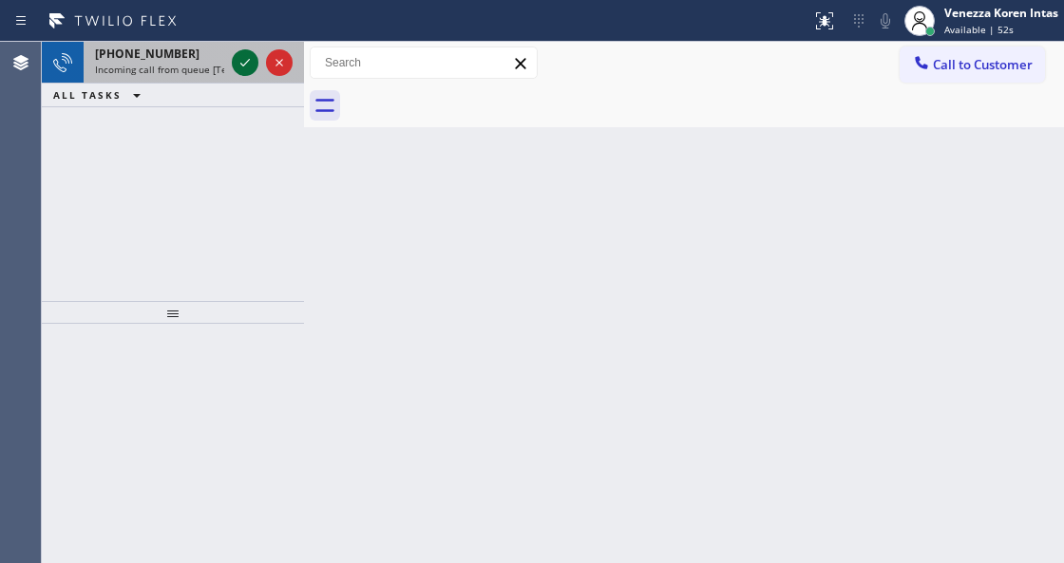
click at [242, 63] on icon at bounding box center [245, 62] width 23 height 23
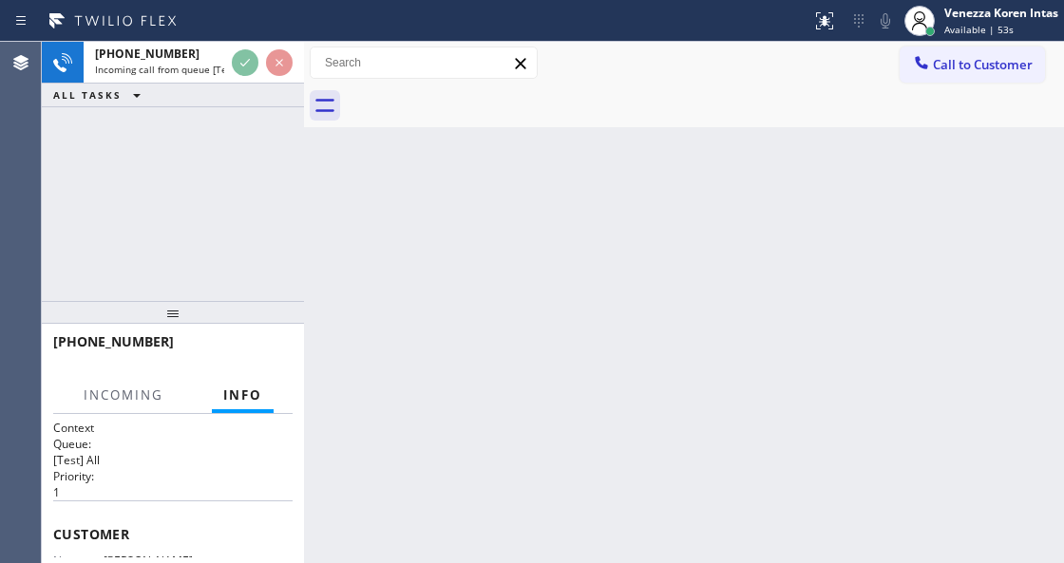
scroll to position [126, 0]
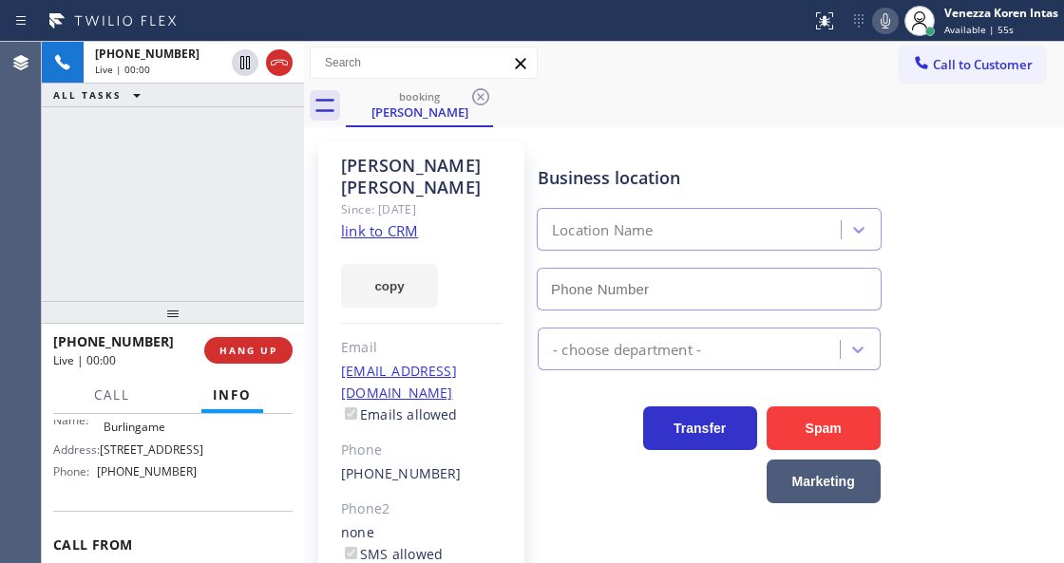
type input "[PHONE_NUMBER]"
click at [390, 221] on link "link to CRM" at bounding box center [379, 230] width 77 height 19
click at [887, 27] on icon at bounding box center [885, 21] width 23 height 23
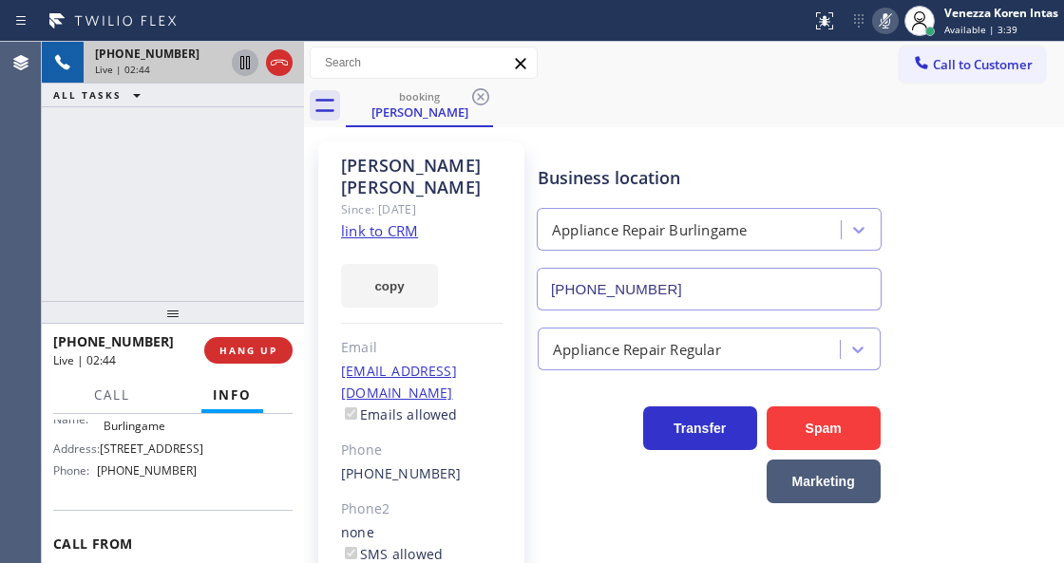
click at [242, 66] on icon at bounding box center [245, 62] width 23 height 23
click at [599, 93] on div "booking [PERSON_NAME]" at bounding box center [705, 106] width 718 height 43
click at [887, 22] on icon at bounding box center [885, 21] width 23 height 23
click at [245, 70] on icon at bounding box center [245, 62] width 23 height 23
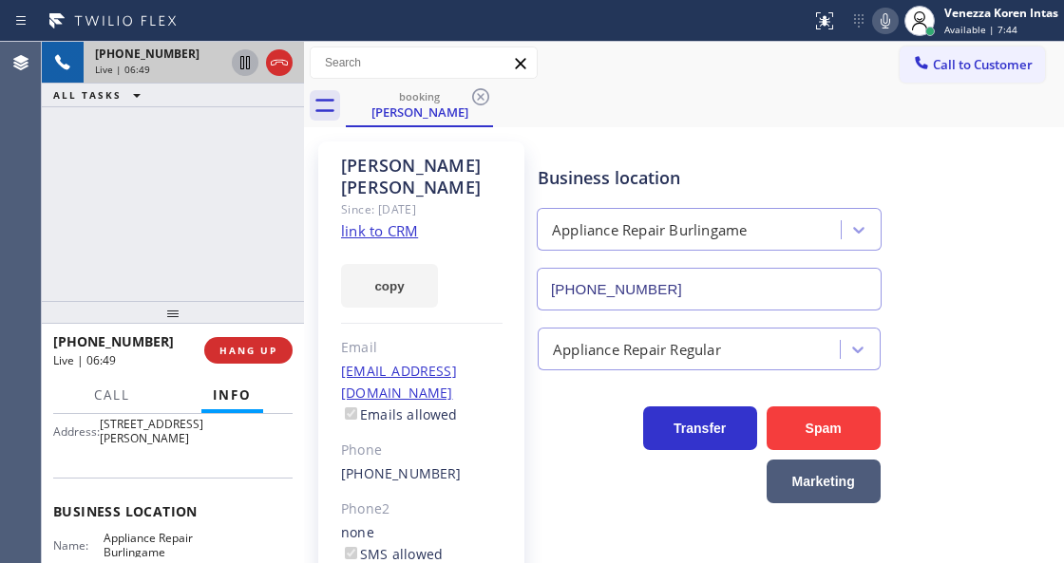
scroll to position [253, 0]
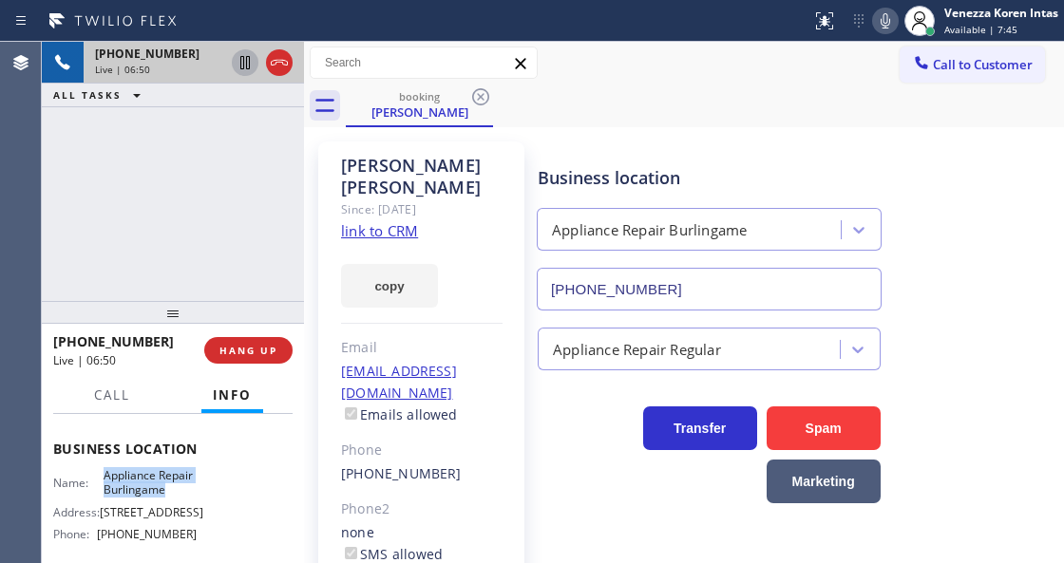
drag, startPoint x: 103, startPoint y: 491, endPoint x: 169, endPoint y: 504, distance: 67.6
click at [169, 498] on span "Appliance Repair Burlingame" at bounding box center [151, 482] width 94 height 29
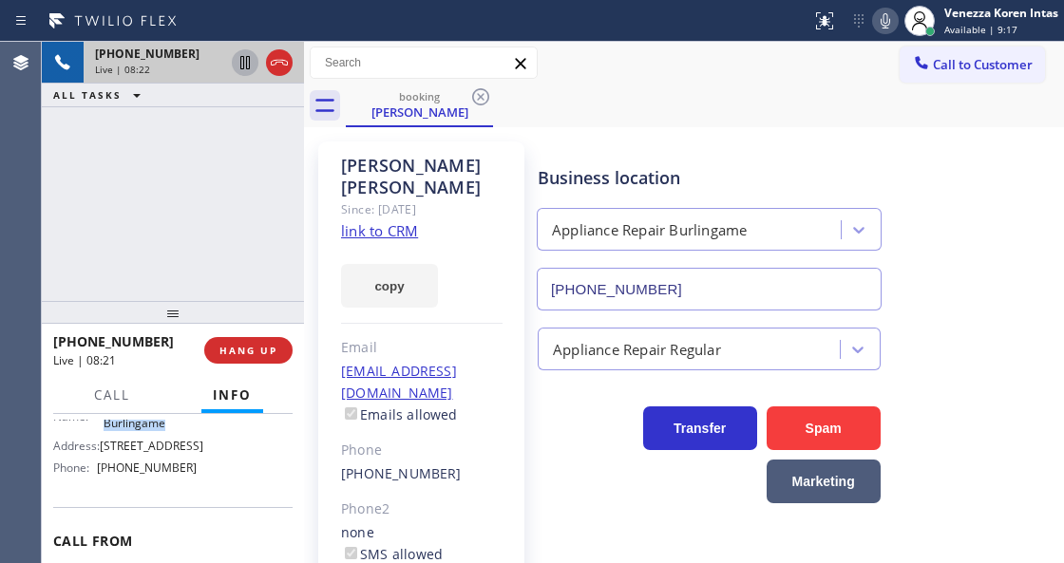
scroll to position [380, 0]
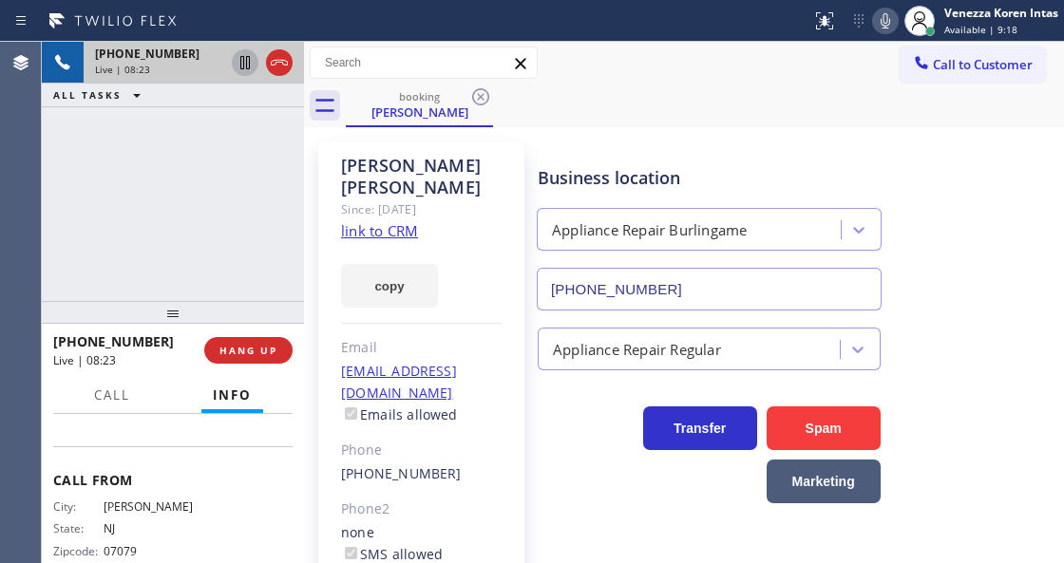
drag, startPoint x: 198, startPoint y: 466, endPoint x: 92, endPoint y: 471, distance: 105.6
click at [92, 423] on div "Name: Appliance Repair Burlingame Address: [STREET_ADDRESS] Phone: [PHONE_NUMBE…" at bounding box center [172, 382] width 239 height 82
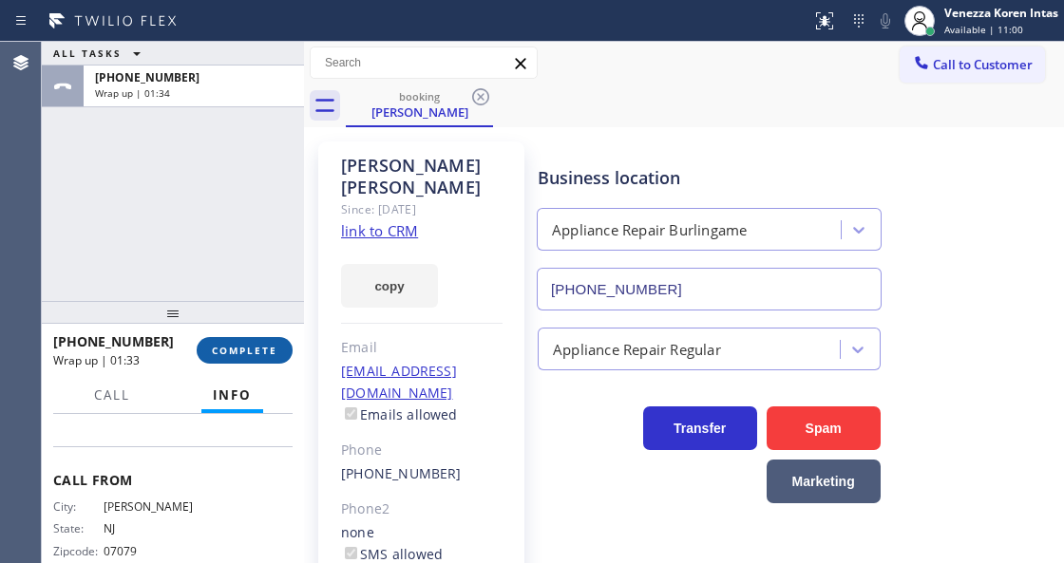
drag, startPoint x: 262, startPoint y: 350, endPoint x: 417, endPoint y: 367, distance: 155.8
click at [264, 352] on span "COMPLETE" at bounding box center [245, 350] width 66 height 13
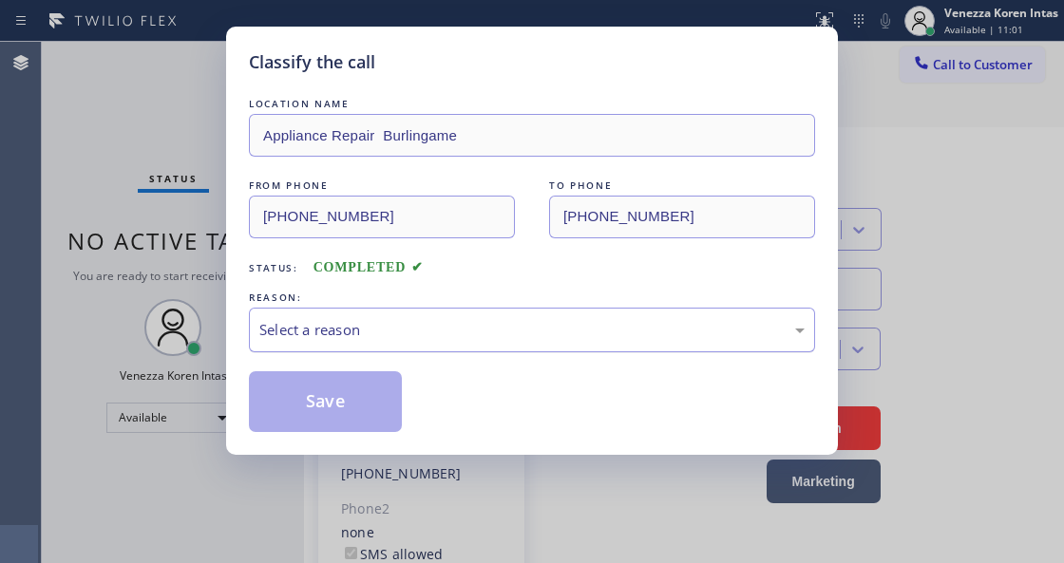
click at [405, 333] on div "Select a reason" at bounding box center [531, 330] width 545 height 22
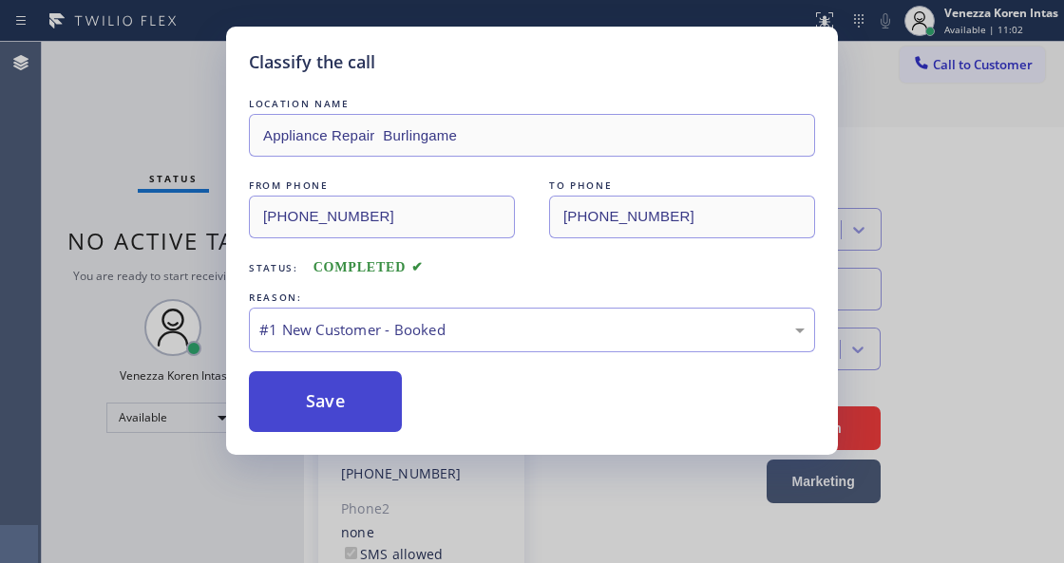
click at [384, 409] on button "Save" at bounding box center [325, 401] width 153 height 61
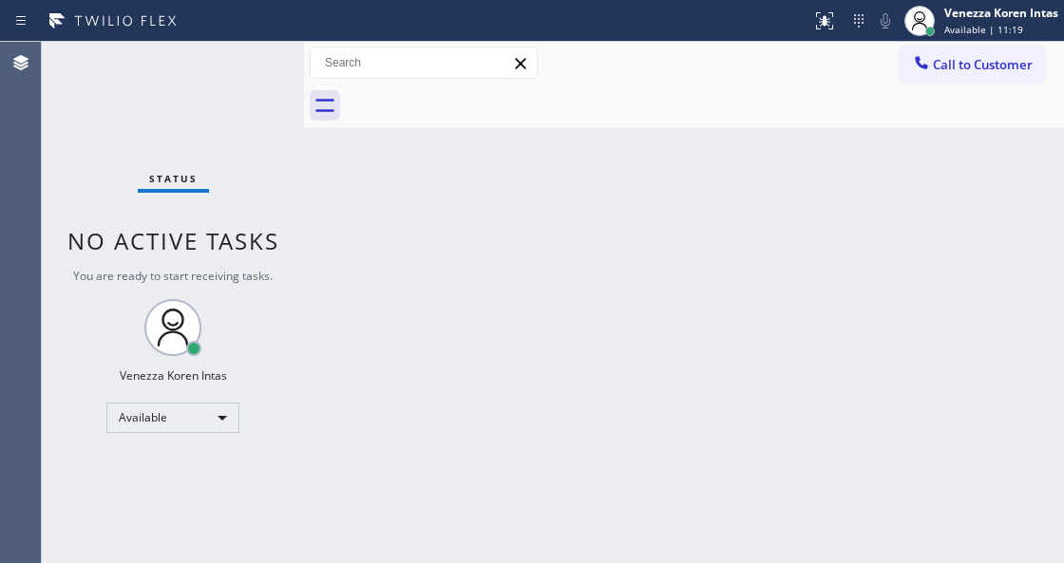
click at [405, 208] on div "Back to Dashboard Change Sender ID Customers Technicians Select a contact Outbo…" at bounding box center [684, 303] width 760 height 522
click at [170, 113] on div "Status No active tasks You are ready to start receiving tasks. Venezza Koren In…" at bounding box center [173, 303] width 262 height 522
click at [259, 269] on span "You are ready to start receiving tasks." at bounding box center [173, 276] width 200 height 16
drag, startPoint x: 224, startPoint y: 105, endPoint x: 246, endPoint y: 72, distance: 39.0
click at [231, 93] on div "Status No active tasks You are ready to start receiving tasks. Venezza Koren In…" at bounding box center [173, 303] width 262 height 522
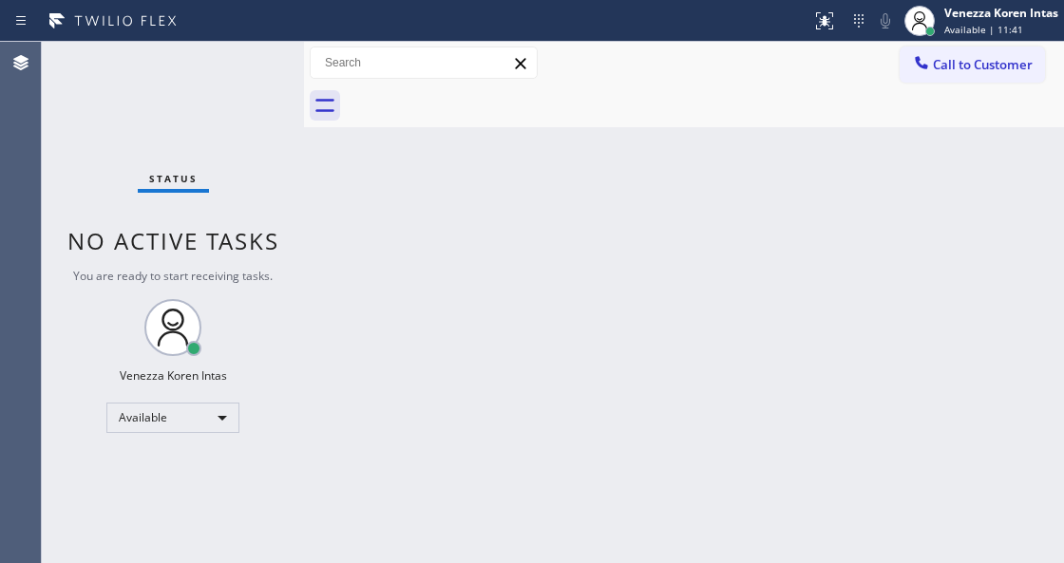
click at [246, 72] on div "Status No active tasks You are ready to start receiving tasks. Venezza Koren In…" at bounding box center [173, 303] width 262 height 522
click at [232, 66] on div "Status No active tasks You are ready to start receiving tasks. Venezza Koren In…" at bounding box center [173, 303] width 262 height 522
click at [257, 102] on div "Status No active tasks You are ready to start receiving tasks. Venezza Koren In…" at bounding box center [173, 303] width 262 height 522
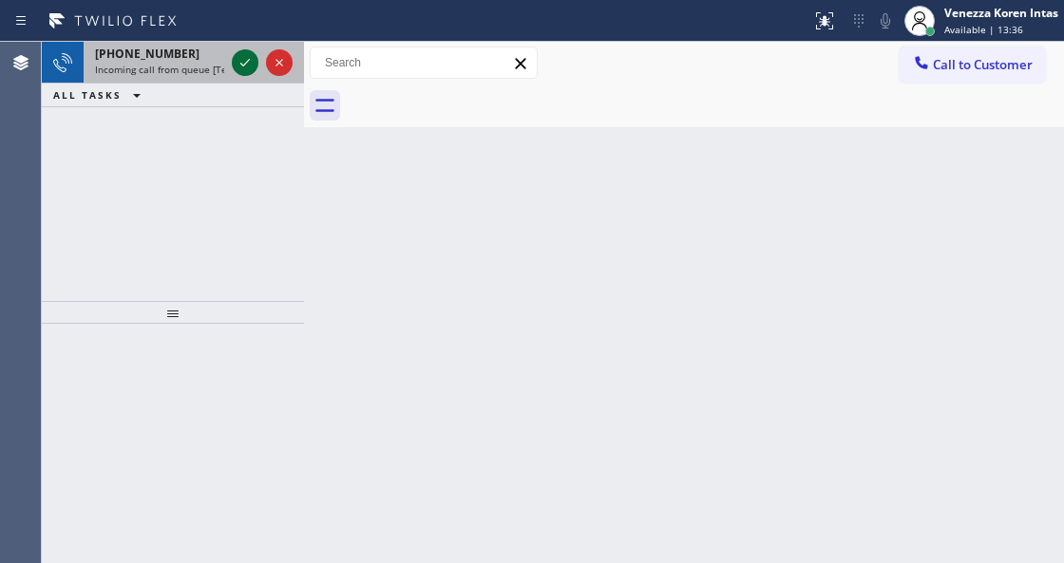
click at [244, 60] on icon at bounding box center [245, 62] width 23 height 23
click at [237, 67] on icon at bounding box center [245, 62] width 23 height 23
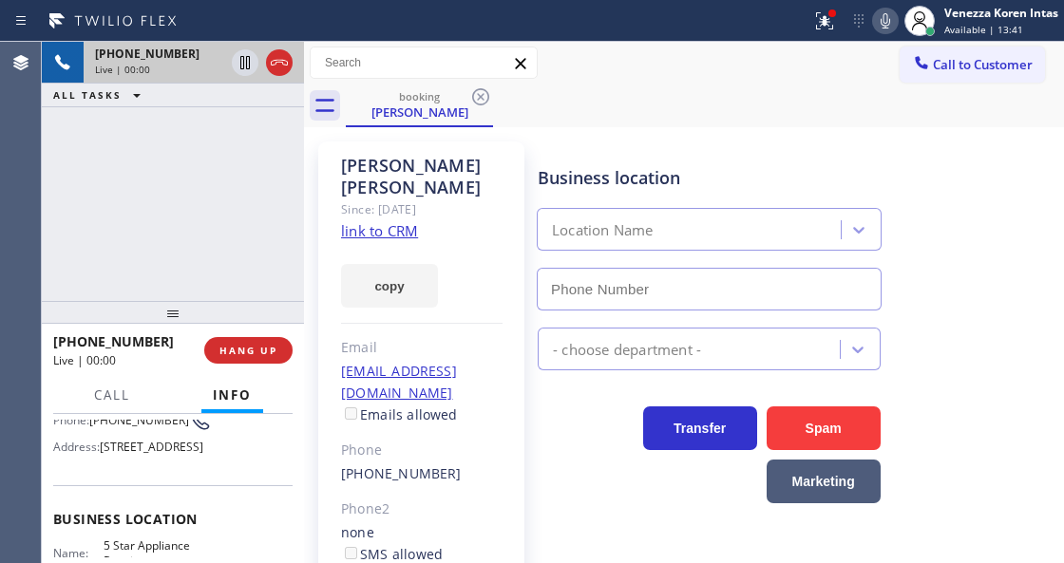
scroll to position [190, 0]
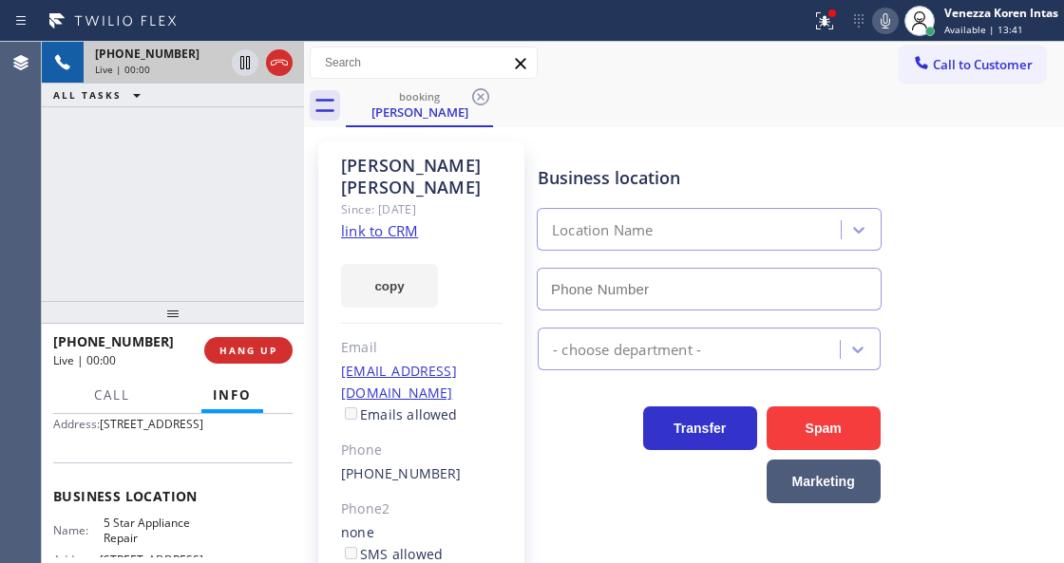
type input "[PHONE_NUMBER]"
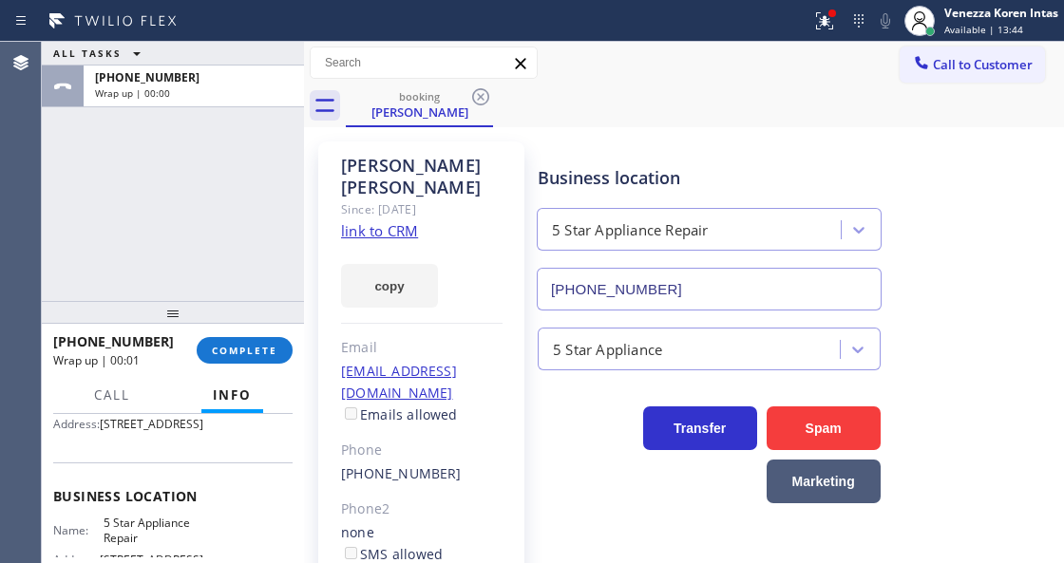
click at [250, 266] on div "ALL TASKS ALL TASKS ACTIVE TASKS TASKS IN WRAP UP [PHONE_NUMBER] Wrap up | 00:00" at bounding box center [173, 171] width 262 height 259
click at [270, 363] on button "COMPLETE" at bounding box center [245, 350] width 96 height 27
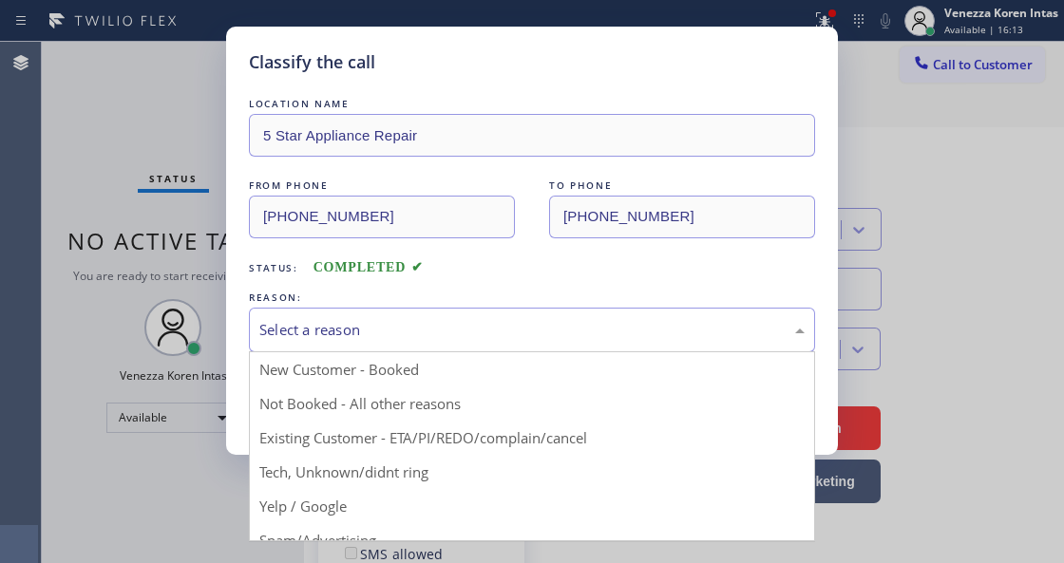
click at [344, 342] on div "Select a reason" at bounding box center [532, 330] width 566 height 45
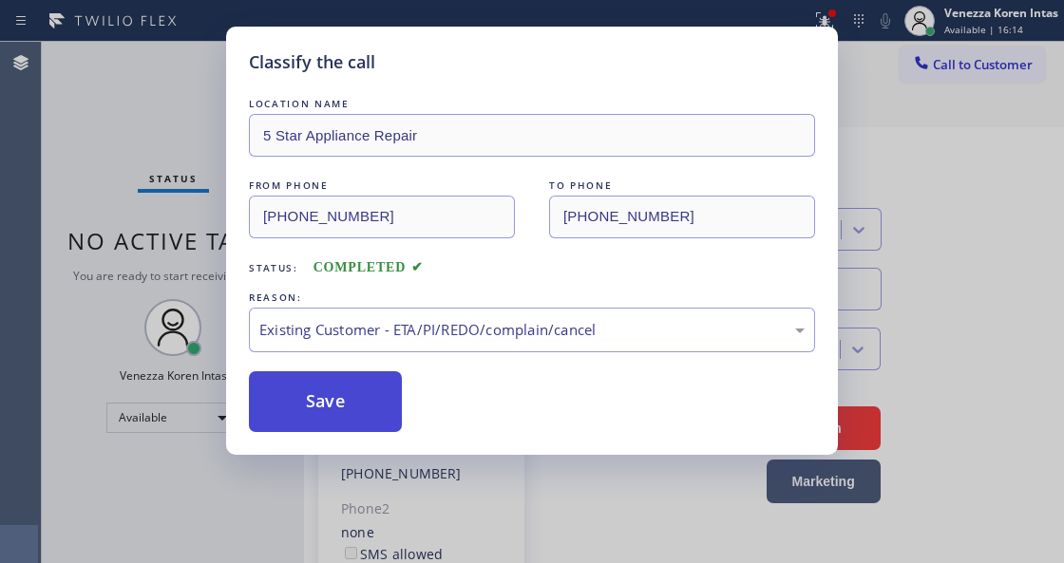
click at [366, 410] on button "Save" at bounding box center [325, 401] width 153 height 61
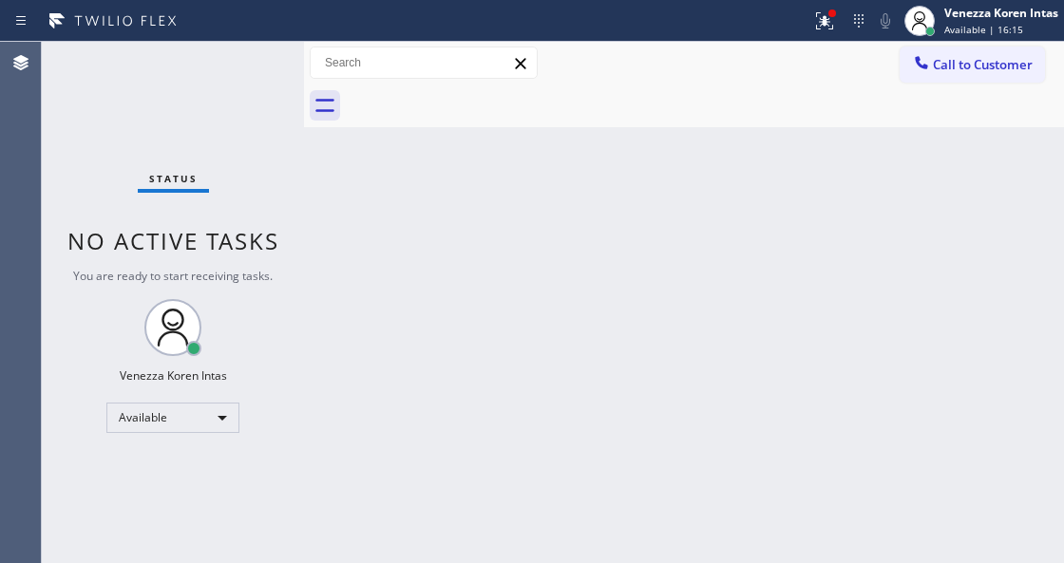
drag, startPoint x: 141, startPoint y: 173, endPoint x: 192, endPoint y: 169, distance: 51.4
click at [158, 173] on div "Status" at bounding box center [173, 182] width 71 height 21
click at [524, 210] on div "Back to Dashboard Change Sender ID Customers Technicians Select a contact Outbo…" at bounding box center [684, 303] width 760 height 522
click at [831, 17] on div at bounding box center [832, 13] width 11 height 11
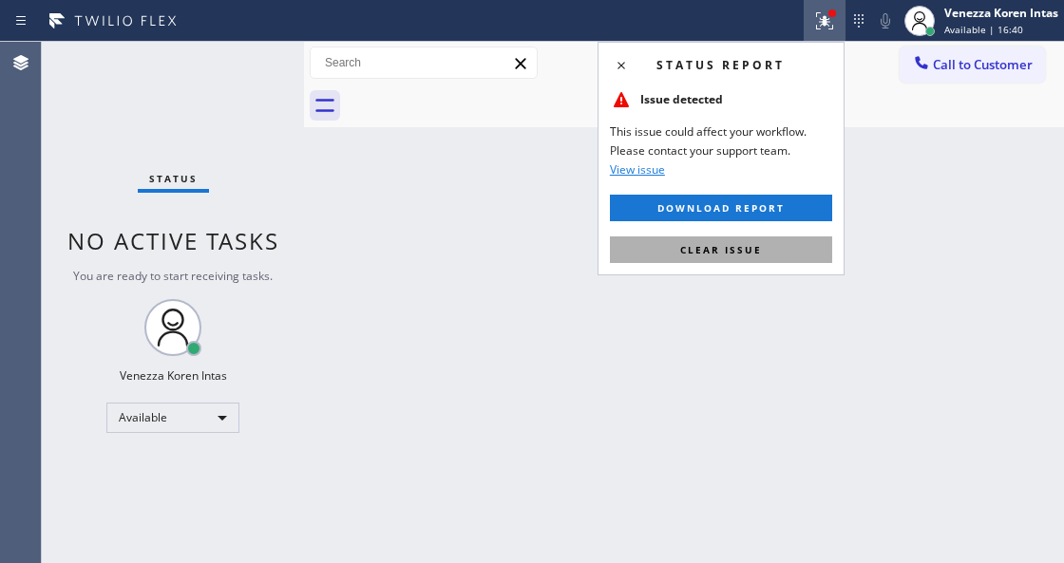
click at [779, 264] on div "Status report Issue detected This issue could affect your workflow. Please cont…" at bounding box center [721, 159] width 247 height 234
click at [766, 249] on button "Clear issue" at bounding box center [721, 250] width 222 height 27
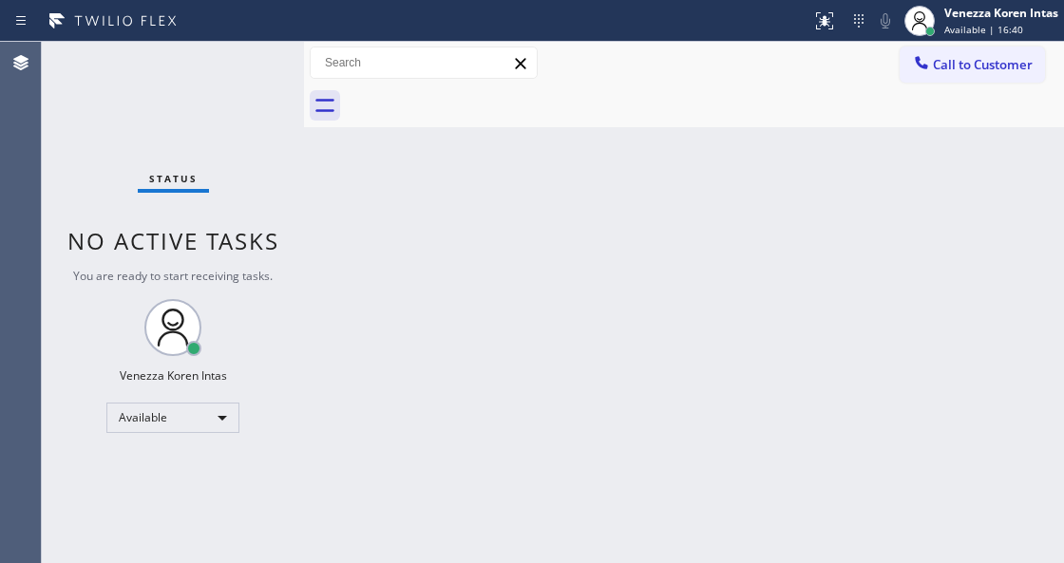
click at [504, 203] on div "Back to Dashboard Change Sender ID Customers Technicians Select a contact Outbo…" at bounding box center [684, 303] width 760 height 522
drag, startPoint x: 257, startPoint y: 259, endPoint x: 59, endPoint y: 212, distance: 203.3
click at [247, 258] on div "Status No active tasks You are ready to start receiving tasks. Venezza Koren In…" at bounding box center [173, 303] width 262 height 522
drag, startPoint x: 146, startPoint y: 133, endPoint x: 300, endPoint y: 329, distance: 249.0
click at [146, 133] on div "Status No active tasks You are ready to start receiving tasks. Venezza Koren In…" at bounding box center [173, 303] width 262 height 522
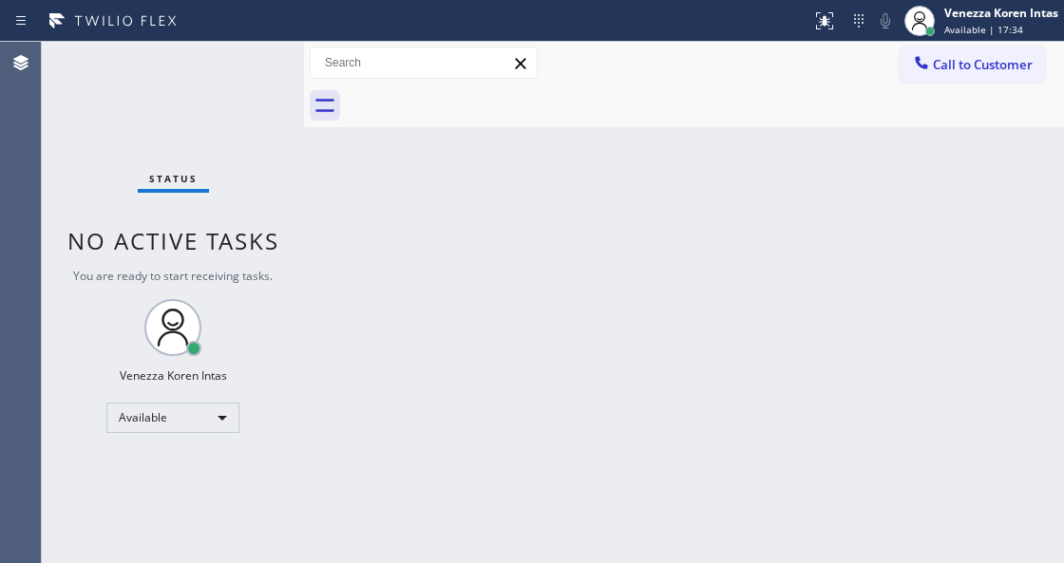
click at [485, 167] on div "Back to Dashboard Change Sender ID Customers Technicians Select a contact Outbo…" at bounding box center [684, 303] width 760 height 522
click at [311, 353] on div "Back to Dashboard Change Sender ID Customers Technicians Select a contact Outbo…" at bounding box center [684, 303] width 760 height 522
click at [169, 163] on div "Status No active tasks You are ready to start receiving tasks. Venezza Koren In…" at bounding box center [173, 303] width 262 height 522
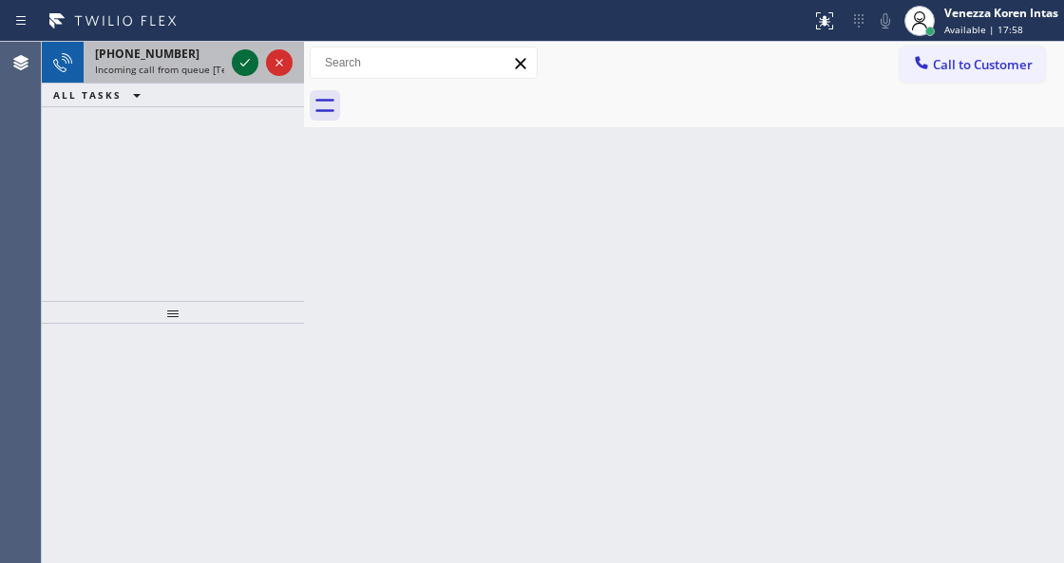
click at [239, 63] on icon at bounding box center [245, 62] width 23 height 23
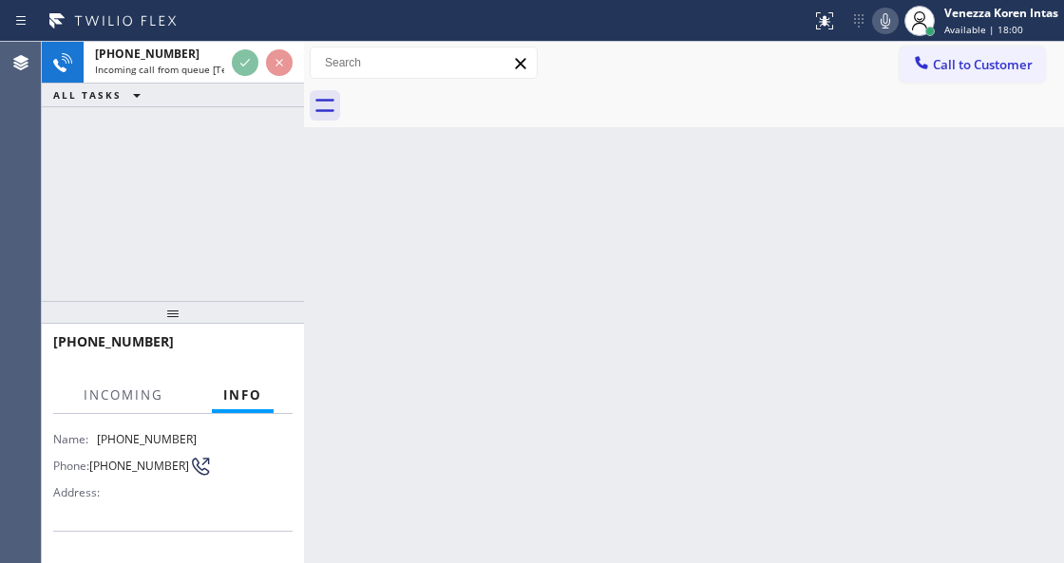
scroll to position [253, 0]
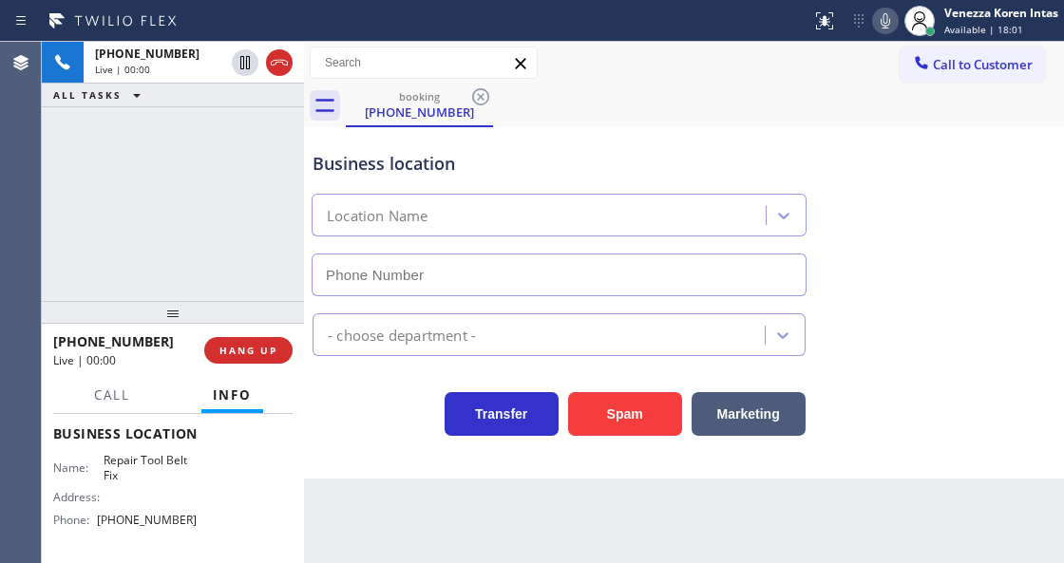
type input "[PHONE_NUMBER]"
click at [635, 152] on div "Business location" at bounding box center [559, 164] width 493 height 26
click at [537, 60] on div at bounding box center [424, 63] width 228 height 32
click at [553, 61] on div "Call to Customer Outbound call Location Zoom Electricians [GEOGRAPHIC_DATA] You…" at bounding box center [684, 63] width 760 height 33
drag, startPoint x: 568, startPoint y: 74, endPoint x: 627, endPoint y: 34, distance: 71.2
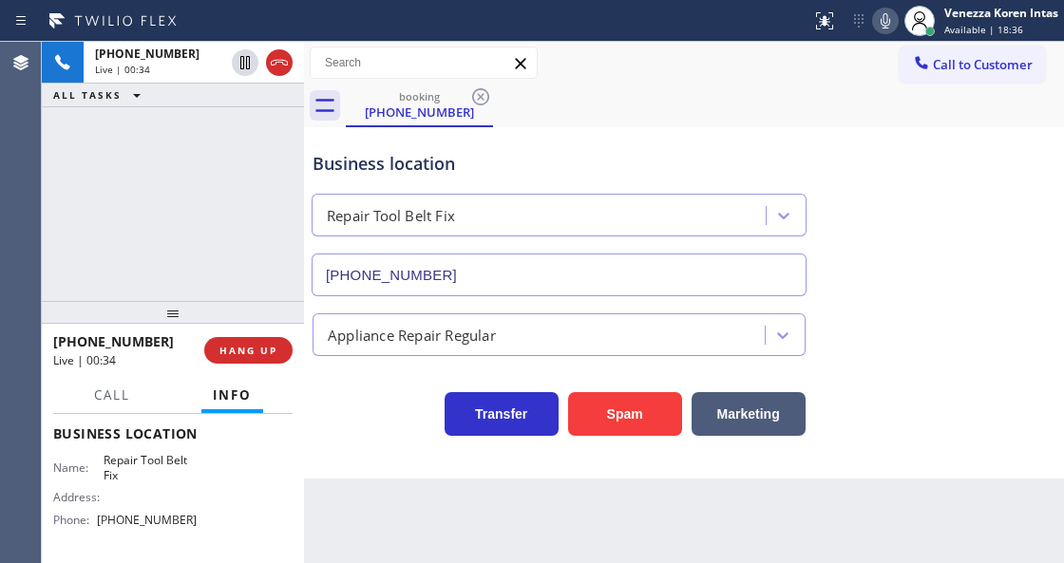
click at [568, 74] on div "Call to Customer Outbound call Location Zoom Electricians [GEOGRAPHIC_DATA] You…" at bounding box center [684, 63] width 760 height 33
click at [887, 23] on icon at bounding box center [886, 20] width 10 height 15
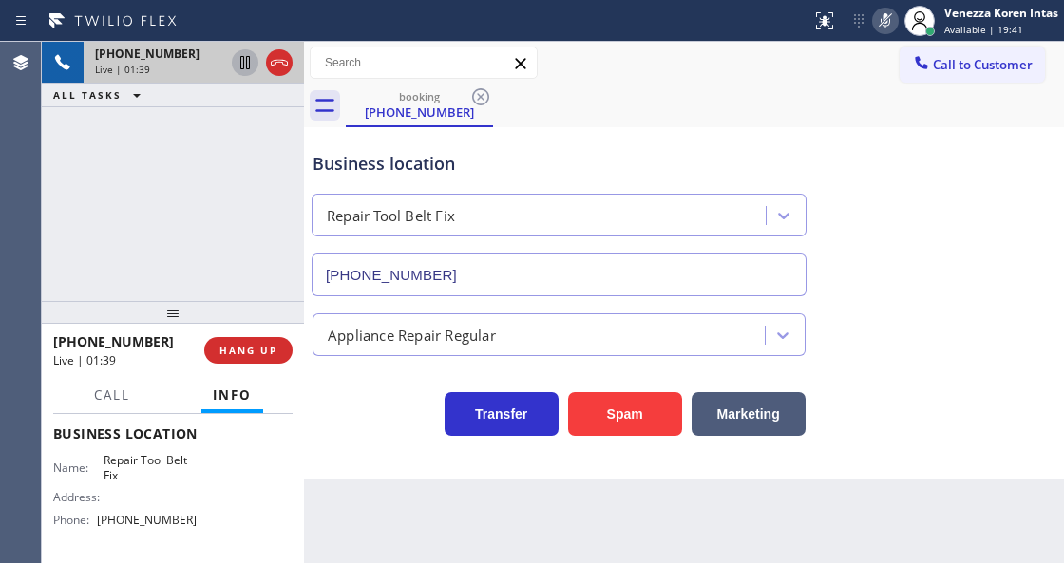
click at [236, 63] on icon at bounding box center [245, 62] width 23 height 23
click at [878, 20] on icon at bounding box center [885, 21] width 23 height 23
click at [239, 69] on icon at bounding box center [245, 62] width 23 height 23
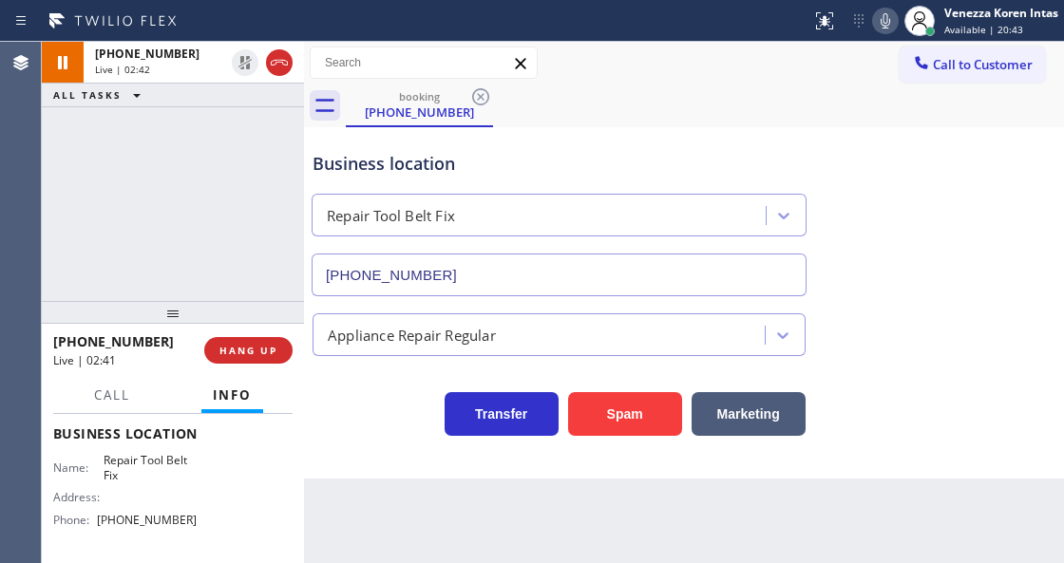
click at [372, 561] on div "Back to Dashboard Change Sender ID Customers Technicians Select a contact Outbo…" at bounding box center [684, 303] width 760 height 522
click at [135, 213] on div "[PHONE_NUMBER] Live | 03:40 ALL TASKS ALL TASKS ACTIVE TASKS TASKS IN WRAP UP" at bounding box center [173, 171] width 262 height 259
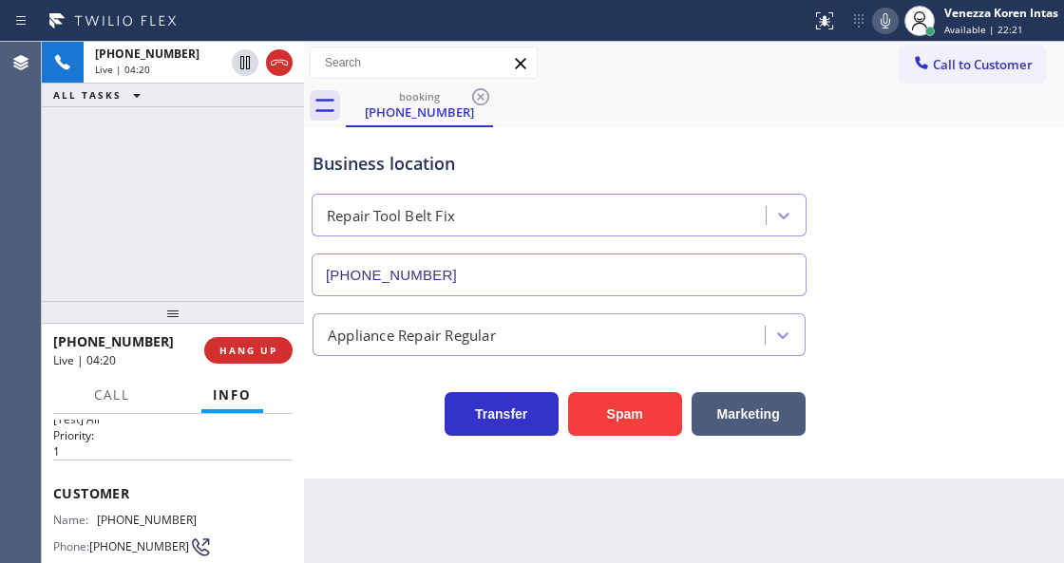
scroll to position [63, 0]
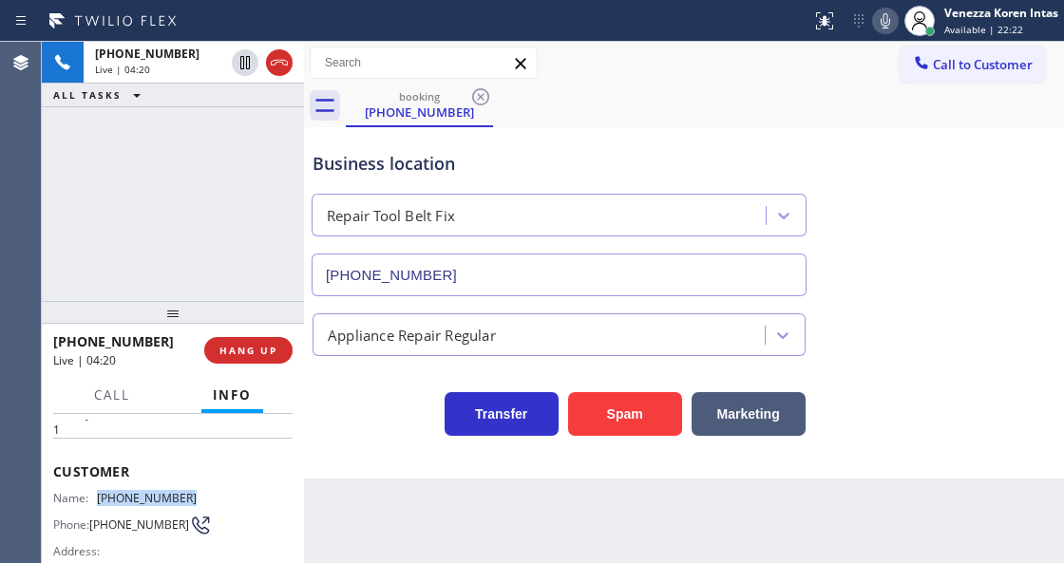
drag, startPoint x: 148, startPoint y: 486, endPoint x: 100, endPoint y: 486, distance: 48.5
click at [100, 491] on div "Name: [PHONE_NUMBER] Phone: [PHONE_NUMBER] Address:" at bounding box center [172, 528] width 239 height 75
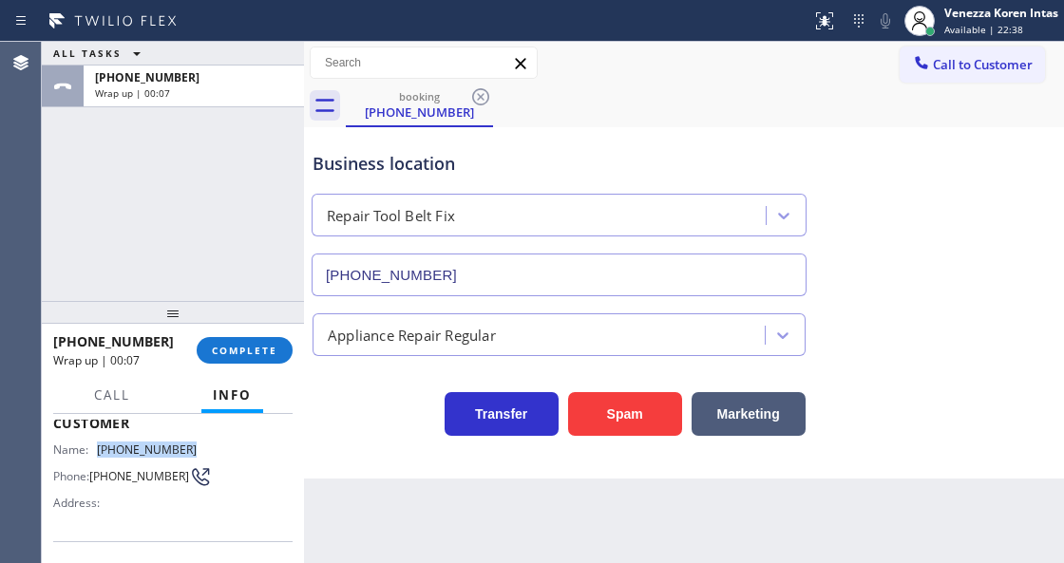
scroll to position [190, 0]
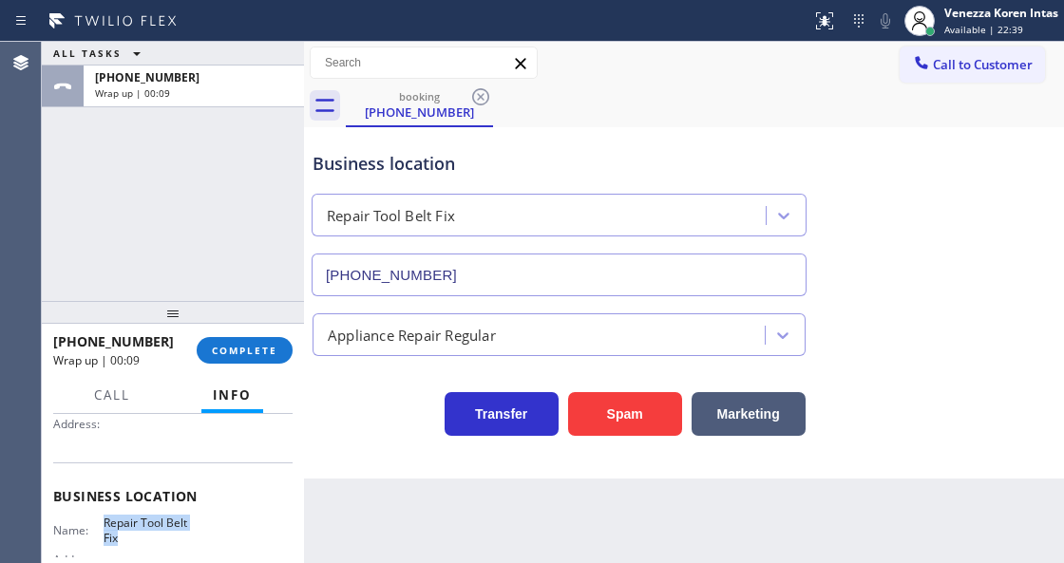
drag, startPoint x: 124, startPoint y: 540, endPoint x: 99, endPoint y: 524, distance: 29.8
click at [99, 524] on div "Name: Repair Tool Belt Fix" at bounding box center [124, 530] width 143 height 29
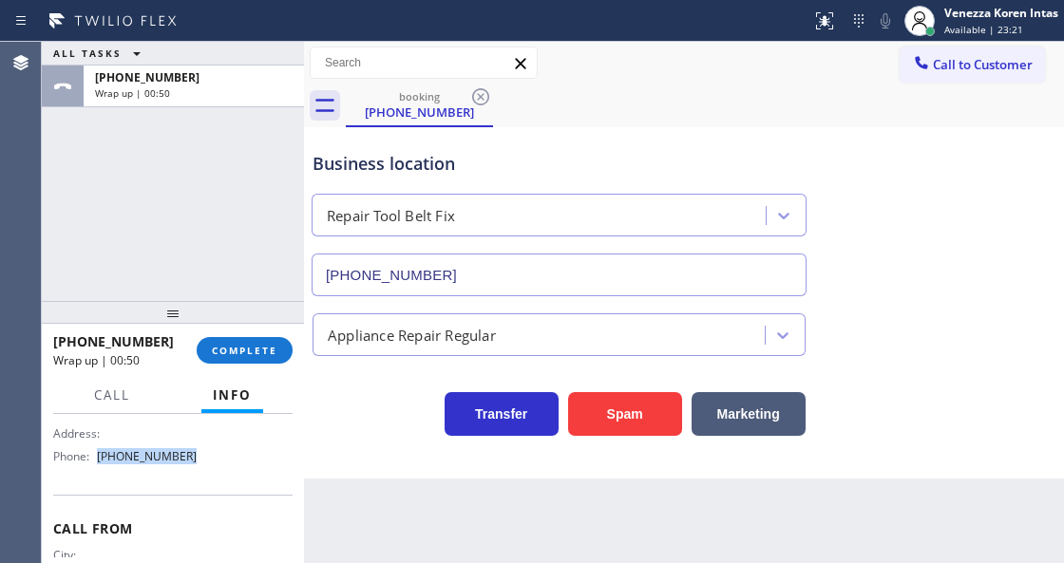
drag, startPoint x: 194, startPoint y: 453, endPoint x: 101, endPoint y: 460, distance: 93.3
click at [101, 460] on div "Name: Repair Tool Belt Fix Address: Phone: [PHONE_NUMBER]" at bounding box center [172, 431] width 239 height 82
click at [277, 352] on button "COMPLETE" at bounding box center [245, 350] width 96 height 27
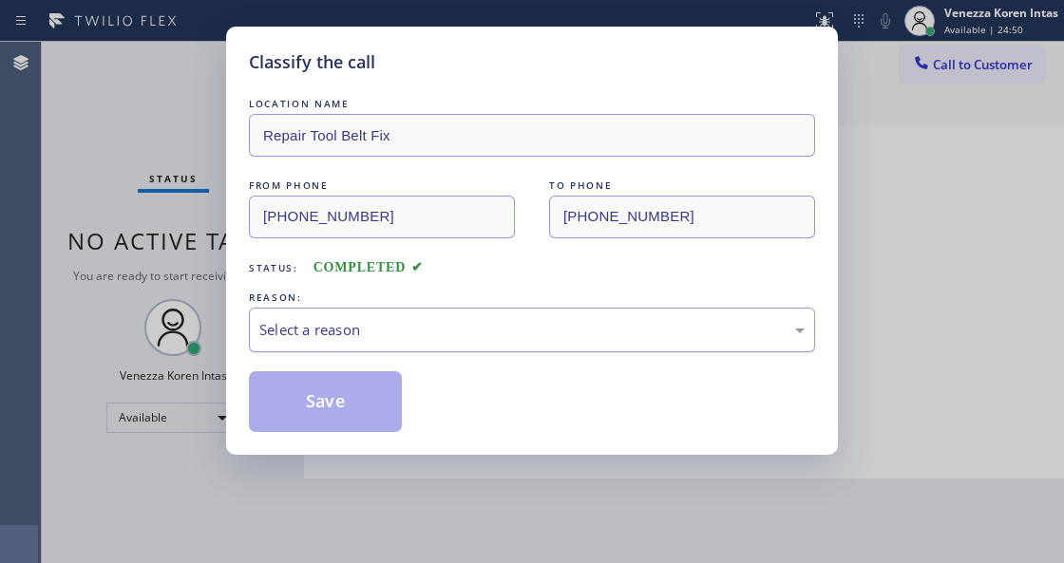
click at [448, 348] on div "Select a reason" at bounding box center [532, 330] width 566 height 45
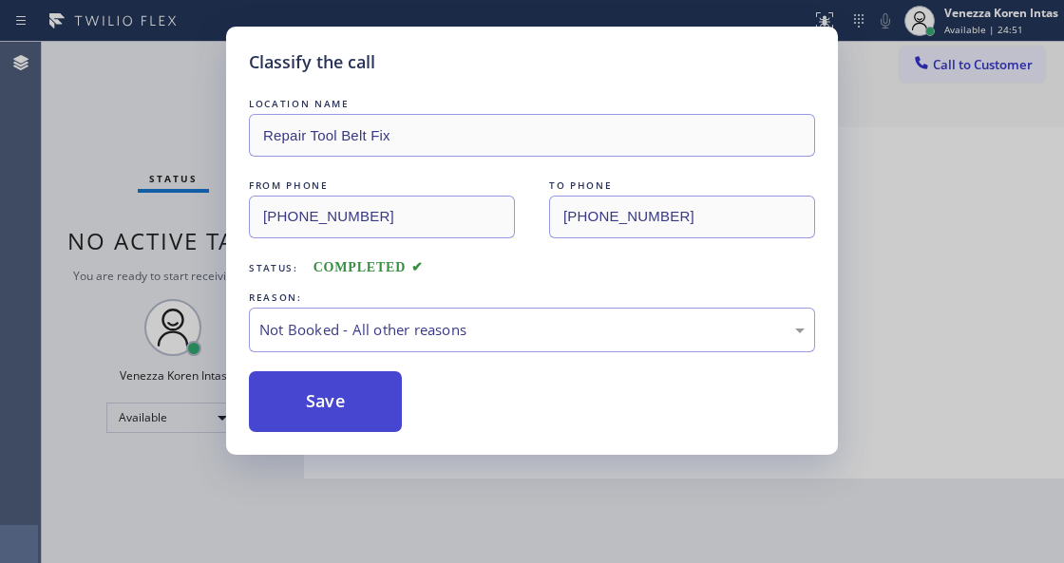
click at [353, 409] on button "Save" at bounding box center [325, 401] width 153 height 61
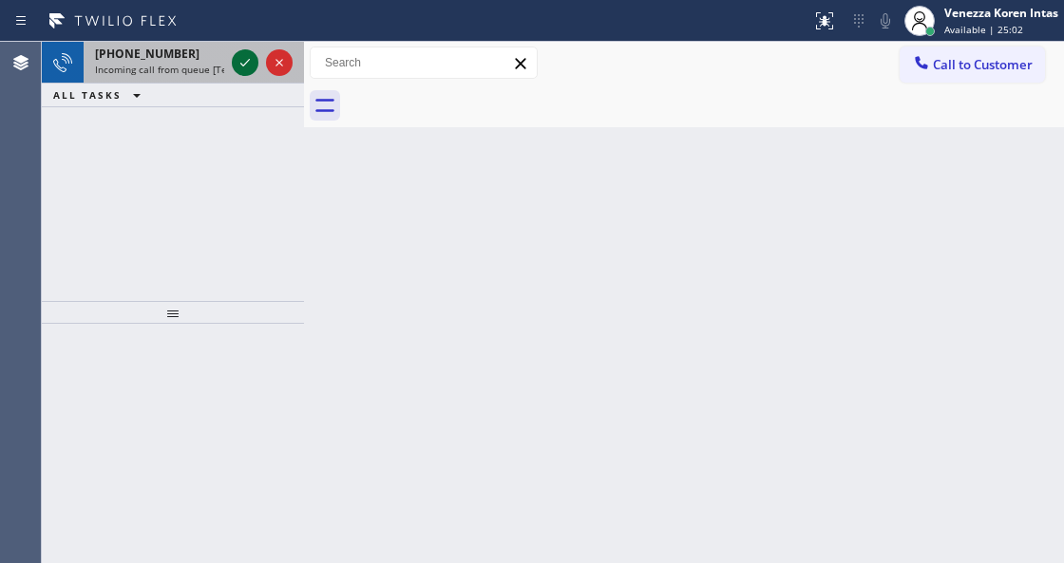
click at [245, 67] on icon at bounding box center [245, 62] width 23 height 23
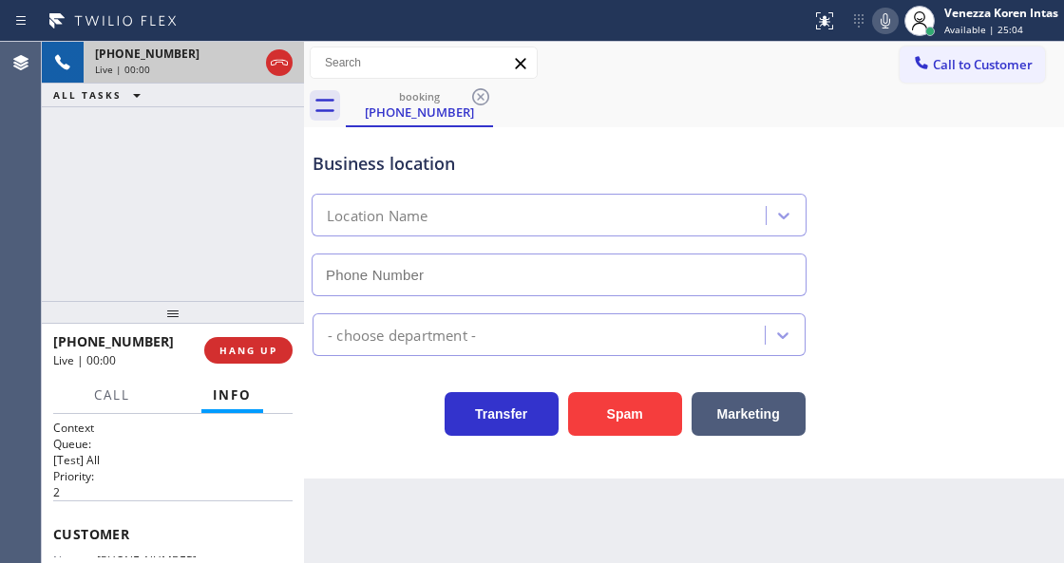
type input "[PHONE_NUMBER]"
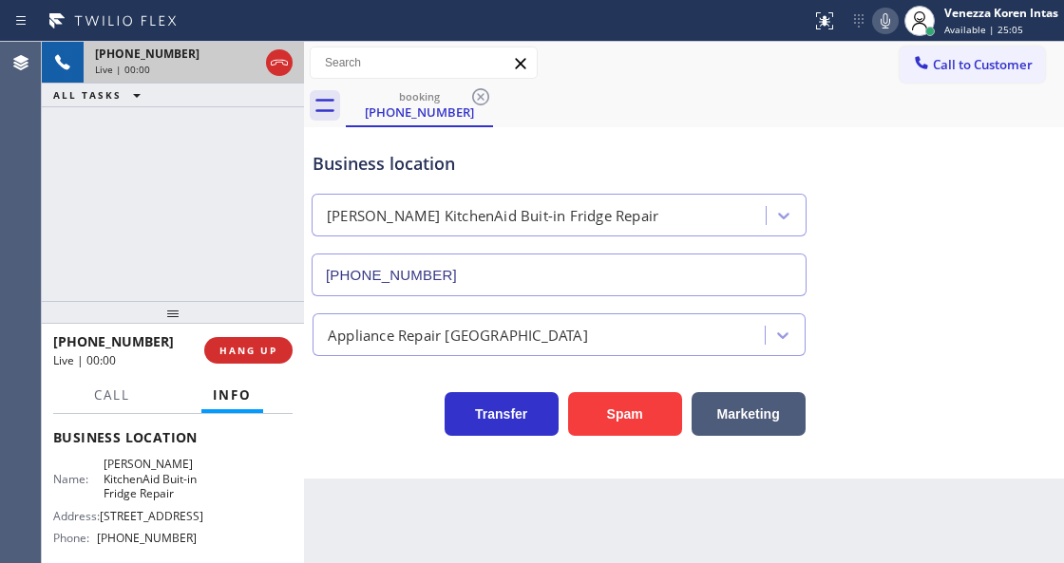
scroll to position [253, 0]
click at [158, 193] on div "[PHONE_NUMBER] Live | 00:02 ALL TASKS ALL TASKS ACTIVE TASKS TASKS IN WRAP UP" at bounding box center [173, 171] width 262 height 259
click at [574, 130] on div "Business location [PERSON_NAME][GEOGRAPHIC_DATA] Buit-in Fridge Repair [PHONE_N…" at bounding box center [684, 210] width 751 height 172
click at [143, 198] on div "[PHONE_NUMBER] Live | 00:12 ALL TASKS ALL TASKS ACTIVE TASKS TASKS IN WRAP UP" at bounding box center [173, 171] width 262 height 259
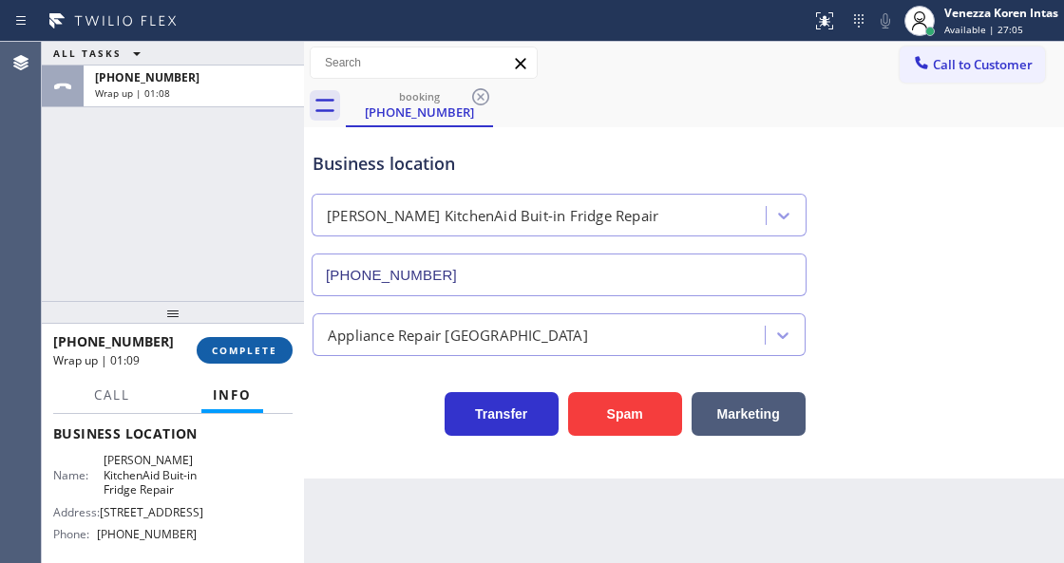
click at [281, 349] on button "COMPLETE" at bounding box center [245, 350] width 96 height 27
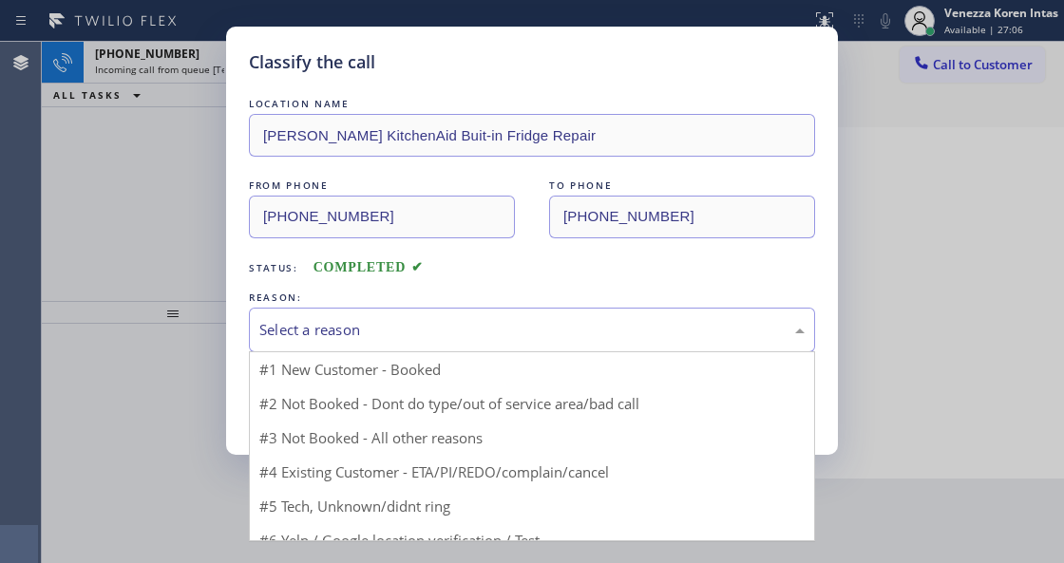
click at [433, 339] on div "Select a reason" at bounding box center [531, 330] width 545 height 22
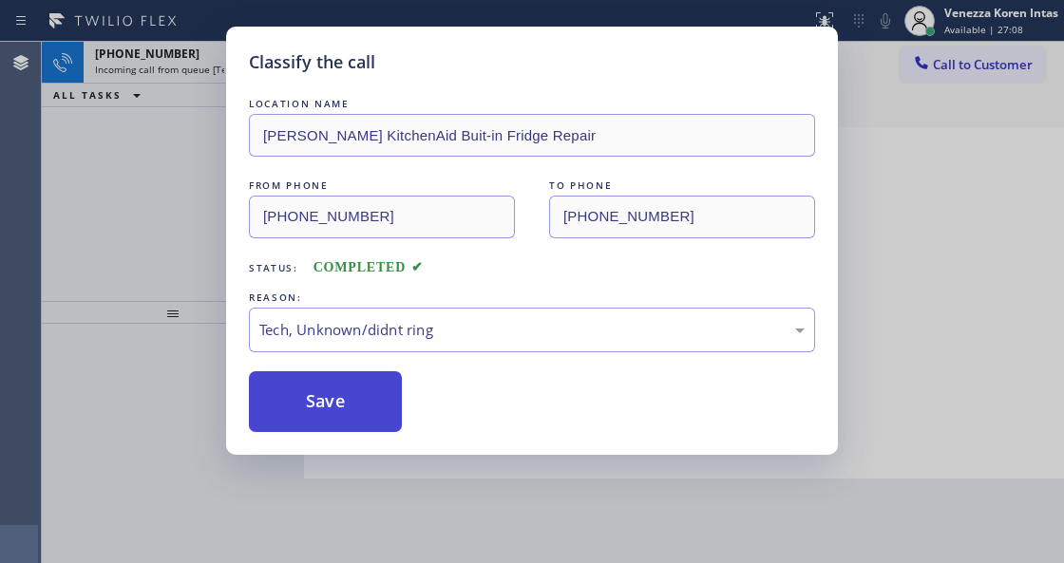
click at [323, 390] on button "Save" at bounding box center [325, 401] width 153 height 61
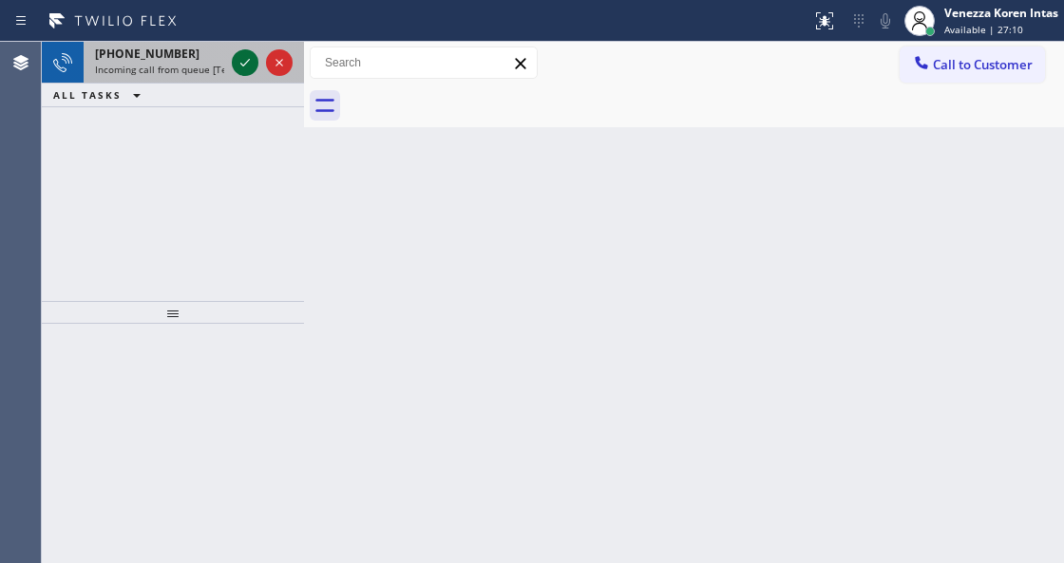
click at [242, 59] on icon at bounding box center [245, 62] width 23 height 23
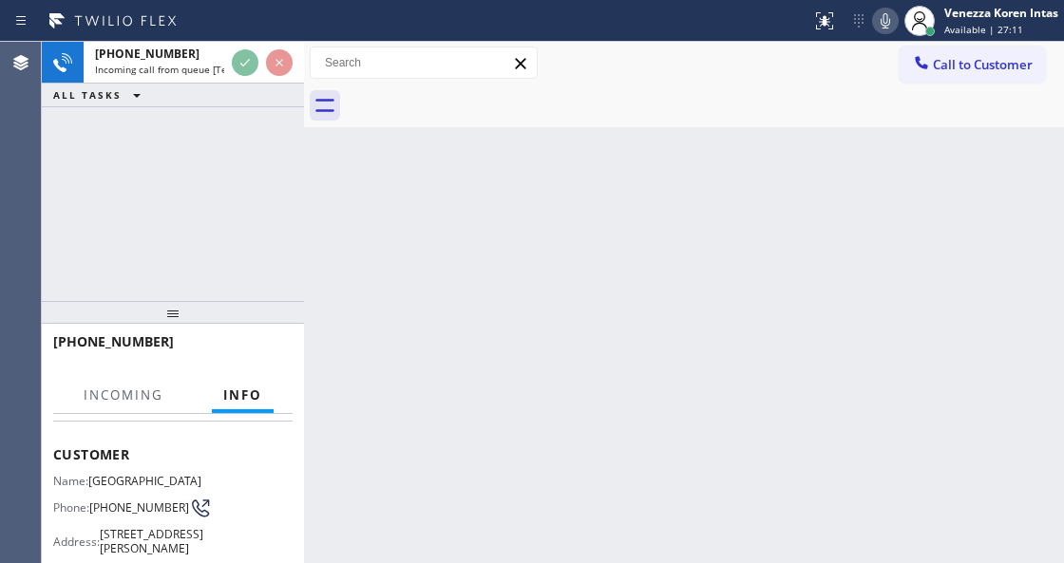
scroll to position [126, 0]
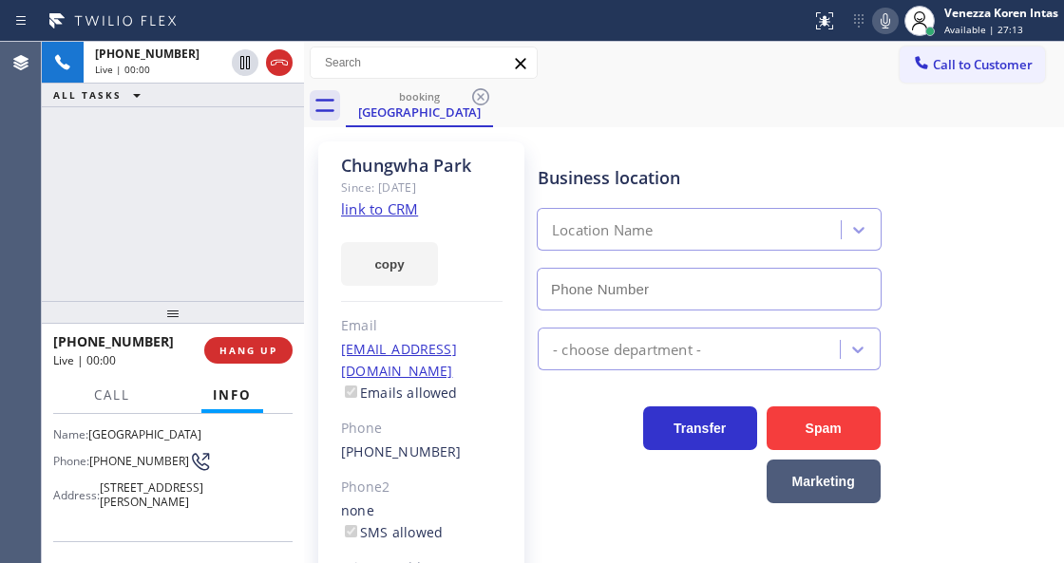
type input "[PHONE_NUMBER]"
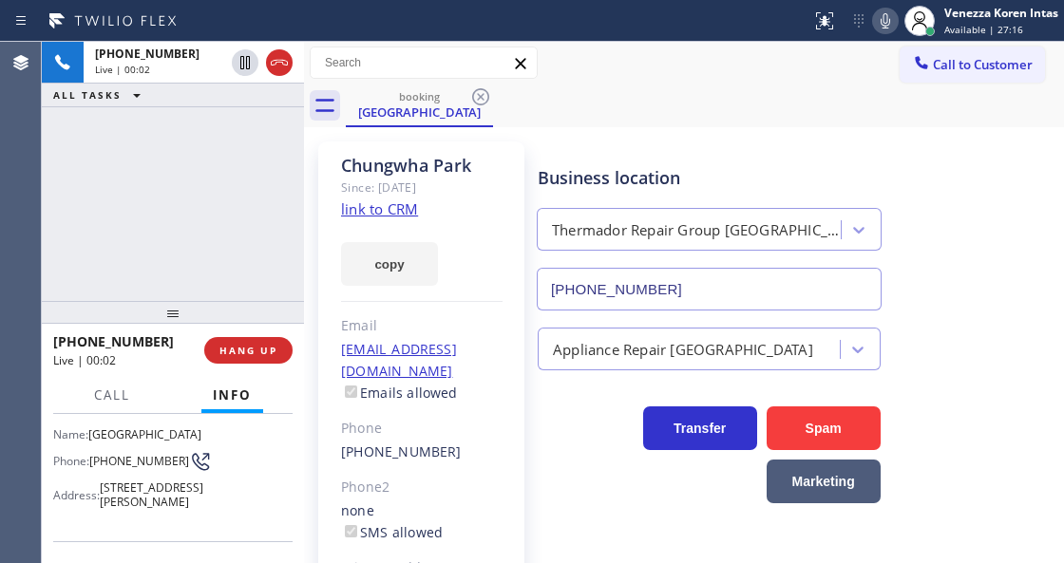
click at [346, 211] on link "link to CRM" at bounding box center [379, 209] width 77 height 19
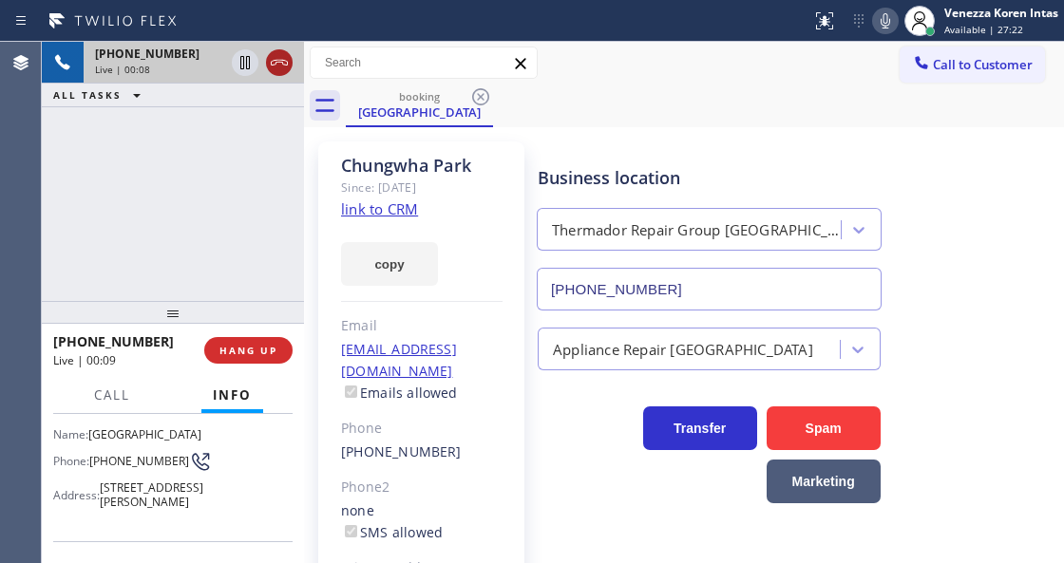
click at [276, 60] on icon at bounding box center [279, 63] width 17 height 6
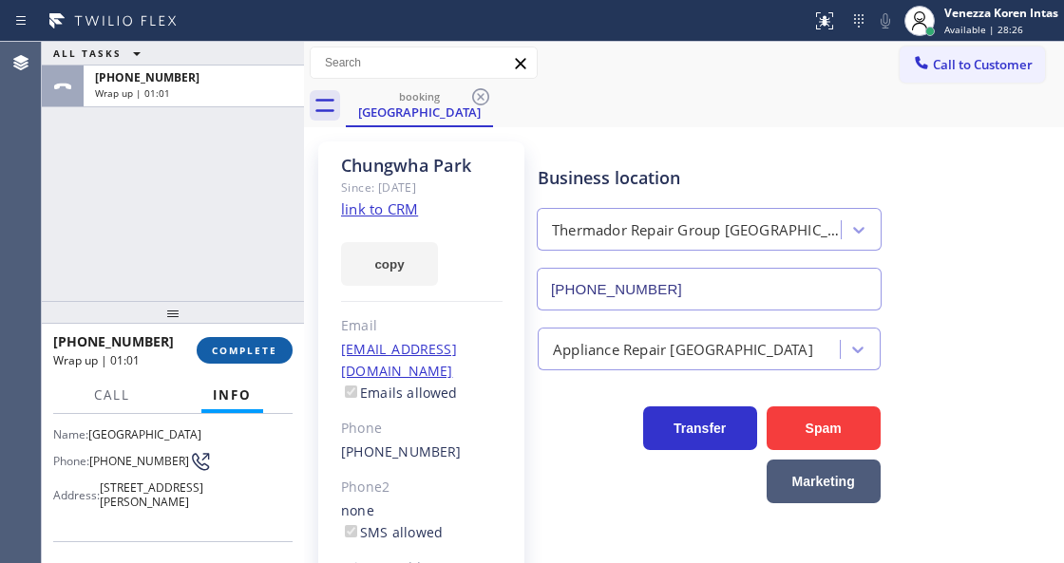
click at [268, 357] on button "COMPLETE" at bounding box center [245, 350] width 96 height 27
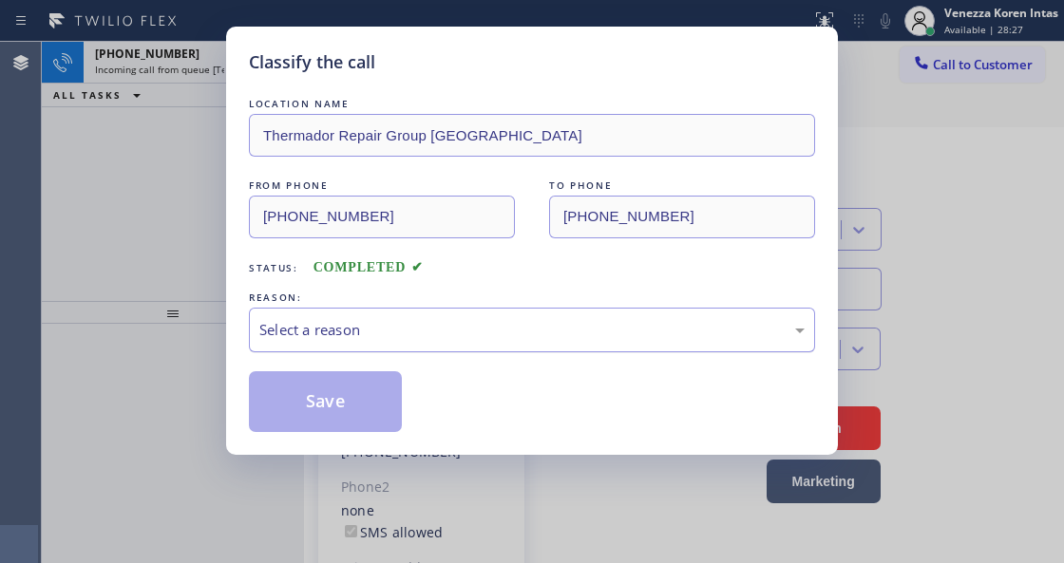
click at [411, 327] on div "Select a reason" at bounding box center [531, 330] width 545 height 22
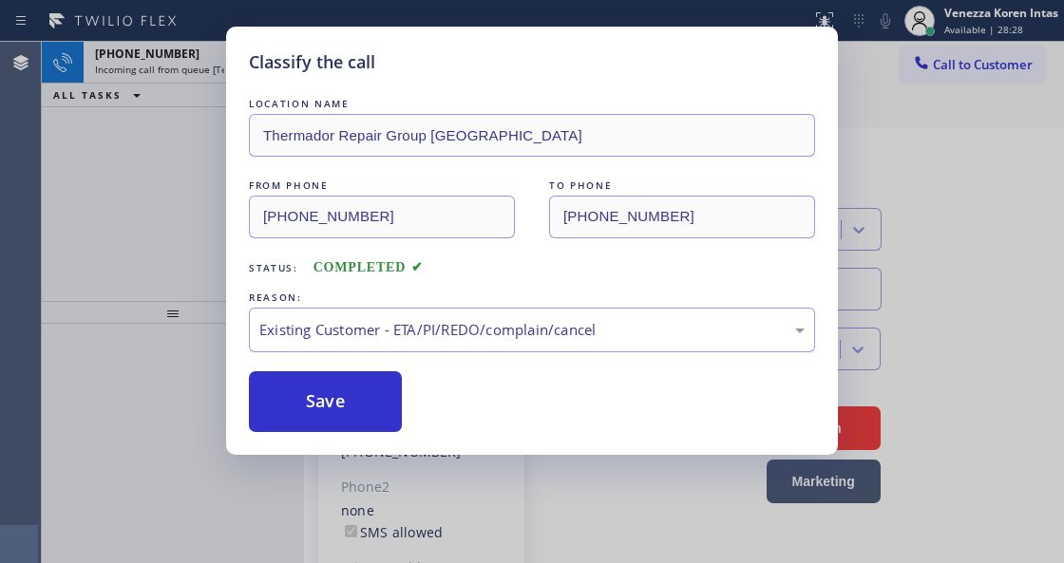
click at [356, 369] on div "LOCATION NAME Thermador Repair Group [GEOGRAPHIC_DATA] FROM PHONE [PHONE_NUMBER…" at bounding box center [532, 263] width 566 height 338
click at [378, 388] on button "Save" at bounding box center [325, 401] width 153 height 61
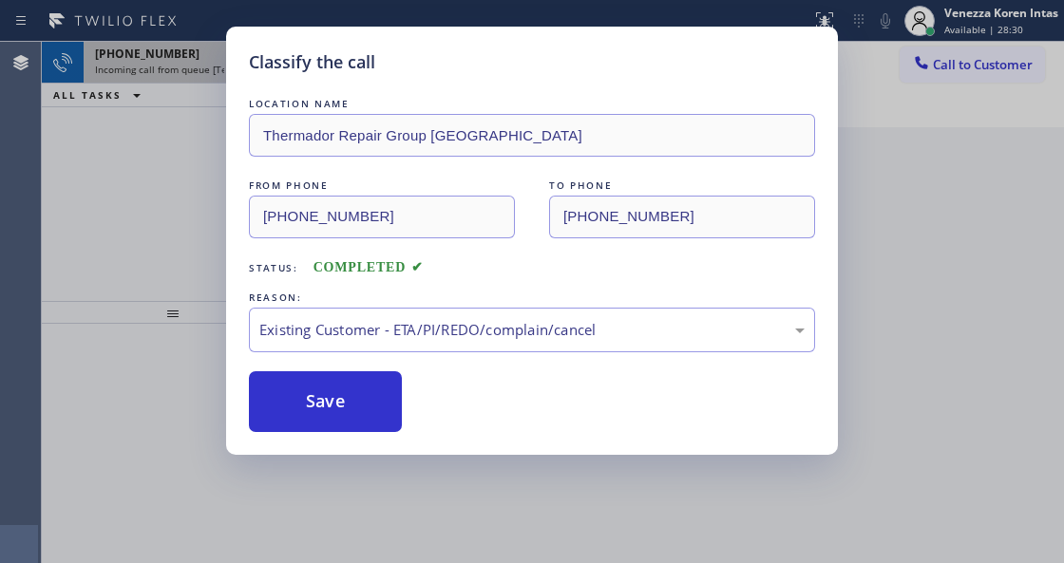
click at [162, 60] on span "[PHONE_NUMBER]" at bounding box center [147, 54] width 105 height 16
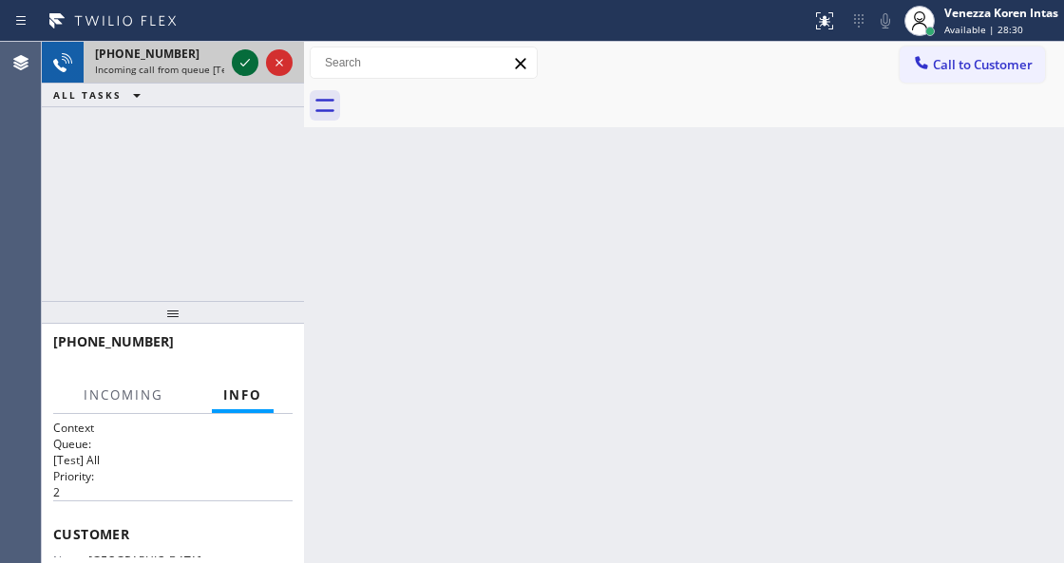
click at [239, 62] on icon at bounding box center [245, 62] width 23 height 23
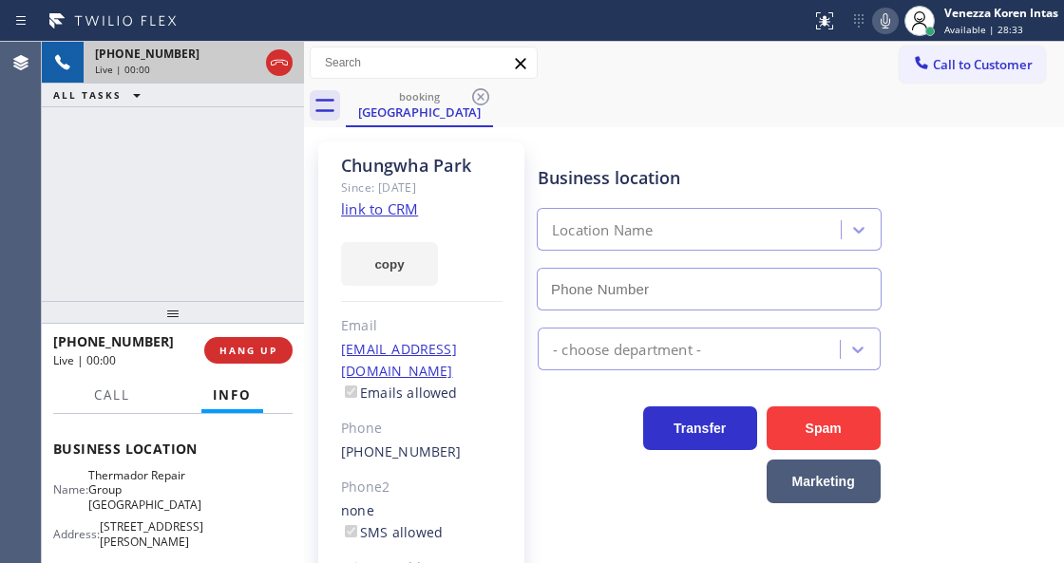
scroll to position [253, 0]
type input "[PHONE_NUMBER]"
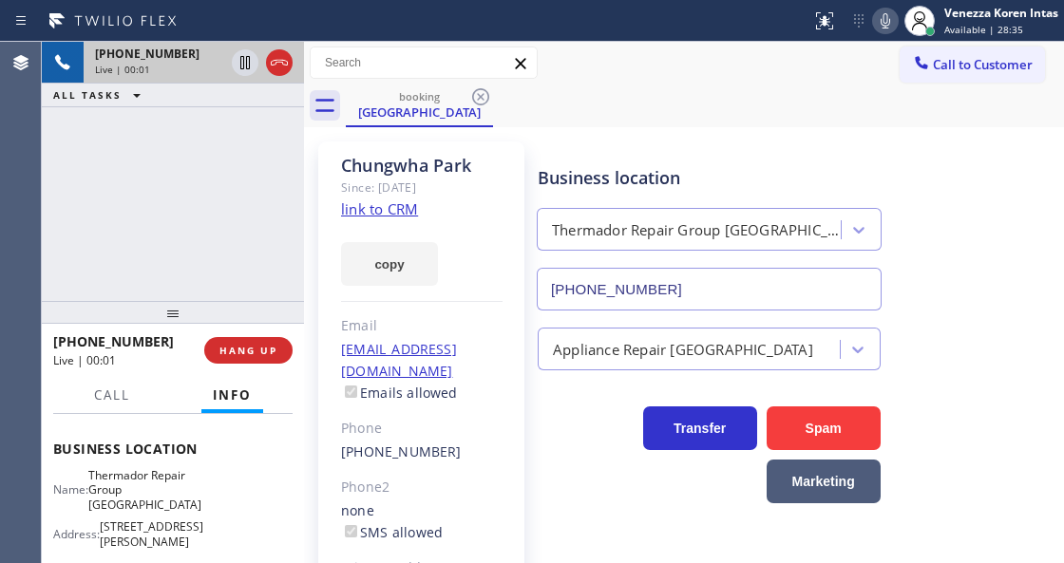
click at [405, 209] on link "link to CRM" at bounding box center [379, 209] width 77 height 19
click at [878, 20] on icon at bounding box center [885, 21] width 23 height 23
click at [887, 29] on icon at bounding box center [885, 21] width 23 height 23
drag, startPoint x: 310, startPoint y: 201, endPoint x: 414, endPoint y: 167, distance: 110.0
click at [317, 201] on div "[GEOGRAPHIC_DATA] Since: [DATE] link to CRM copy Email [EMAIL_ADDRESS][DOMAIN_N…" at bounding box center [421, 435] width 225 height 606
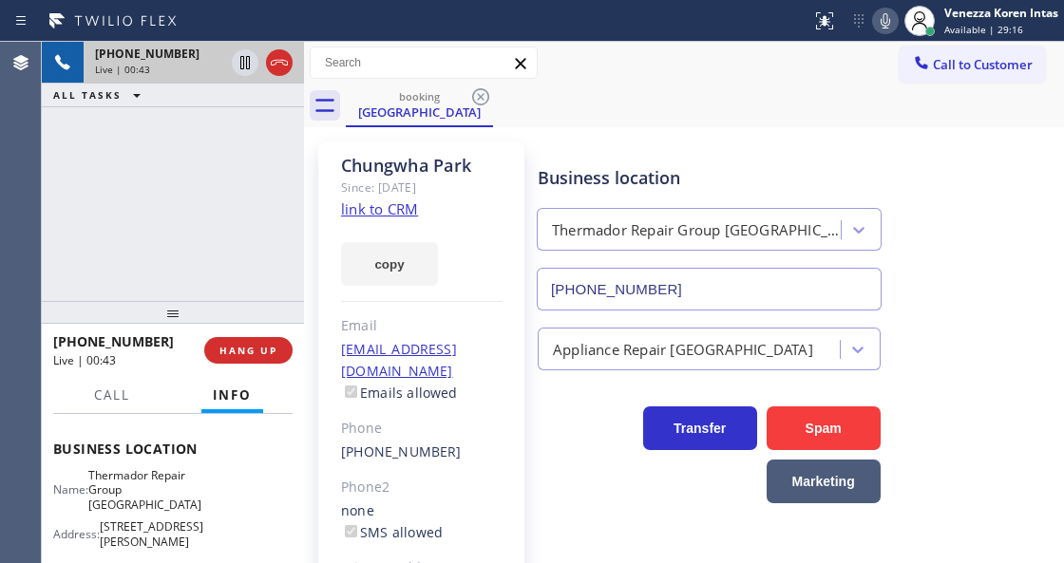
click at [415, 165] on div "[GEOGRAPHIC_DATA]" at bounding box center [422, 166] width 162 height 22
click at [878, 13] on icon at bounding box center [885, 21] width 23 height 23
click at [882, 22] on rect at bounding box center [885, 18] width 13 height 13
click at [245, 68] on icon at bounding box center [245, 62] width 23 height 23
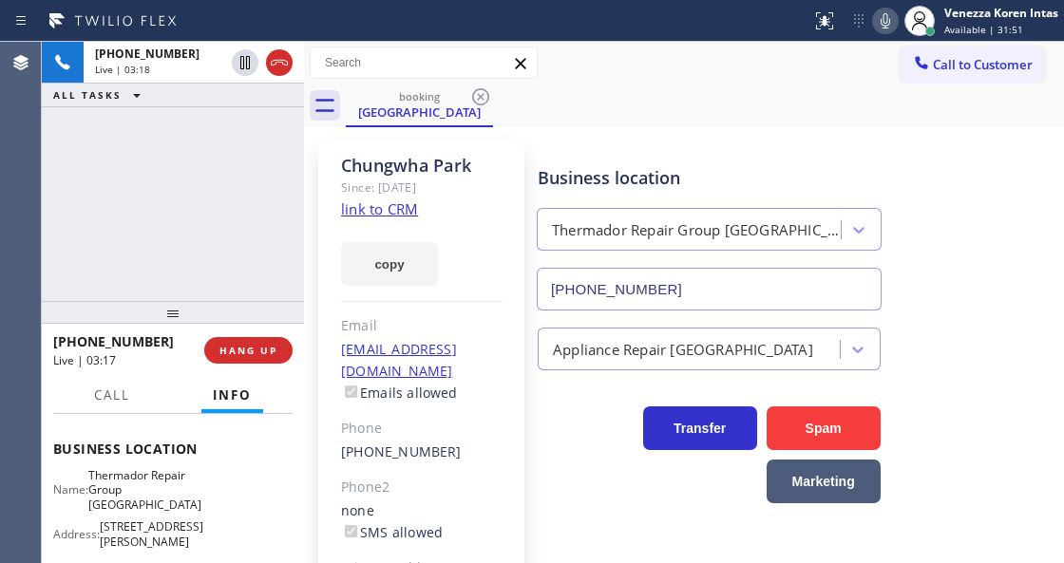
click at [881, 28] on icon at bounding box center [885, 21] width 23 height 23
click at [888, 19] on icon at bounding box center [886, 20] width 10 height 15
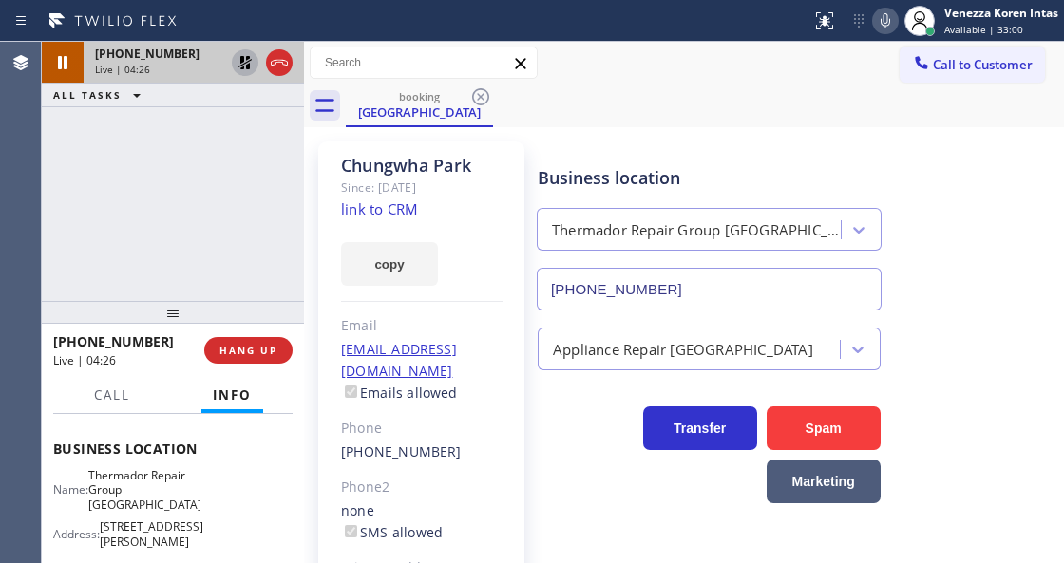
click at [236, 61] on icon at bounding box center [245, 62] width 23 height 23
drag, startPoint x: 887, startPoint y: 18, endPoint x: 828, endPoint y: 80, distance: 86.0
click at [888, 18] on icon at bounding box center [885, 21] width 23 height 23
click at [247, 65] on icon at bounding box center [245, 62] width 10 height 13
click at [880, 27] on icon at bounding box center [885, 21] width 23 height 23
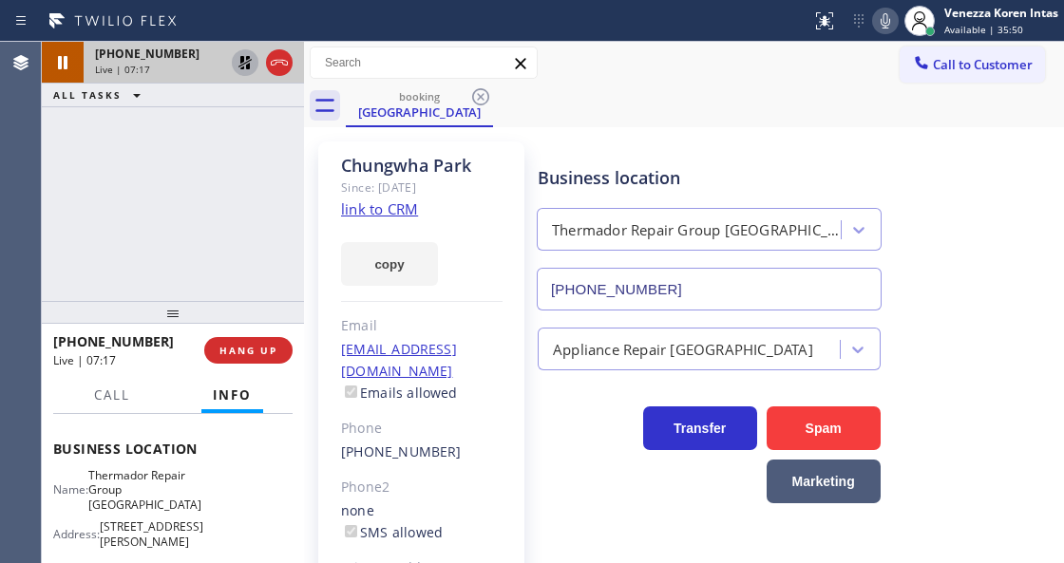
click at [243, 53] on icon at bounding box center [245, 62] width 23 height 23
click at [874, 17] on icon at bounding box center [885, 21] width 23 height 23
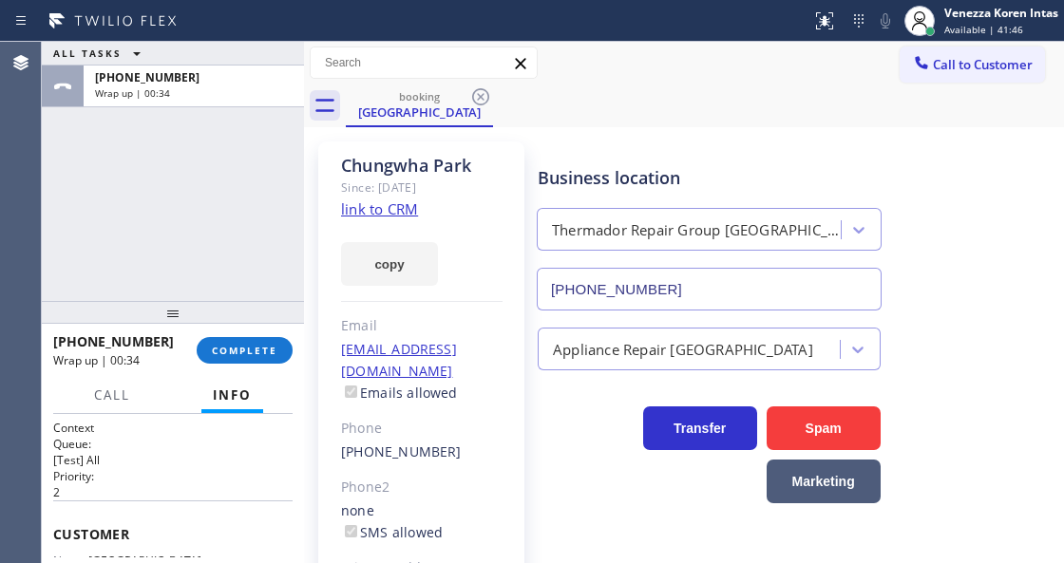
scroll to position [253, 0]
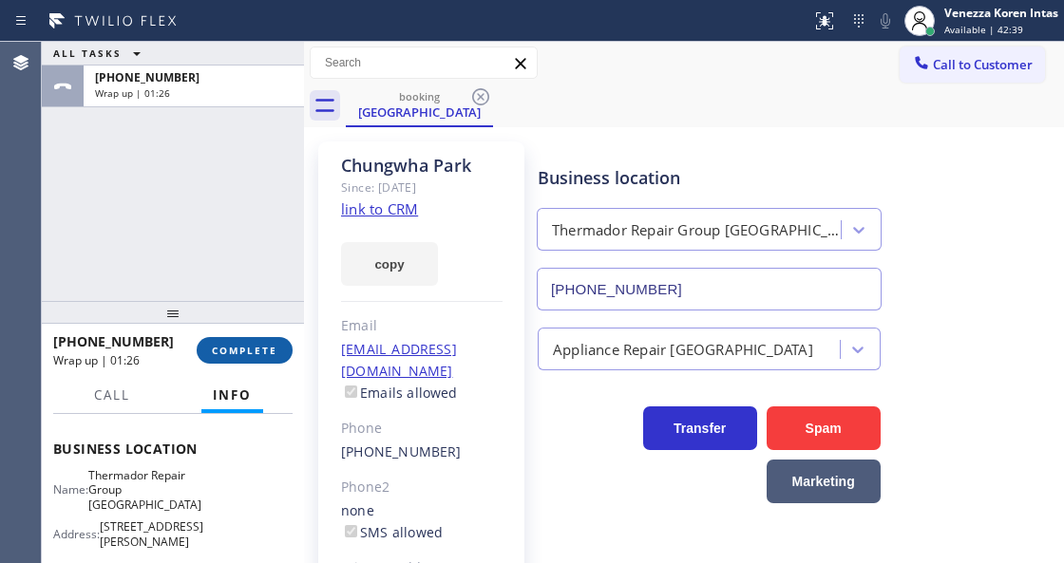
click at [243, 350] on span "COMPLETE" at bounding box center [245, 350] width 66 height 13
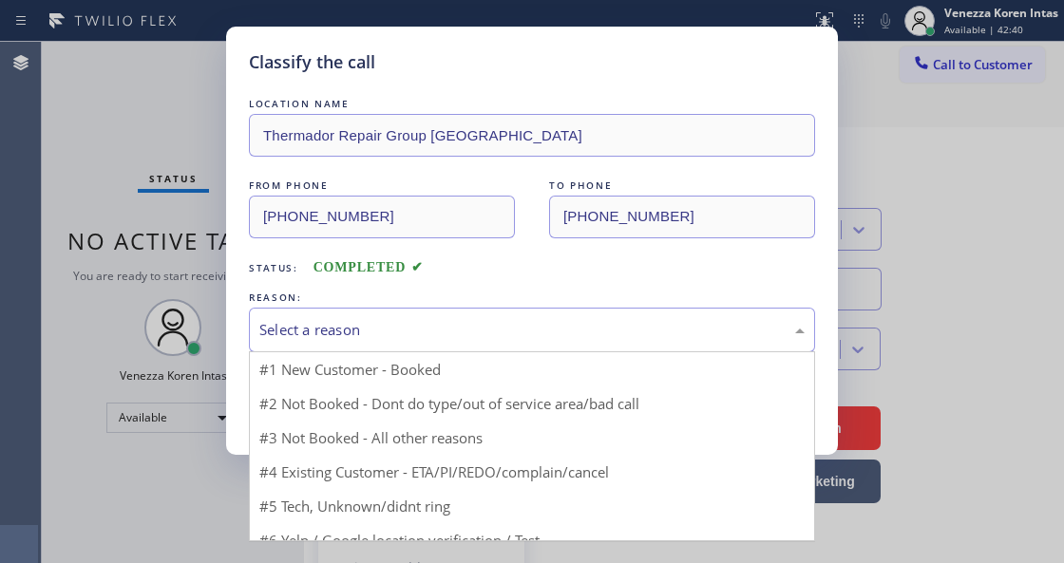
click at [380, 341] on div "Select a reason" at bounding box center [531, 330] width 545 height 22
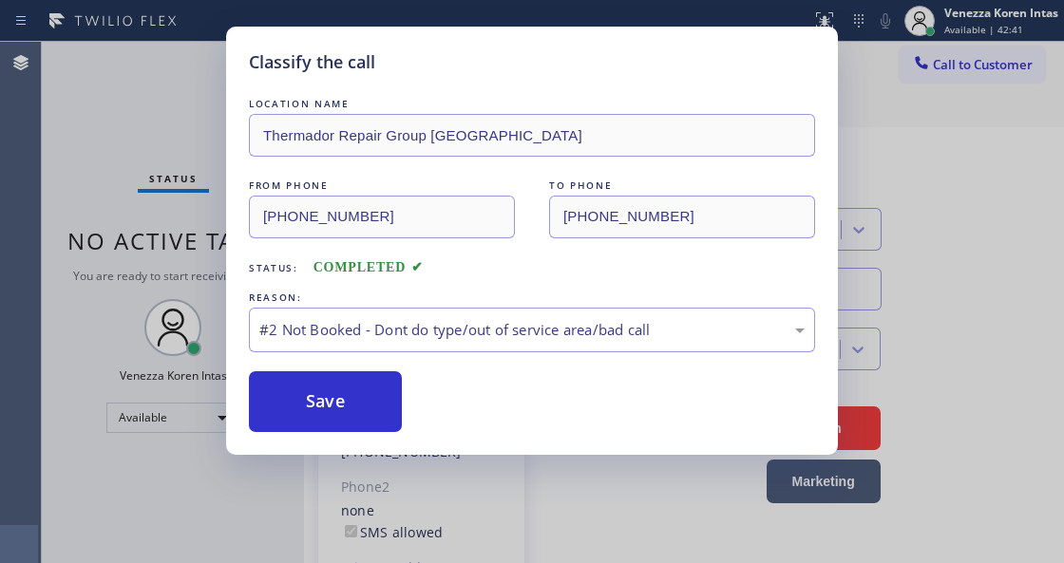
click at [390, 306] on div "REASON:" at bounding box center [532, 298] width 566 height 20
click at [409, 319] on div "#2 Not Booked - Dont do type/out of service area/bad call" at bounding box center [532, 330] width 566 height 45
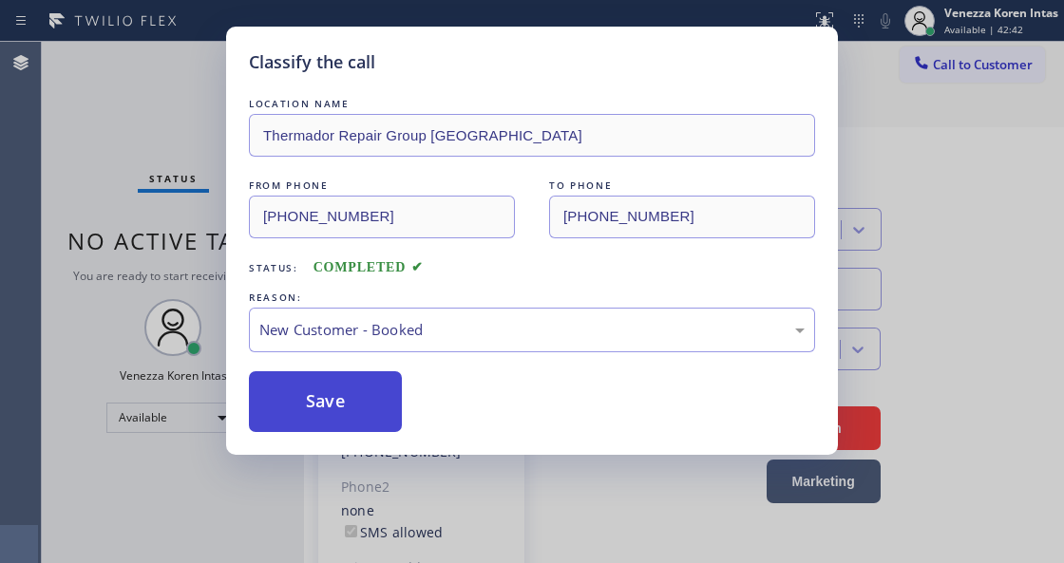
click at [396, 390] on button "Save" at bounding box center [325, 401] width 153 height 61
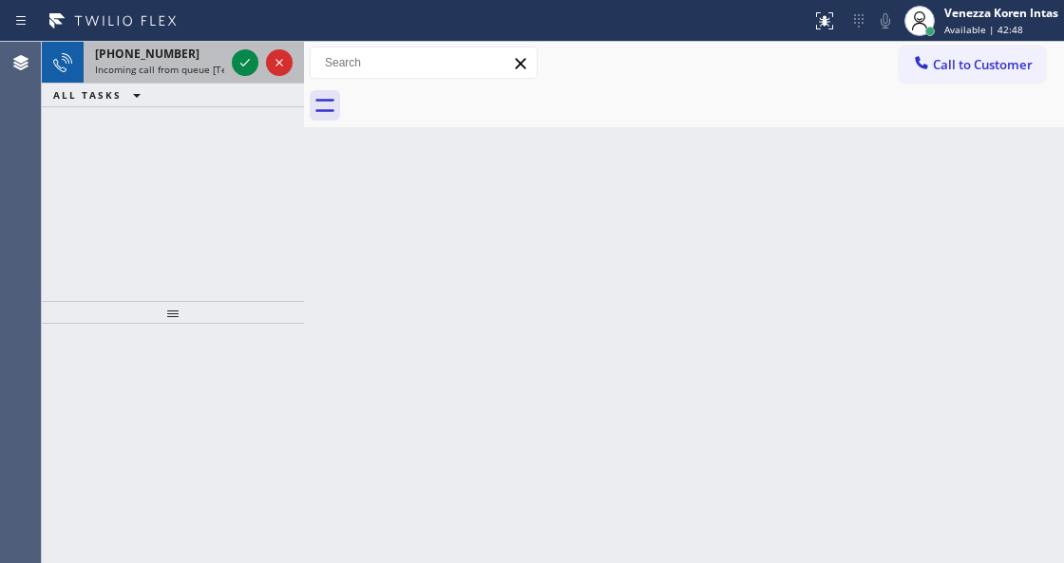
drag, startPoint x: 181, startPoint y: 57, endPoint x: 219, endPoint y: 319, distance: 265.1
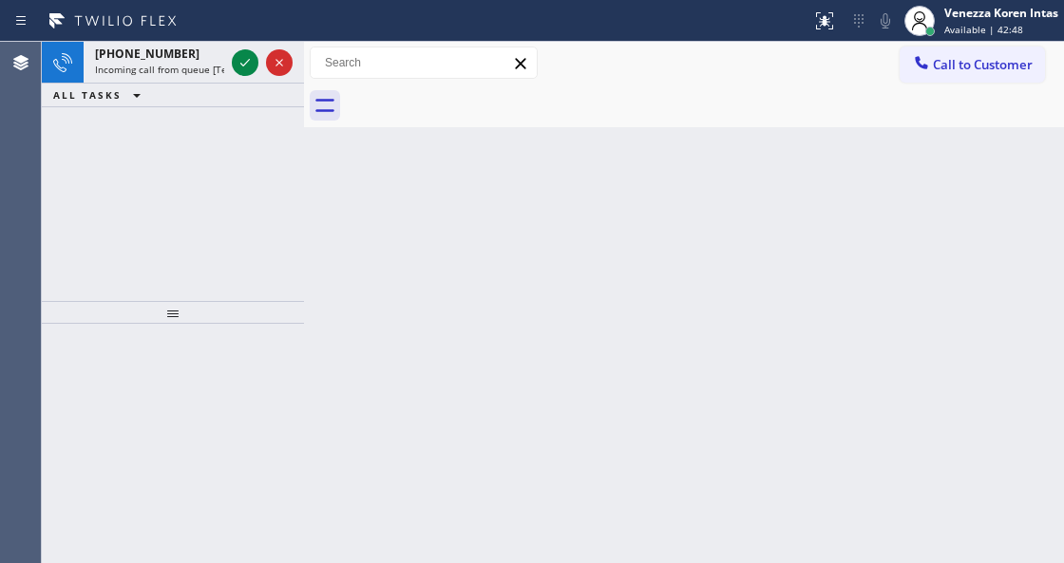
click at [181, 57] on div "+13234340124" at bounding box center [159, 54] width 129 height 16
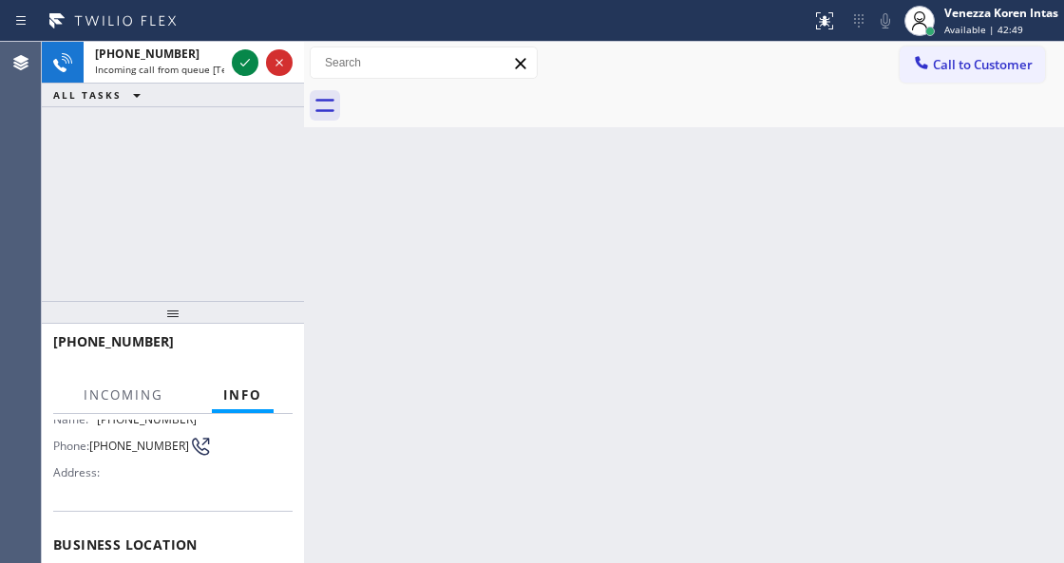
scroll to position [253, 0]
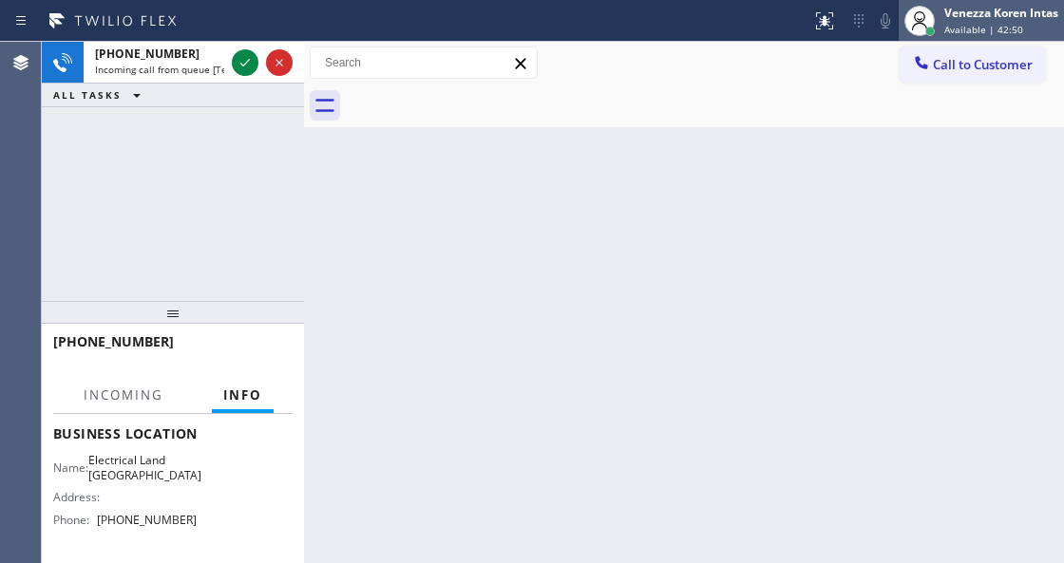
click at [956, 19] on div "Venezza Koren Intas" at bounding box center [1001, 13] width 114 height 16
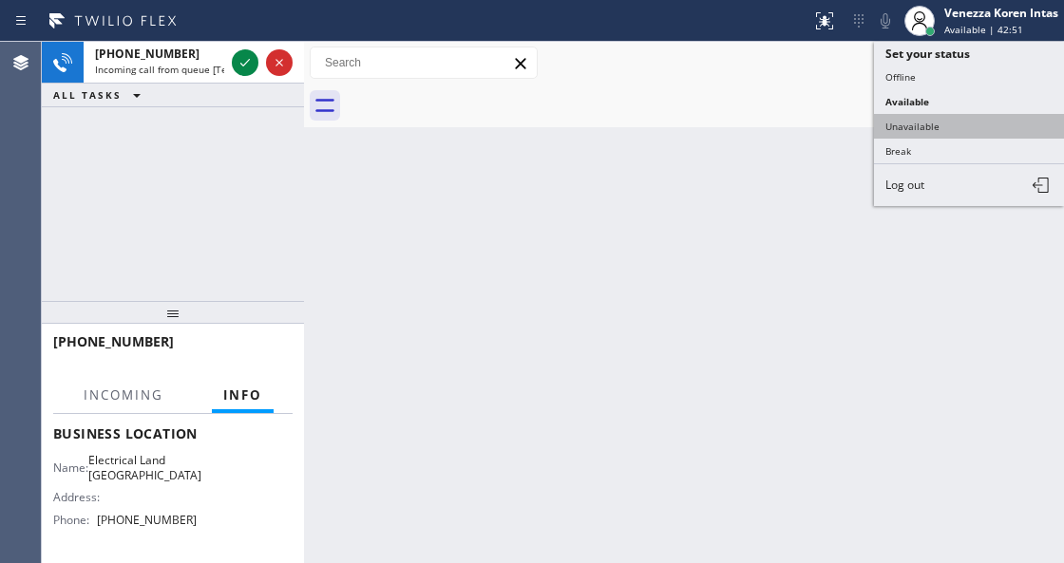
click at [931, 115] on button "Unavailable" at bounding box center [969, 126] width 190 height 25
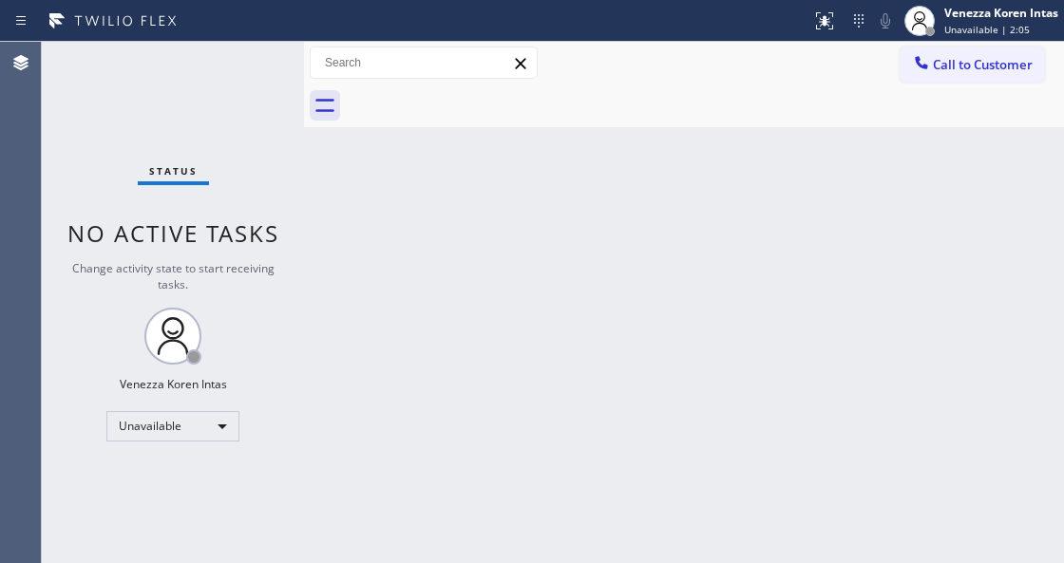
click at [600, 214] on div "Back to Dashboard Change Sender ID Customers Technicians Select a contact Outbo…" at bounding box center [684, 303] width 760 height 522
drag, startPoint x: 361, startPoint y: 287, endPoint x: 526, endPoint y: 9, distance: 323.8
click at [361, 286] on div "Back to Dashboard Change Sender ID Customers Technicians Select a contact Outbo…" at bounding box center [684, 303] width 760 height 522
click at [486, 222] on div "Back to Dashboard Change Sender ID Customers Technicians Select a contact Outbo…" at bounding box center [684, 303] width 760 height 522
click at [211, 420] on div "Unavailable" at bounding box center [172, 426] width 133 height 30
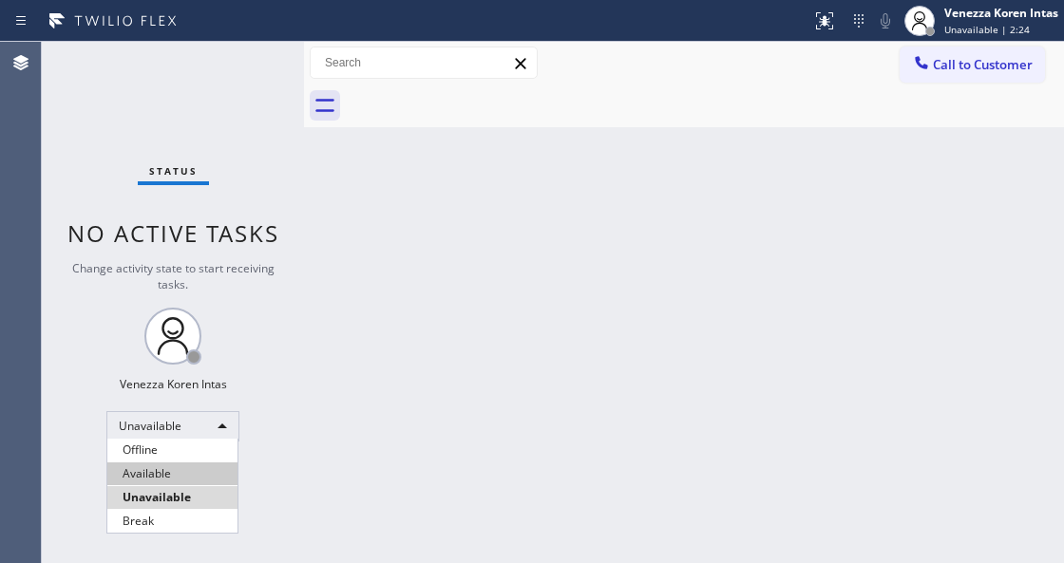
click at [204, 469] on li "Available" at bounding box center [172, 474] width 130 height 23
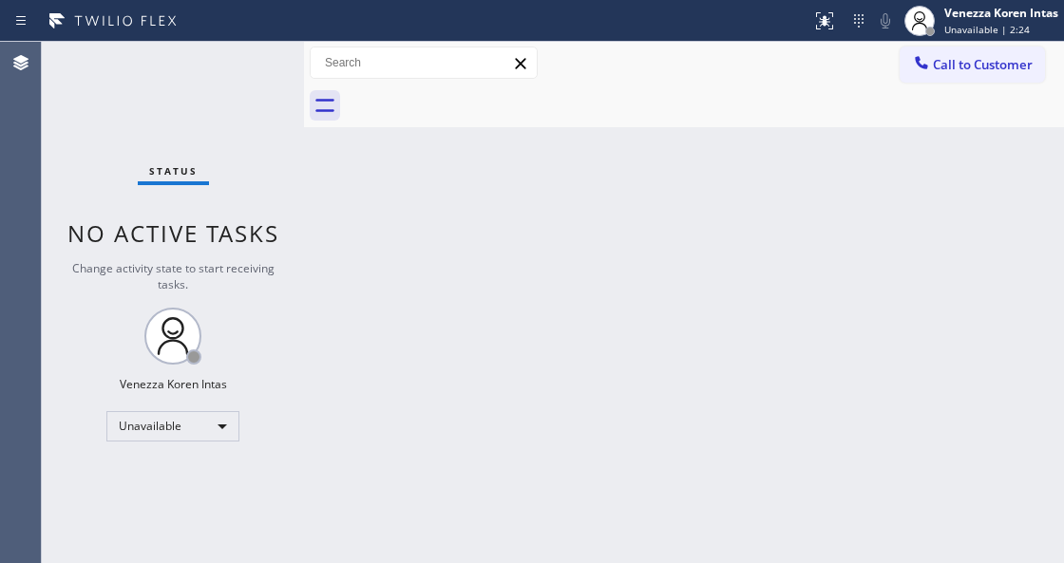
click at [524, 377] on div "Back to Dashboard Change Sender ID Customers Technicians Select a contact Outbo…" at bounding box center [684, 303] width 760 height 522
click at [279, 126] on div "Status No active tasks Change activity state to start receiving tasks. Venezza …" at bounding box center [173, 303] width 262 height 522
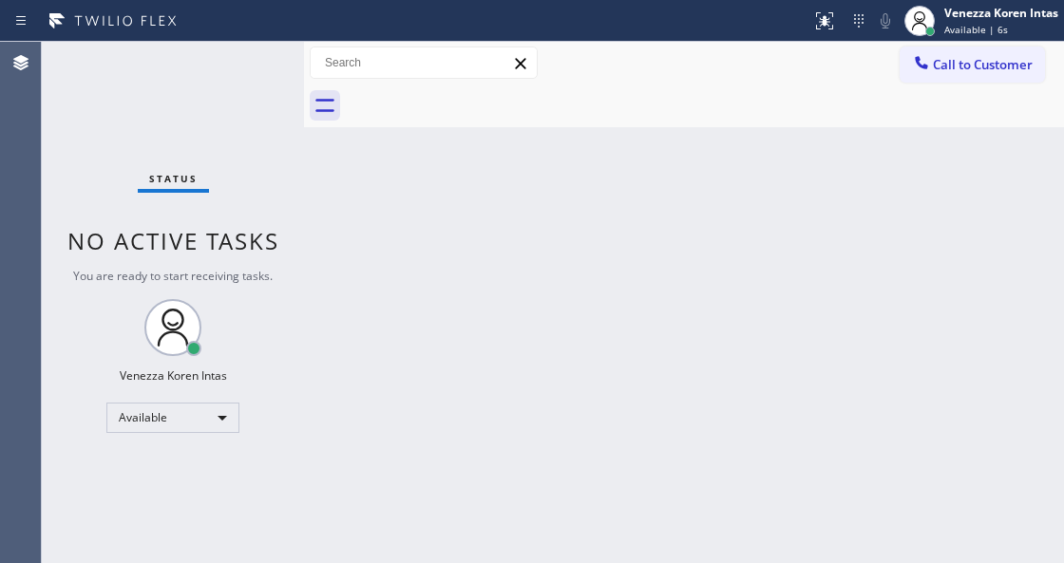
click at [366, 367] on div "Back to Dashboard Change Sender ID Customers Technicians Select a contact Outbo…" at bounding box center [684, 303] width 760 height 522
click at [407, 559] on div "Back to Dashboard Change Sender ID Customers Technicians Select a contact Outbo…" at bounding box center [684, 303] width 760 height 522
click at [267, 255] on span "No active tasks" at bounding box center [173, 240] width 212 height 31
click at [156, 116] on div "Status No active tasks You are ready to start receiving tasks. Venezza Koren In…" at bounding box center [173, 303] width 262 height 522
drag, startPoint x: 216, startPoint y: 119, endPoint x: 40, endPoint y: 181, distance: 186.3
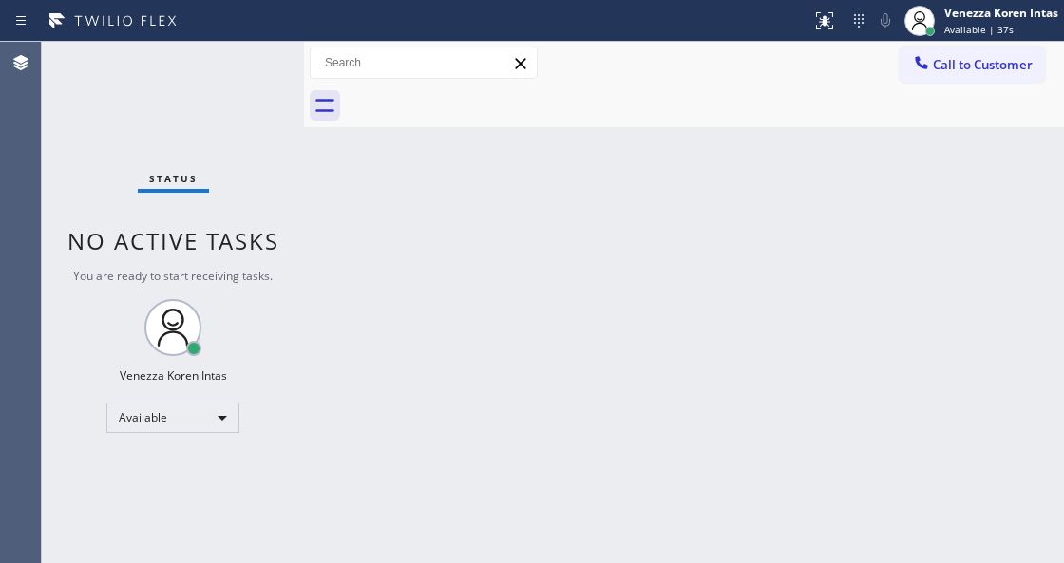
click at [212, 122] on div "Status No active tasks You are ready to start receiving tasks. Venezza Koren In…" at bounding box center [173, 303] width 262 height 522
click at [239, 91] on div "Status No active tasks You are ready to start receiving tasks. Venezza Koren In…" at bounding box center [173, 303] width 262 height 522
drag, startPoint x: 275, startPoint y: 182, endPoint x: 219, endPoint y: 152, distance: 63.8
click at [274, 181] on div "Status No active tasks You are ready to start receiving tasks. Venezza Koren In…" at bounding box center [173, 303] width 262 height 522
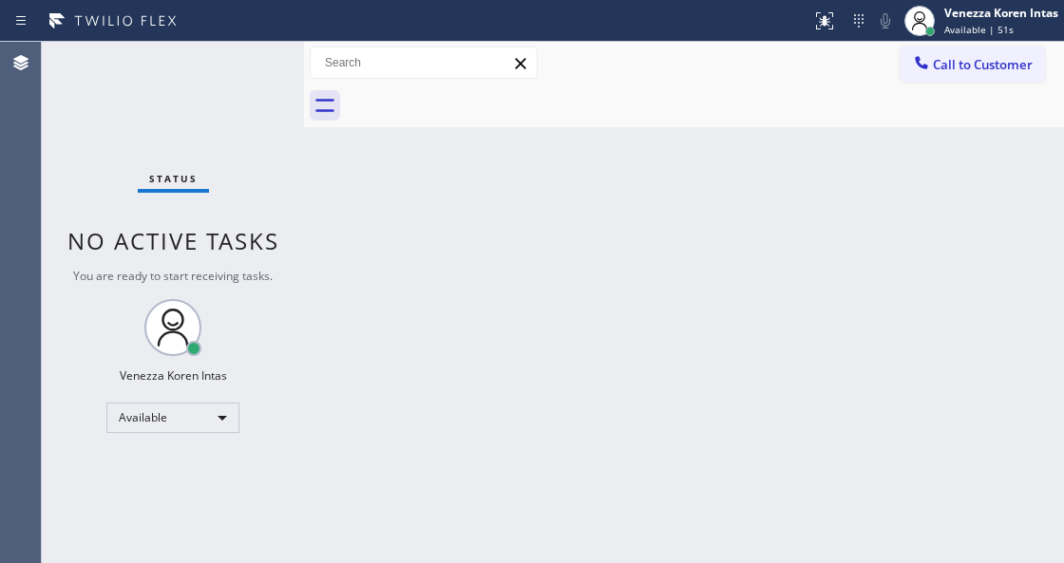
click at [29, 125] on div "Agent Desktop" at bounding box center [20, 303] width 41 height 522
click at [238, 72] on div "Status No active tasks You are ready to start receiving tasks. Venezza Koren In…" at bounding box center [173, 303] width 262 height 522
click at [434, 499] on div "Back to Dashboard Change Sender ID Customers Technicians Select a contact Outbo…" at bounding box center [684, 303] width 760 height 522
click at [259, 420] on div "Status No active tasks You are ready to start receiving tasks. Venezza Koren In…" at bounding box center [173, 303] width 262 height 522
drag, startPoint x: 559, startPoint y: 363, endPoint x: 599, endPoint y: 281, distance: 90.9
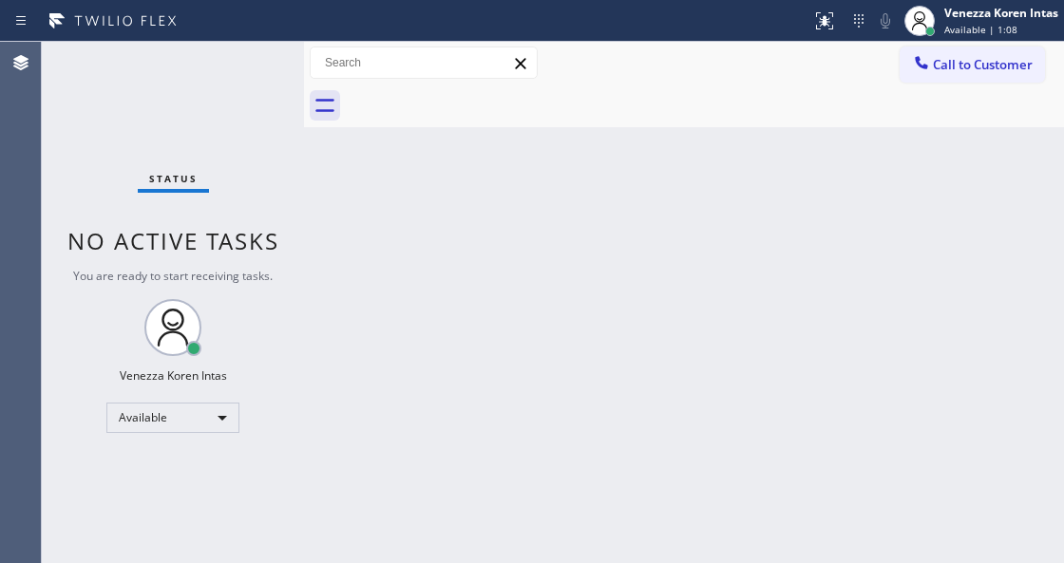
click at [572, 349] on div "Back to Dashboard Change Sender ID Customers Technicians Select a contact Outbo…" at bounding box center [684, 303] width 760 height 522
click at [504, 201] on div "Back to Dashboard Change Sender ID Customers Technicians Select a contact Outbo…" at bounding box center [684, 303] width 760 height 522
drag, startPoint x: 325, startPoint y: 172, endPoint x: 372, endPoint y: 318, distance: 153.8
click at [325, 172] on div "Back to Dashboard Change Sender ID Customers Technicians Select a contact Outbo…" at bounding box center [684, 303] width 760 height 522
click at [363, 289] on div "Back to Dashboard Change Sender ID Customers Technicians Select a contact Outbo…" at bounding box center [684, 303] width 760 height 522
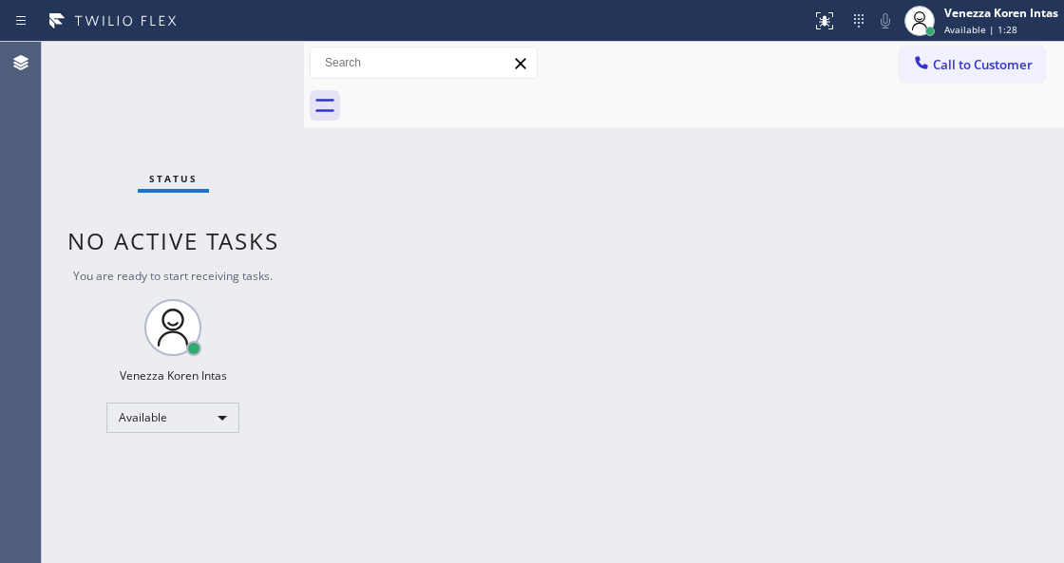
click at [168, 96] on div "Status No active tasks You are ready to start receiving tasks. Venezza Koren In…" at bounding box center [173, 303] width 262 height 522
drag, startPoint x: 169, startPoint y: 155, endPoint x: 184, endPoint y: 171, distance: 22.2
click at [169, 155] on div "Status No active tasks You are ready to start receiving tasks. Venezza Koren In…" at bounding box center [173, 303] width 262 height 522
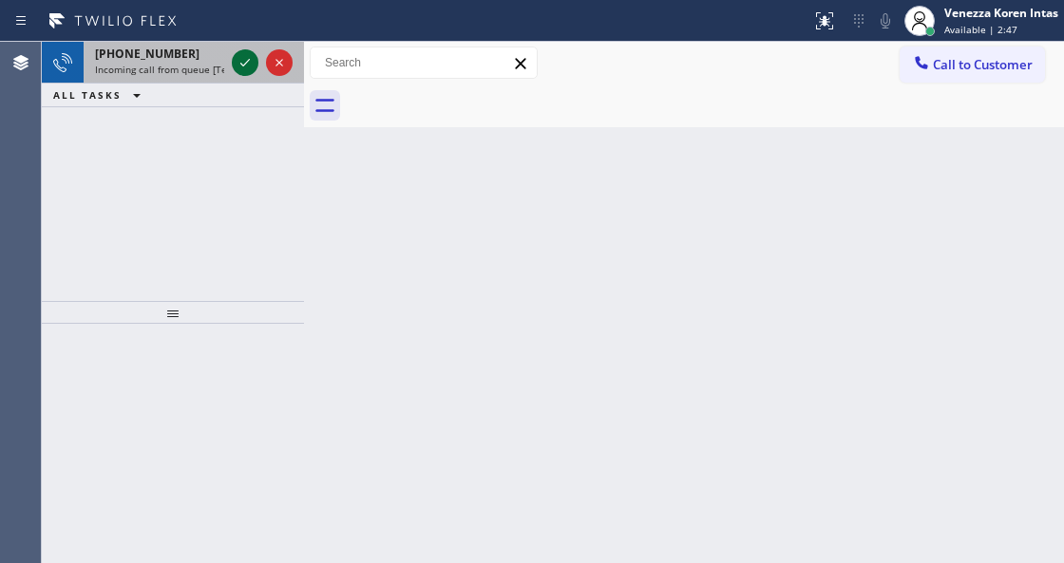
click at [242, 65] on icon at bounding box center [245, 63] width 10 height 8
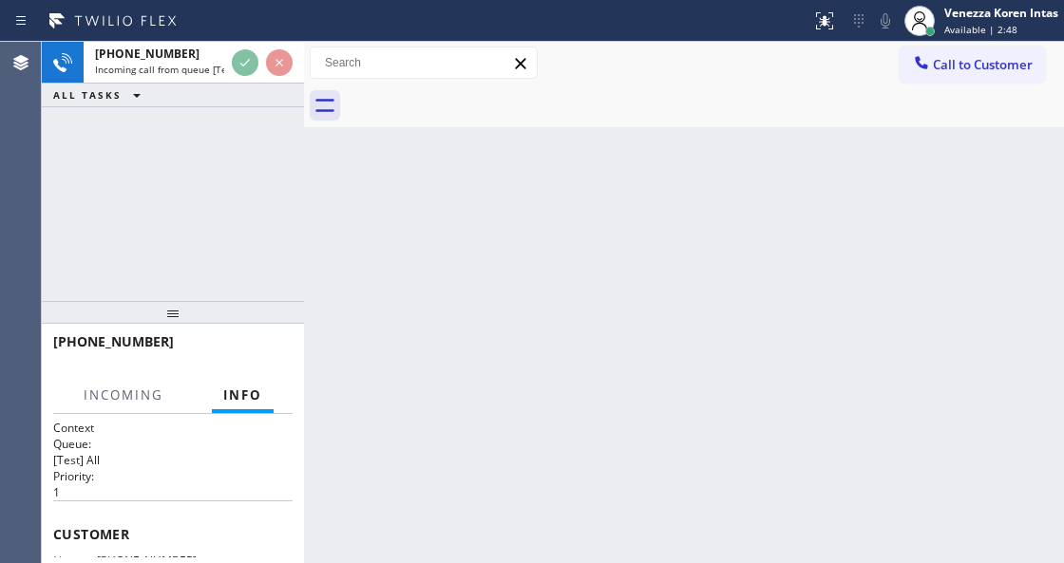
scroll to position [190, 0]
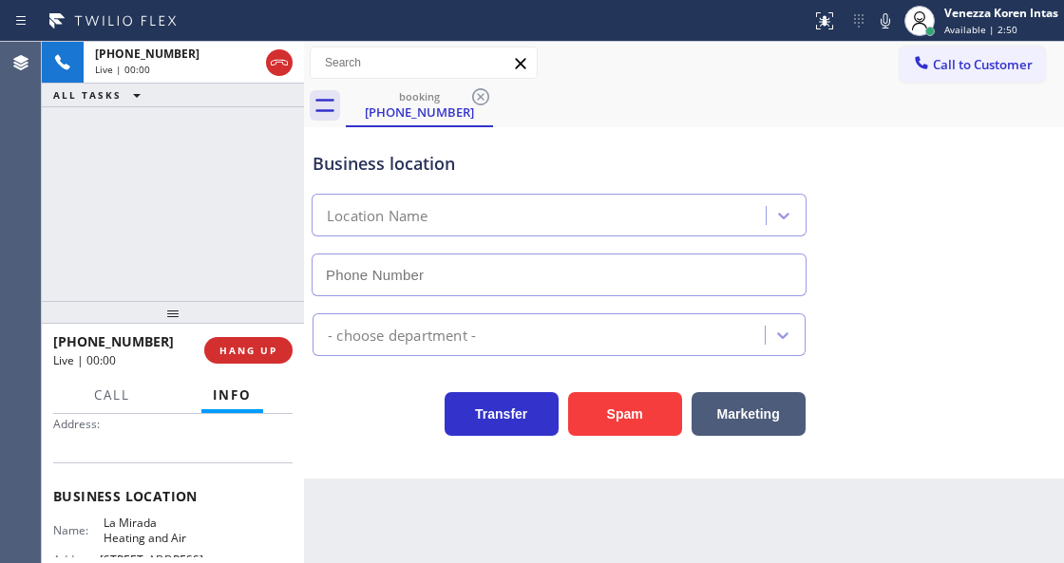
type input "(714) 912-8236"
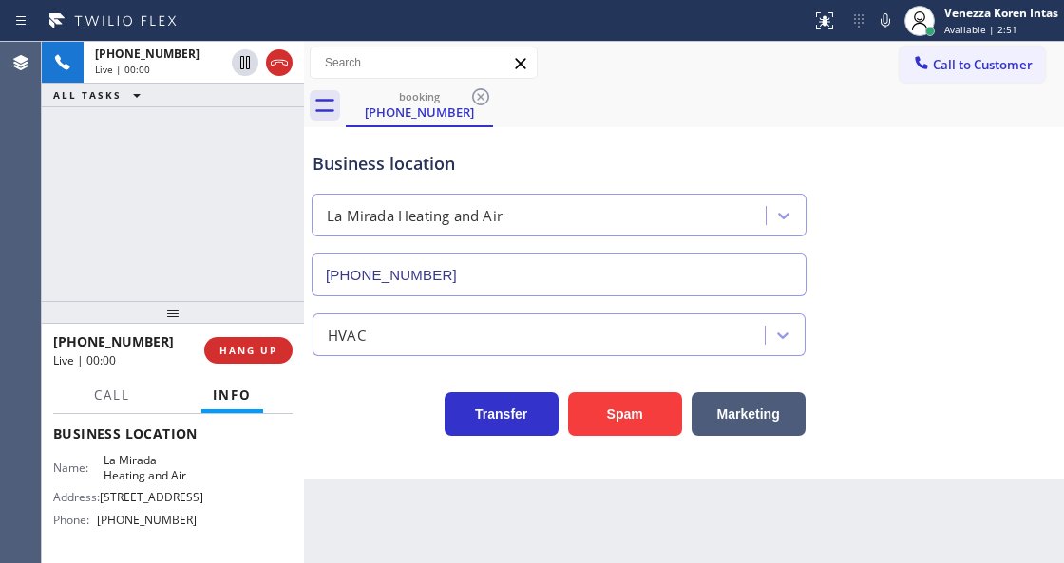
click at [156, 203] on div "+19495765273 Live | 00:00 ALL TASKS ALL TASKS ACTIVE TASKS TASKS IN WRAP UP" at bounding box center [173, 171] width 262 height 259
click at [105, 211] on div "+19495765273 Live | 00:01 ALL TASKS ALL TASKS ACTIVE TASKS TASKS IN WRAP UP" at bounding box center [173, 171] width 262 height 259
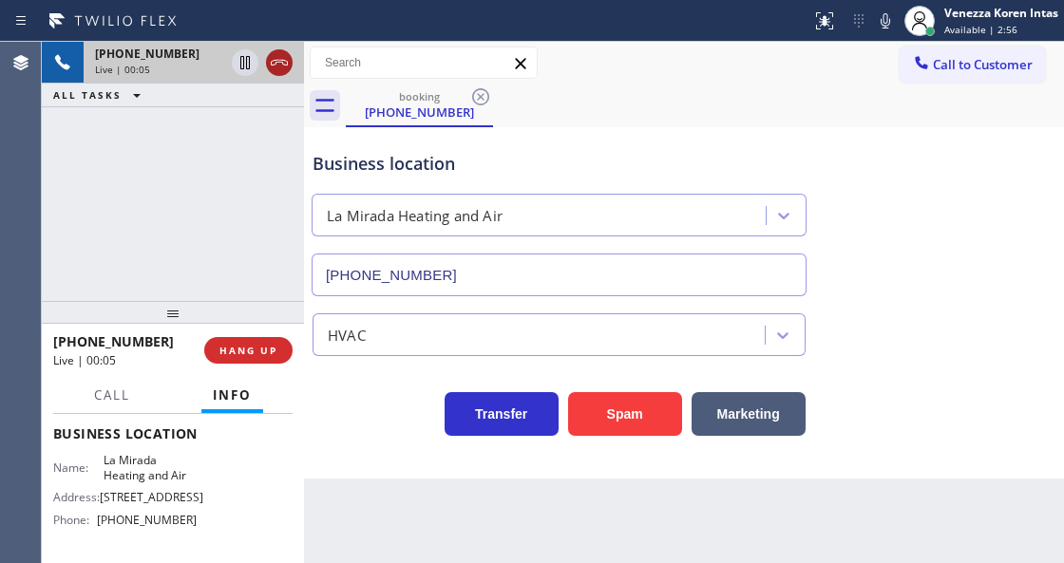
click at [281, 68] on icon at bounding box center [279, 62] width 23 height 23
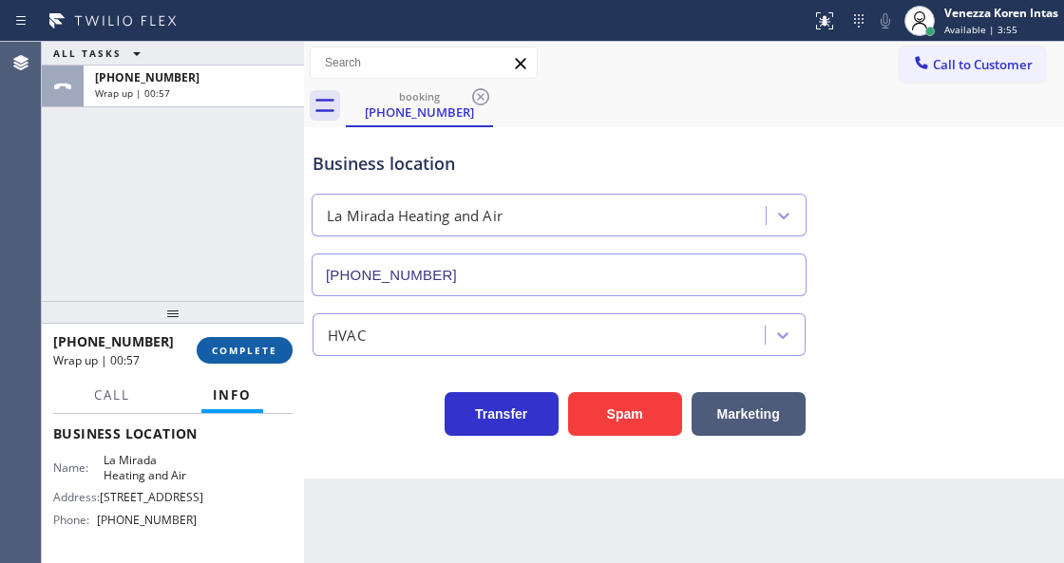
click at [243, 355] on span "COMPLETE" at bounding box center [245, 350] width 66 height 13
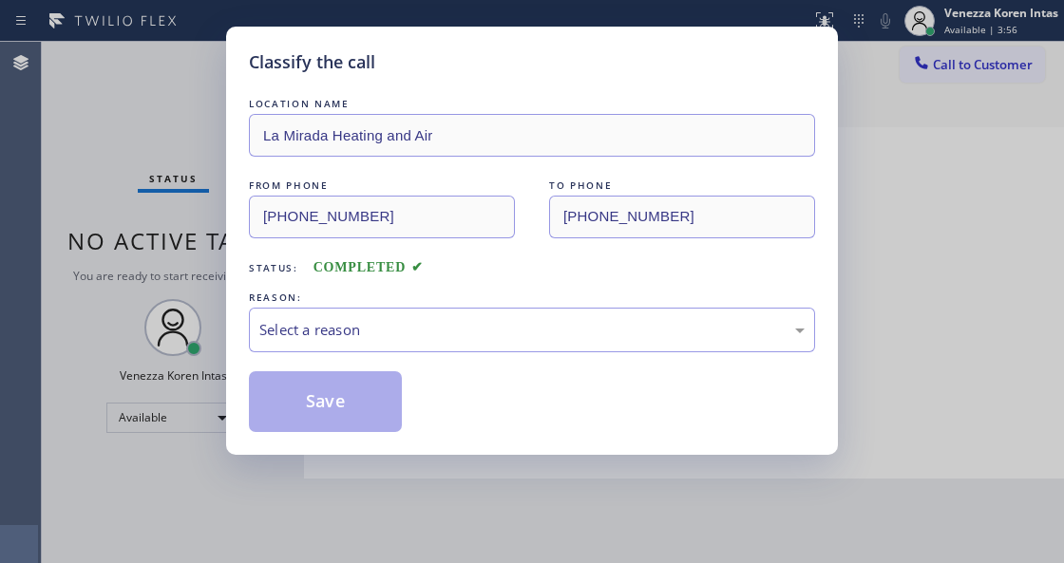
click at [426, 332] on div "Select a reason" at bounding box center [531, 330] width 545 height 22
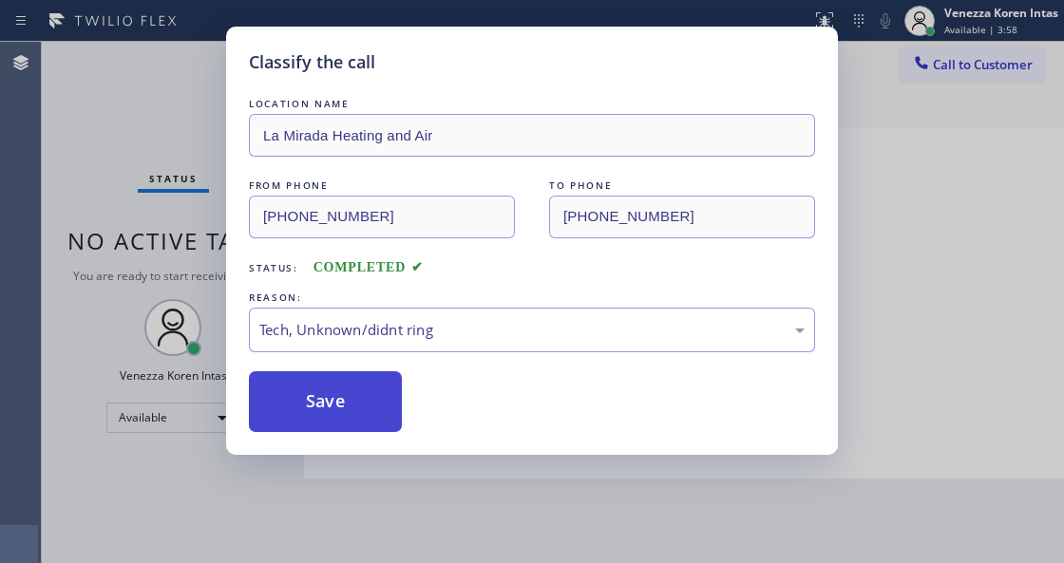
click at [362, 384] on button "Save" at bounding box center [325, 401] width 153 height 61
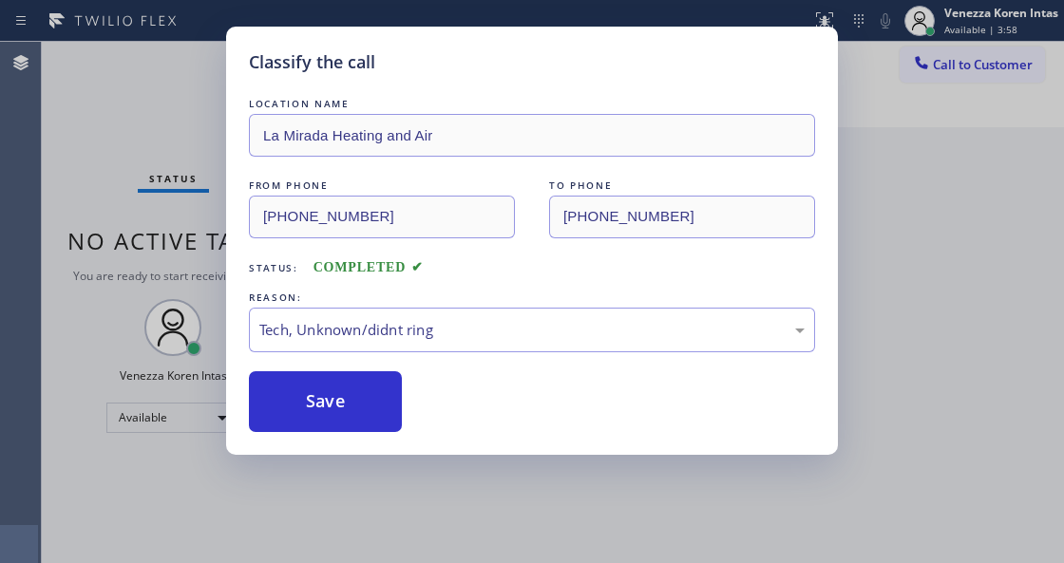
click at [414, 539] on div "Classify the call LOCATION NAME La Mirada Heating and Air FROM PHONE (949) 576-…" at bounding box center [532, 281] width 1064 height 563
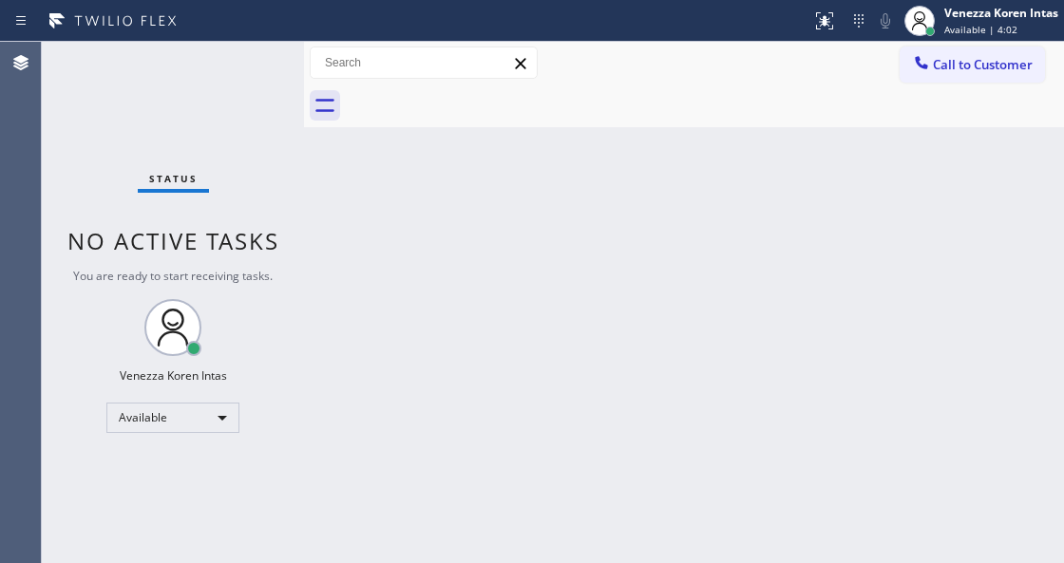
drag, startPoint x: 257, startPoint y: 126, endPoint x: 115, endPoint y: 137, distance: 142.9
click at [257, 126] on div "Status No active tasks You are ready to start receiving tasks. Venezza Koren In…" at bounding box center [173, 303] width 262 height 522
click at [184, 84] on div "Status No active tasks You are ready to start receiving tasks. Venezza Koren In…" at bounding box center [173, 303] width 262 height 522
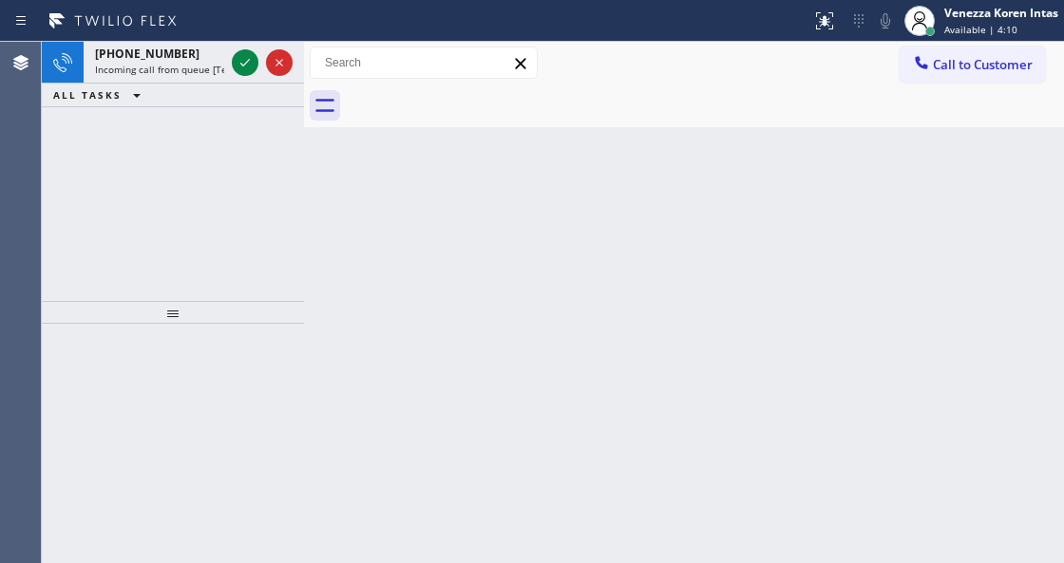
click at [197, 20] on div at bounding box center [406, 21] width 796 height 30
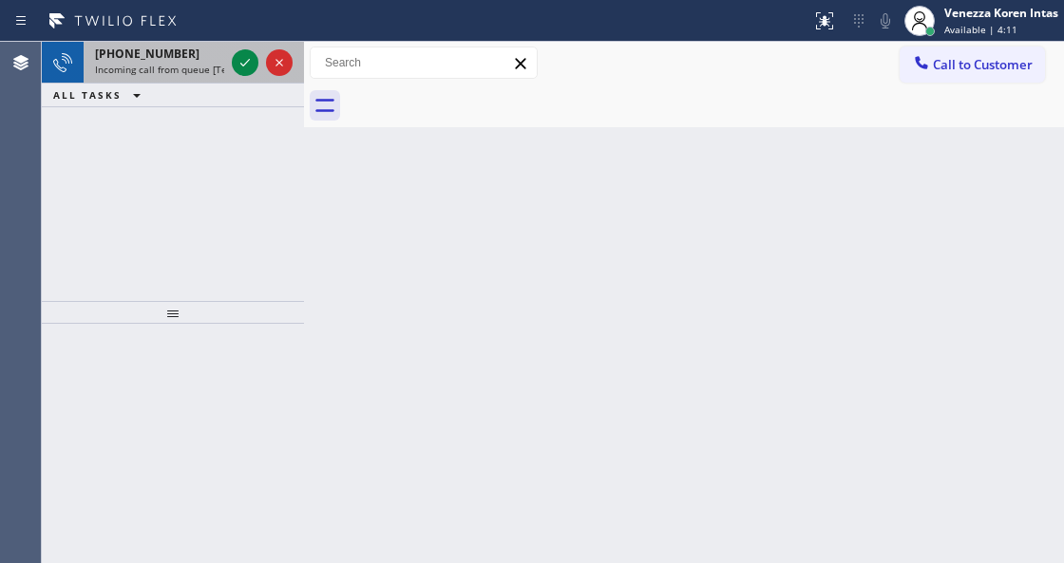
click at [193, 54] on div "+13236562462" at bounding box center [159, 54] width 129 height 16
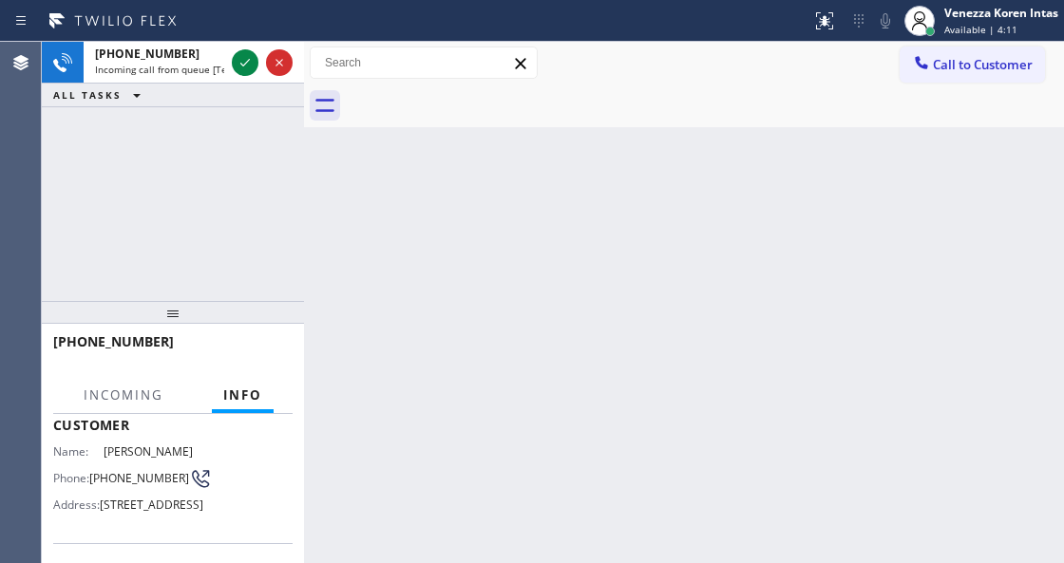
scroll to position [253, 0]
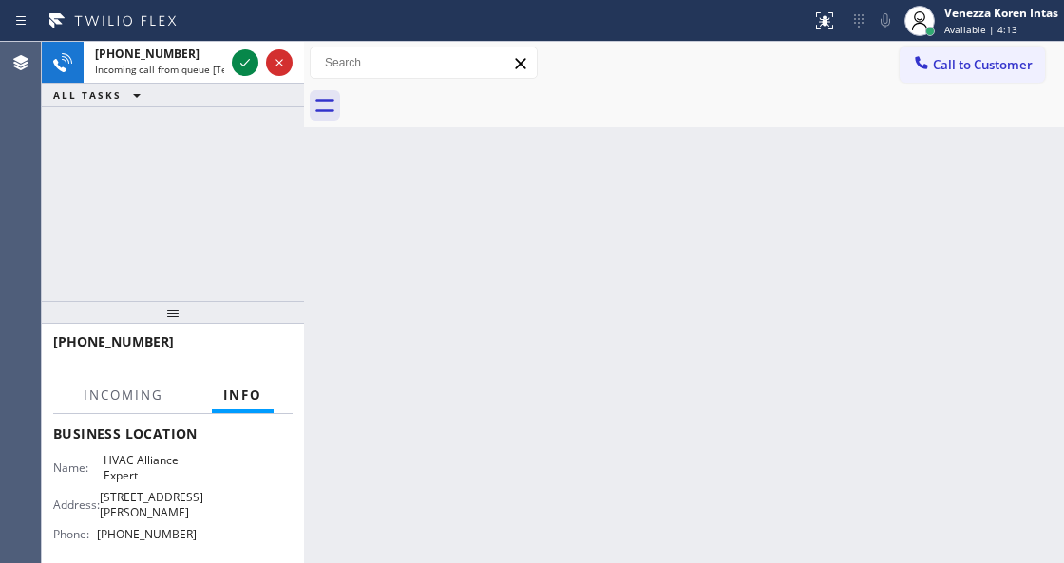
drag, startPoint x: 929, startPoint y: 34, endPoint x: 927, endPoint y: 62, distance: 27.6
click at [928, 33] on div at bounding box center [920, 21] width 42 height 42
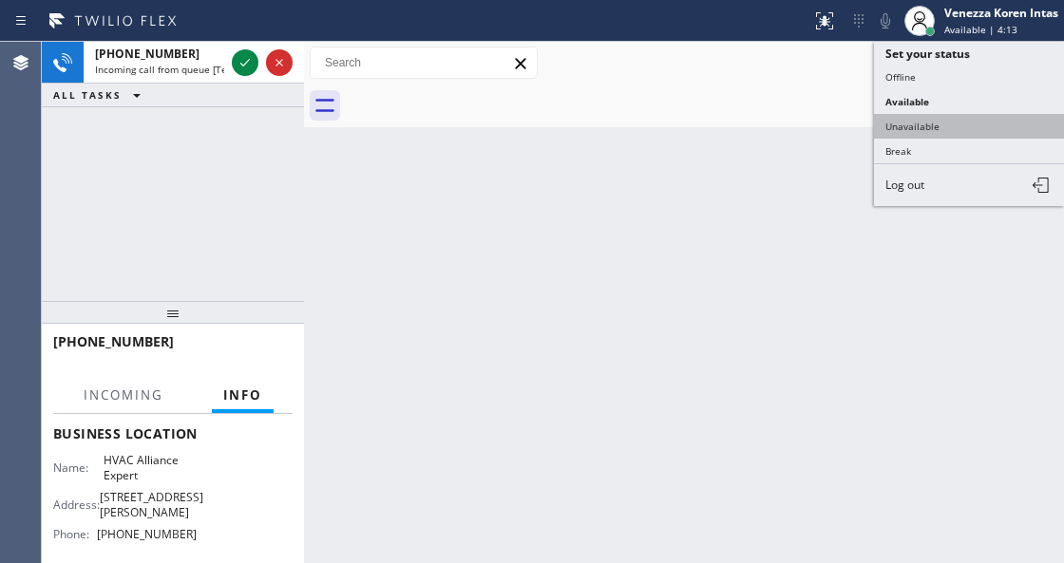
click at [918, 114] on button "Unavailable" at bounding box center [969, 126] width 190 height 25
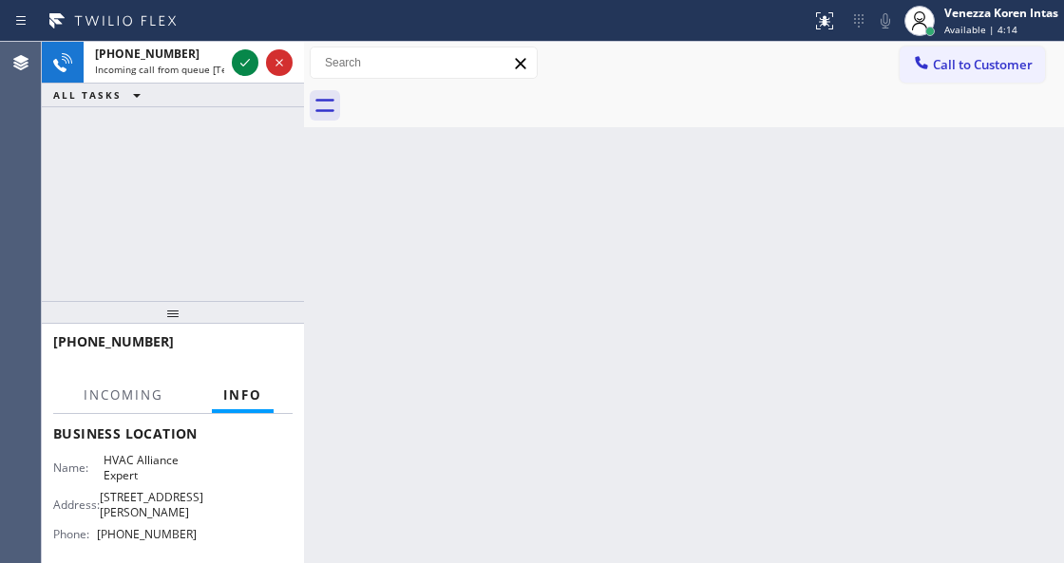
click at [532, 129] on div "Back to Dashboard Change Sender ID Customers Technicians Select a contact Outbo…" at bounding box center [684, 303] width 760 height 522
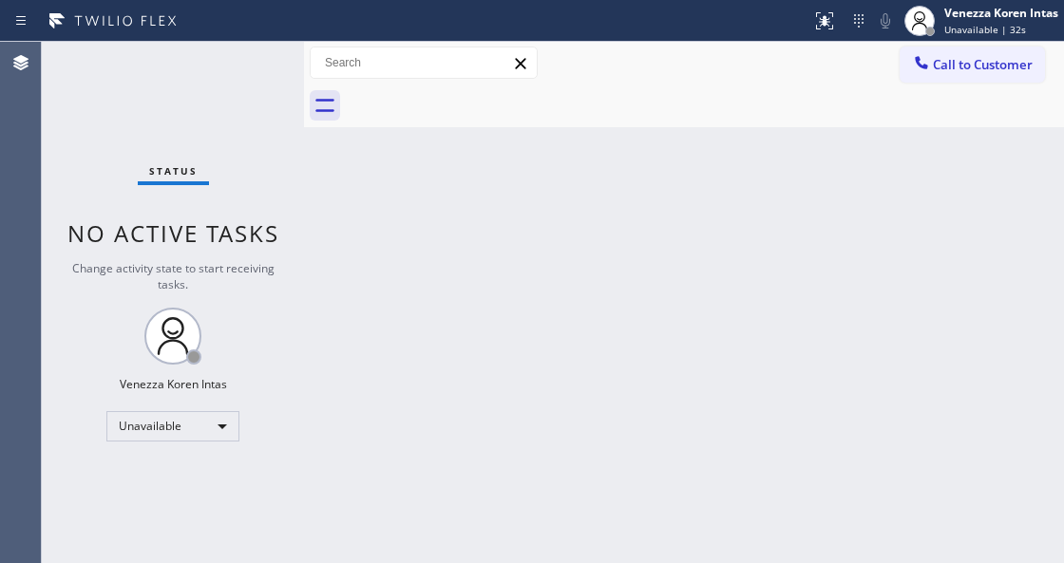
click at [402, 209] on div "Back to Dashboard Change Sender ID Customers Technicians Select a contact Outbo…" at bounding box center [684, 303] width 760 height 522
click at [198, 414] on div "Unavailable" at bounding box center [172, 426] width 133 height 30
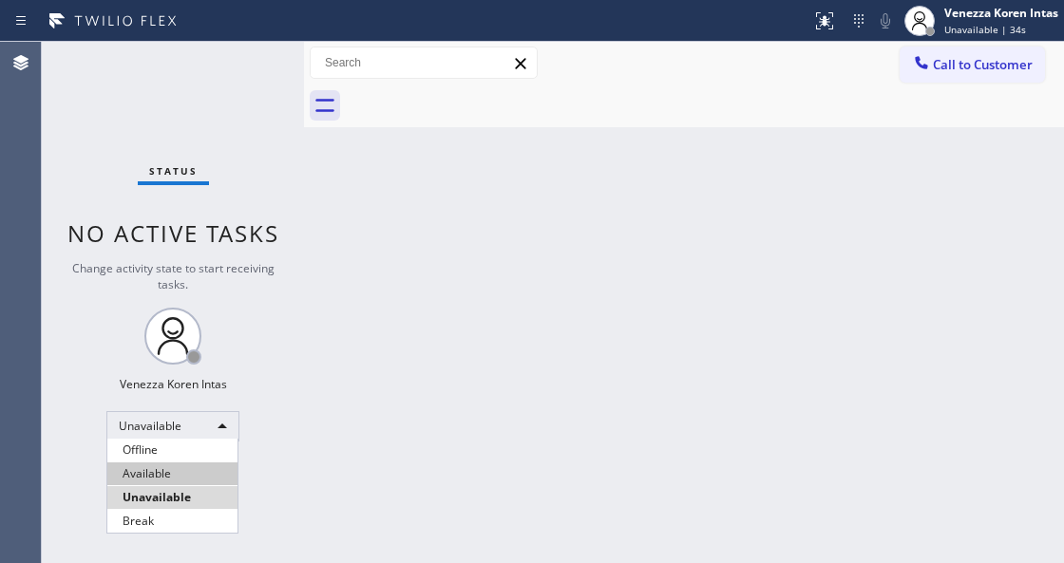
click at [209, 466] on li "Available" at bounding box center [172, 474] width 130 height 23
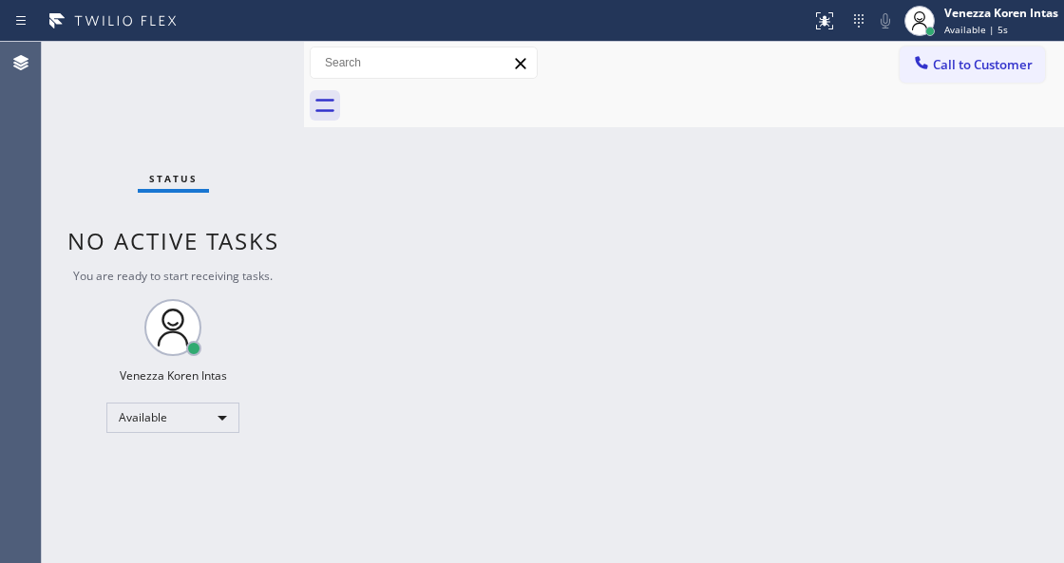
click at [289, 374] on div "Status No active tasks You are ready to start receiving tasks. Venezza Koren In…" at bounding box center [173, 303] width 262 height 522
click at [519, 147] on div "Back to Dashboard Change Sender ID Customers Technicians Select a contact Outbo…" at bounding box center [684, 303] width 760 height 522
click at [201, 104] on div "Status No active tasks You are ready to start receiving tasks. Venezza Koren In…" at bounding box center [173, 303] width 262 height 522
click at [363, 360] on div "Back to Dashboard Change Sender ID Customers Technicians Select a contact Outbo…" at bounding box center [684, 303] width 760 height 522
click at [353, 298] on div "Back to Dashboard Change Sender ID Customers Technicians Select a contact Outbo…" at bounding box center [684, 303] width 760 height 522
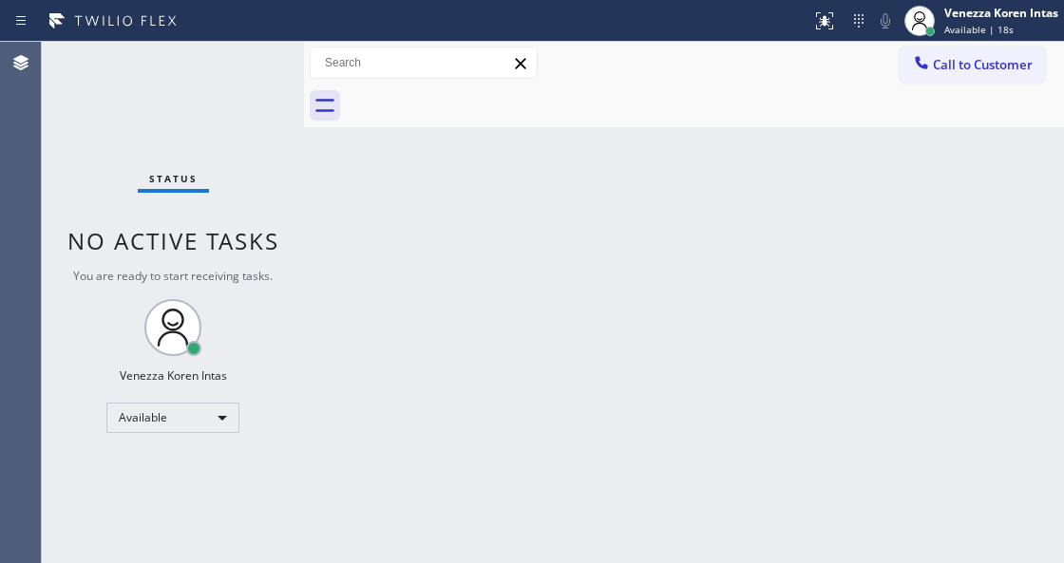
click at [334, 332] on div "Back to Dashboard Change Sender ID Customers Technicians Select a contact Outbo…" at bounding box center [684, 303] width 760 height 522
drag, startPoint x: 481, startPoint y: 316, endPoint x: 507, endPoint y: 251, distance: 70.7
click at [482, 314] on div "Back to Dashboard Change Sender ID Customers Technicians Select a contact Outbo…" at bounding box center [684, 303] width 760 height 522
click at [549, 290] on div "Back to Dashboard Change Sender ID Customers Technicians Select a contact Outbo…" at bounding box center [684, 303] width 760 height 522
click at [353, 455] on div "Back to Dashboard Change Sender ID Customers Technicians Select a contact Outbo…" at bounding box center [684, 303] width 760 height 522
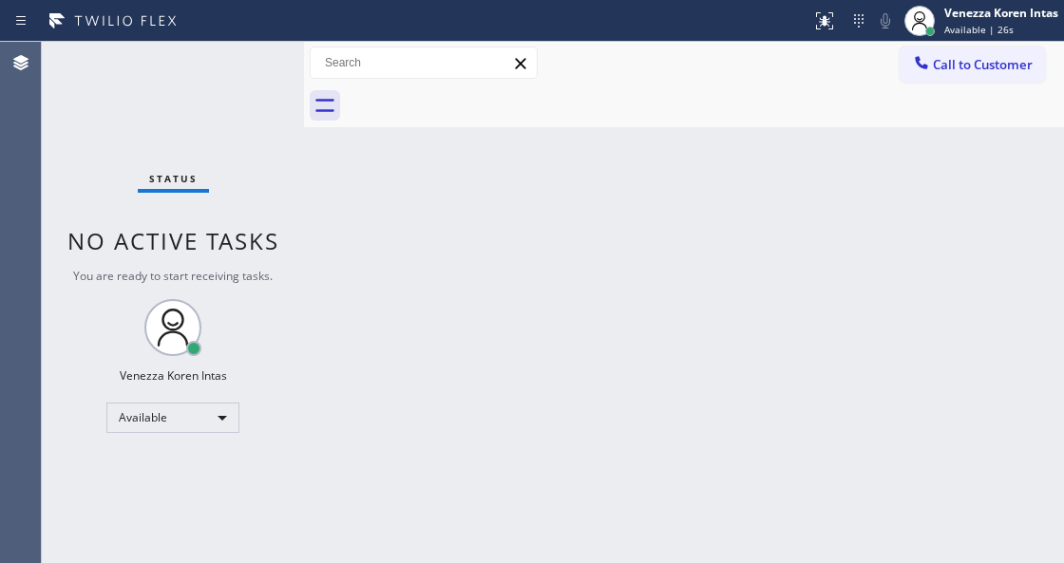
click at [188, 153] on div "Status No active tasks You are ready to start receiving tasks. Venezza Koren In…" at bounding box center [173, 303] width 262 height 522
click at [337, 177] on div "Back to Dashboard Change Sender ID Customers Technicians Select a contact Outbo…" at bounding box center [684, 303] width 760 height 522
click at [396, 319] on div "Back to Dashboard Change Sender ID Customers Technicians Select a contact Outbo…" at bounding box center [684, 303] width 760 height 522
click at [458, 410] on div "Back to Dashboard Change Sender ID Customers Technicians Select a contact Outbo…" at bounding box center [684, 303] width 760 height 522
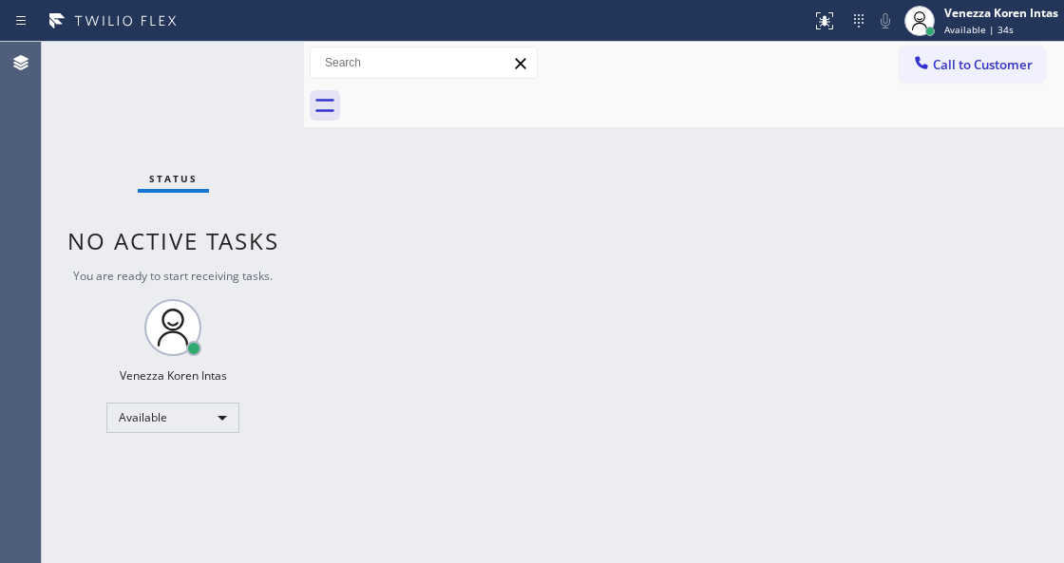
click at [229, 101] on div "Status No active tasks You are ready to start receiving tasks. Venezza Koren In…" at bounding box center [173, 303] width 262 height 522
click at [251, 72] on div "Status No active tasks You are ready to start receiving tasks. Venezza Koren In…" at bounding box center [173, 303] width 262 height 522
click at [232, 71] on div "Status No active tasks You are ready to start receiving tasks. Venezza Koren In…" at bounding box center [173, 303] width 262 height 522
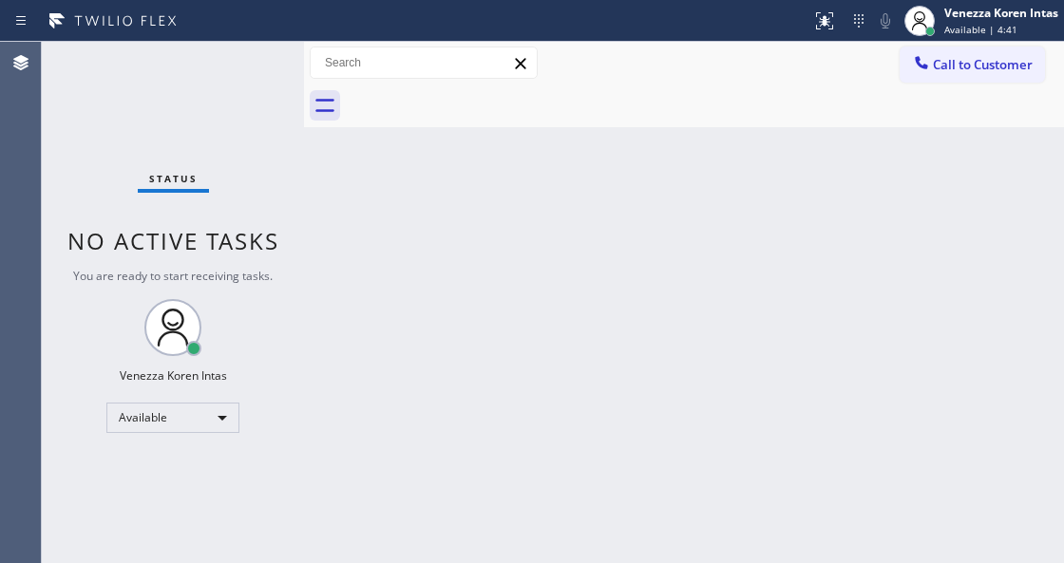
click at [232, 71] on div "Status No active tasks You are ready to start receiving tasks. Venezza Koren In…" at bounding box center [173, 303] width 262 height 522
click at [975, 19] on div "Venezza Koren Intas" at bounding box center [1001, 13] width 114 height 16
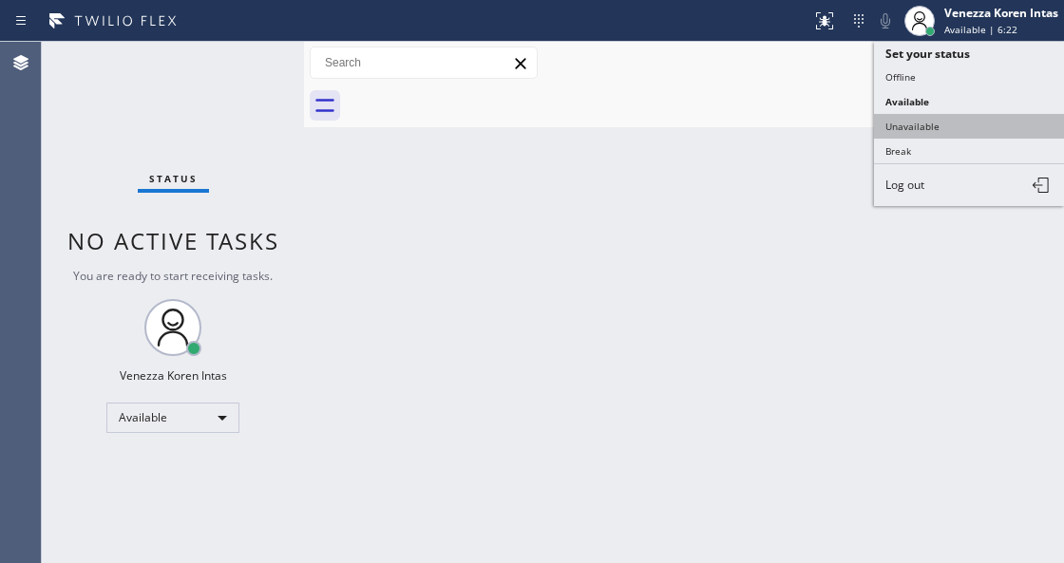
click at [930, 128] on button "Unavailable" at bounding box center [969, 126] width 190 height 25
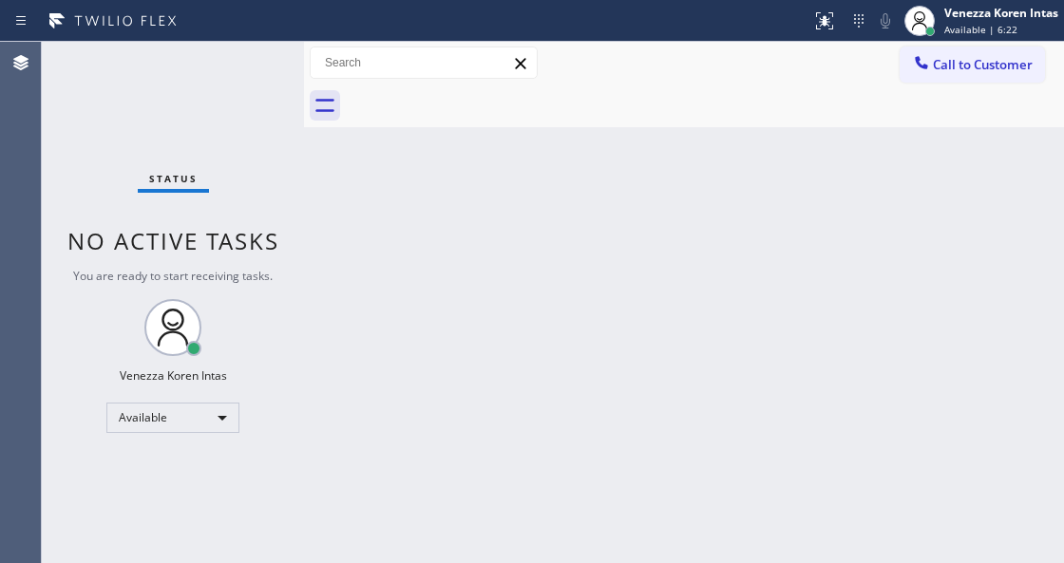
click at [873, 232] on div "Back to Dashboard Change Sender ID Customers Technicians Select a contact Outbo…" at bounding box center [684, 303] width 760 height 522
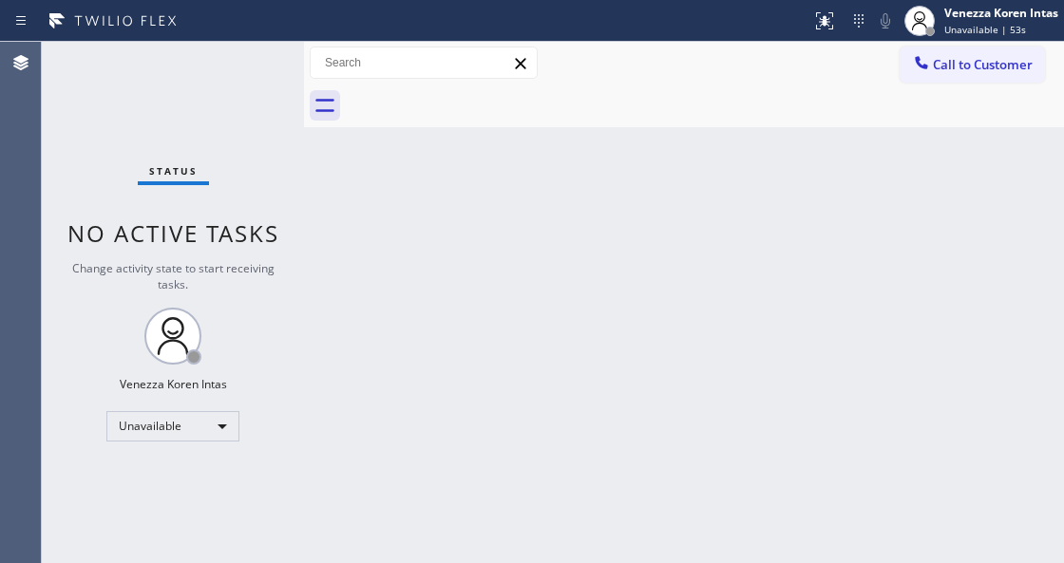
click at [279, 368] on div "Status No active tasks Change activity state to start receiving tasks. Venezza …" at bounding box center [173, 303] width 262 height 522
click at [241, 232] on span "No active tasks" at bounding box center [173, 233] width 212 height 31
click at [981, 25] on span "Unavailable | 3:16" at bounding box center [987, 29] width 86 height 13
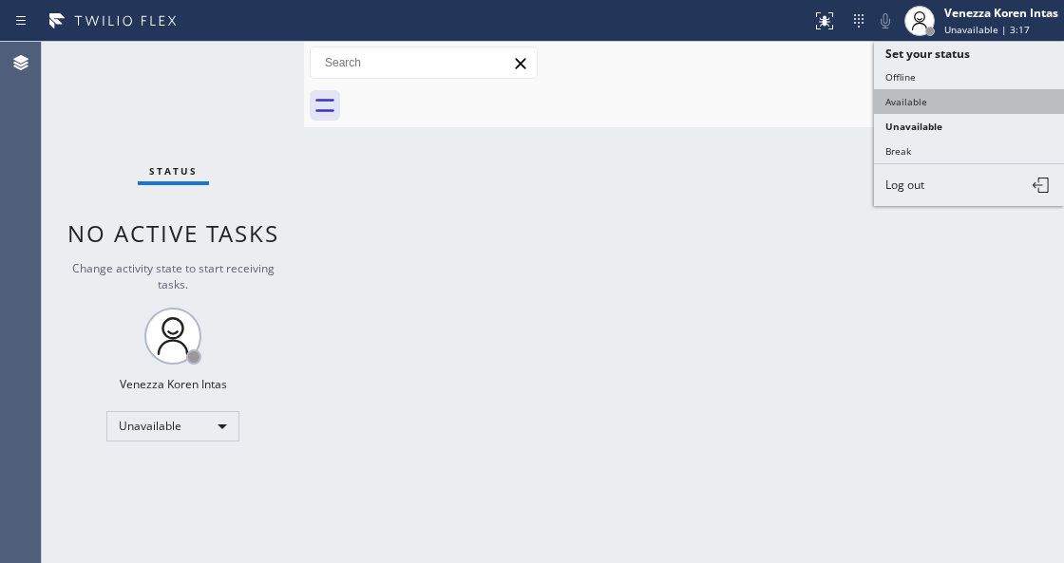
click at [939, 96] on button "Available" at bounding box center [969, 101] width 190 height 25
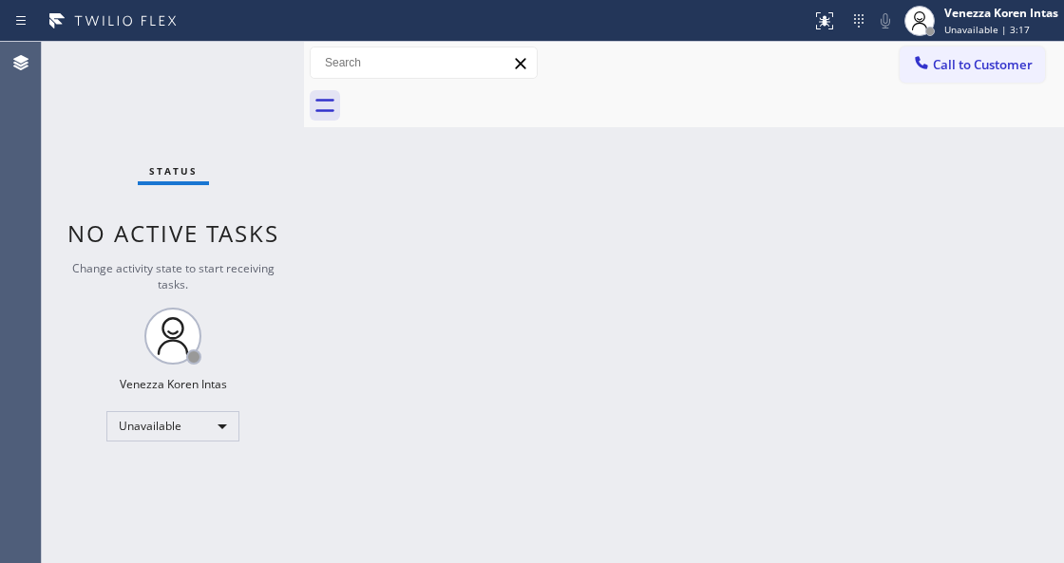
drag, startPoint x: 919, startPoint y: 186, endPoint x: 481, endPoint y: 232, distance: 440.4
click at [893, 200] on div "Back to Dashboard Change Sender ID Customers Technicians Select a contact Outbo…" at bounding box center [684, 303] width 760 height 522
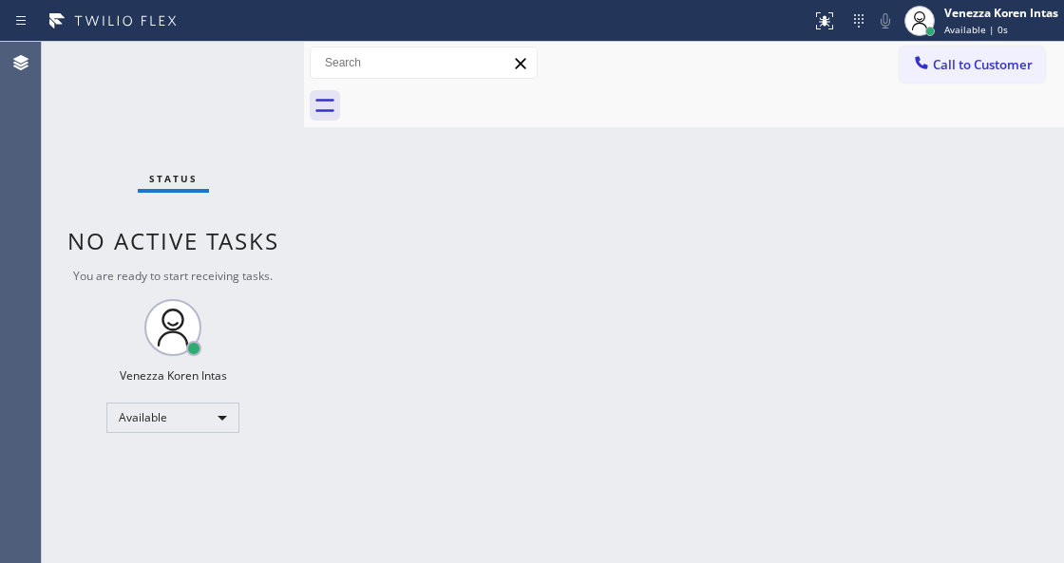
click at [181, 127] on div "Status No active tasks You are ready to start receiving tasks. Venezza Koren In…" at bounding box center [173, 303] width 262 height 522
drag, startPoint x: 371, startPoint y: 257, endPoint x: 427, endPoint y: 488, distance: 238.5
click at [371, 257] on div "Back to Dashboard Change Sender ID Customers Technicians Select a contact Outbo…" at bounding box center [684, 303] width 760 height 522
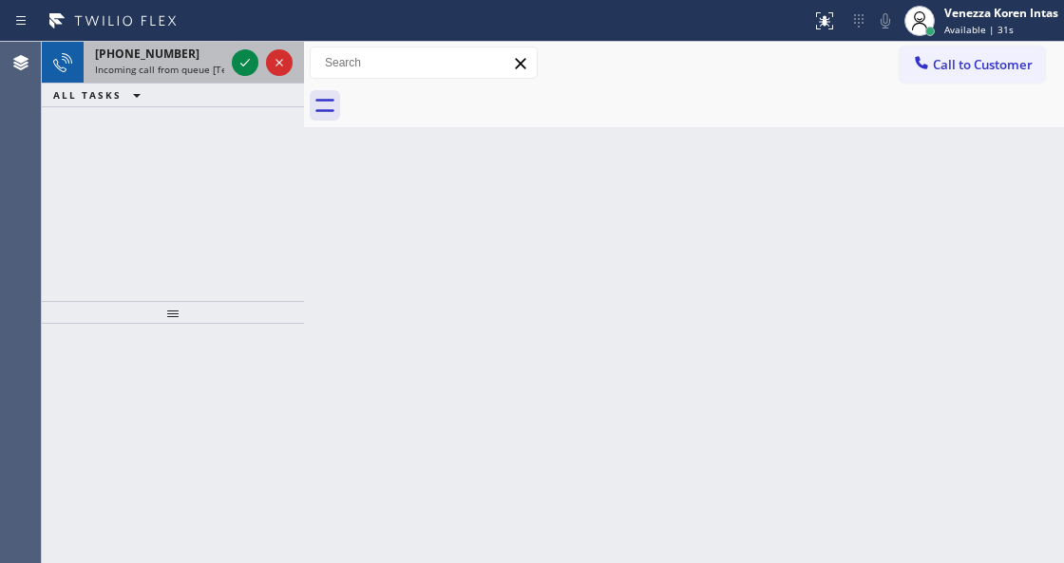
click at [181, 74] on span "Incoming call from queue [Test] All" at bounding box center [174, 69] width 158 height 13
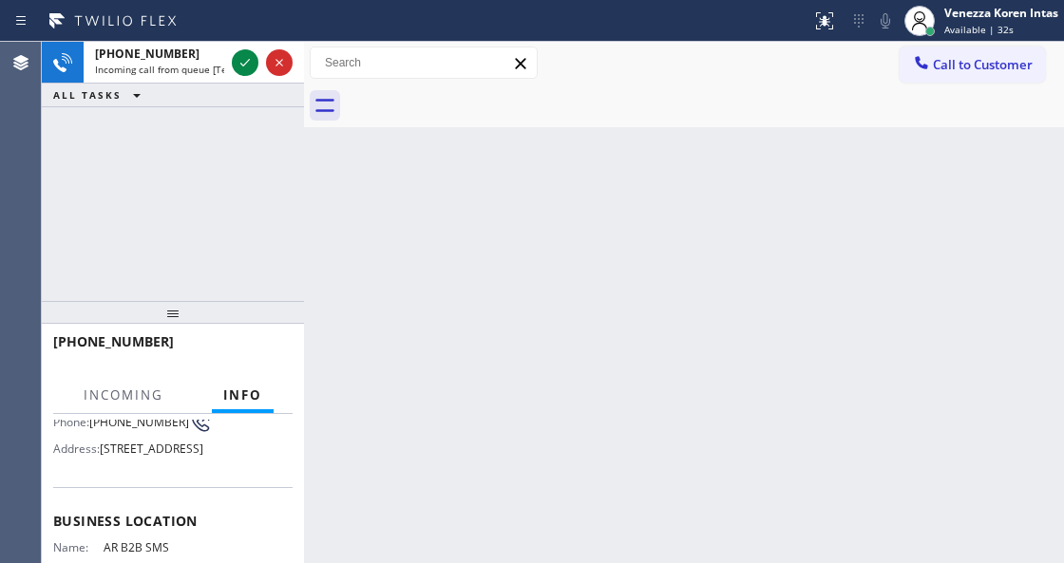
scroll to position [63, 0]
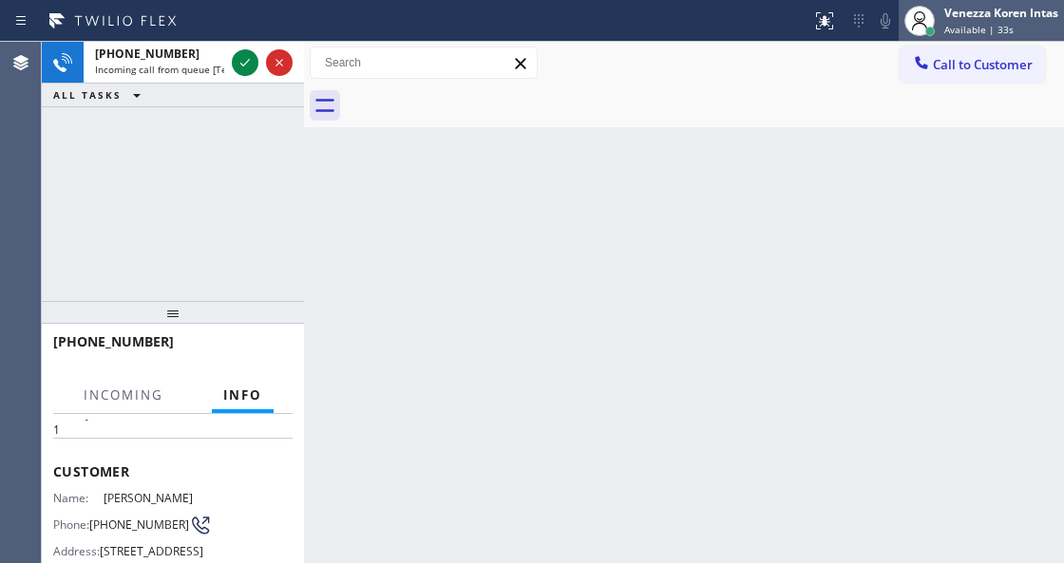
click at [1000, 16] on div "Venezza Koren Intas" at bounding box center [1001, 13] width 114 height 16
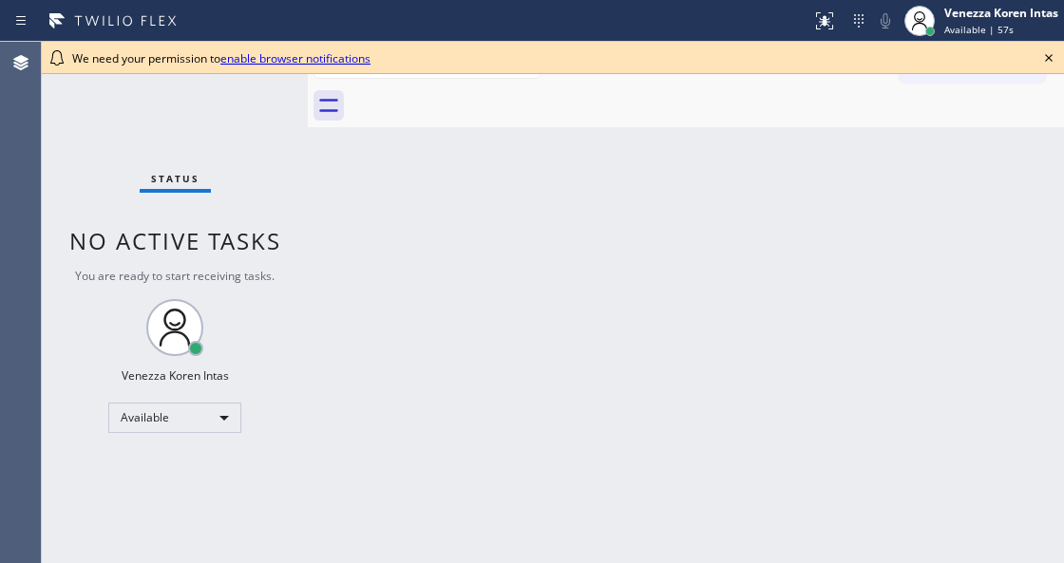
click at [1051, 58] on icon at bounding box center [1049, 58] width 23 height 23
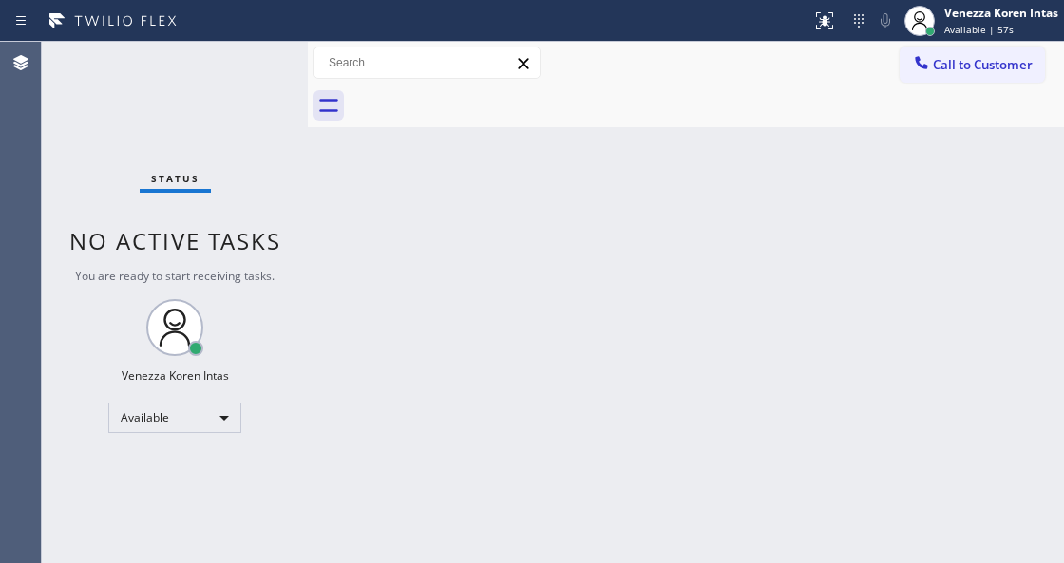
drag, startPoint x: 1023, startPoint y: 177, endPoint x: 1013, endPoint y: 191, distance: 17.7
click at [1022, 177] on div "Back to Dashboard Change Sender ID Customers Technicians Select a contact Outbo…" at bounding box center [686, 303] width 756 height 522
click at [720, 154] on div "Back to Dashboard Change Sender ID Customers Technicians Select a contact Outbo…" at bounding box center [686, 303] width 756 height 522
click at [939, 30] on div at bounding box center [920, 21] width 42 height 42
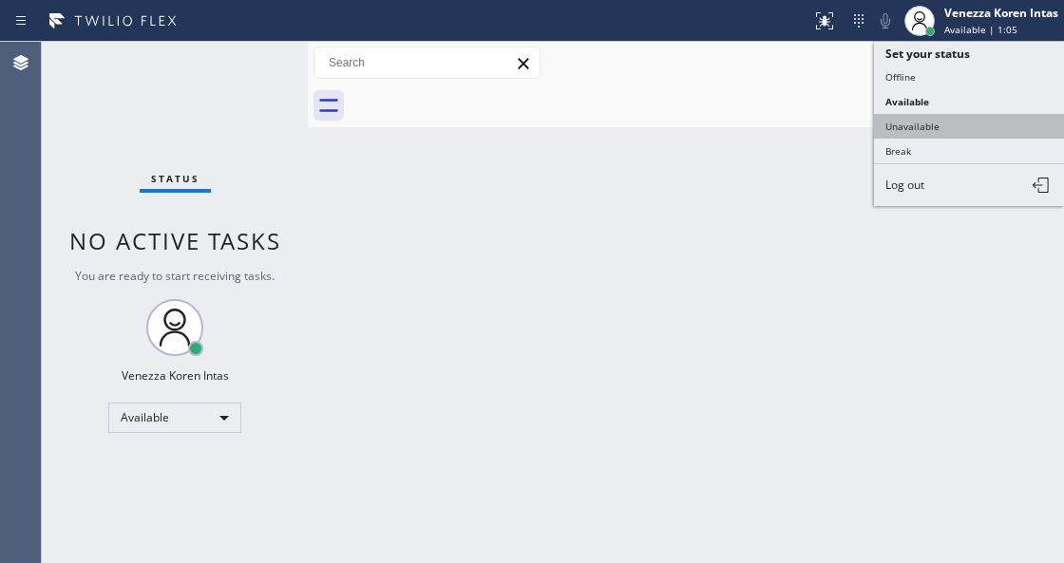
click at [927, 121] on button "Unavailable" at bounding box center [969, 126] width 190 height 25
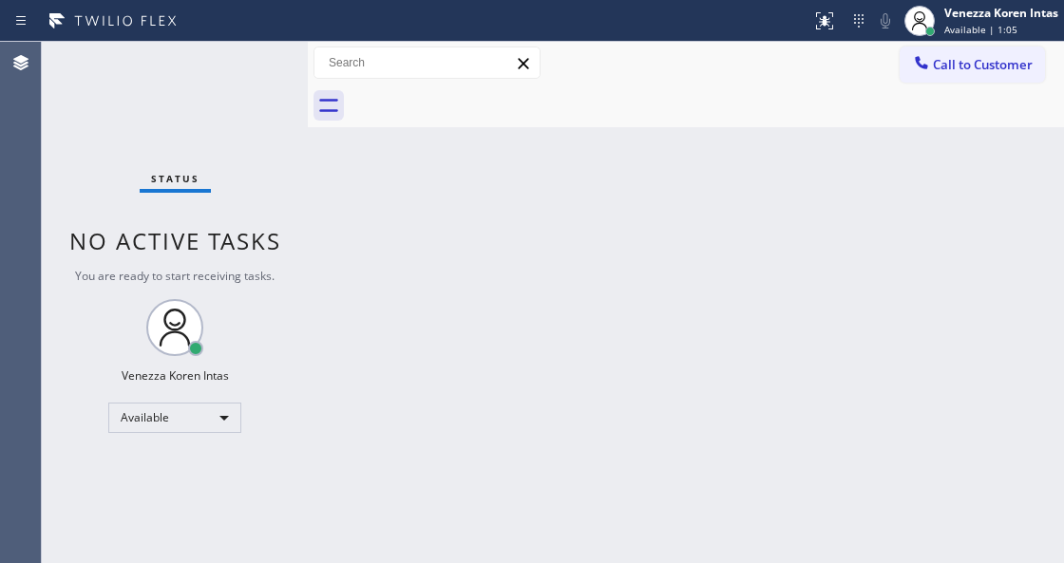
click at [876, 228] on div "Back to Dashboard Change Sender ID Customers Technicians Select a contact Outbo…" at bounding box center [686, 303] width 756 height 522
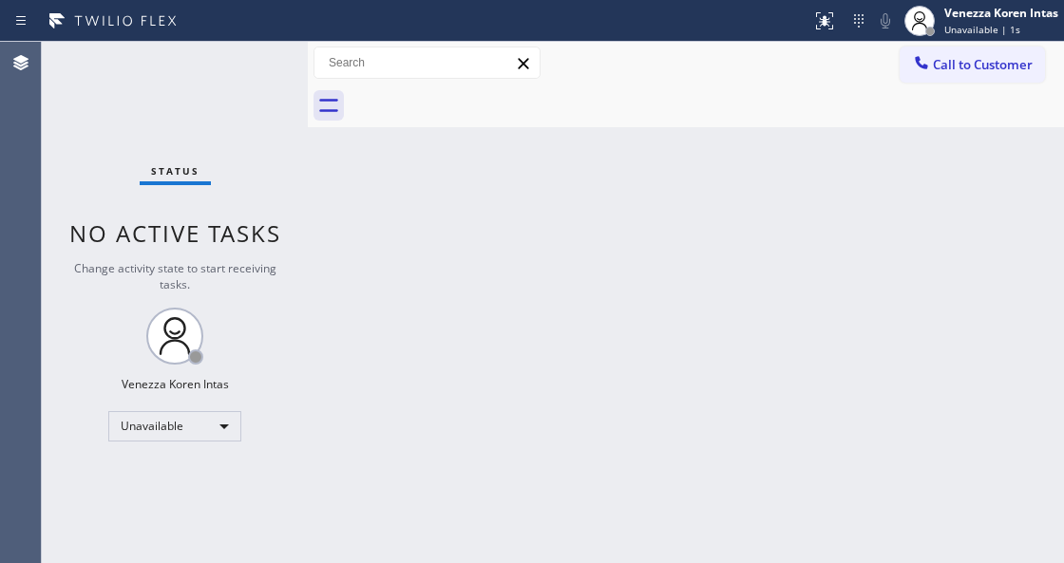
click at [241, 63] on div "Status No active tasks Change activity state to start receiving tasks. Venezza …" at bounding box center [175, 303] width 266 height 522
click at [374, 245] on div "Back to Dashboard Change Sender ID Customers Technicians Select a contact Outbo…" at bounding box center [686, 303] width 756 height 522
click at [247, 57] on div "Status No active tasks Change activity state to start receiving tasks. Venezza …" at bounding box center [175, 303] width 266 height 522
click at [423, 293] on div "Back to Dashboard Change Sender ID Customers Technicians Select a contact Outbo…" at bounding box center [686, 303] width 756 height 522
click at [409, 344] on div "Back to Dashboard Change Sender ID Customers Technicians Select a contact Outbo…" at bounding box center [686, 303] width 756 height 522
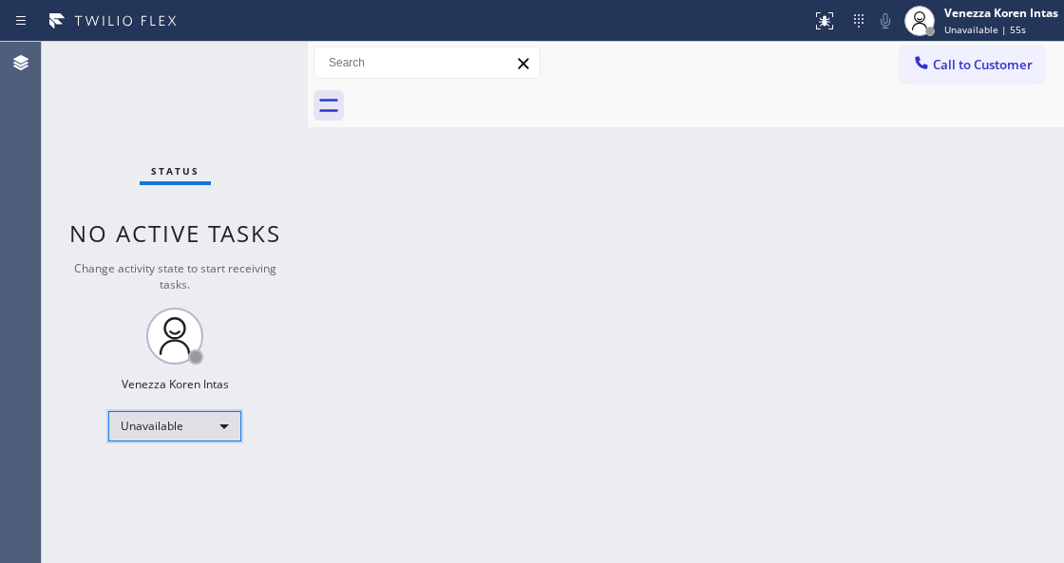
click at [194, 431] on div "Unavailable" at bounding box center [174, 426] width 133 height 30
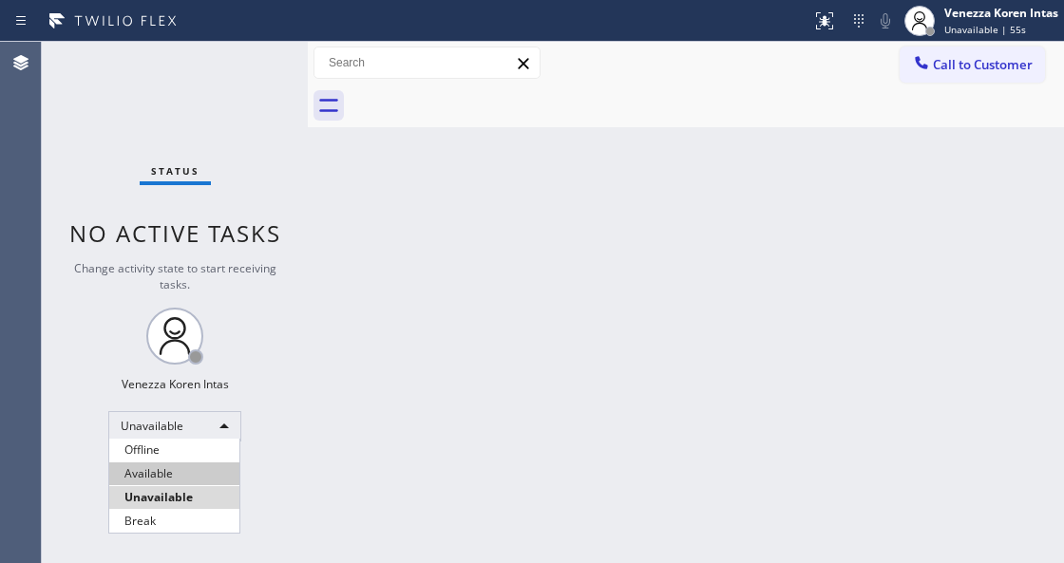
click at [199, 464] on li "Available" at bounding box center [174, 474] width 130 height 23
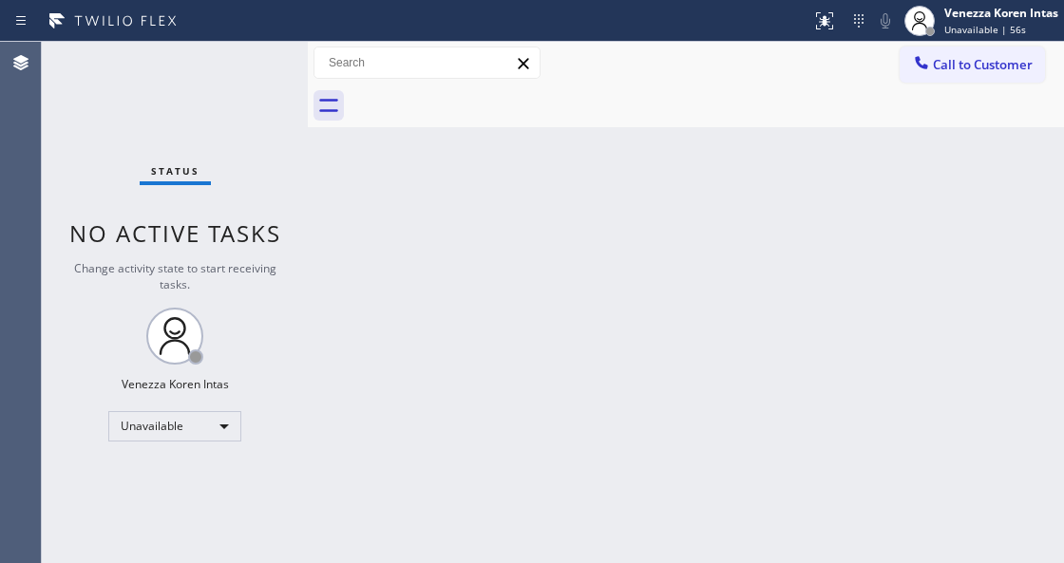
click at [426, 382] on div "Back to Dashboard Change Sender ID Customers Technicians Select a contact Outbo…" at bounding box center [686, 303] width 756 height 522
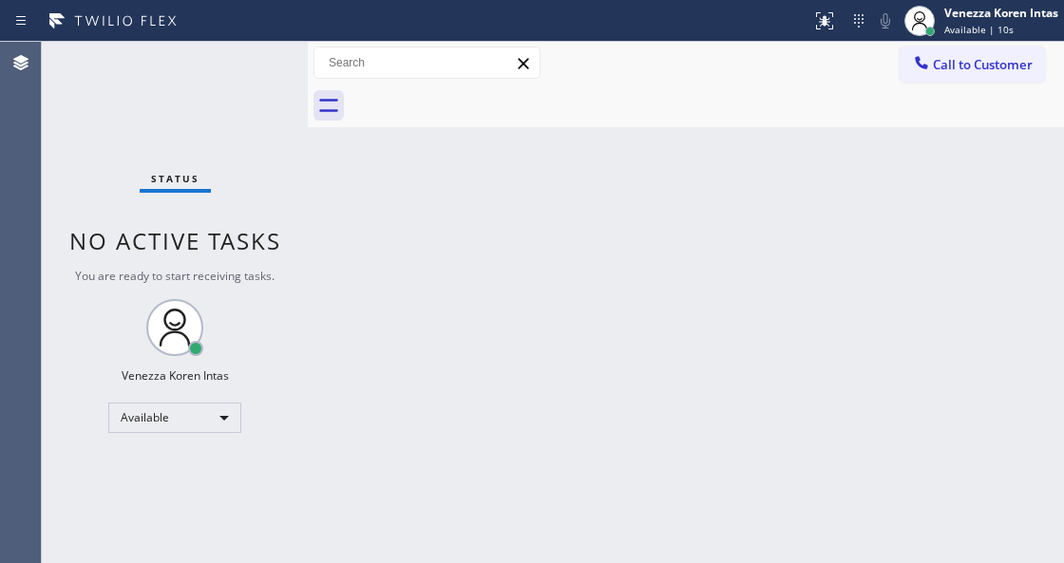
drag, startPoint x: 466, startPoint y: 184, endPoint x: 389, endPoint y: 245, distance: 98.1
click at [466, 186] on div "Back to Dashboard Change Sender ID Customers Technicians Select a contact Outbo…" at bounding box center [686, 303] width 756 height 522
click at [209, 68] on div "Status No active tasks You are ready to start receiving tasks. Venezza Koren In…" at bounding box center [175, 303] width 266 height 522
click at [397, 174] on div "Back to Dashboard Change Sender ID Customers Technicians Select a contact Outbo…" at bounding box center [686, 303] width 756 height 522
click at [355, 241] on div "Back to Dashboard Change Sender ID Customers Technicians Select a contact Outbo…" at bounding box center [686, 303] width 756 height 522
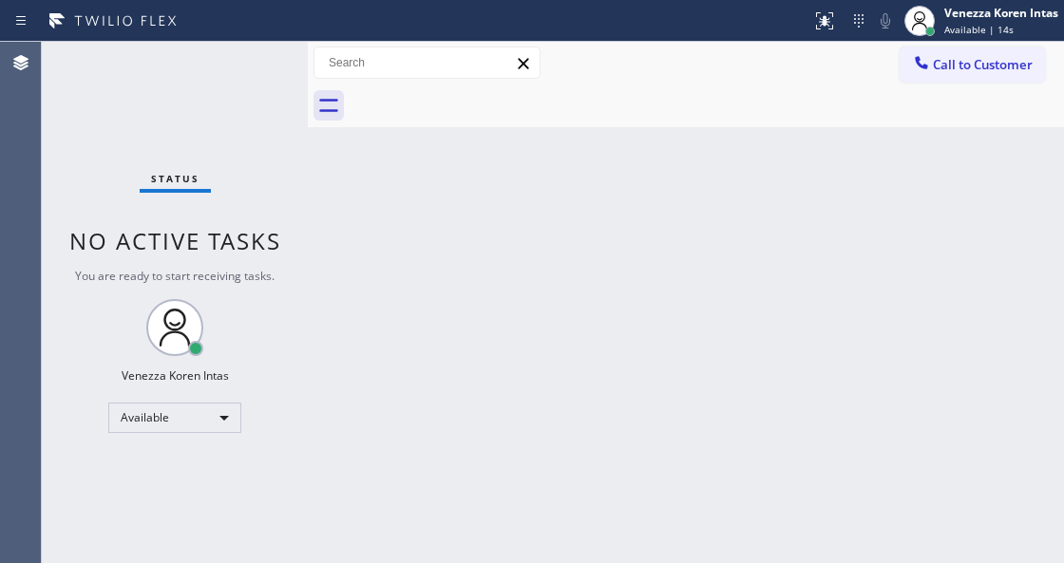
click at [226, 67] on div "Status No active tasks You are ready to start receiving tasks. Venezza Koren In…" at bounding box center [175, 303] width 266 height 522
click at [252, 78] on div "Status No active tasks You are ready to start receiving tasks. Venezza Koren In…" at bounding box center [175, 303] width 266 height 522
click at [247, 70] on div "Status No active tasks You are ready to start receiving tasks. Venezza Koren In…" at bounding box center [175, 303] width 266 height 522
click at [246, 71] on div "Status No active tasks You are ready to start receiving tasks. Venezza Koren In…" at bounding box center [175, 303] width 266 height 522
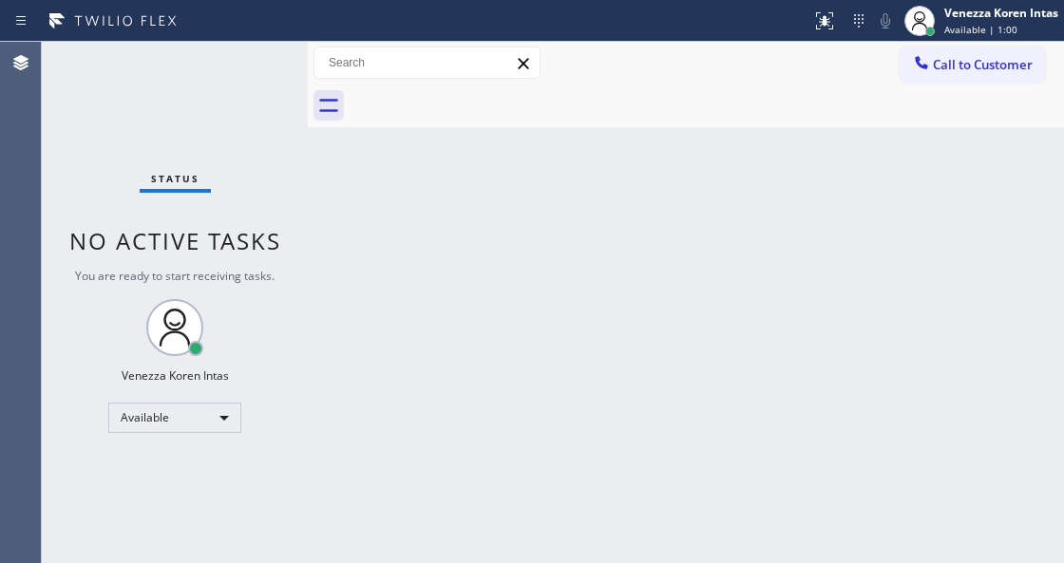
click at [357, 257] on div "Back to Dashboard Change Sender ID Customers Technicians Select a contact Outbo…" at bounding box center [686, 303] width 756 height 522
click at [228, 124] on div "Status No active tasks You are ready to start receiving tasks. Venezza Koren In…" at bounding box center [175, 303] width 266 height 522
click at [365, 365] on div "Back to Dashboard Change Sender ID Customers Technicians Select a contact Outbo…" at bounding box center [686, 303] width 756 height 522
click at [278, 265] on div "Status No active tasks You are ready to start receiving tasks. Venezza Koren In…" at bounding box center [175, 303] width 266 height 522
click at [224, 87] on div "Status No active tasks You are ready to start receiving tasks. Venezza Koren In…" at bounding box center [175, 303] width 266 height 522
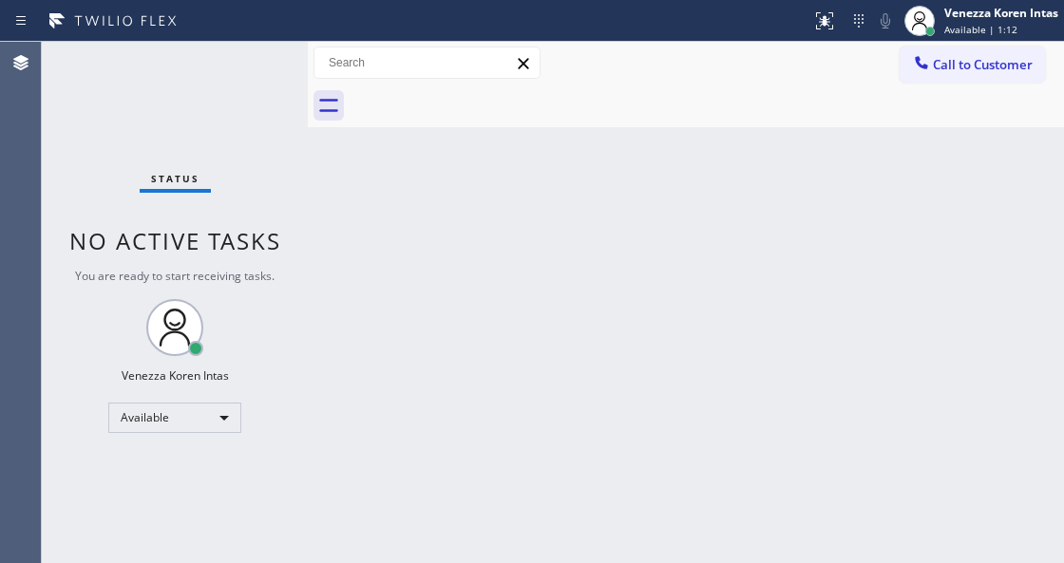
click at [262, 75] on div "Status No active tasks You are ready to start receiving tasks. Venezza Koren In…" at bounding box center [175, 303] width 266 height 522
click at [445, 249] on div "Back to Dashboard Change Sender ID Customers Technicians Select a contact Outbo…" at bounding box center [686, 303] width 756 height 522
click at [195, 38] on div "Status report No issues detected If you experience an issue, please download th…" at bounding box center [532, 21] width 1064 height 42
click at [260, 55] on div "Status No active tasks You are ready to start receiving tasks. Venezza Koren In…" at bounding box center [175, 303] width 266 height 522
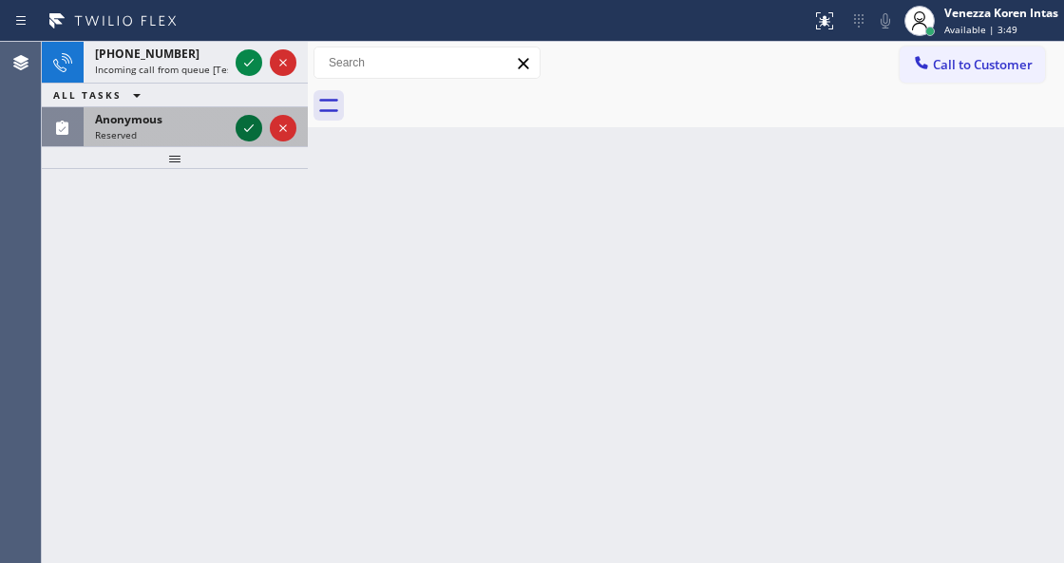
click at [238, 124] on icon at bounding box center [249, 128] width 23 height 23
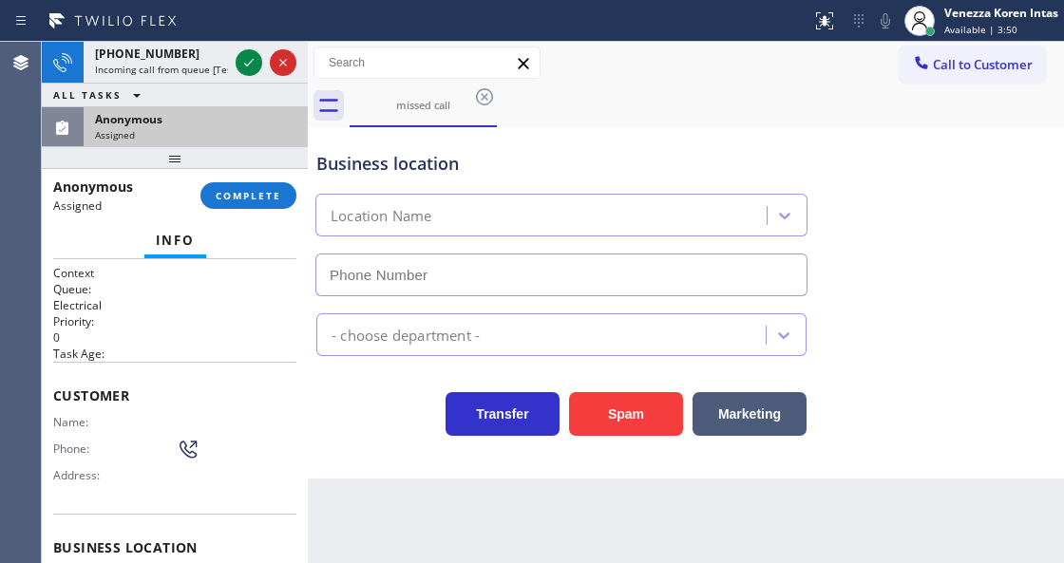
type input "(949) 565-4681"
click at [243, 201] on span "COMPLETE" at bounding box center [249, 195] width 66 height 13
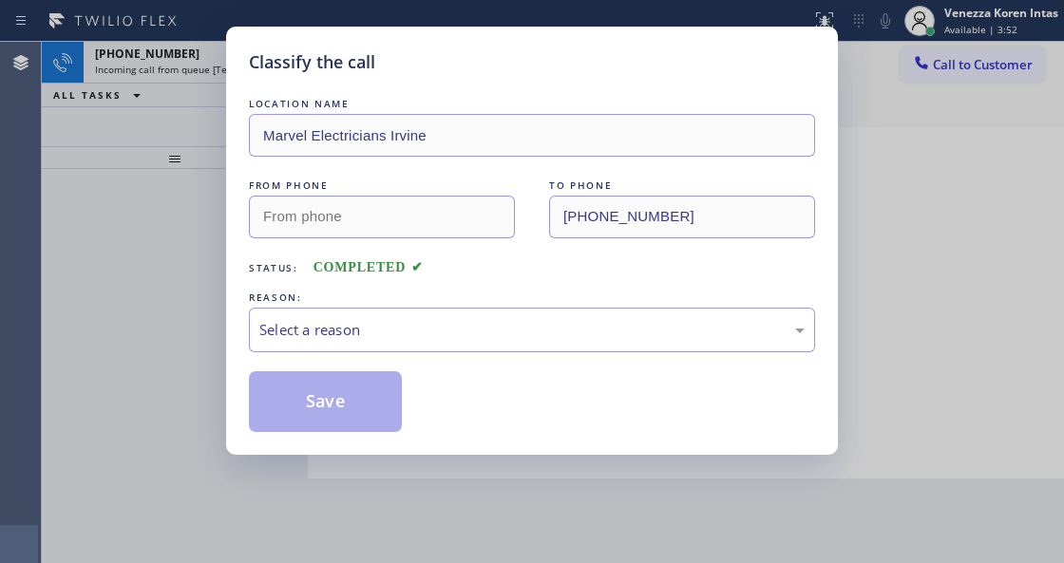
drag, startPoint x: 420, startPoint y: 264, endPoint x: 420, endPoint y: 293, distance: 28.5
click at [420, 264] on span "COMPLETED" at bounding box center [369, 267] width 110 height 14
drag, startPoint x: 419, startPoint y: 311, endPoint x: 419, endPoint y: 329, distance: 18.1
click at [419, 314] on div "Select a reason" at bounding box center [532, 330] width 566 height 45
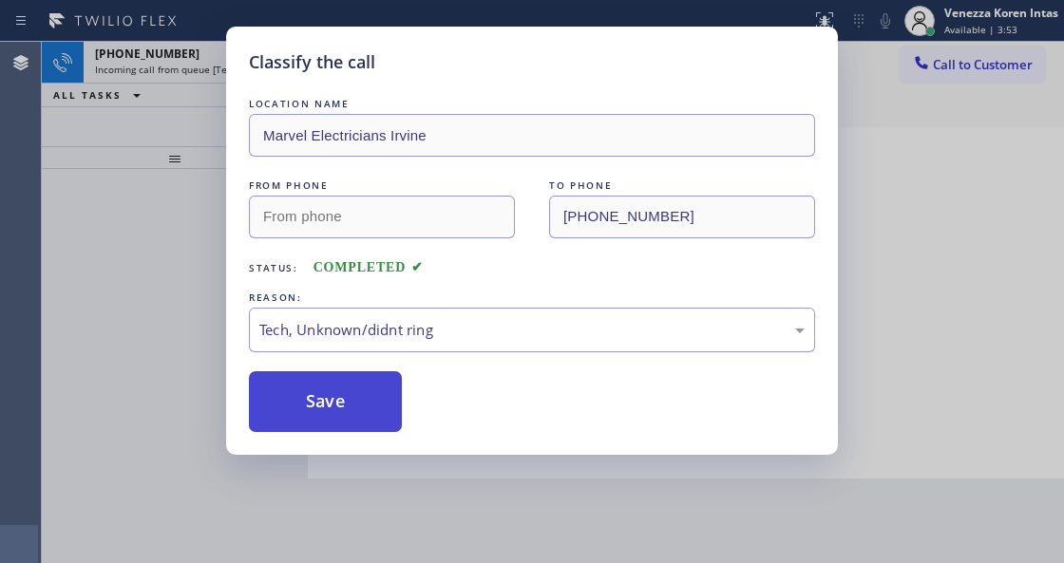
click at [379, 415] on button "Save" at bounding box center [325, 401] width 153 height 61
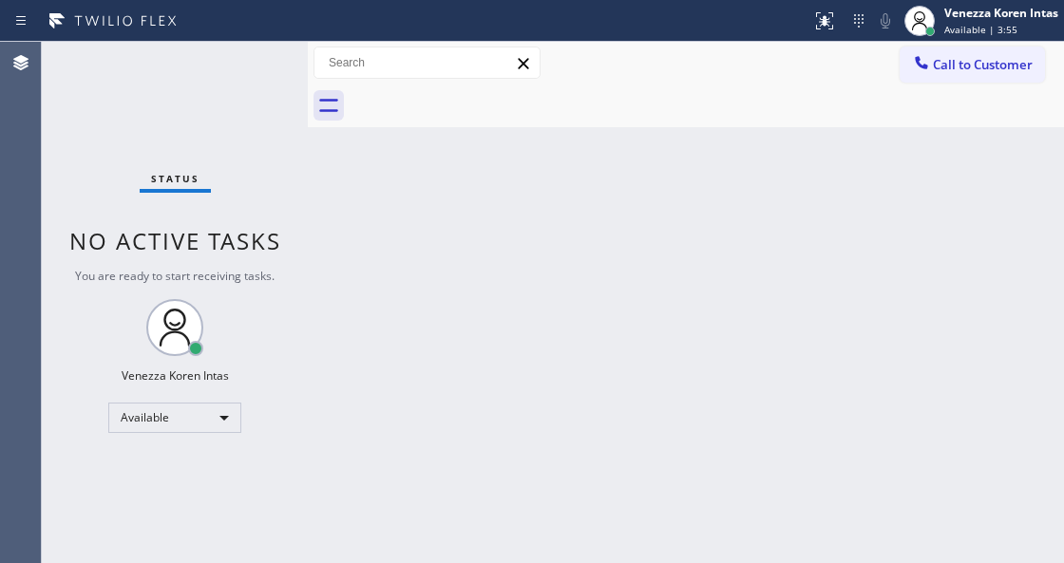
click at [258, 192] on div "Status No active tasks You are ready to start receiving tasks. Venezza Koren In…" at bounding box center [175, 303] width 266 height 522
drag, startPoint x: 301, startPoint y: 217, endPoint x: 295, endPoint y: 196, distance: 21.9
click at [301, 217] on div "Status No active tasks You are ready to start receiving tasks. Venezza Koren In…" at bounding box center [175, 303] width 266 height 522
click at [248, 120] on div "Status No active tasks You are ready to start receiving tasks. Venezza Koren In…" at bounding box center [175, 303] width 266 height 522
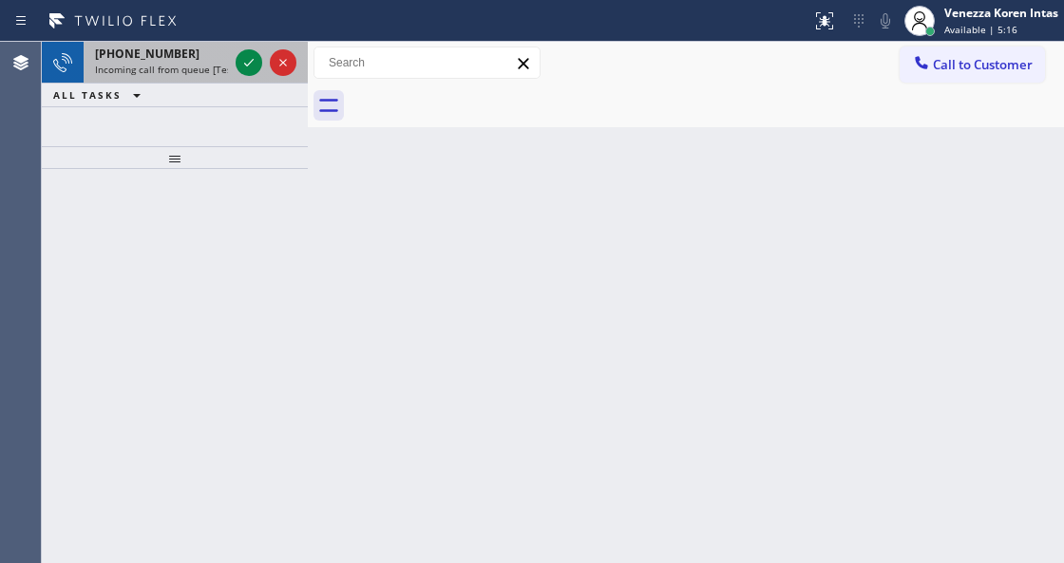
click at [178, 59] on div "+13107210998" at bounding box center [161, 54] width 133 height 16
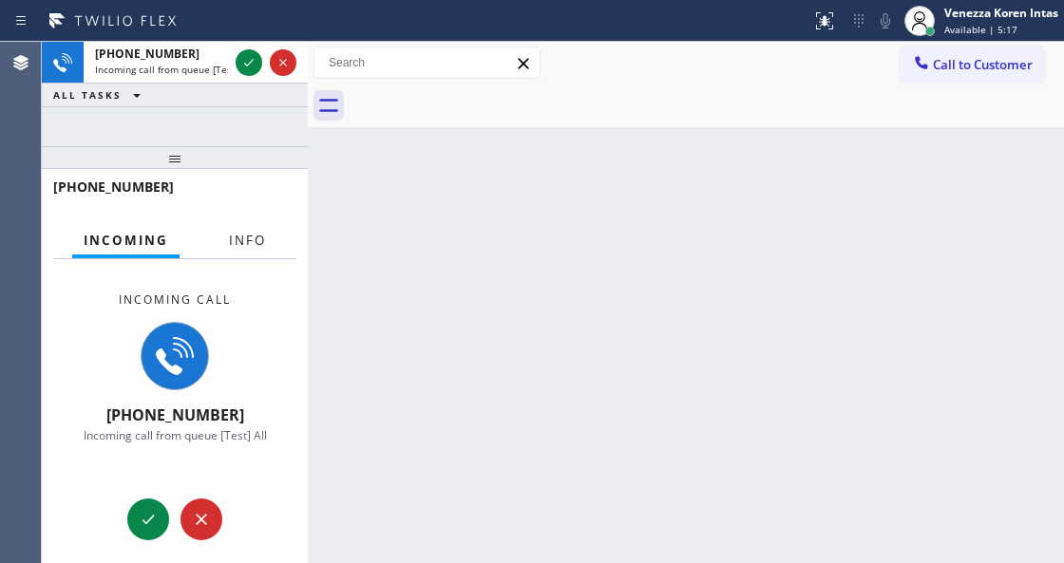
click at [243, 244] on span "Info" at bounding box center [247, 240] width 37 height 17
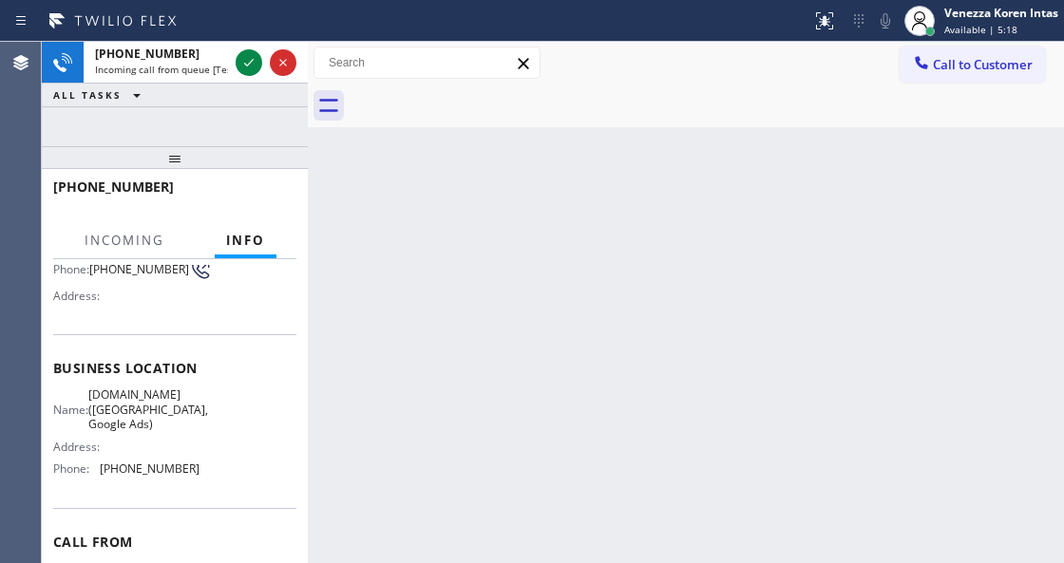
scroll to position [257, 0]
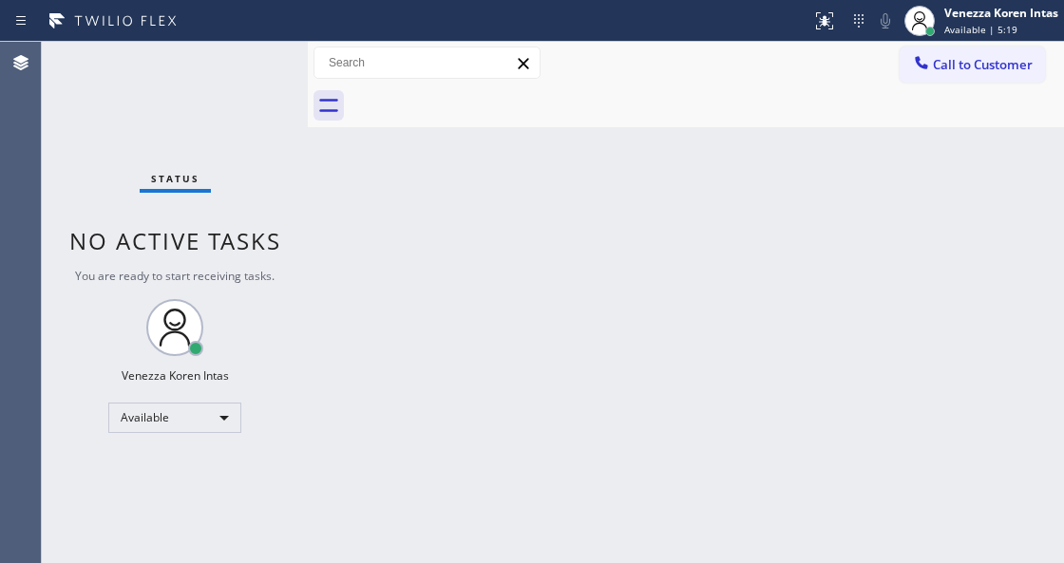
click at [249, 52] on div "Status No active tasks You are ready to start receiving tasks. Venezza Koren In…" at bounding box center [175, 303] width 266 height 522
click at [248, 58] on div "Status No active tasks You are ready to start receiving tasks. Venezza Koren In…" at bounding box center [175, 303] width 266 height 522
drag, startPoint x: 248, startPoint y: 58, endPoint x: 765, endPoint y: 106, distance: 519.1
click at [274, 71] on div "Status No active tasks You are ready to start receiving tasks. Venezza Koren In…" at bounding box center [175, 303] width 266 height 522
click at [308, 239] on div at bounding box center [308, 303] width 0 height 522
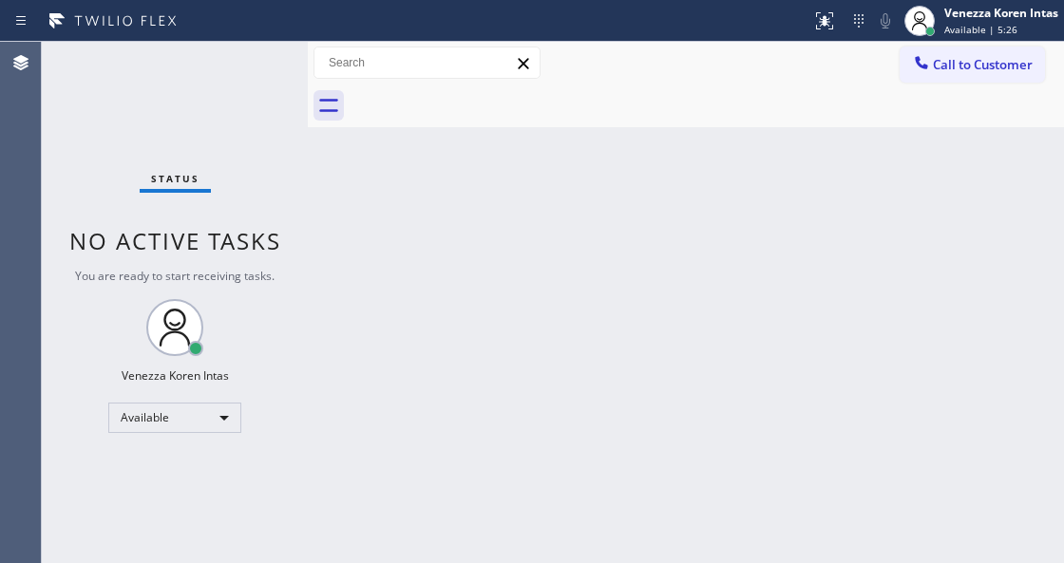
click at [703, 316] on div "Back to Dashboard Change Sender ID Customers Technicians Select a contact Outbo…" at bounding box center [686, 303] width 756 height 522
click at [280, 79] on div "Status No active tasks You are ready to start receiving tasks. Venezza Koren In…" at bounding box center [175, 303] width 266 height 522
click at [245, 75] on div "Status No active tasks You are ready to start receiving tasks. Venezza Koren In…" at bounding box center [175, 303] width 266 height 522
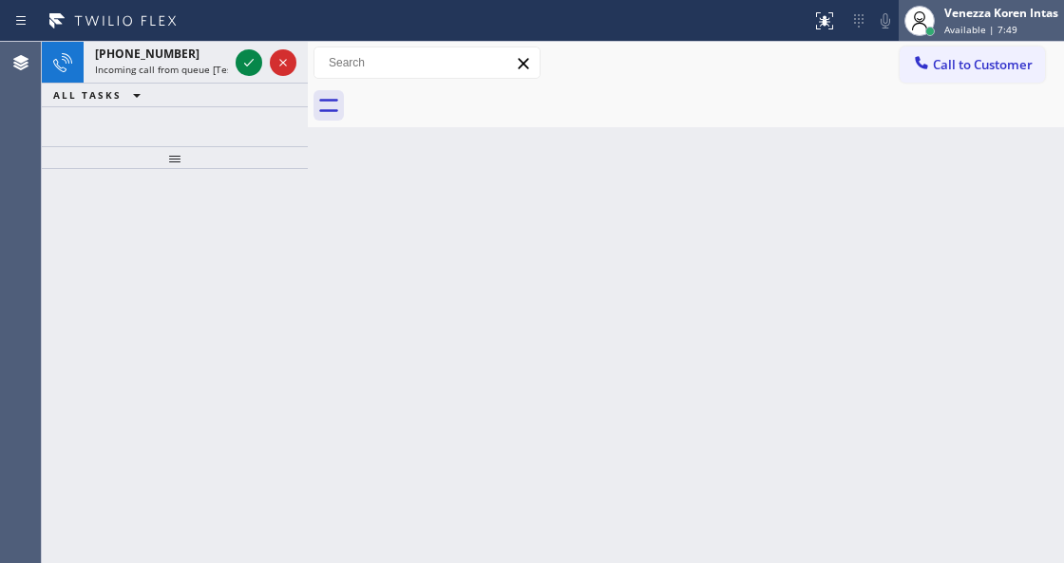
click at [1000, 13] on div "Venezza Koren Intas" at bounding box center [1001, 13] width 114 height 16
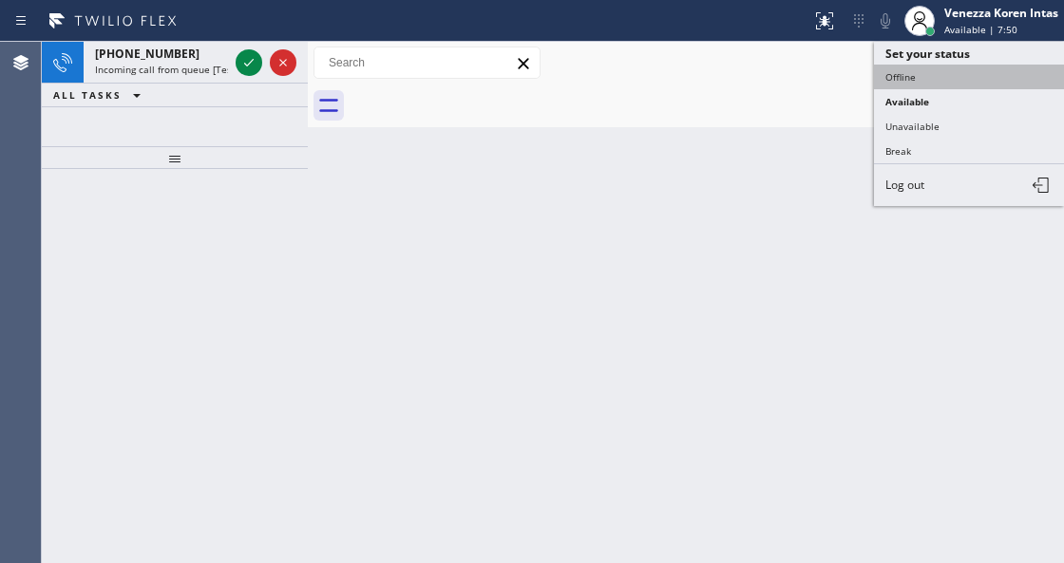
click at [927, 81] on button "Offline" at bounding box center [969, 77] width 190 height 25
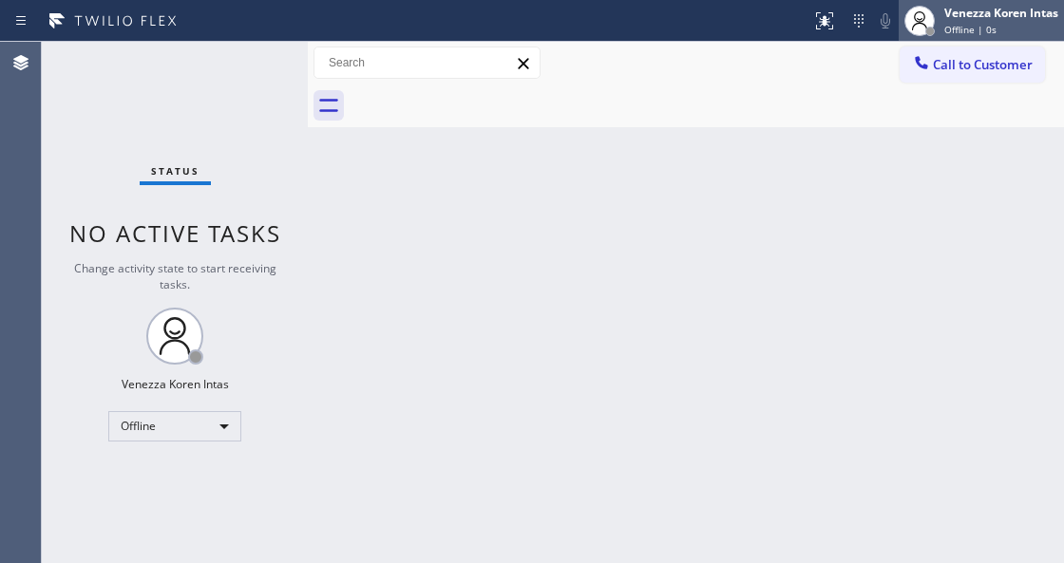
click at [979, 30] on span "Offline | 0s" at bounding box center [970, 29] width 52 height 13
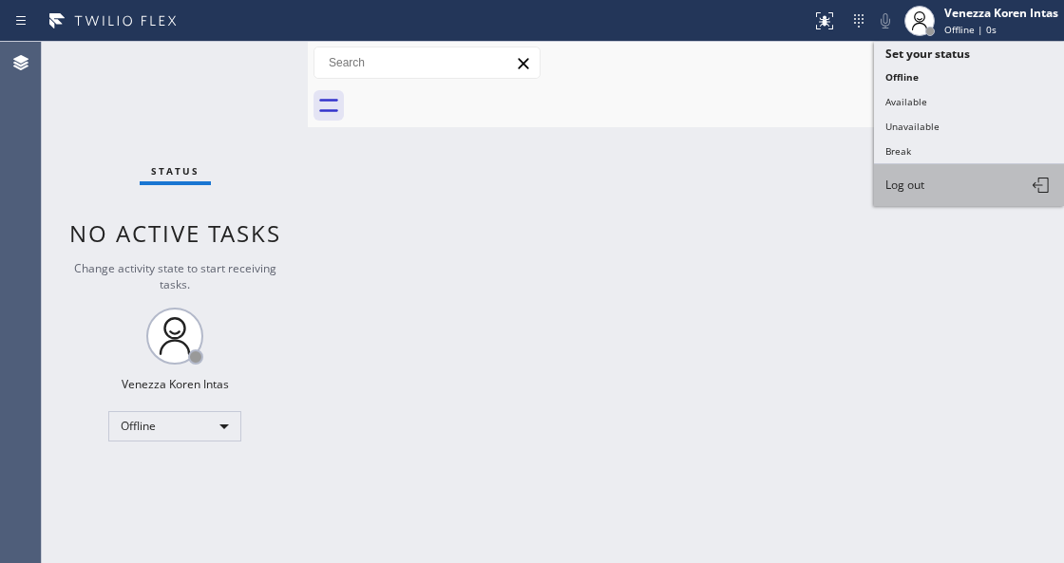
drag, startPoint x: 963, startPoint y: 189, endPoint x: 906, endPoint y: 192, distance: 57.1
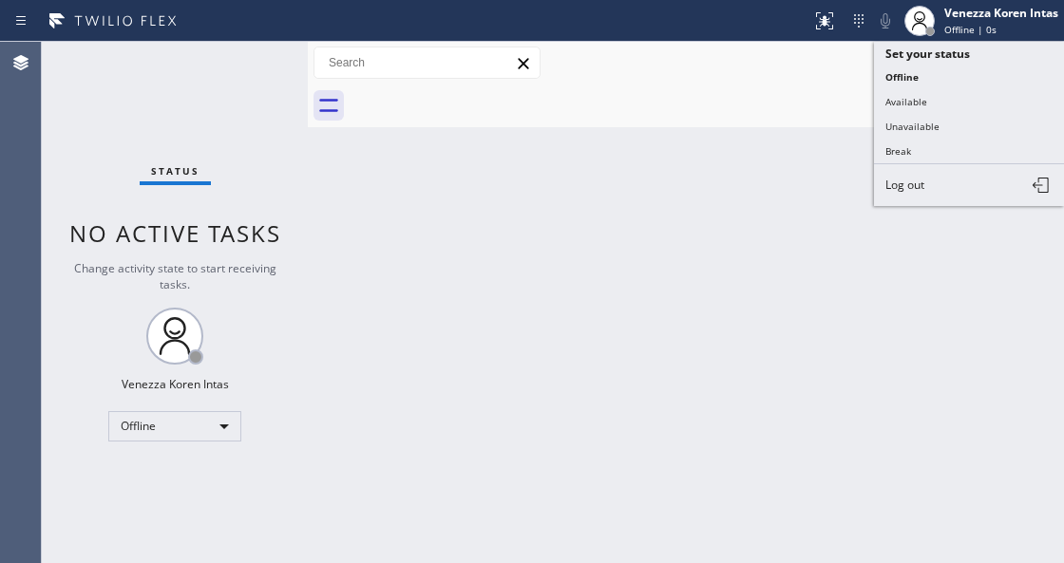
click at [963, 190] on button "Log out" at bounding box center [969, 185] width 190 height 42
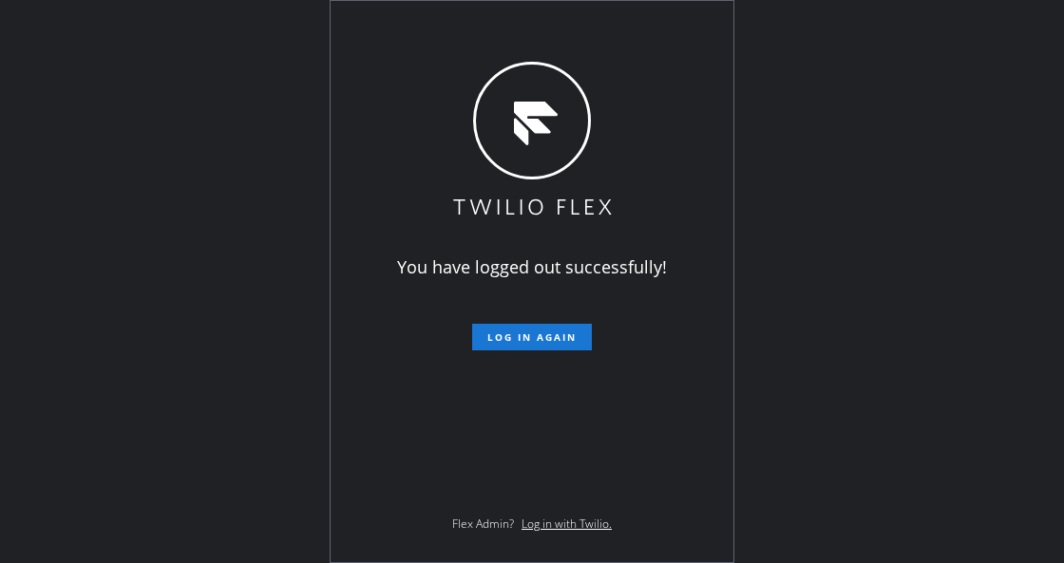
click at [155, 316] on div "You have logged out successfully! Log in again Flex Admin? Log in with Twilio." at bounding box center [532, 281] width 1064 height 563
